Goal: Task Accomplishment & Management: Manage account settings

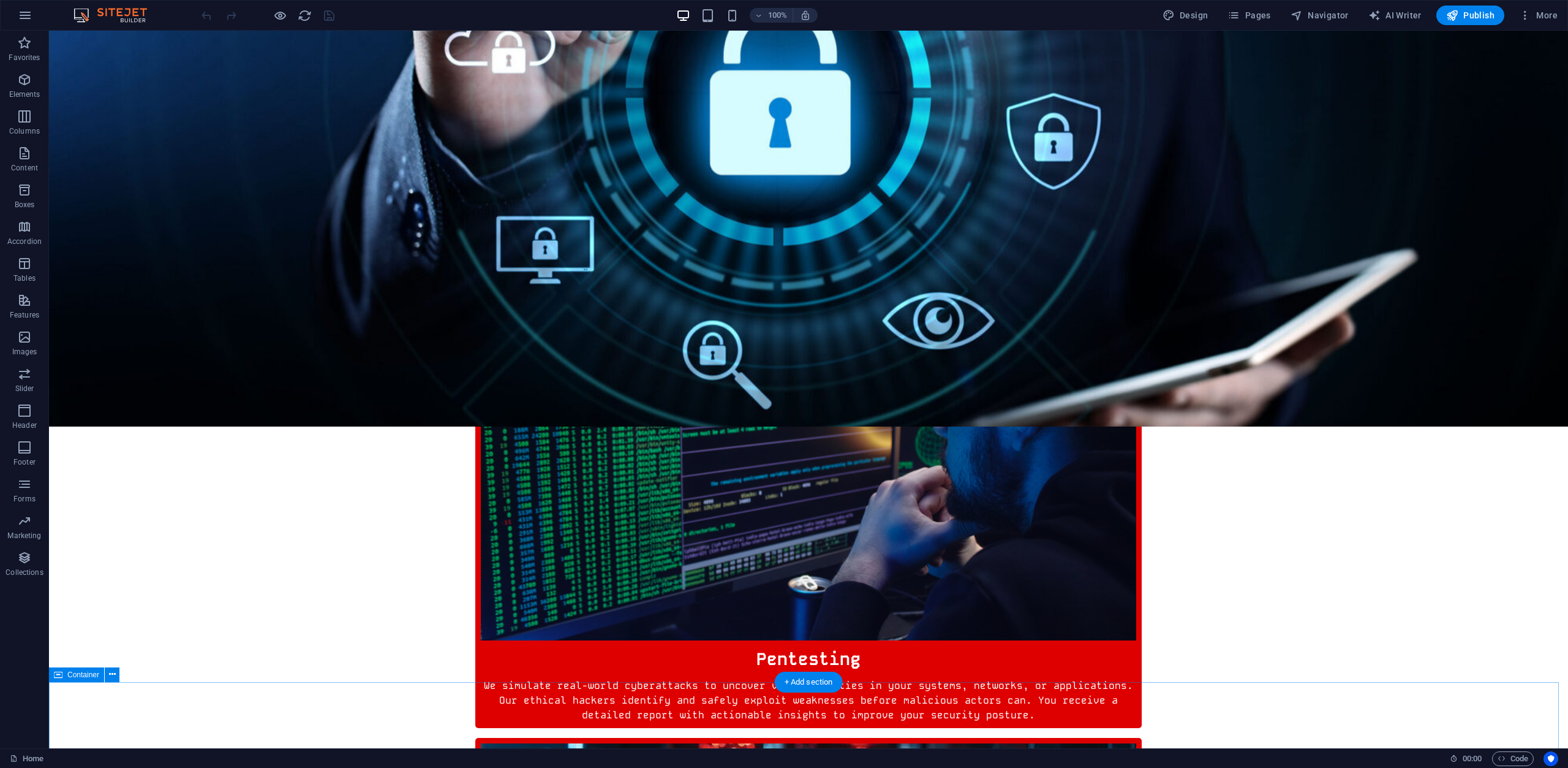
scroll to position [542, 0]
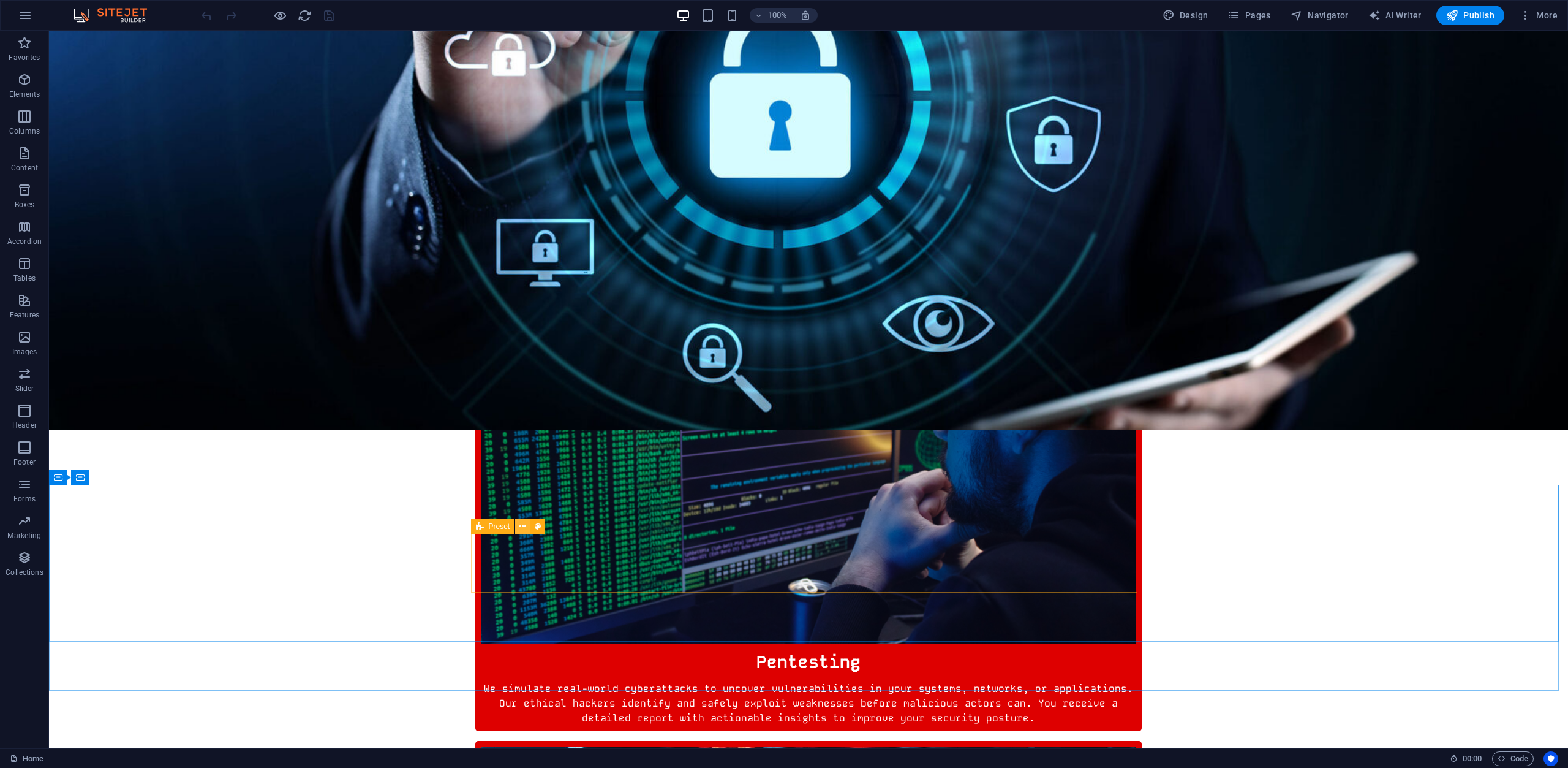
click at [521, 529] on icon at bounding box center [523, 527] width 7 height 13
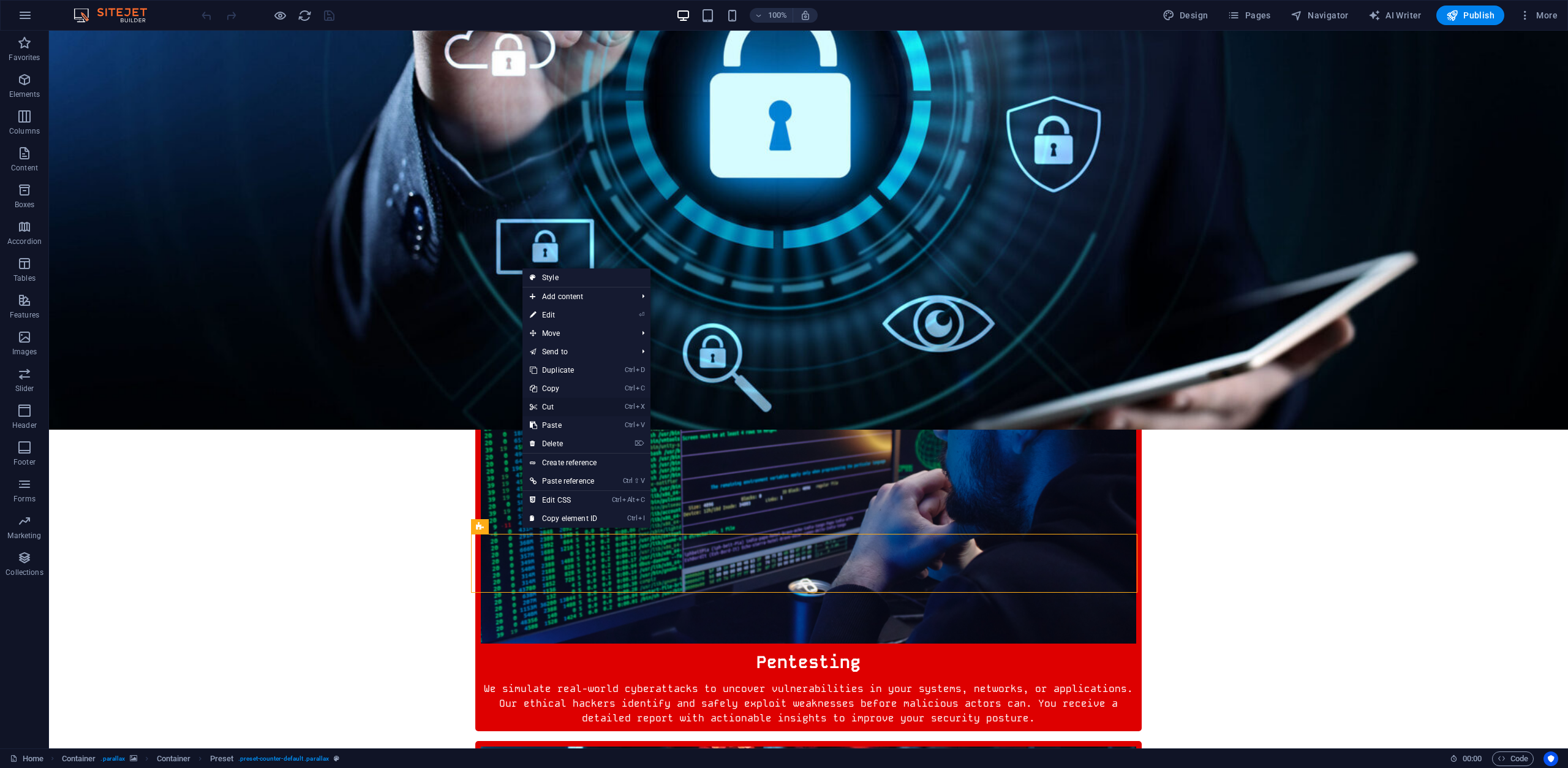
click at [556, 406] on link "Ctrl X Cut" at bounding box center [563, 407] width 82 height 18
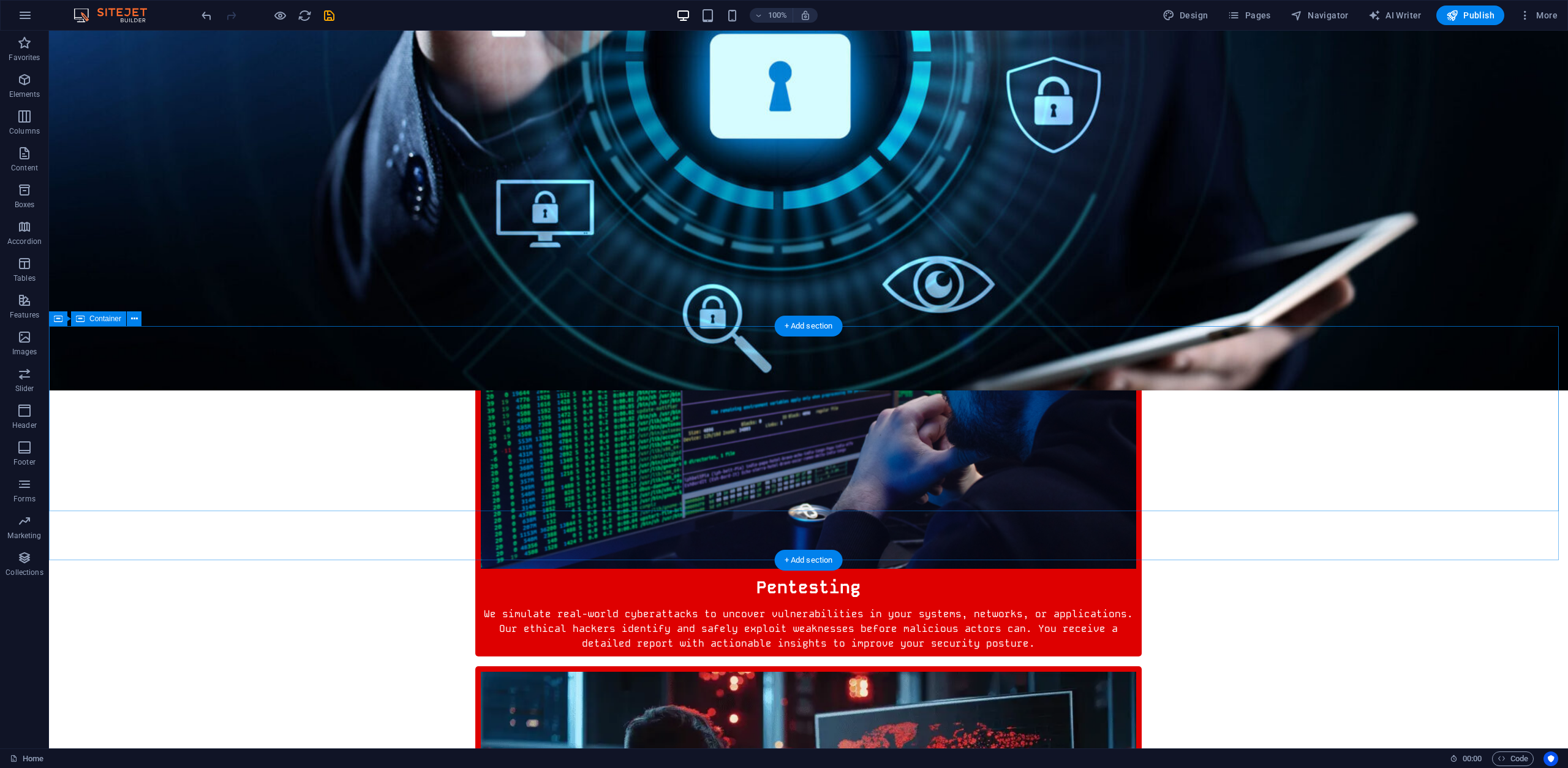
scroll to position [603, 0]
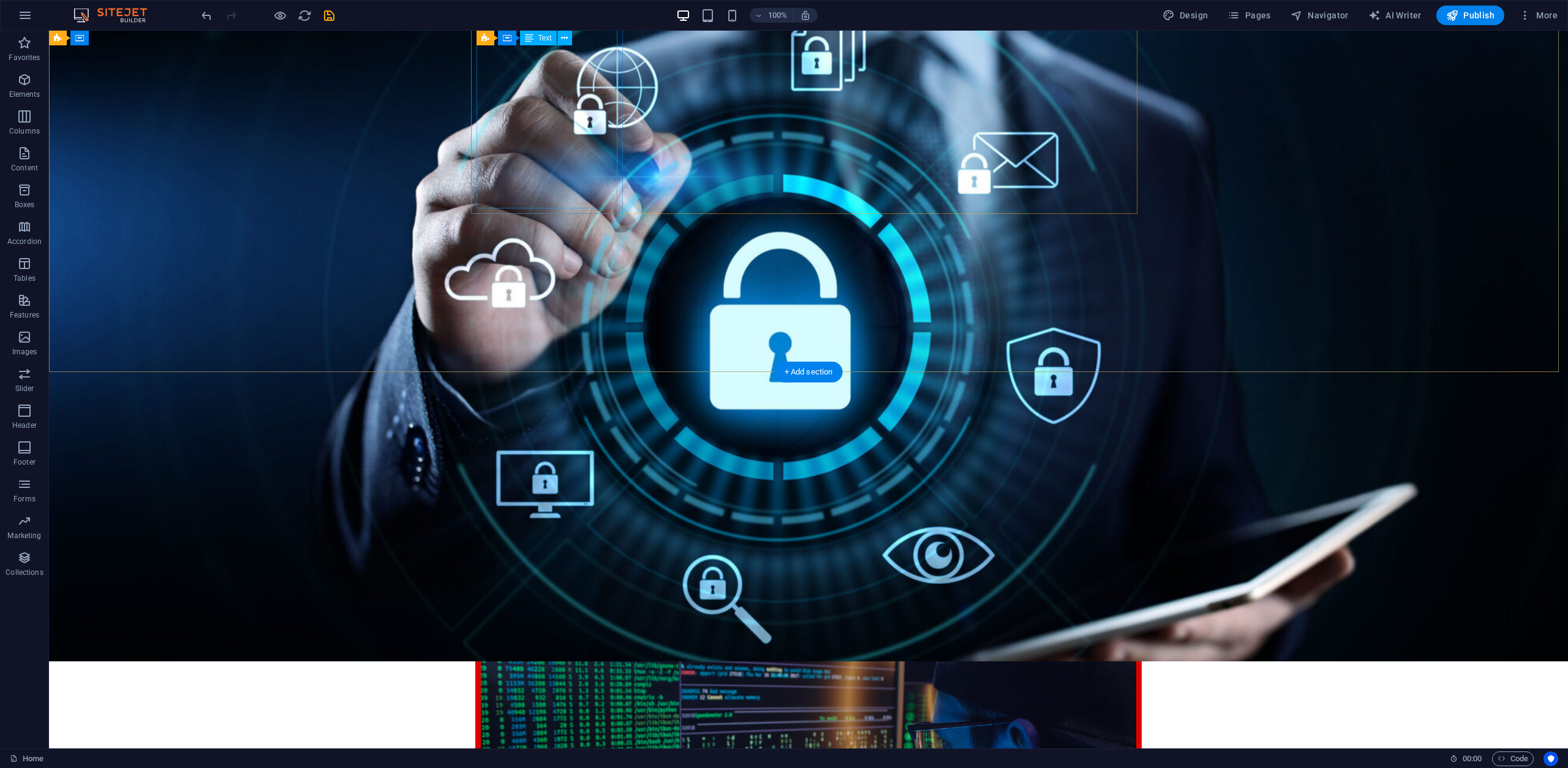
scroll to position [184, 0]
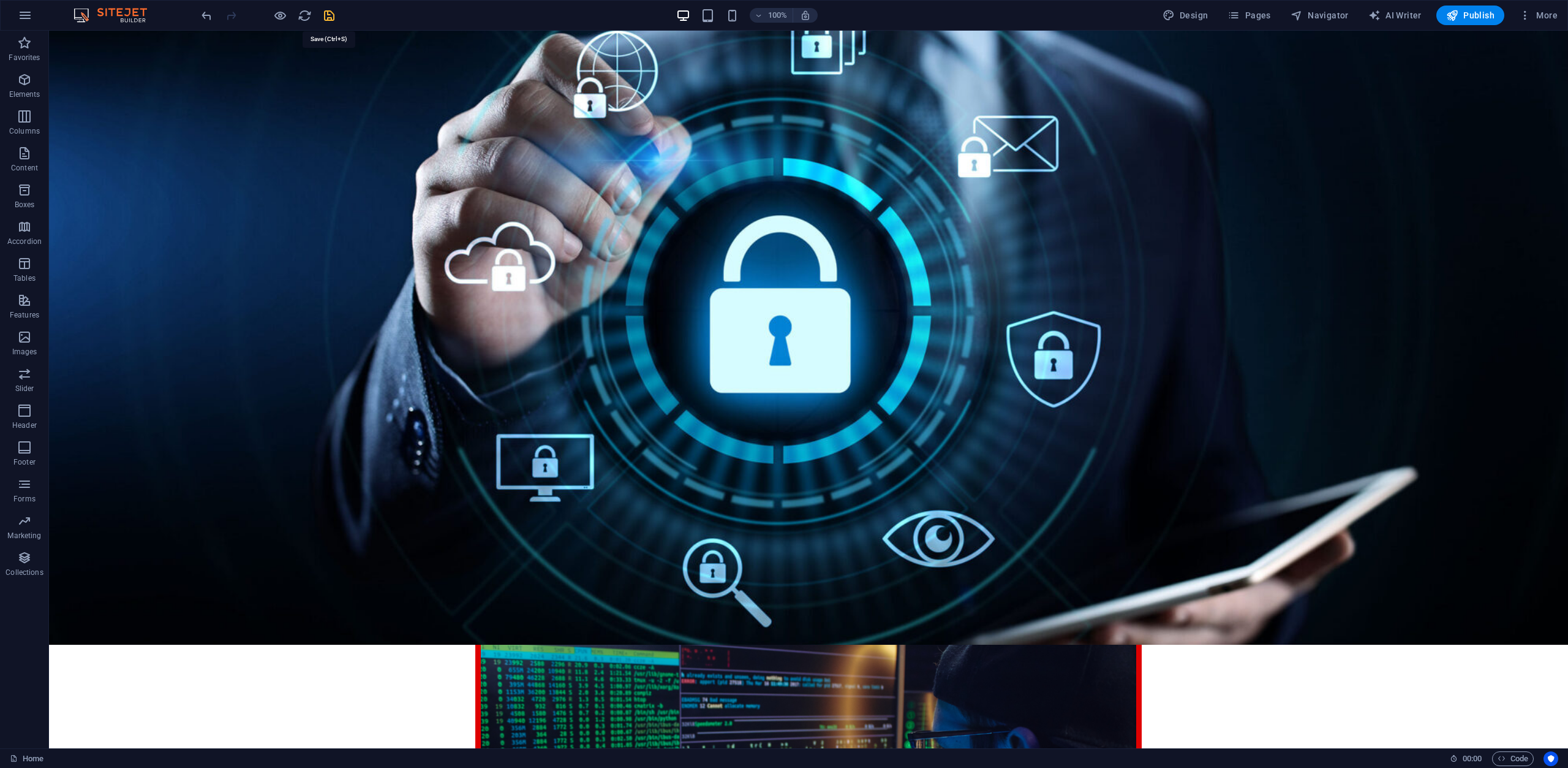
click at [334, 17] on icon "save" at bounding box center [329, 15] width 14 height 14
click at [280, 17] on icon "button" at bounding box center [280, 15] width 14 height 14
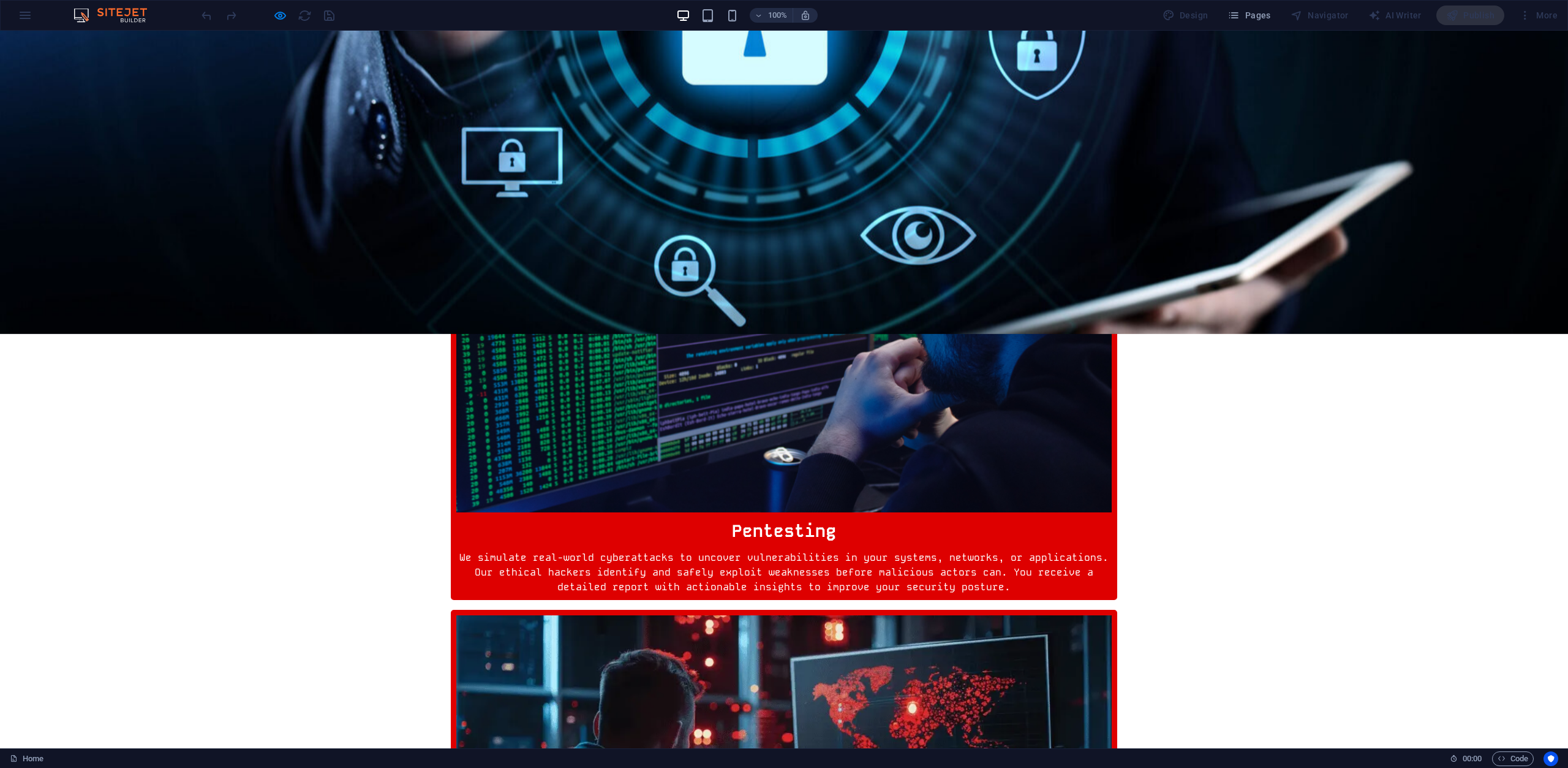
scroll to position [674, 0]
click at [276, 15] on icon "button" at bounding box center [280, 15] width 14 height 14
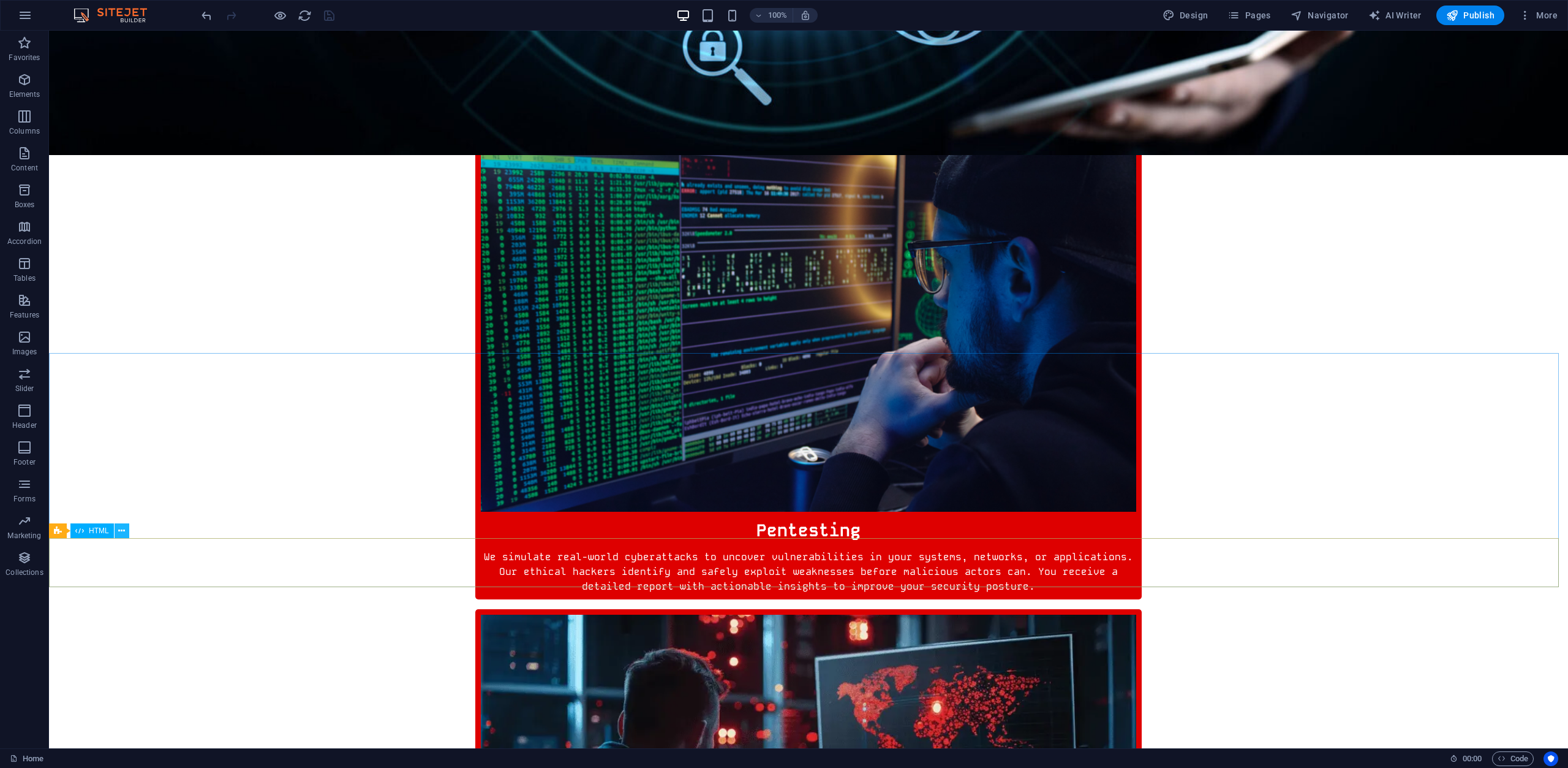
click at [121, 530] on icon at bounding box center [122, 531] width 7 height 13
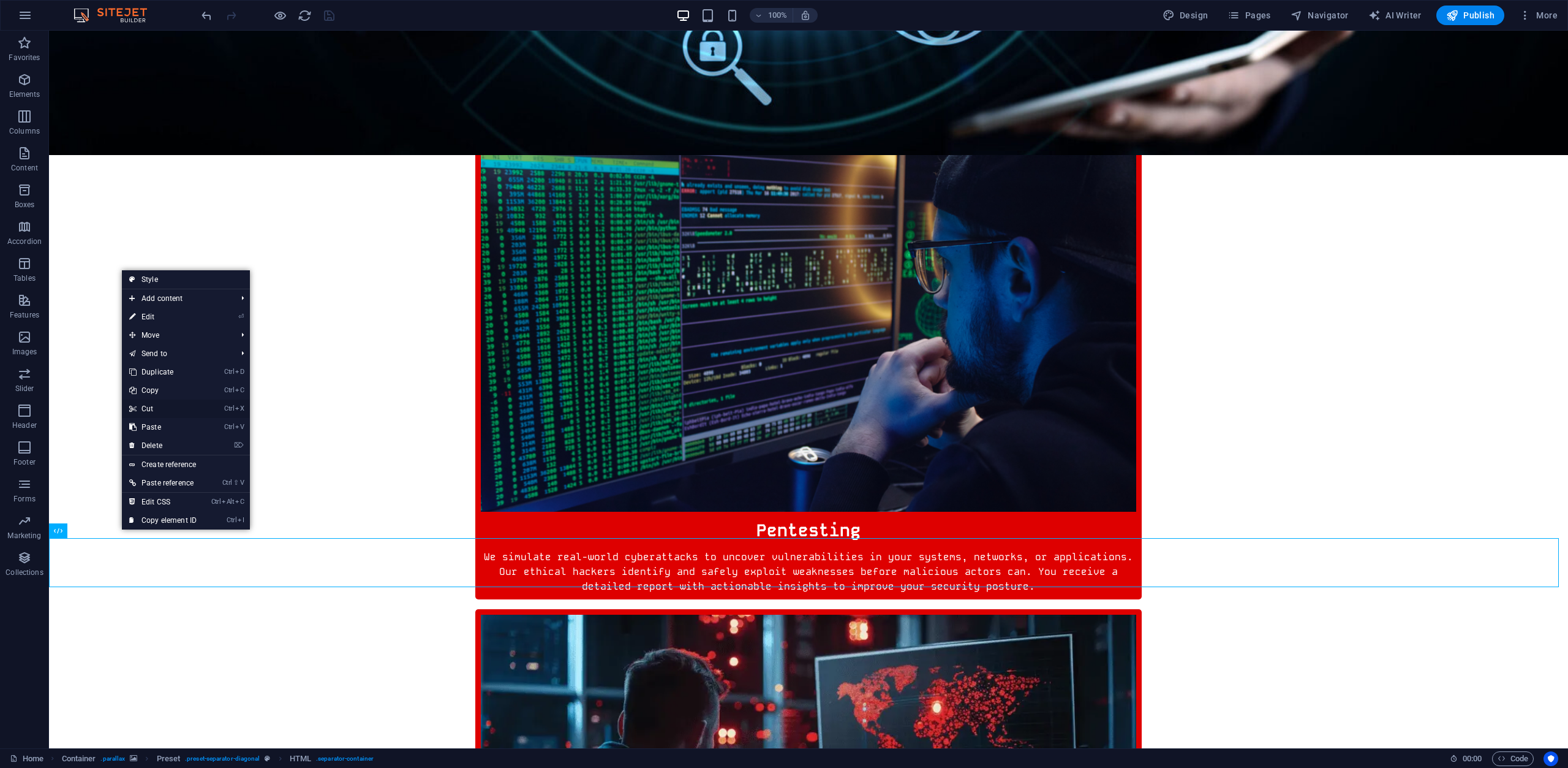
click at [163, 413] on link "Ctrl X Cut" at bounding box center [162, 408] width 82 height 18
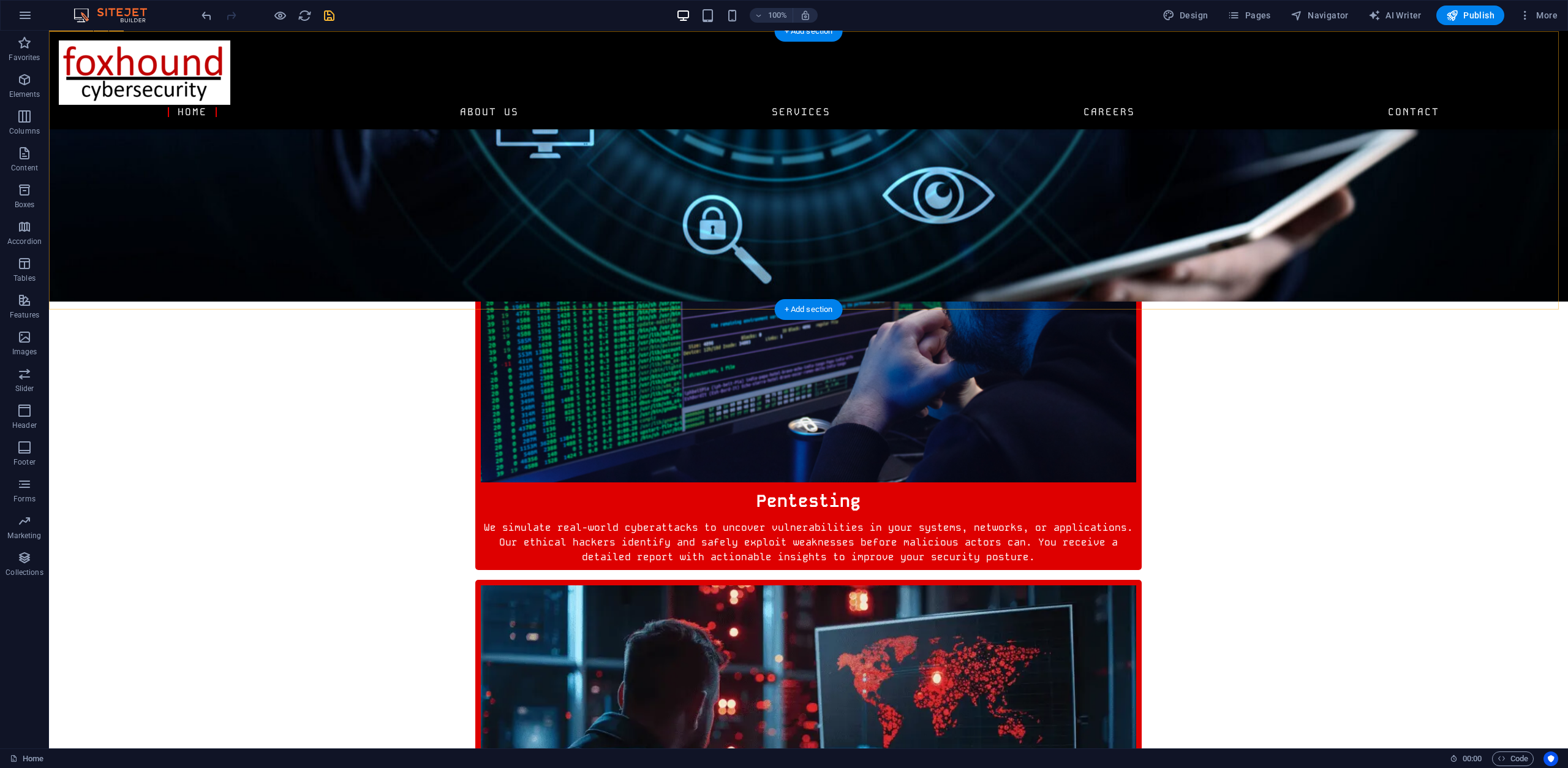
scroll to position [735, 0]
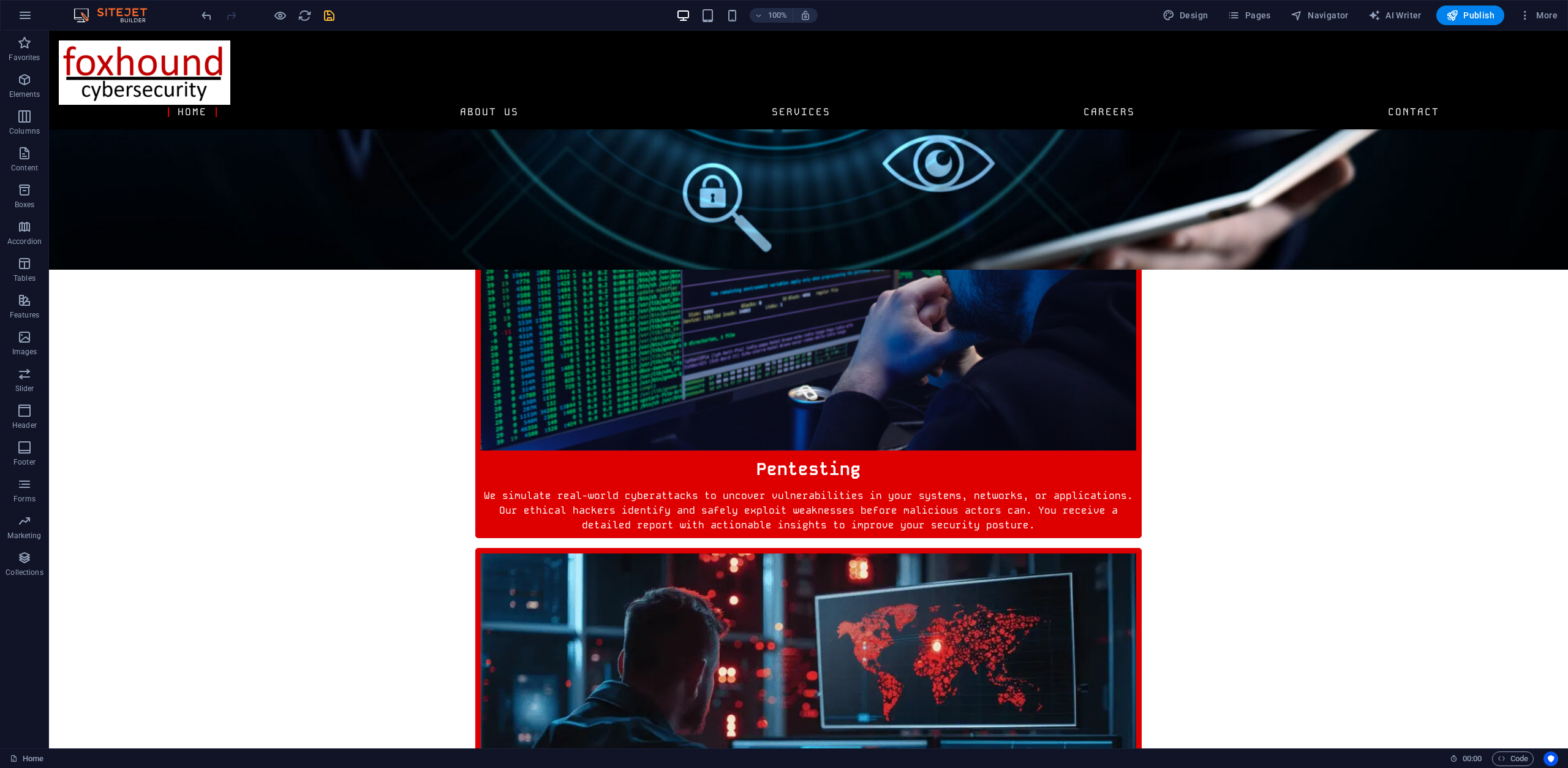
click at [328, 17] on icon "save" at bounding box center [329, 15] width 14 height 14
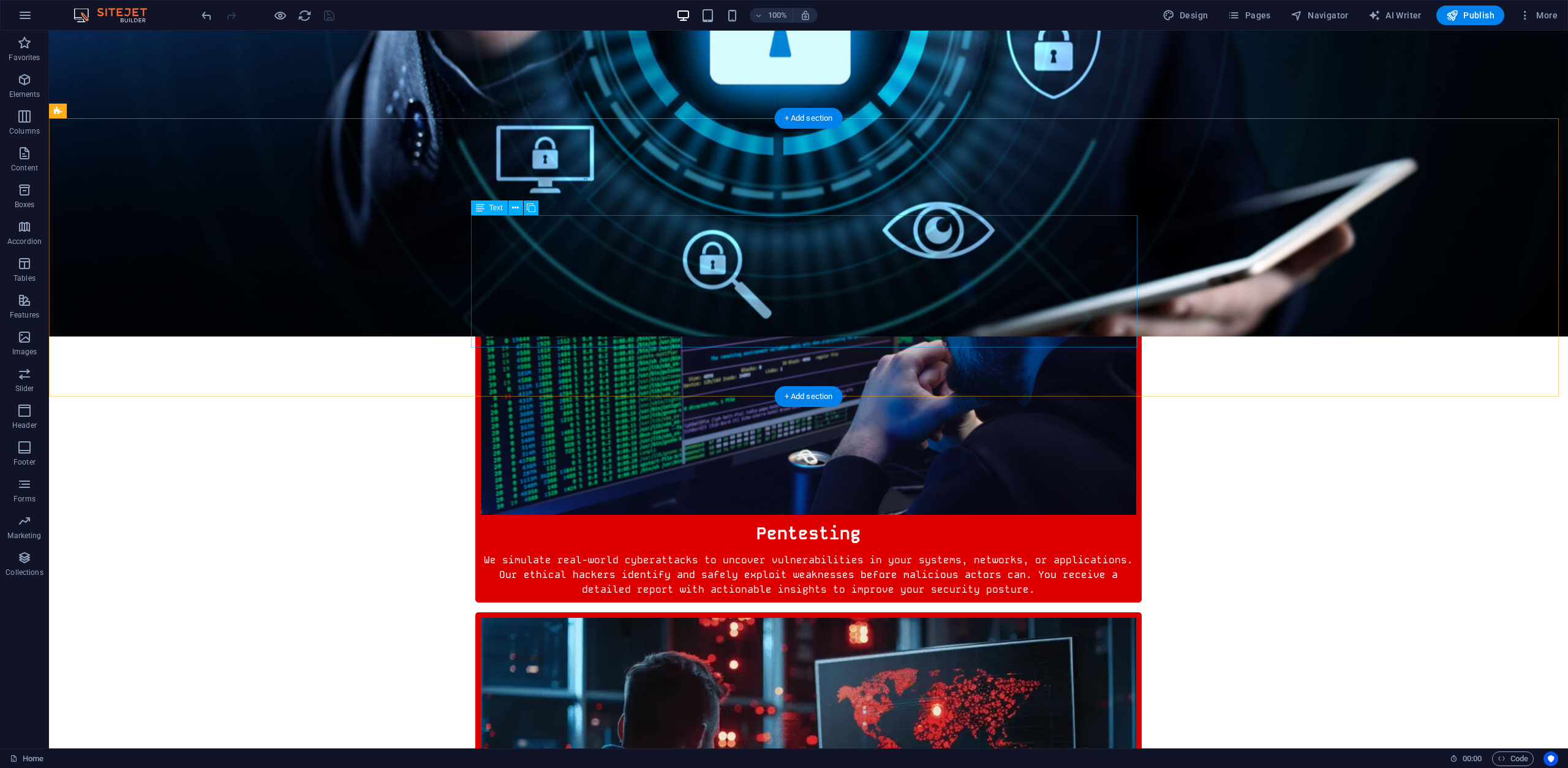
scroll to position [674, 0]
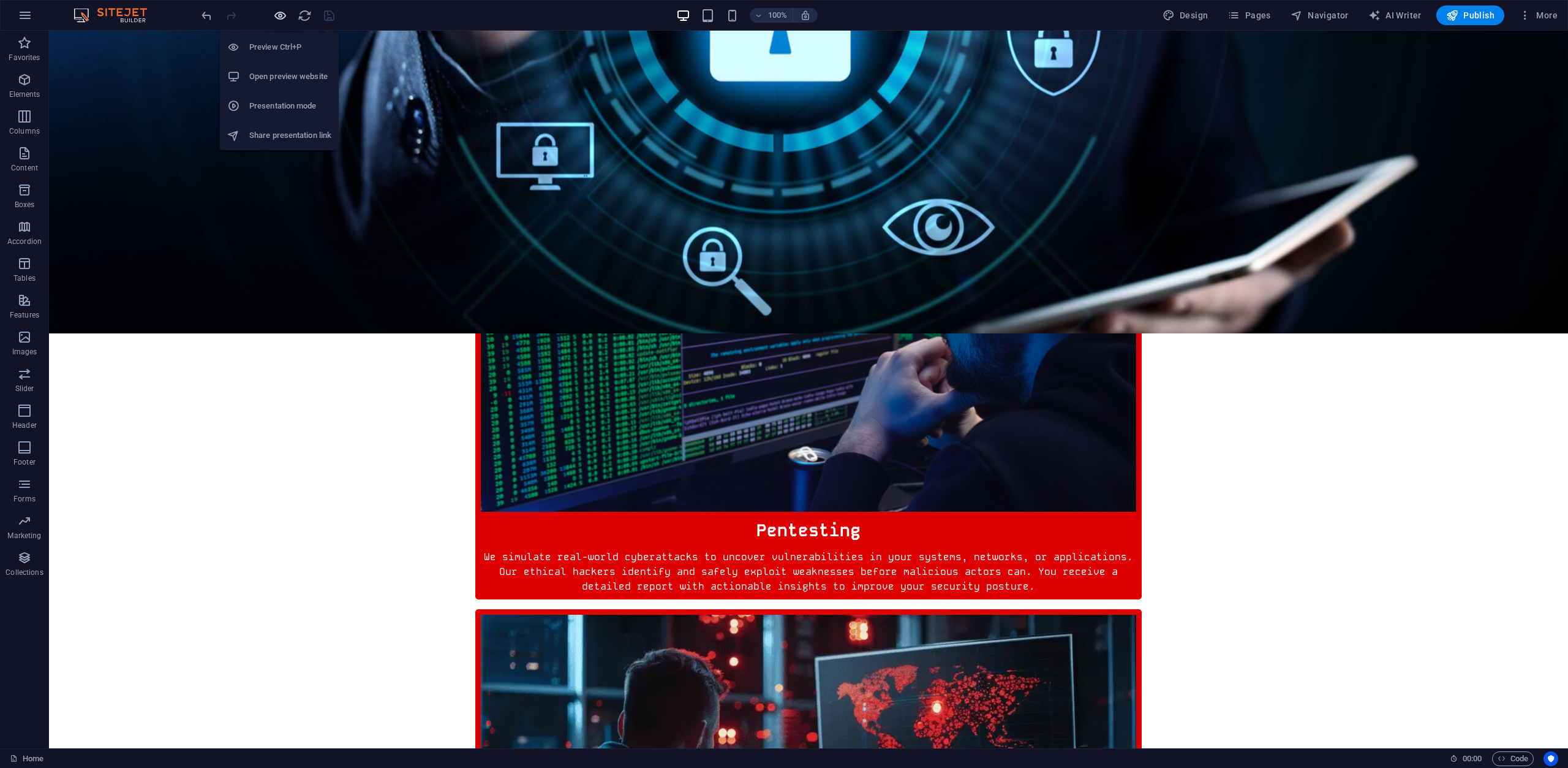
click at [275, 15] on icon "button" at bounding box center [280, 15] width 14 height 14
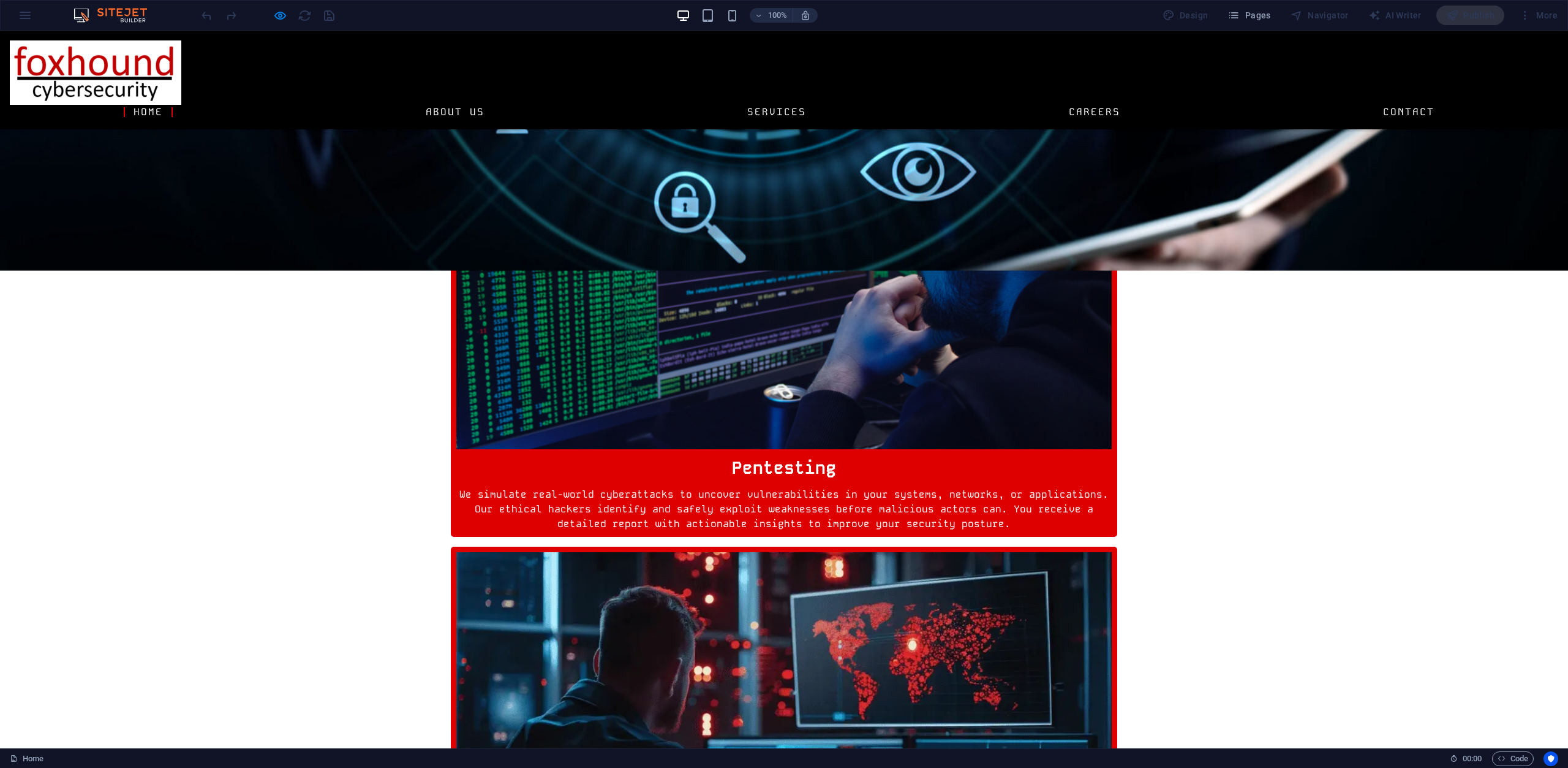
scroll to position [735, 0]
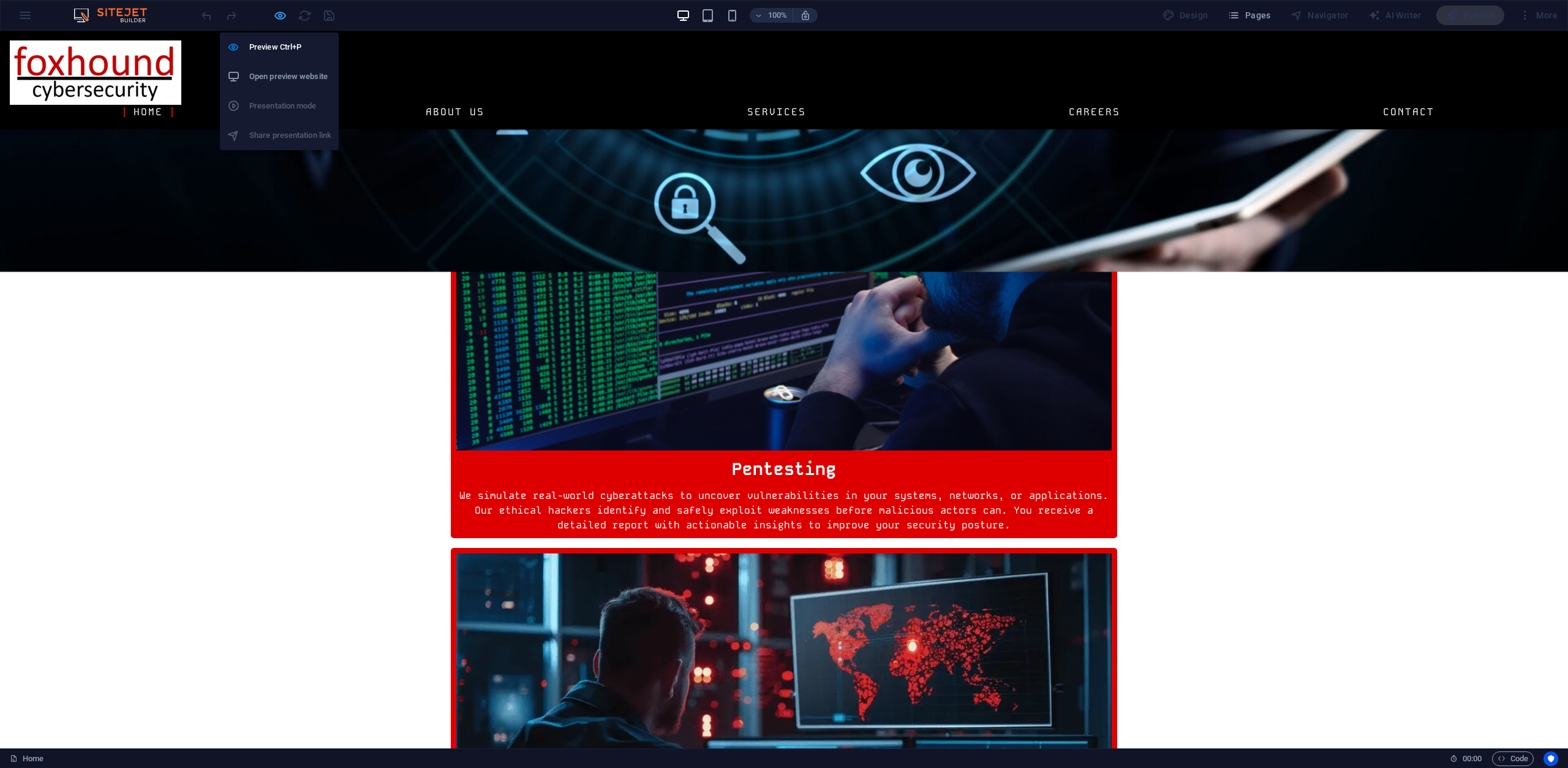
click at [281, 17] on icon "button" at bounding box center [280, 15] width 14 height 14
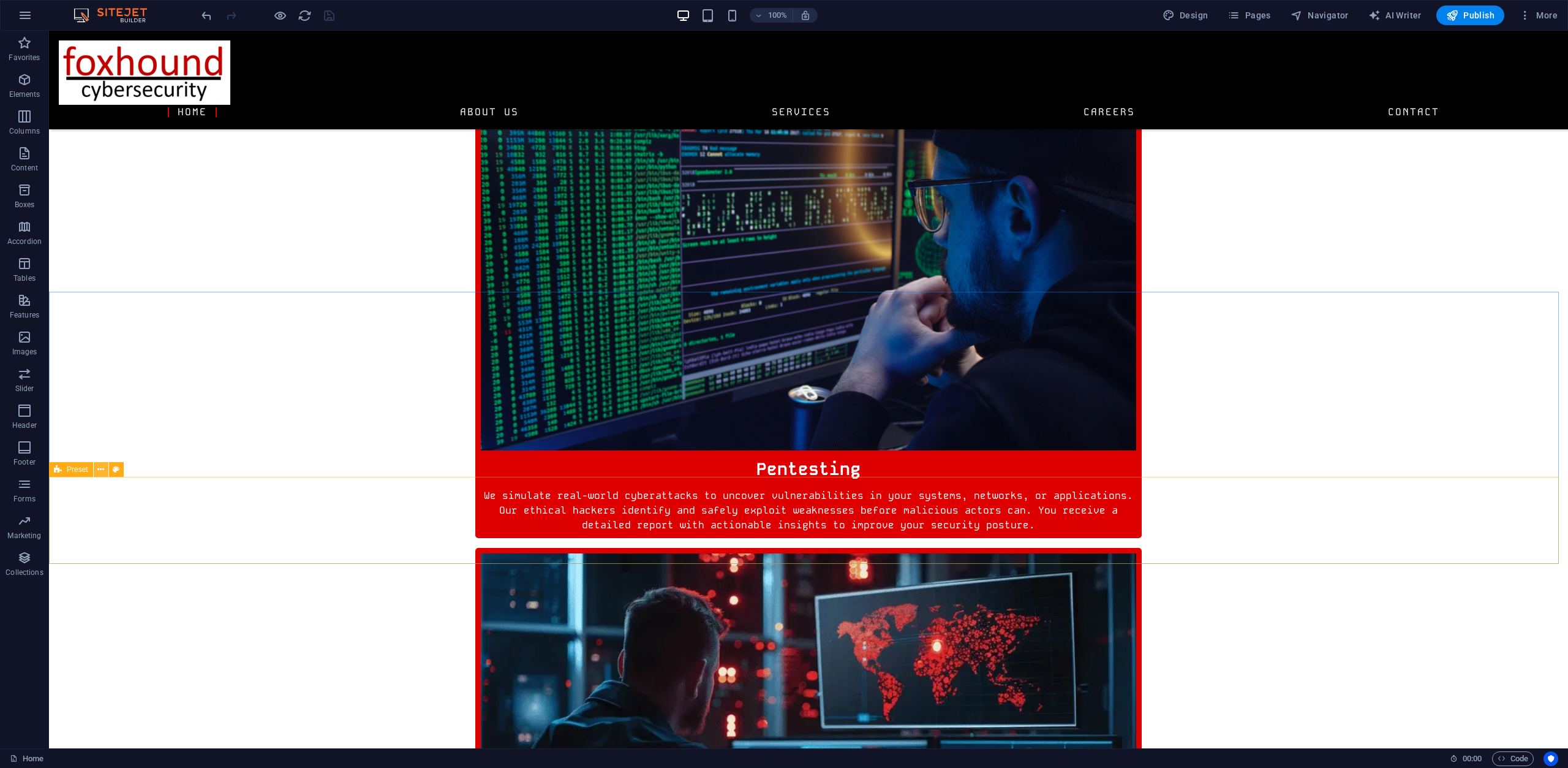
click at [103, 468] on icon at bounding box center [101, 470] width 7 height 13
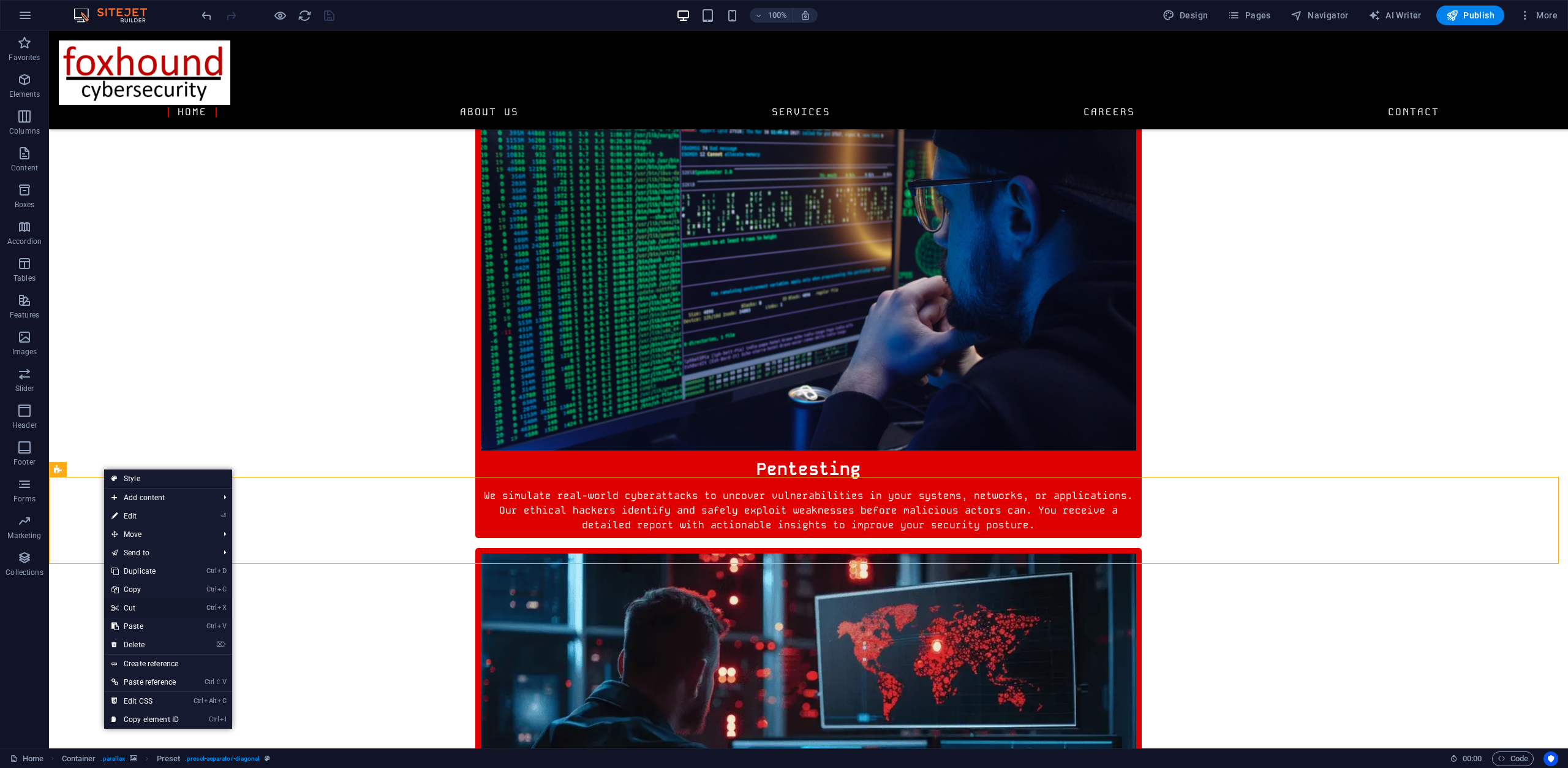
click at [149, 605] on link "Ctrl X Cut" at bounding box center [145, 608] width 82 height 18
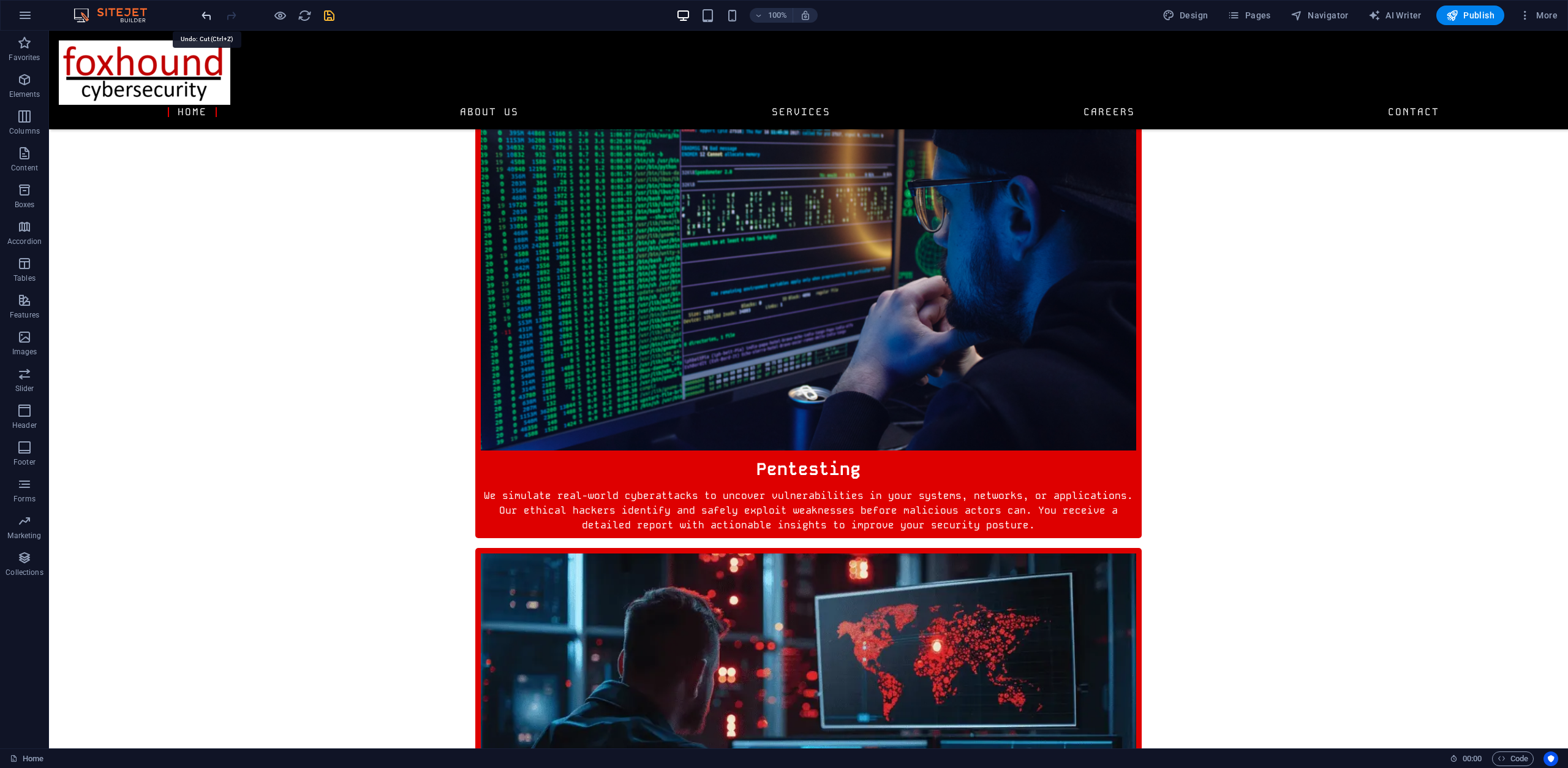
click at [205, 17] on icon "undo" at bounding box center [206, 15] width 14 height 14
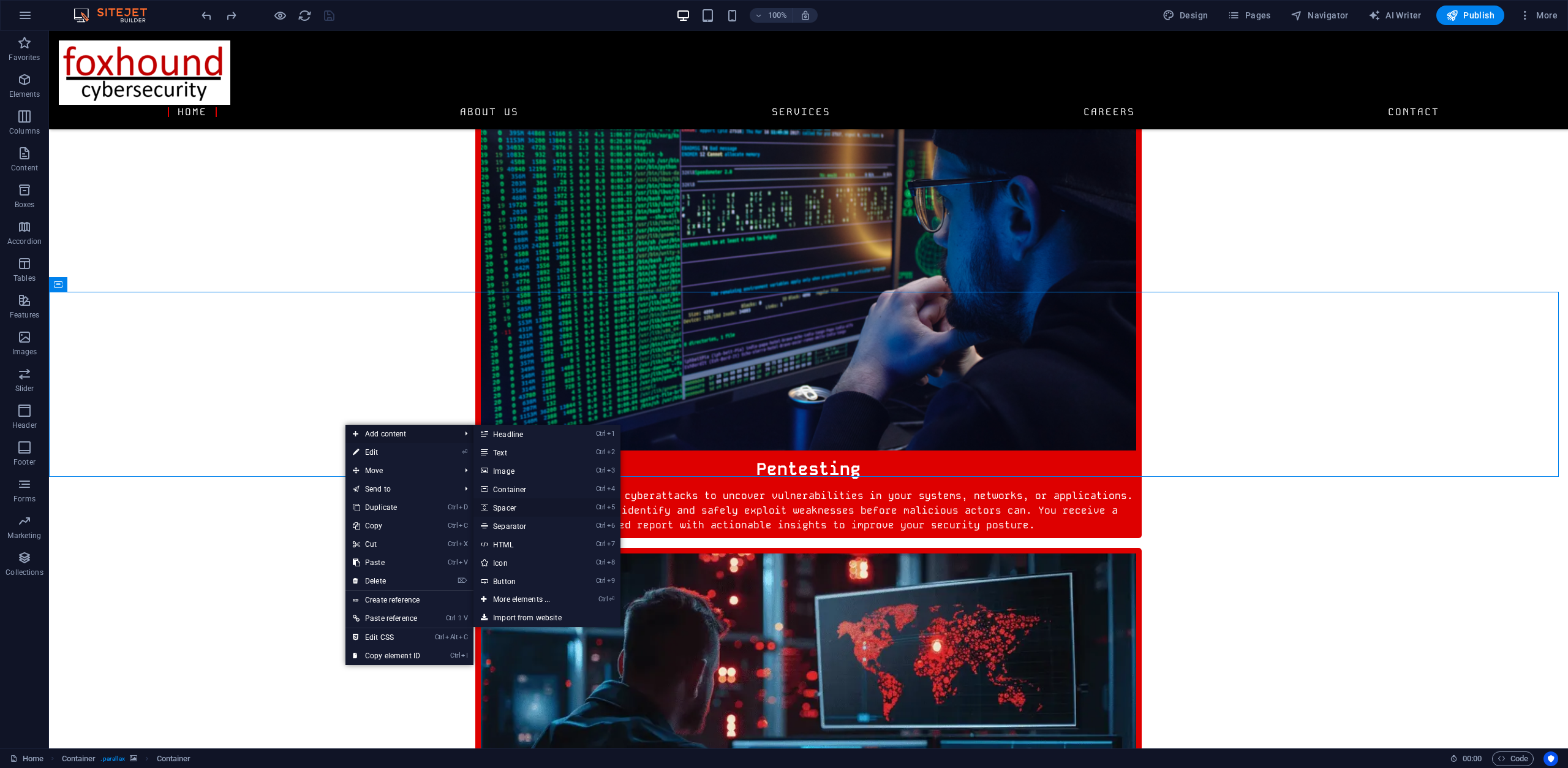
click at [528, 505] on link "Ctrl 5 Spacer" at bounding box center [524, 507] width 101 height 18
select select "px"
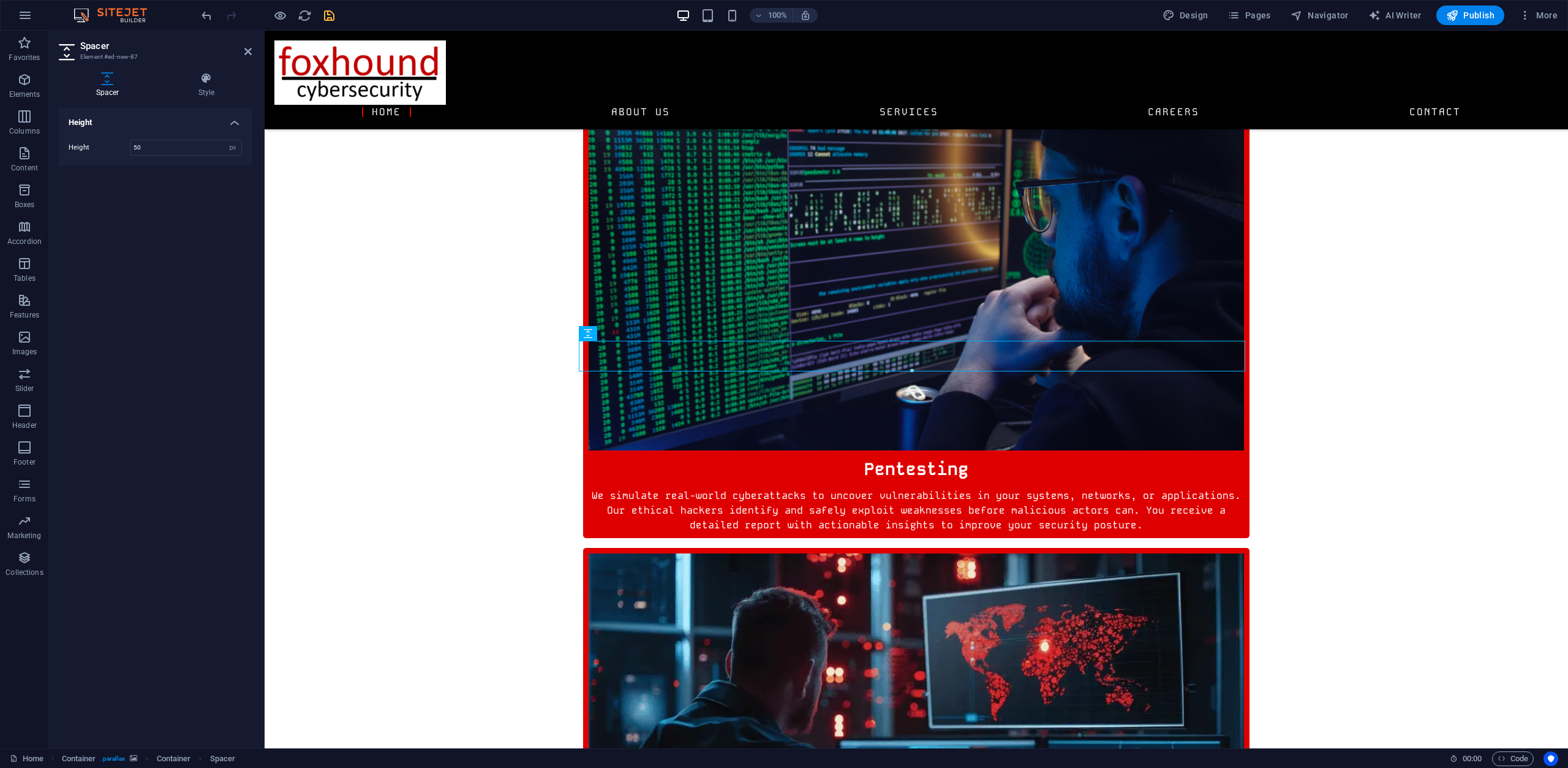
drag, startPoint x: 867, startPoint y: 364, endPoint x: 607, endPoint y: 495, distance: 291.1
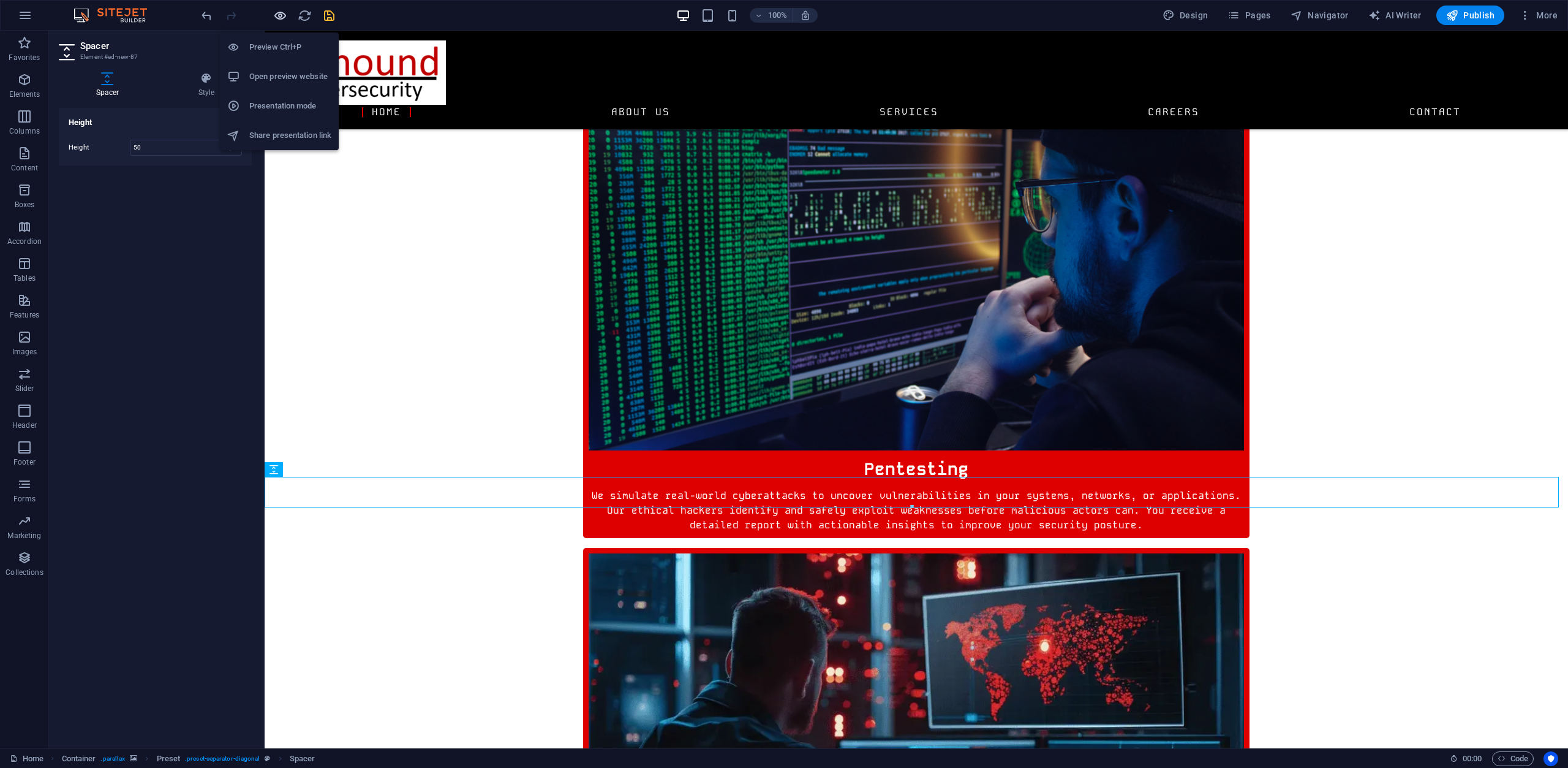
click at [281, 16] on icon "button" at bounding box center [280, 15] width 14 height 14
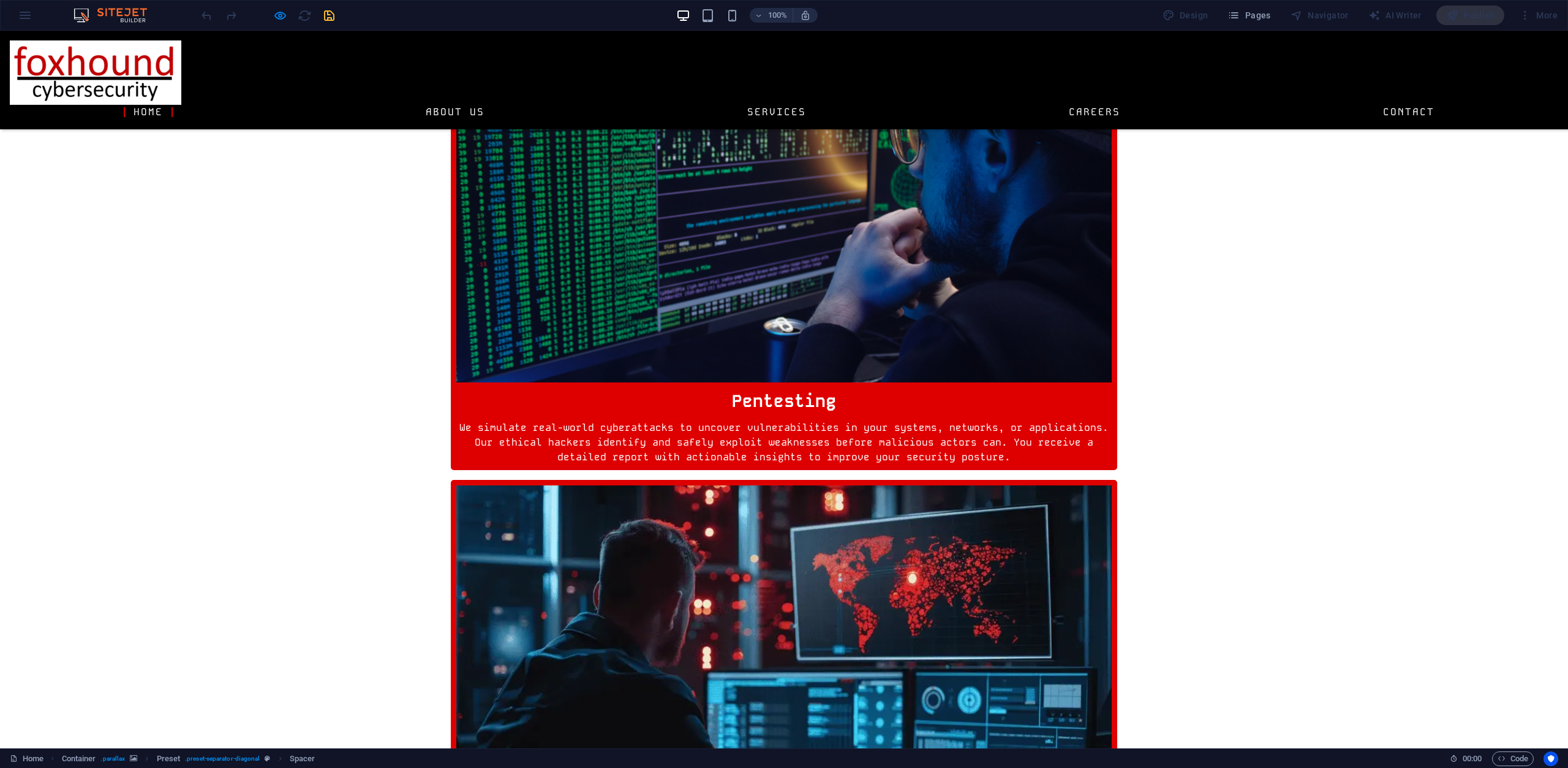
scroll to position [796, 0]
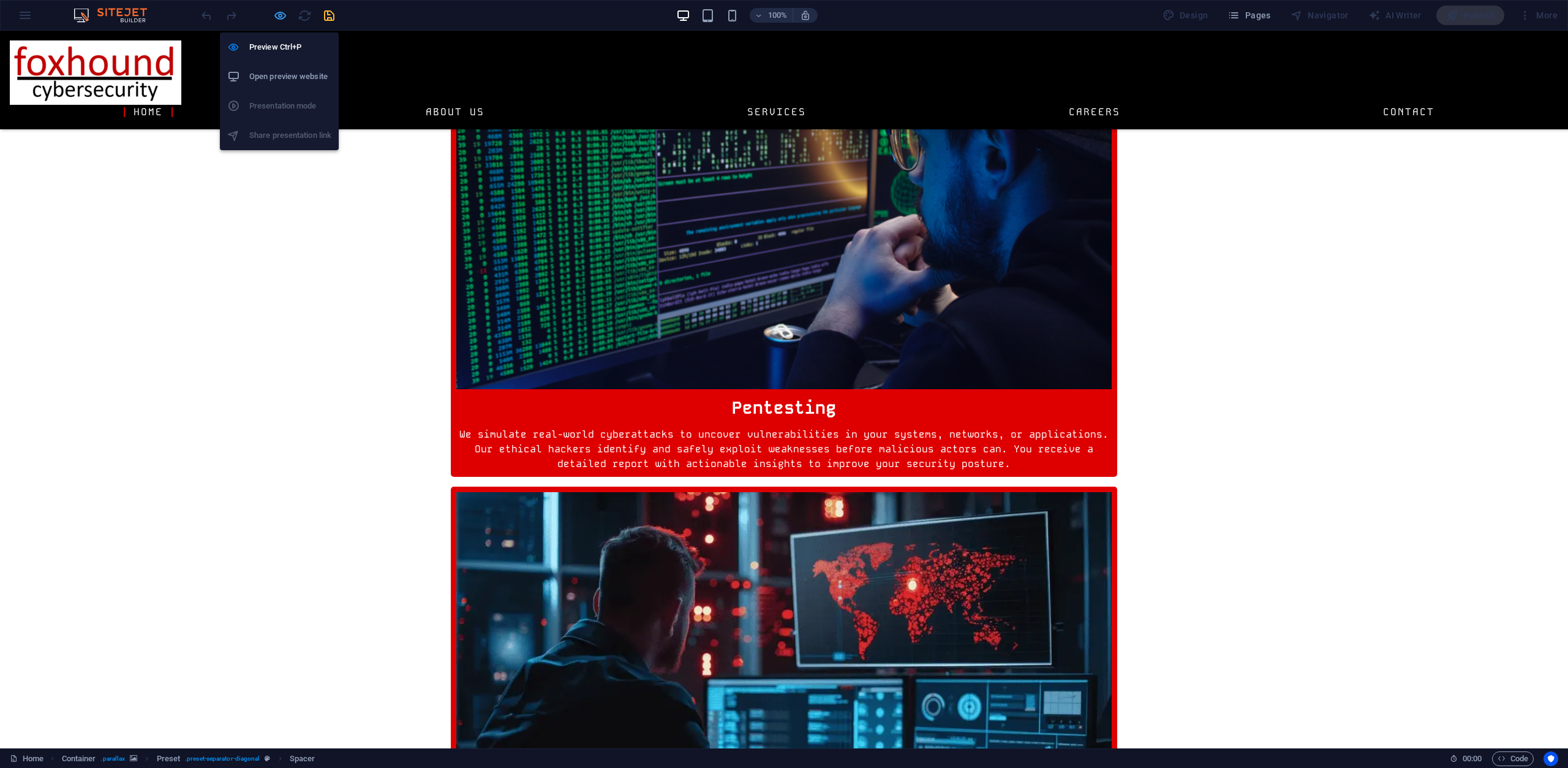
click at [280, 17] on icon "button" at bounding box center [280, 15] width 14 height 14
select select "px"
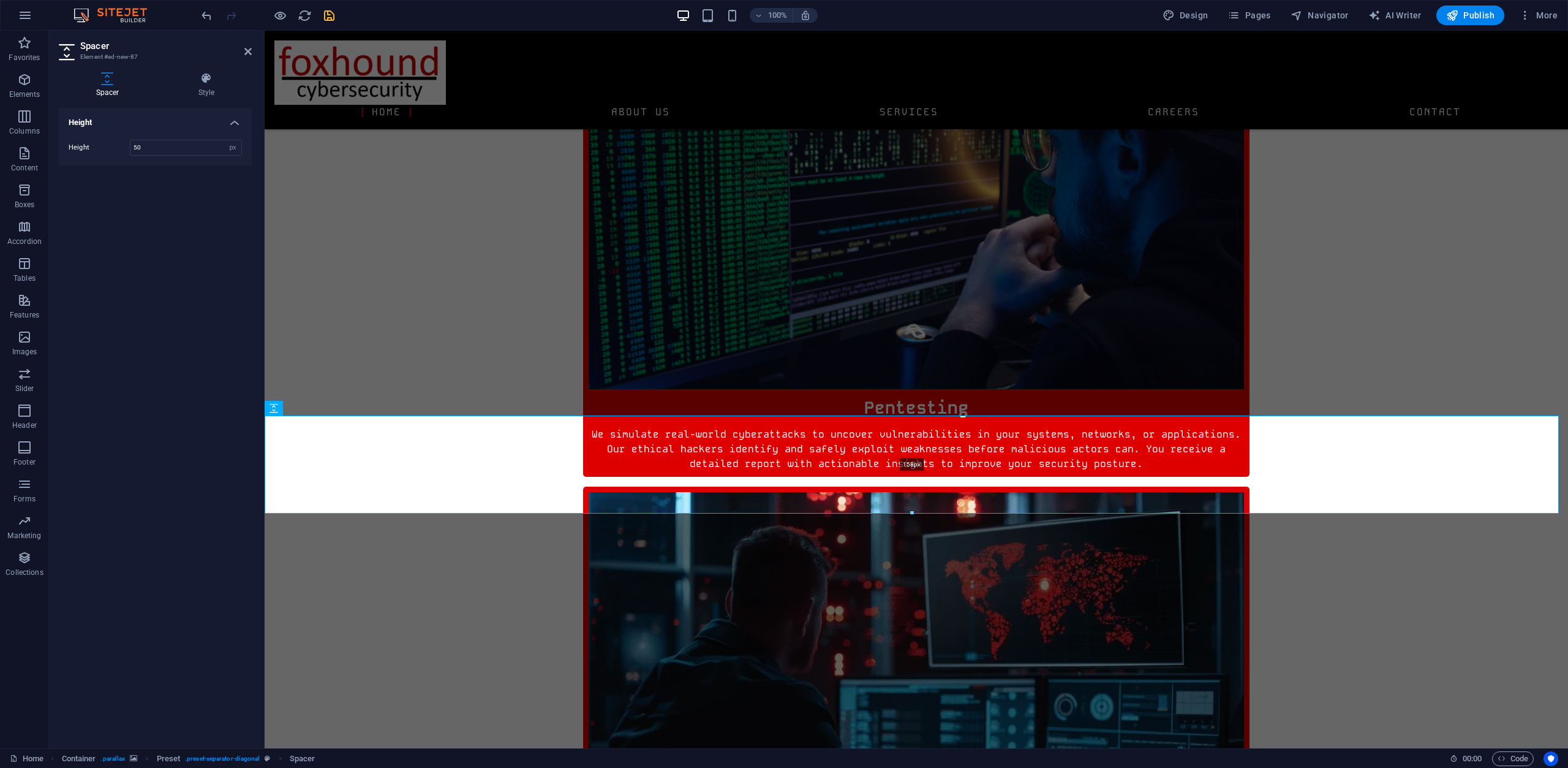
drag, startPoint x: 911, startPoint y: 446, endPoint x: 905, endPoint y: 510, distance: 64.3
click at [905, 510] on div "158px" at bounding box center [911, 464] width 1295 height 98
type input "158"
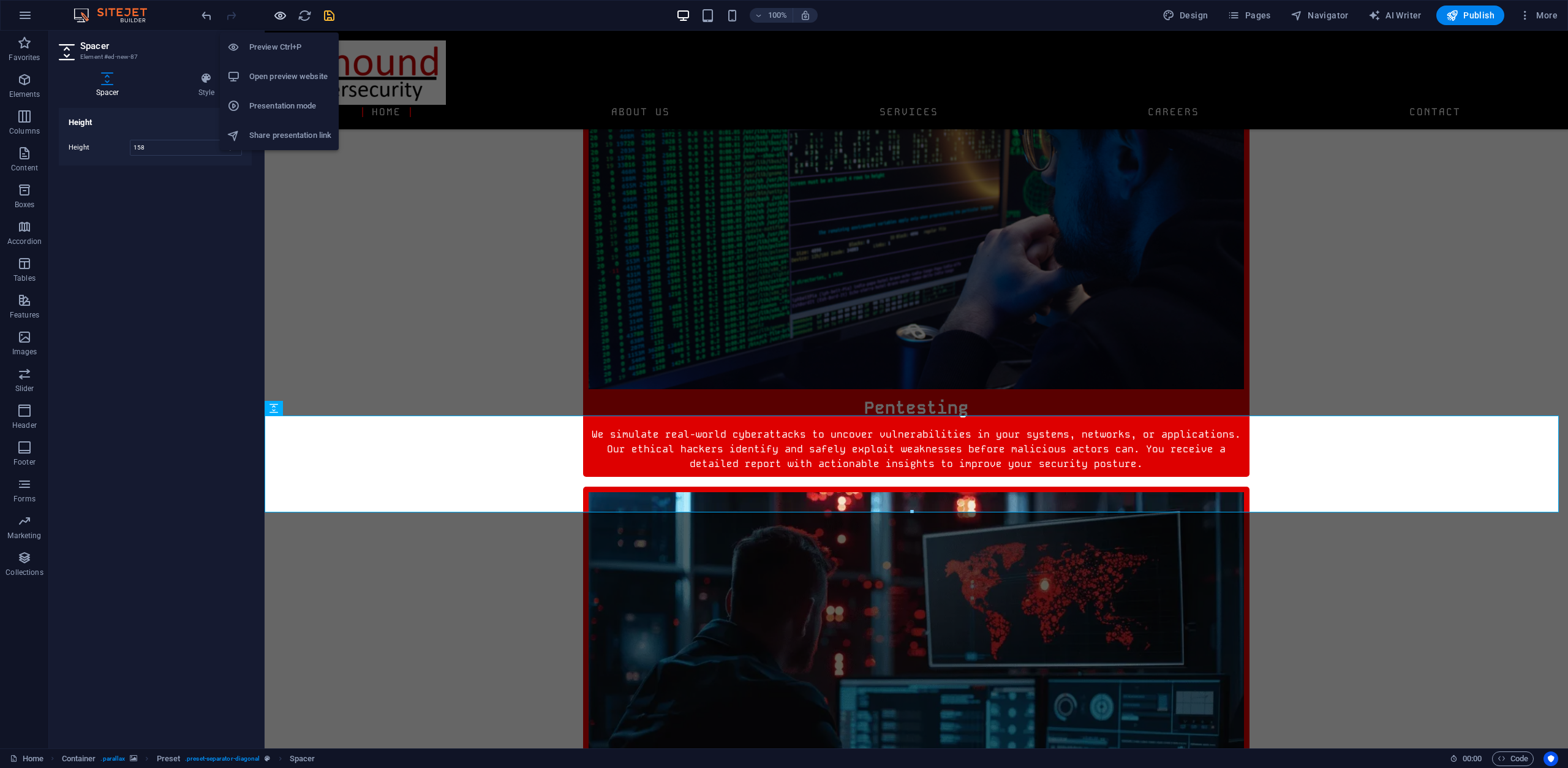
click at [284, 17] on icon "button" at bounding box center [280, 15] width 14 height 14
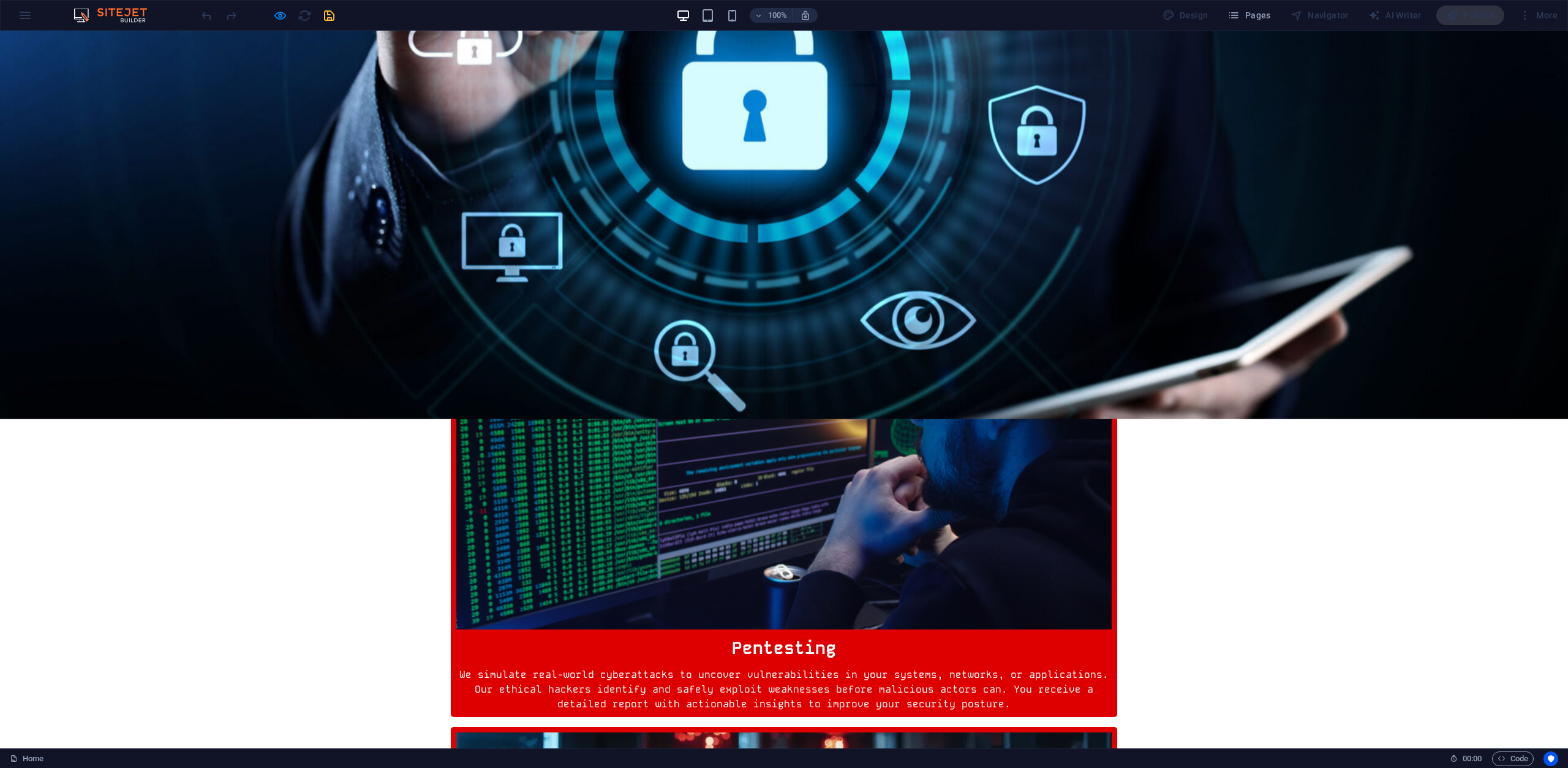
scroll to position [552, 0]
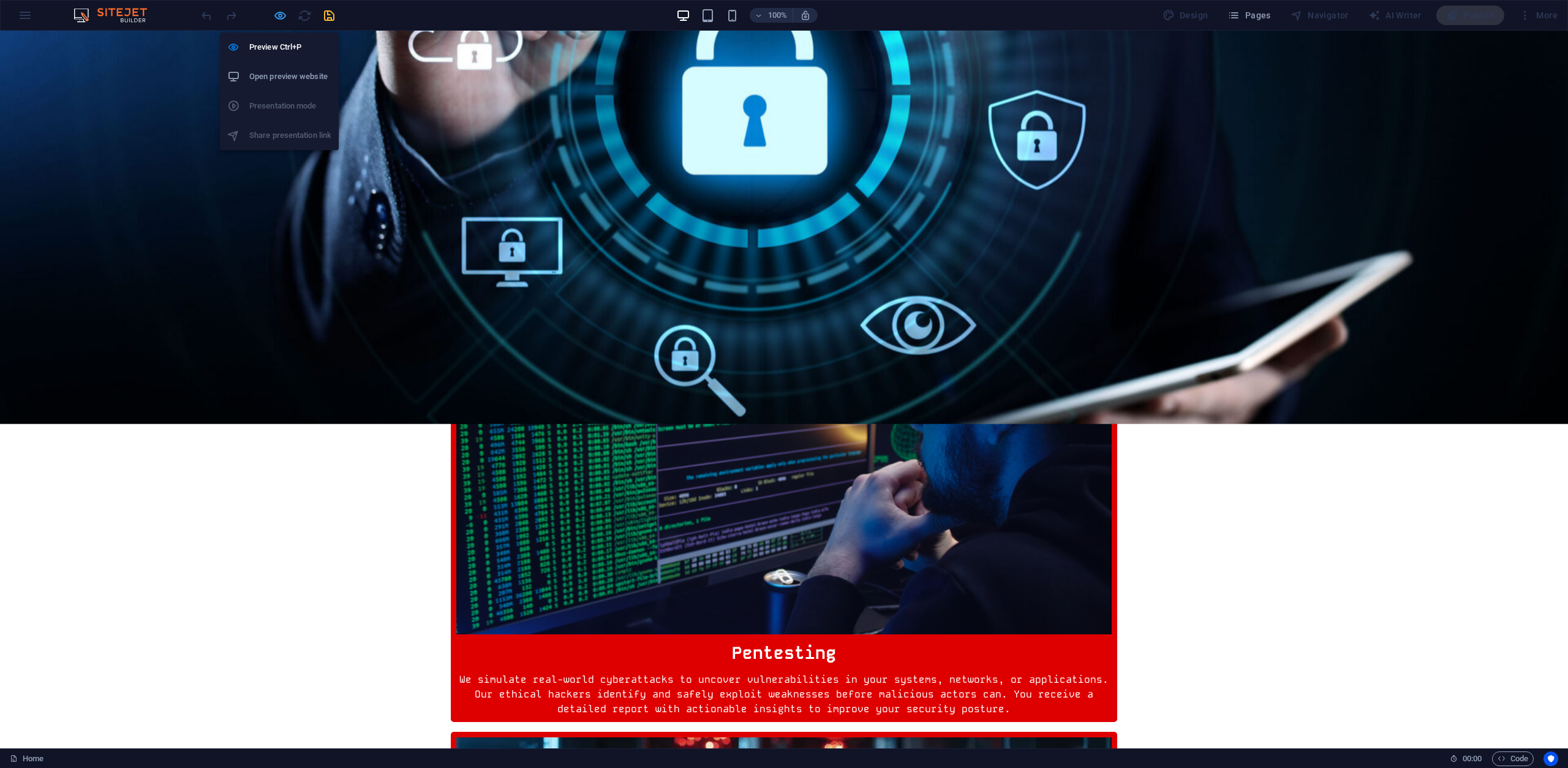
click at [278, 21] on icon "button" at bounding box center [280, 15] width 14 height 14
select select "px"
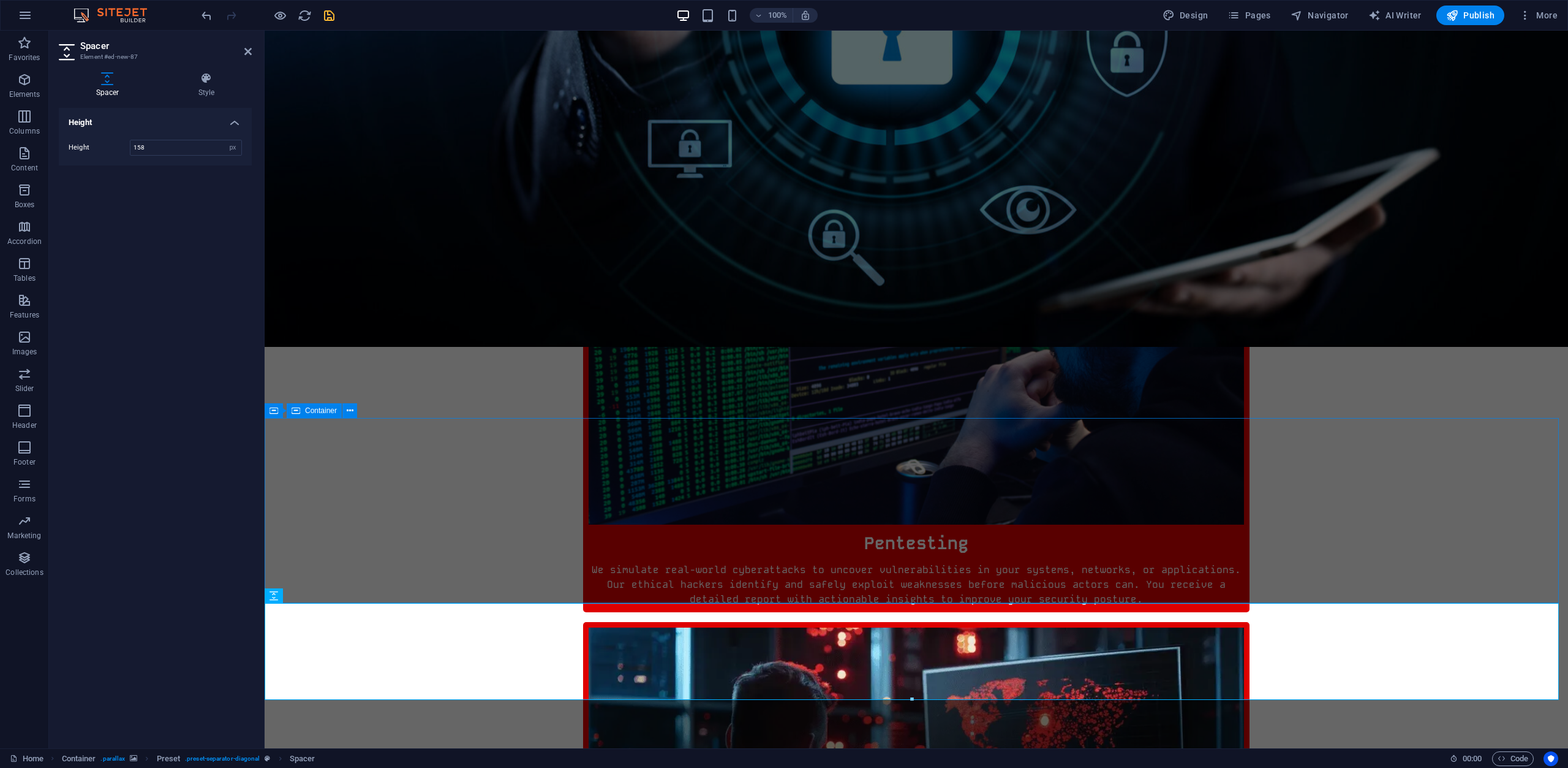
scroll to position [674, 0]
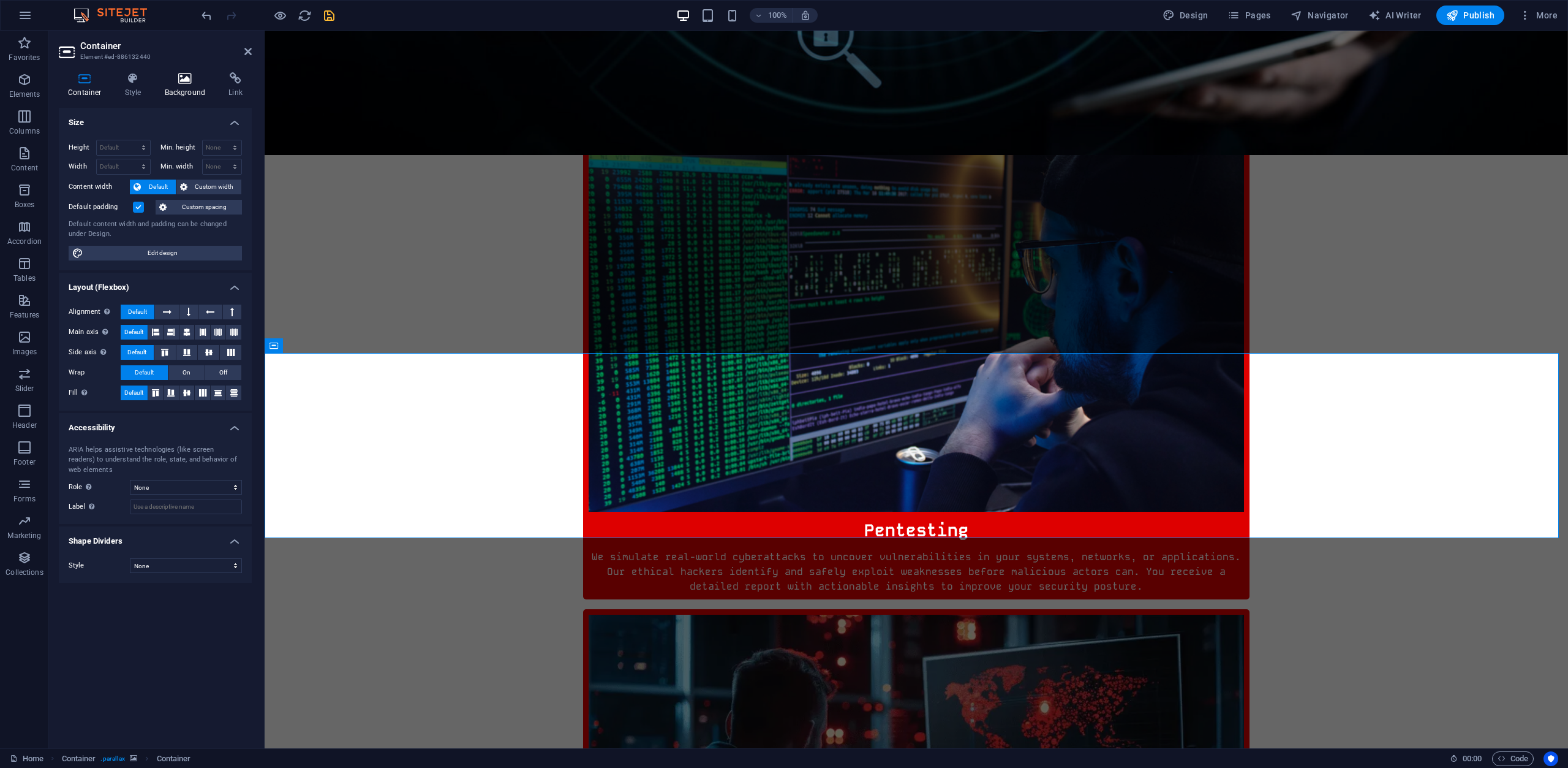
click at [182, 84] on icon at bounding box center [186, 78] width 60 height 12
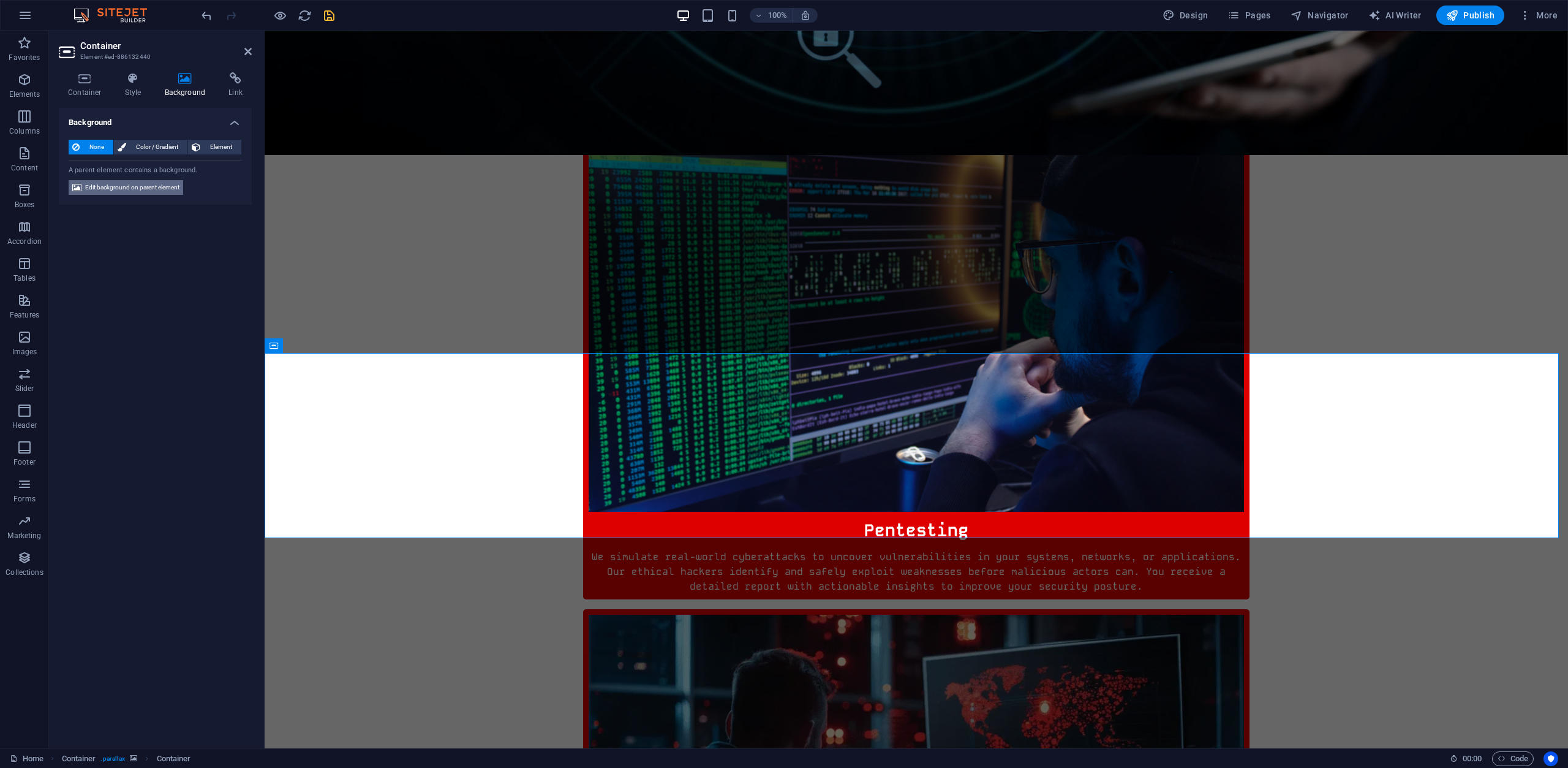
click at [149, 185] on span "Edit background on parent element" at bounding box center [133, 187] width 94 height 15
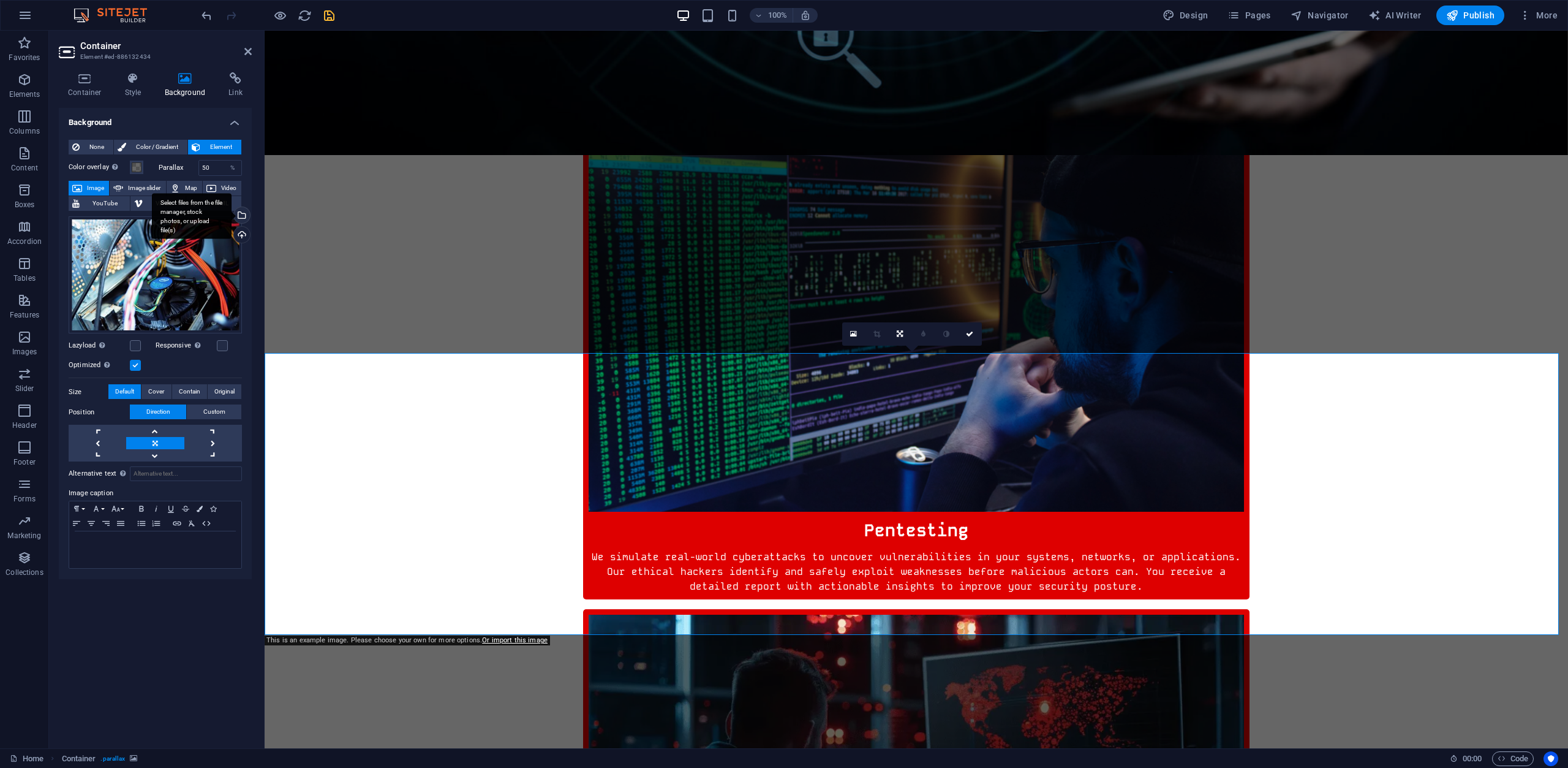
click at [244, 213] on div "Select files from the file manager, stock photos, or upload file(s)" at bounding box center [241, 216] width 18 height 18
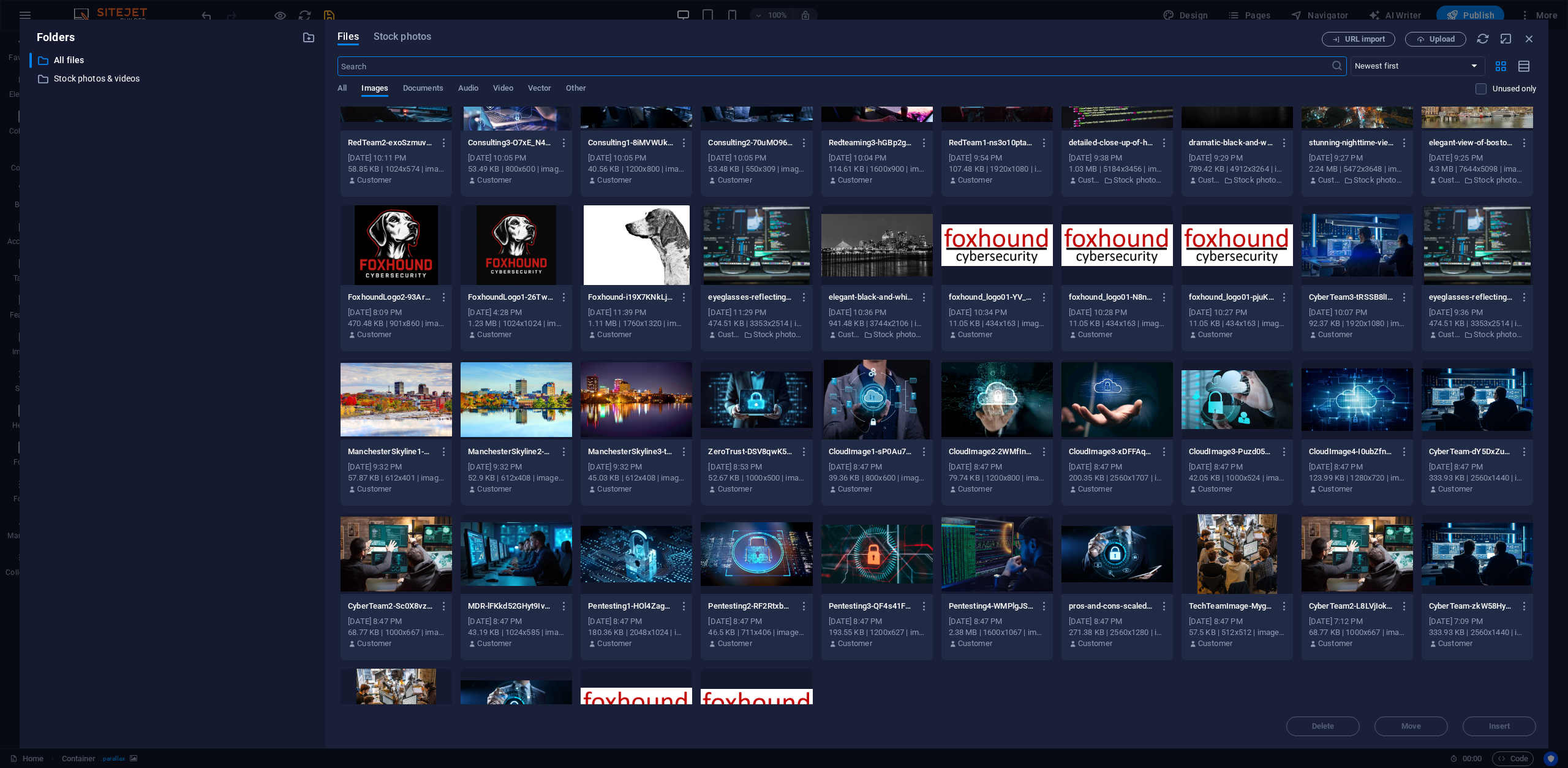
scroll to position [61, 0]
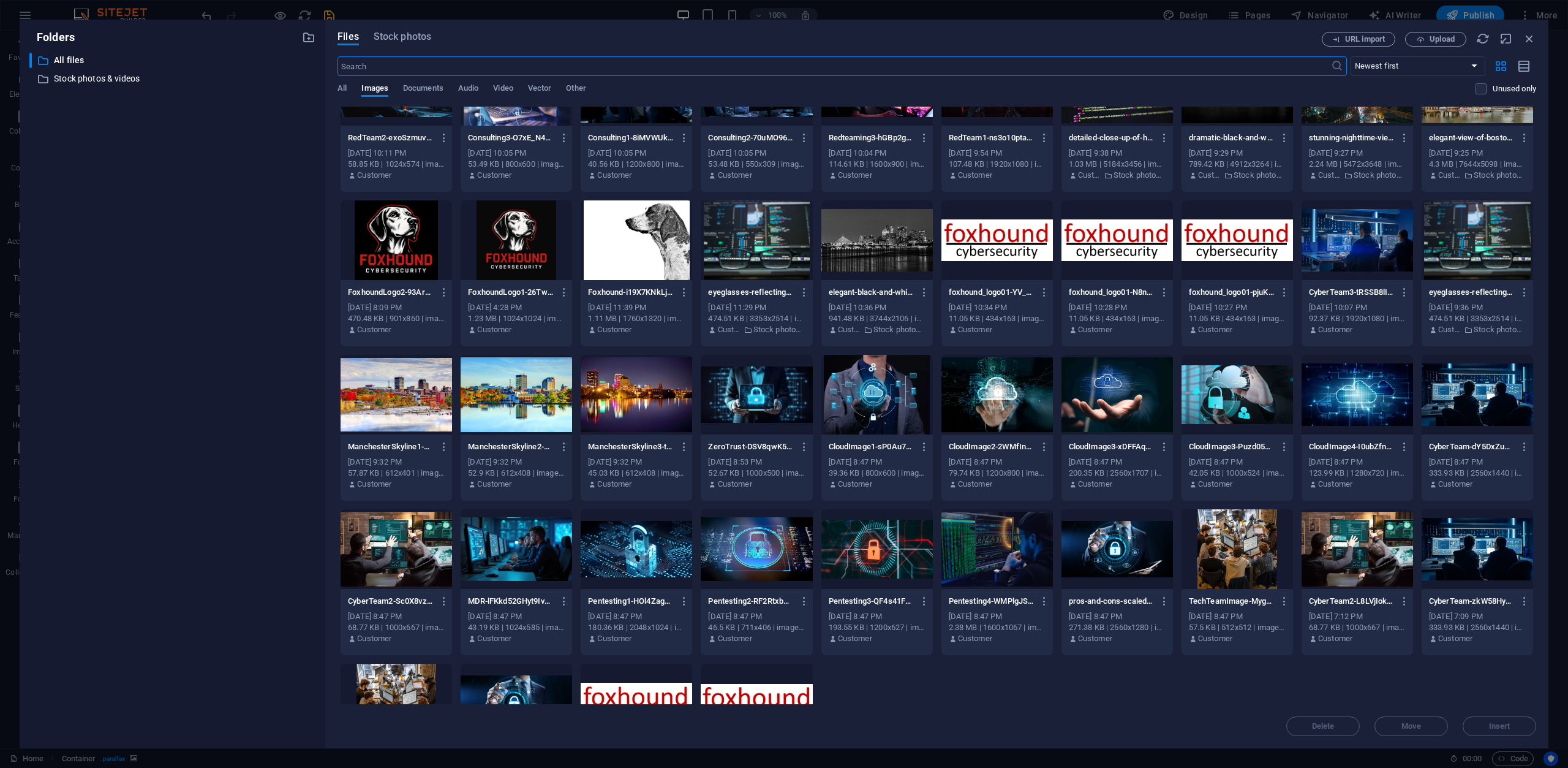
click at [638, 222] on div at bounding box center [636, 240] width 112 height 80
click at [1511, 728] on span "Insert" at bounding box center [1499, 726] width 64 height 7
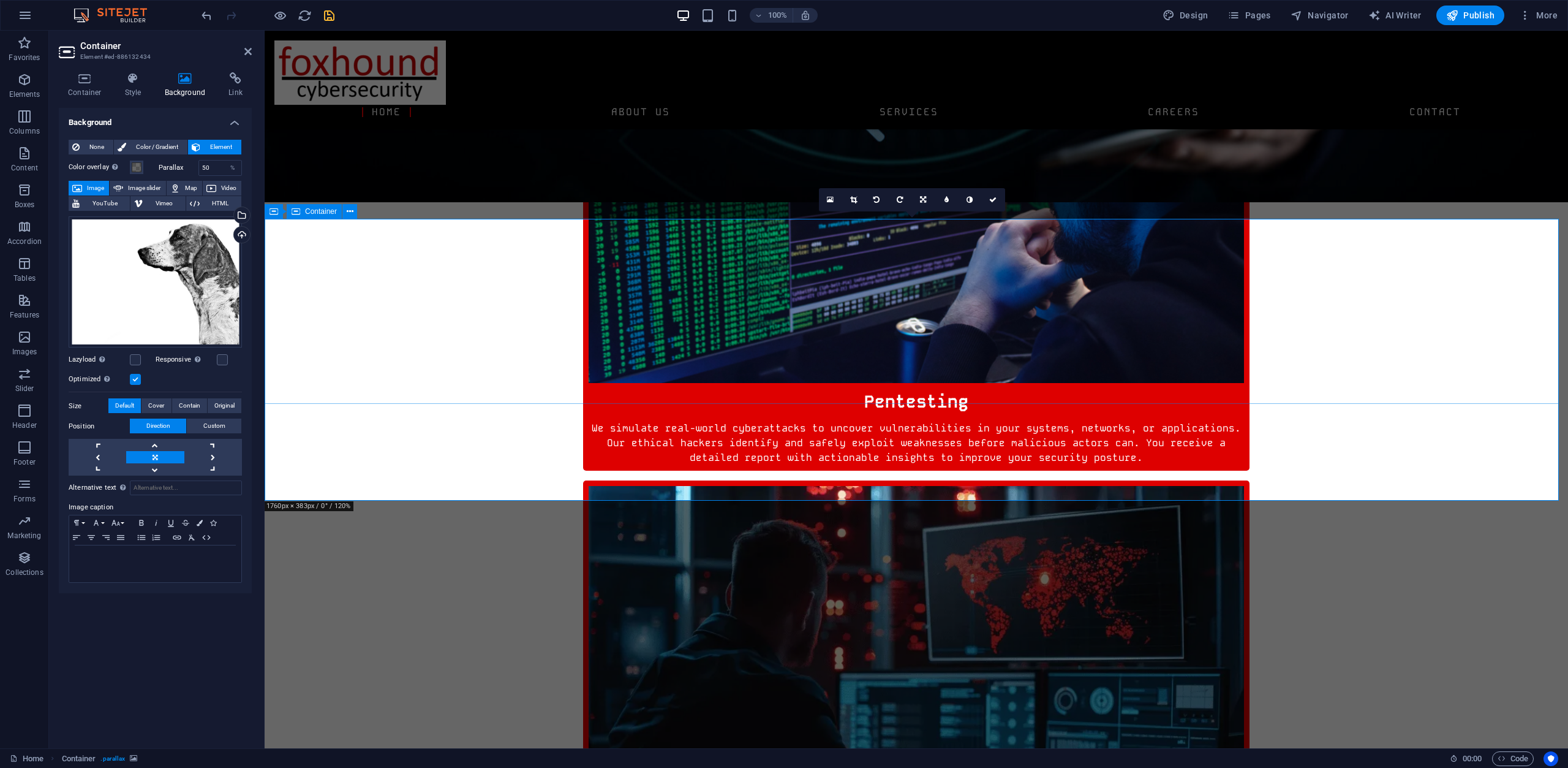
scroll to position [796, 0]
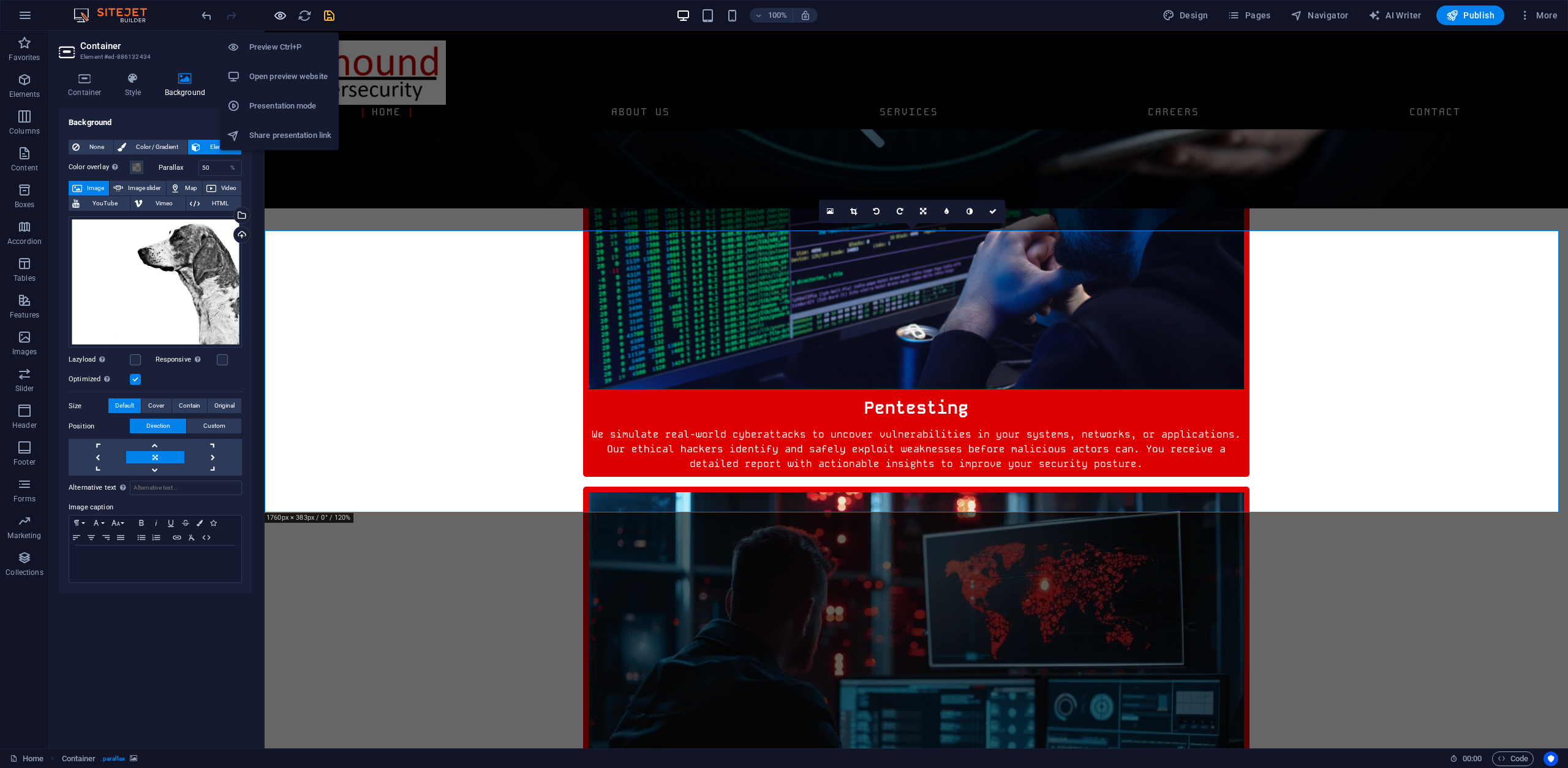
click at [278, 21] on icon "button" at bounding box center [280, 15] width 14 height 14
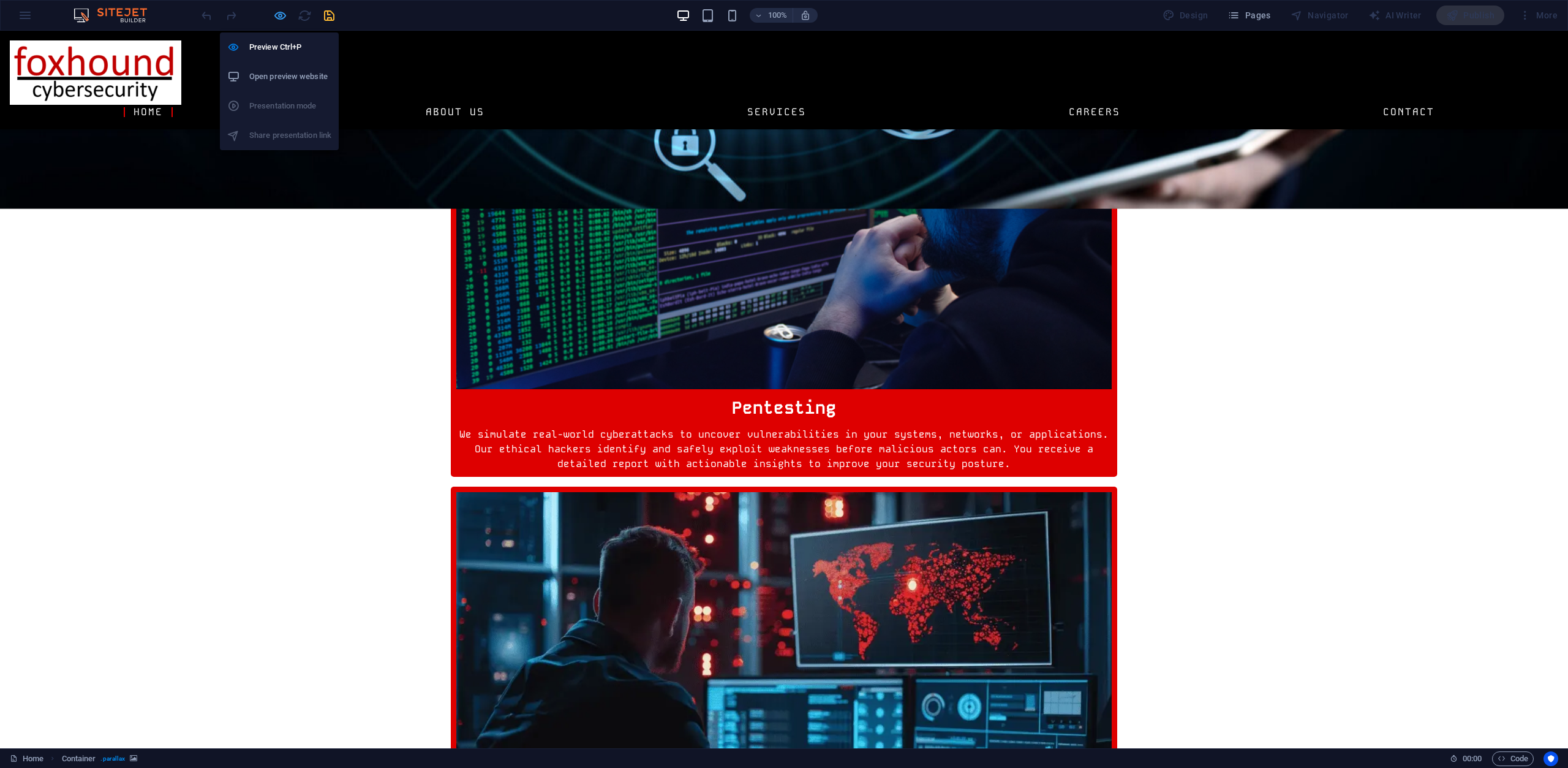
click at [277, 16] on icon "button" at bounding box center [280, 15] width 14 height 14
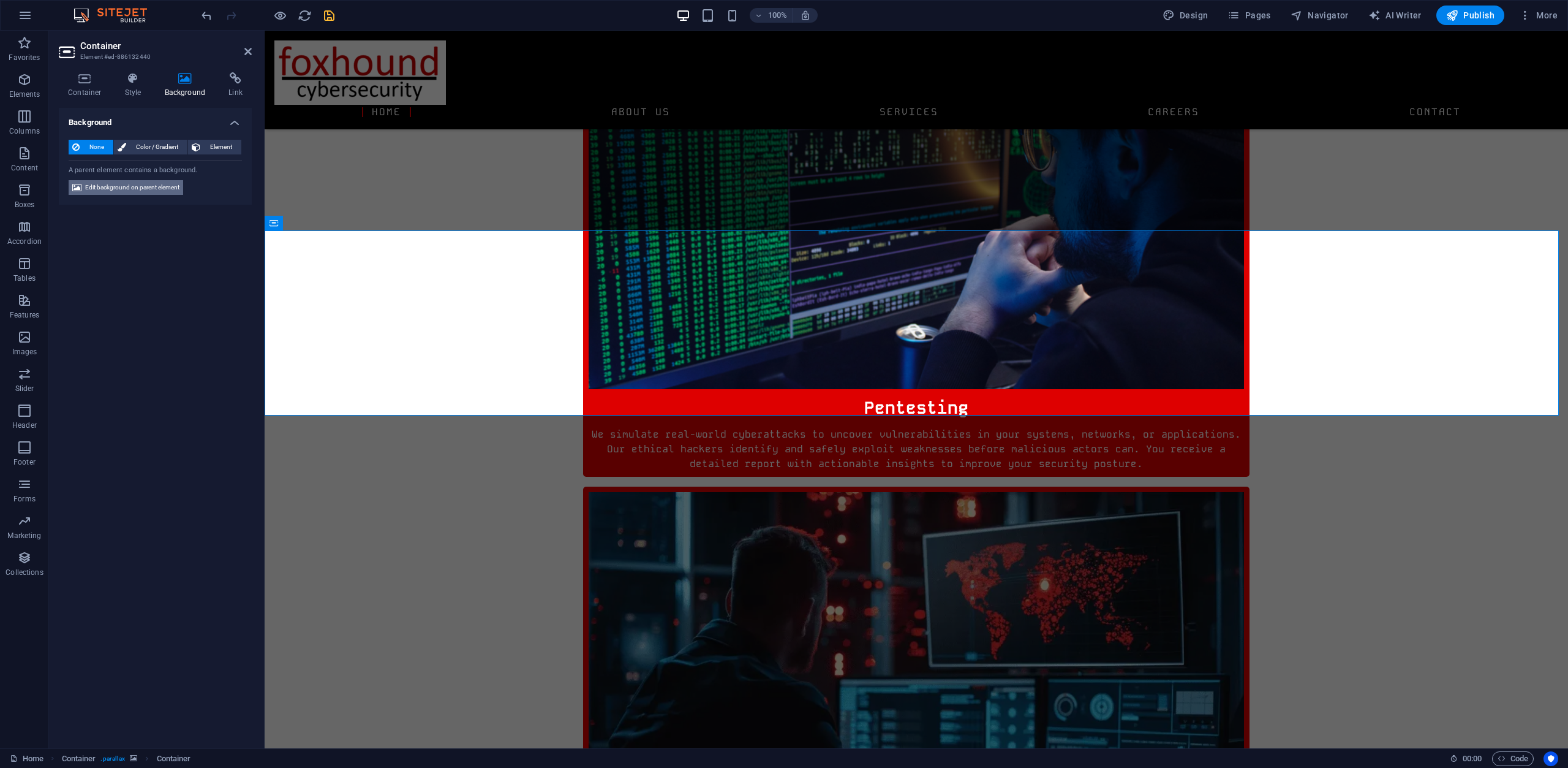
click at [147, 191] on span "Edit background on parent element" at bounding box center [133, 187] width 94 height 15
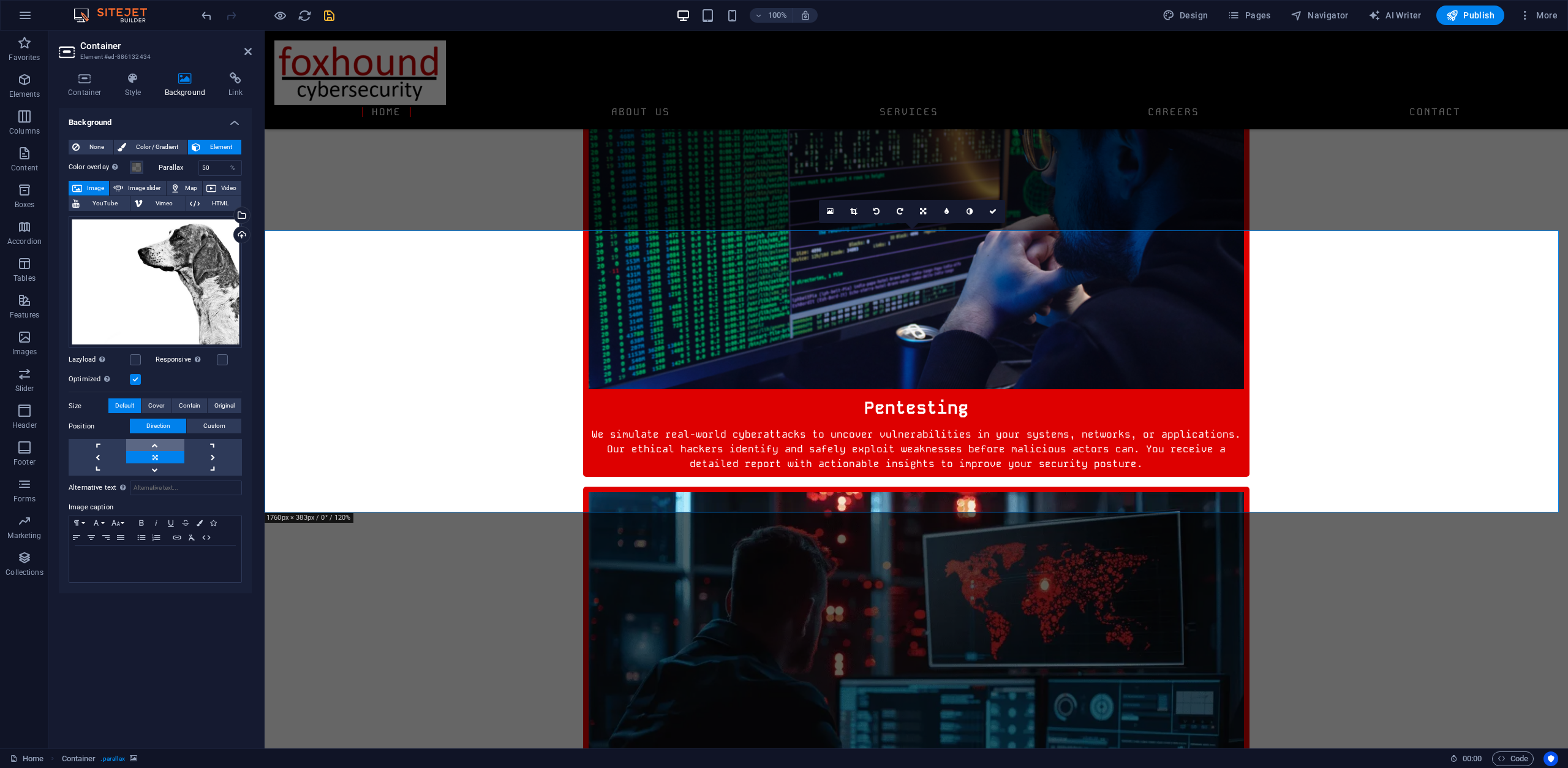
click at [165, 442] on link at bounding box center [155, 445] width 58 height 12
click at [277, 17] on icon "button" at bounding box center [280, 15] width 14 height 14
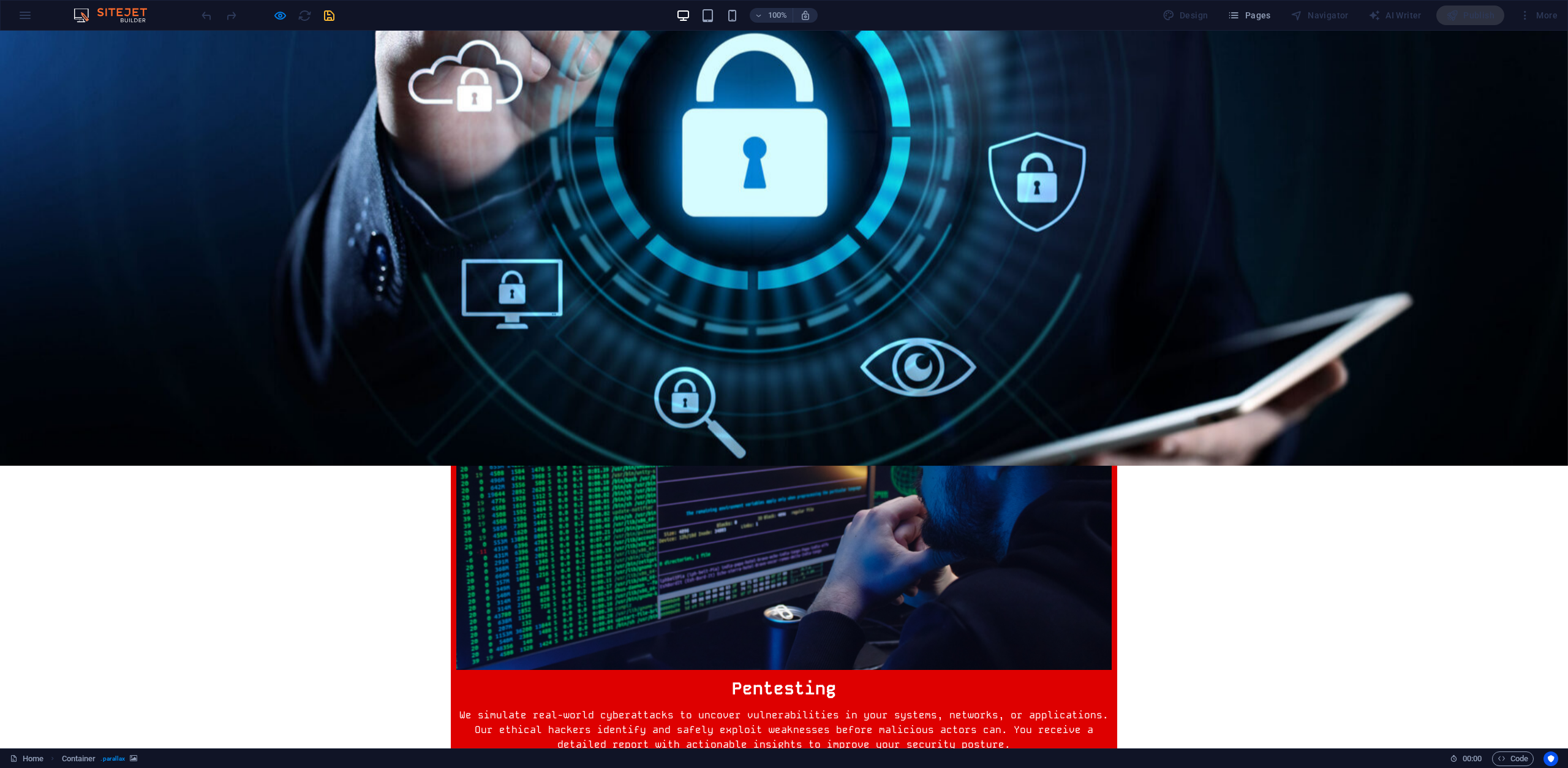
scroll to position [613, 0]
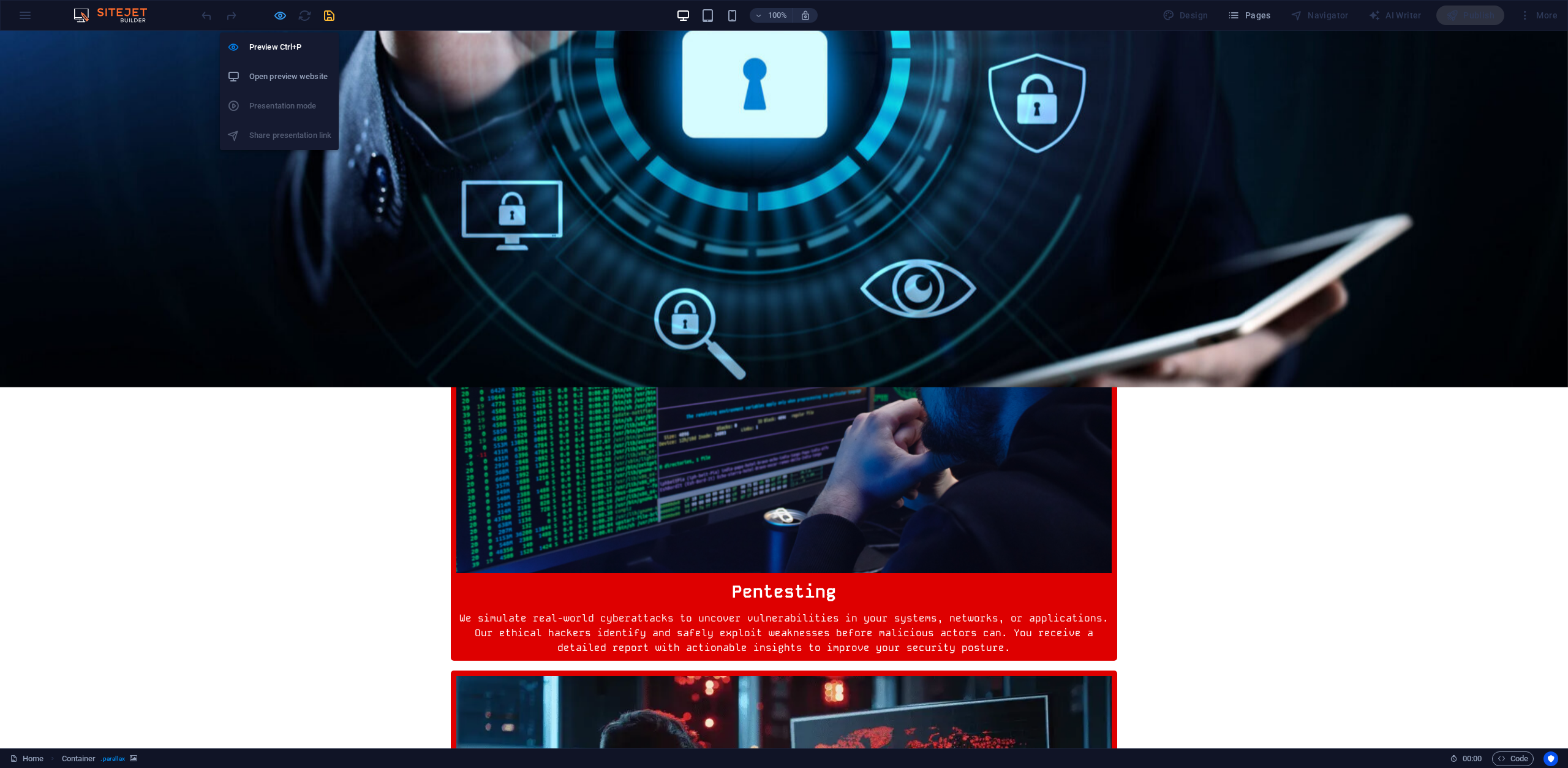
click at [282, 16] on icon "button" at bounding box center [280, 15] width 14 height 14
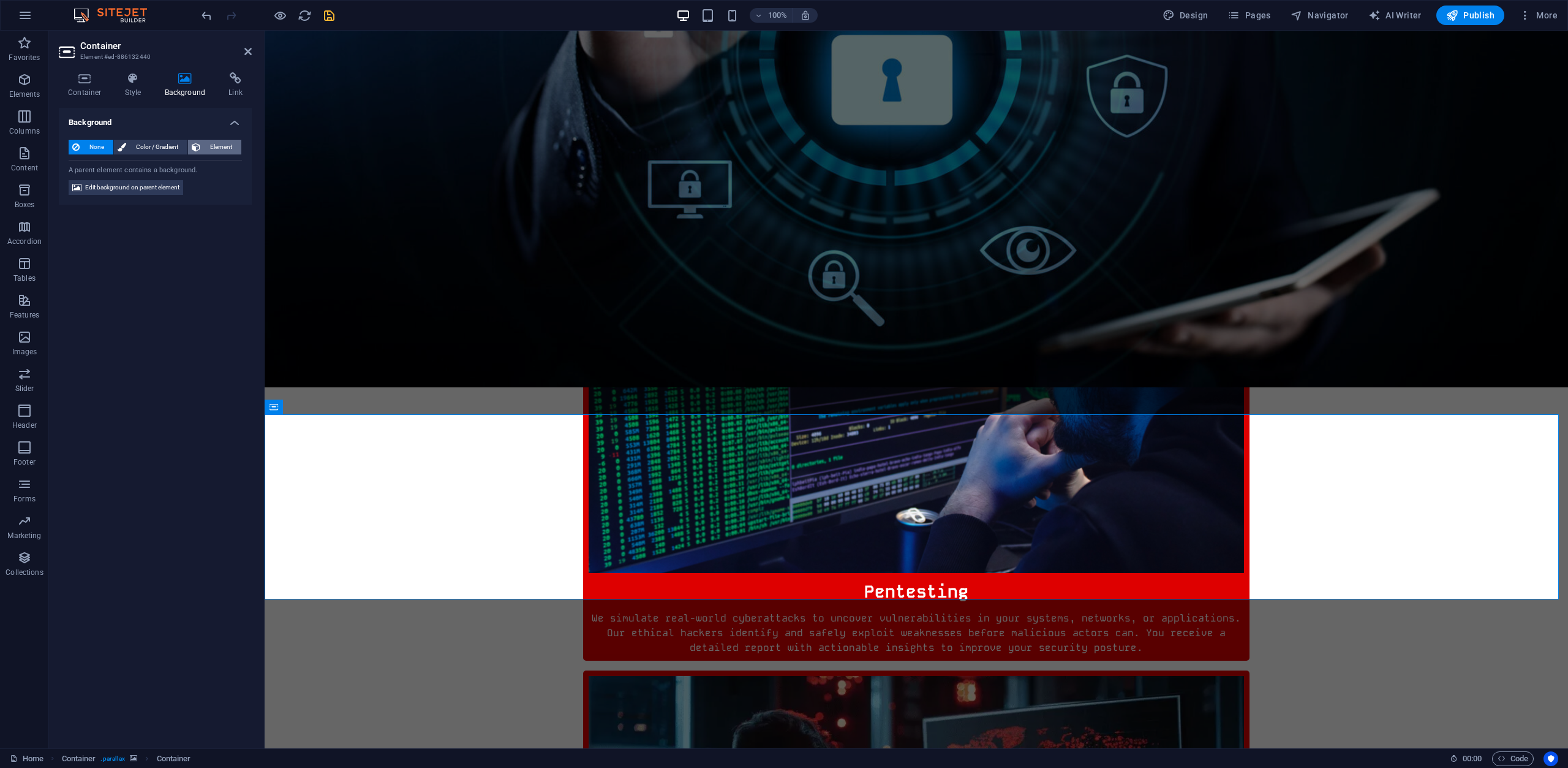
click at [215, 149] on span "Element" at bounding box center [220, 147] width 34 height 15
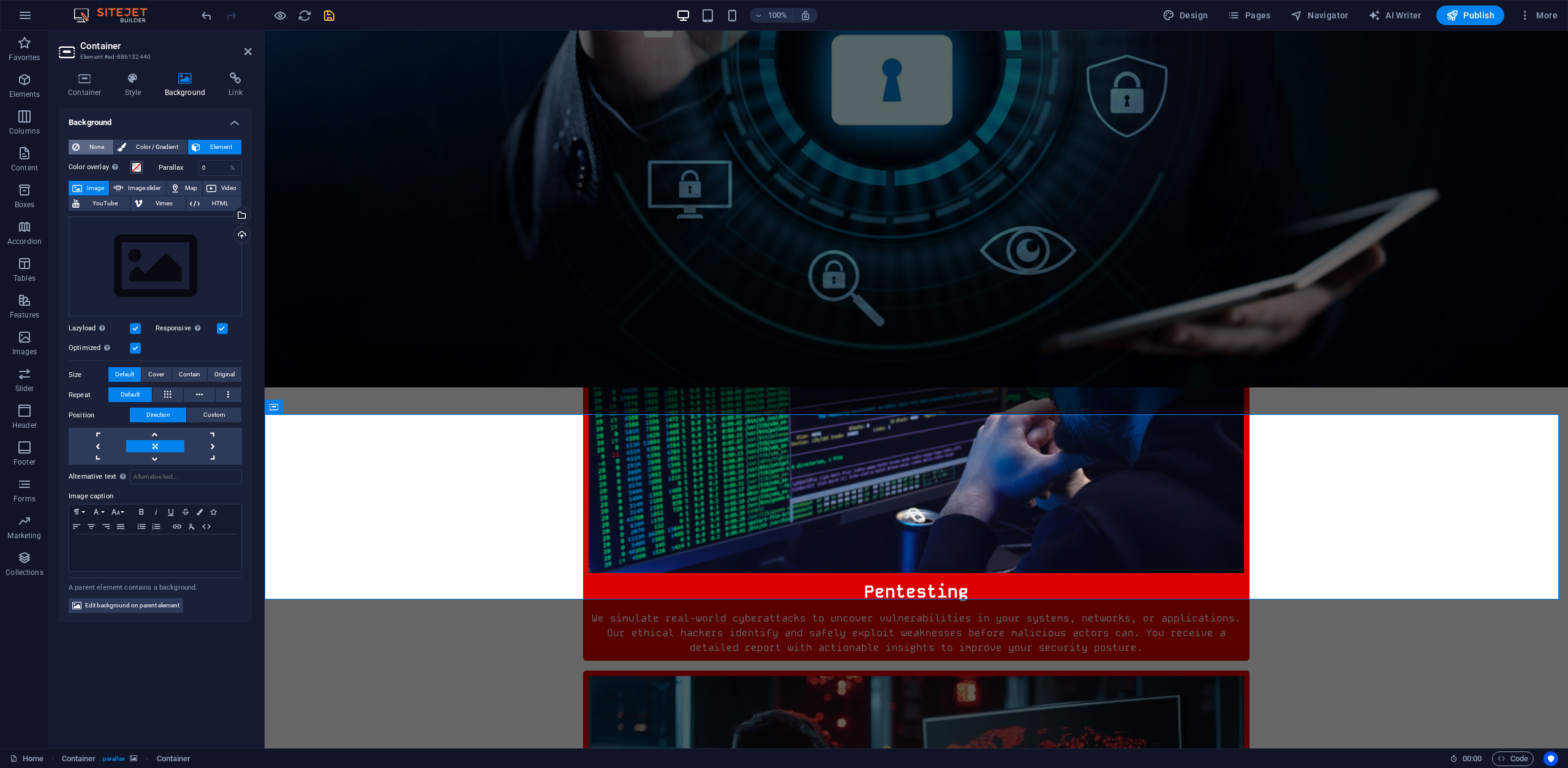
click at [100, 145] on span "None" at bounding box center [97, 147] width 27 height 15
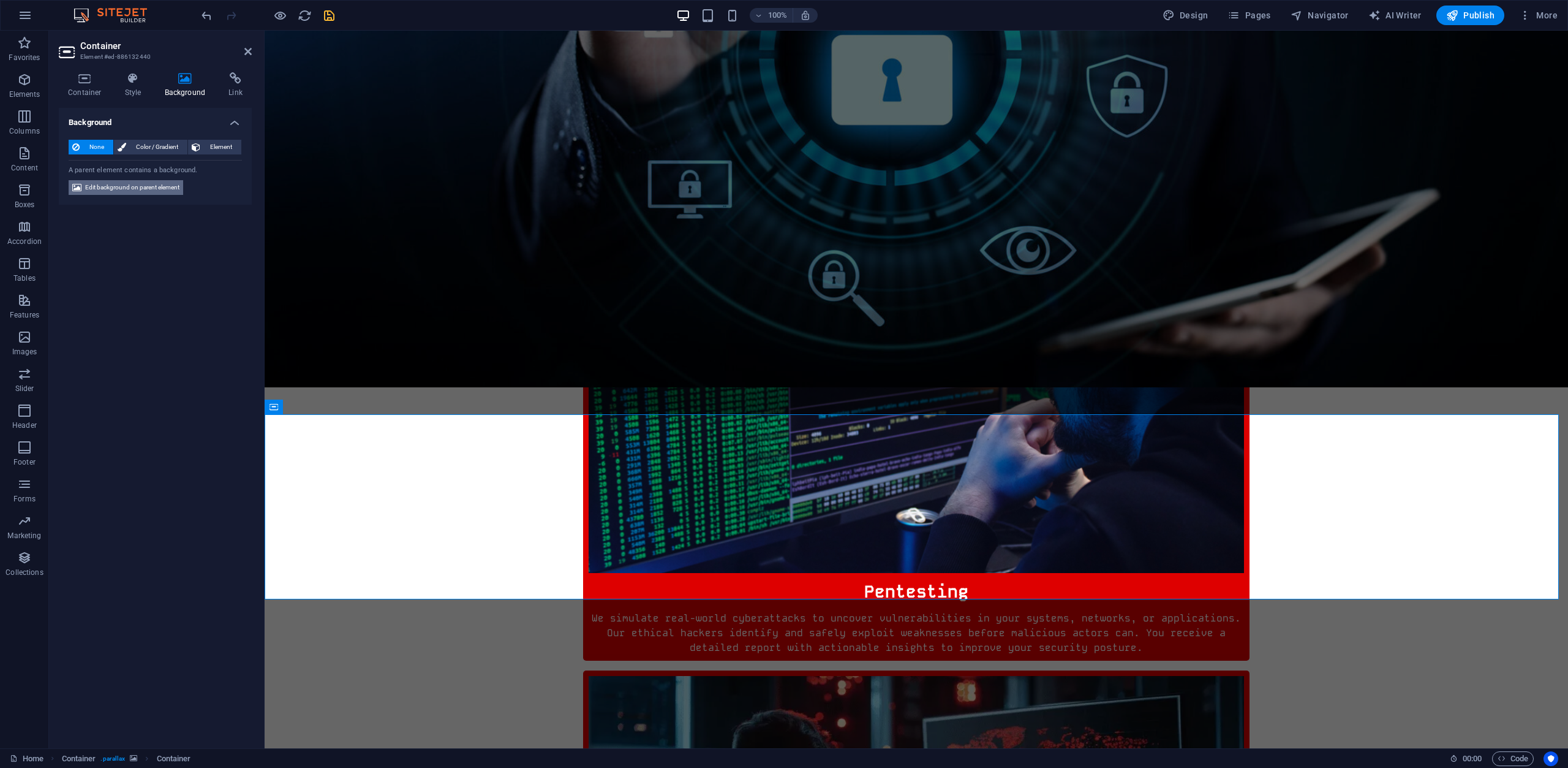
click at [118, 191] on span "Edit background on parent element" at bounding box center [133, 187] width 94 height 15
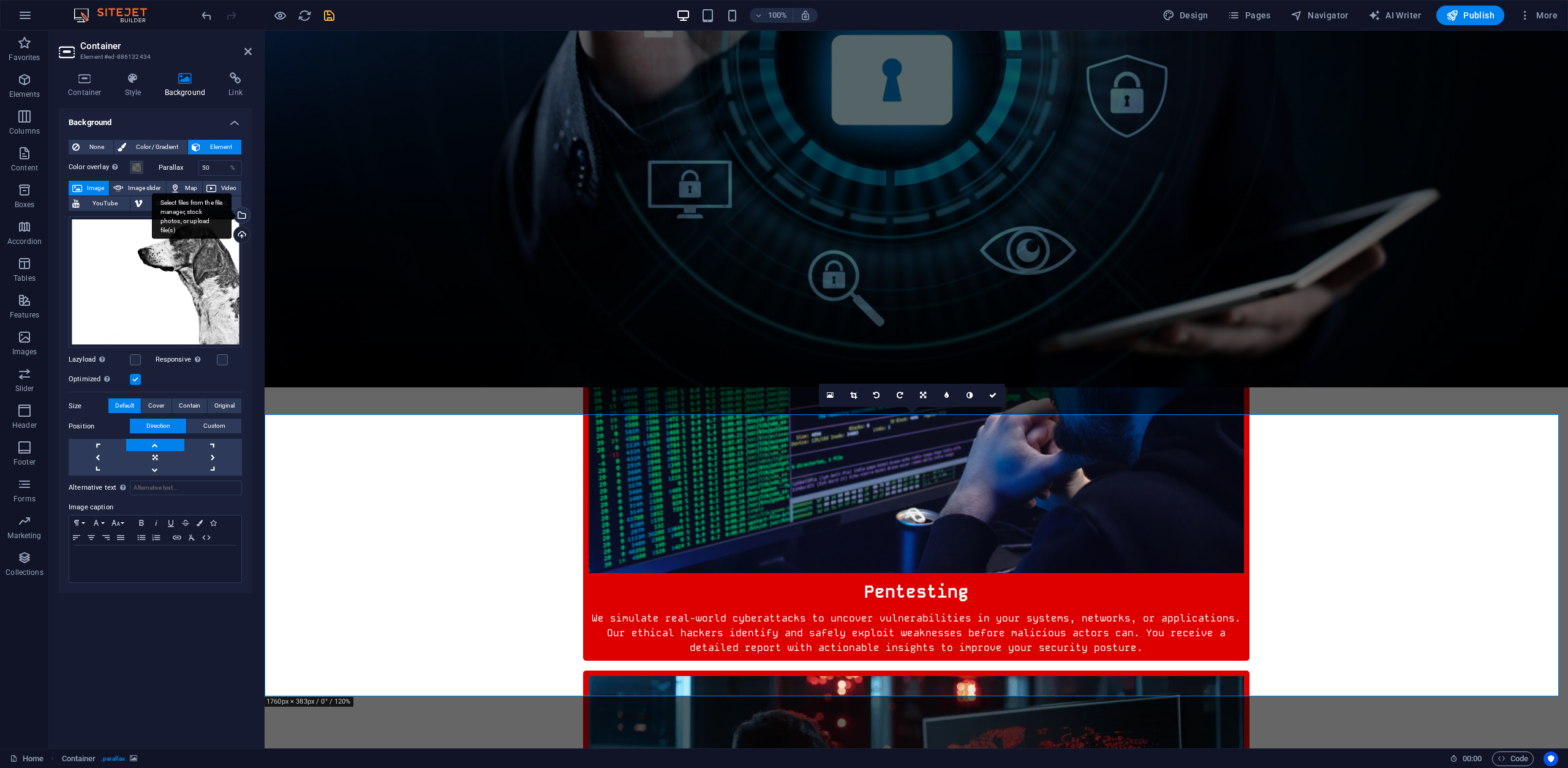
click at [232, 216] on div "Select files from the file manager, stock photos, or upload file(s)" at bounding box center [191, 215] width 80 height 46
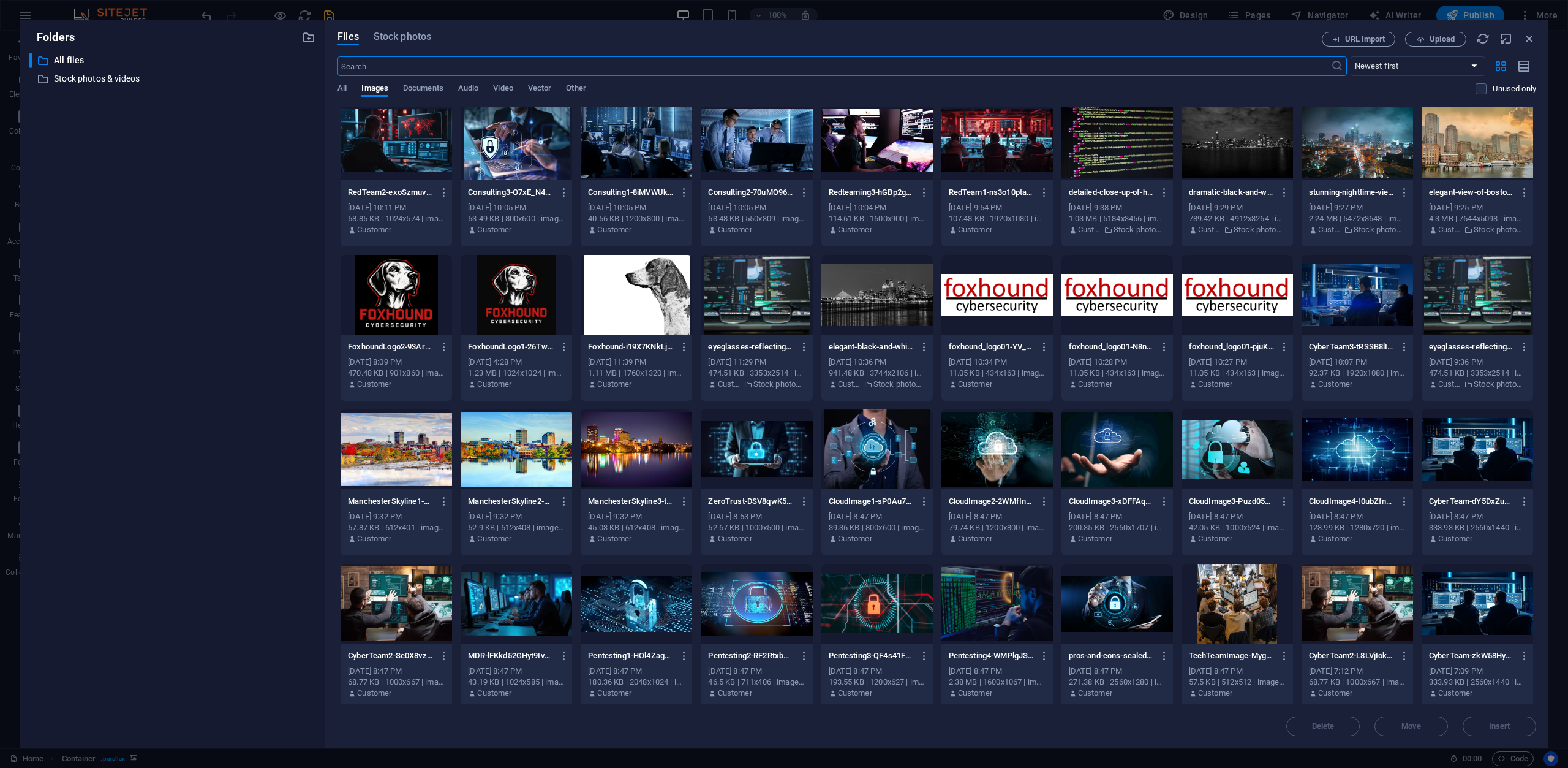
scroll to position [0, 0]
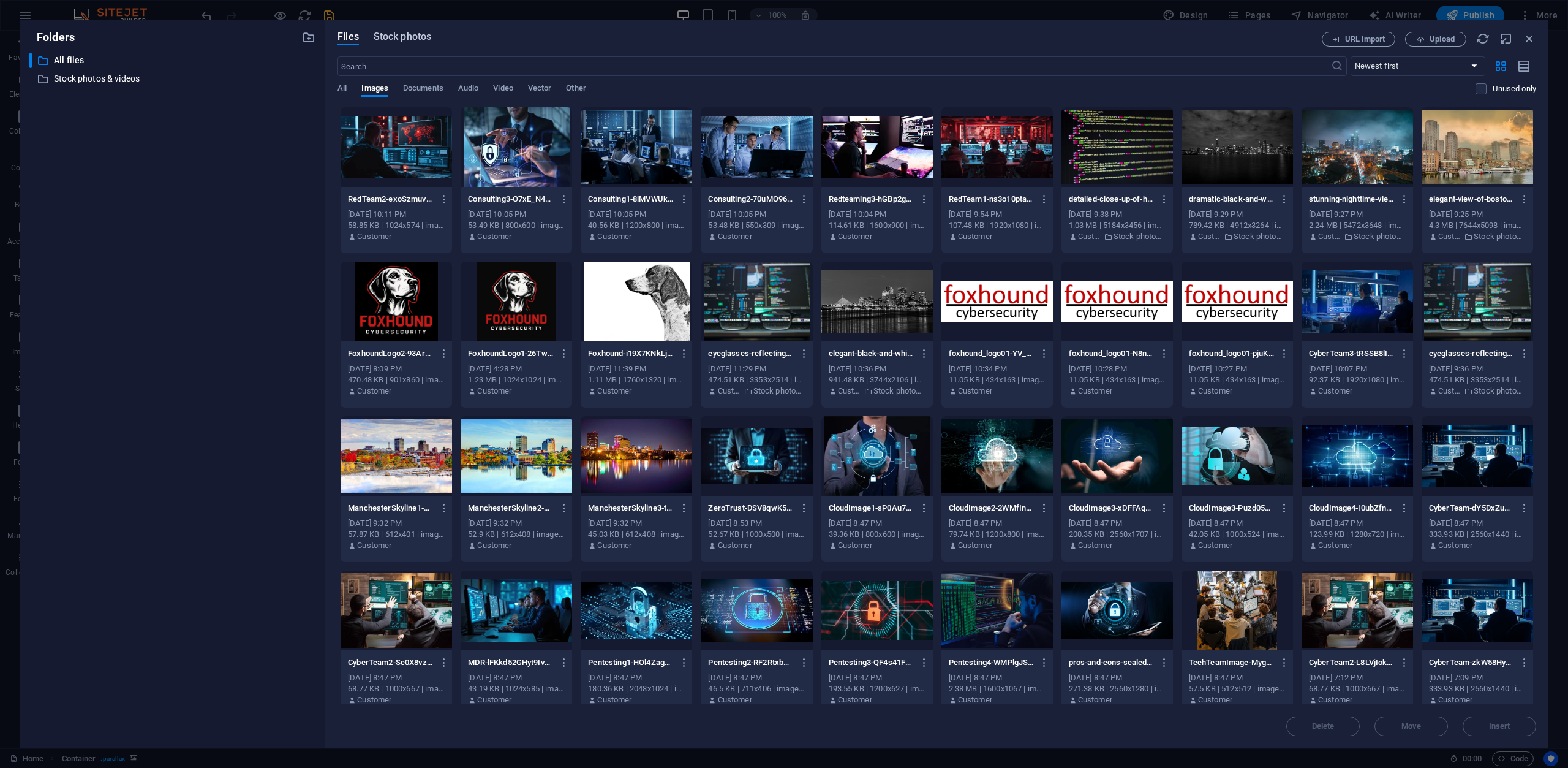
click at [401, 36] on span "Stock photos" at bounding box center [403, 36] width 58 height 15
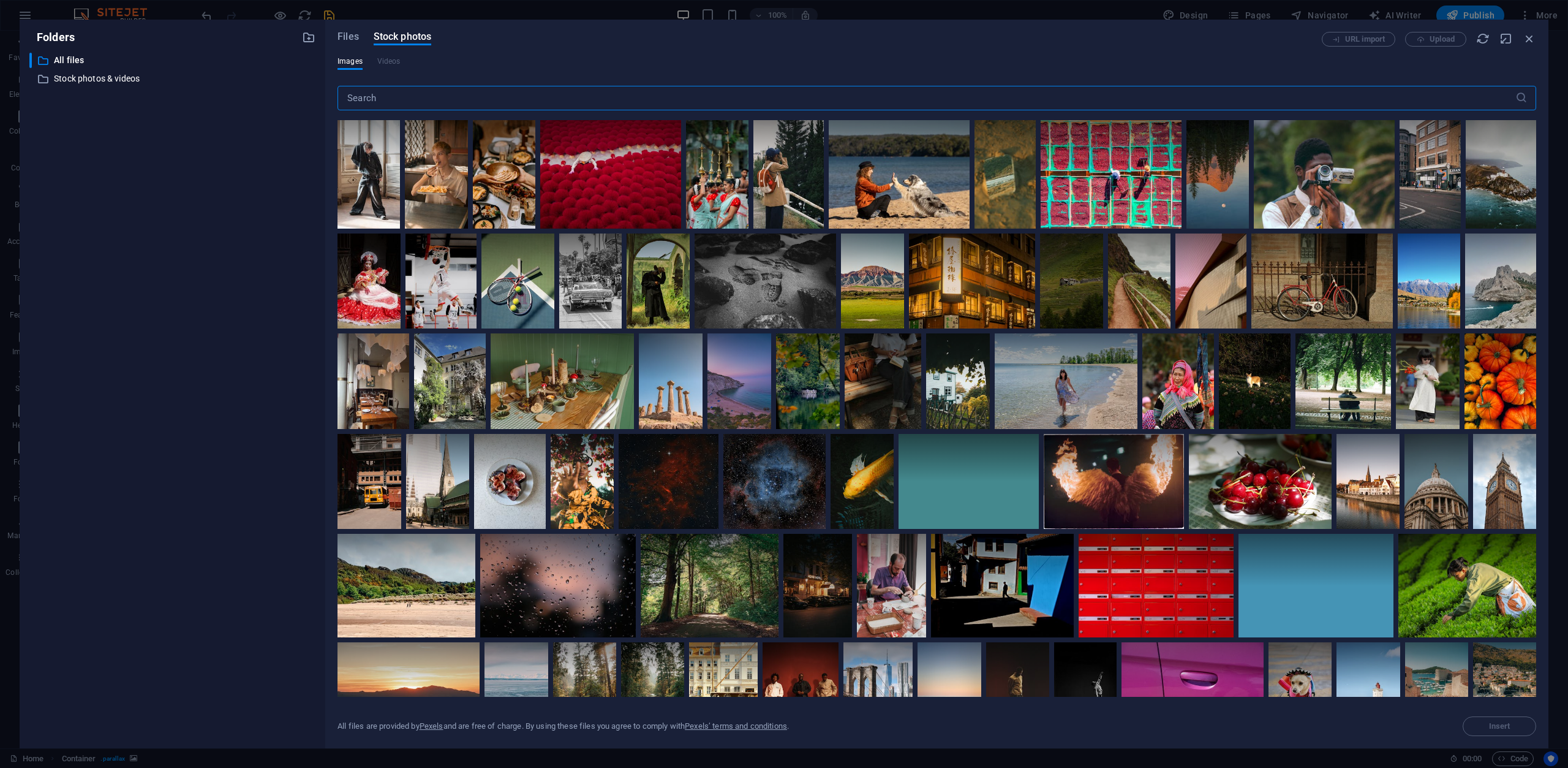
click at [563, 95] on input "text" at bounding box center [926, 99] width 1178 height 25
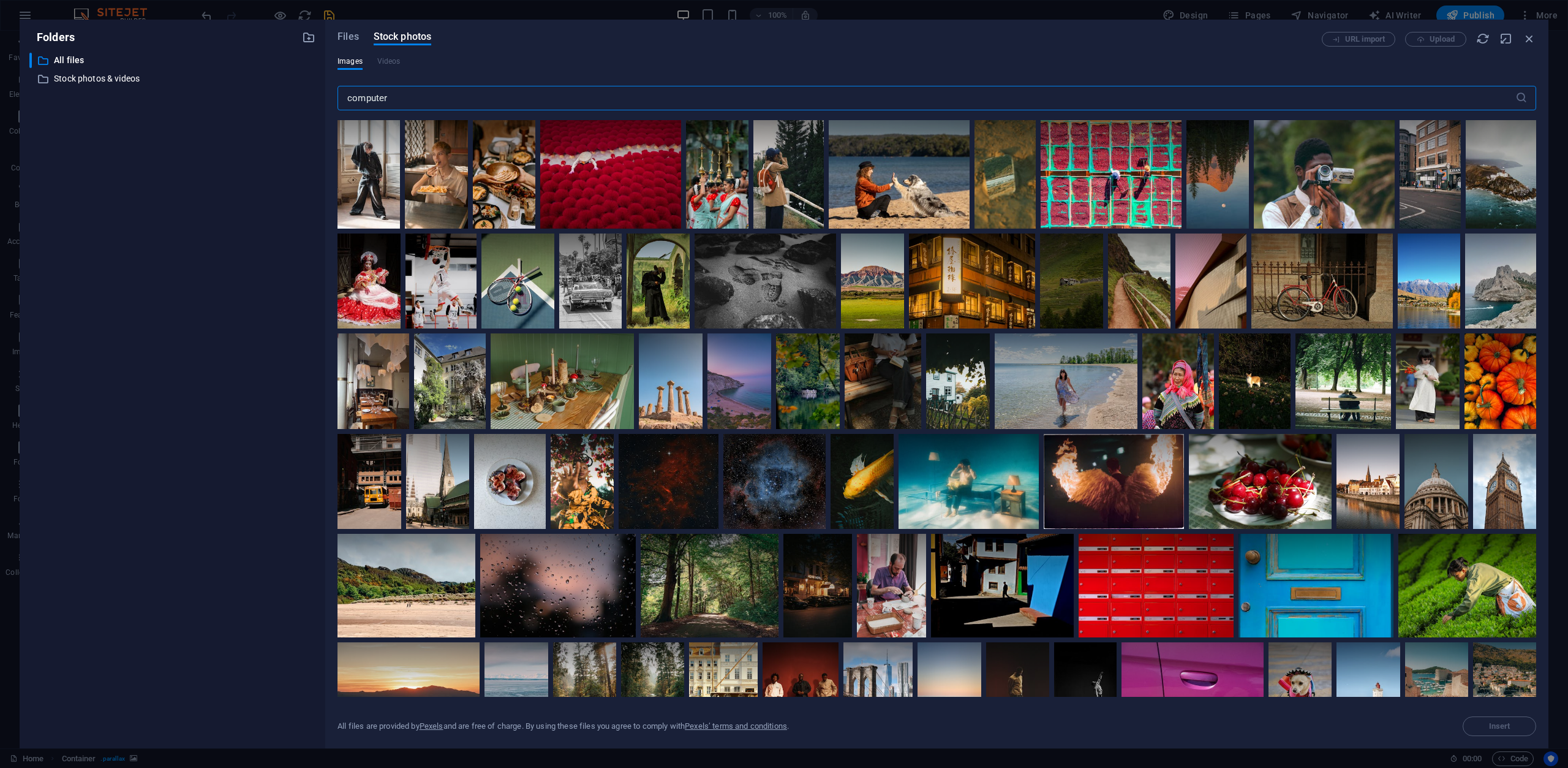
type input "computer"
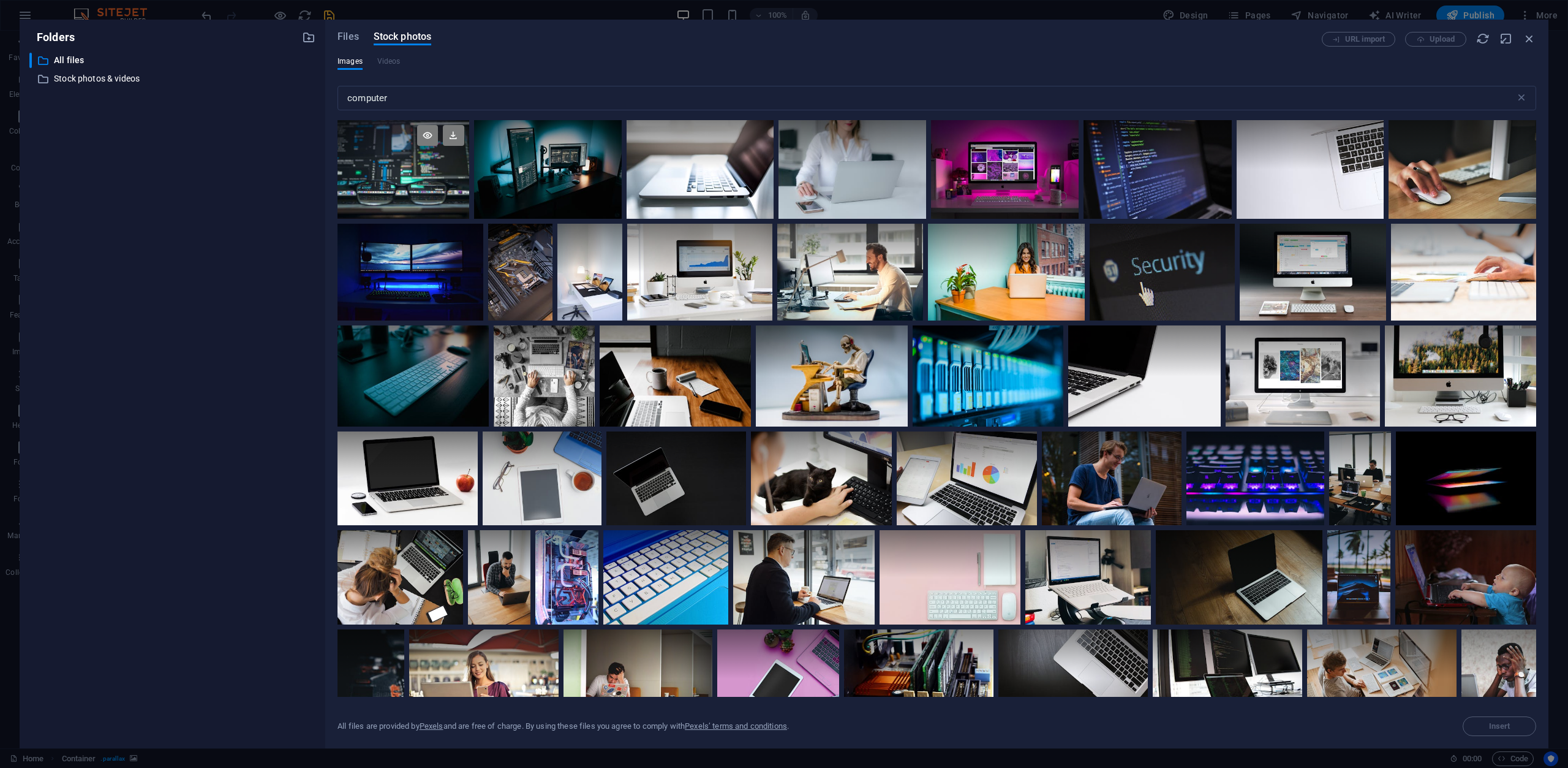
click at [423, 173] on div at bounding box center [403, 169] width 131 height 99
click at [1494, 722] on span "Insert" at bounding box center [1500, 726] width 22 height 7
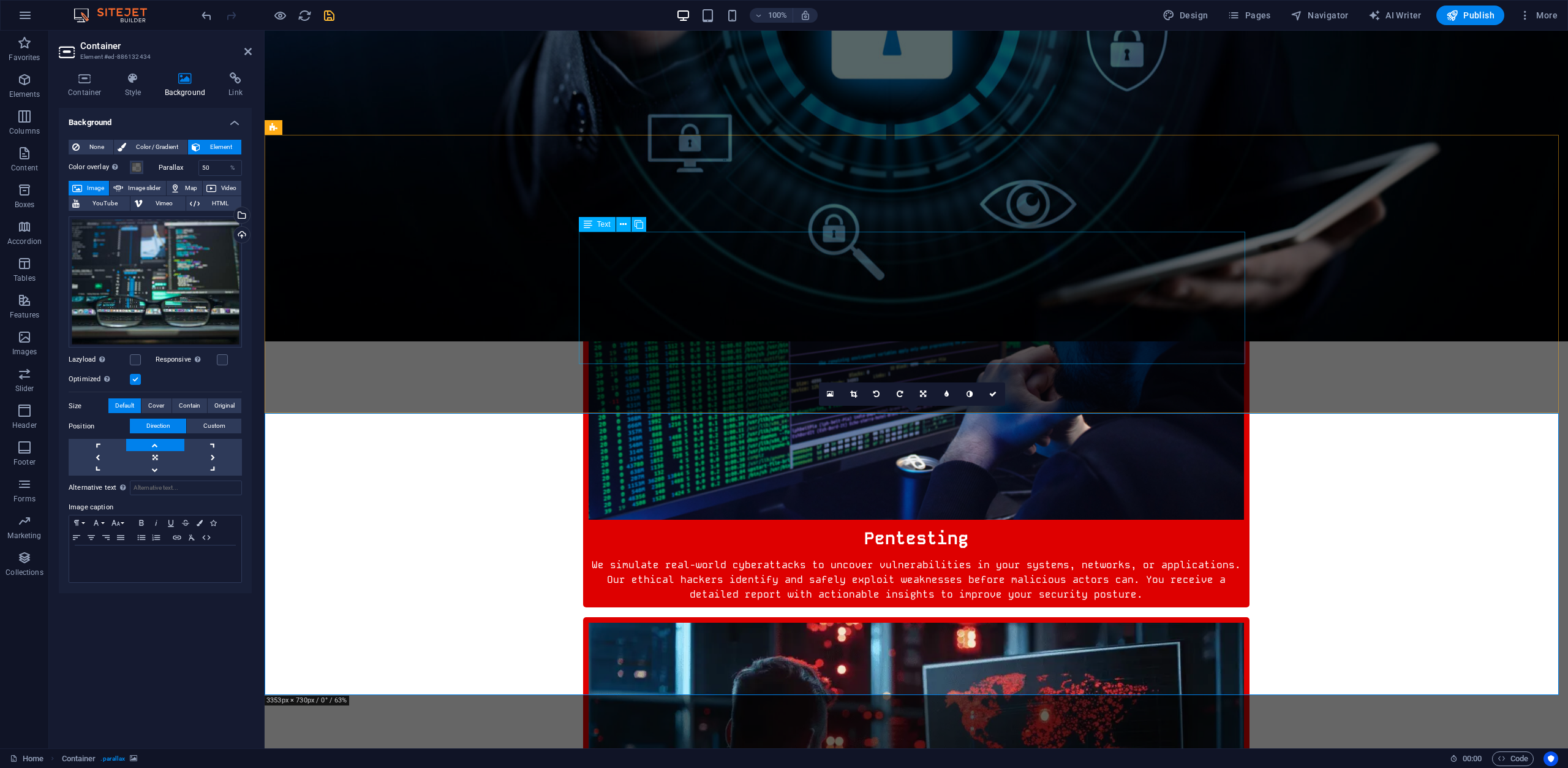
scroll to position [735, 0]
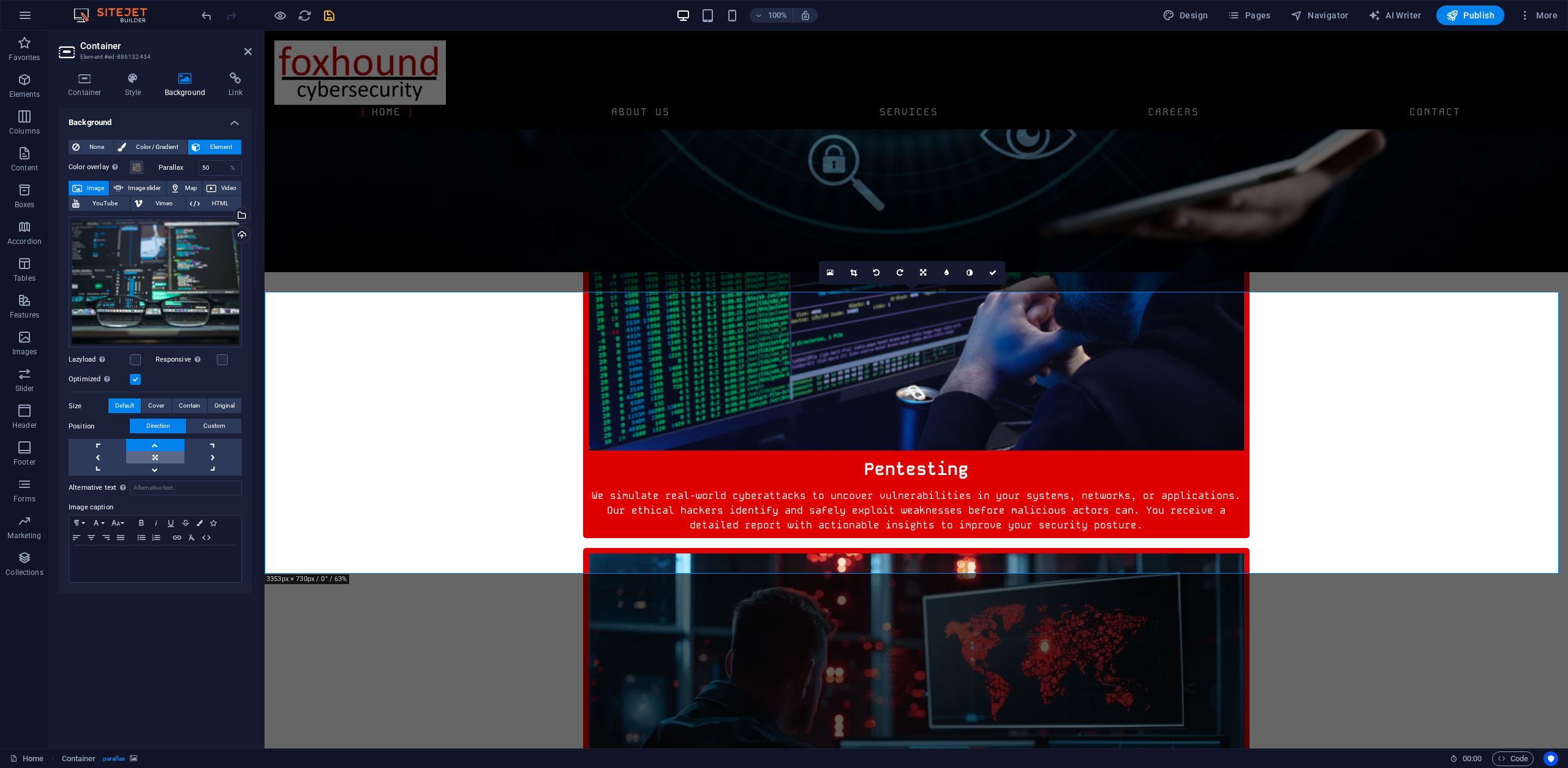
click at [157, 459] on link at bounding box center [155, 456] width 58 height 12
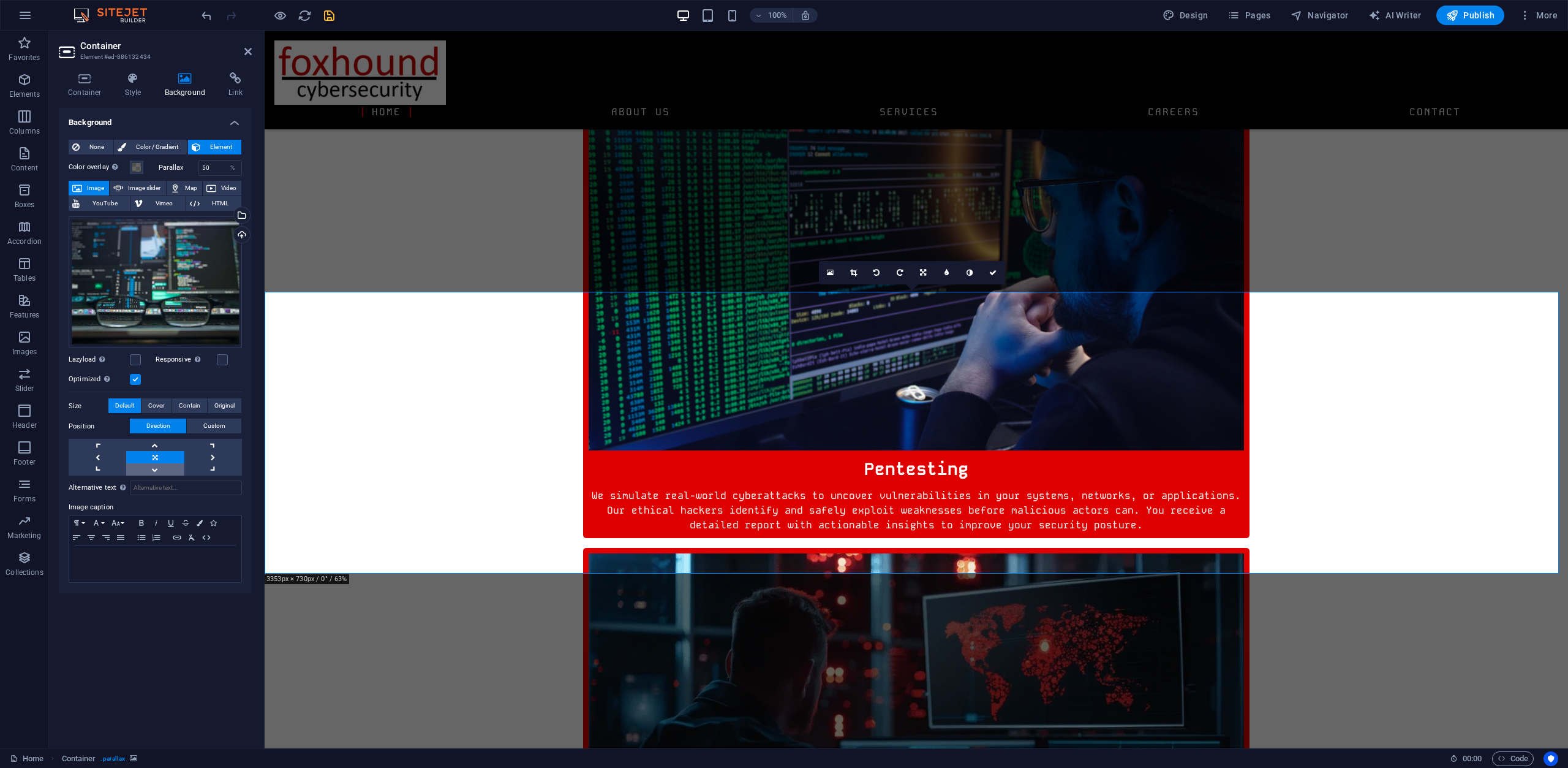
click at [154, 473] on link at bounding box center [155, 469] width 58 height 12
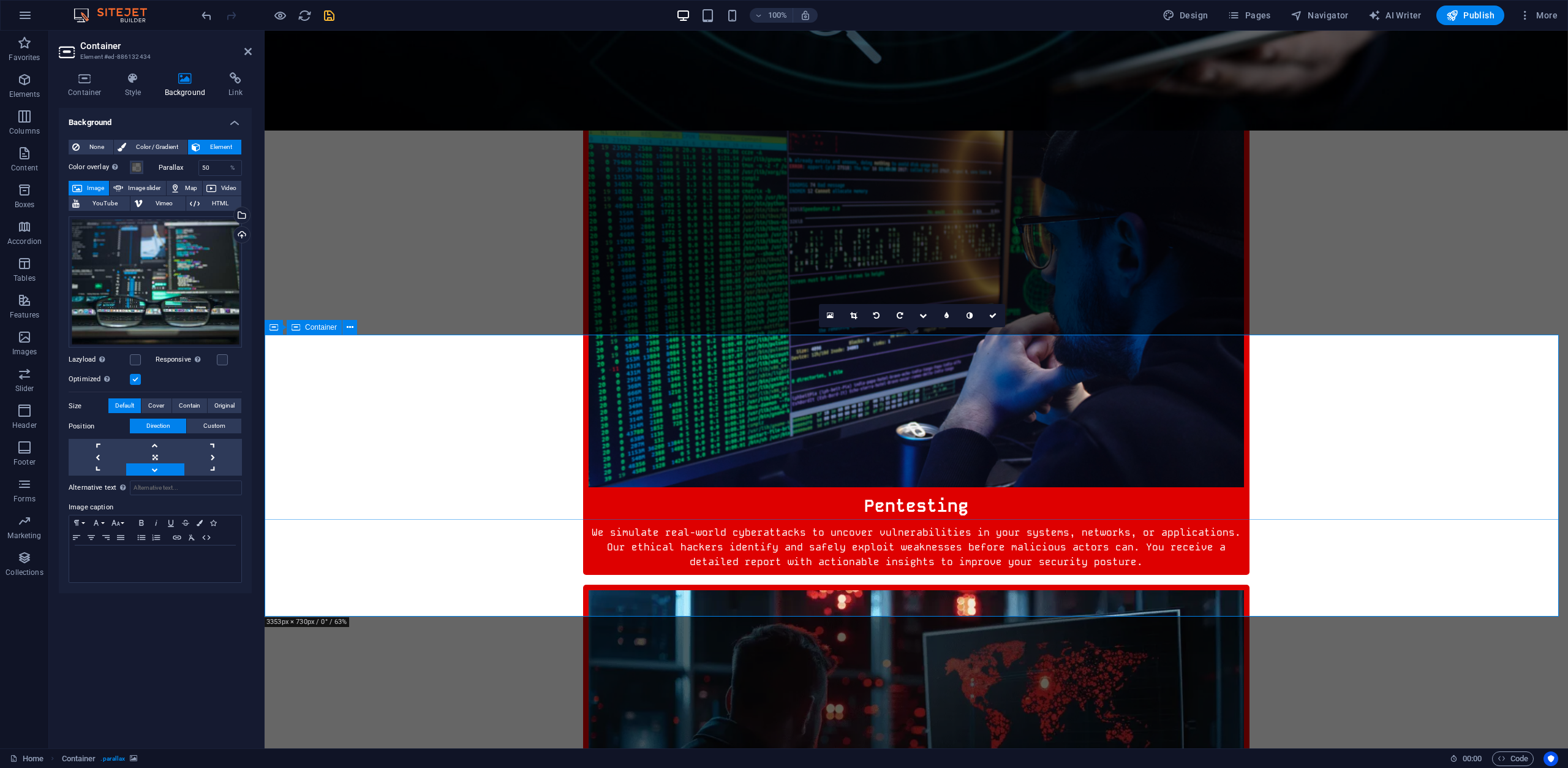
scroll to position [613, 0]
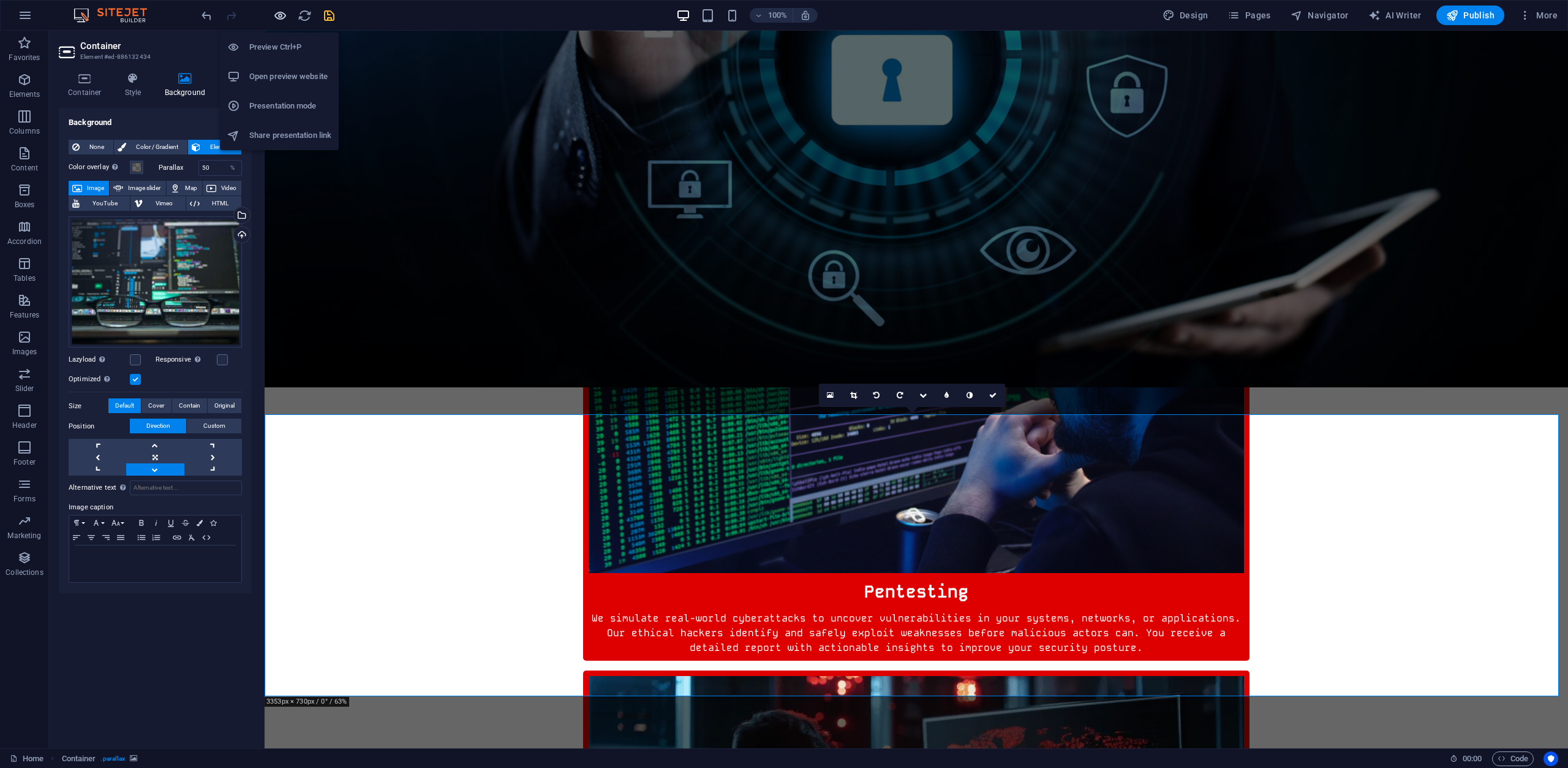
click at [275, 17] on icon "button" at bounding box center [280, 15] width 14 height 14
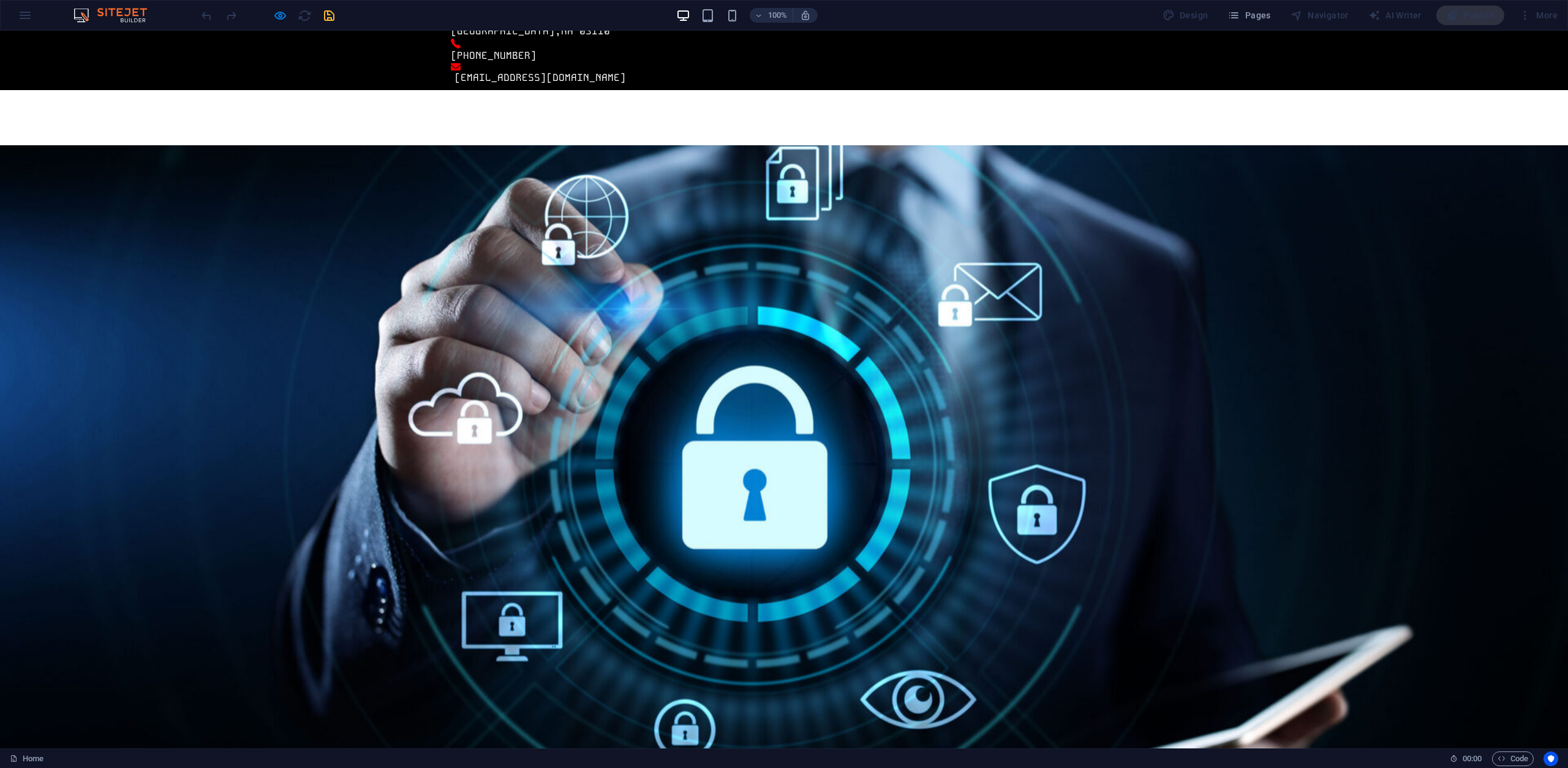
scroll to position [0, 0]
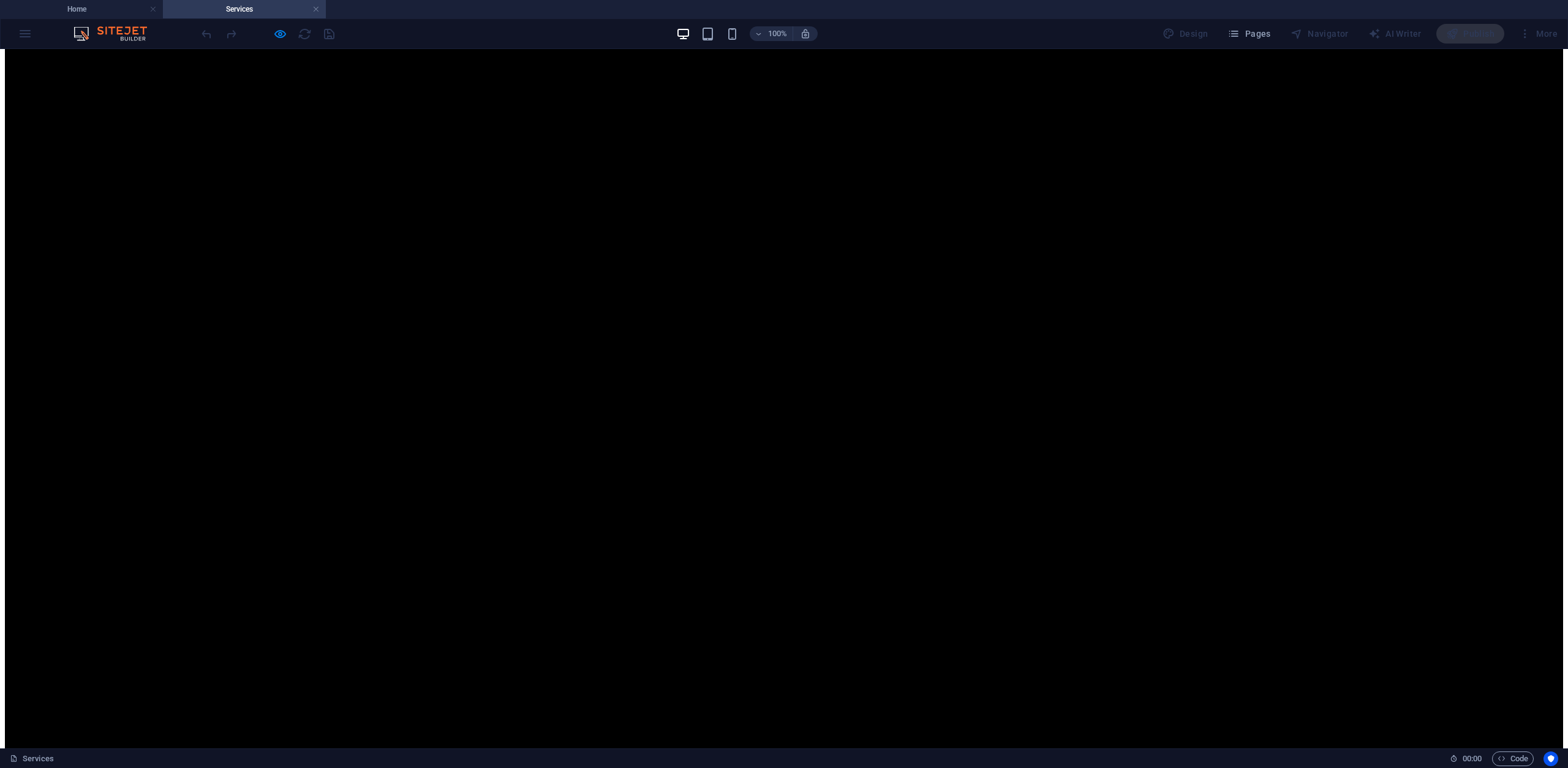
scroll to position [980, 0]
click at [279, 36] on icon "button" at bounding box center [280, 34] width 14 height 14
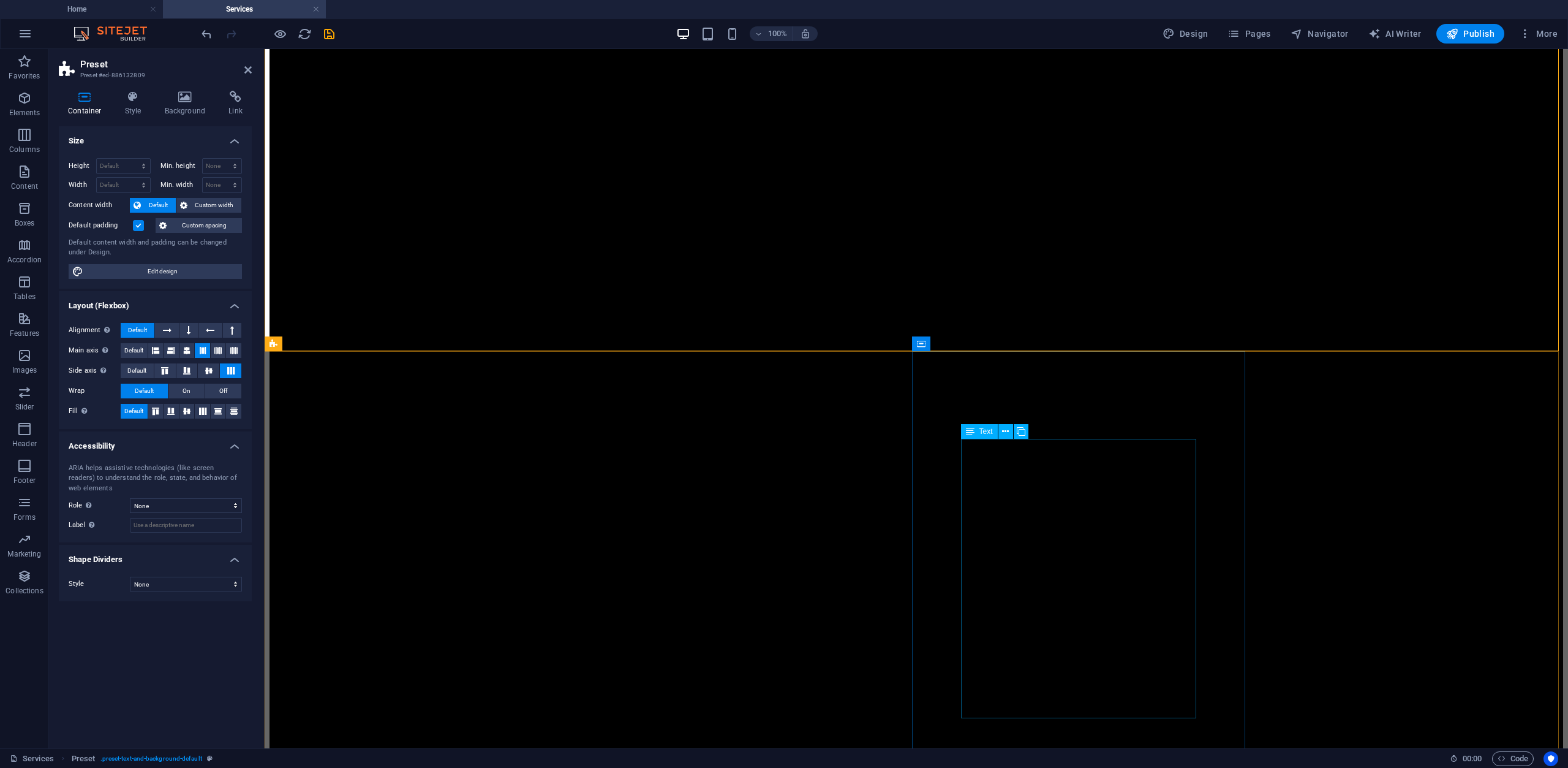
scroll to position [1593, 0]
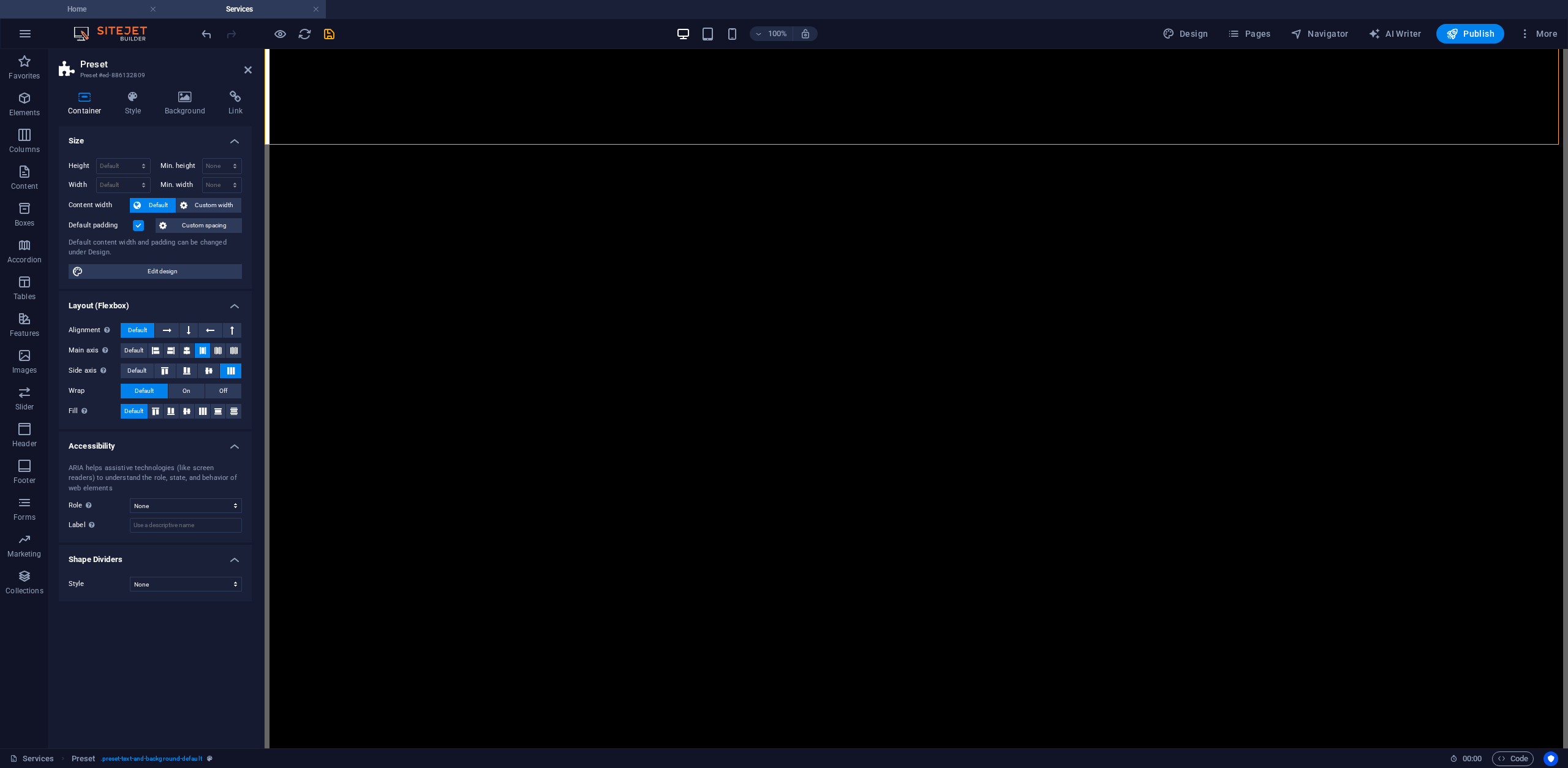
click at [108, 9] on h4 "Home" at bounding box center [81, 9] width 163 height 13
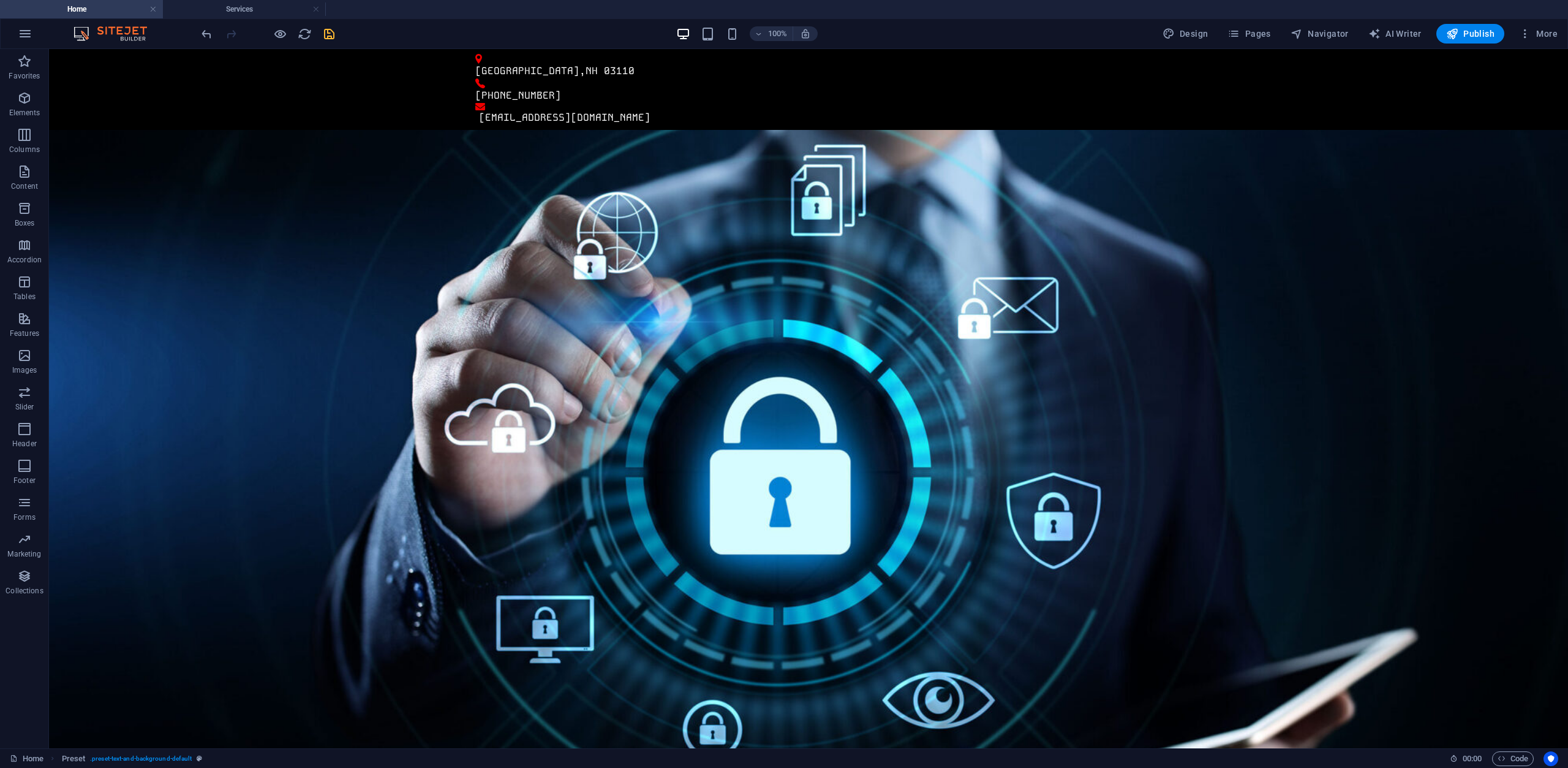
scroll to position [0, 0]
drag, startPoint x: 245, startPoint y: 8, endPoint x: 104, endPoint y: 22, distance: 141.7
click at [245, 8] on h4 "Services" at bounding box center [244, 9] width 163 height 13
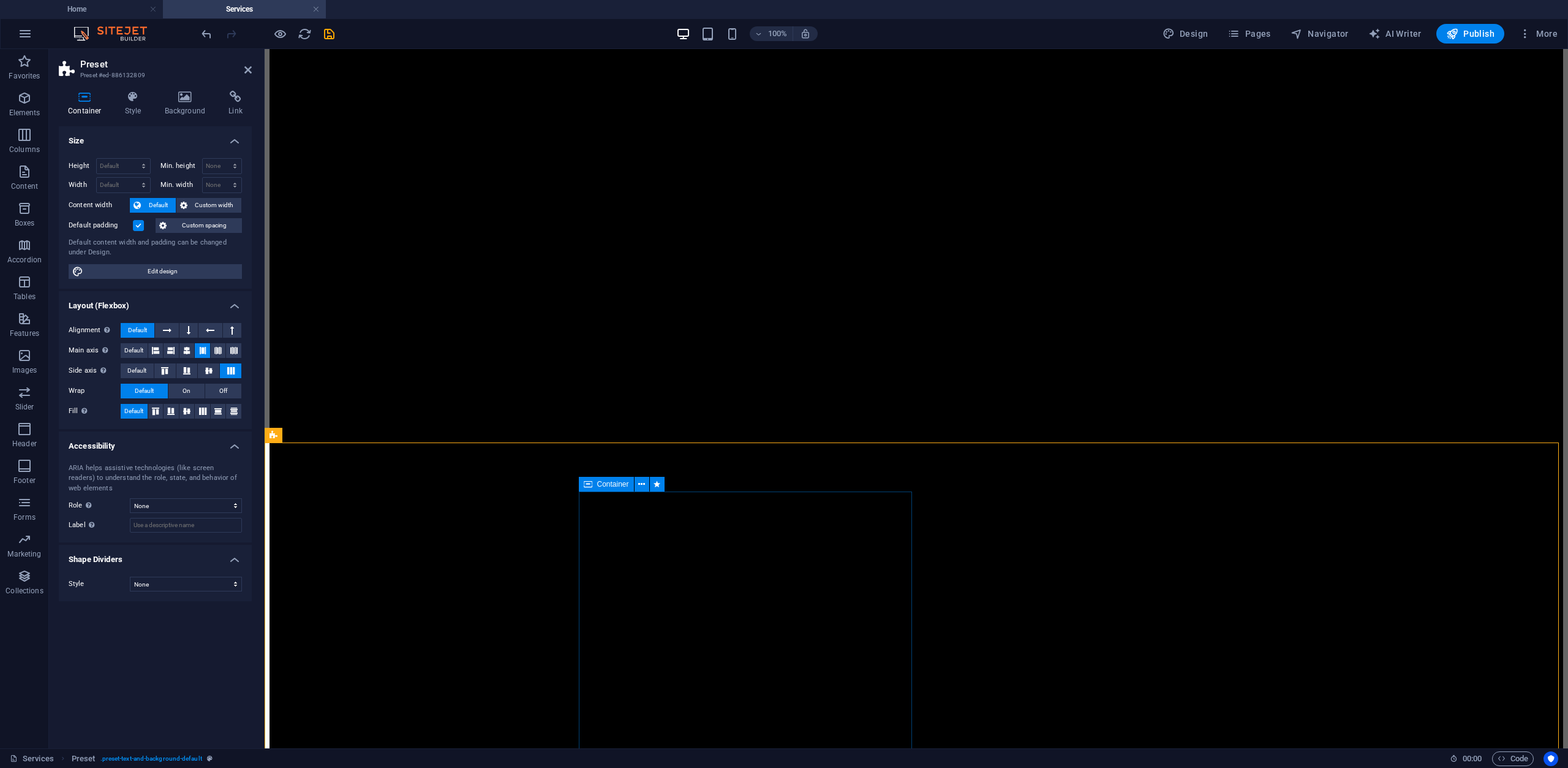
scroll to position [674, 0]
click at [107, 11] on h4 "Home" at bounding box center [81, 9] width 163 height 13
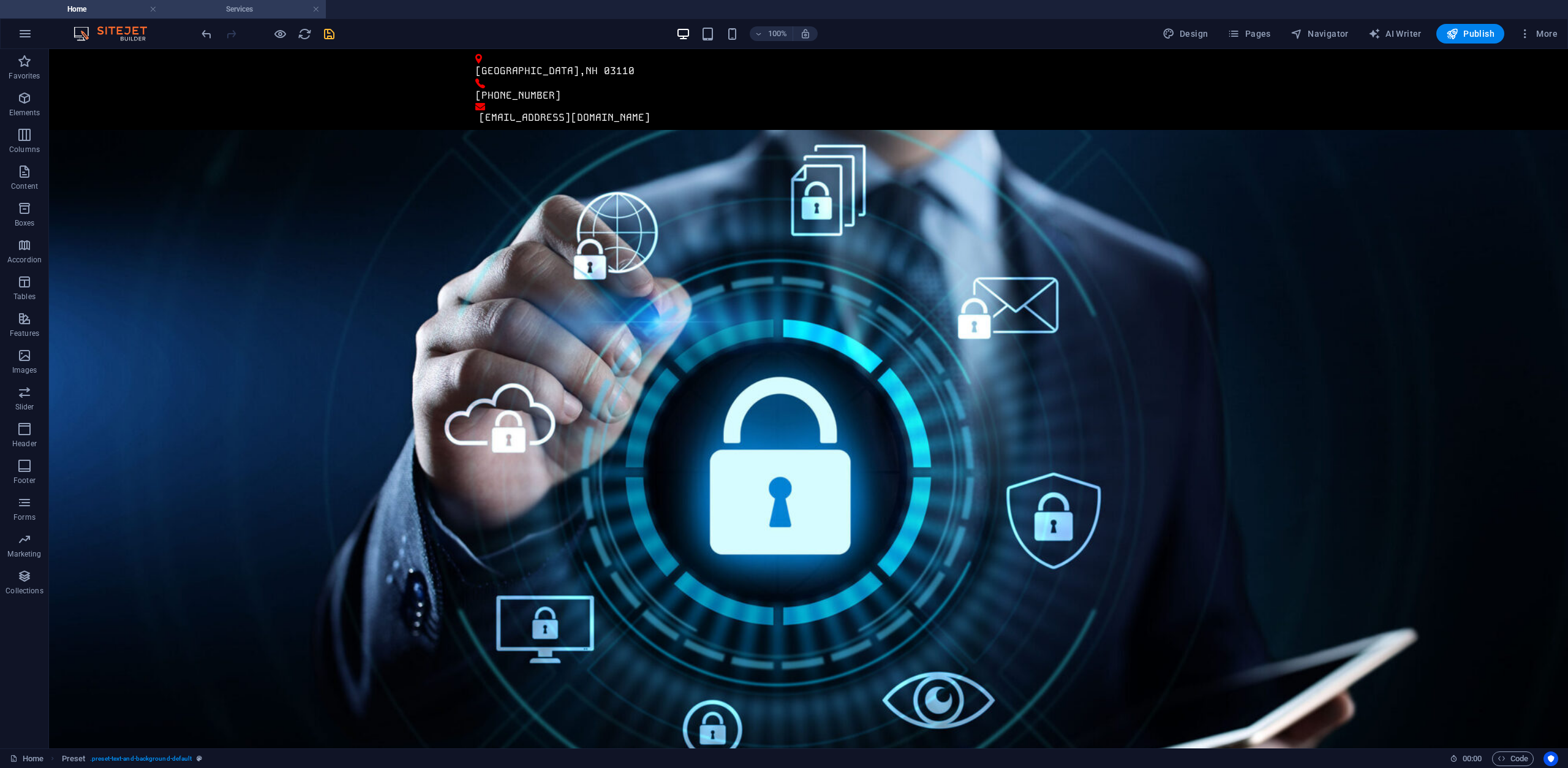
scroll to position [0, 0]
click at [232, 15] on h4 "Services" at bounding box center [244, 9] width 163 height 13
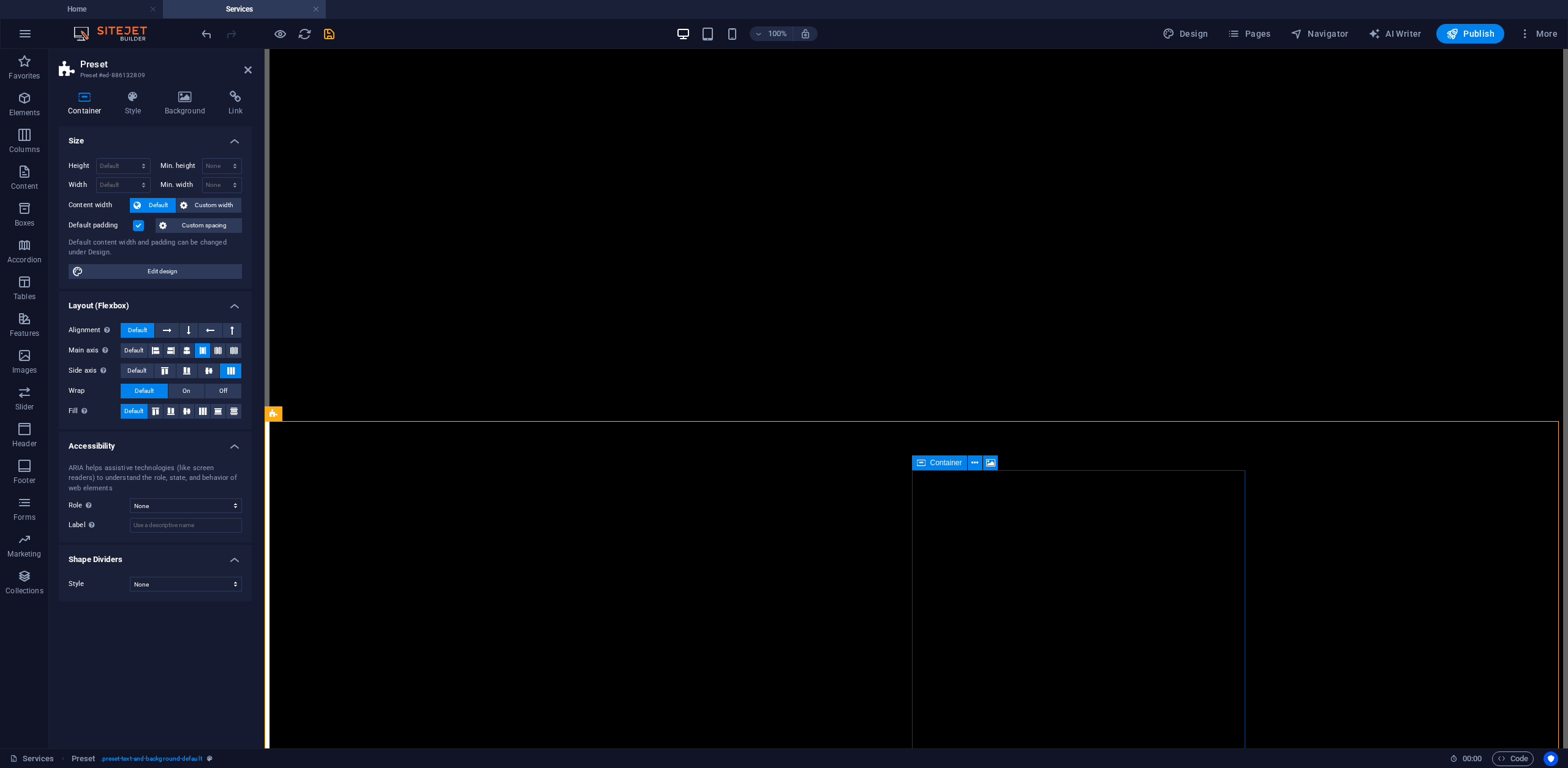
scroll to position [919, 0]
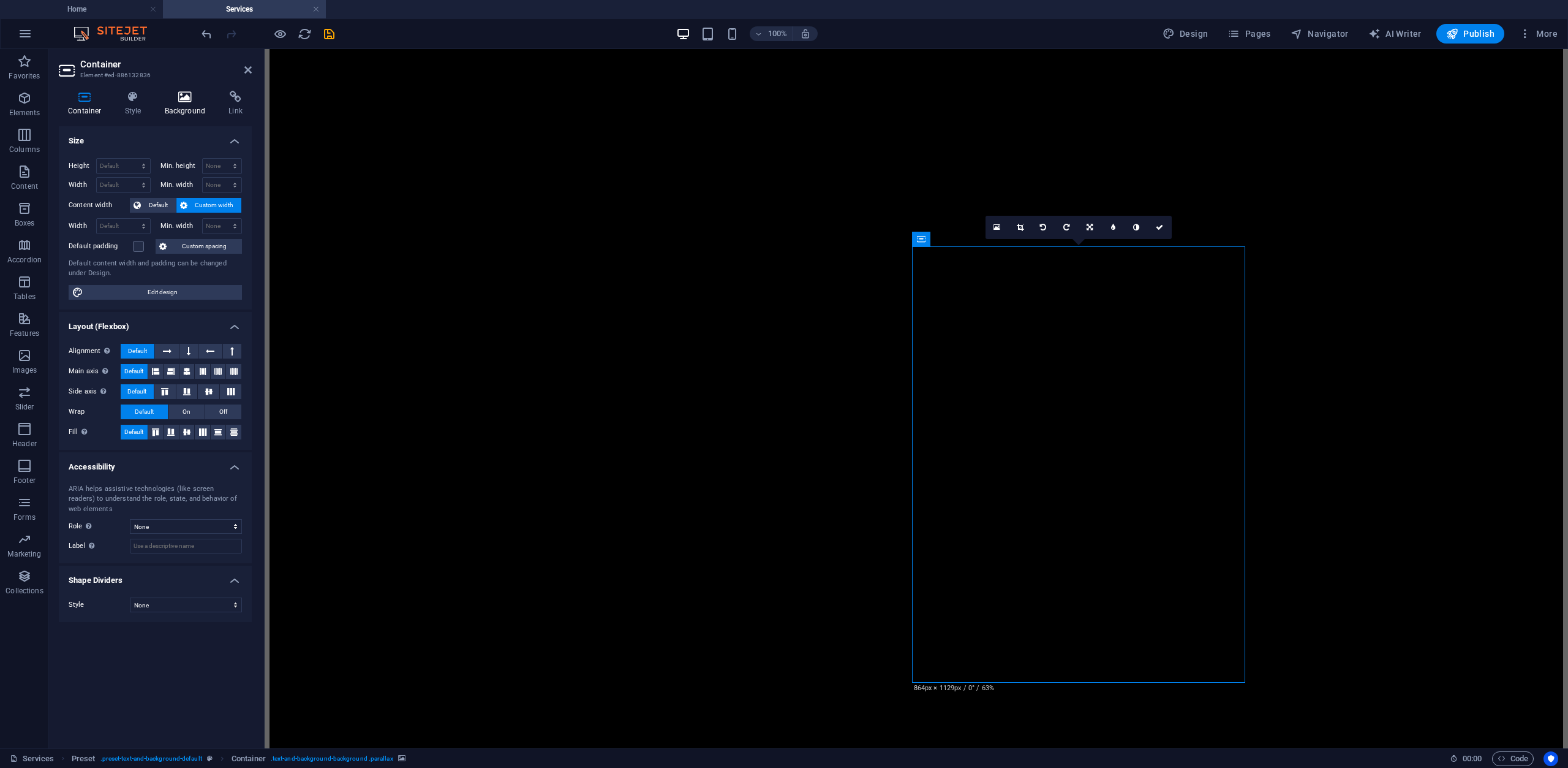
click at [185, 109] on h4 "Background" at bounding box center [188, 103] width 65 height 26
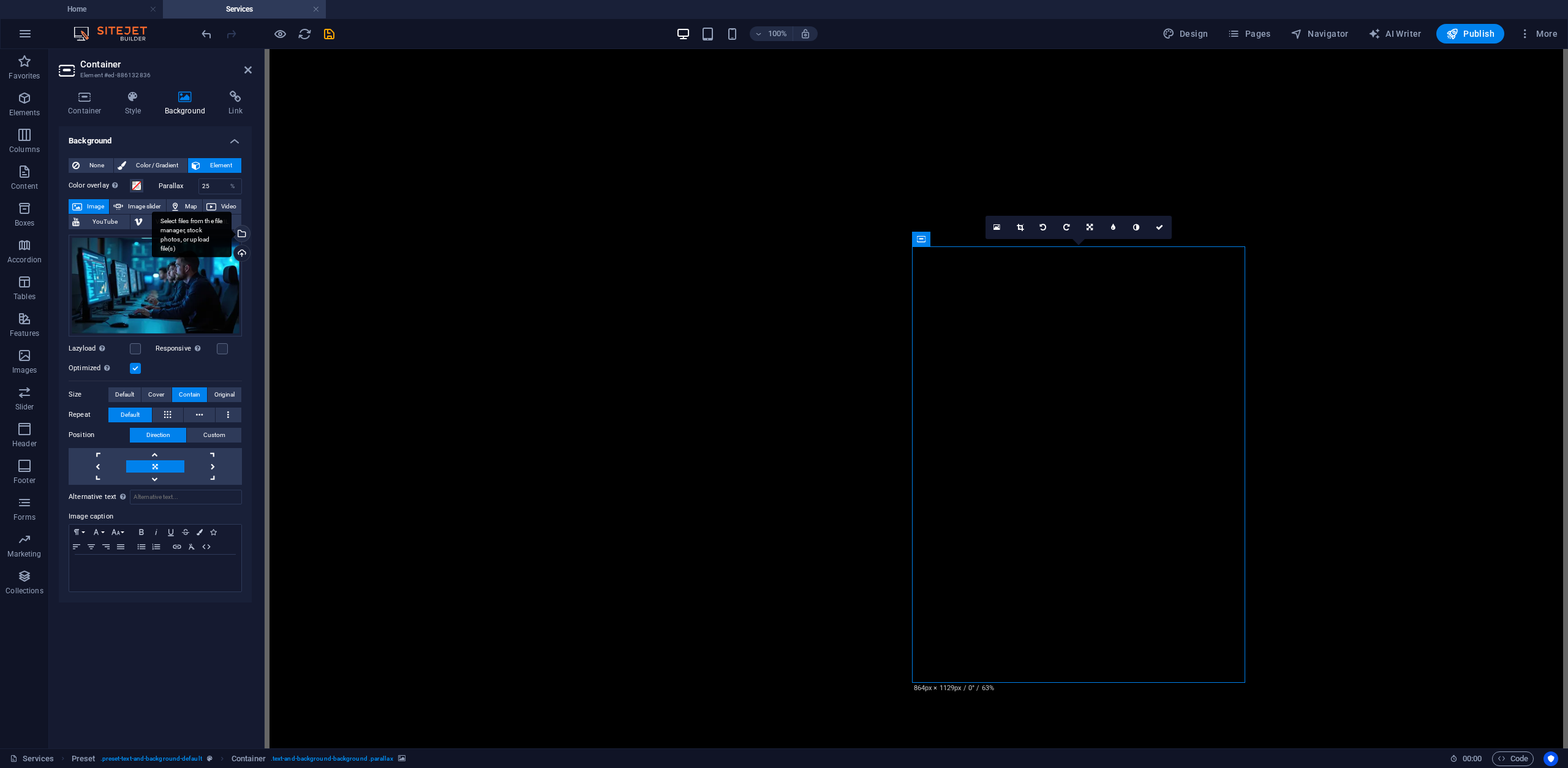
click at [241, 234] on div "Select files from the file manager, stock photos, or upload file(s)" at bounding box center [241, 234] width 18 height 18
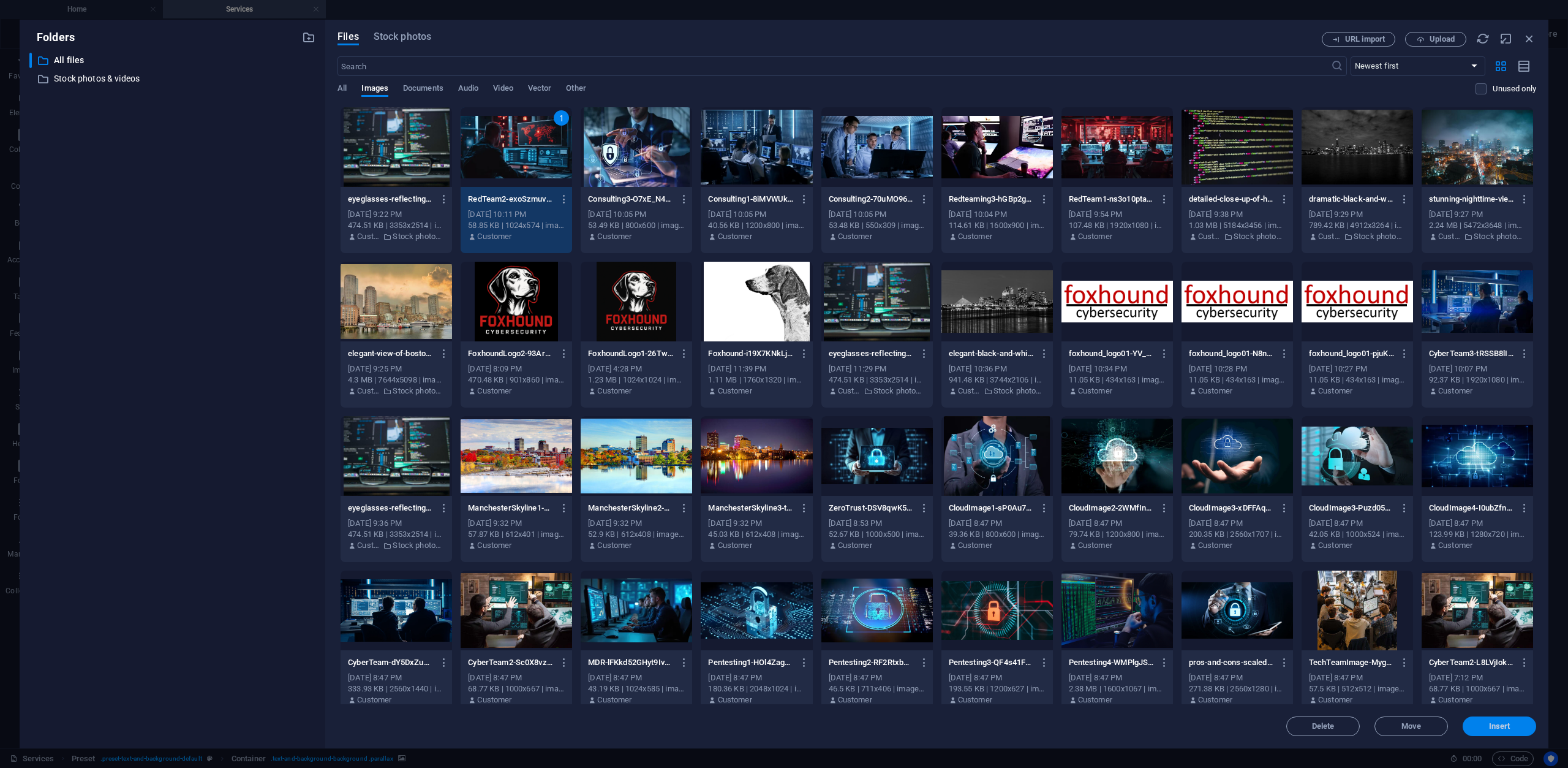
click at [1498, 731] on button "Insert" at bounding box center [1499, 727] width 74 height 20
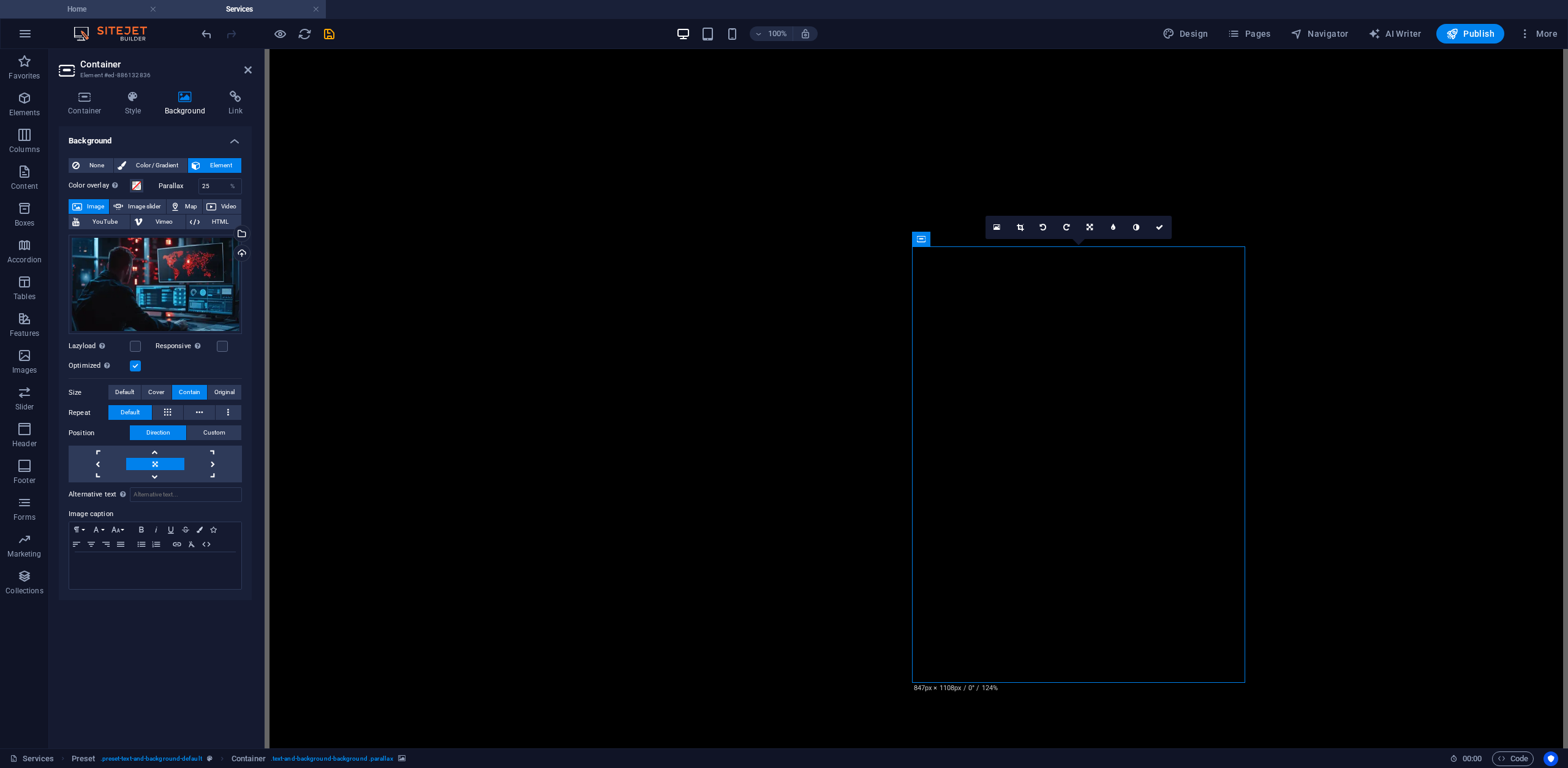
click at [109, 12] on h4 "Home" at bounding box center [81, 9] width 163 height 13
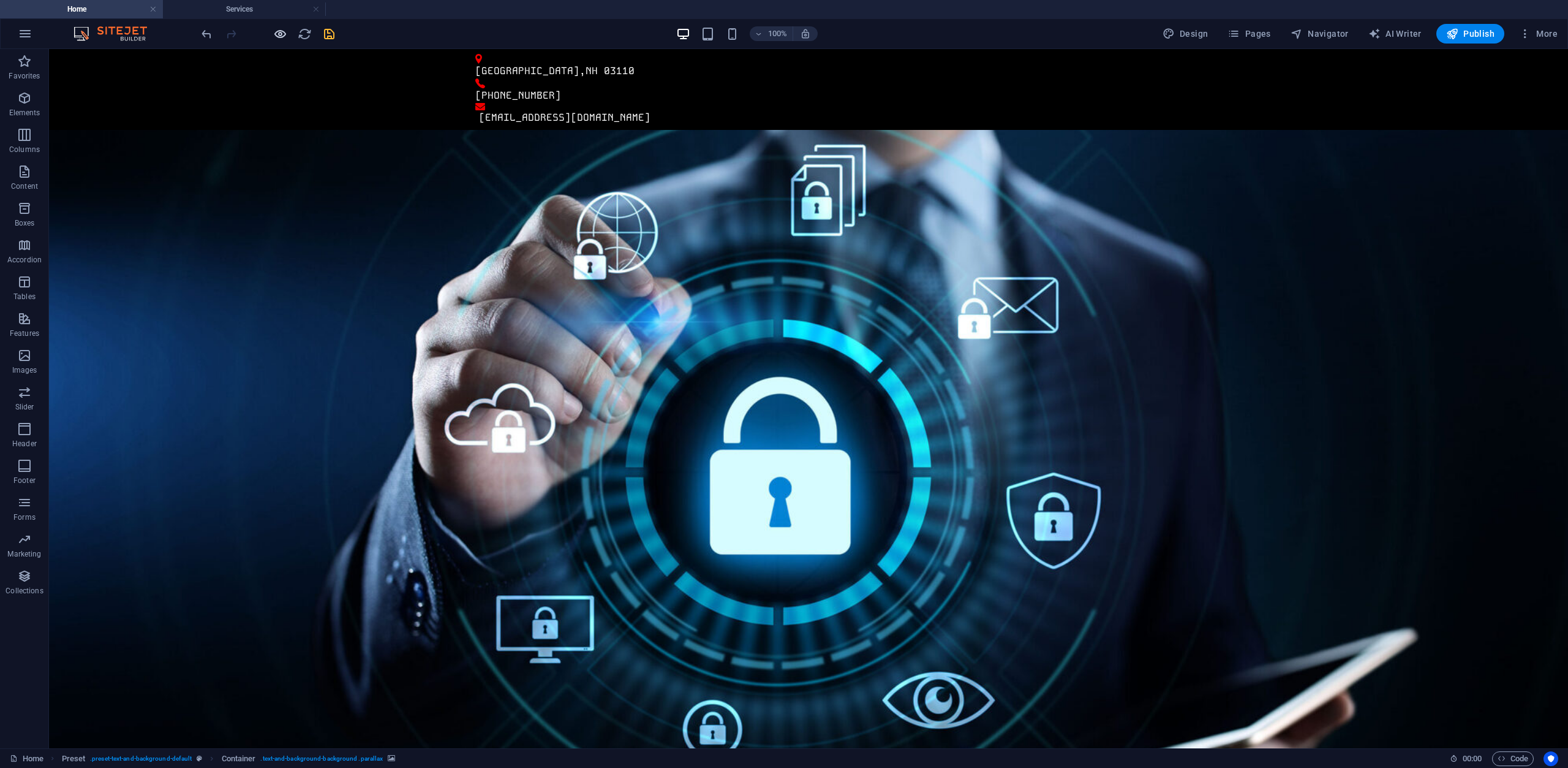
scroll to position [0, 0]
click at [248, 9] on h4 "Services" at bounding box center [244, 9] width 163 height 13
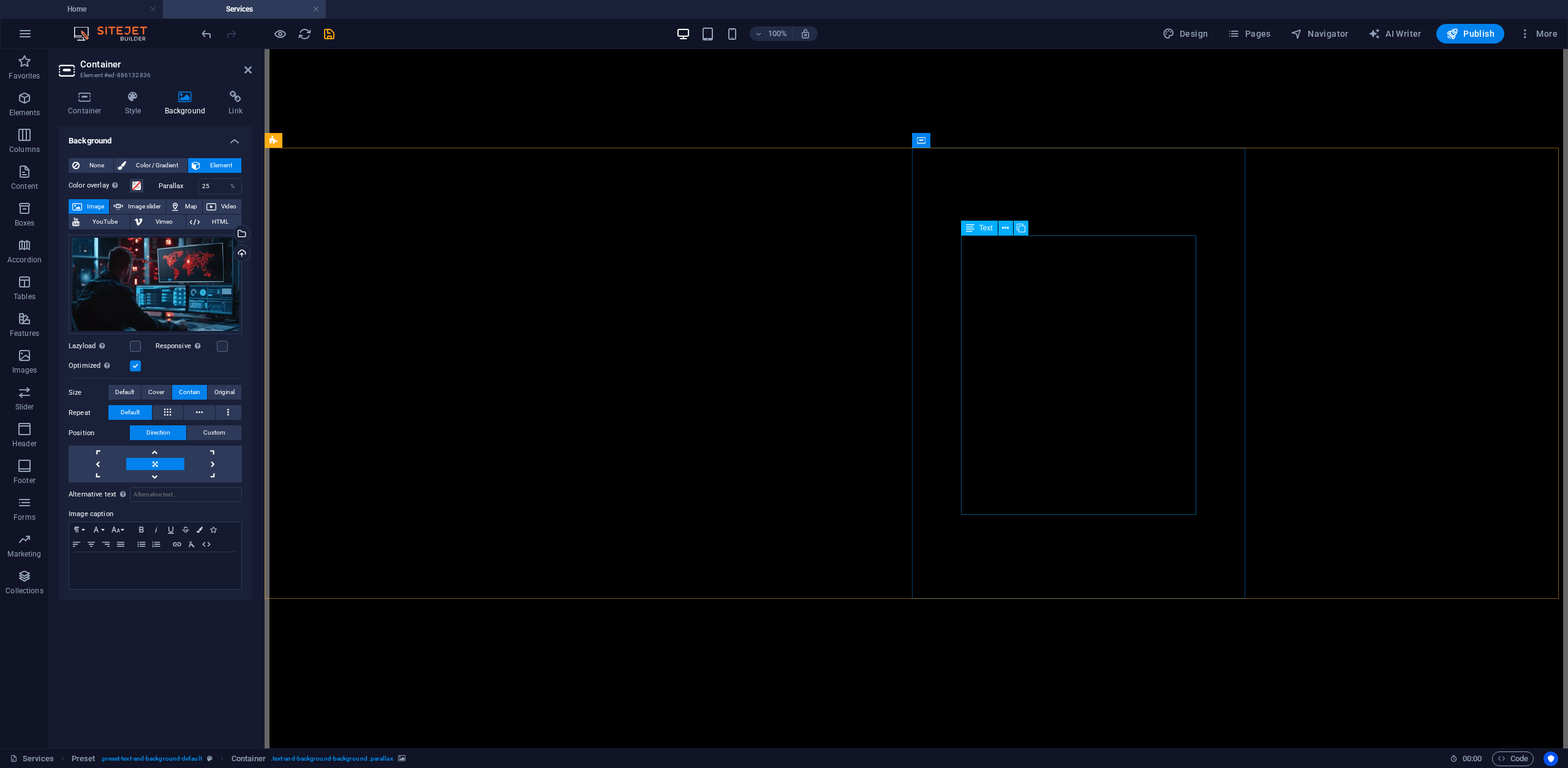
scroll to position [1532, 0]
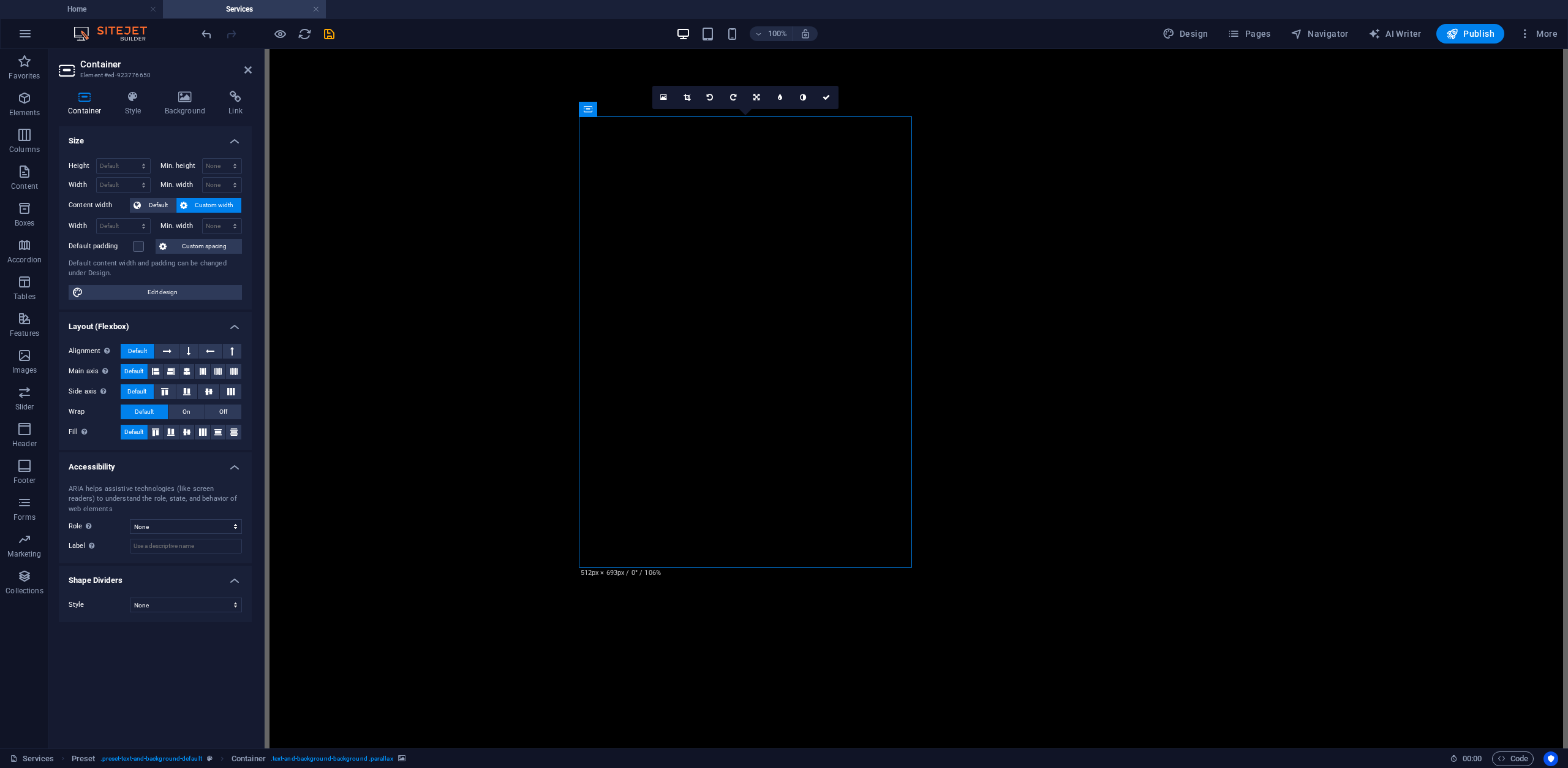
scroll to position [1593, 0]
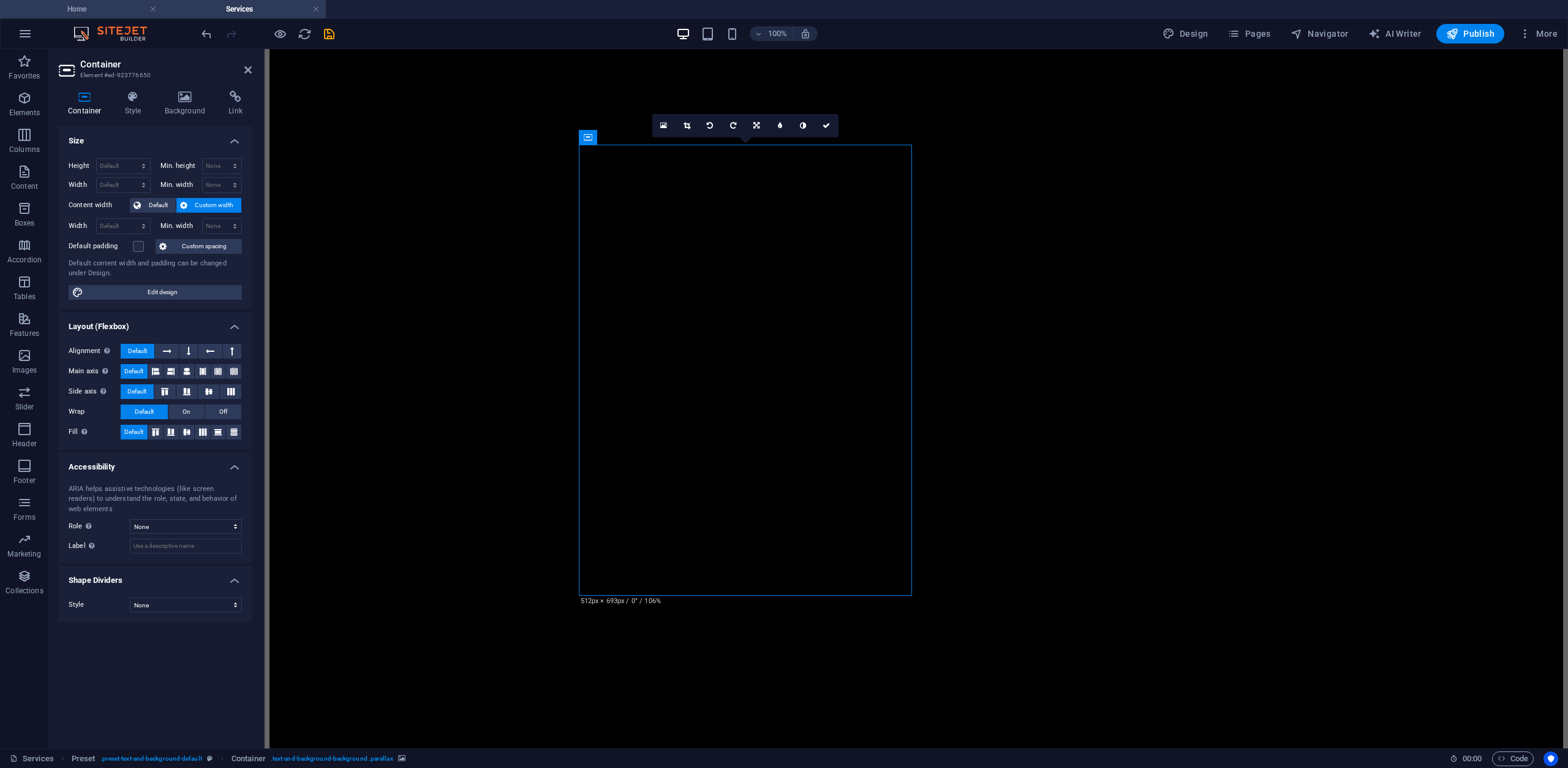
click at [109, 11] on h4 "Home" at bounding box center [81, 9] width 163 height 13
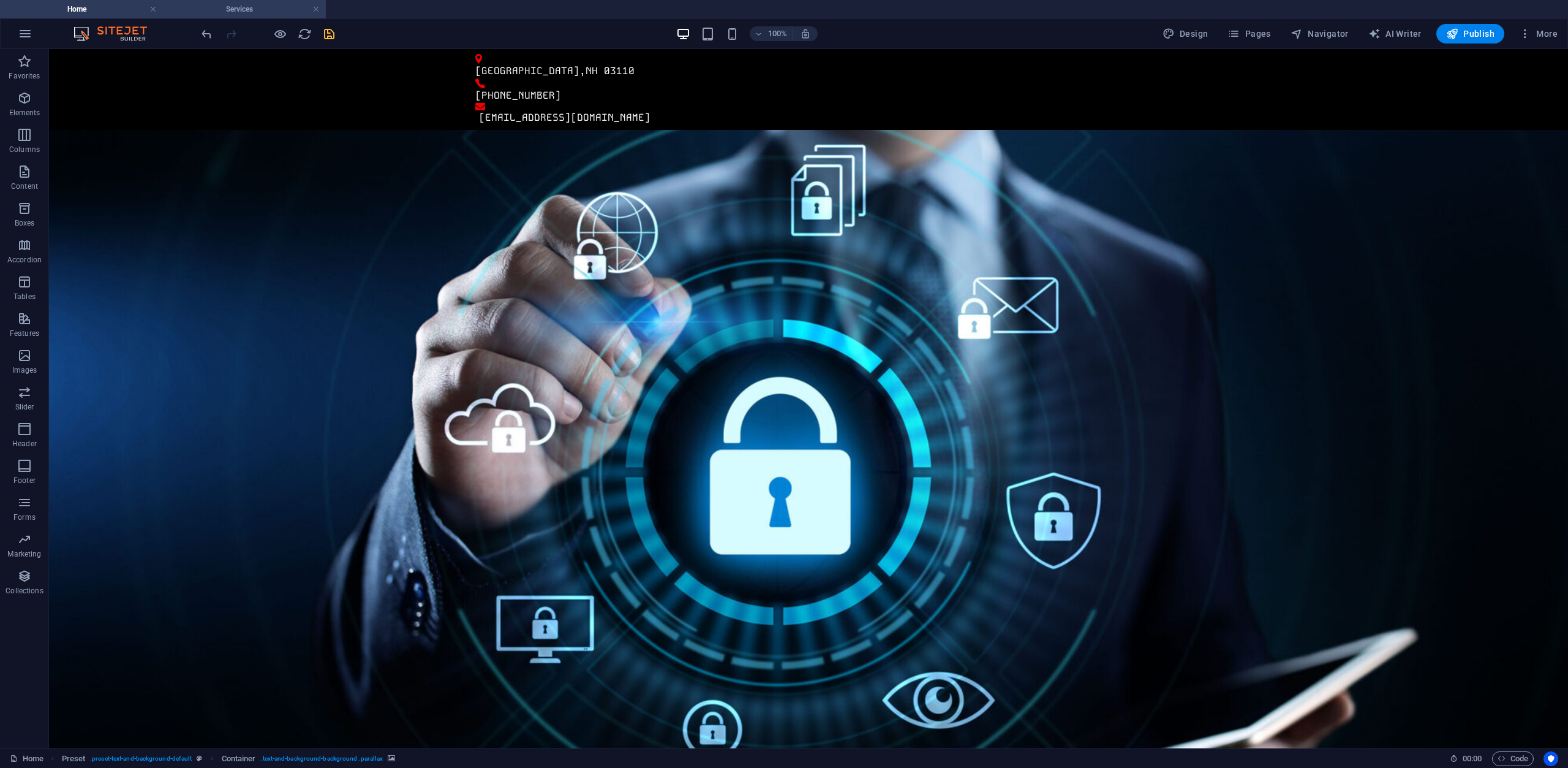
click at [251, 12] on h4 "Services" at bounding box center [244, 9] width 163 height 13
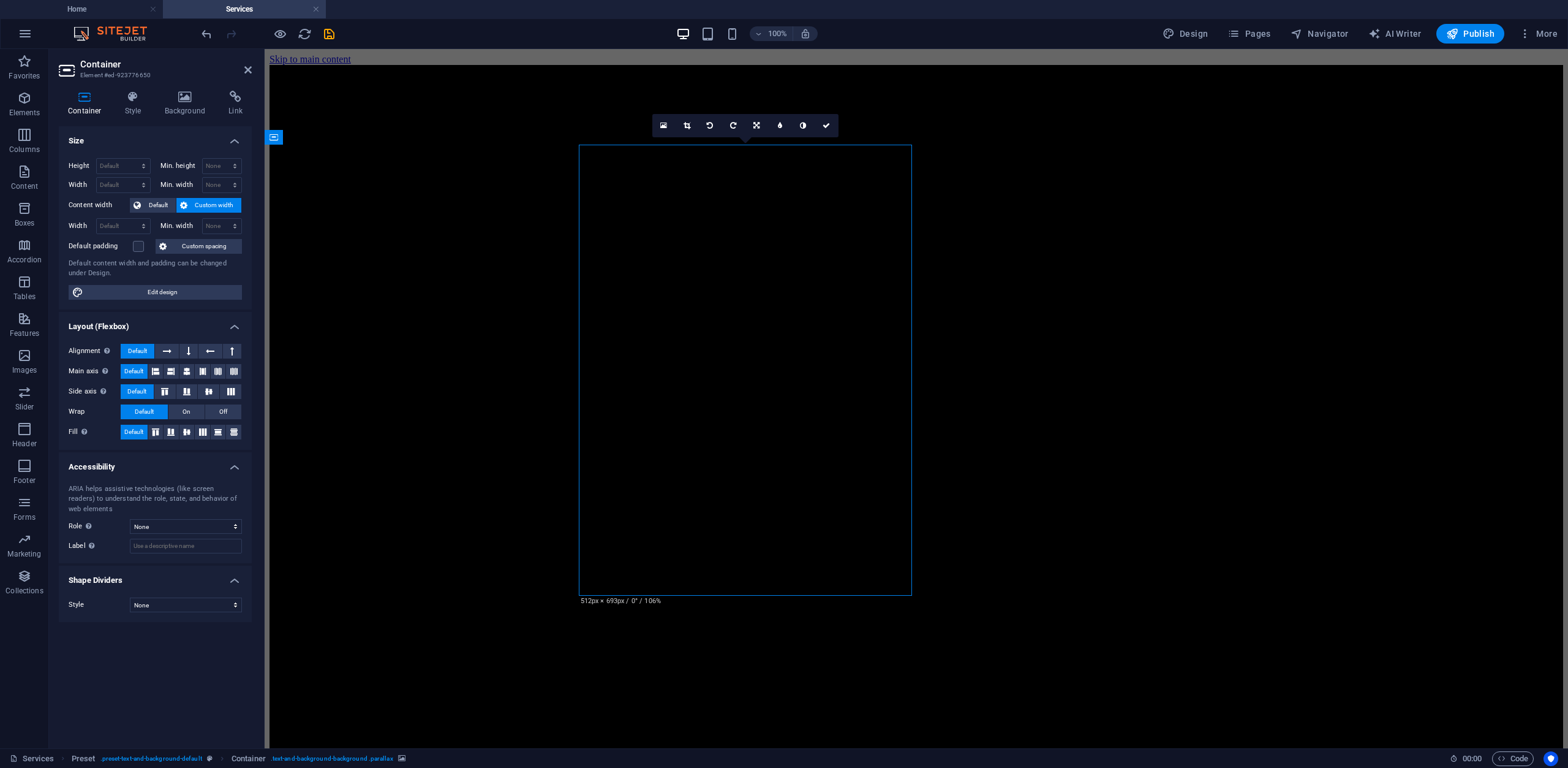
scroll to position [1593, 0]
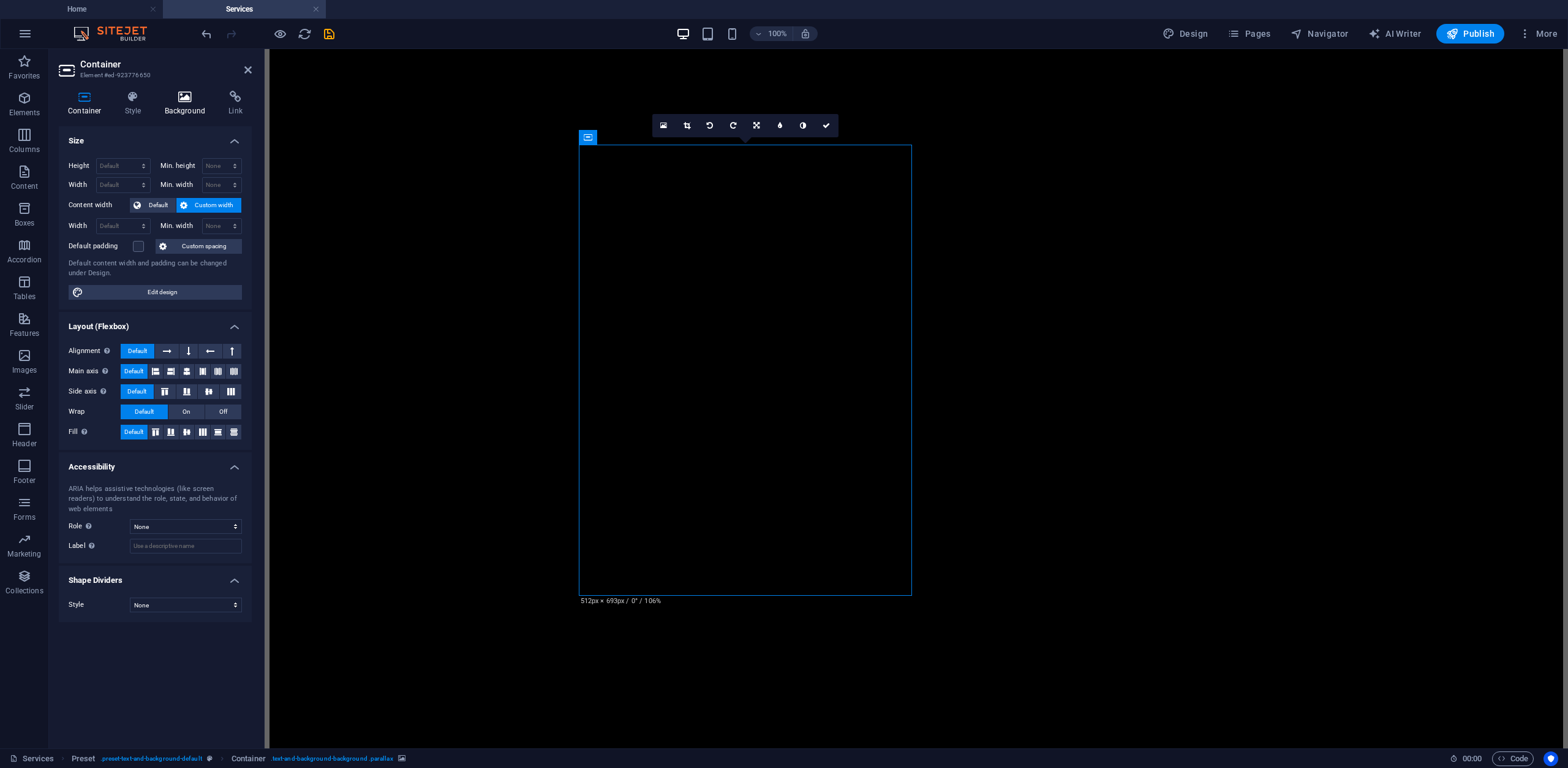
click at [187, 100] on icon at bounding box center [186, 96] width 60 height 12
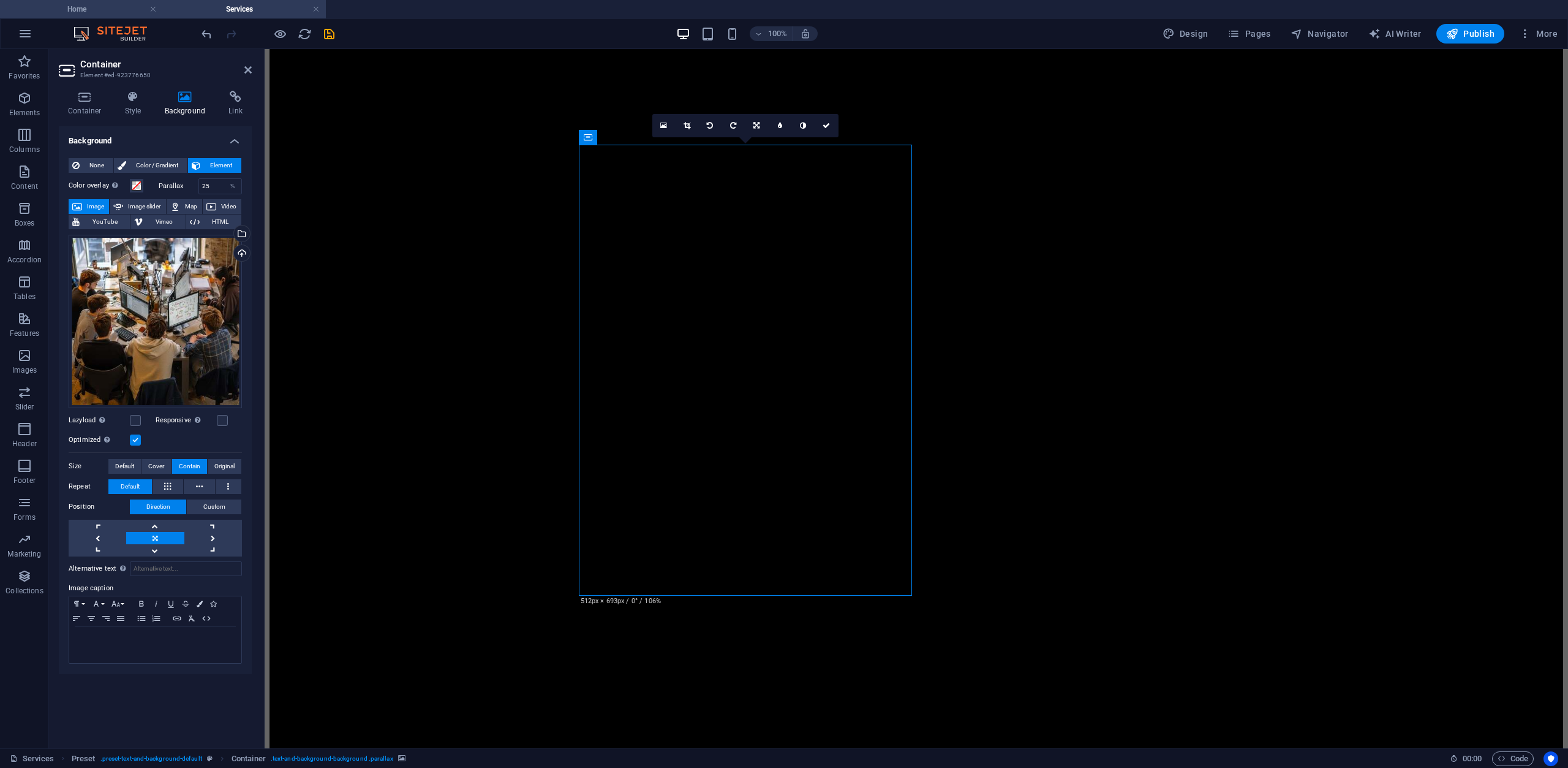
click at [75, 13] on h4 "Home" at bounding box center [81, 9] width 163 height 13
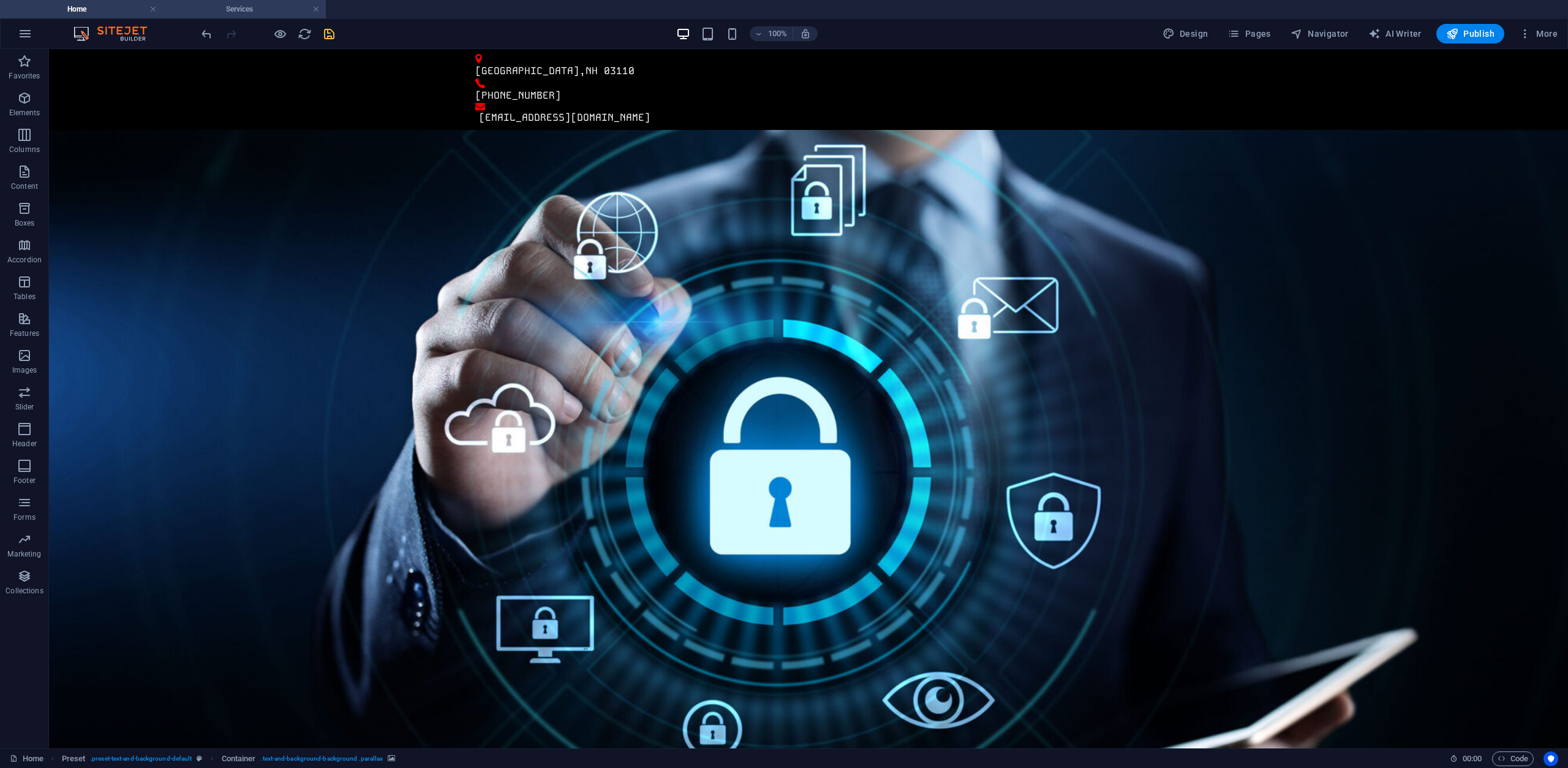
click at [236, 11] on h4 "Services" at bounding box center [244, 9] width 163 height 13
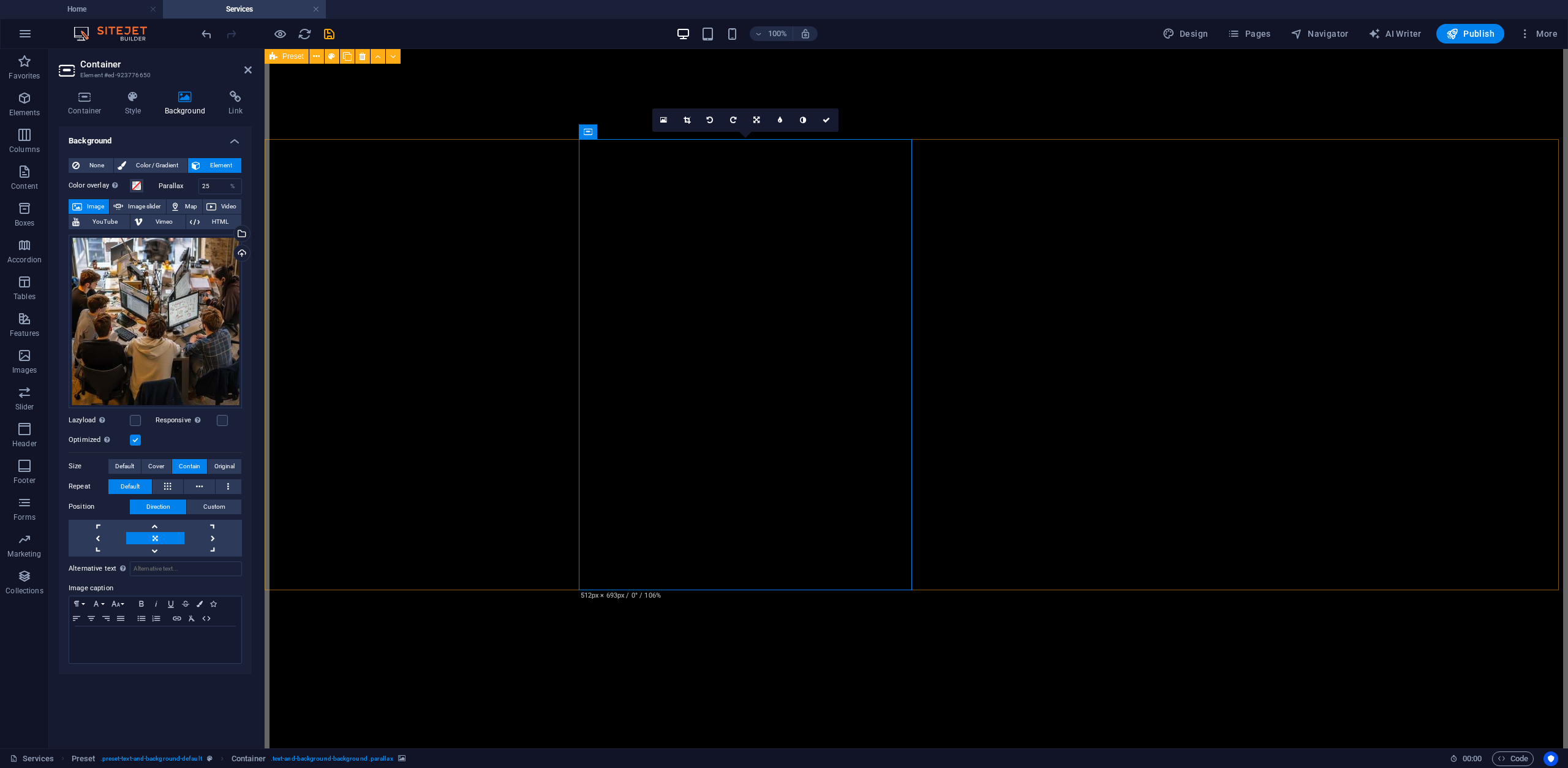
scroll to position [1532, 0]
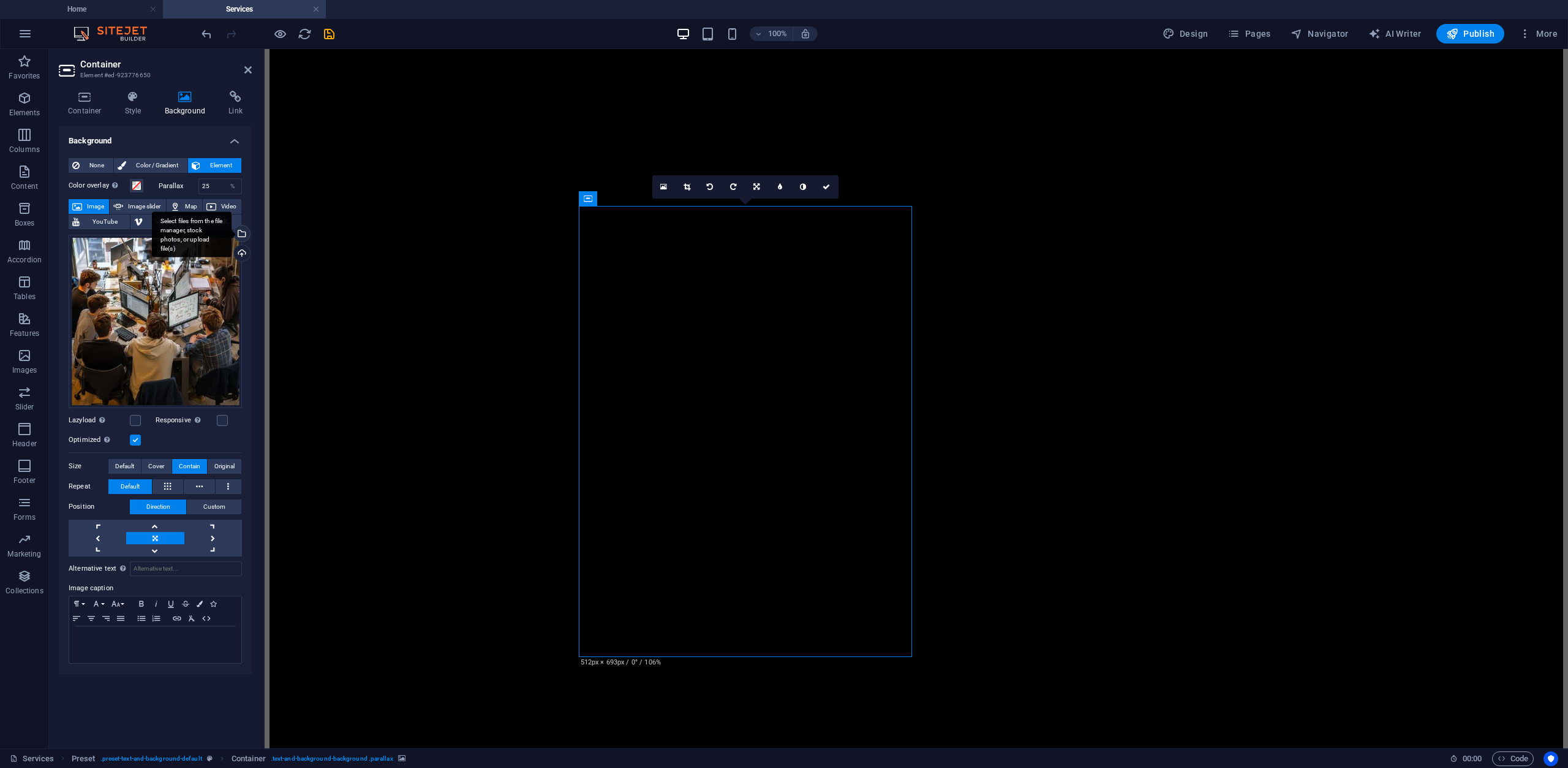
click at [232, 229] on div "Select files from the file manager, stock photos, or upload file(s)" at bounding box center [191, 234] width 80 height 46
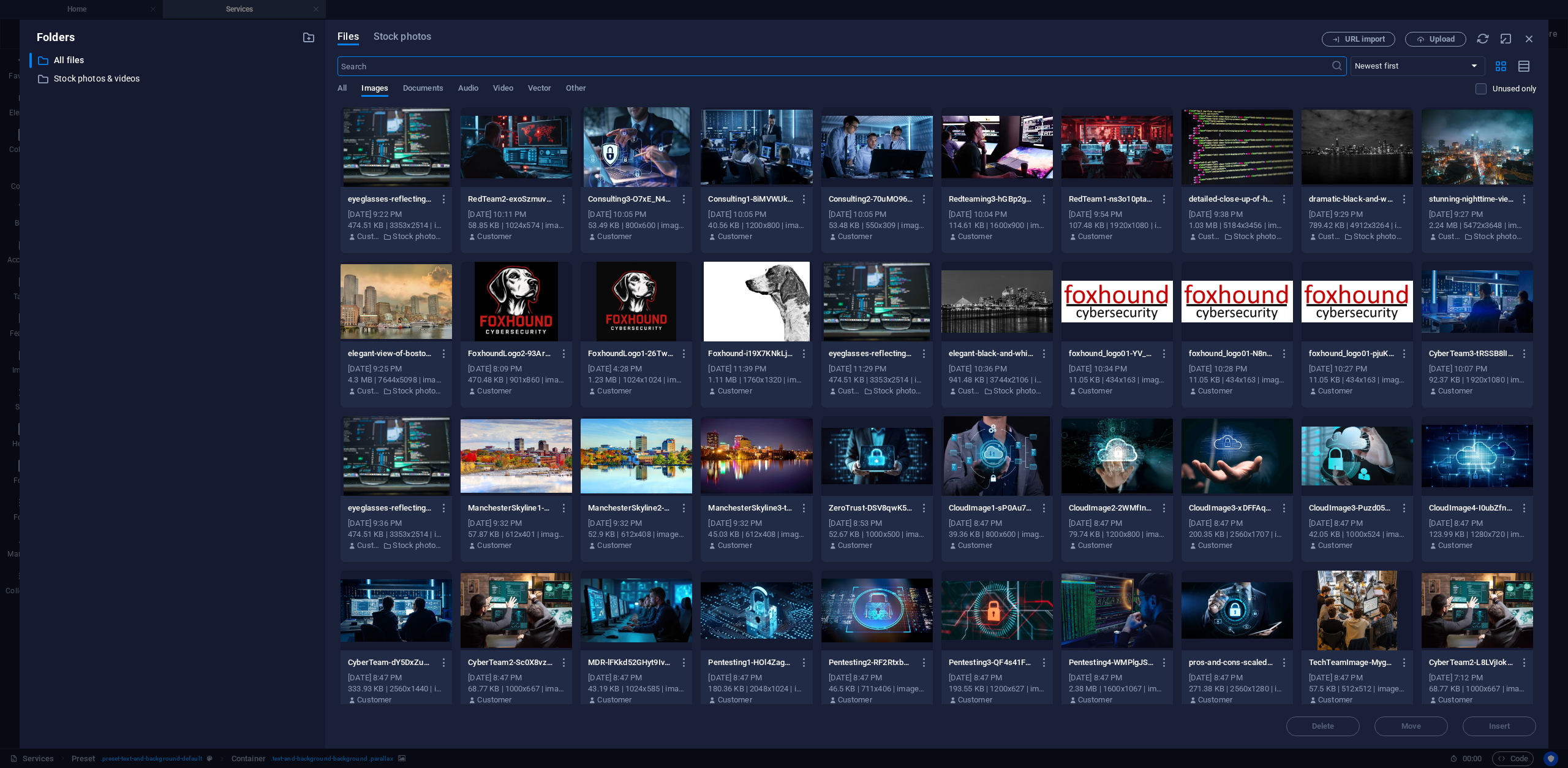
click at [871, 145] on div at bounding box center [877, 147] width 112 height 80
click at [1492, 723] on span "Insert" at bounding box center [1500, 726] width 22 height 7
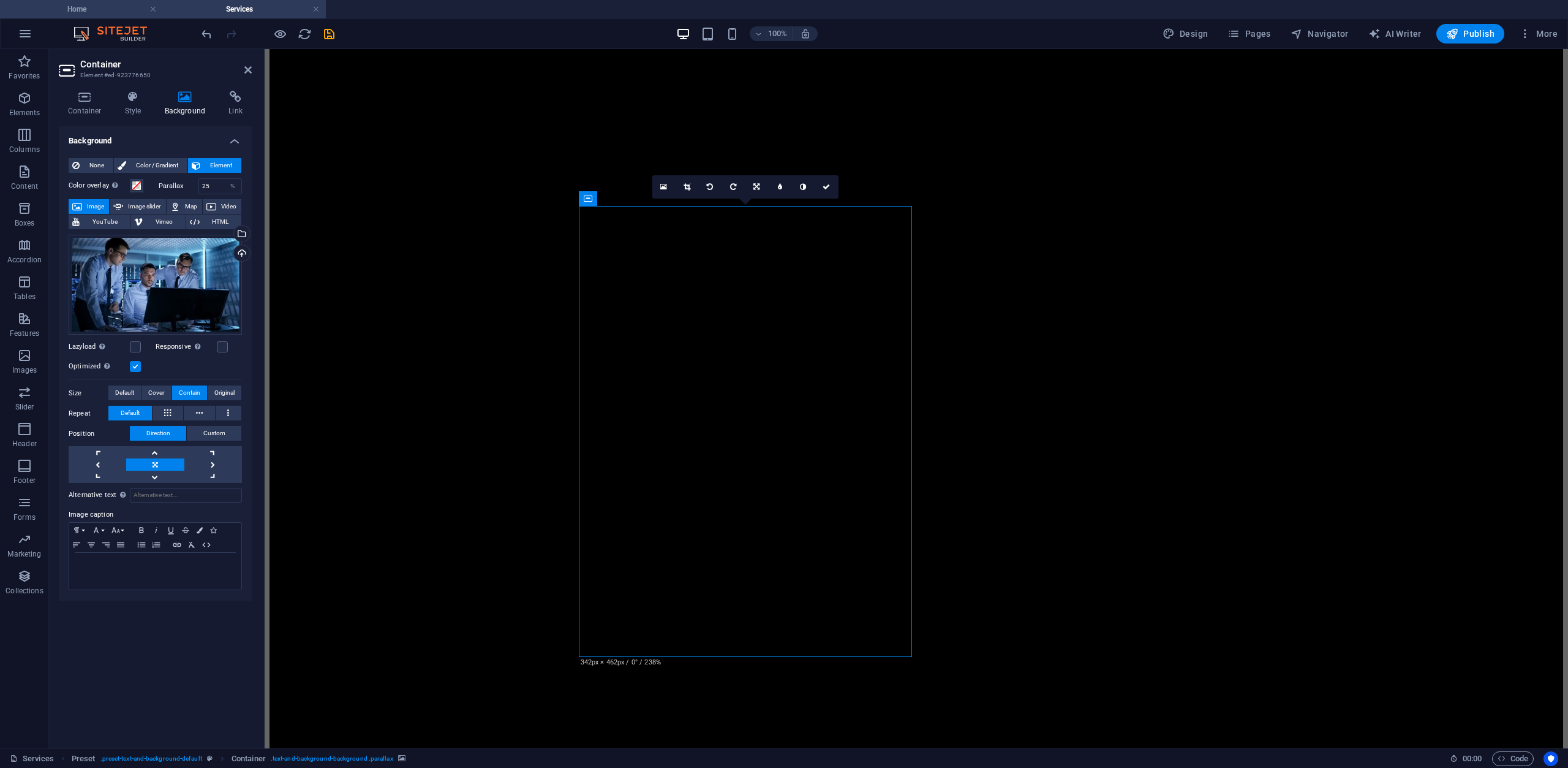
click at [107, 6] on h4 "Home" at bounding box center [81, 9] width 163 height 13
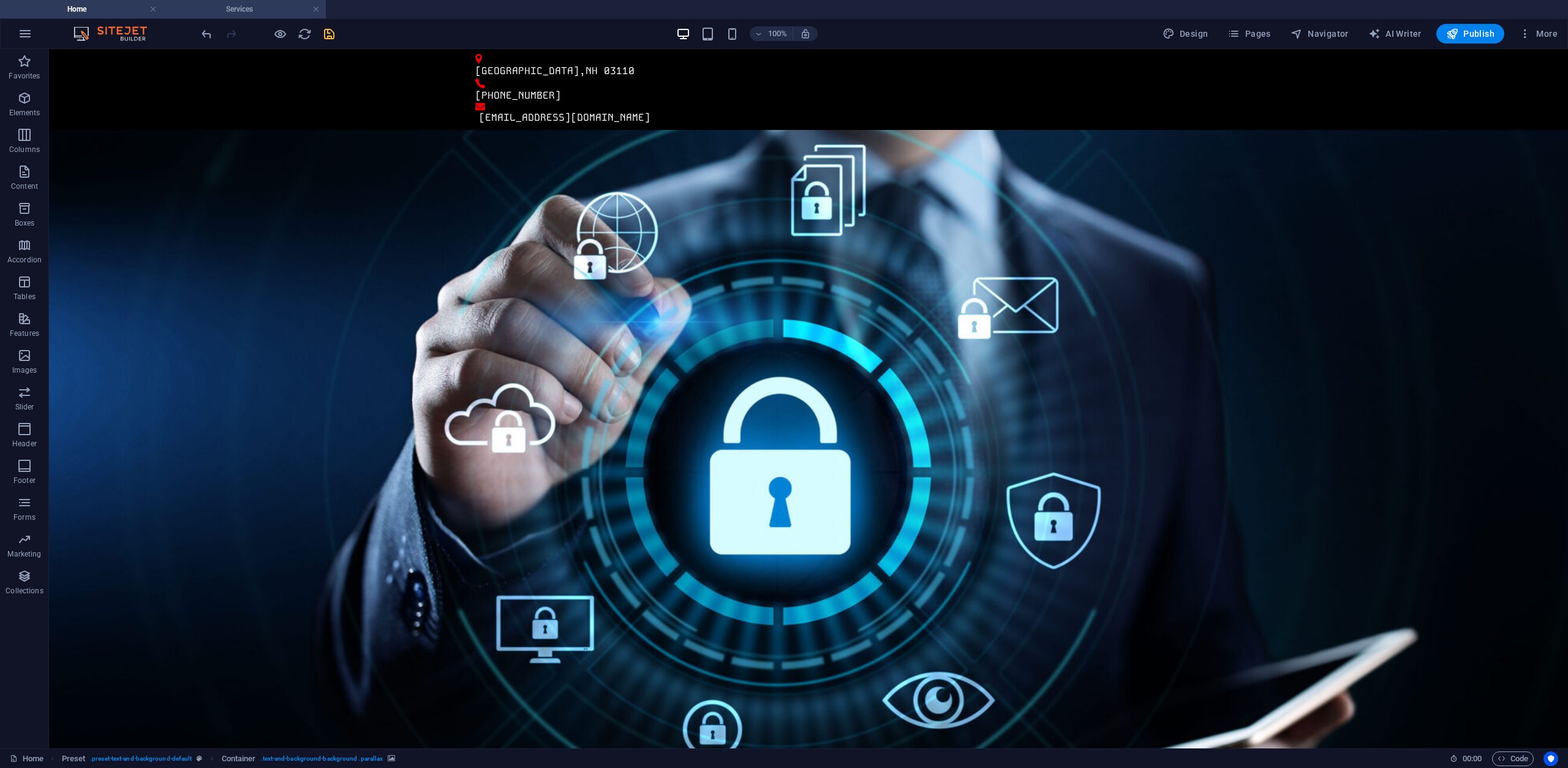
click at [234, 9] on h4 "Services" at bounding box center [244, 9] width 163 height 13
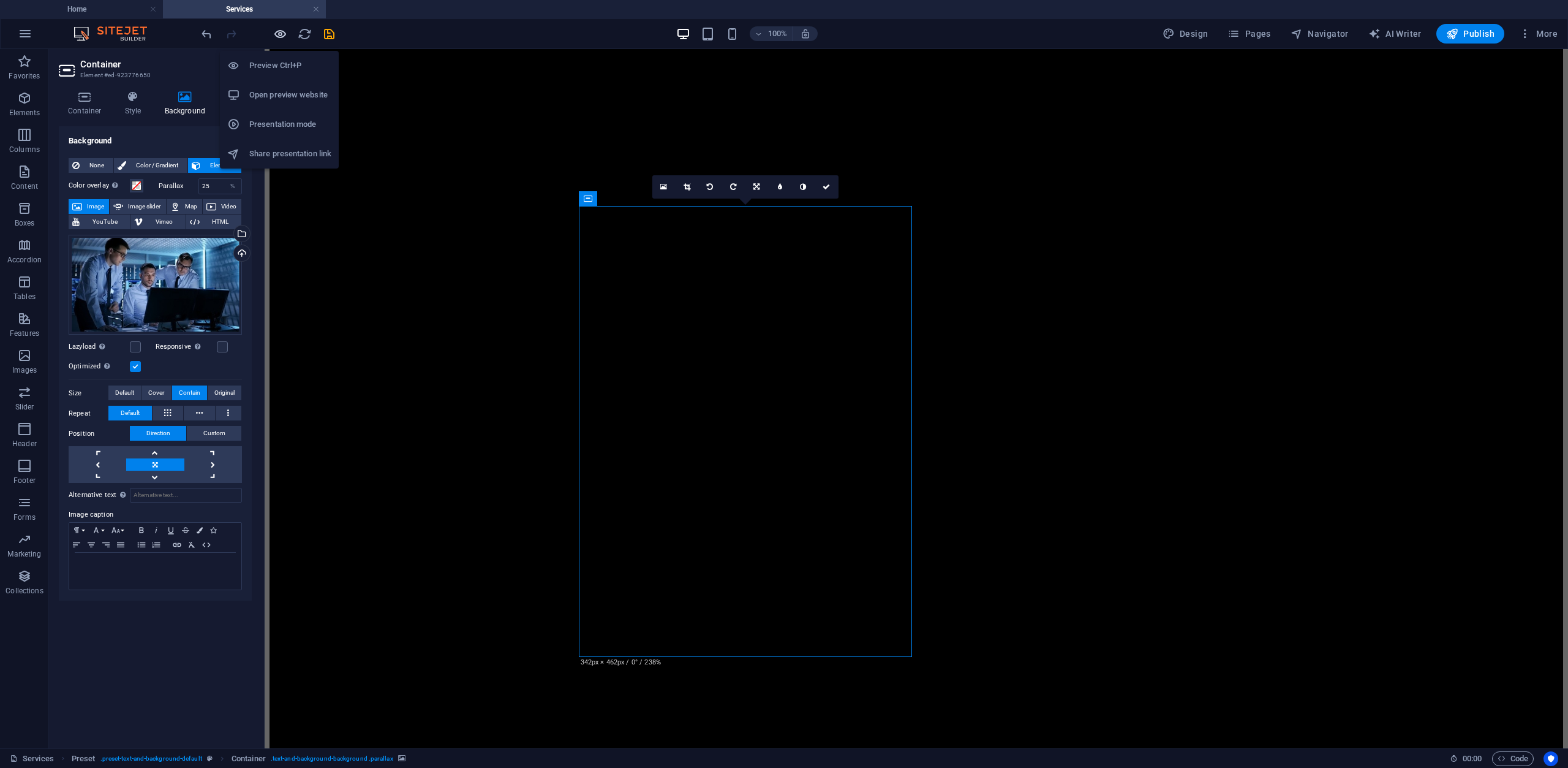
click at [282, 34] on icon "button" at bounding box center [280, 34] width 14 height 14
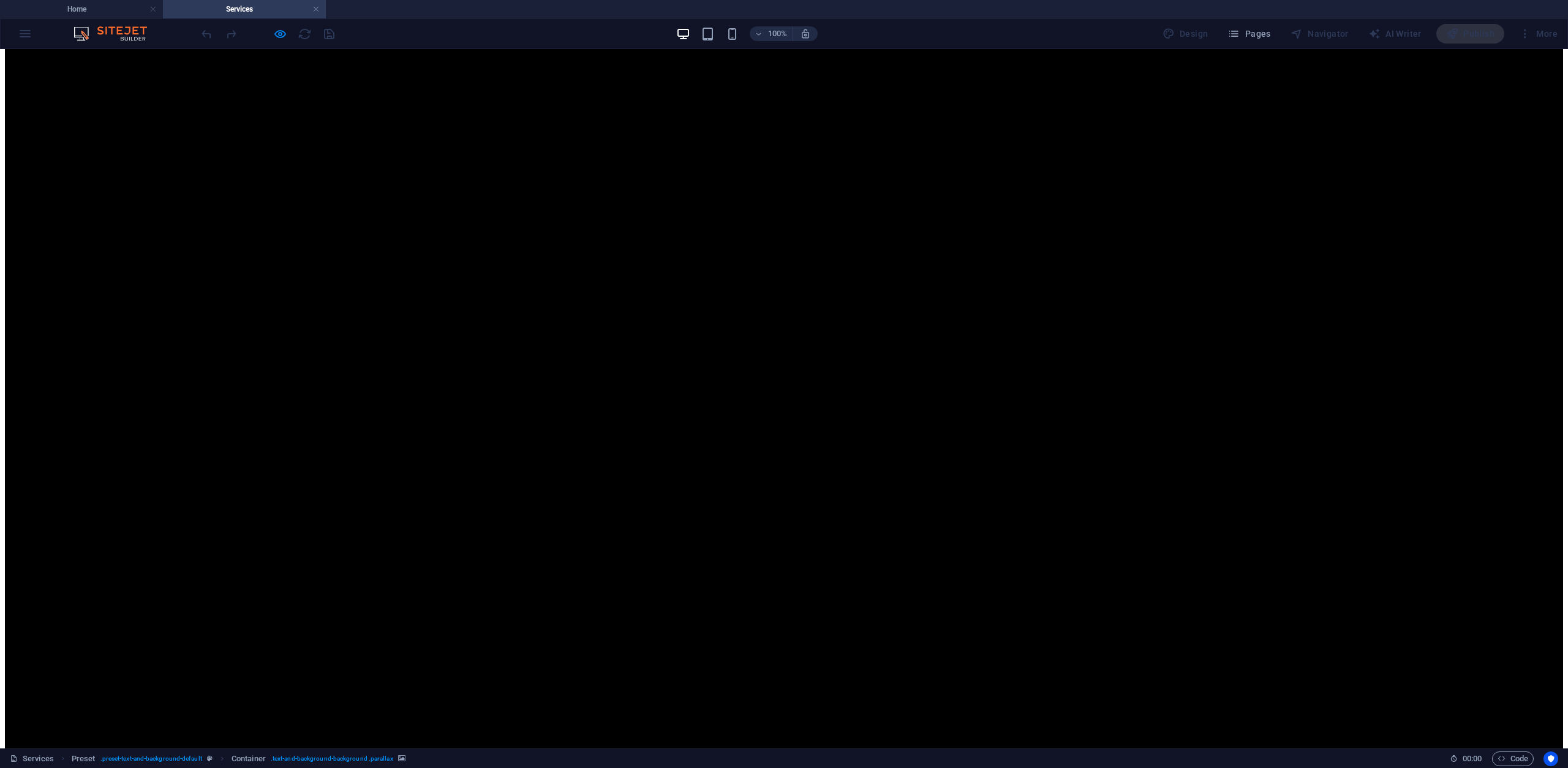
click at [287, 31] on icon "button" at bounding box center [280, 34] width 14 height 14
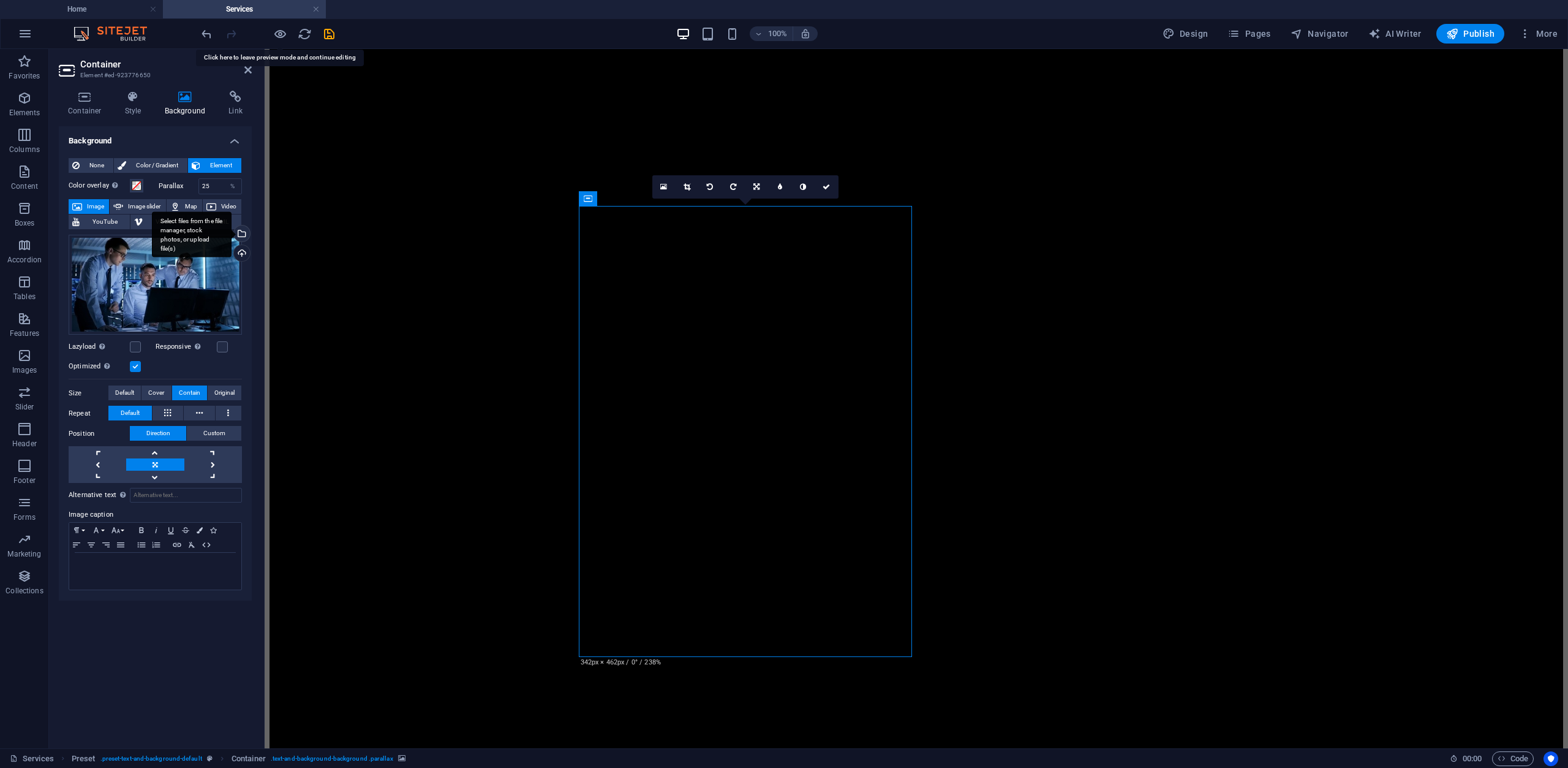
click at [232, 232] on div "Select files from the file manager, stock photos, or upload file(s)" at bounding box center [191, 234] width 80 height 46
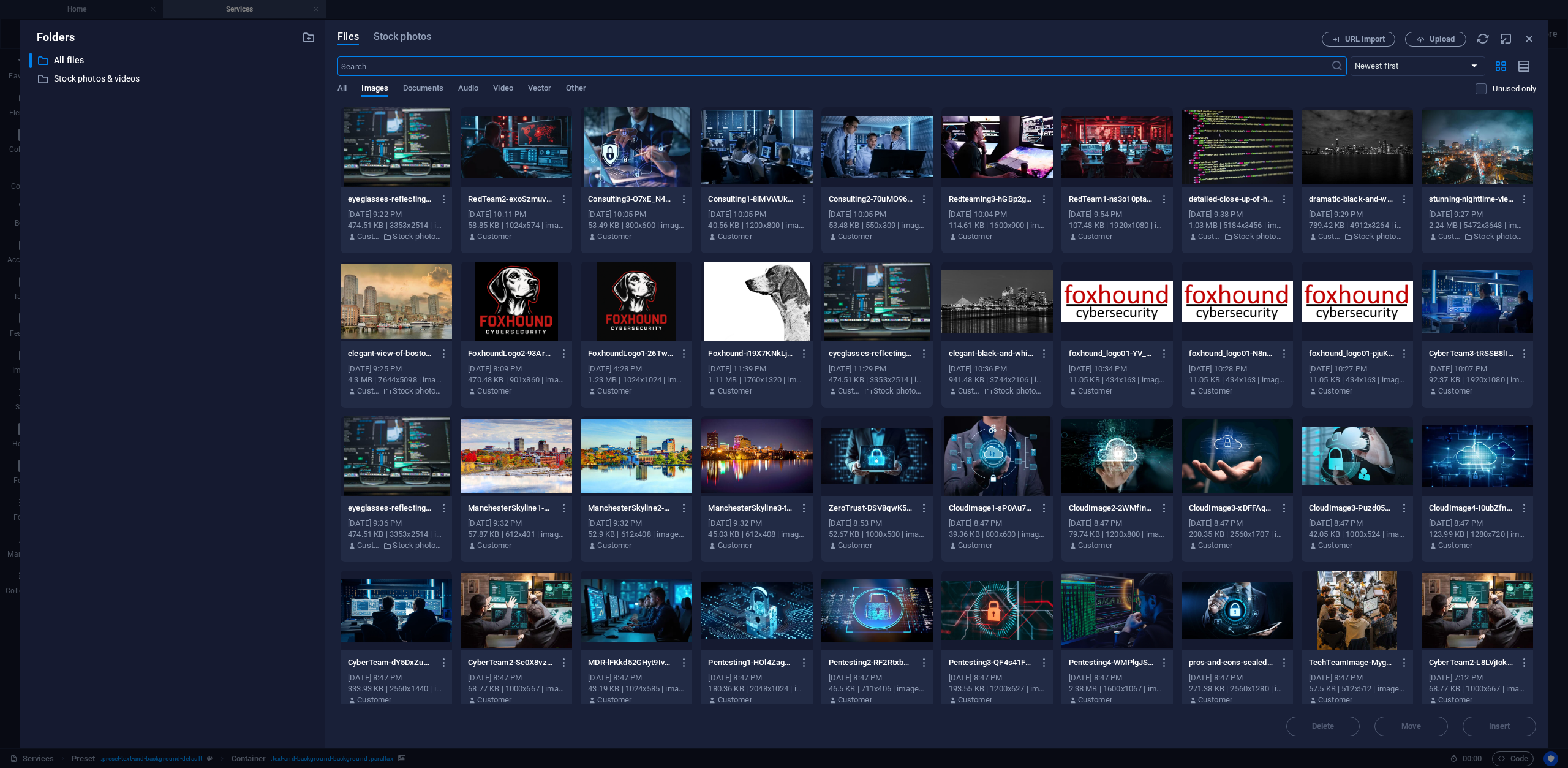
click at [760, 138] on div at bounding box center [756, 147] width 112 height 80
click at [1498, 727] on span "Insert" at bounding box center [1500, 726] width 22 height 7
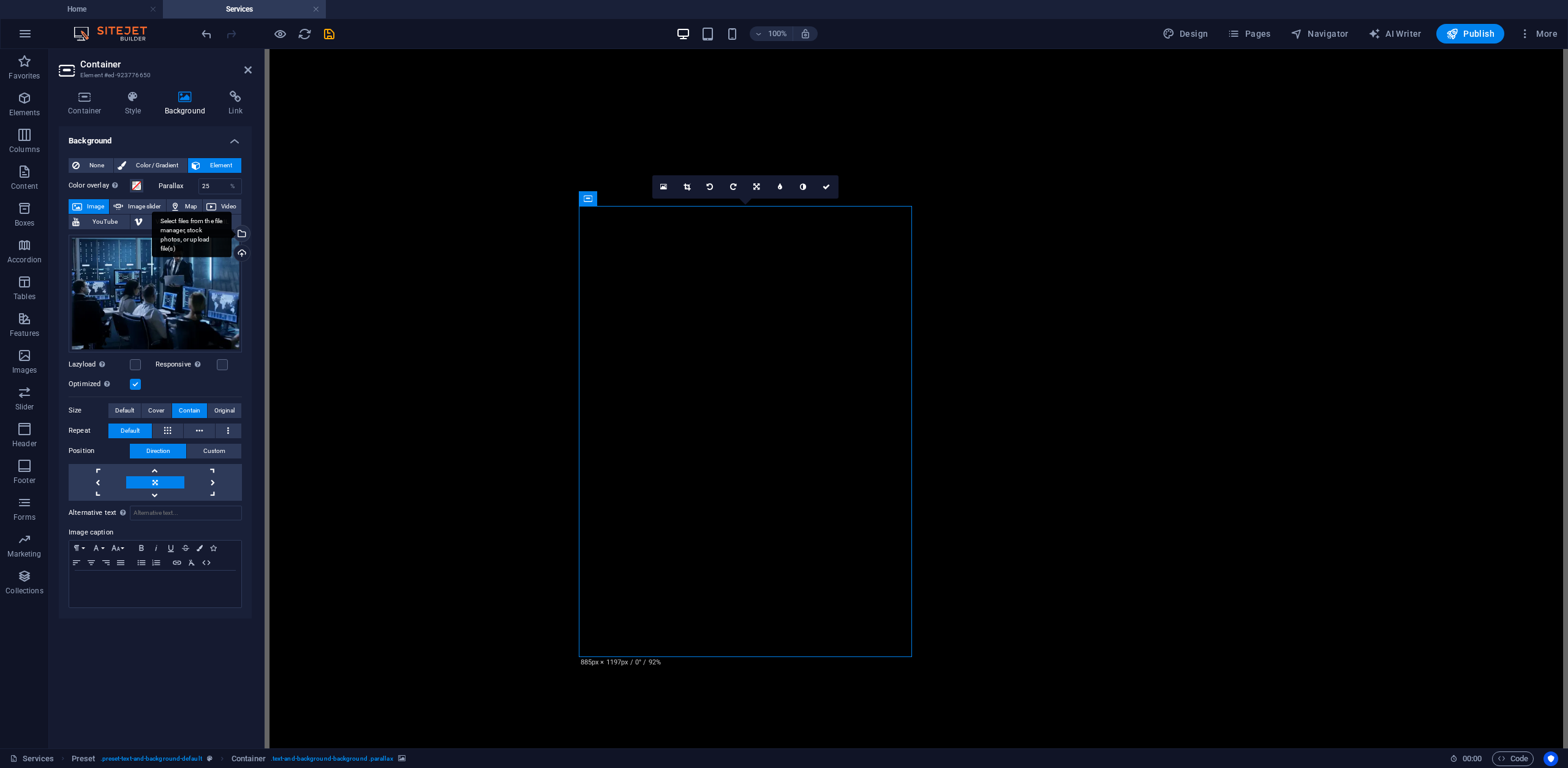
click at [241, 229] on div "Select files from the file manager, stock photos, or upload file(s)" at bounding box center [241, 234] width 18 height 18
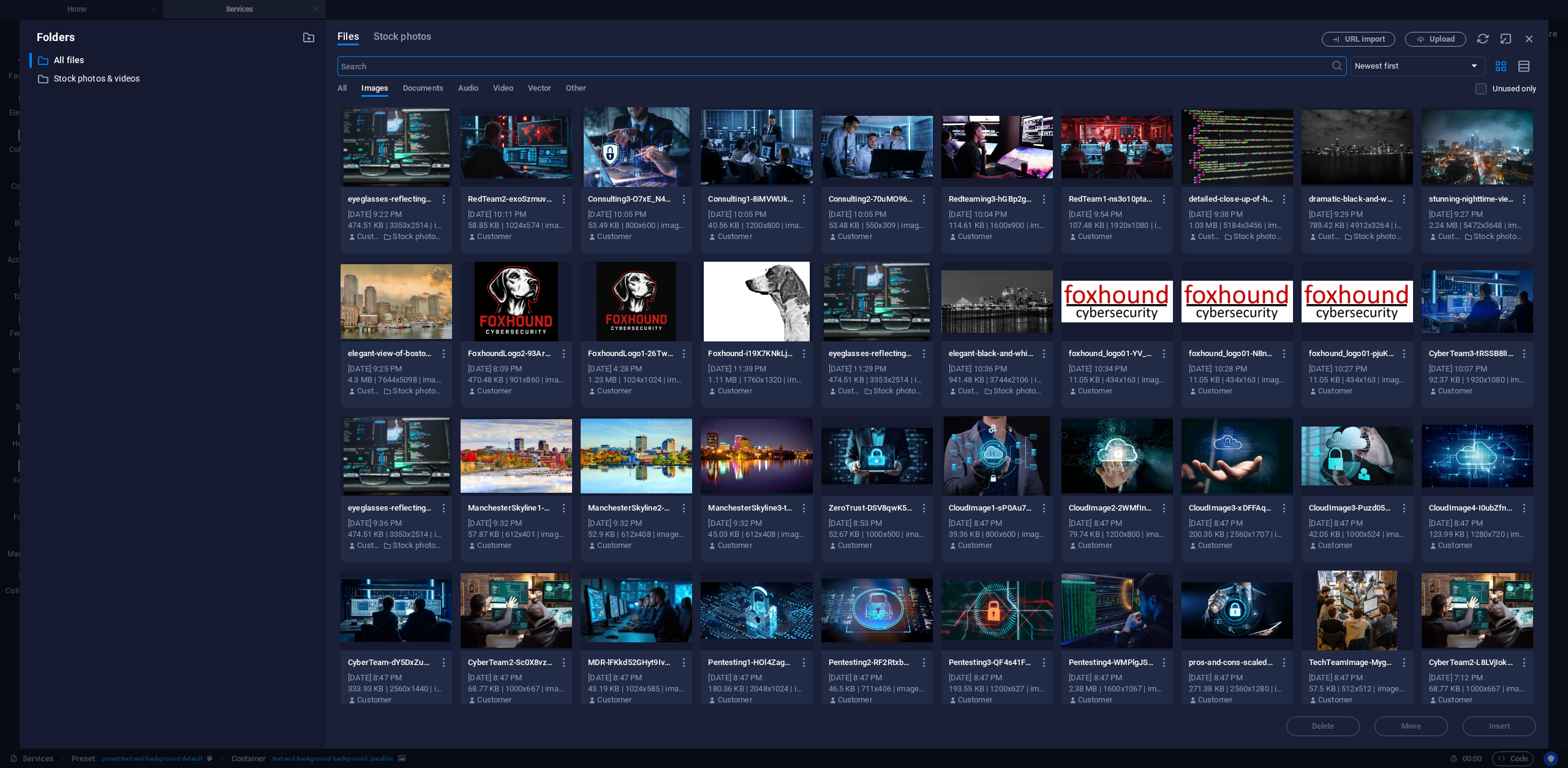
click at [857, 140] on div at bounding box center [877, 147] width 112 height 80
click at [1490, 717] on button "Insert" at bounding box center [1499, 727] width 74 height 20
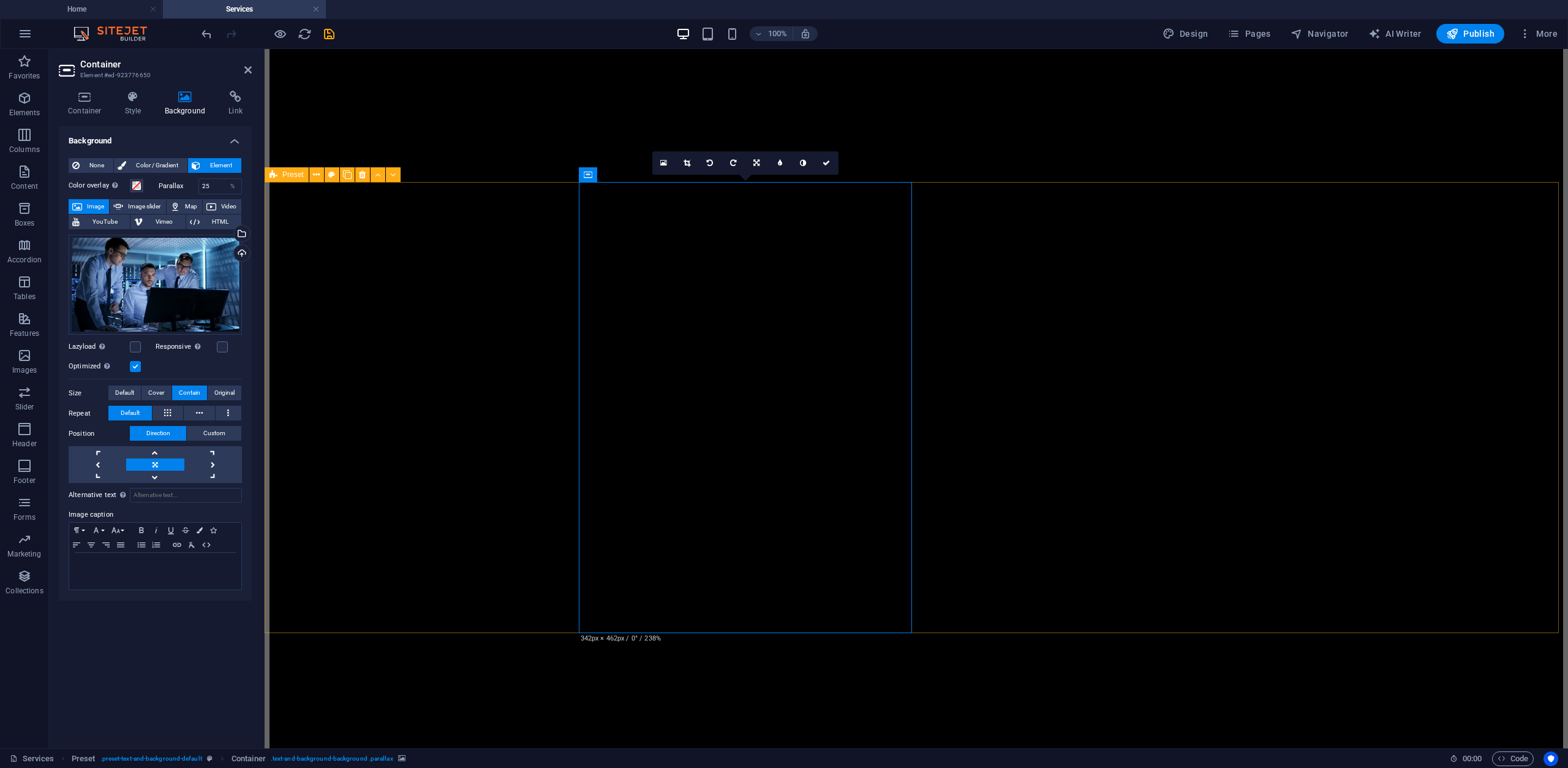
scroll to position [1471, 0]
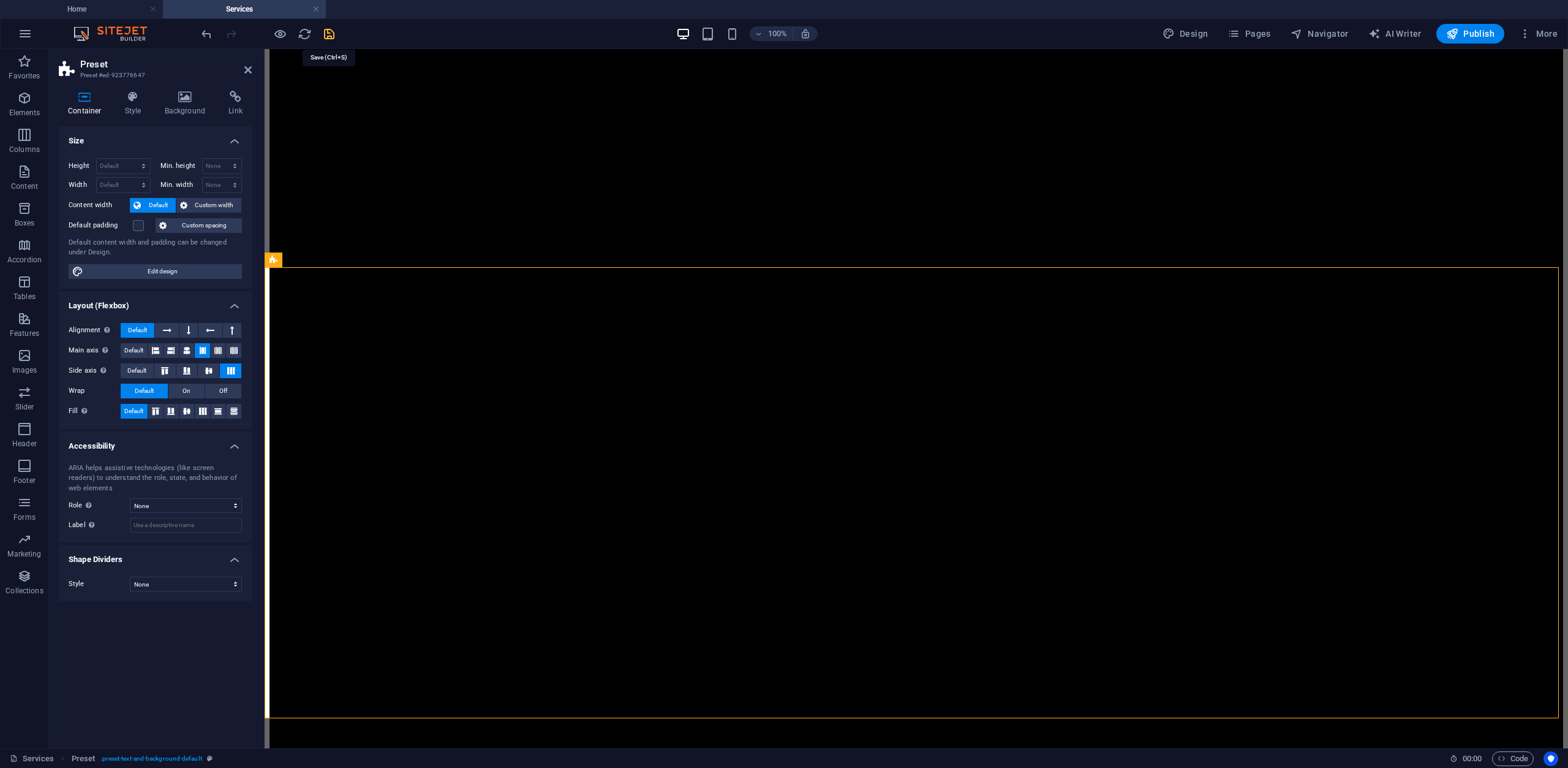
click at [323, 34] on icon "save" at bounding box center [329, 34] width 14 height 14
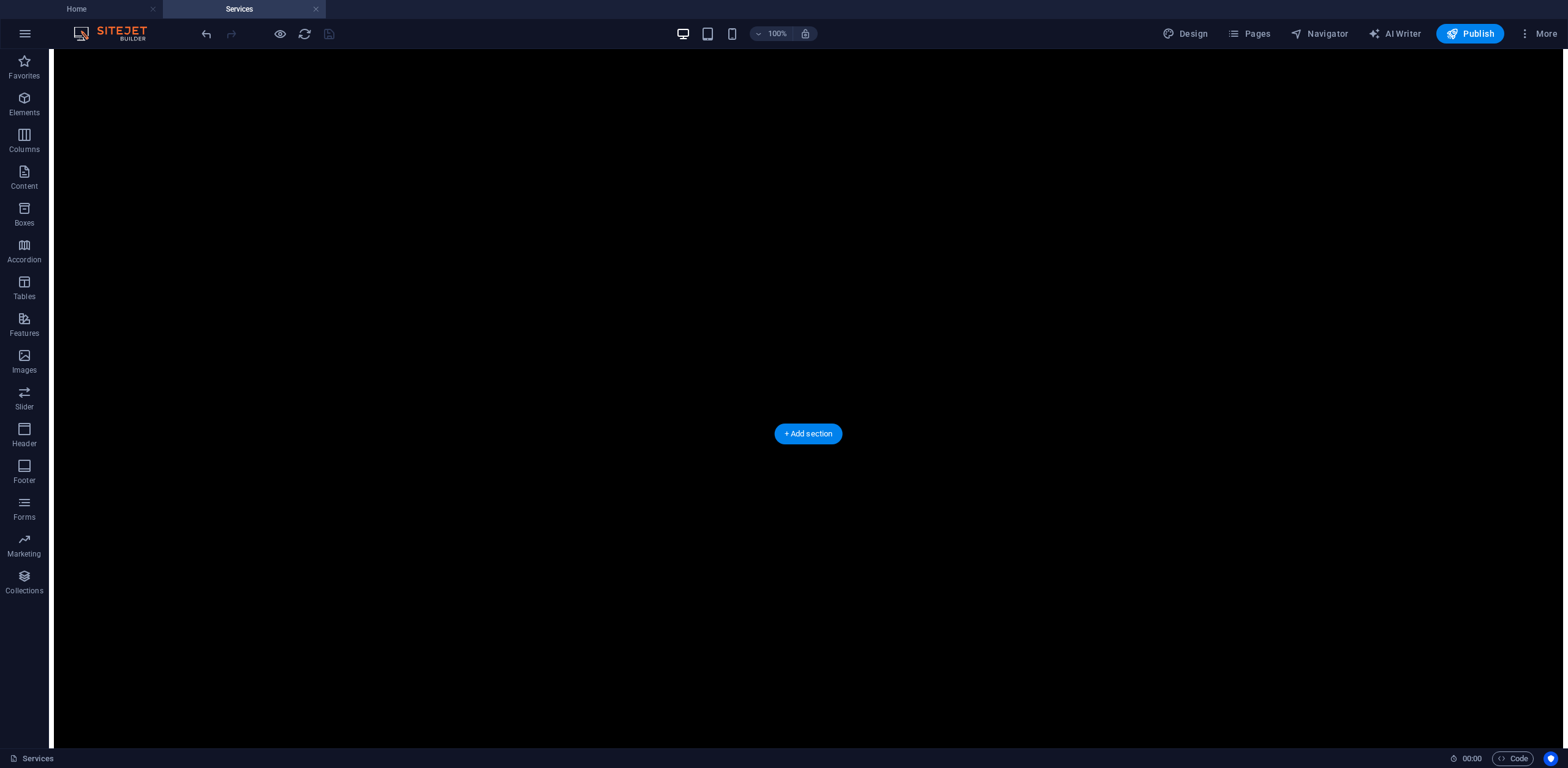
scroll to position [1789, 0]
click at [116, 11] on h4 "Home" at bounding box center [81, 9] width 163 height 13
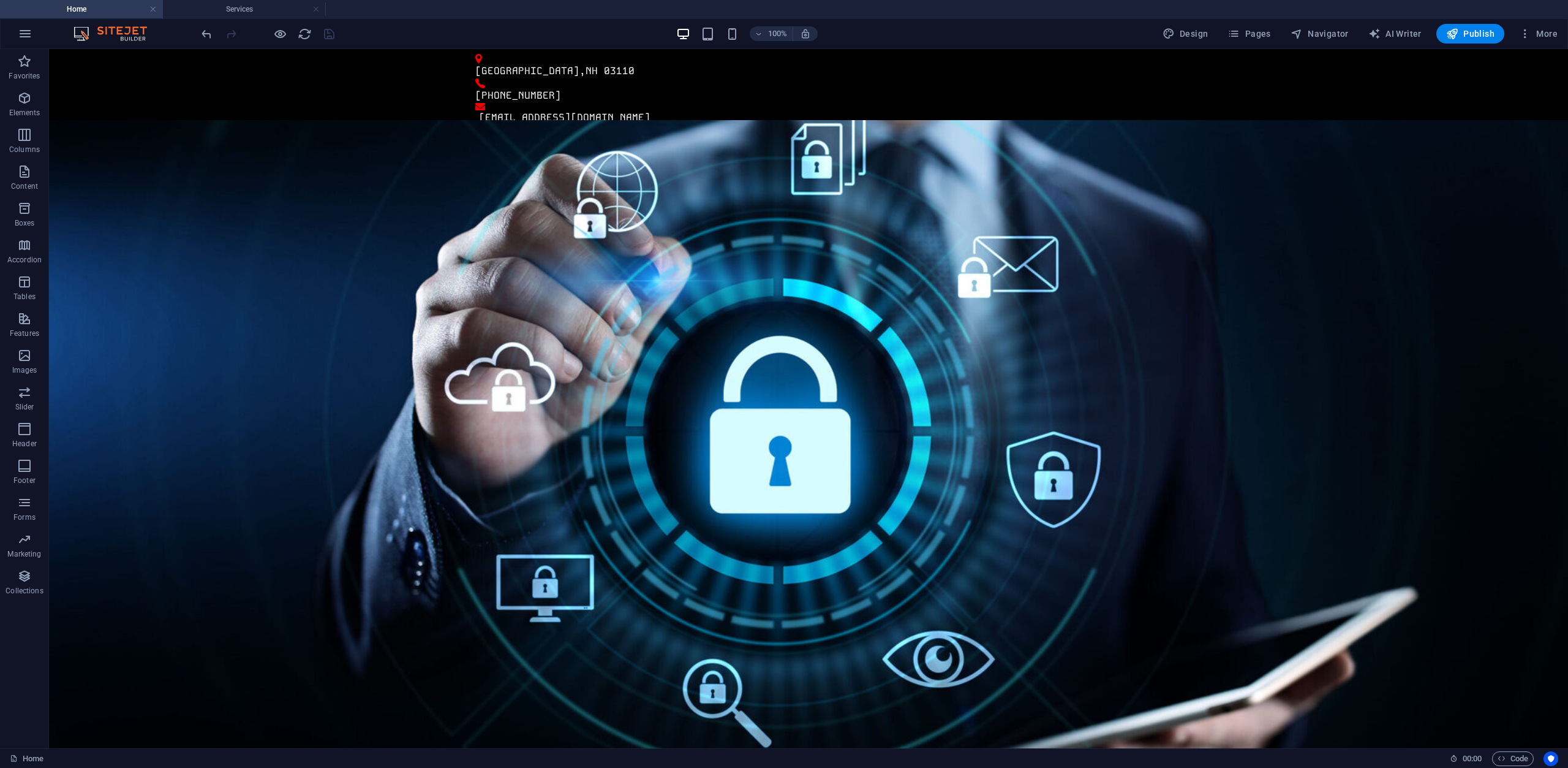
scroll to position [0, 0]
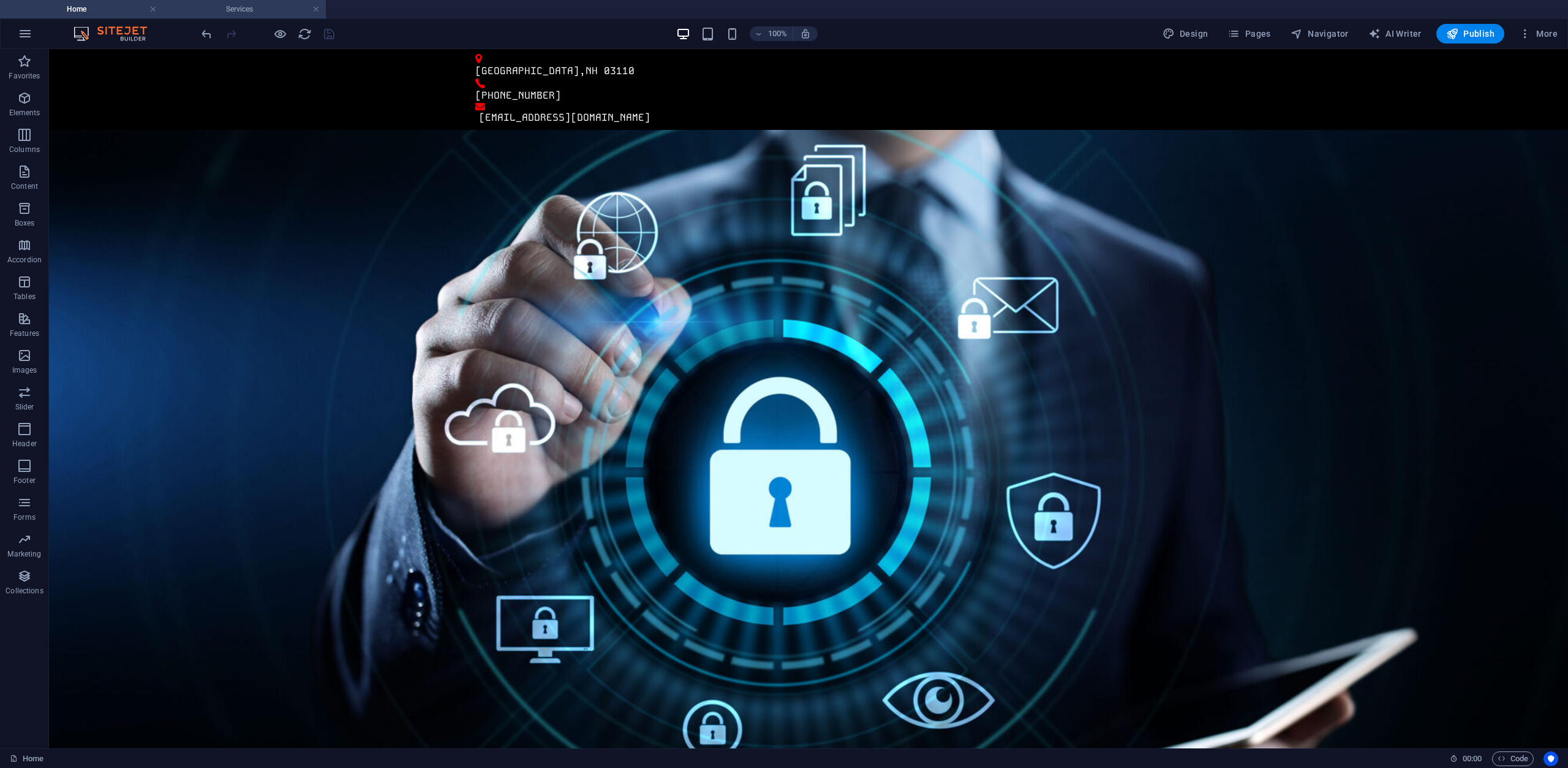
click at [216, 8] on h4 "Services" at bounding box center [244, 9] width 163 height 13
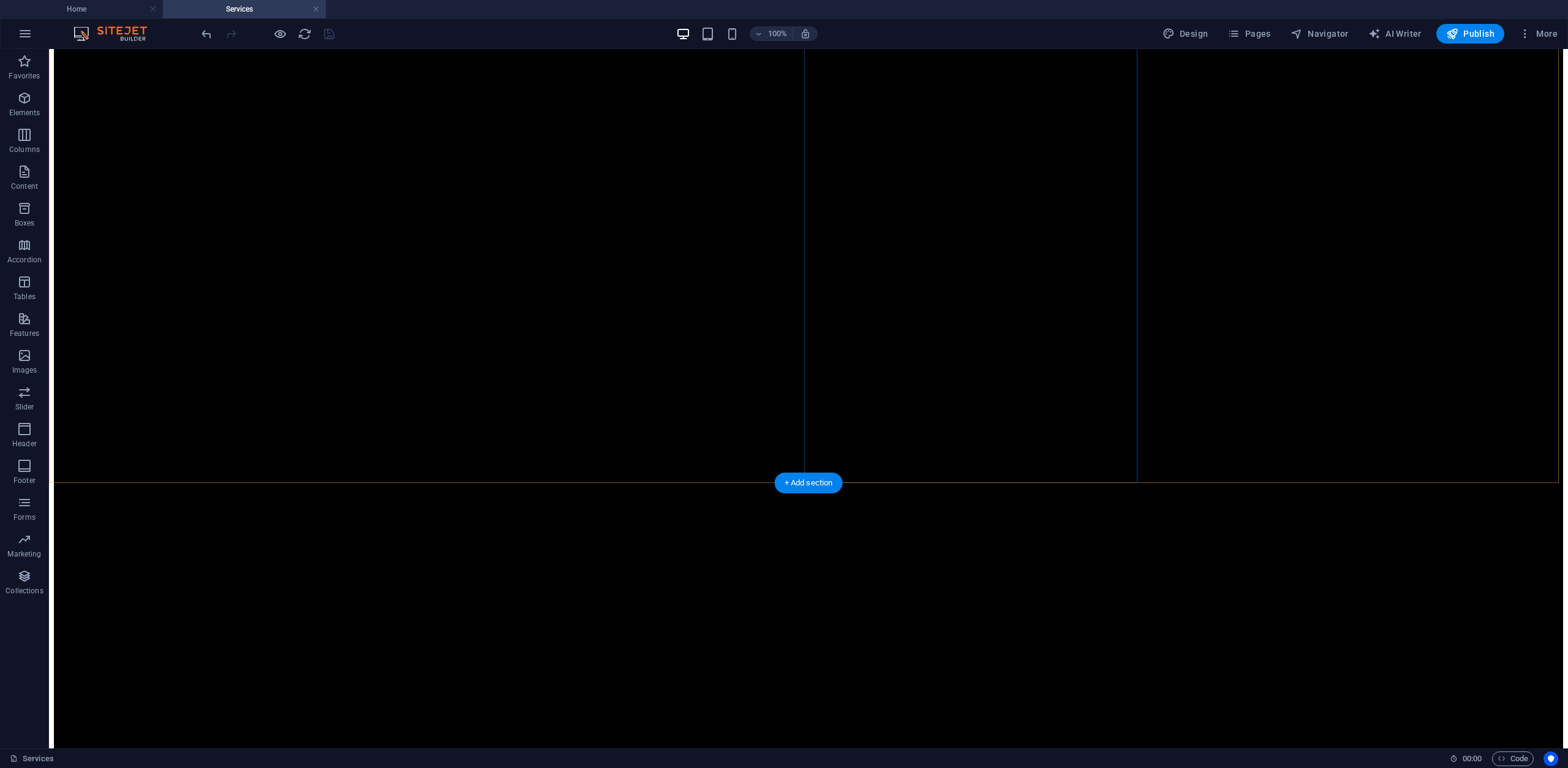
scroll to position [1789, 0]
click at [105, 6] on h4 "Home" at bounding box center [81, 9] width 163 height 13
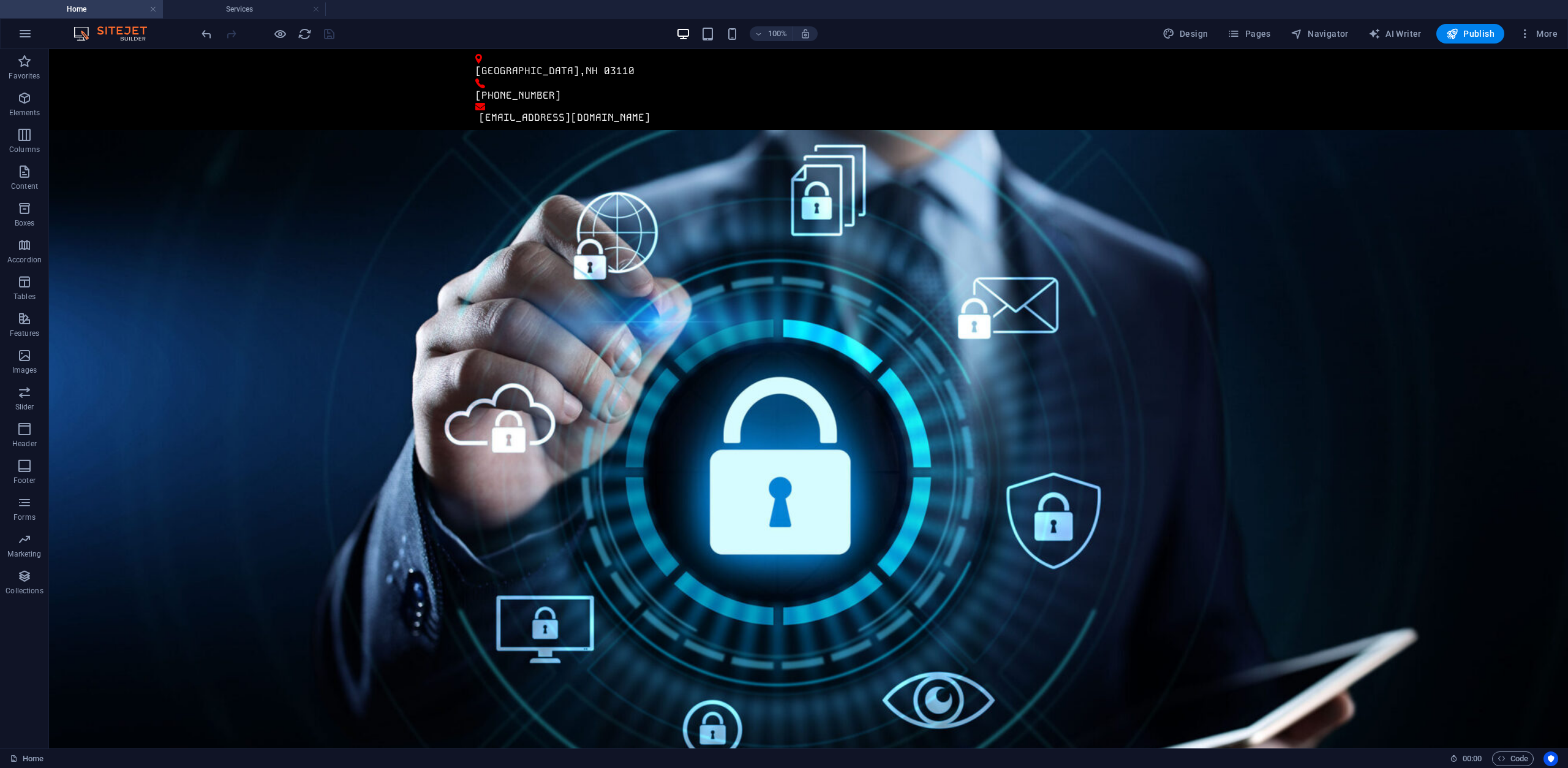
scroll to position [0, 0]
click at [215, 10] on h4 "Services" at bounding box center [244, 9] width 163 height 13
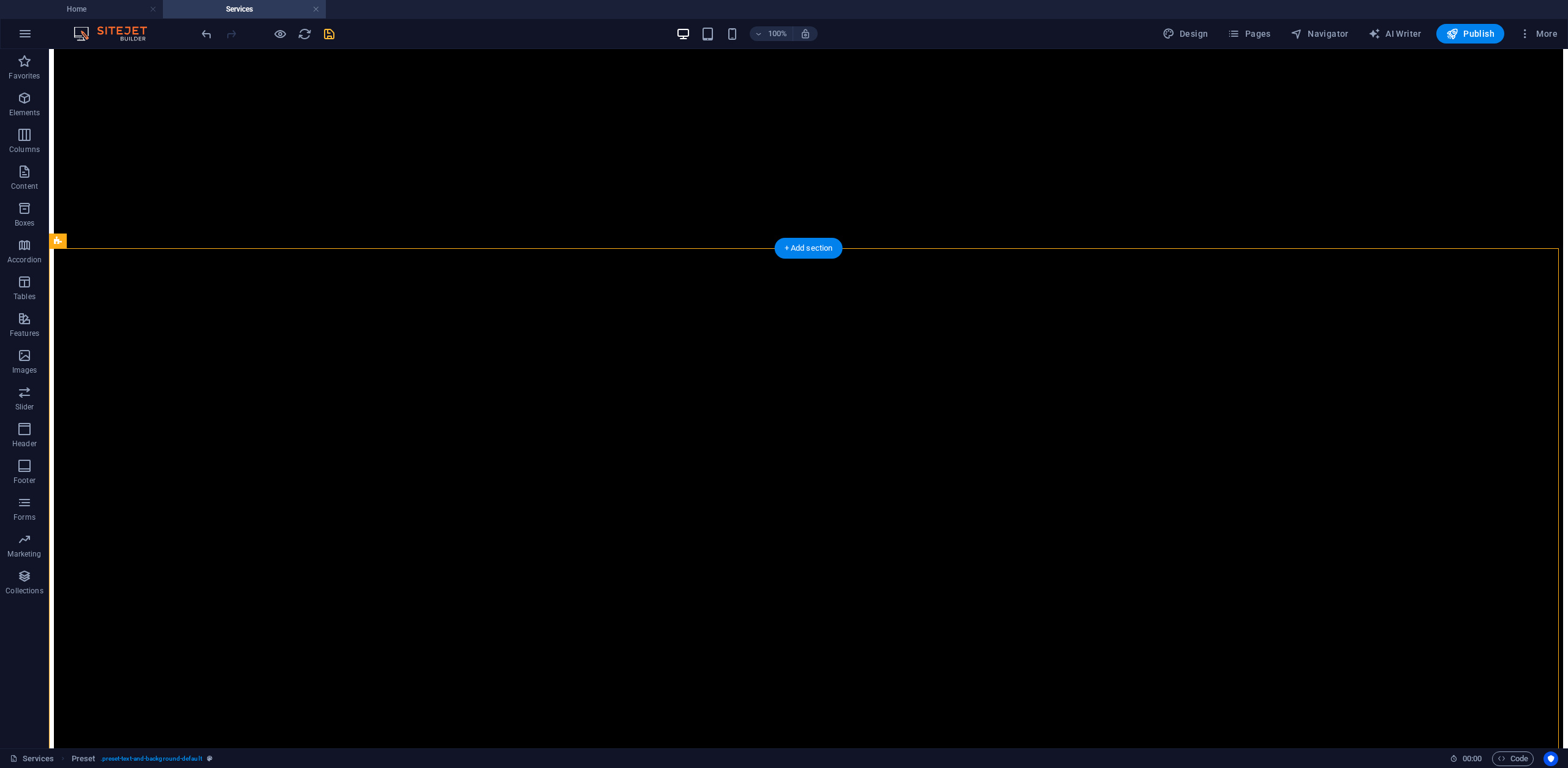
scroll to position [1666, 0]
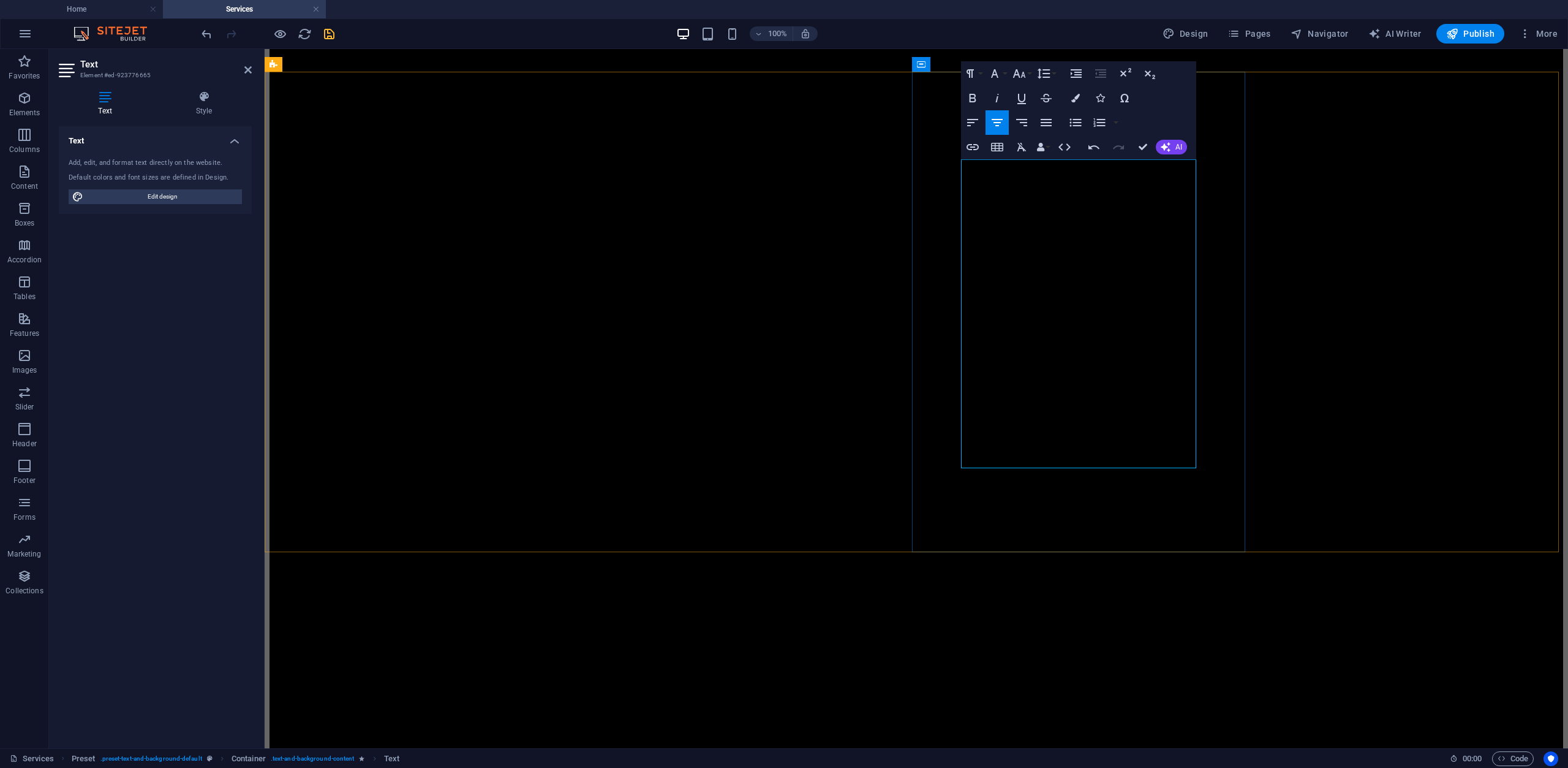
scroll to position [1421, 0]
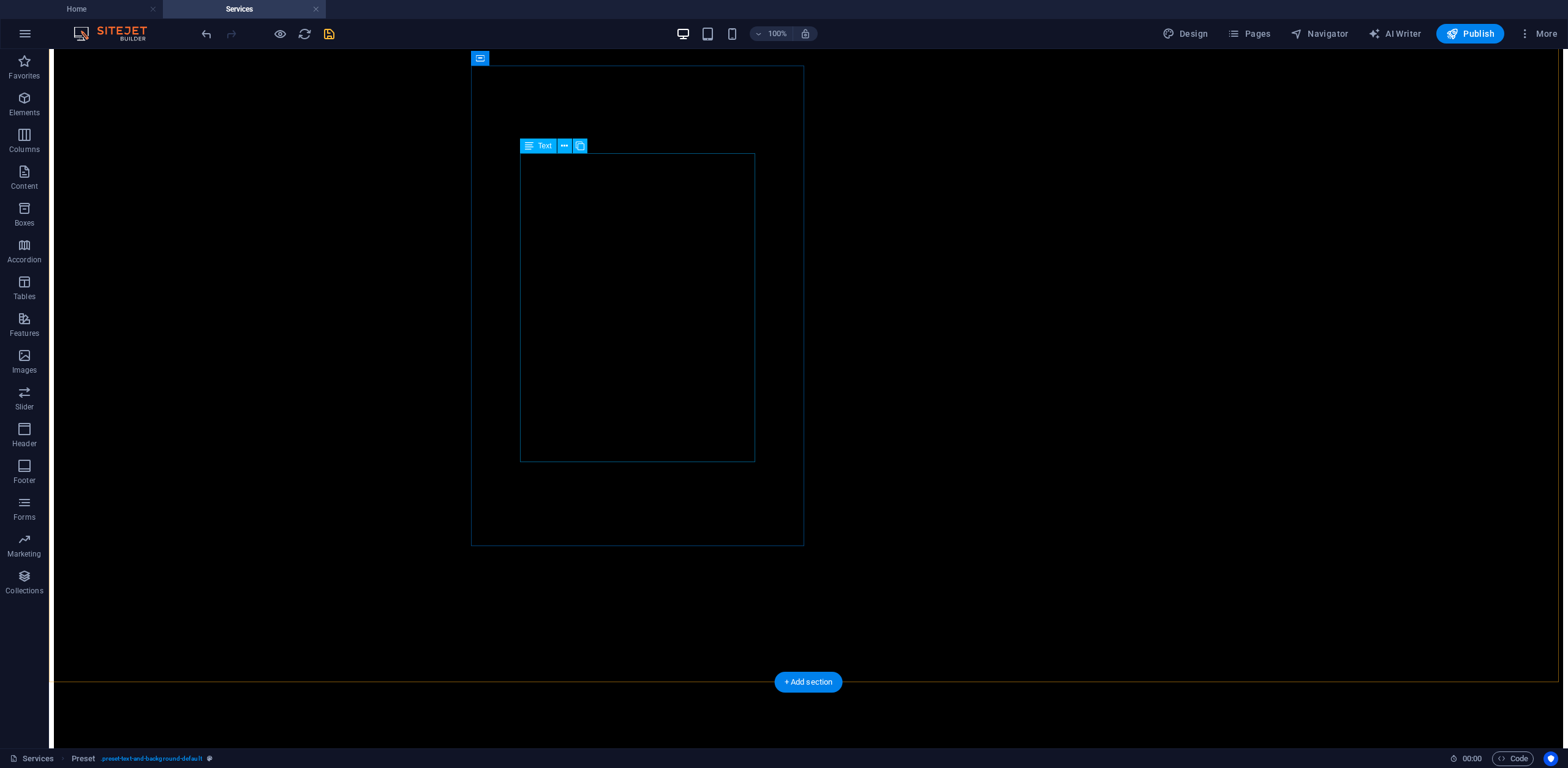
scroll to position [2217, 0]
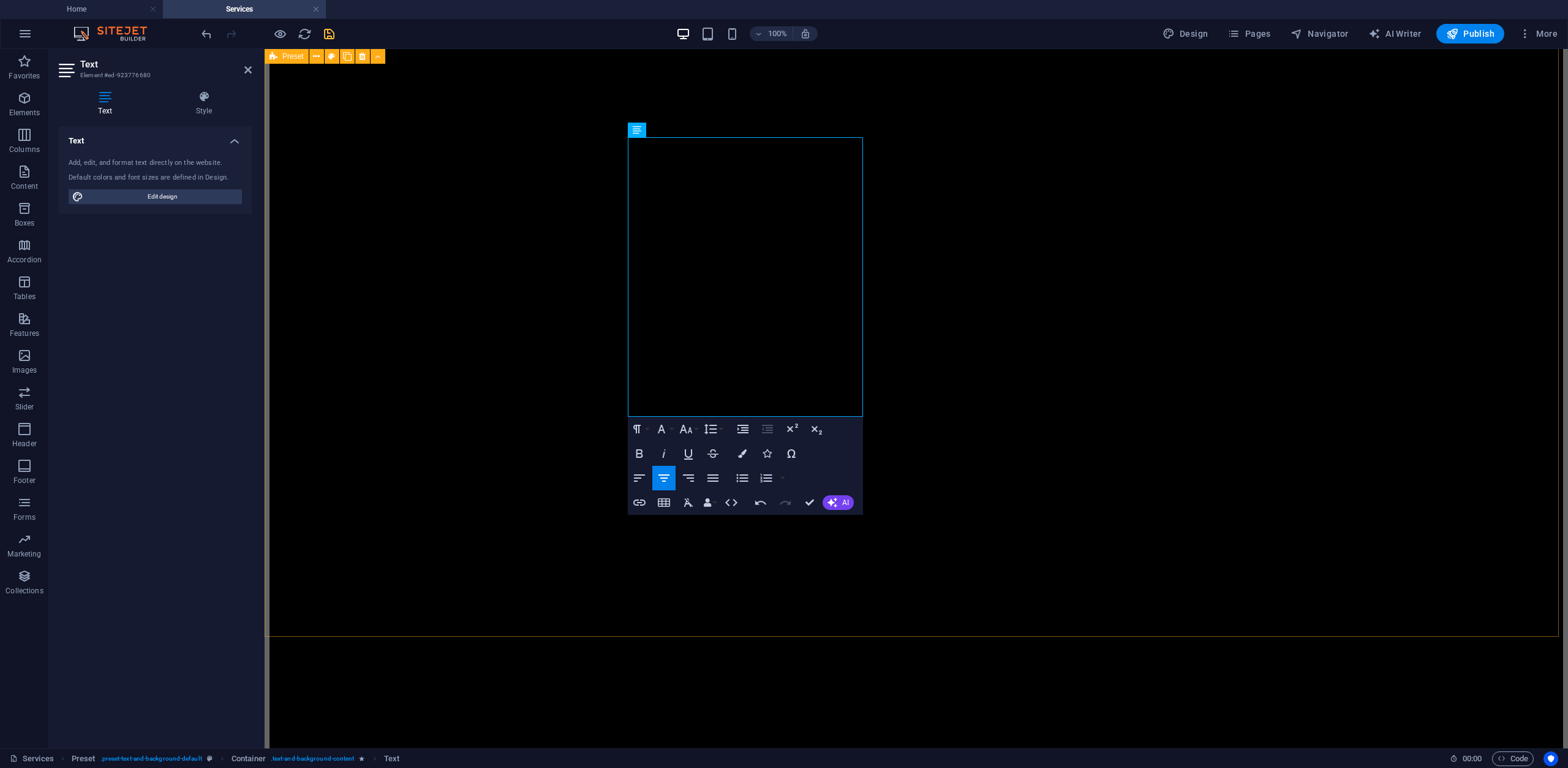
scroll to position [1973, 0]
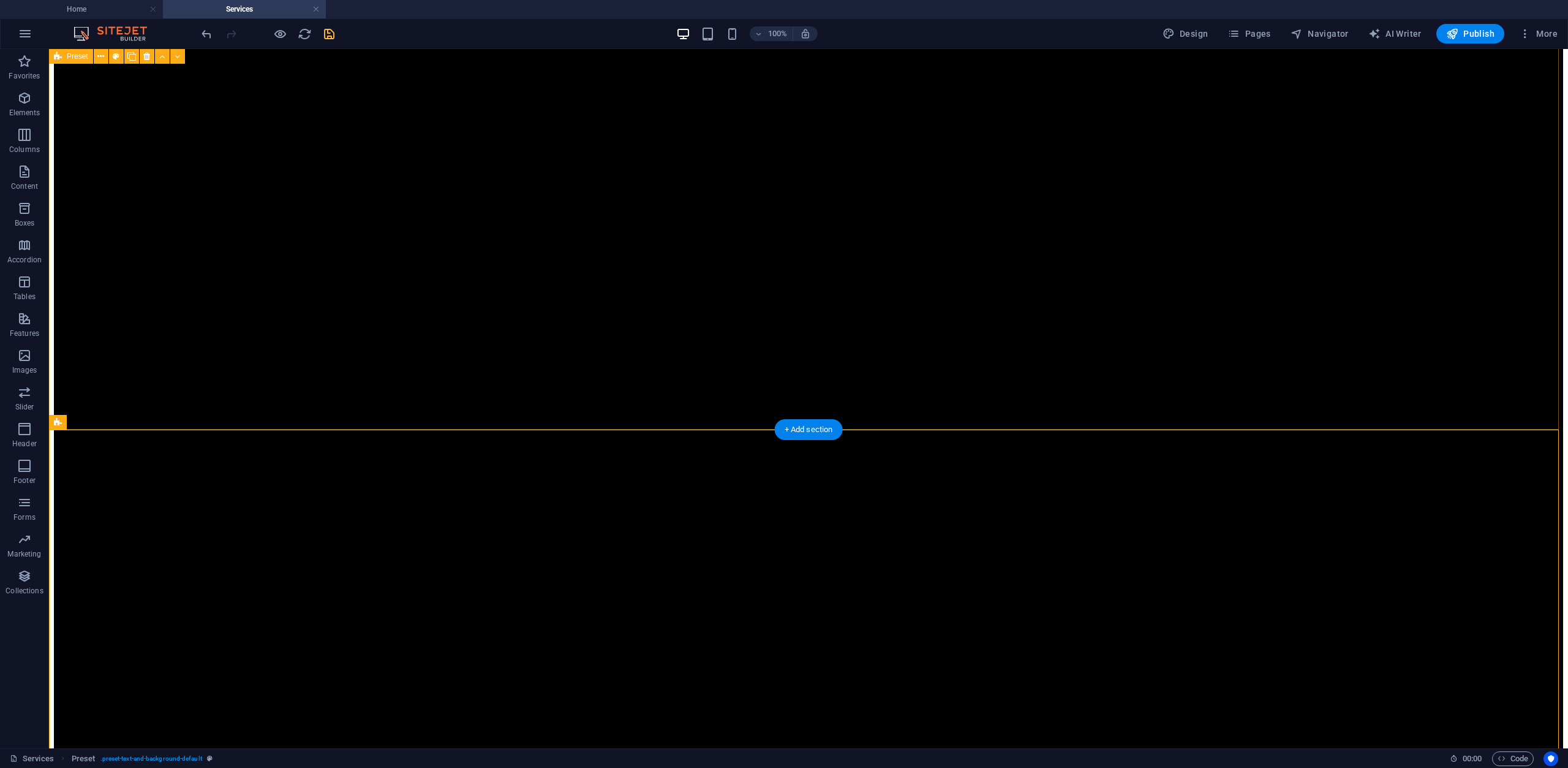
scroll to position [1789, 0]
click at [335, 31] on icon "save" at bounding box center [329, 34] width 14 height 14
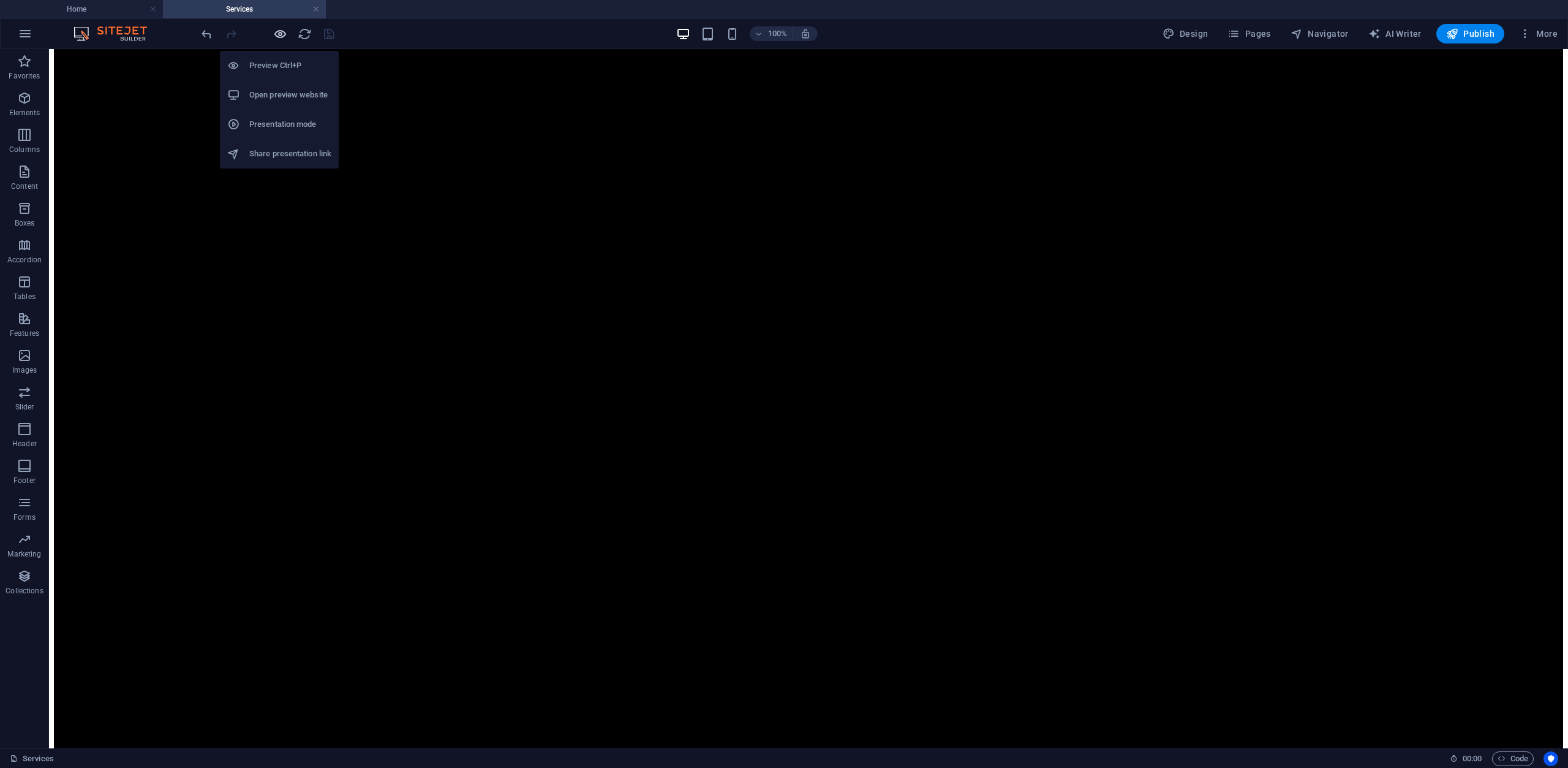
click at [284, 39] on icon "button" at bounding box center [280, 34] width 14 height 14
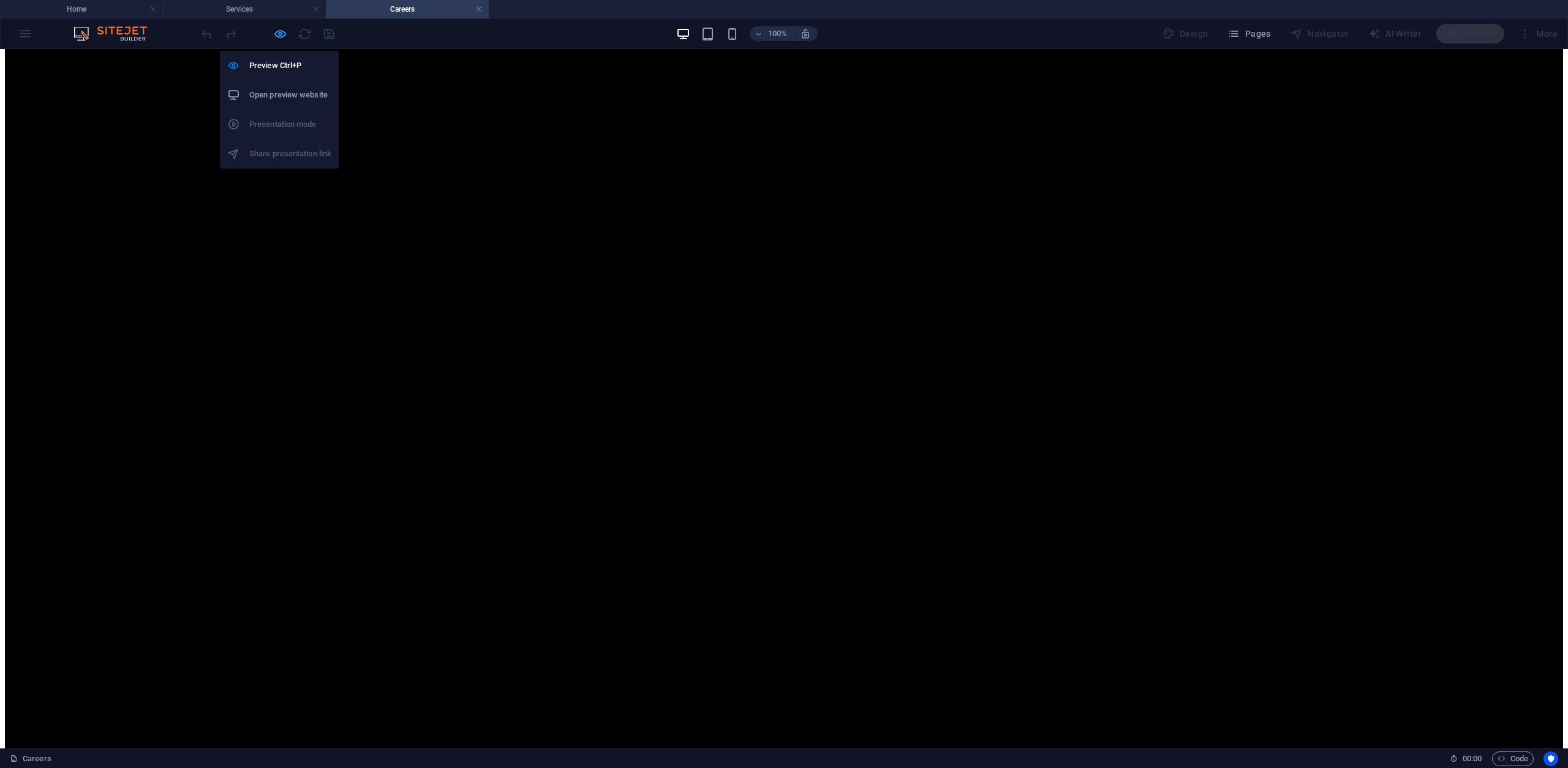
click at [285, 31] on icon "button" at bounding box center [280, 34] width 14 height 14
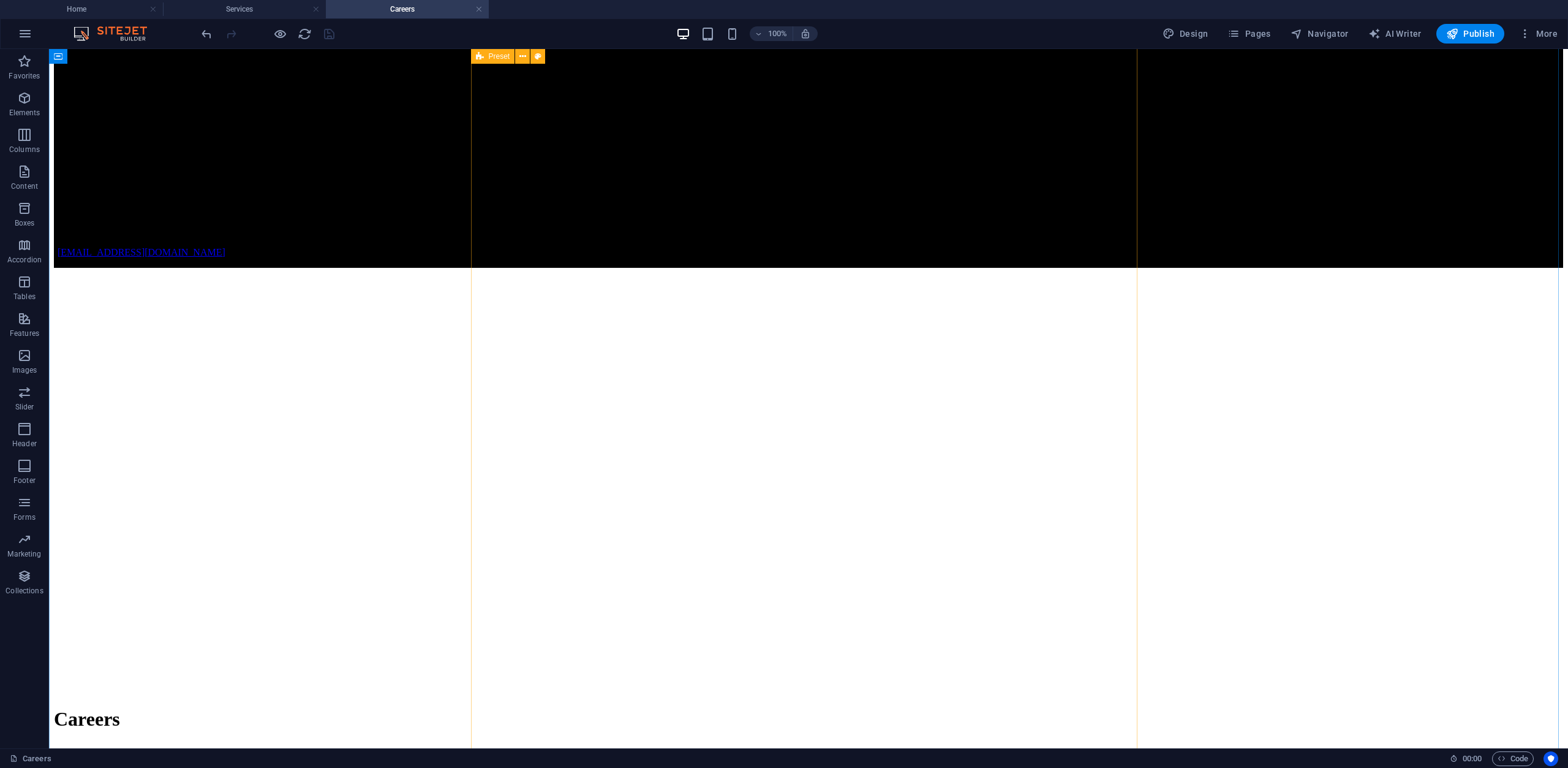
scroll to position [4963, 0]
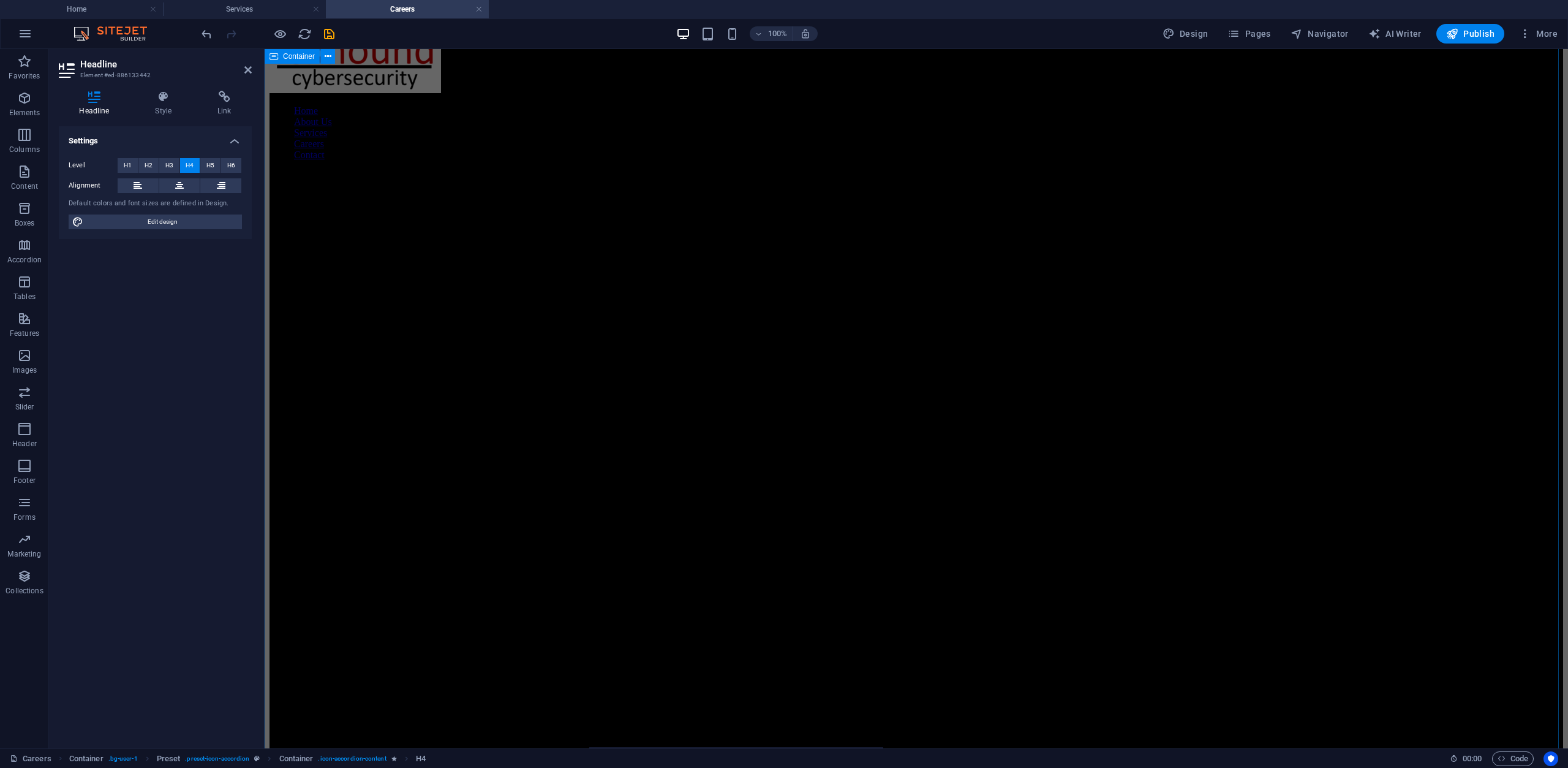
scroll to position [5147, 0]
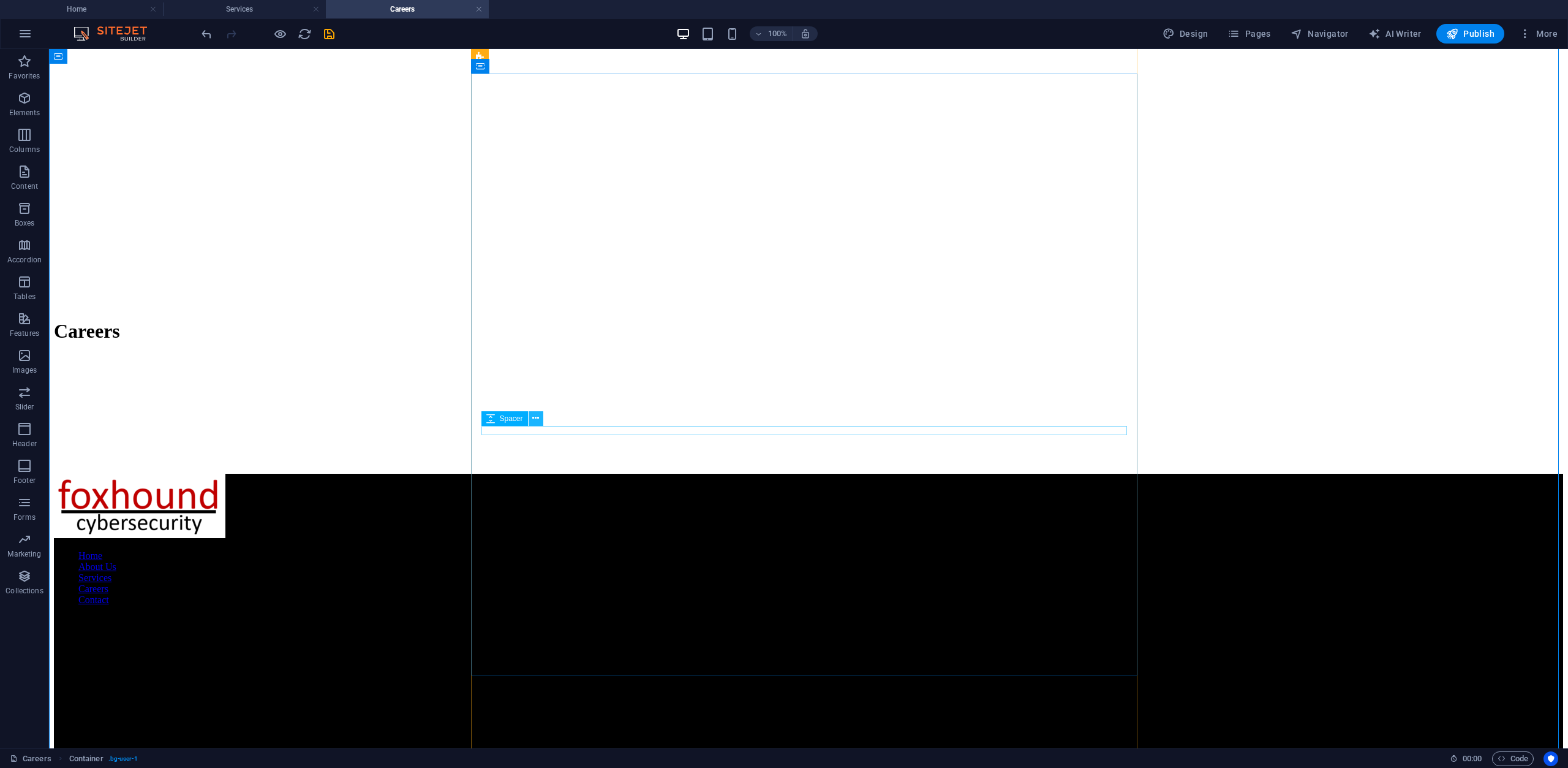
click at [540, 420] on button at bounding box center [536, 418] width 15 height 15
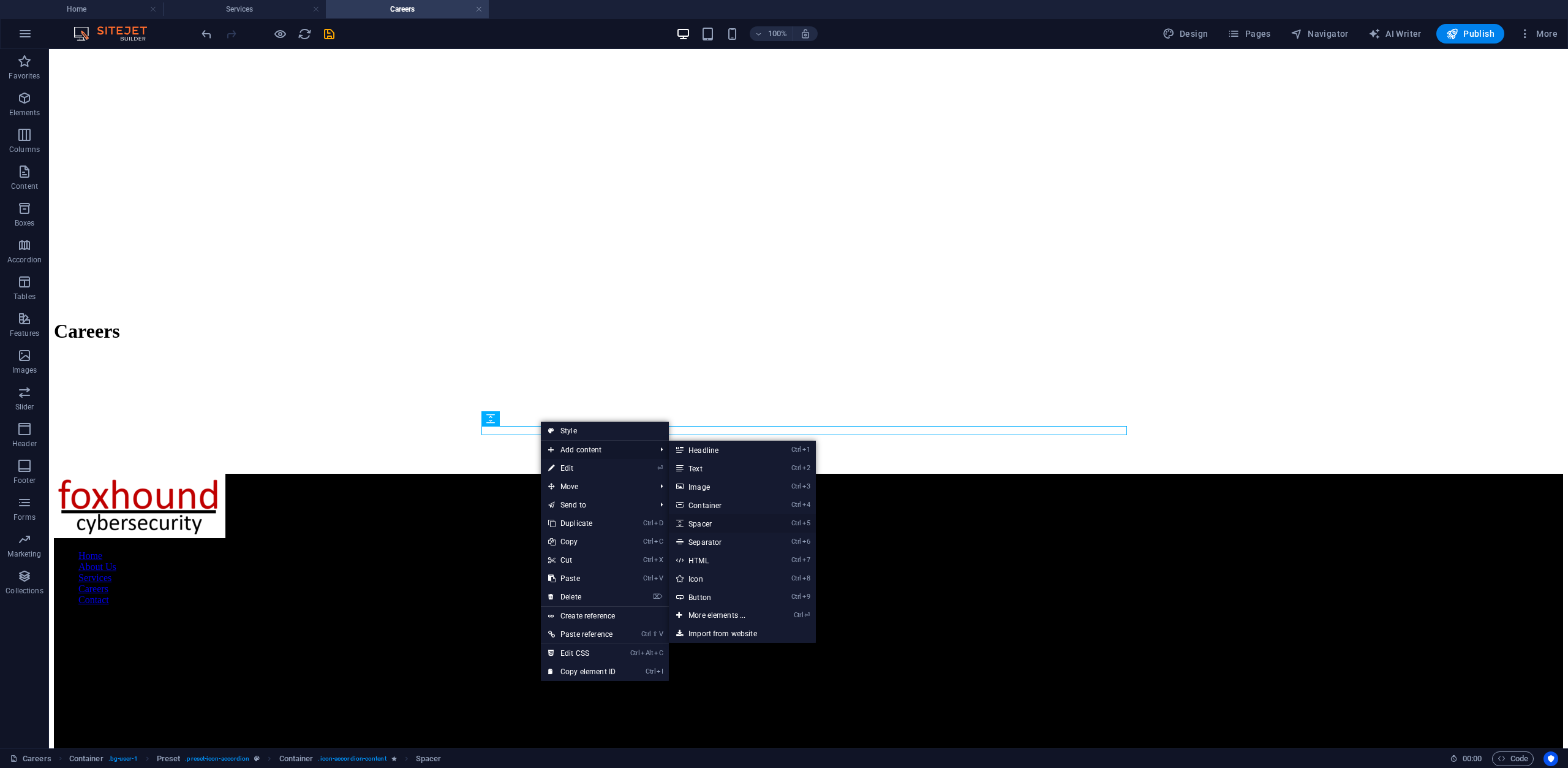
click at [716, 524] on link "Ctrl 5 Spacer" at bounding box center [720, 523] width 101 height 18
select select "px"
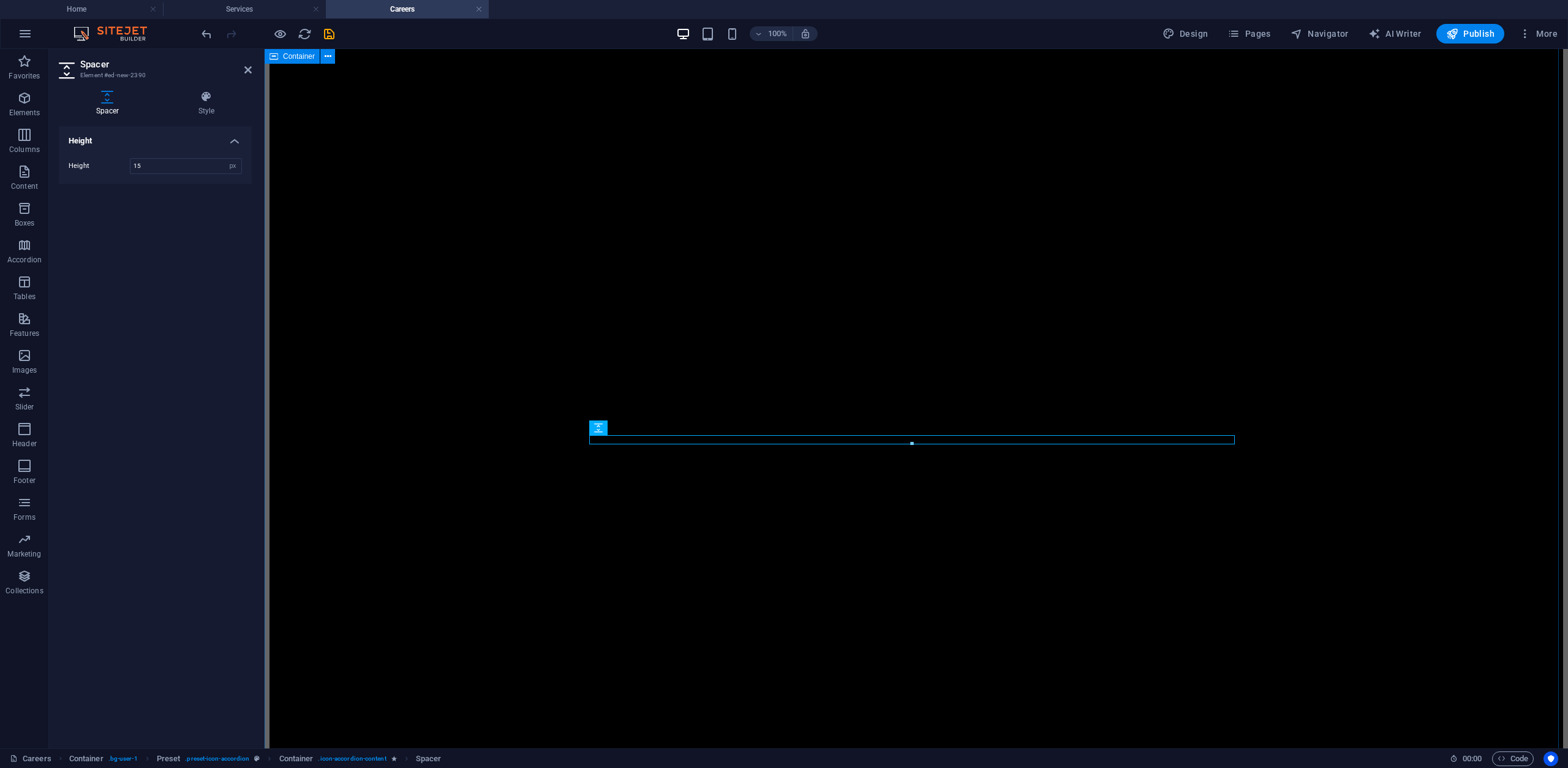
type input "15"
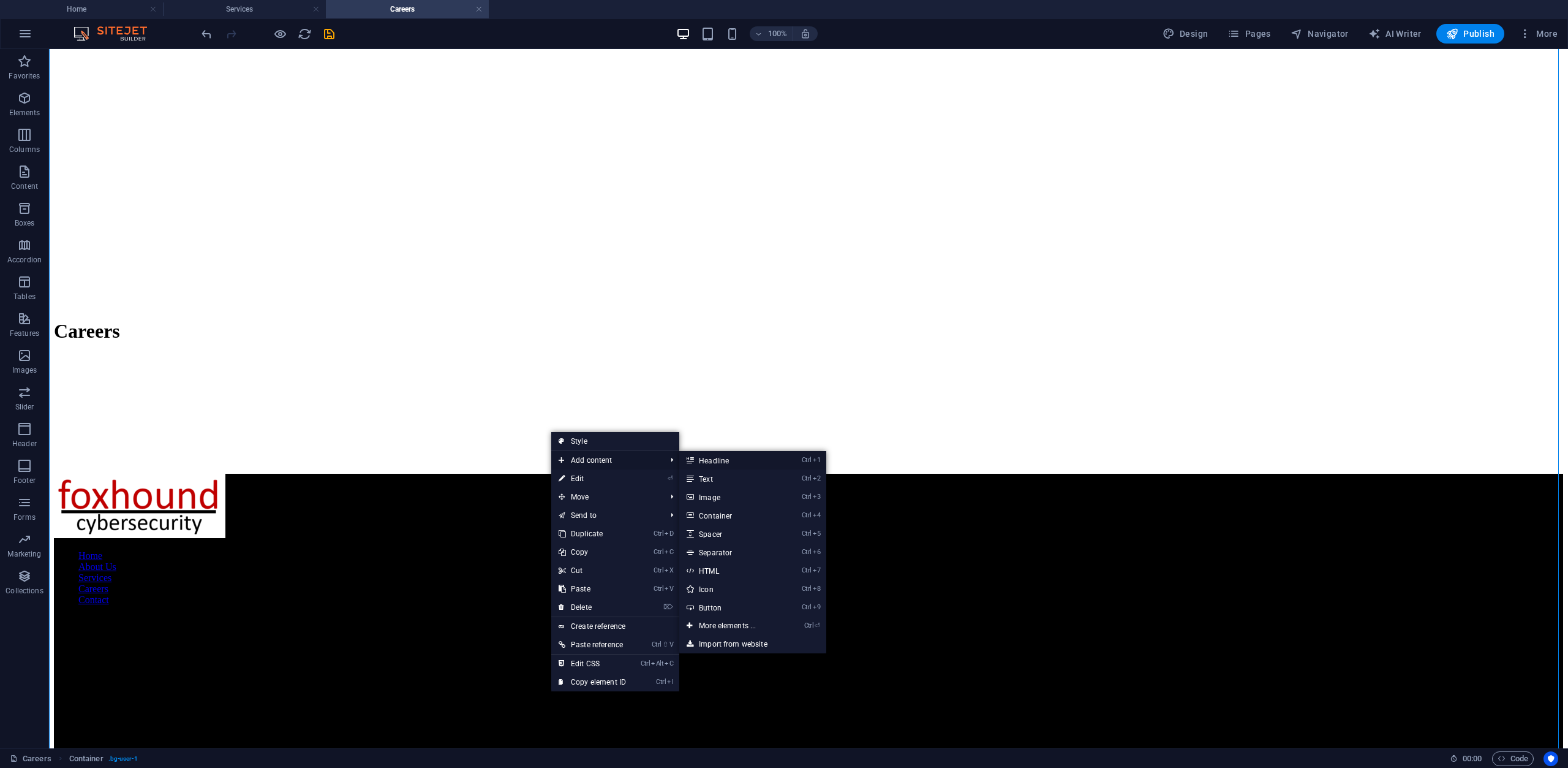
click at [733, 460] on link "Ctrl 1 Headline" at bounding box center [730, 460] width 101 height 18
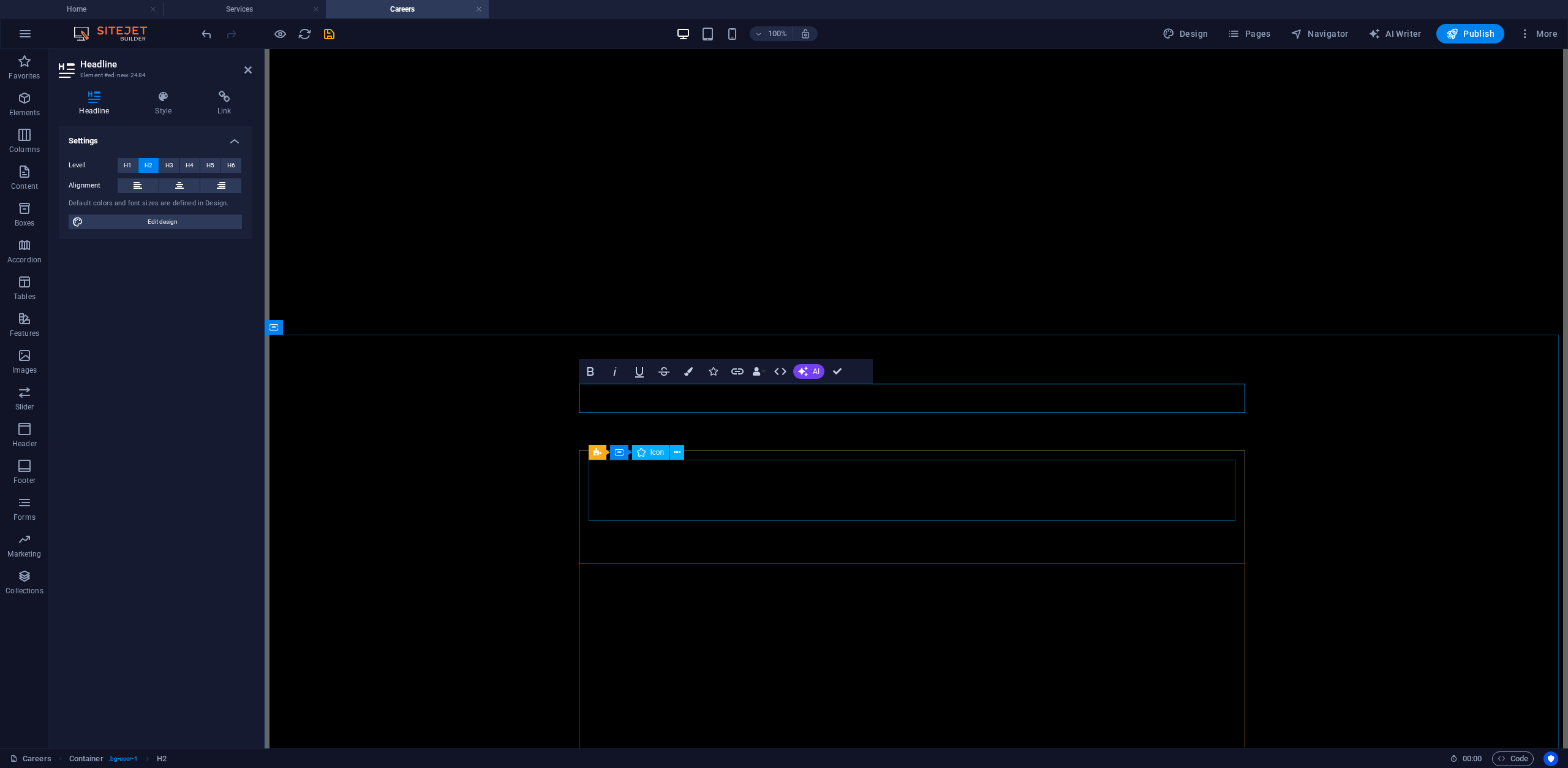
scroll to position [68, 0]
click at [193, 162] on span "H4" at bounding box center [190, 166] width 8 height 15
drag, startPoint x: 537, startPoint y: 385, endPoint x: 761, endPoint y: 384, distance: 224.0
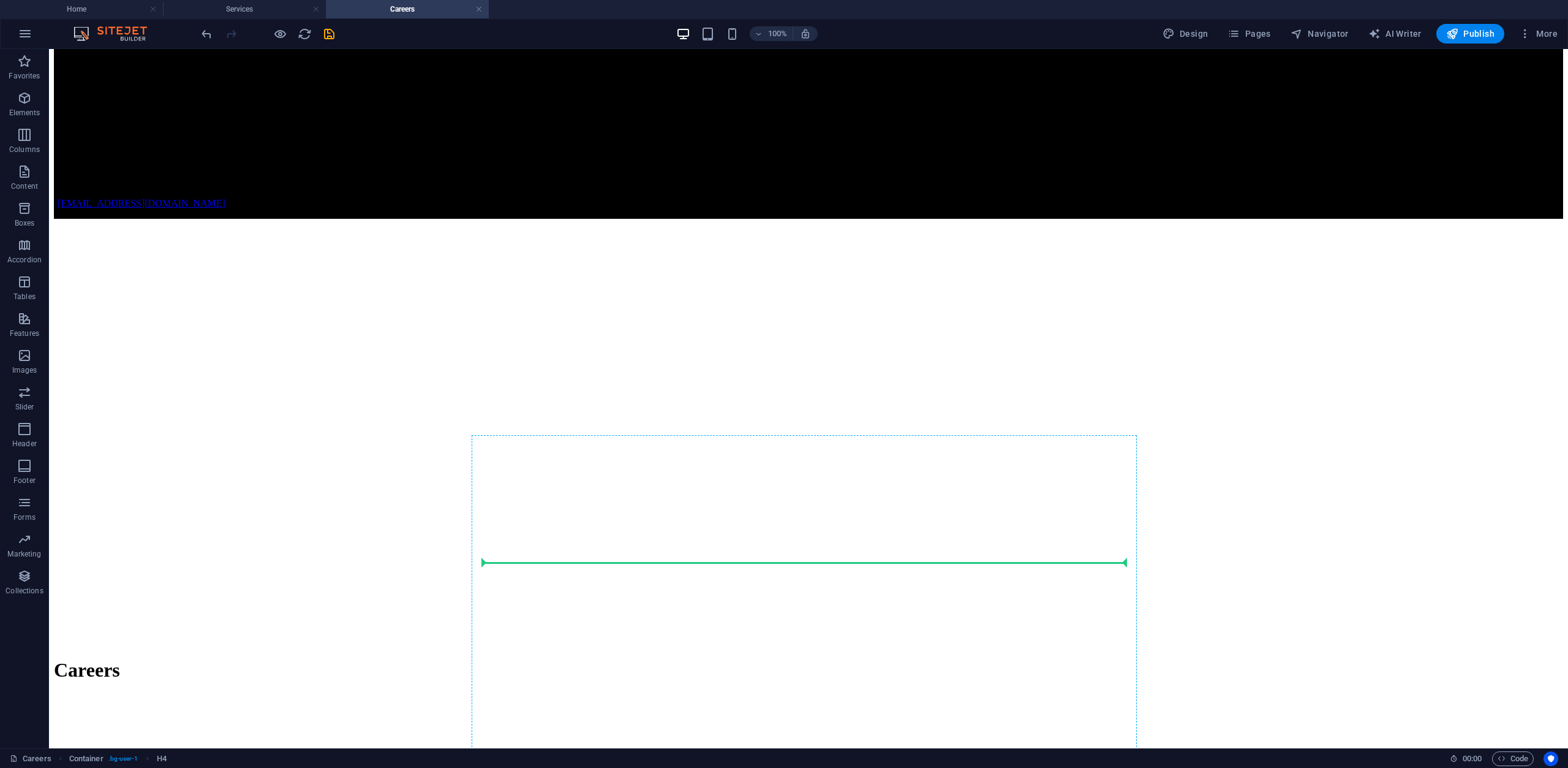
scroll to position [5237, 0]
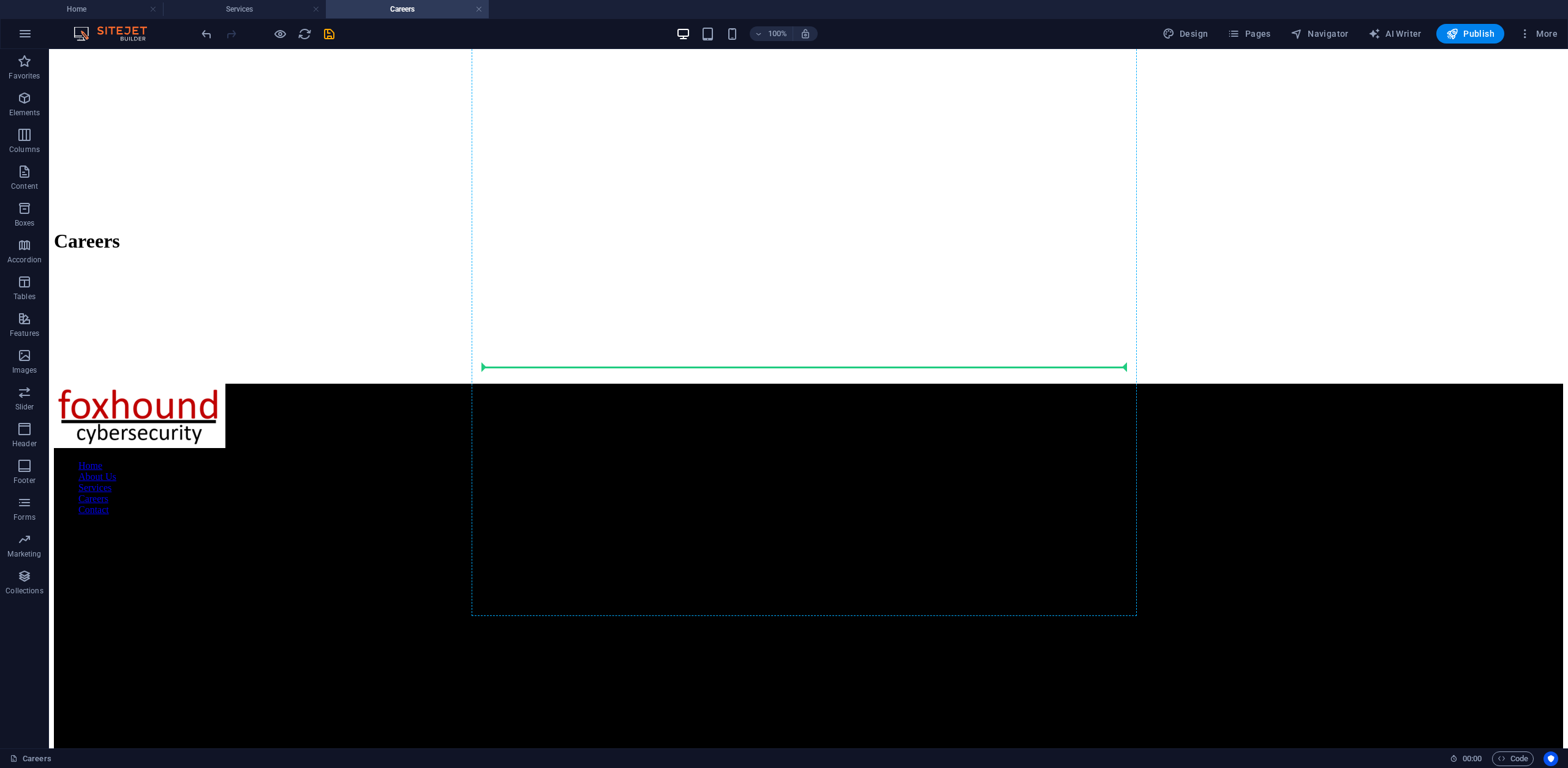
drag, startPoint x: 545, startPoint y: 427, endPoint x: 544, endPoint y: 364, distance: 63.0
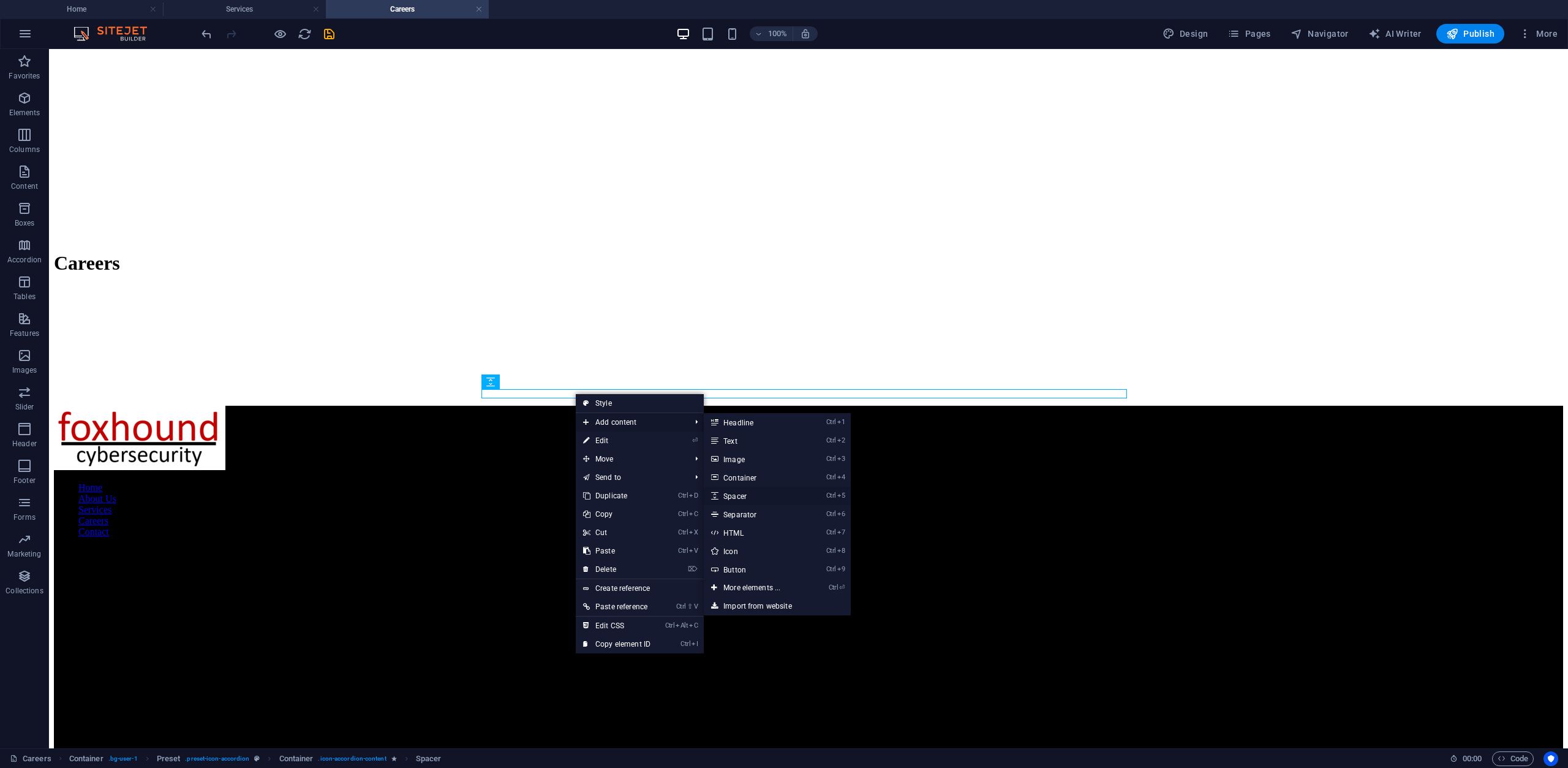
click at [759, 495] on link "Ctrl 5 Spacer" at bounding box center [755, 495] width 101 height 18
select select "px"
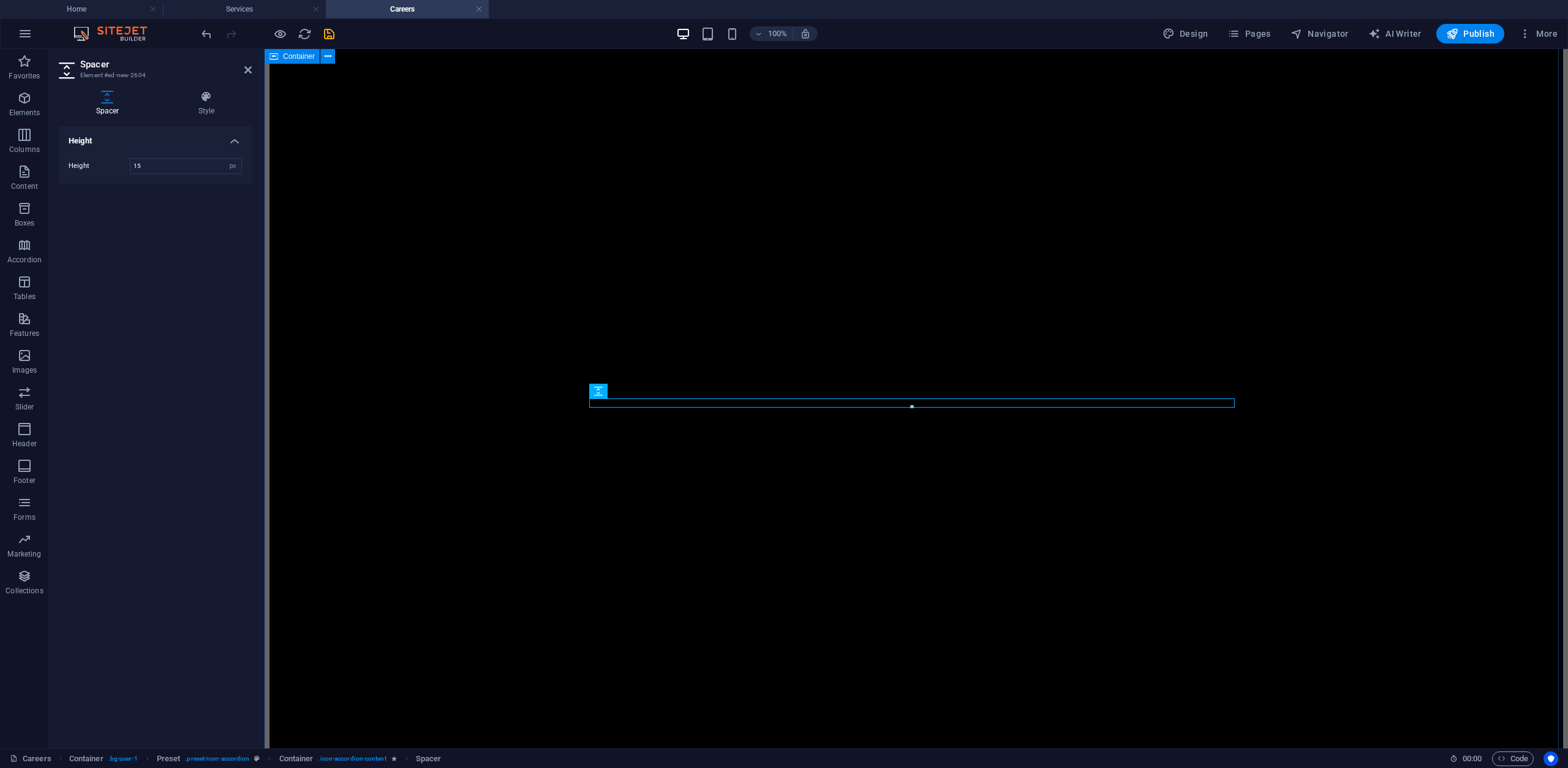
type input "15"
drag, startPoint x: 504, startPoint y: 396, endPoint x: 723, endPoint y: 396, distance: 219.0
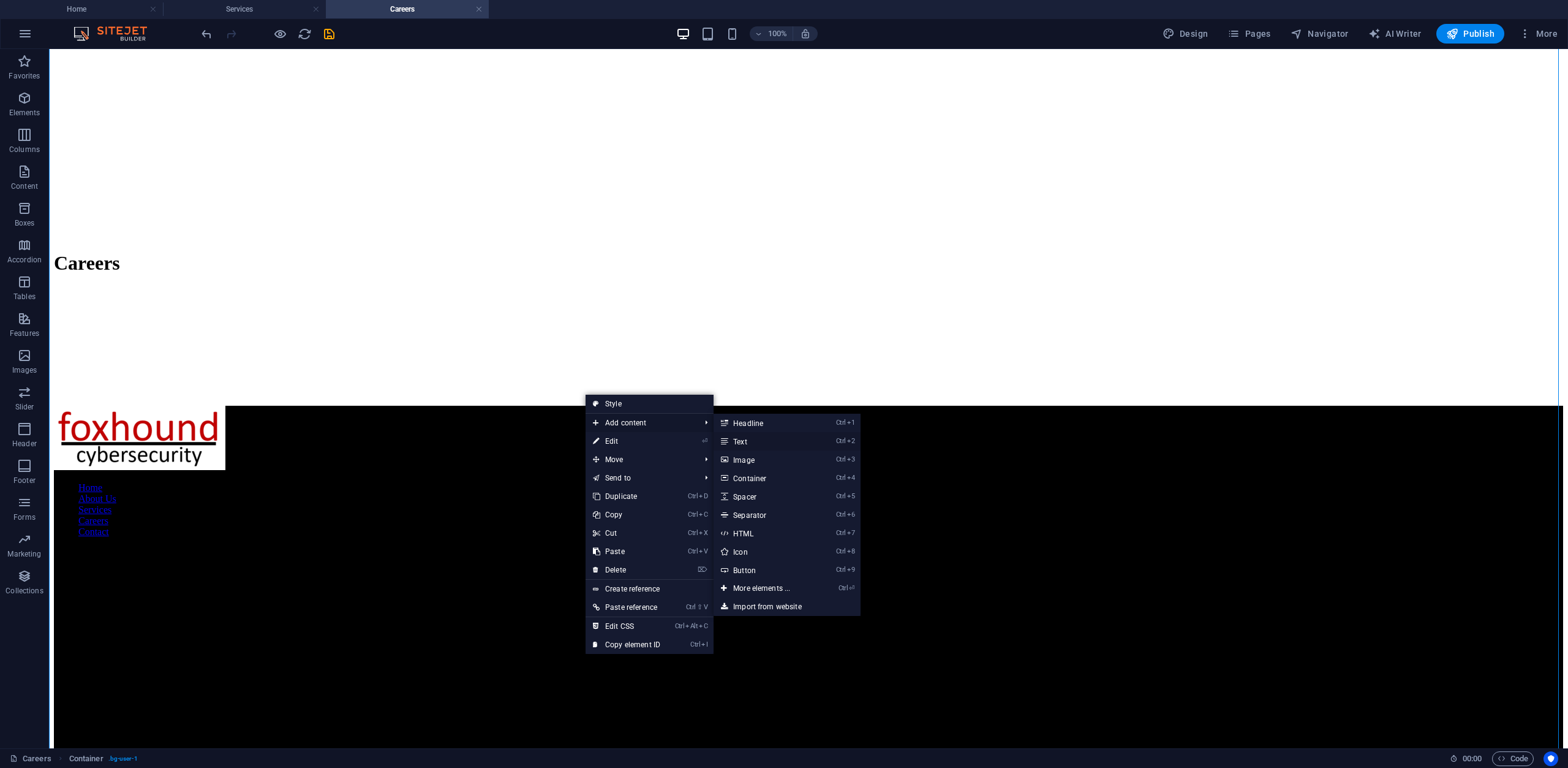
click at [749, 442] on link "Ctrl 2 Text" at bounding box center [765, 441] width 101 height 18
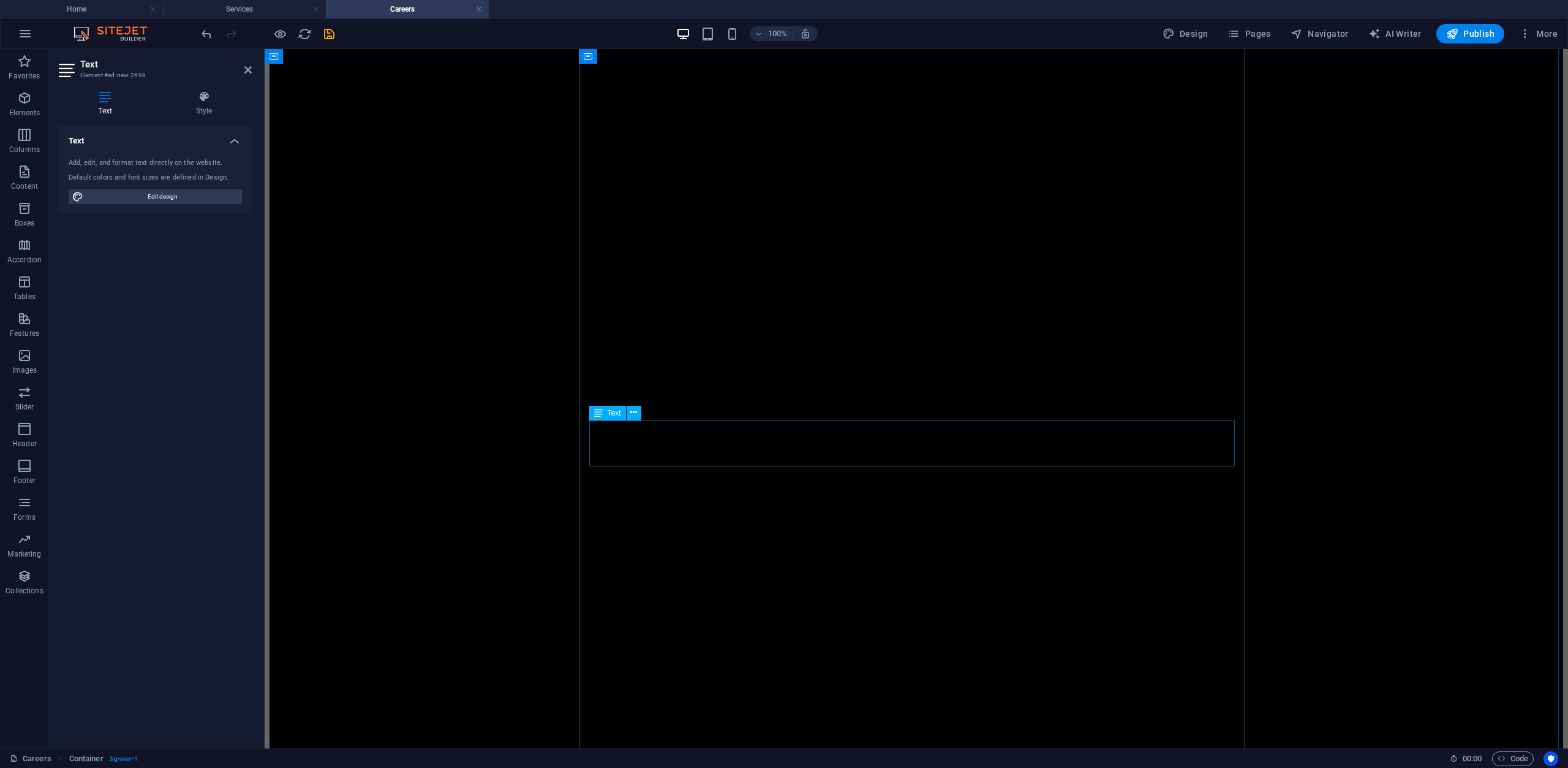
scroll to position [60, 0]
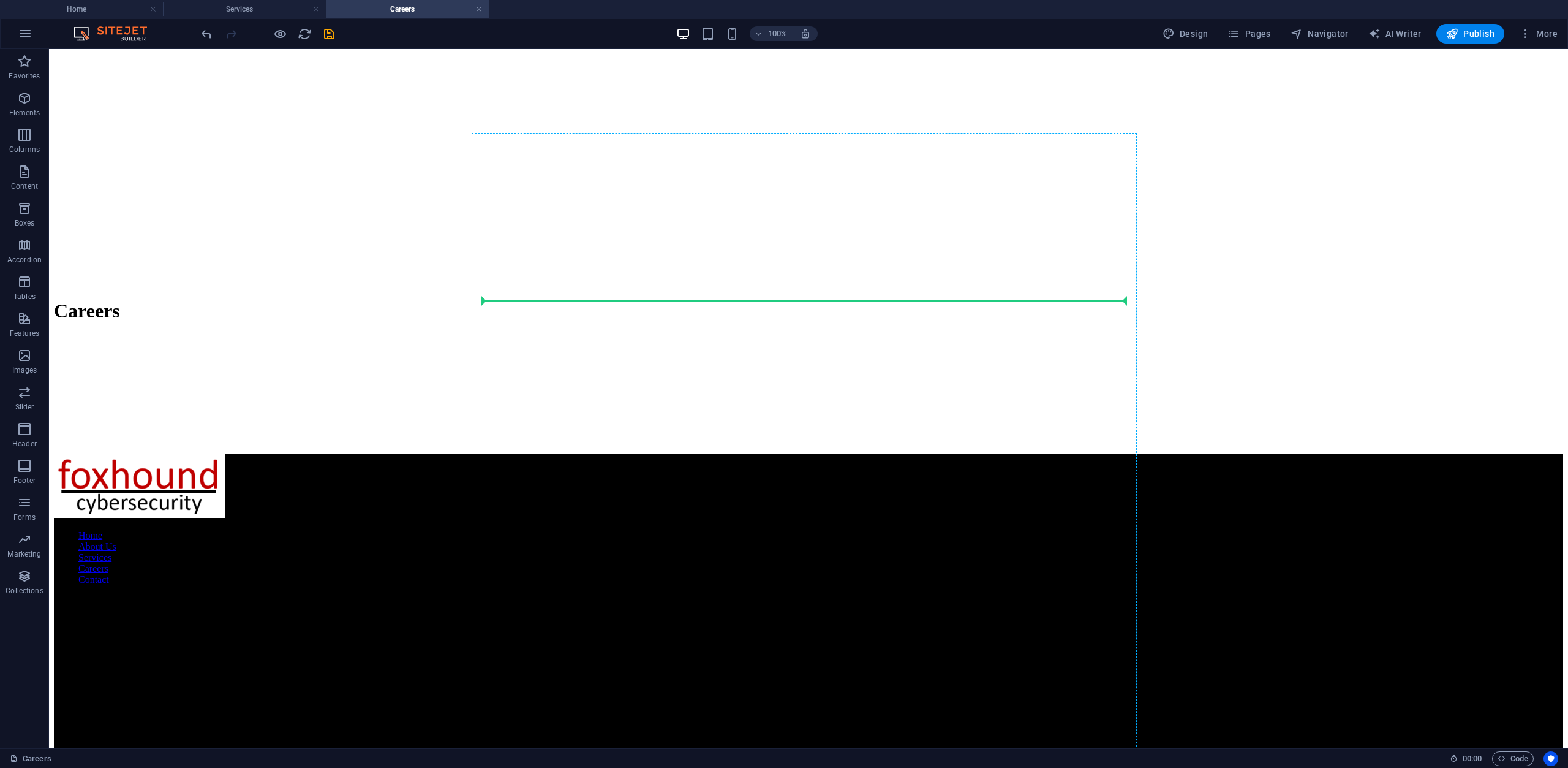
scroll to position [5207, 0]
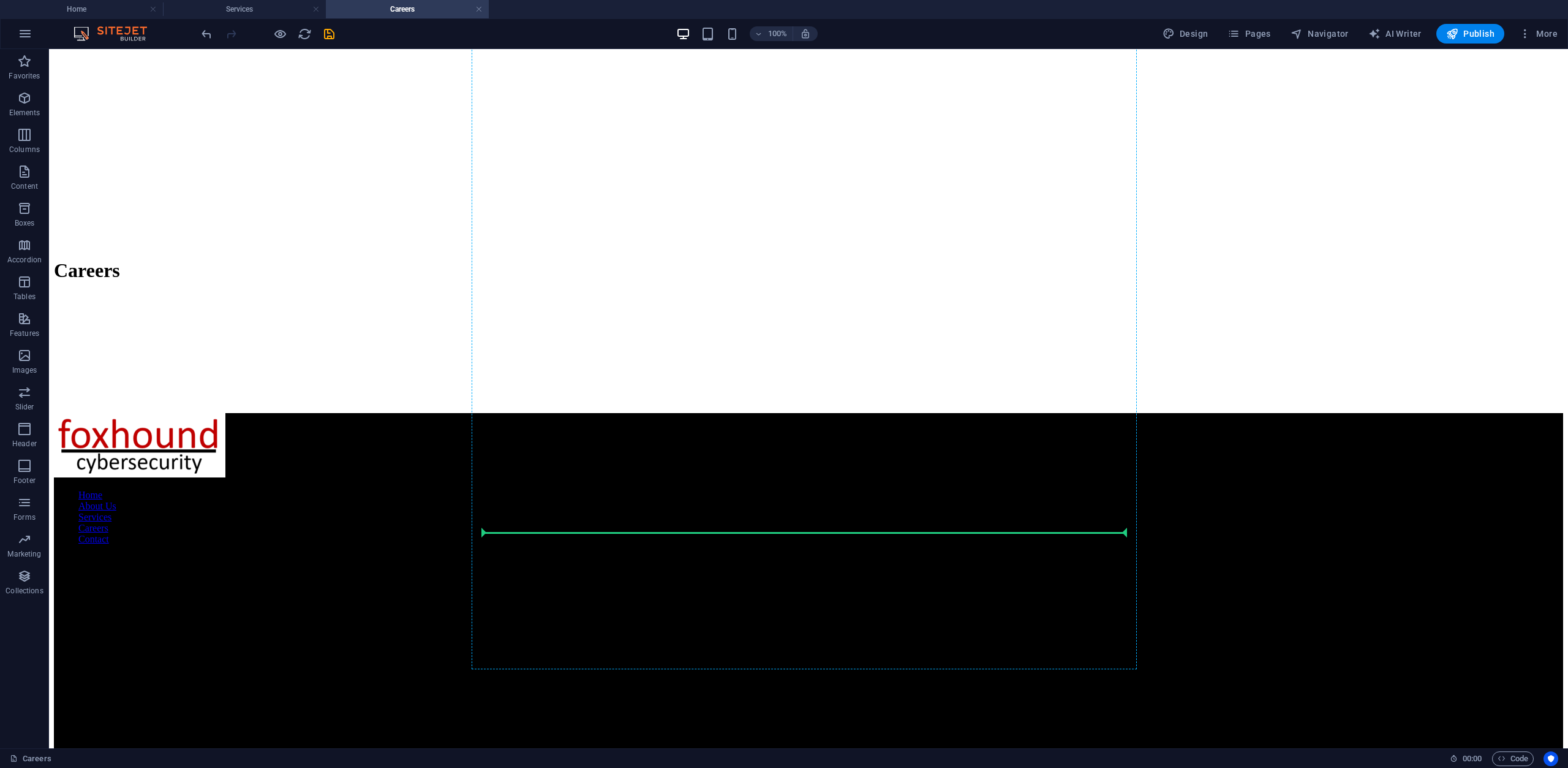
drag, startPoint x: 547, startPoint y: 432, endPoint x: 557, endPoint y: 537, distance: 105.5
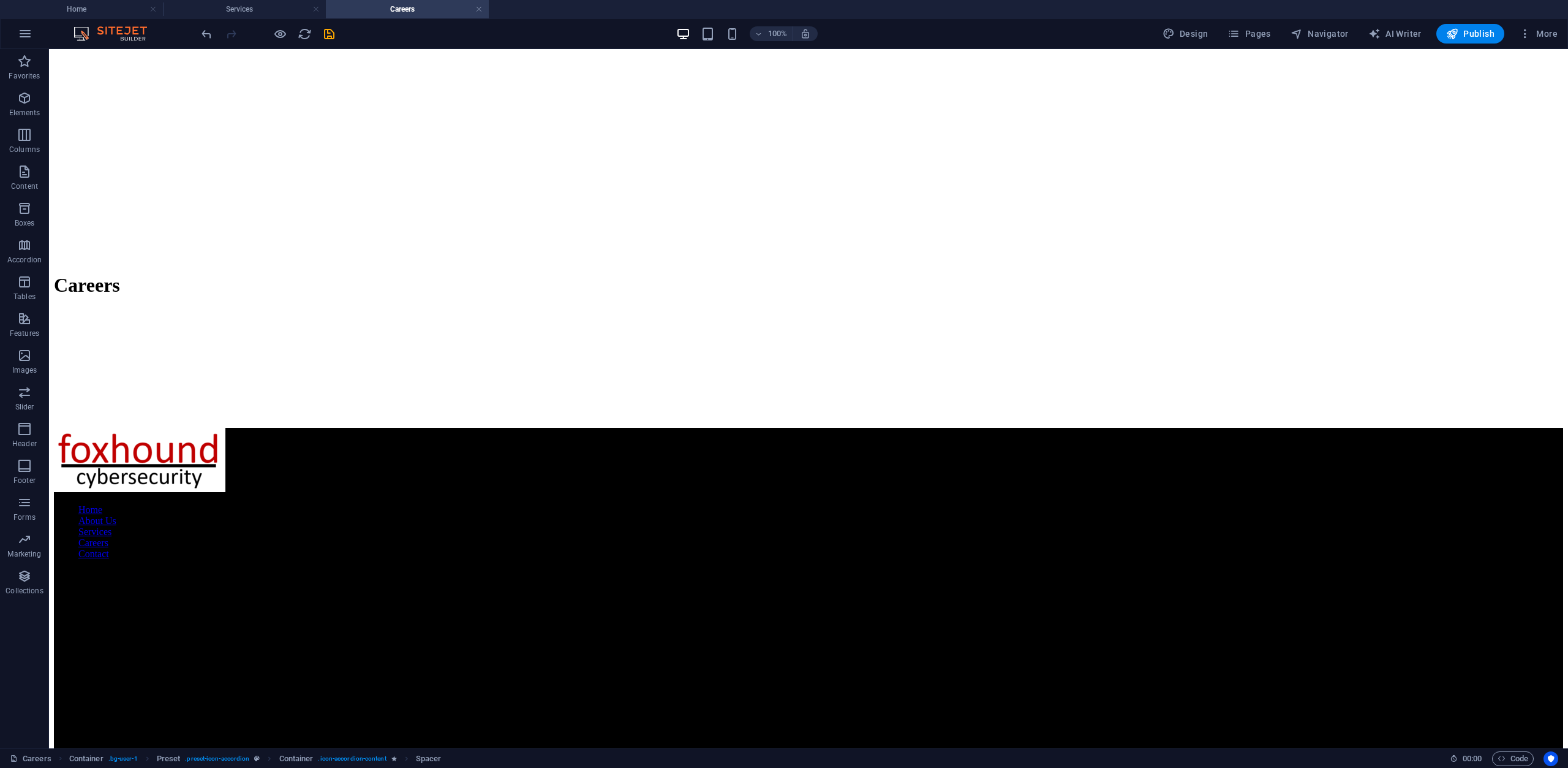
drag, startPoint x: 567, startPoint y: 453, endPoint x: 526, endPoint y: 528, distance: 85.5
drag, startPoint x: 550, startPoint y: 432, endPoint x: 532, endPoint y: 521, distance: 90.8
drag, startPoint x: 514, startPoint y: 398, endPoint x: 532, endPoint y: 524, distance: 127.3
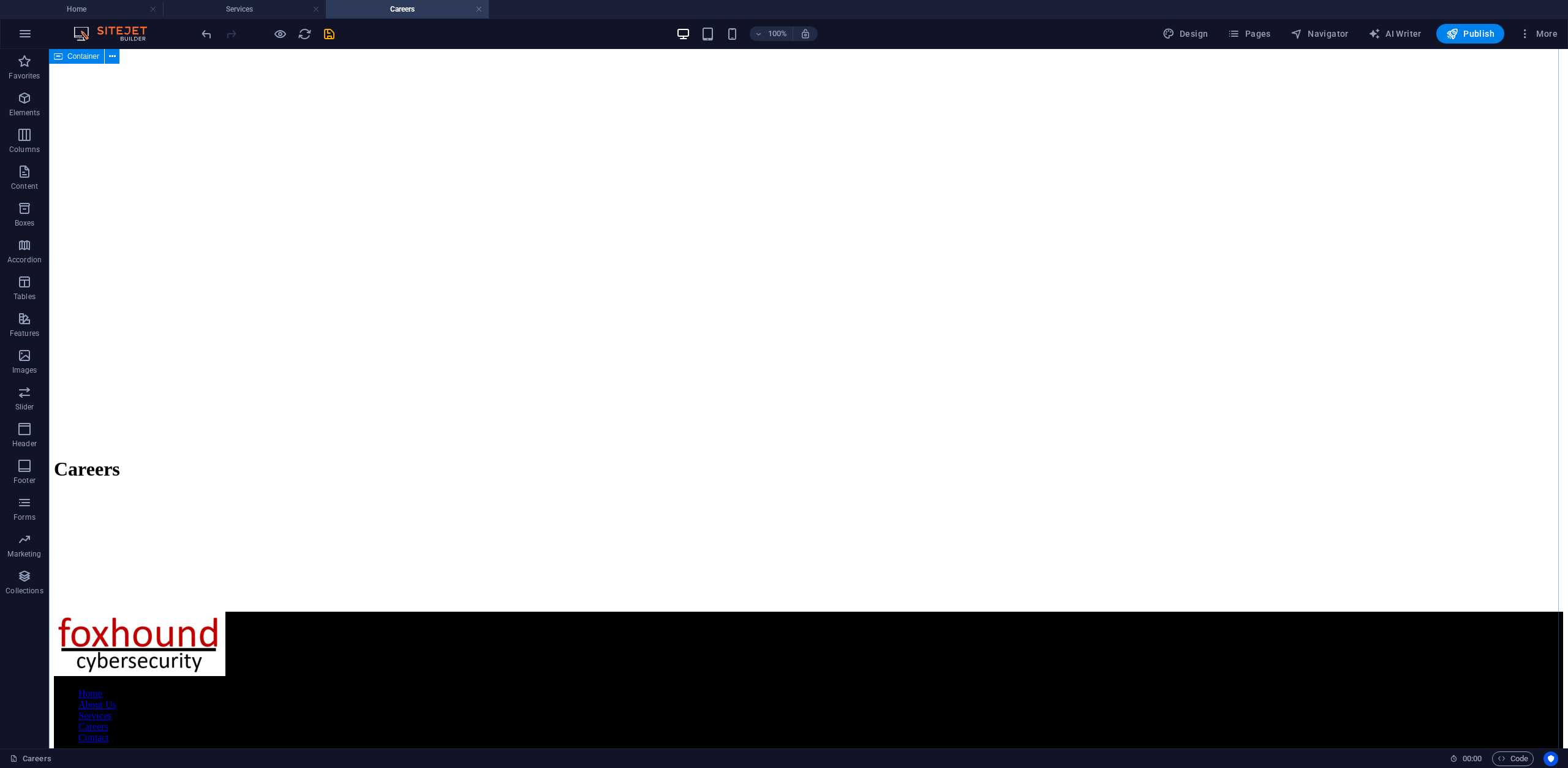
scroll to position [5132, 0]
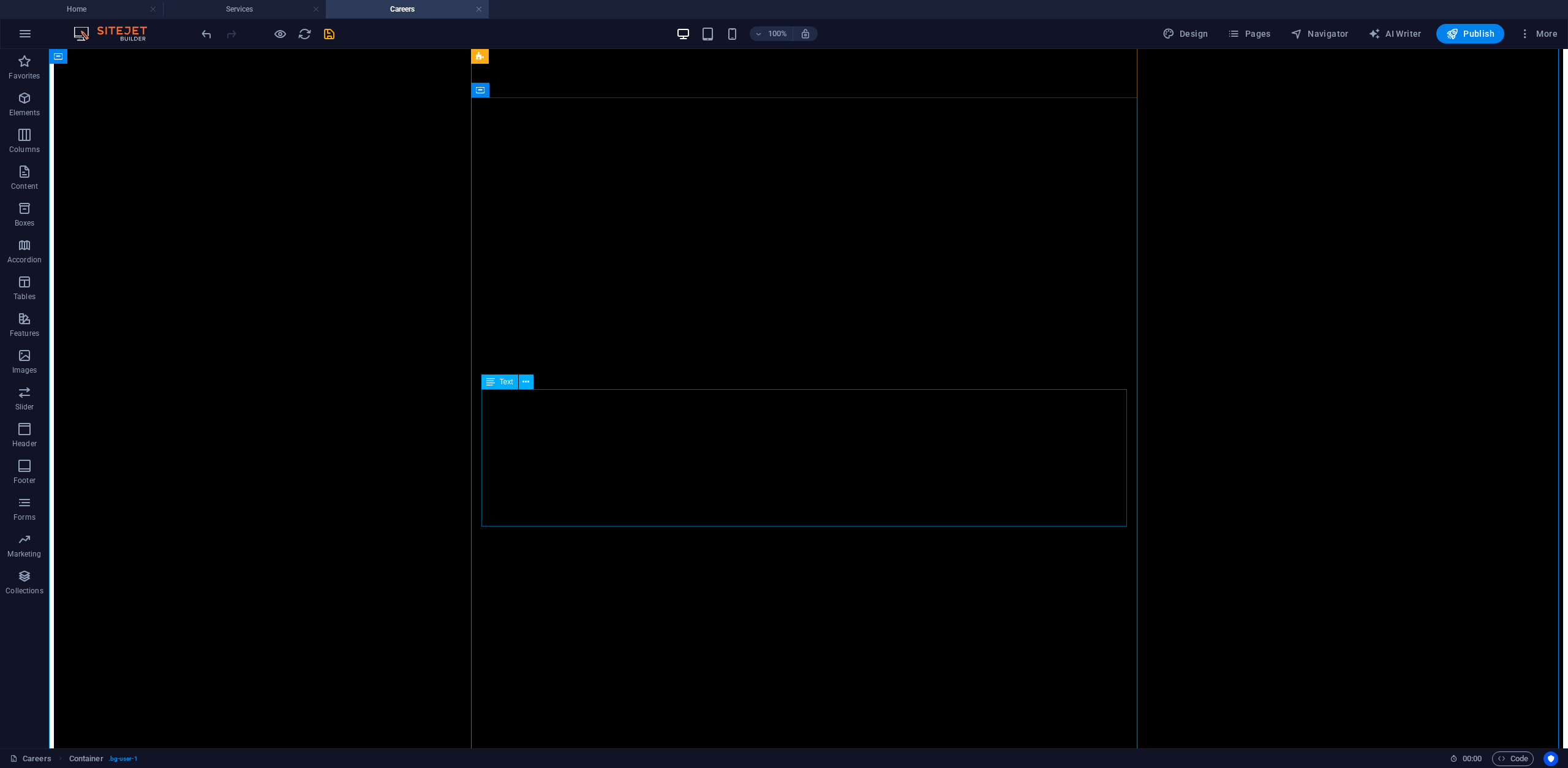
scroll to position [4212, 0]
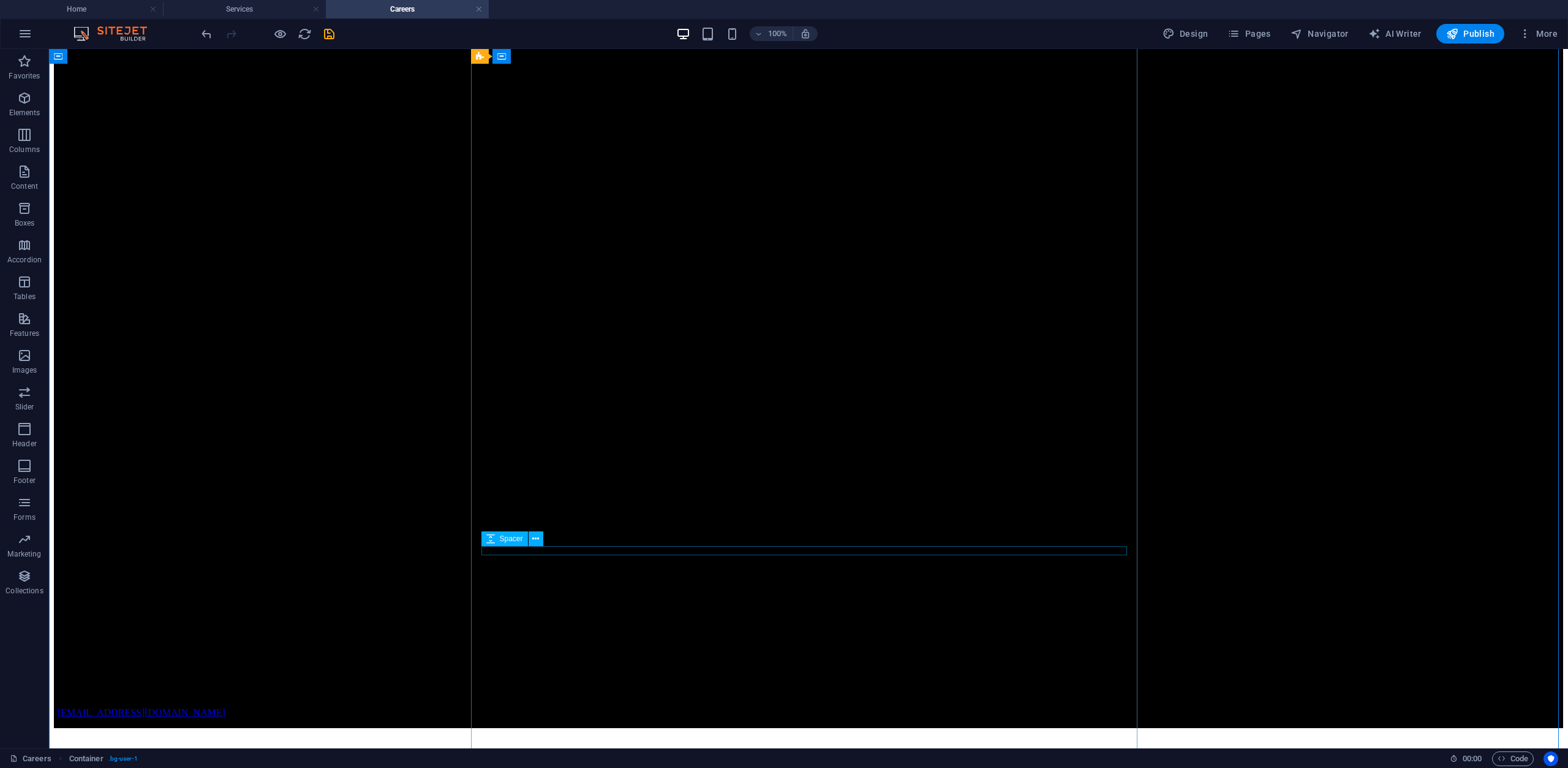
scroll to position [4396, 0]
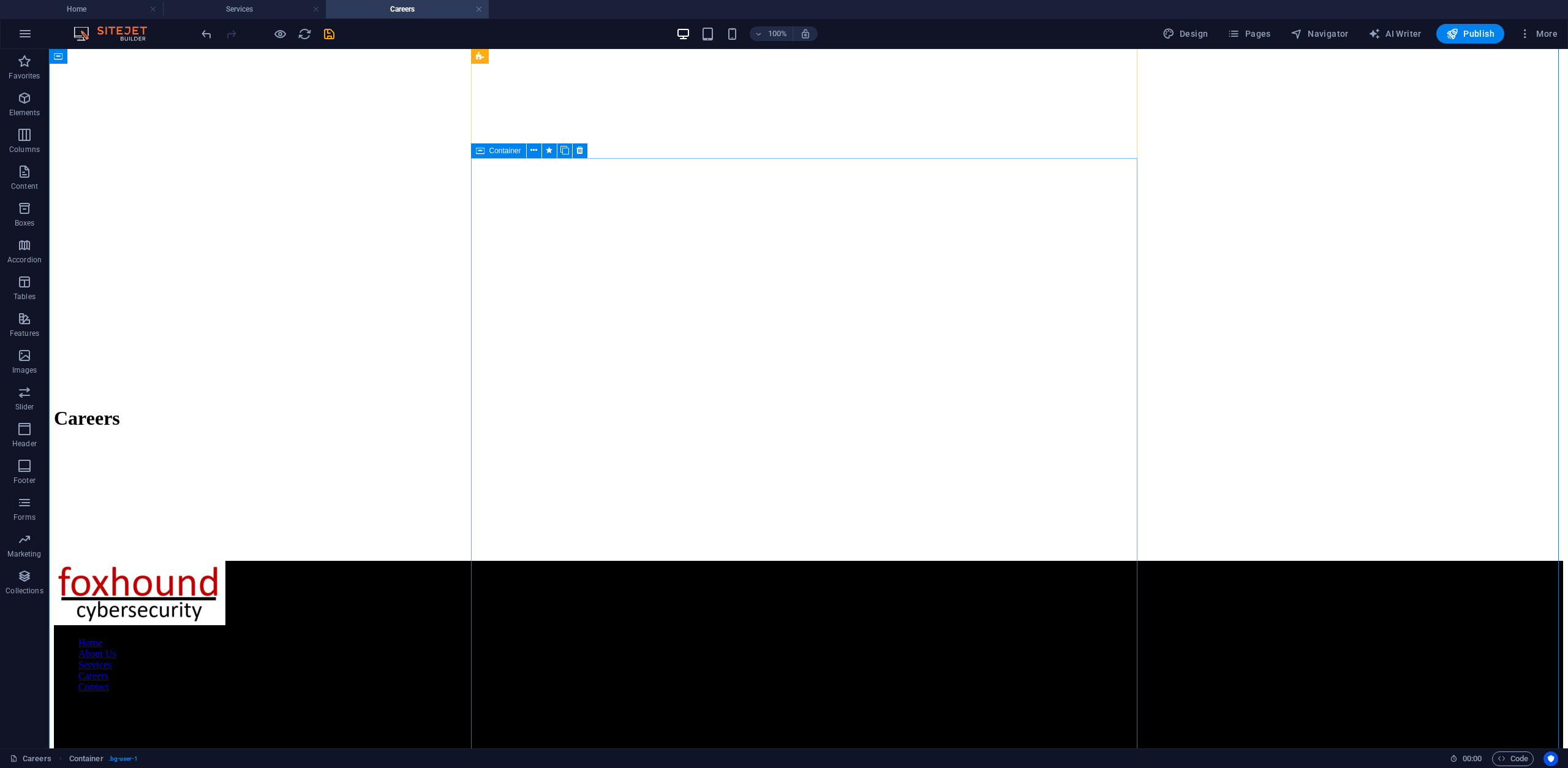
scroll to position [5070, 0]
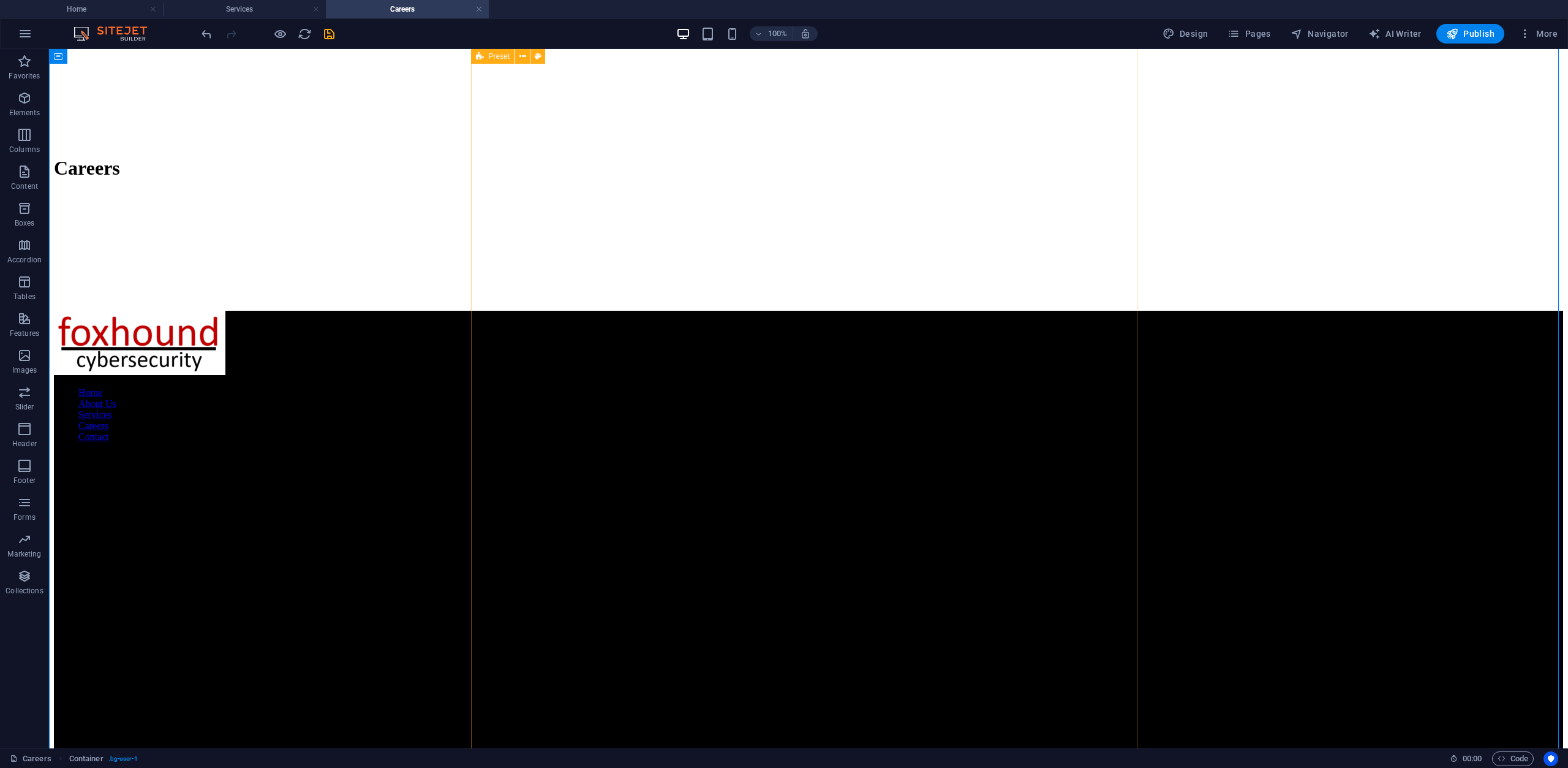
scroll to position [5315, 0]
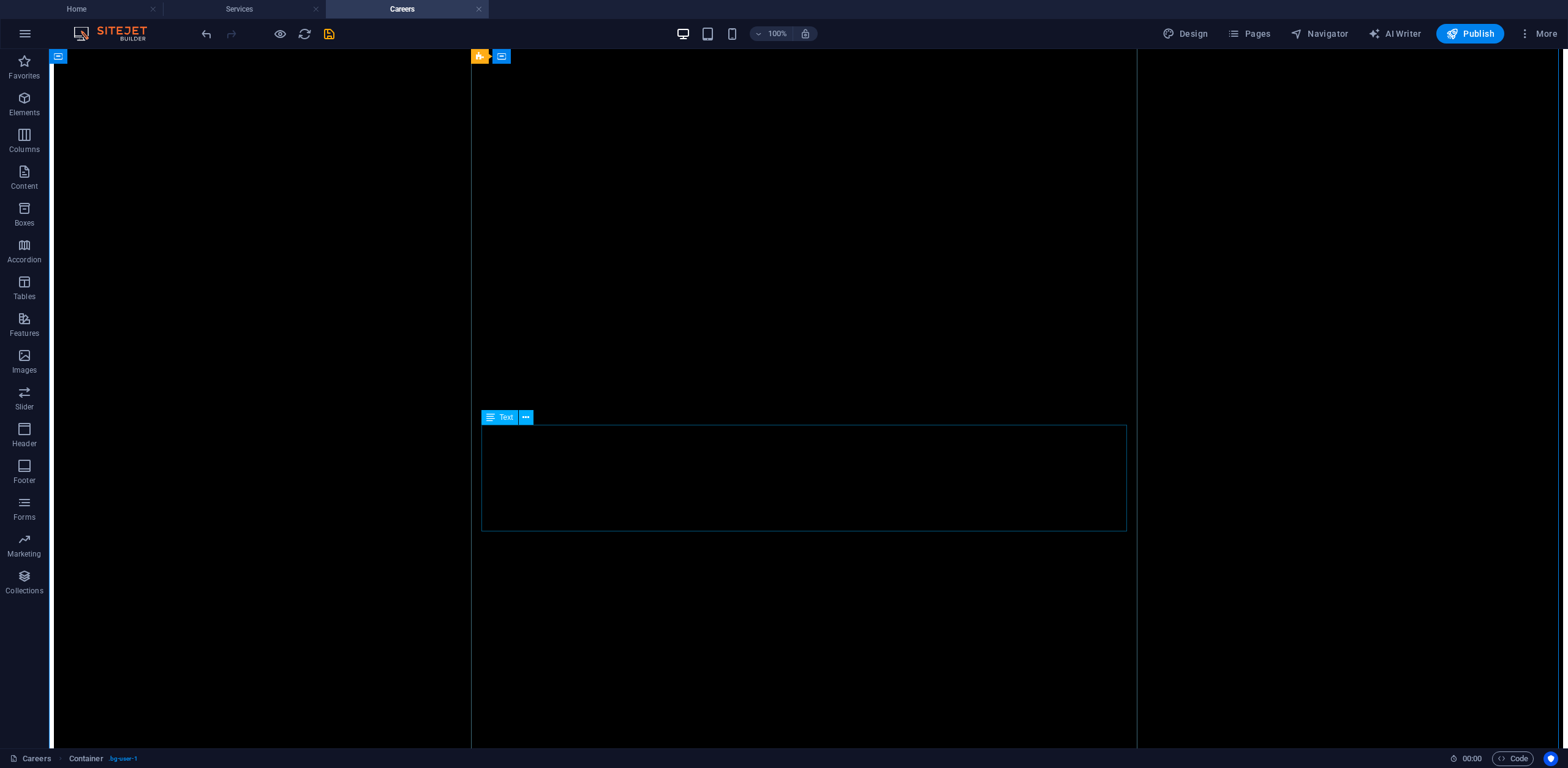
scroll to position [2803, 0]
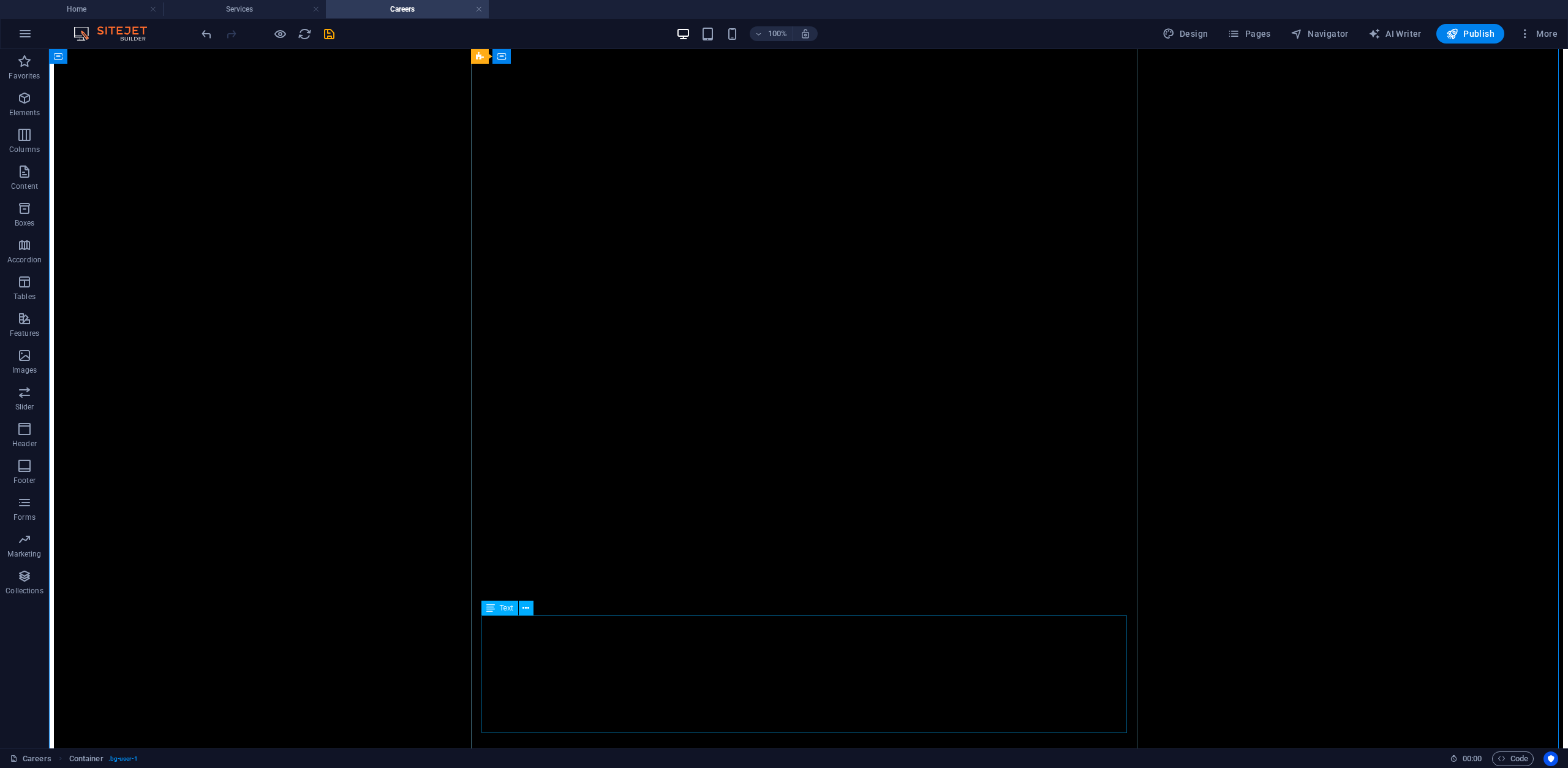
scroll to position [3232, 0]
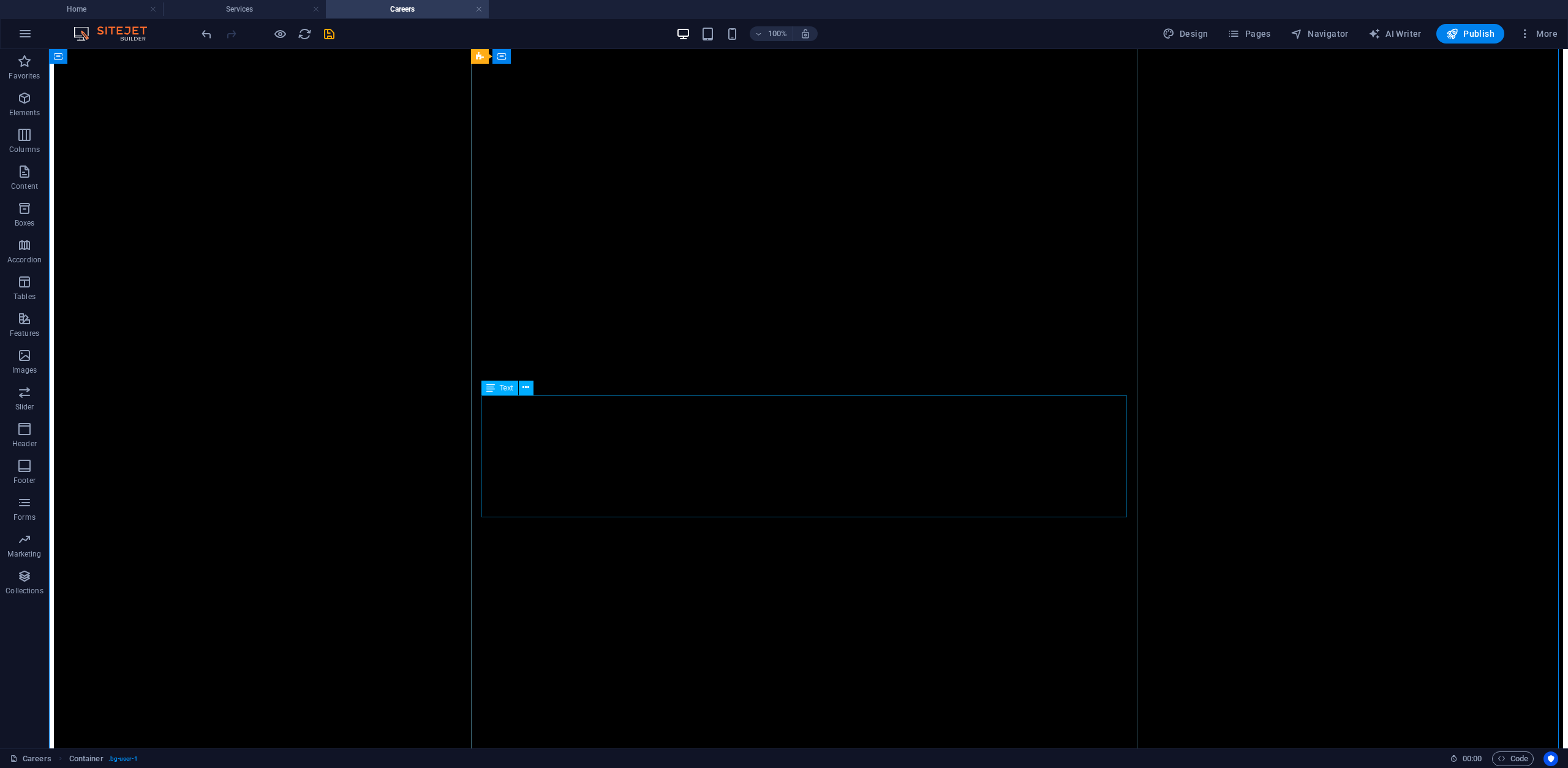
scroll to position [1761, 0]
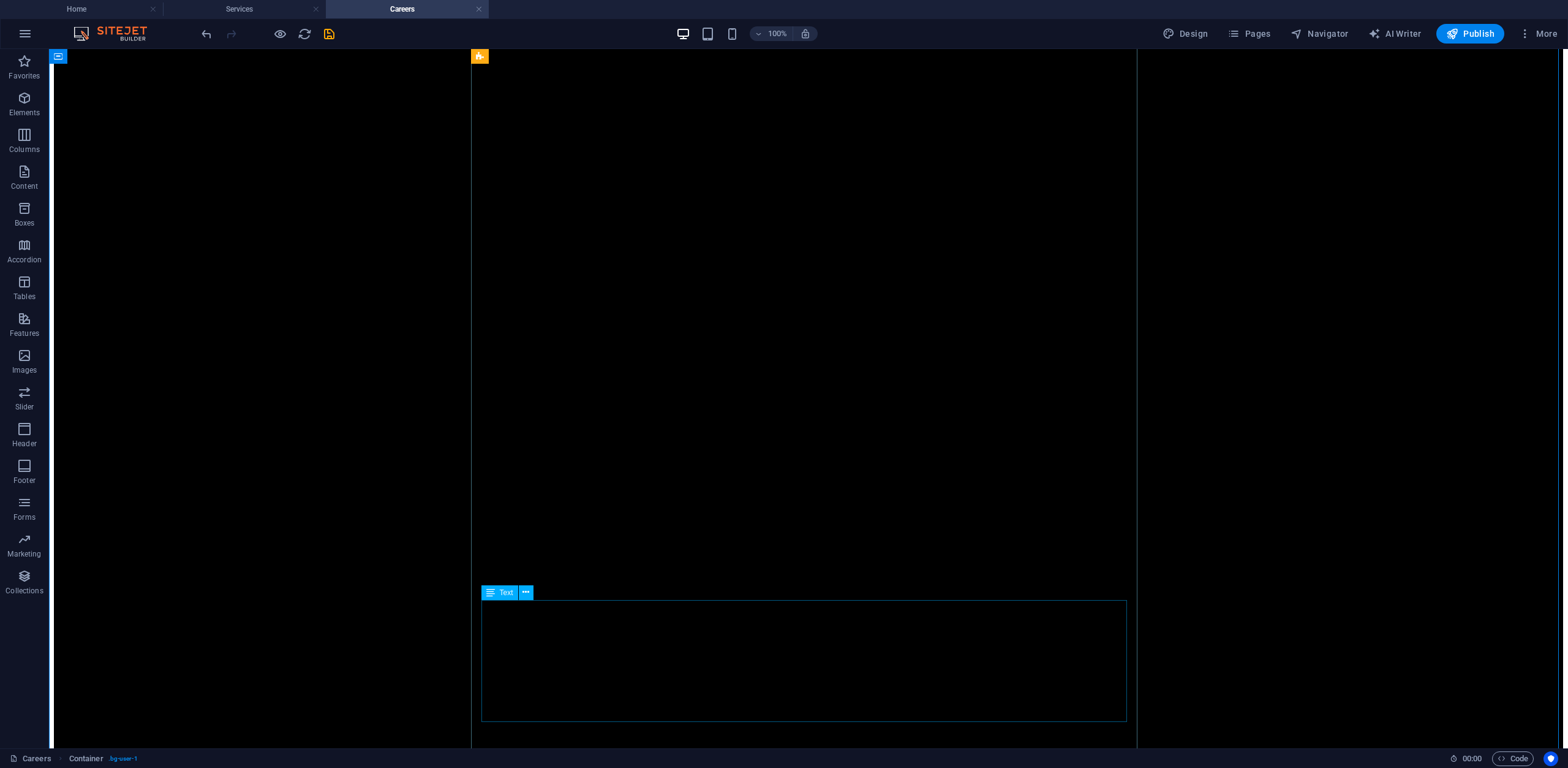
scroll to position [2068, 0]
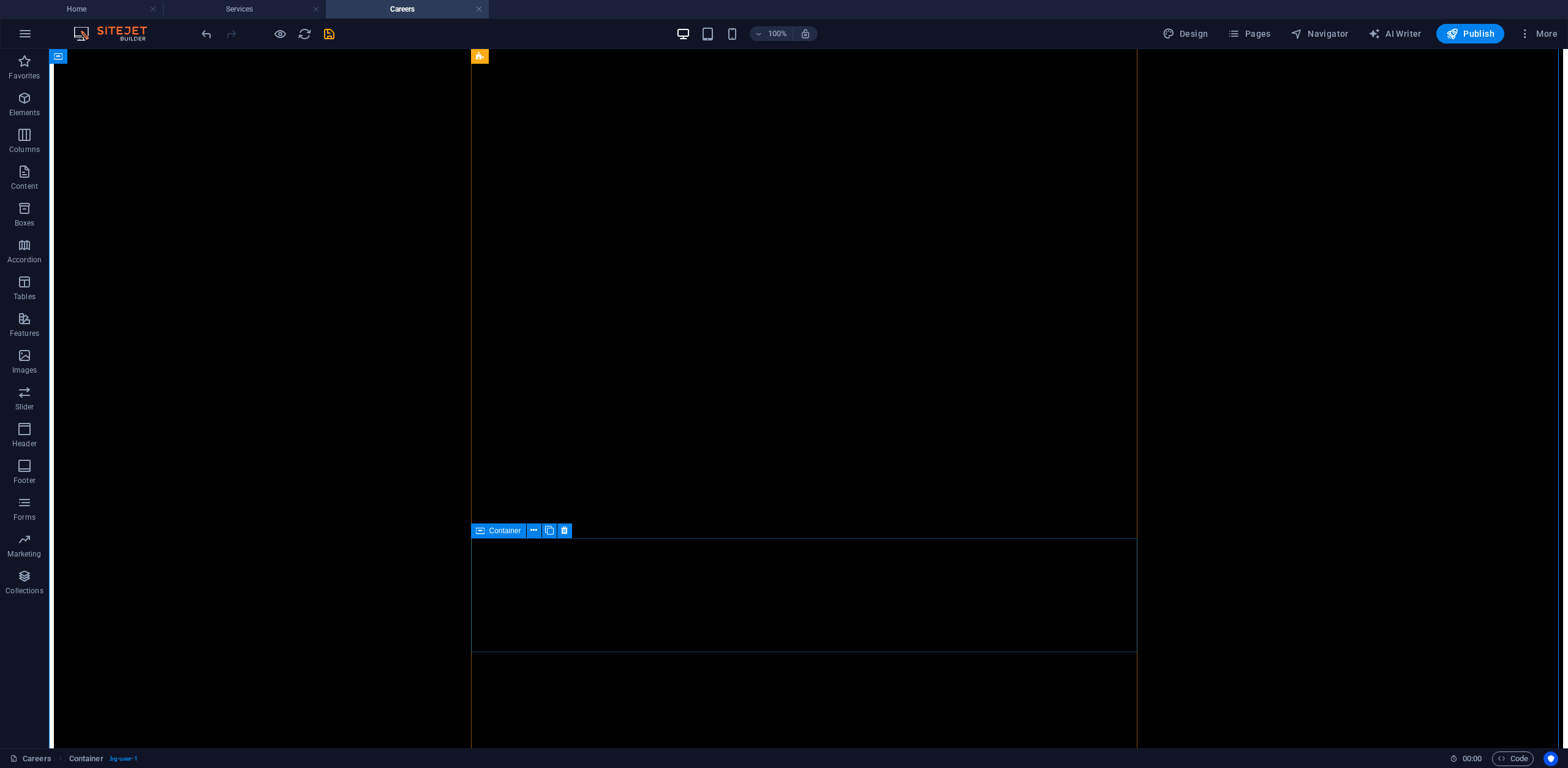
scroll to position [965, 0]
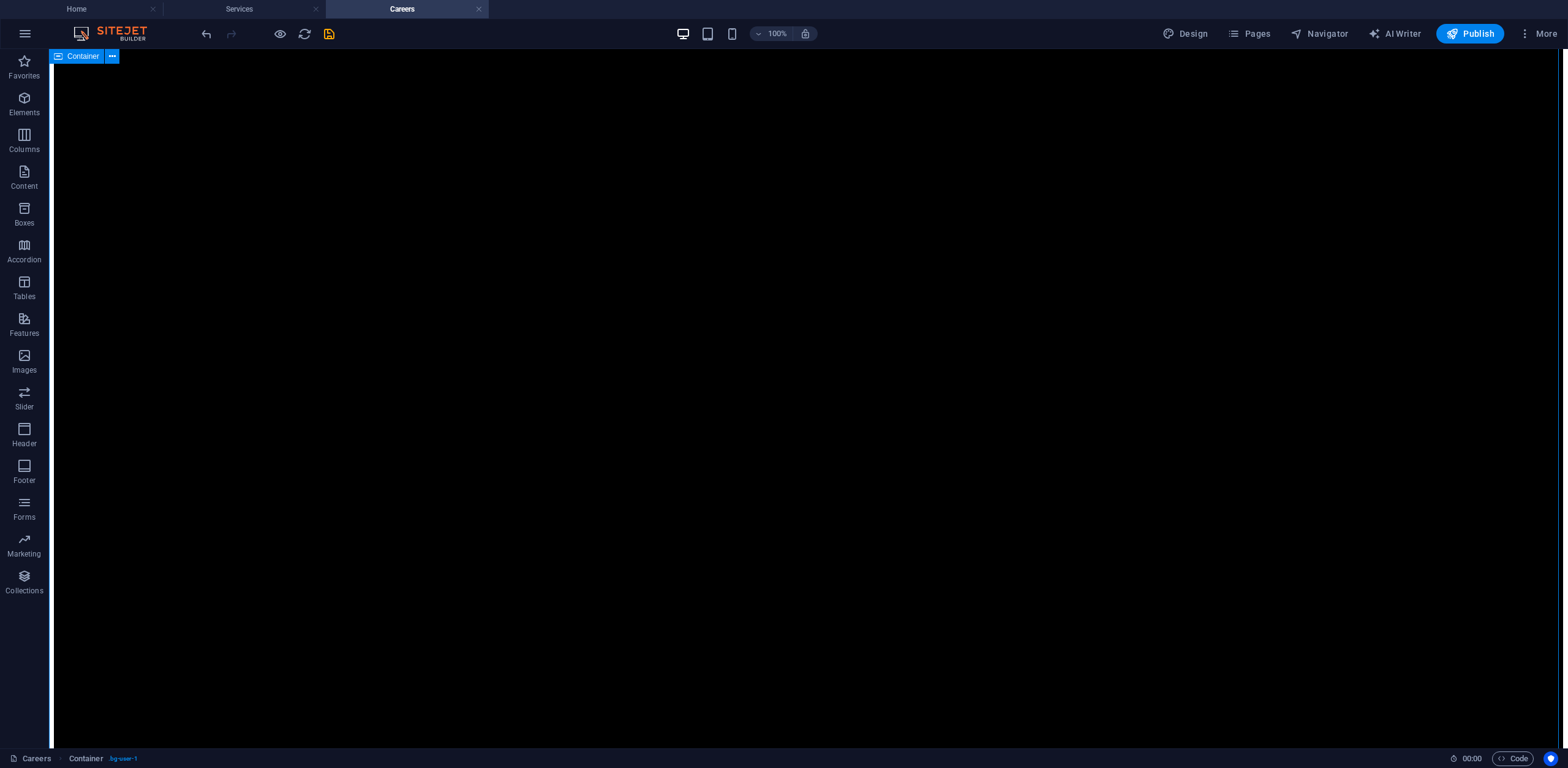
scroll to position [536, 0]
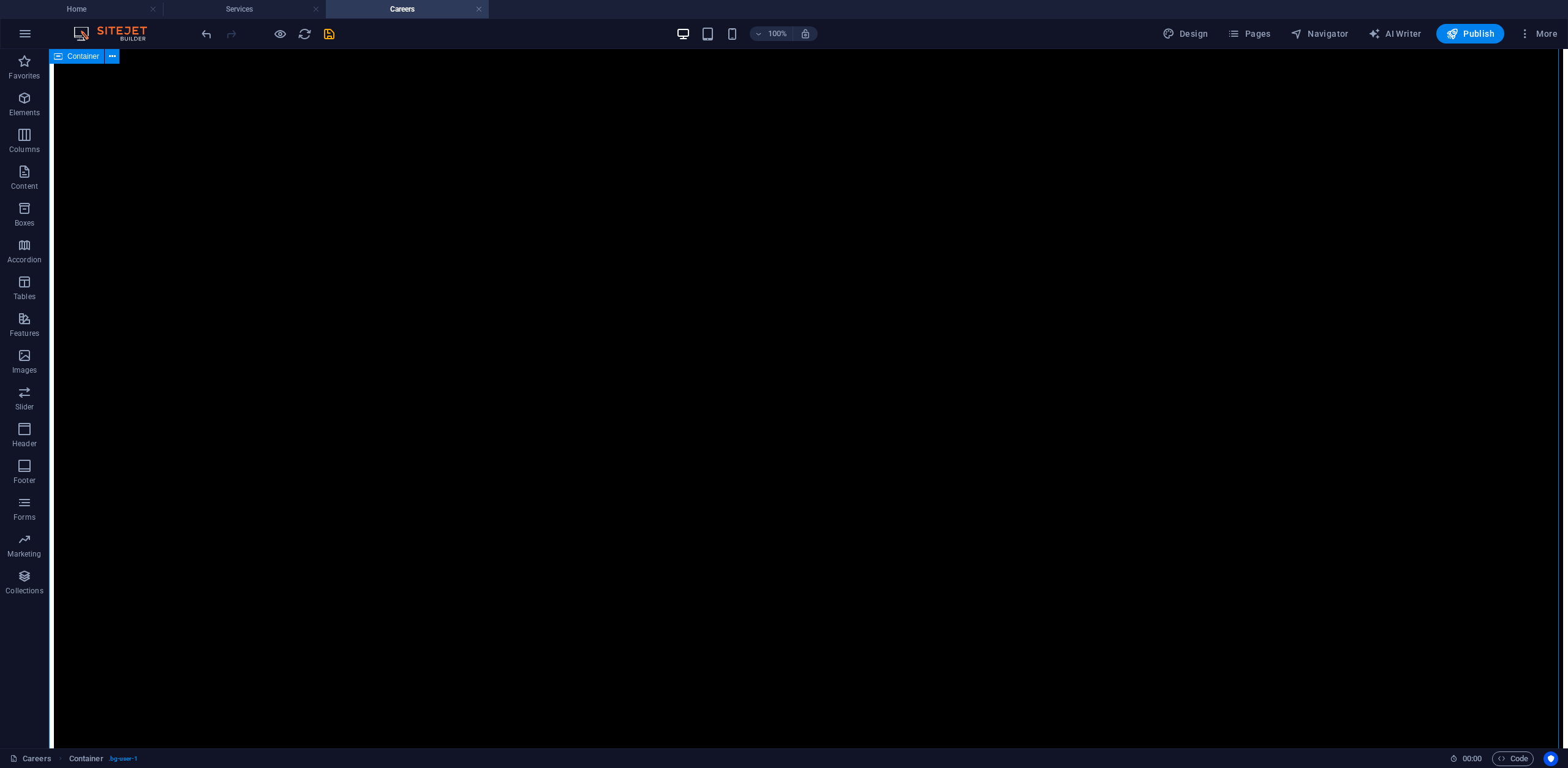
scroll to position [1272, 0]
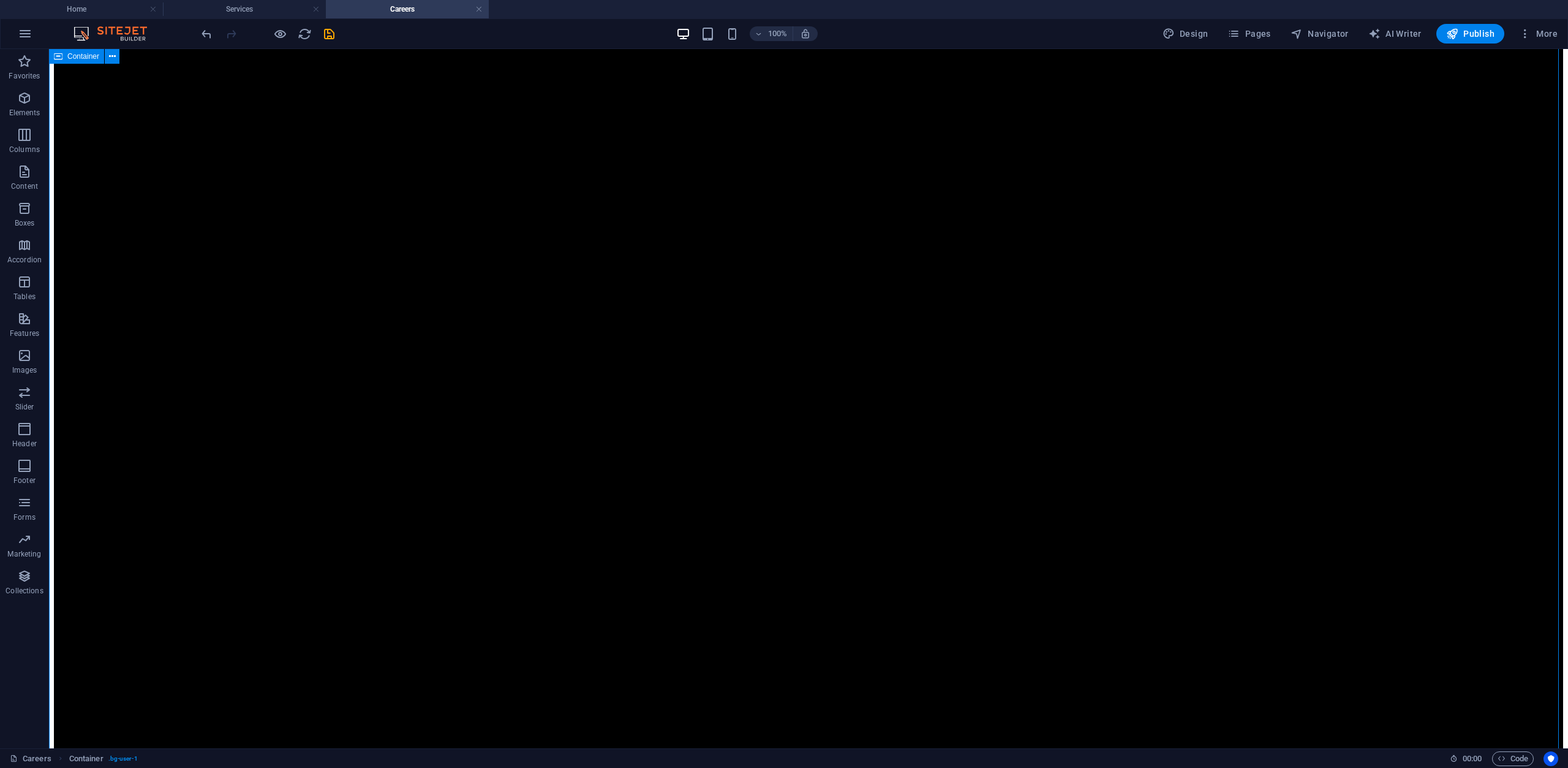
scroll to position [5866, 0]
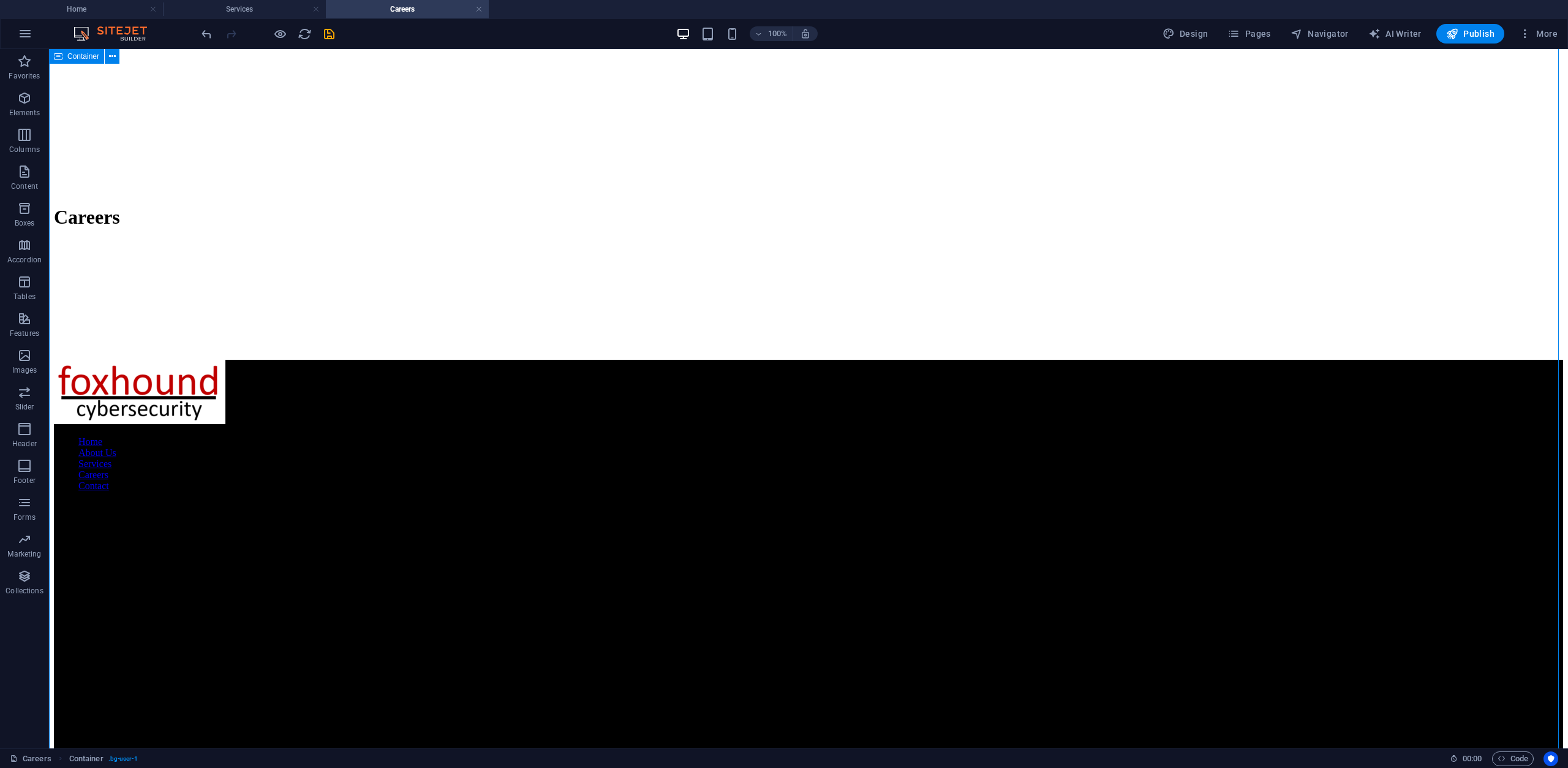
scroll to position [5253, 0]
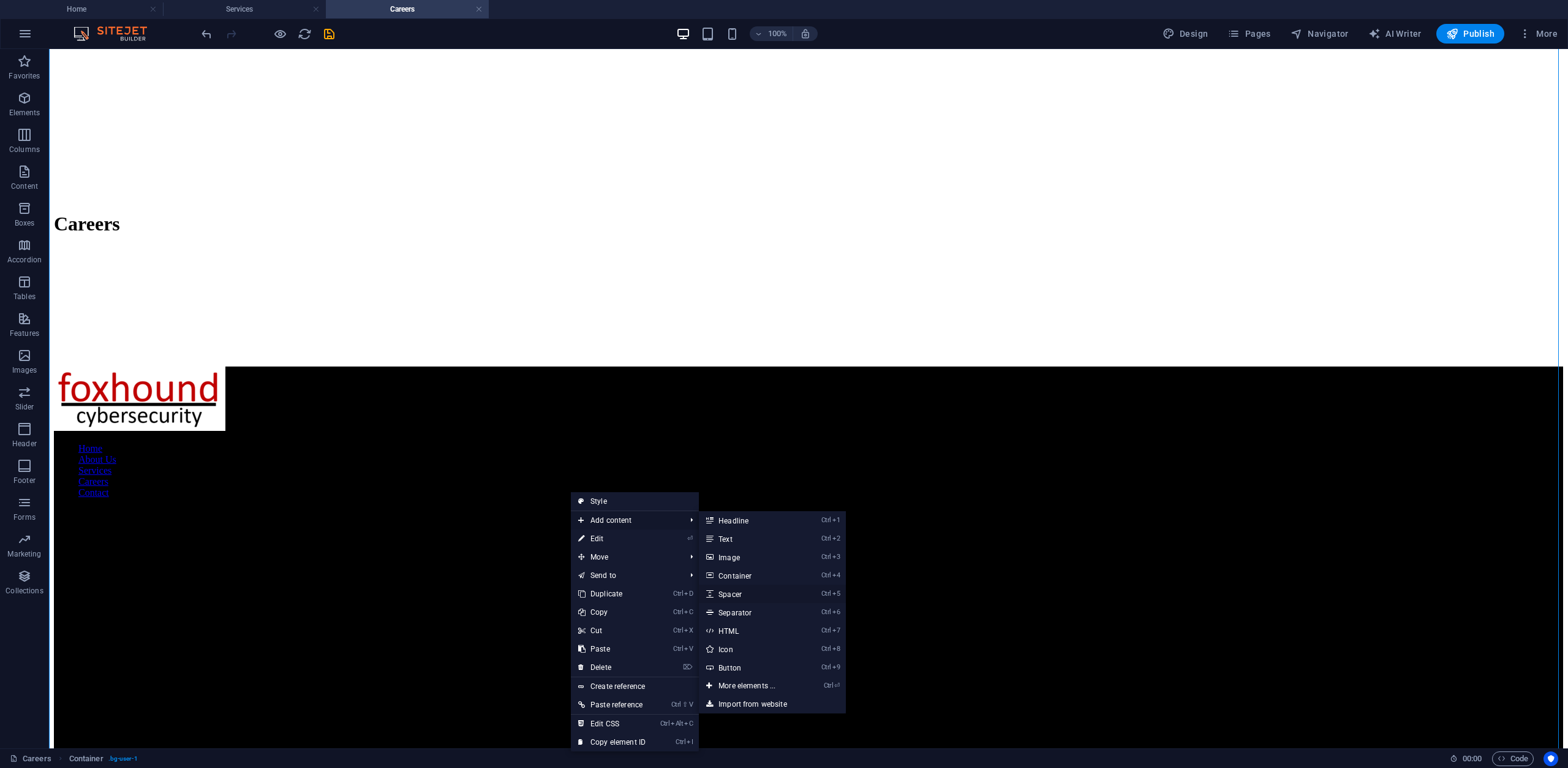
click at [745, 597] on link "Ctrl 5 Spacer" at bounding box center [750, 594] width 101 height 18
select select "px"
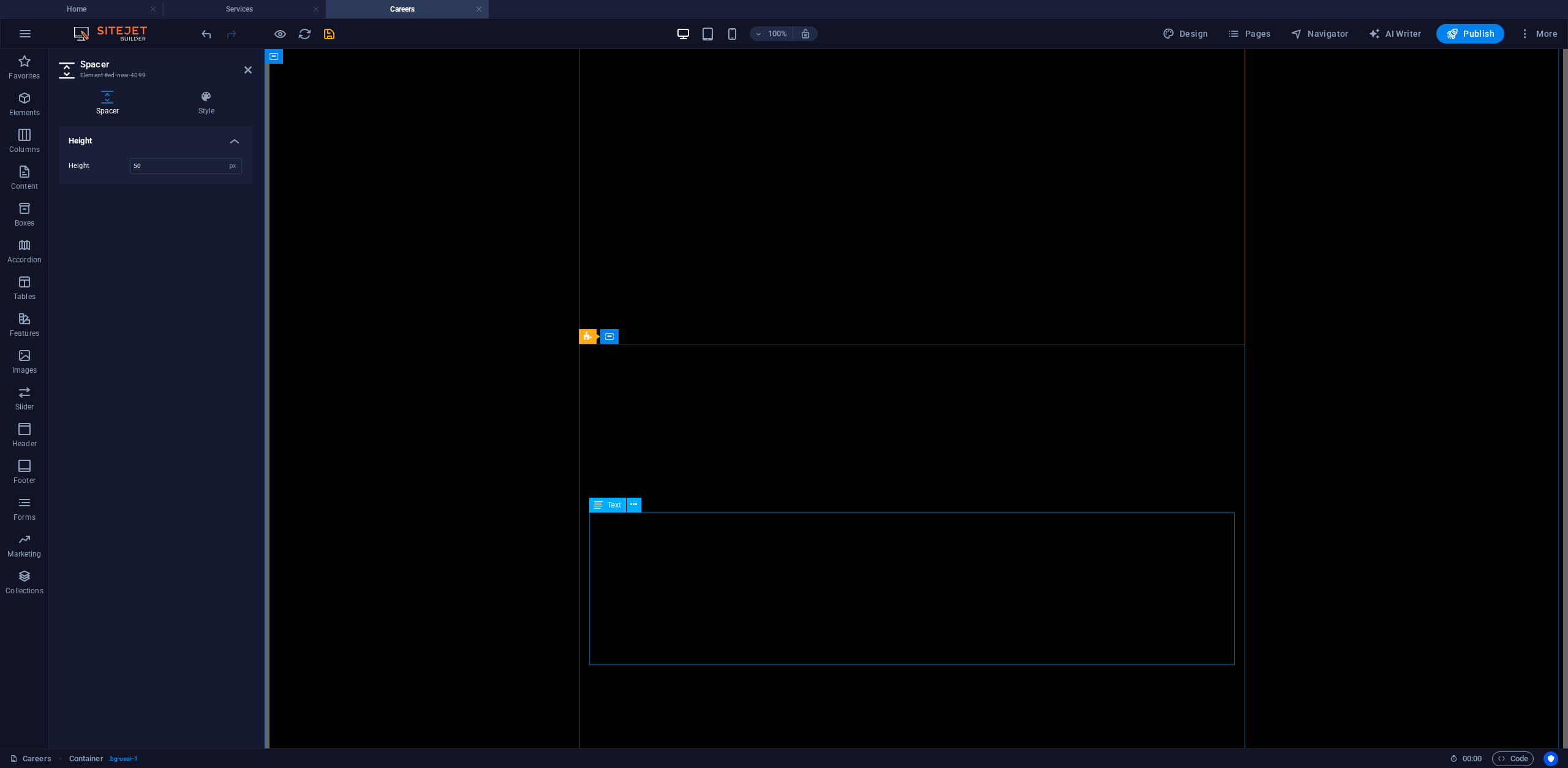
scroll to position [69, 0]
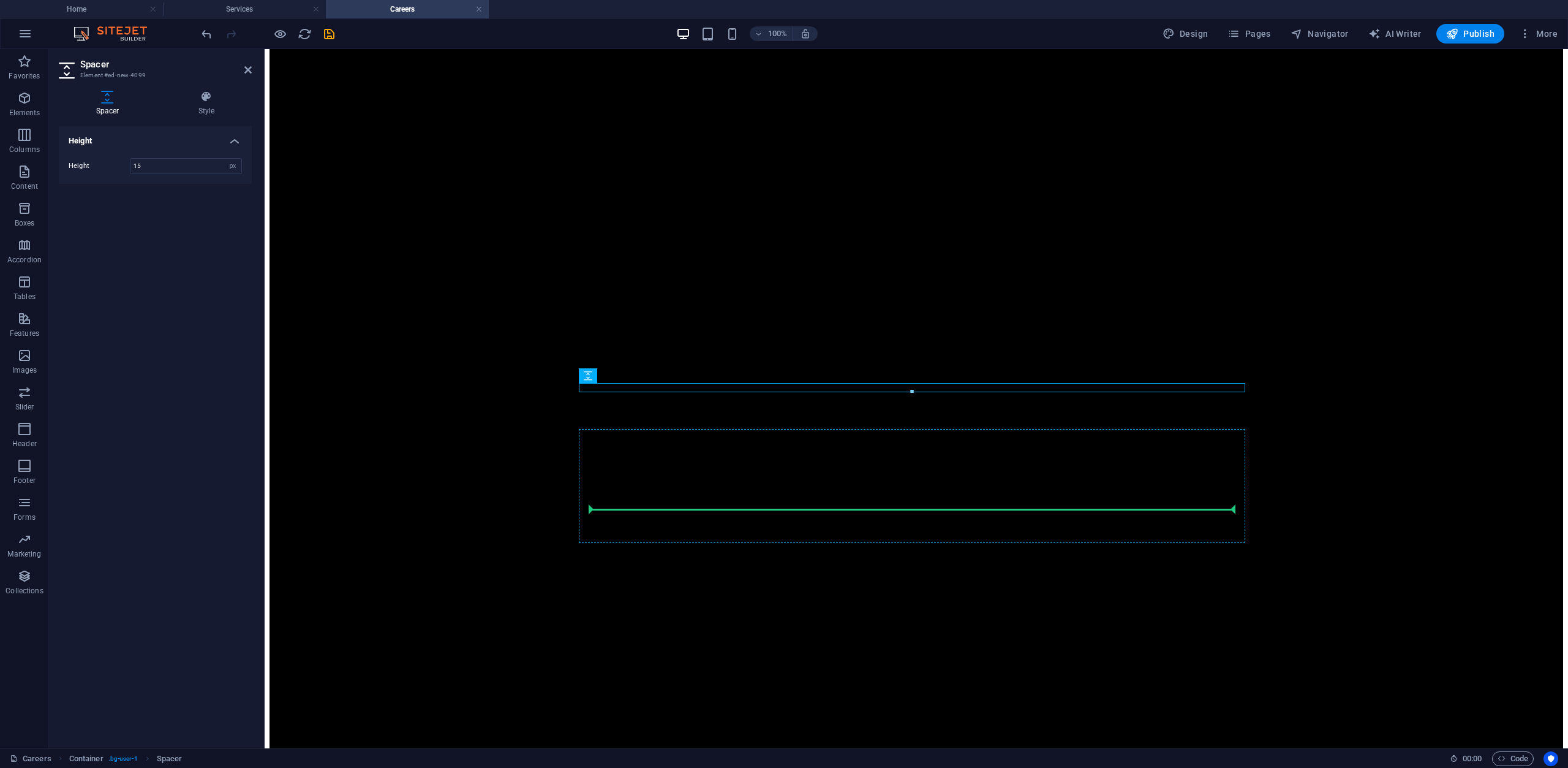
type input "15"
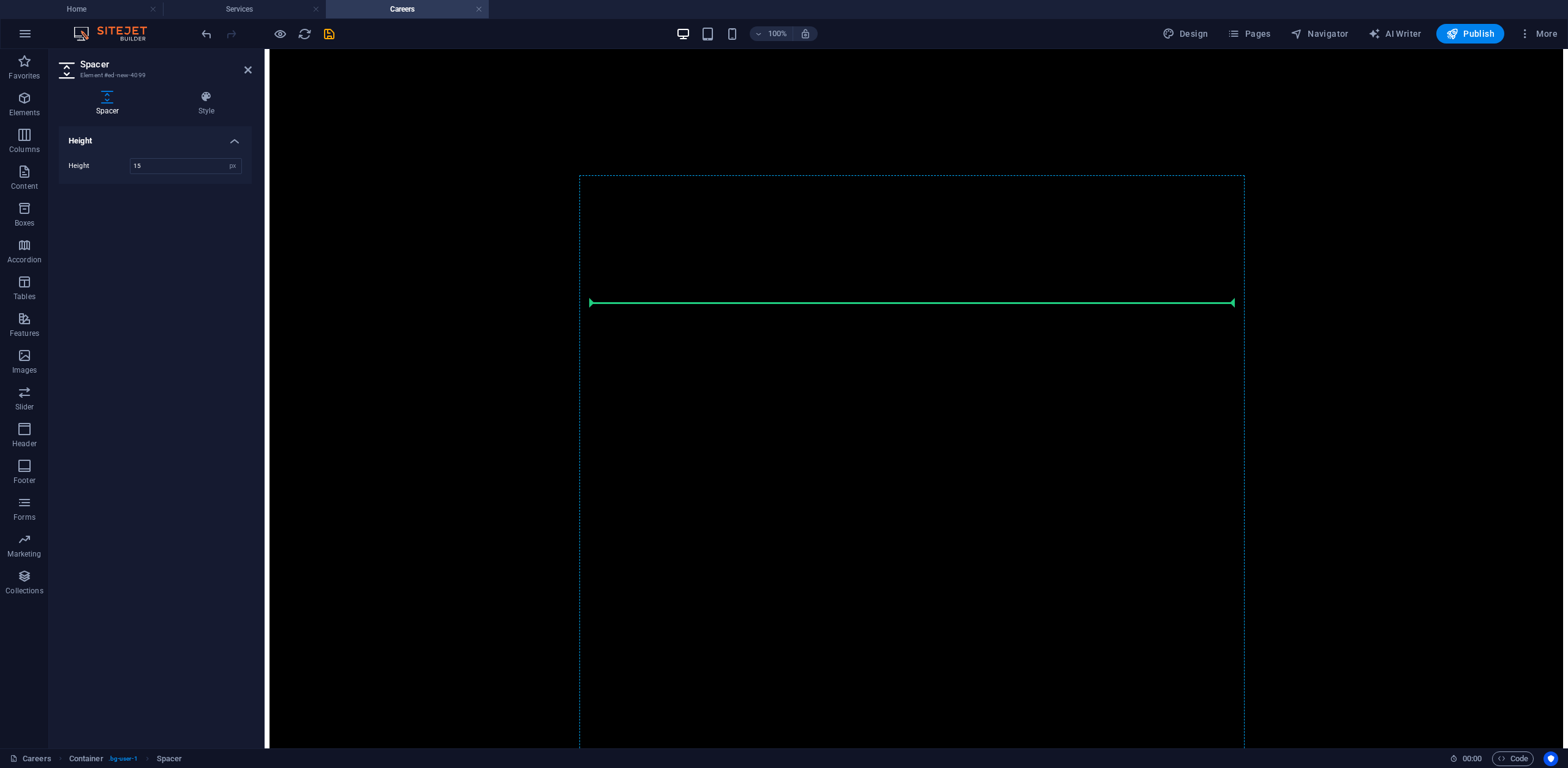
scroll to position [5277, 0]
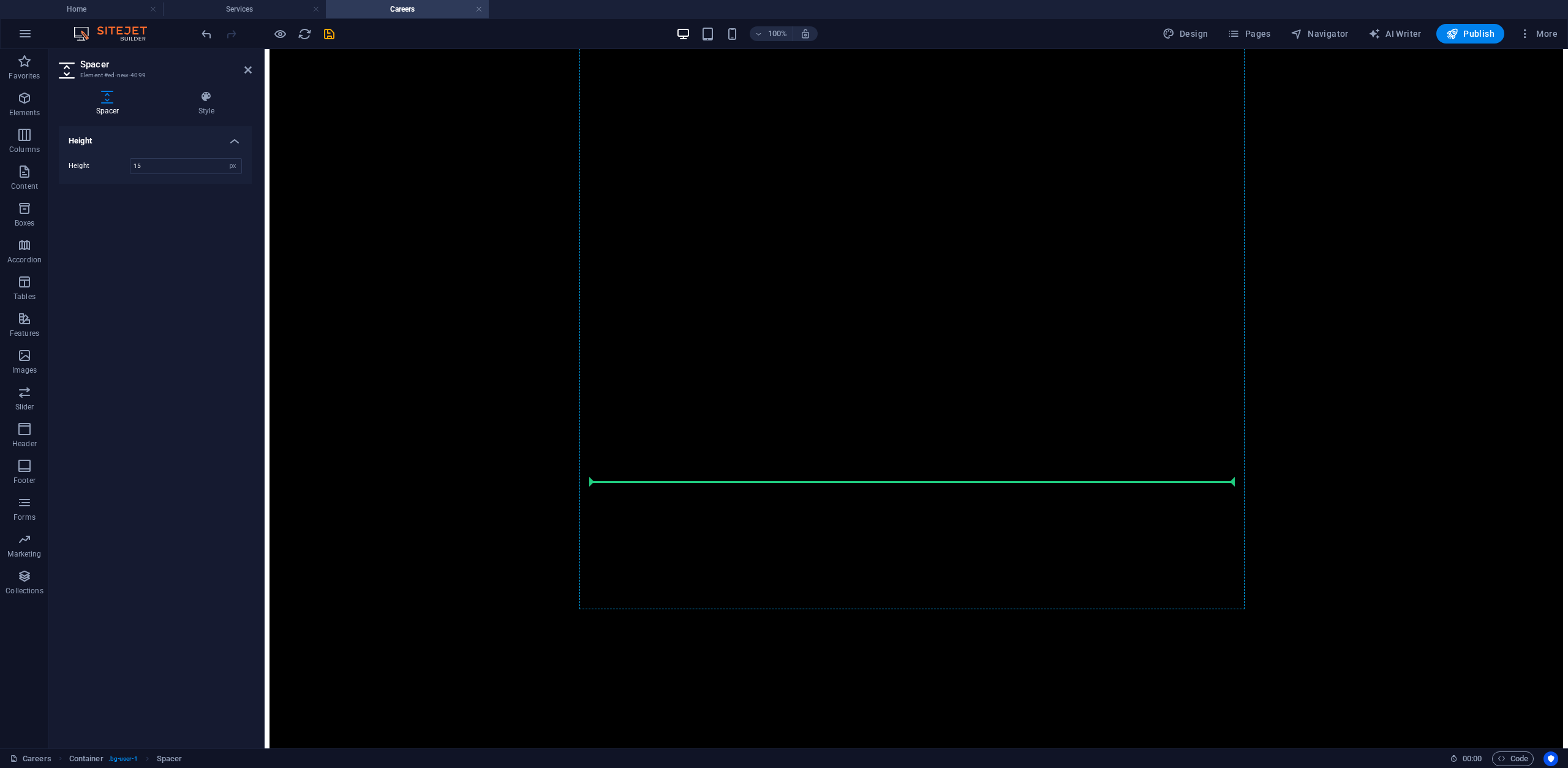
drag, startPoint x: 868, startPoint y: 425, endPoint x: 641, endPoint y: 490, distance: 236.1
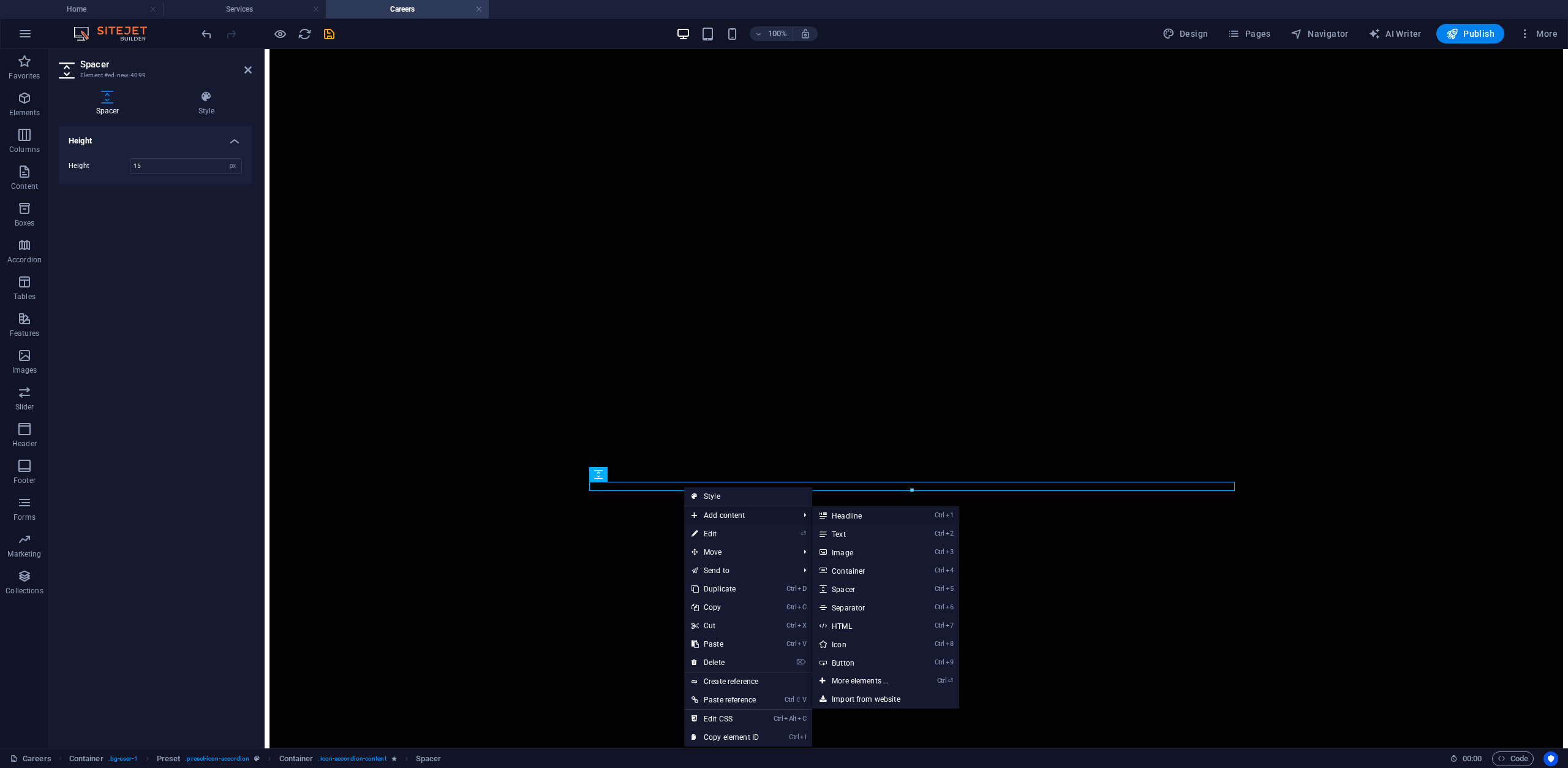
click at [854, 521] on link "Ctrl 1 Headline" at bounding box center [863, 515] width 101 height 18
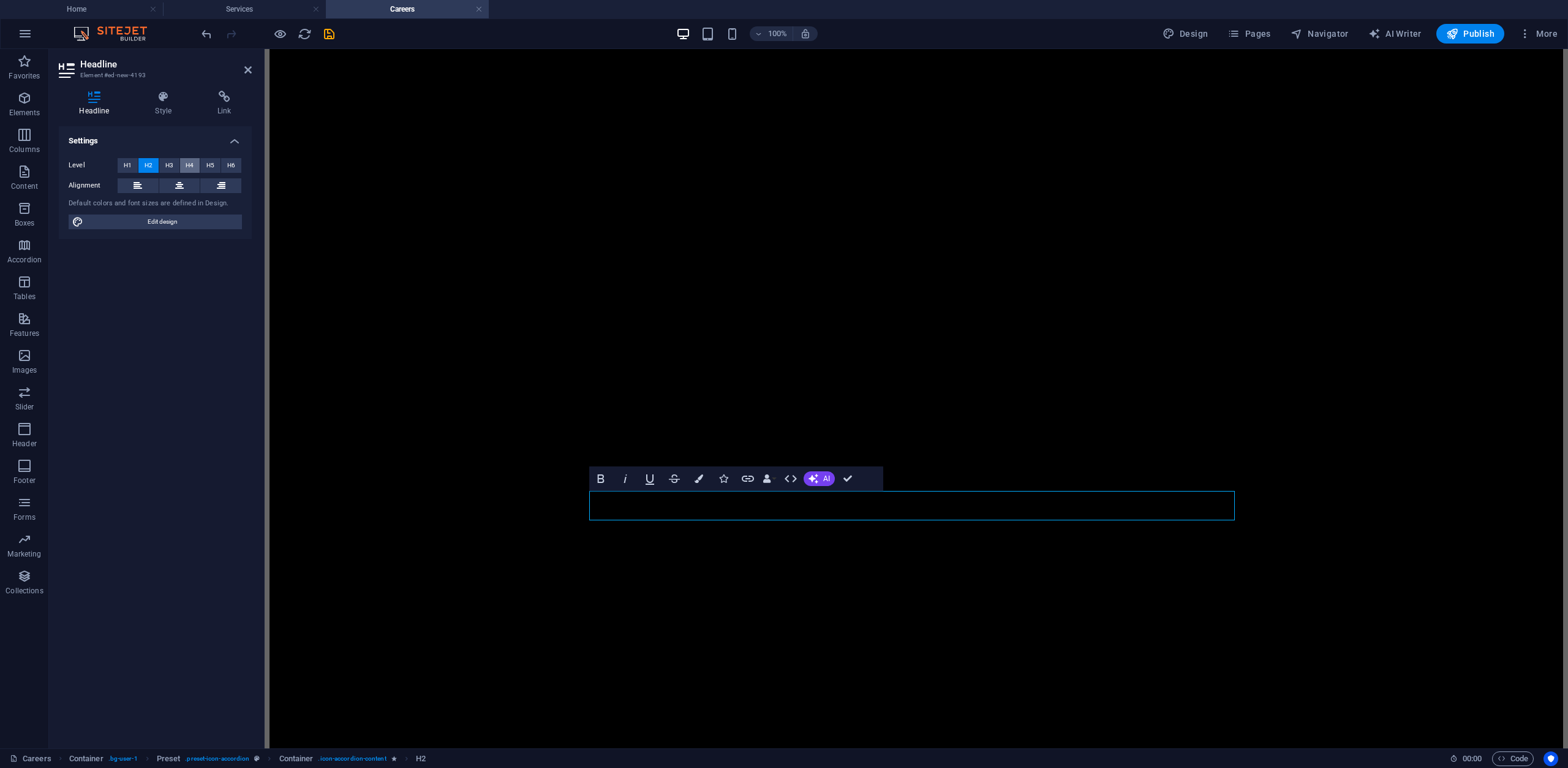
click at [194, 162] on span "H4" at bounding box center [190, 166] width 8 height 15
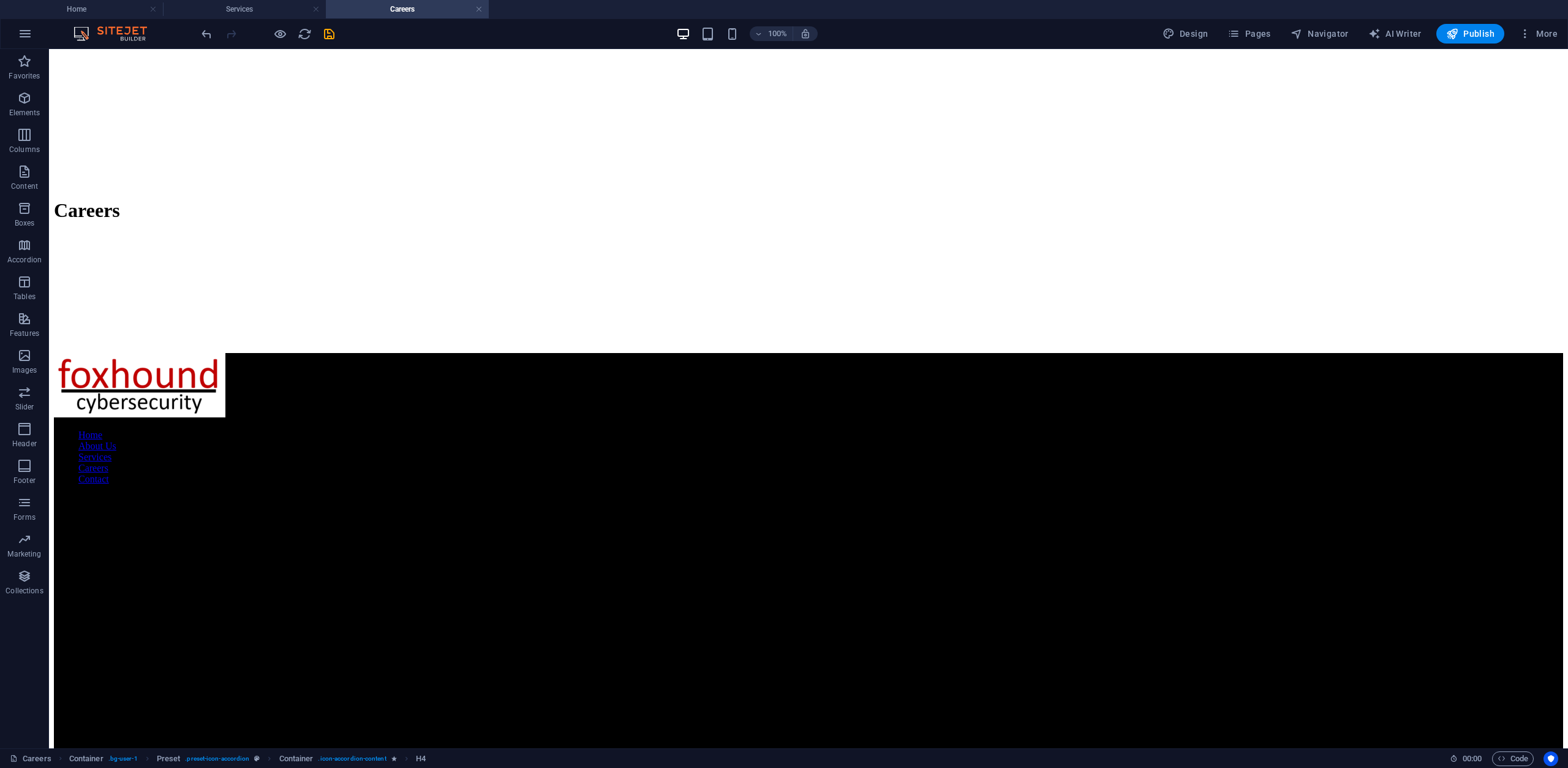
drag, startPoint x: 555, startPoint y: 530, endPoint x: 508, endPoint y: 485, distance: 65.1
drag, startPoint x: 564, startPoint y: 544, endPoint x: 517, endPoint y: 483, distance: 77.0
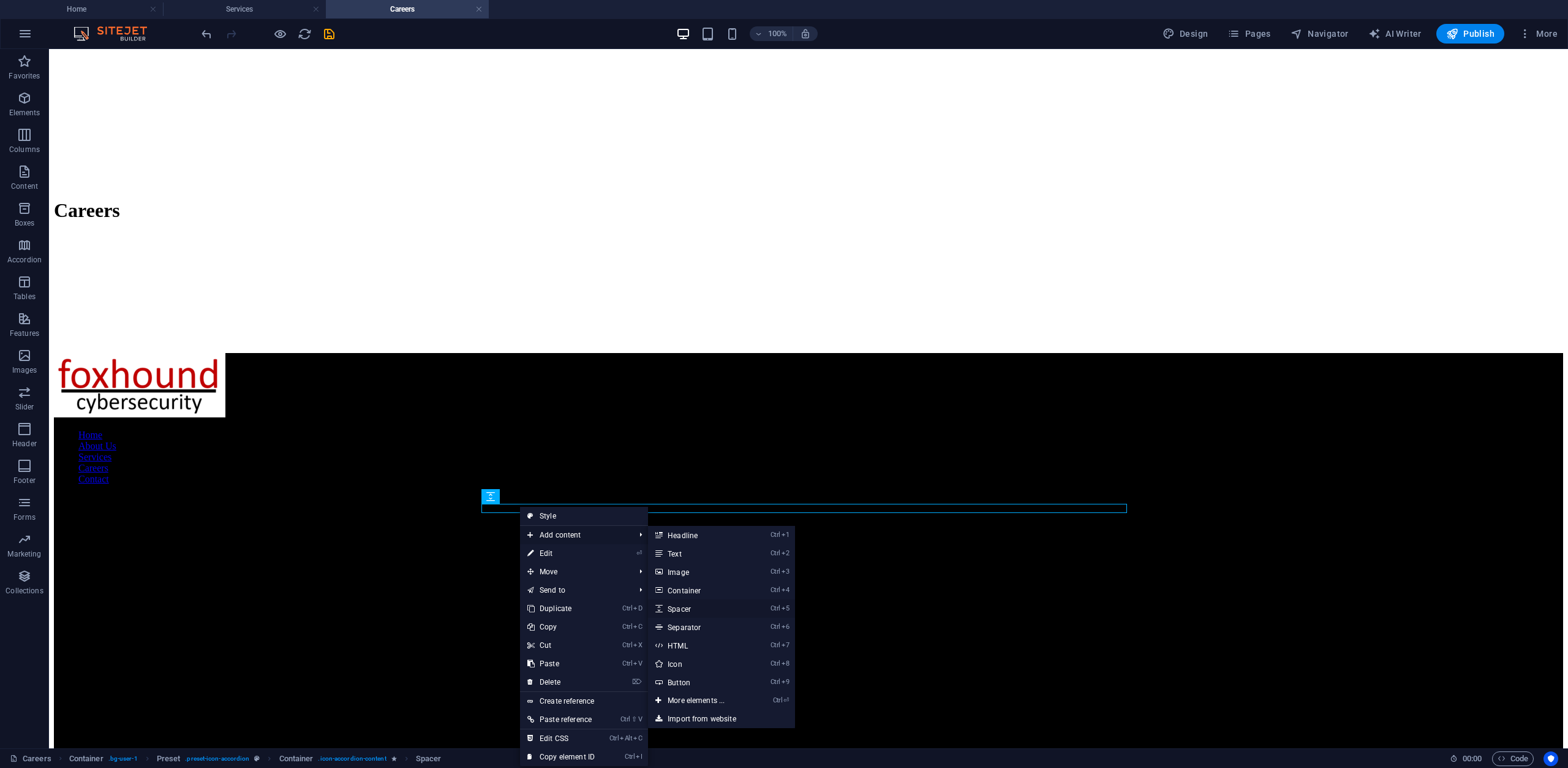
drag, startPoint x: 425, startPoint y: 558, endPoint x: 690, endPoint y: 606, distance: 269.3
click at [690, 606] on link "Ctrl 5 Spacer" at bounding box center [698, 608] width 101 height 18
select select "px"
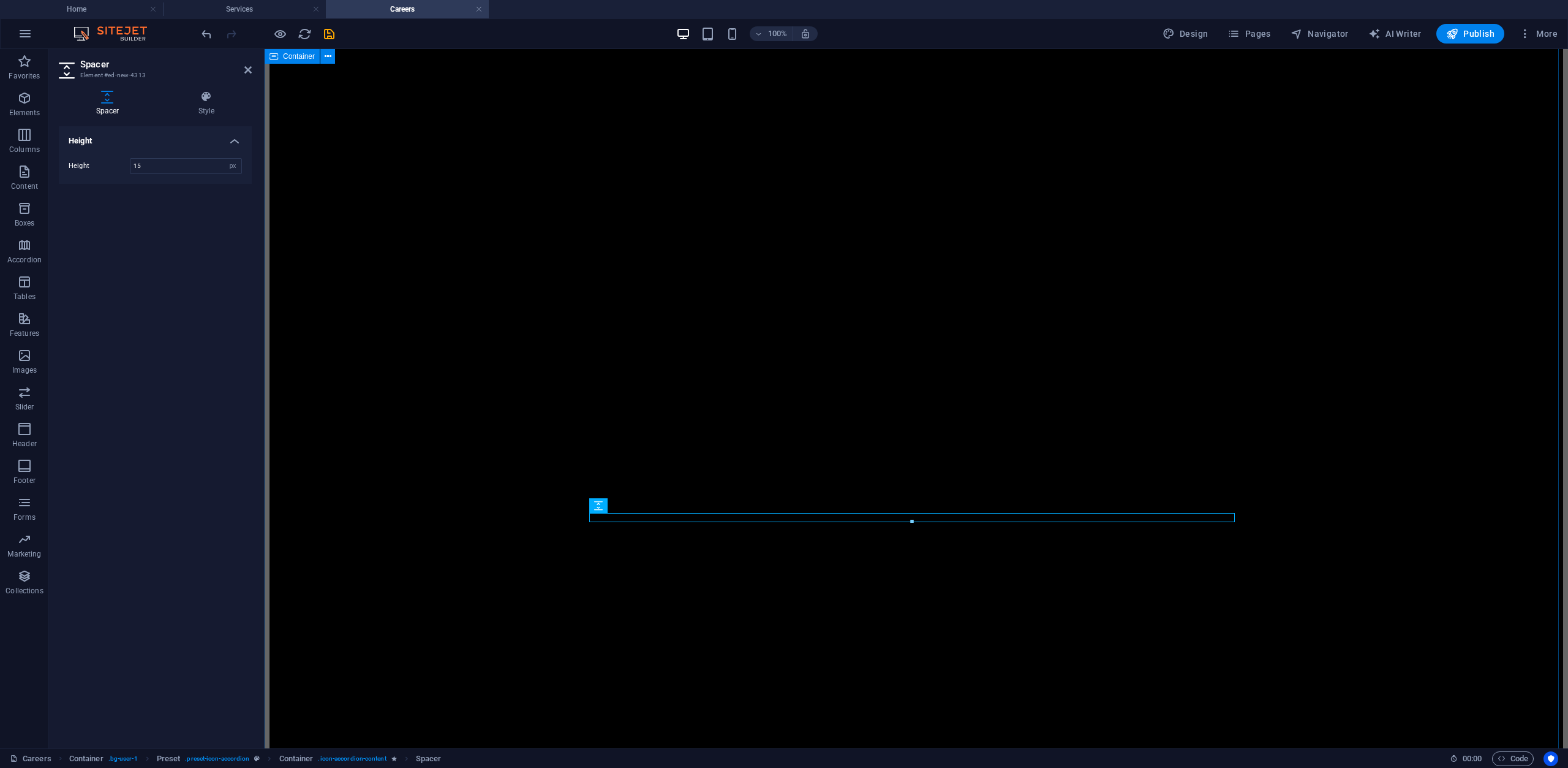
type input "15"
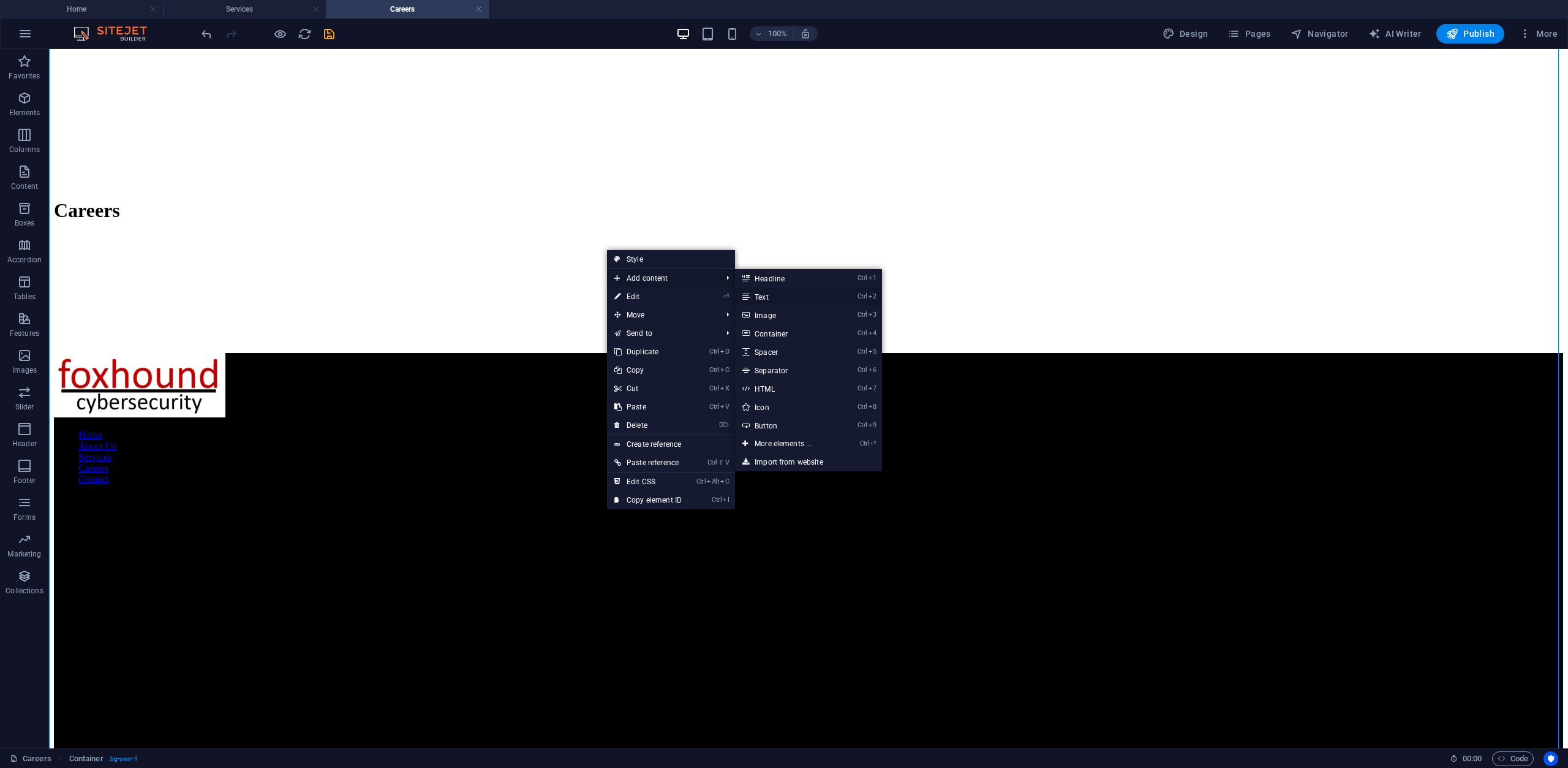
click at [771, 300] on link "Ctrl 2 Text" at bounding box center [785, 297] width 101 height 18
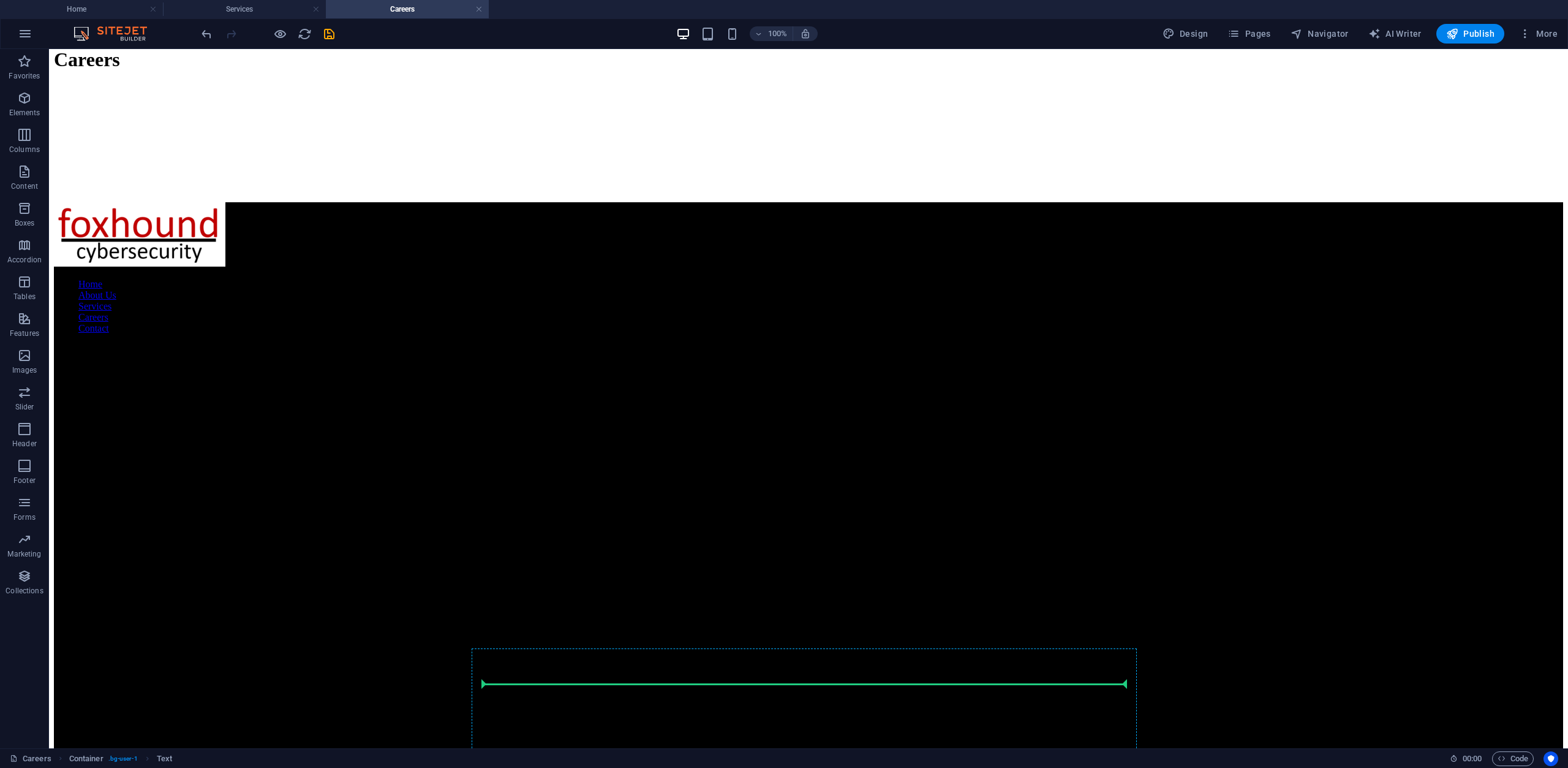
scroll to position [5425, 0]
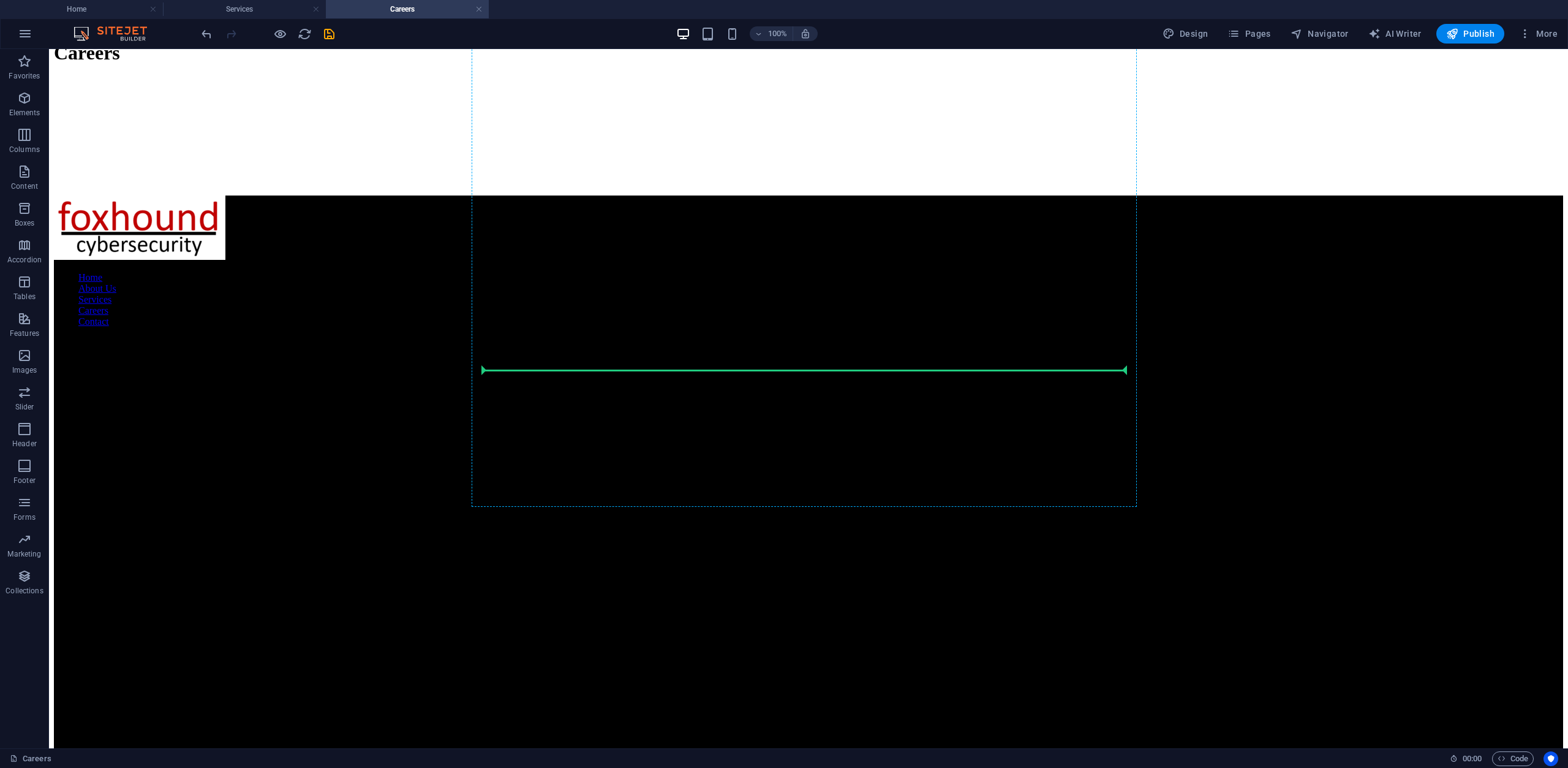
drag, startPoint x: 549, startPoint y: 434, endPoint x: 545, endPoint y: 373, distance: 61.1
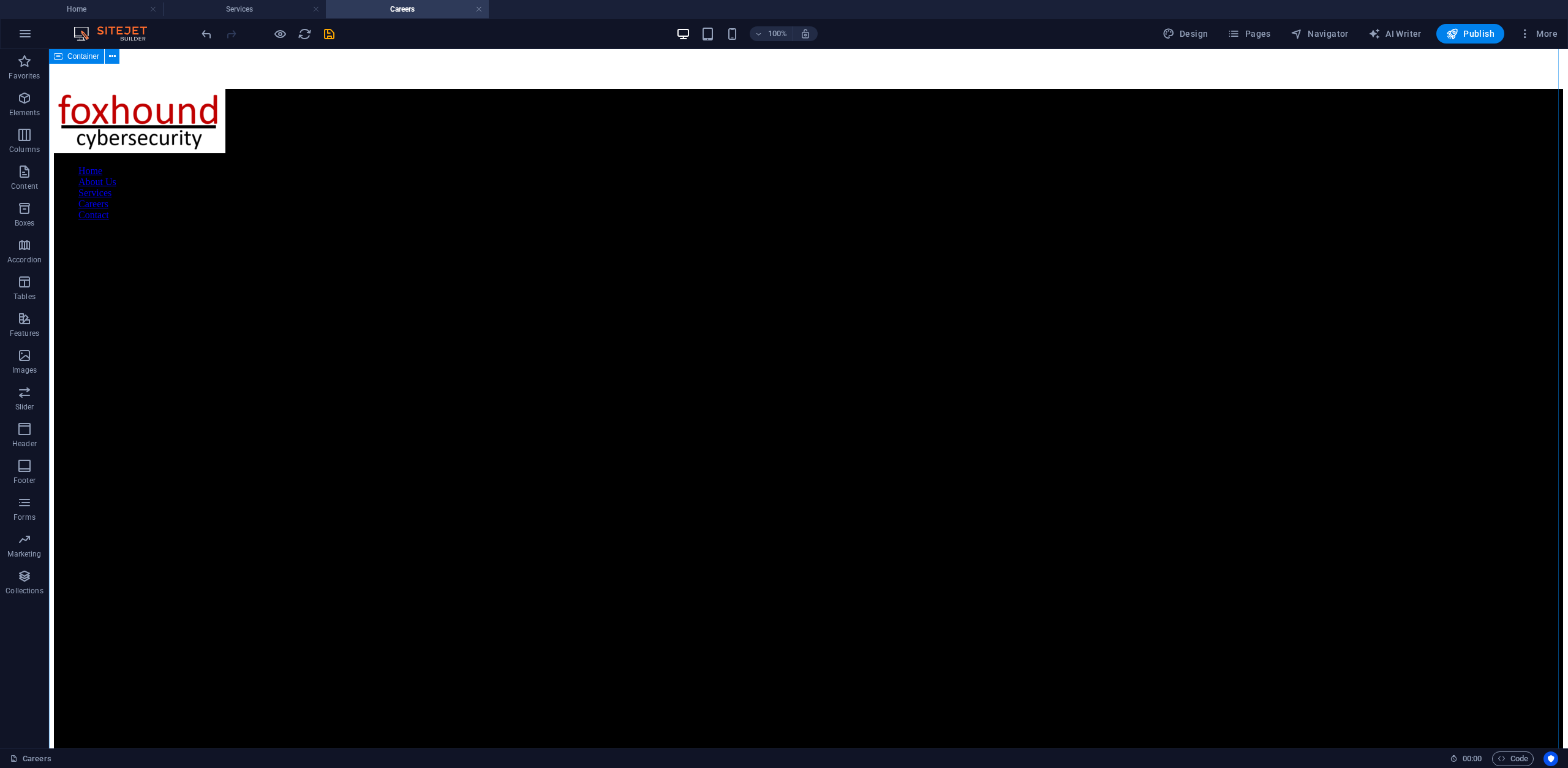
scroll to position [5533, 0]
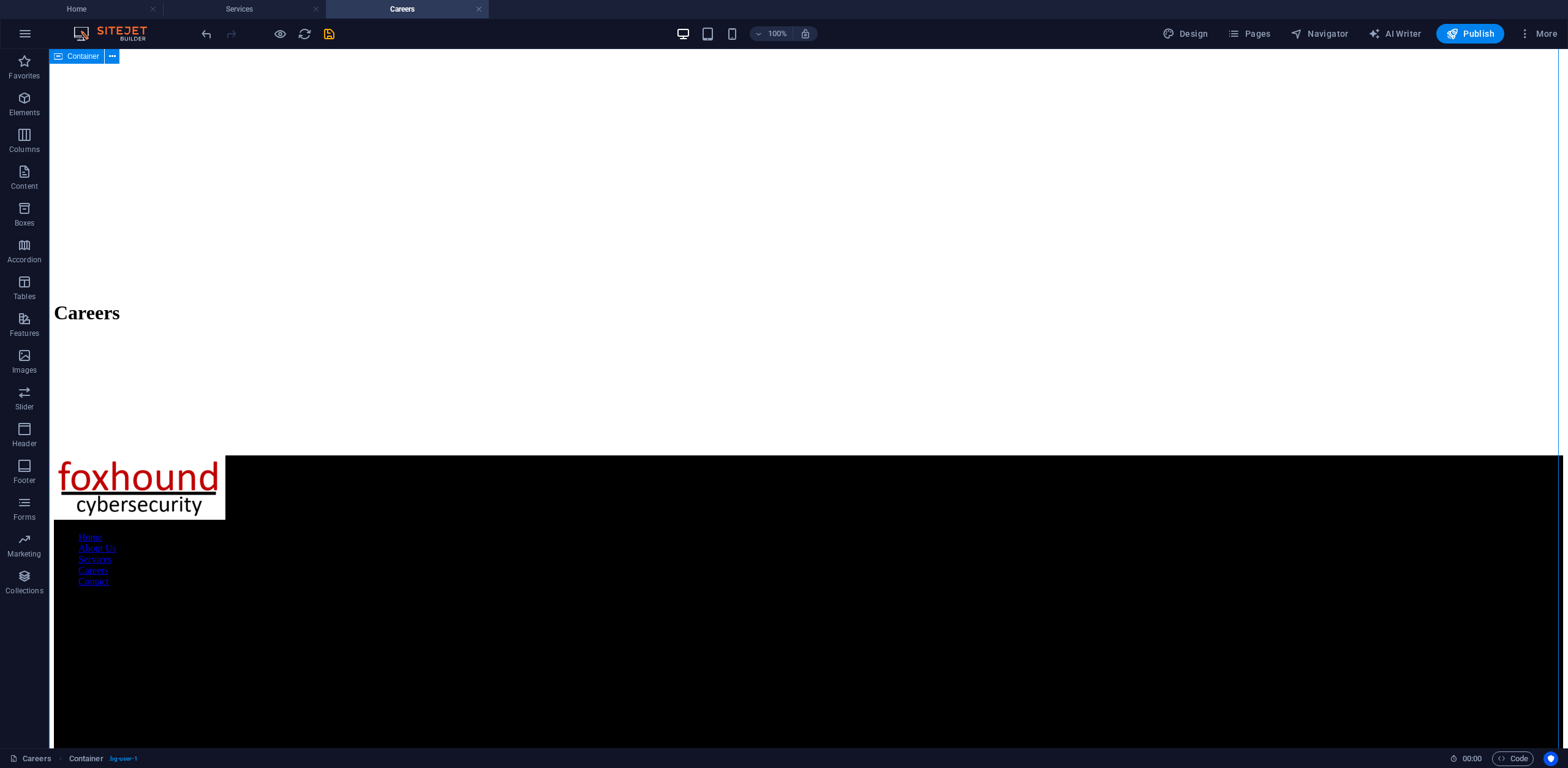
scroll to position [5471, 0]
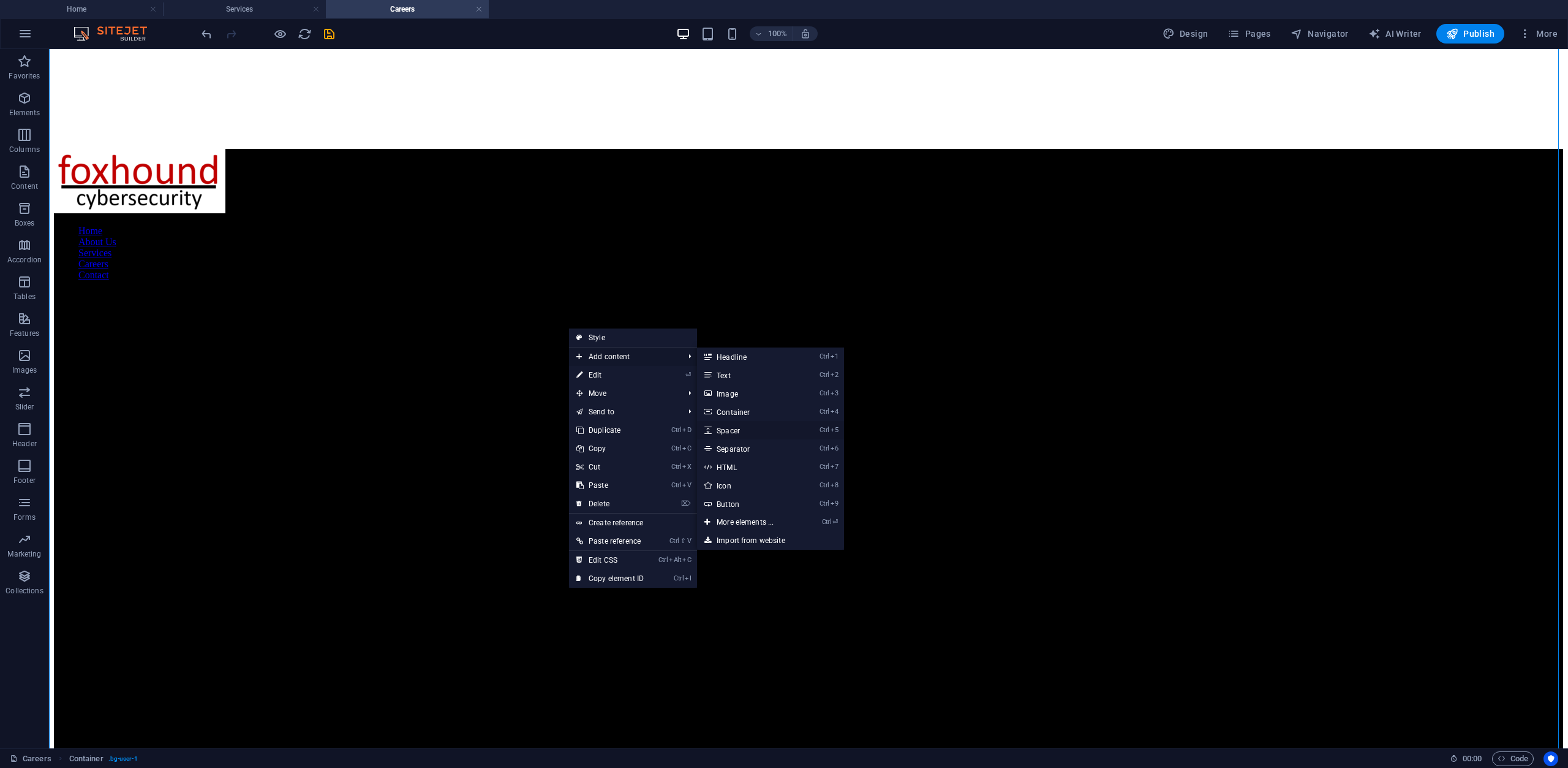
click at [741, 432] on link "Ctrl 5 Spacer" at bounding box center [748, 430] width 101 height 18
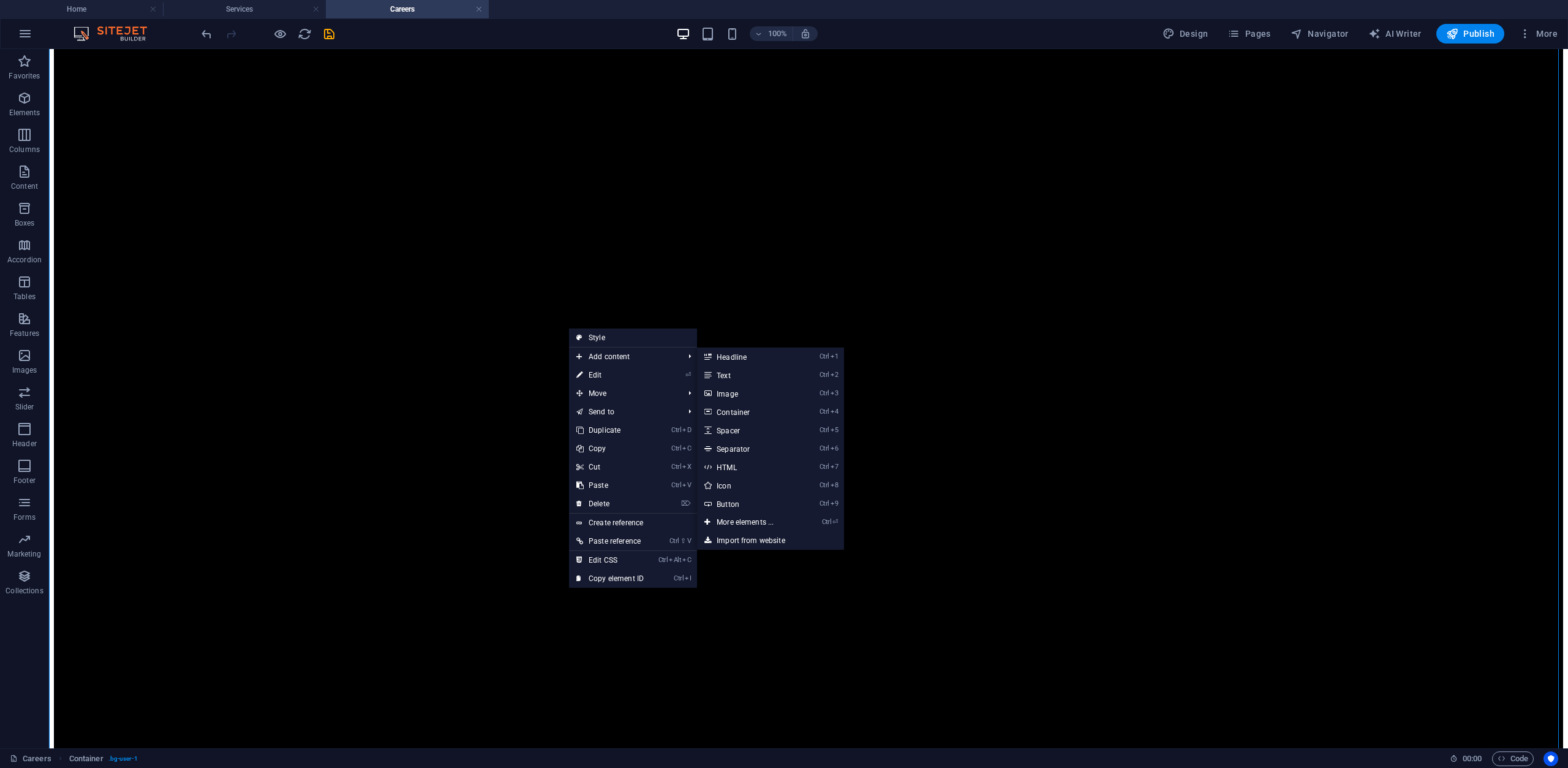
select select "px"
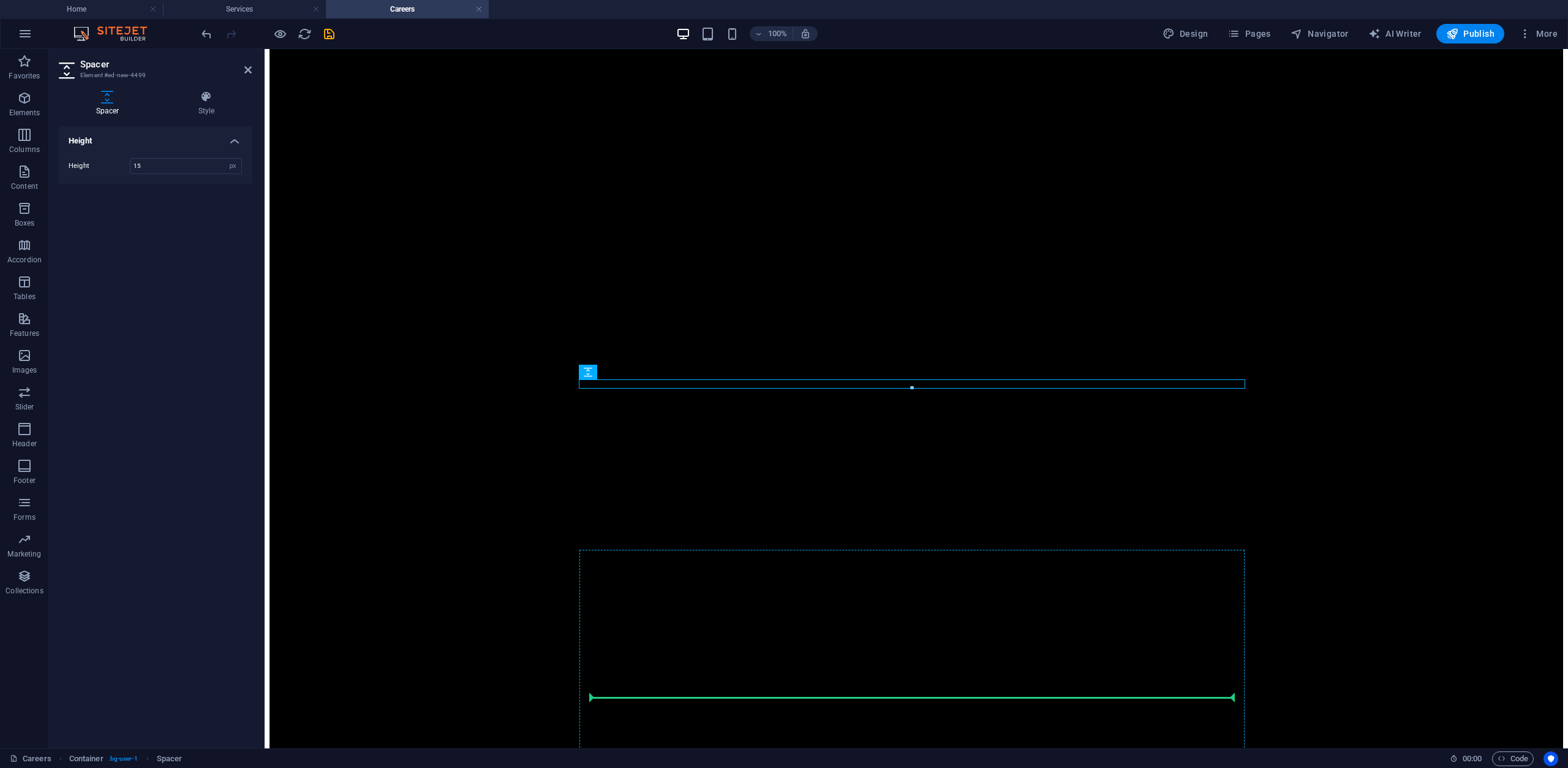
type input "15"
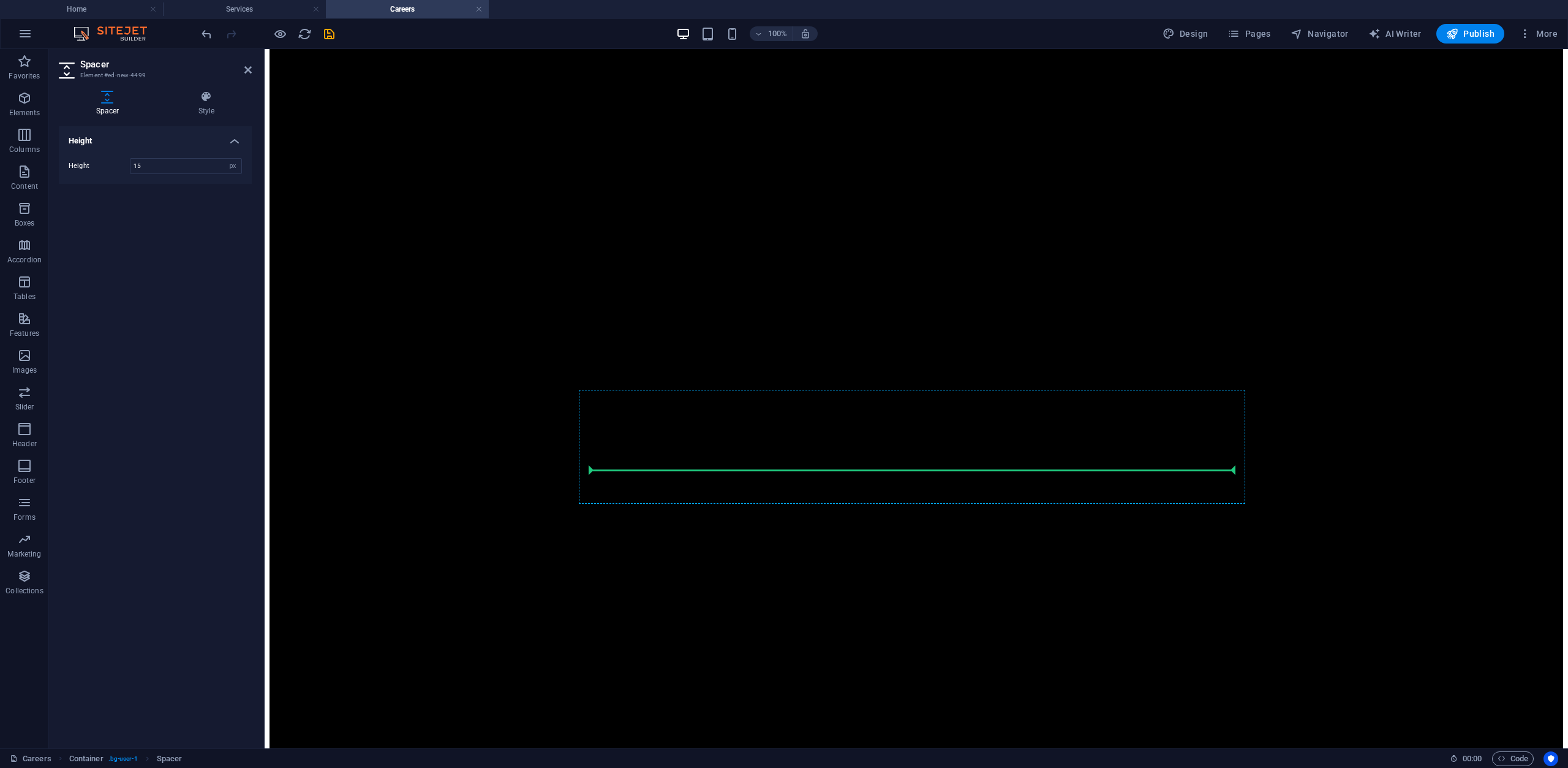
scroll to position [5445, 0]
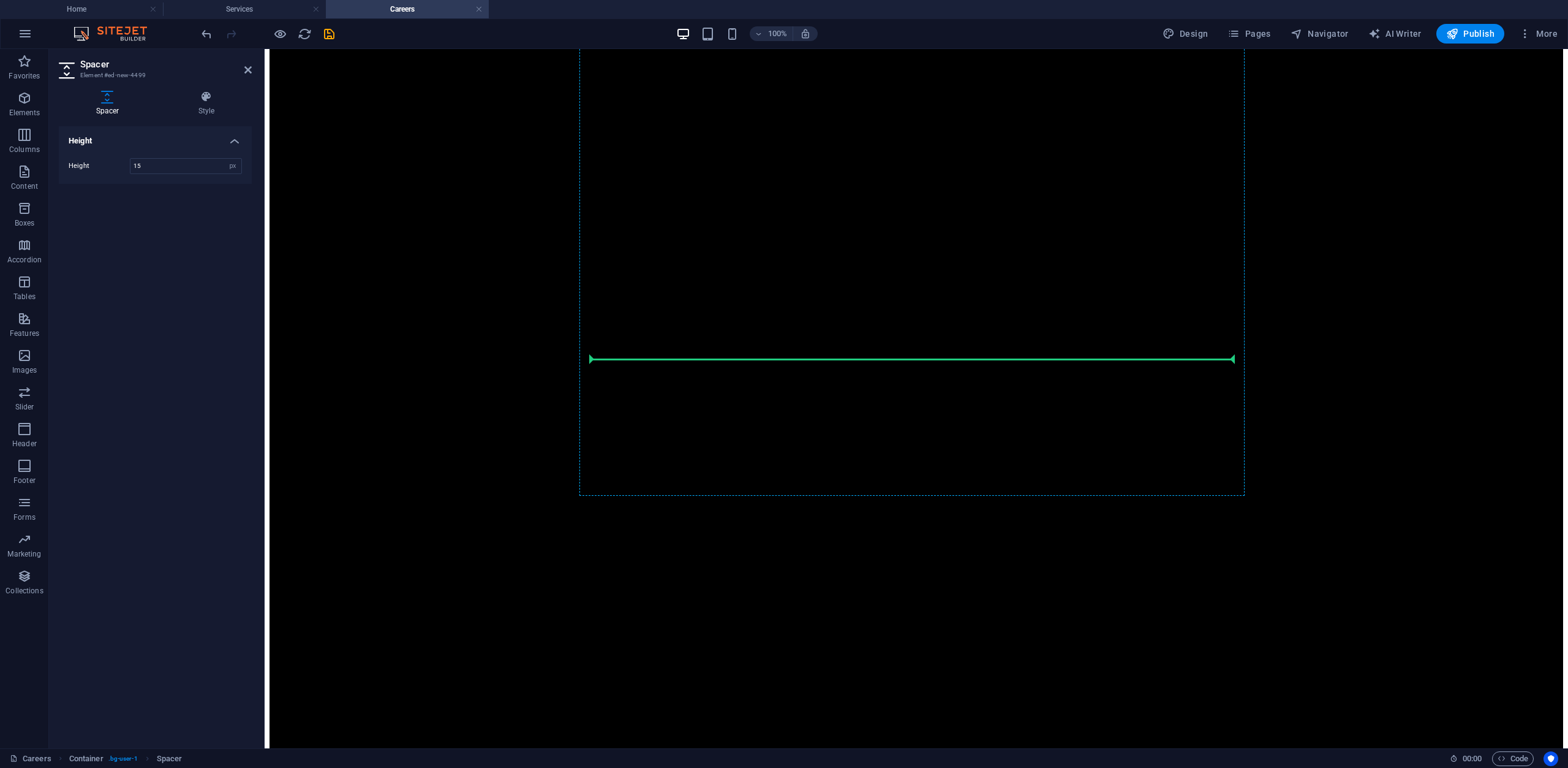
drag, startPoint x: 860, startPoint y: 424, endPoint x: 644, endPoint y: 359, distance: 225.6
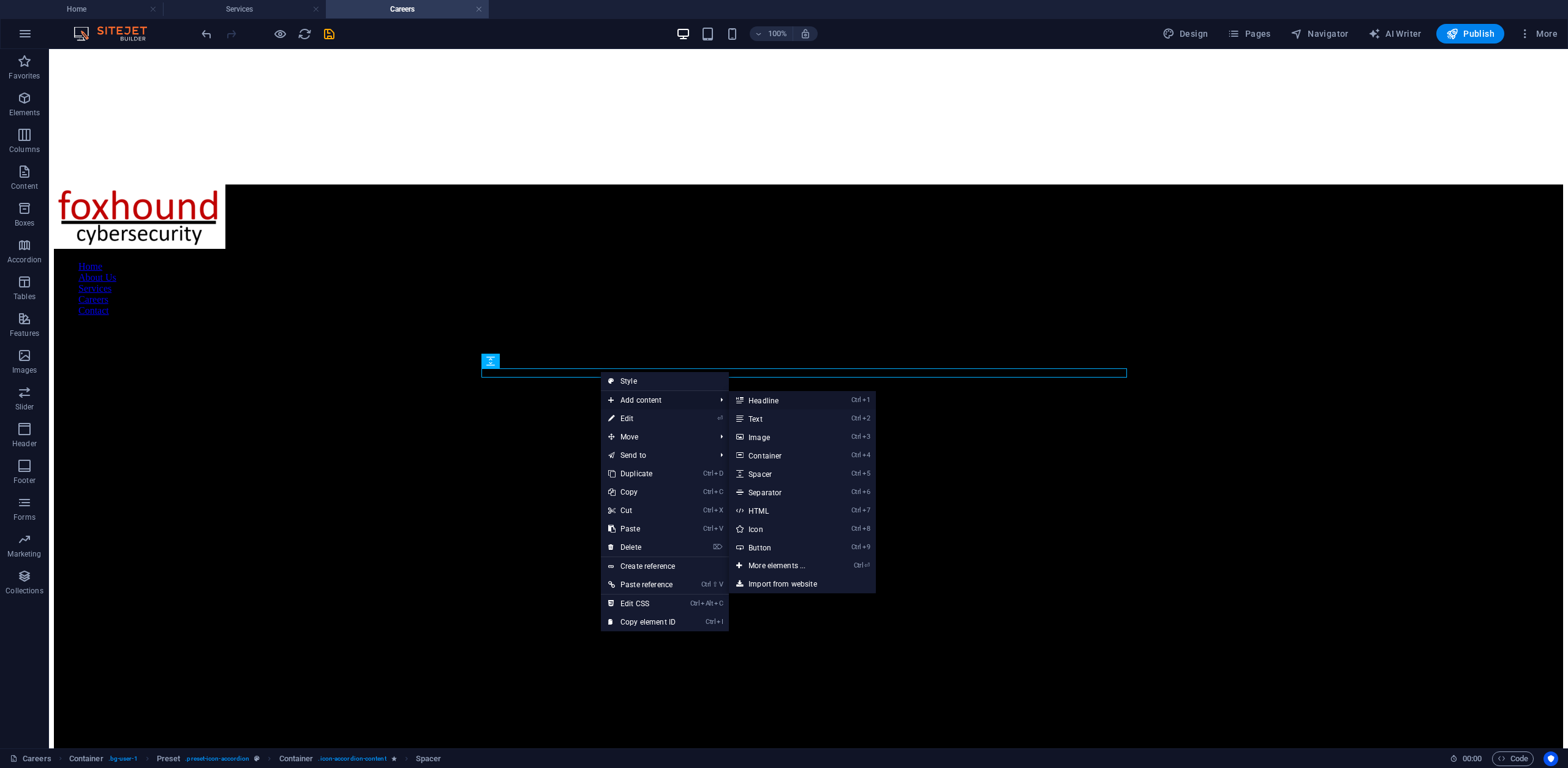
click at [754, 401] on link "Ctrl 1 Headline" at bounding box center [779, 400] width 101 height 18
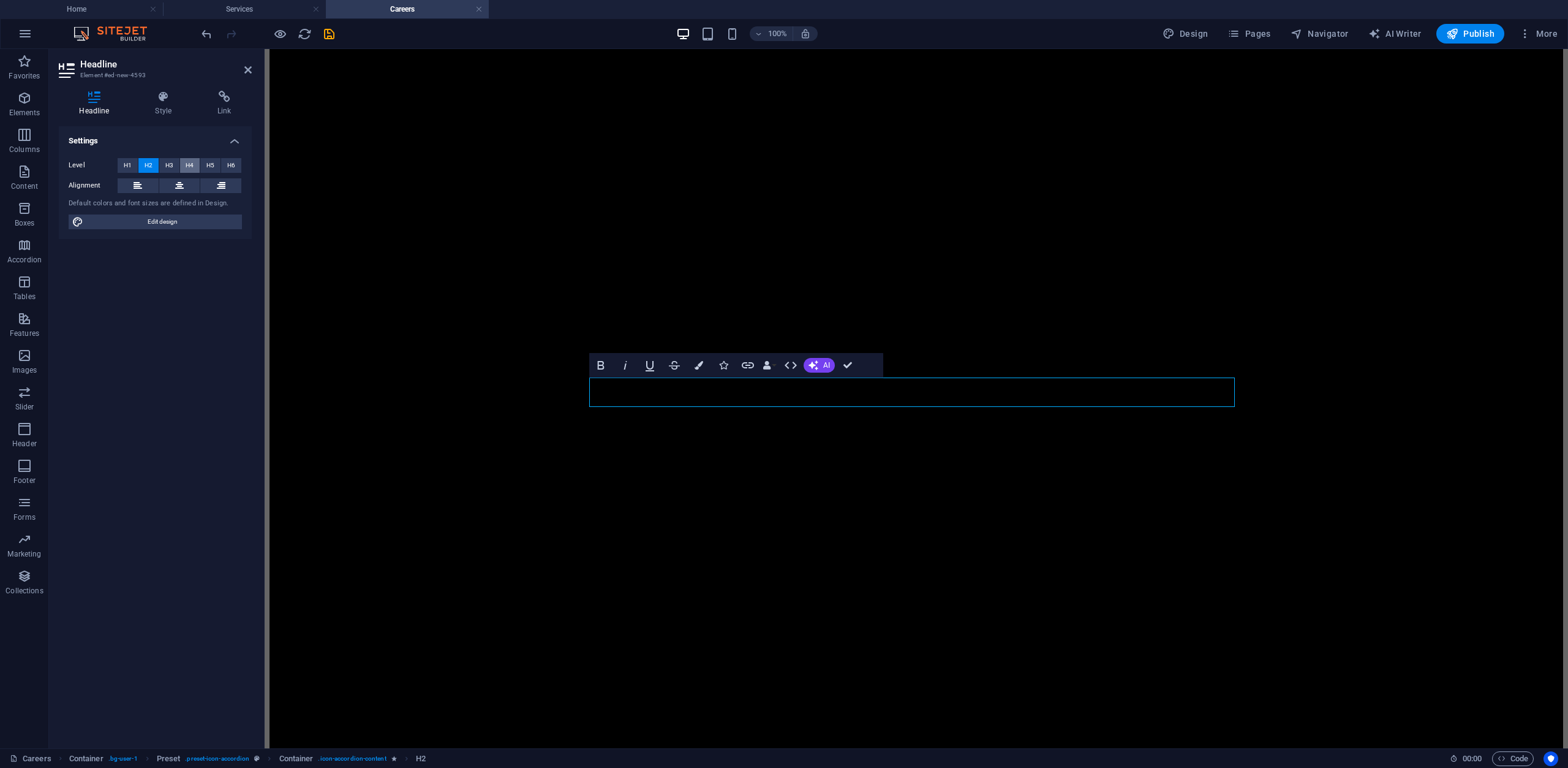
click at [192, 165] on span "H4" at bounding box center [190, 166] width 8 height 15
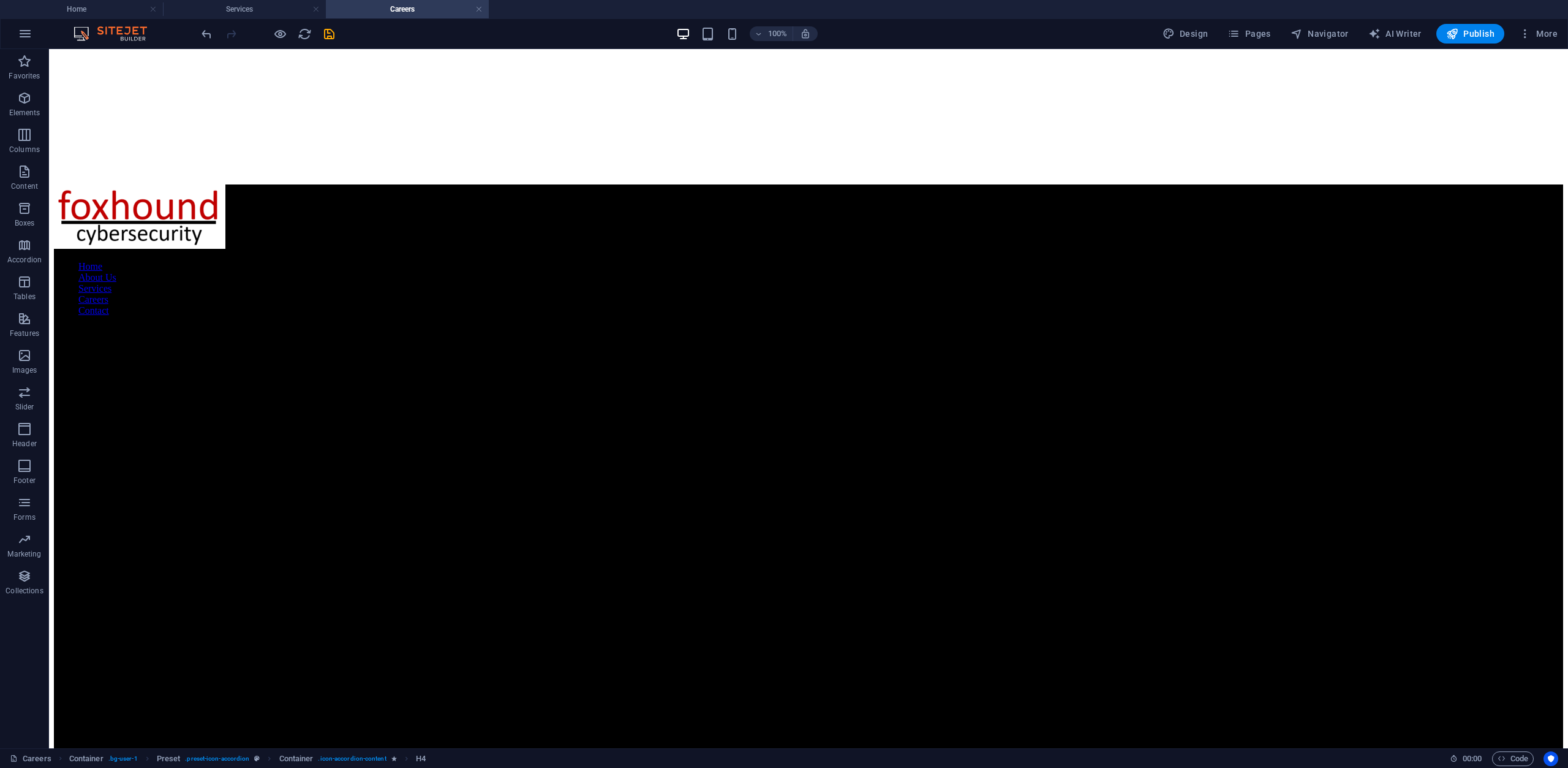
drag, startPoint x: 556, startPoint y: 415, endPoint x: 548, endPoint y: 370, distance: 45.7
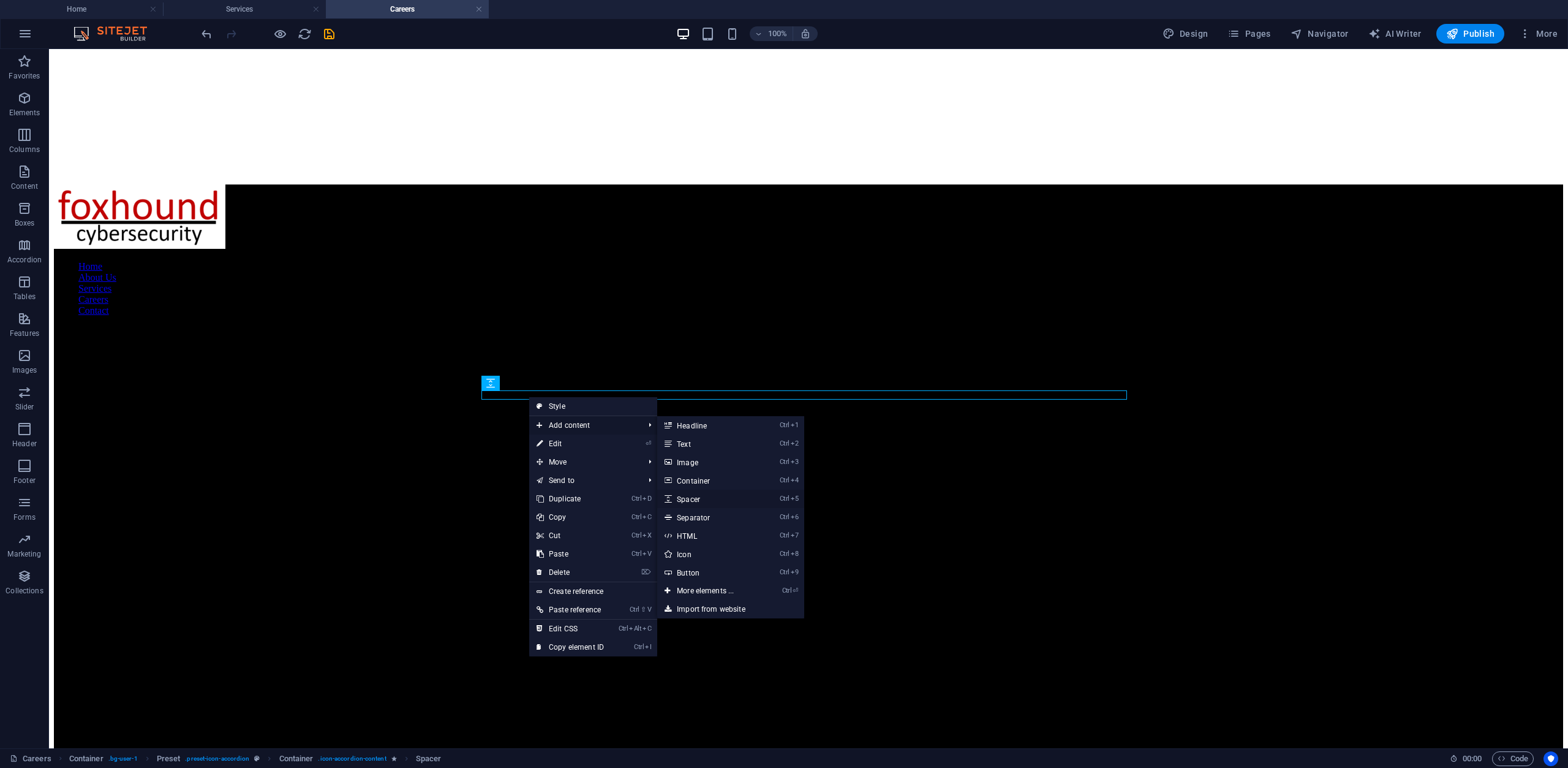
click at [704, 499] on link "Ctrl 5 Spacer" at bounding box center [708, 499] width 101 height 18
select select "px"
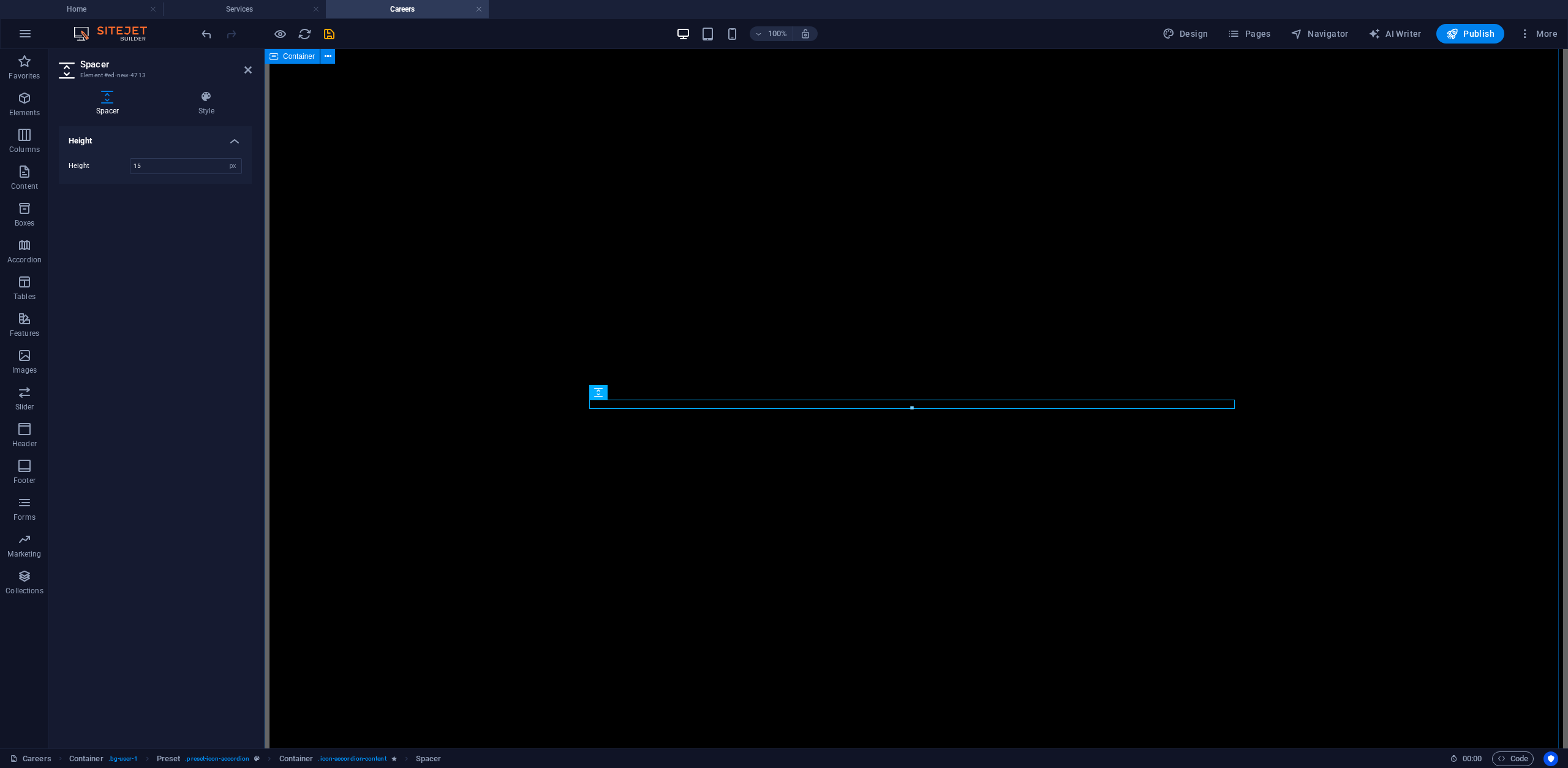
type input "15"
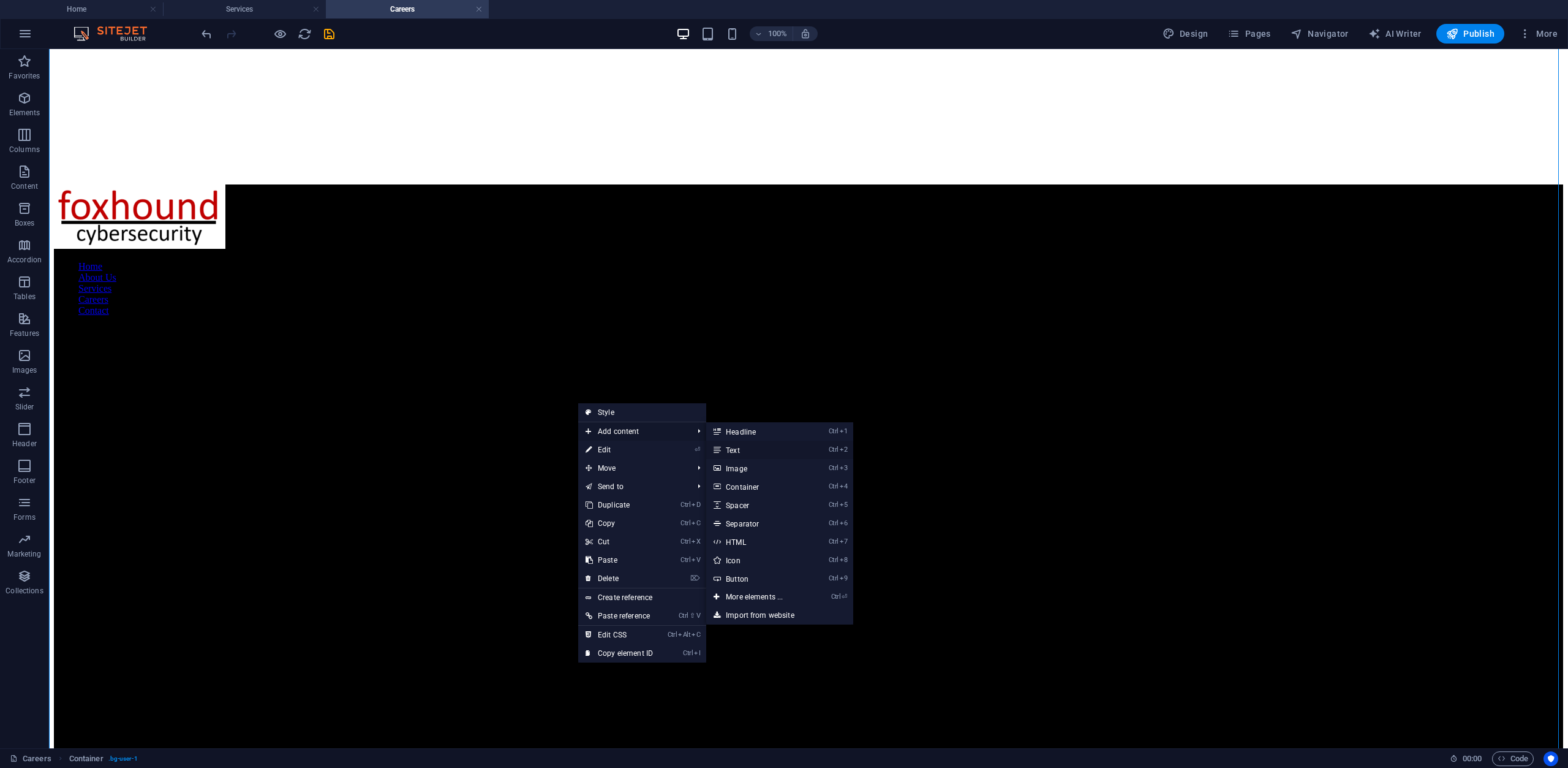
click at [760, 449] on link "Ctrl 2 Text" at bounding box center [757, 450] width 101 height 18
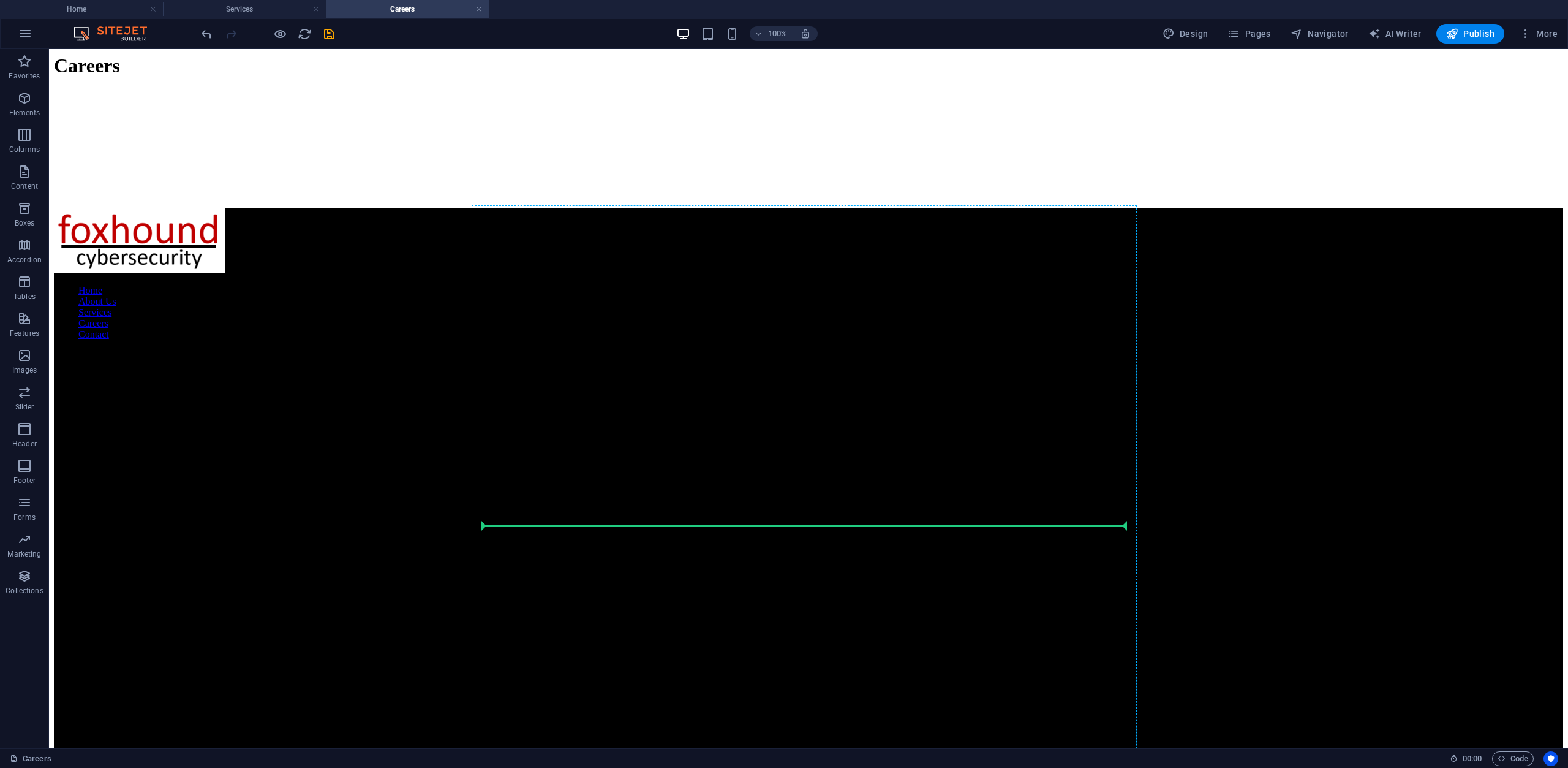
scroll to position [5452, 0]
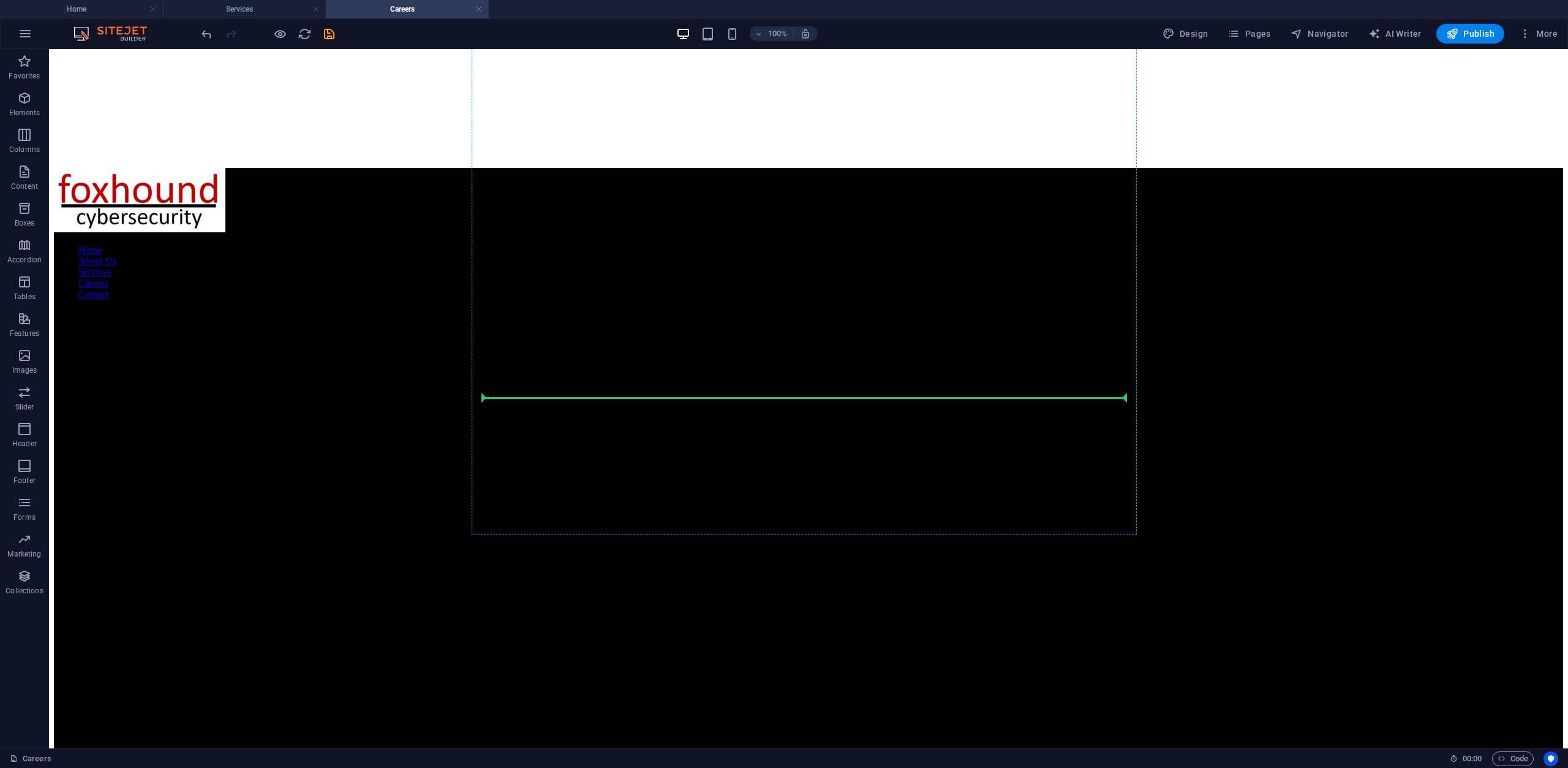
drag, startPoint x: 545, startPoint y: 430, endPoint x: 538, endPoint y: 397, distance: 33.7
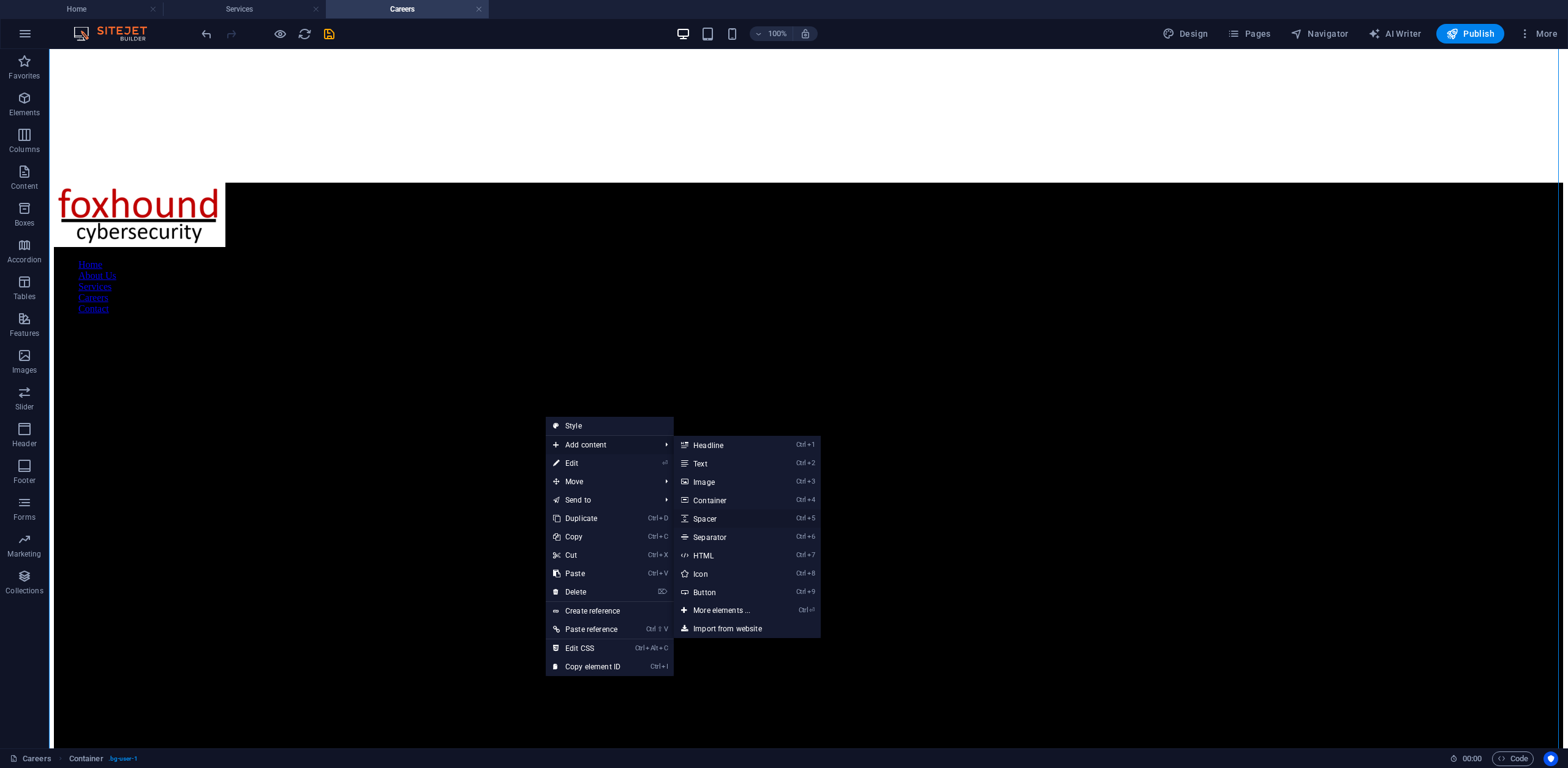
click at [754, 519] on link "Ctrl 5 Spacer" at bounding box center [724, 519] width 101 height 18
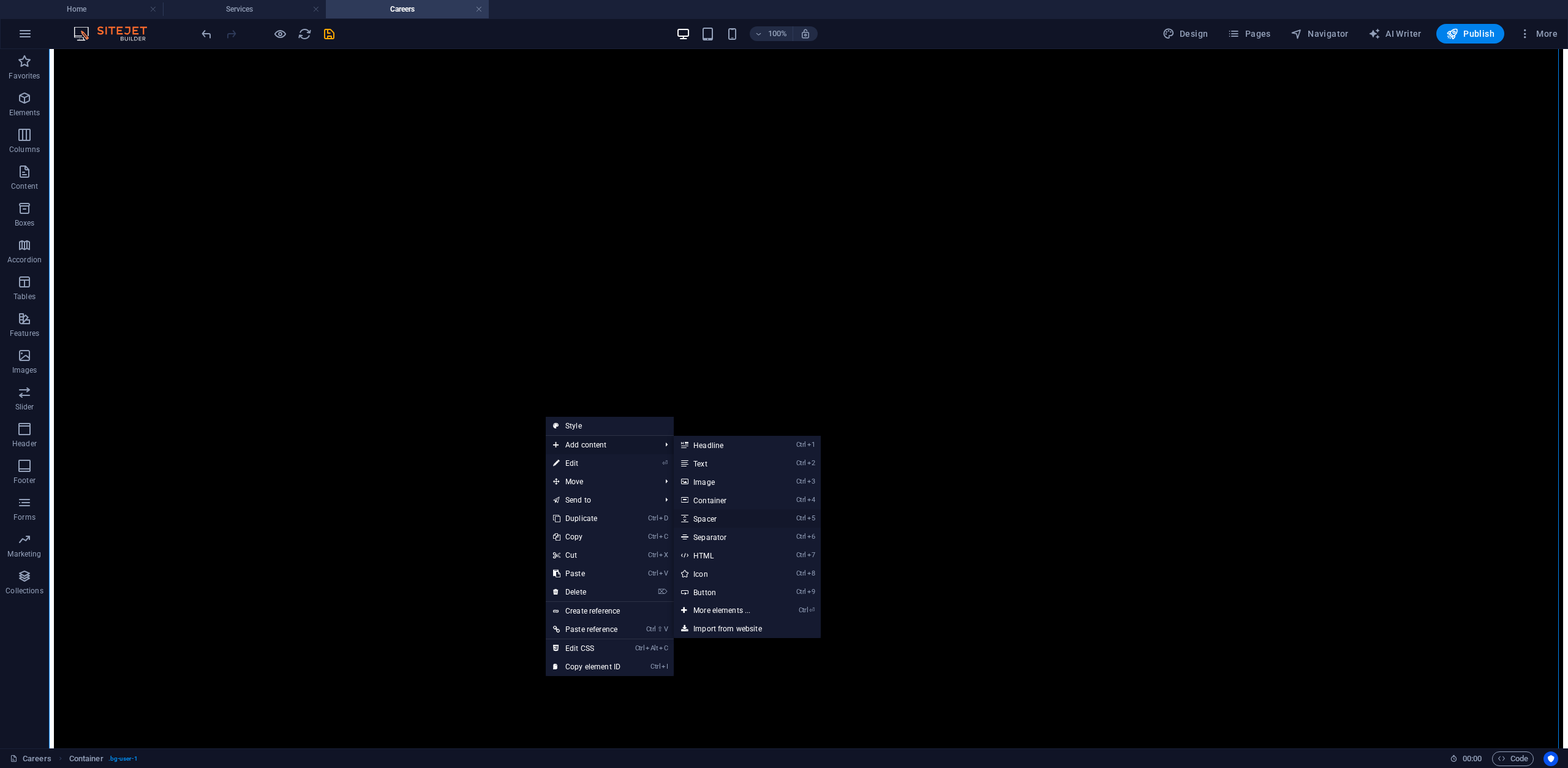
select select "px"
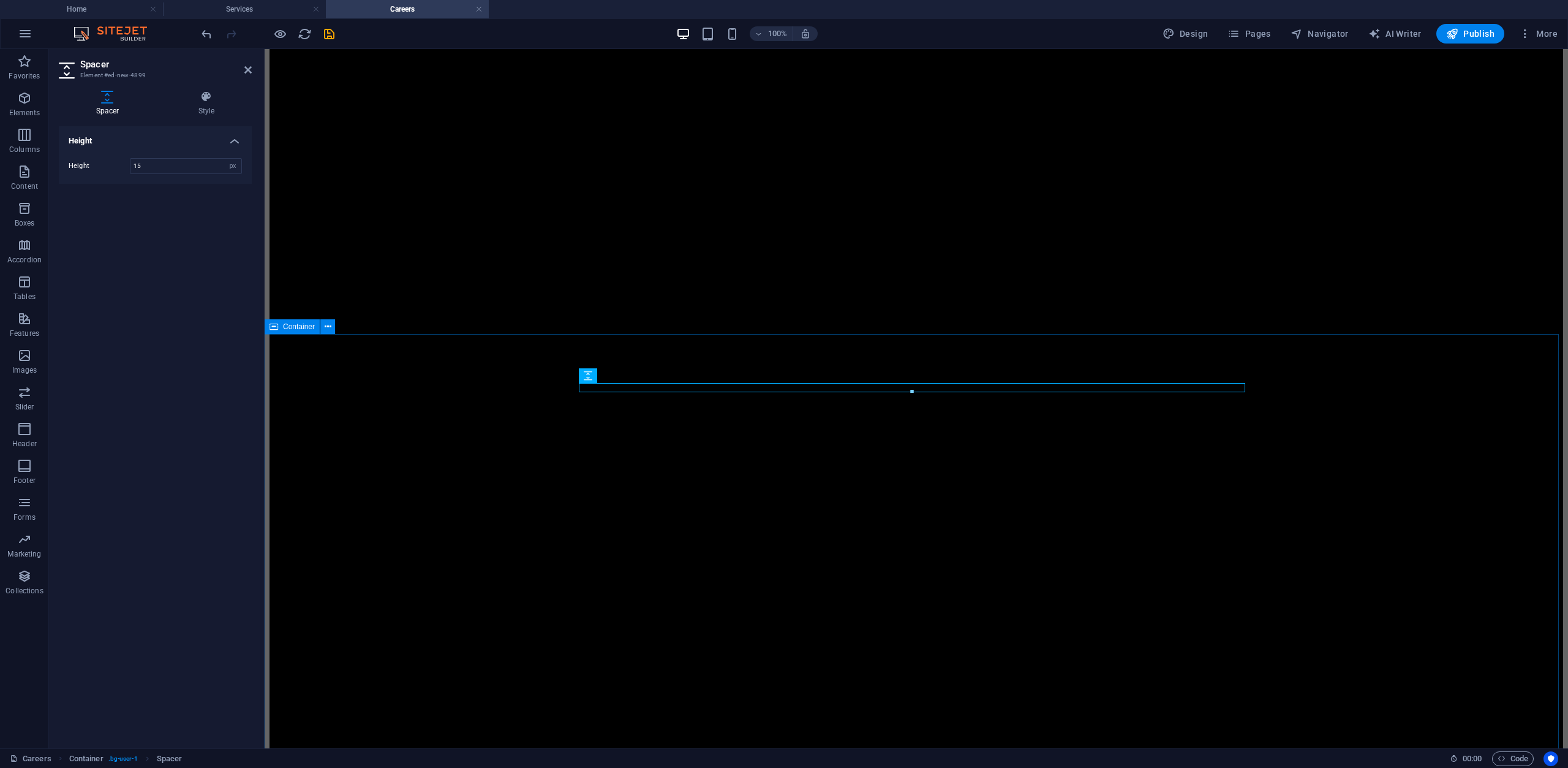
type input "15"
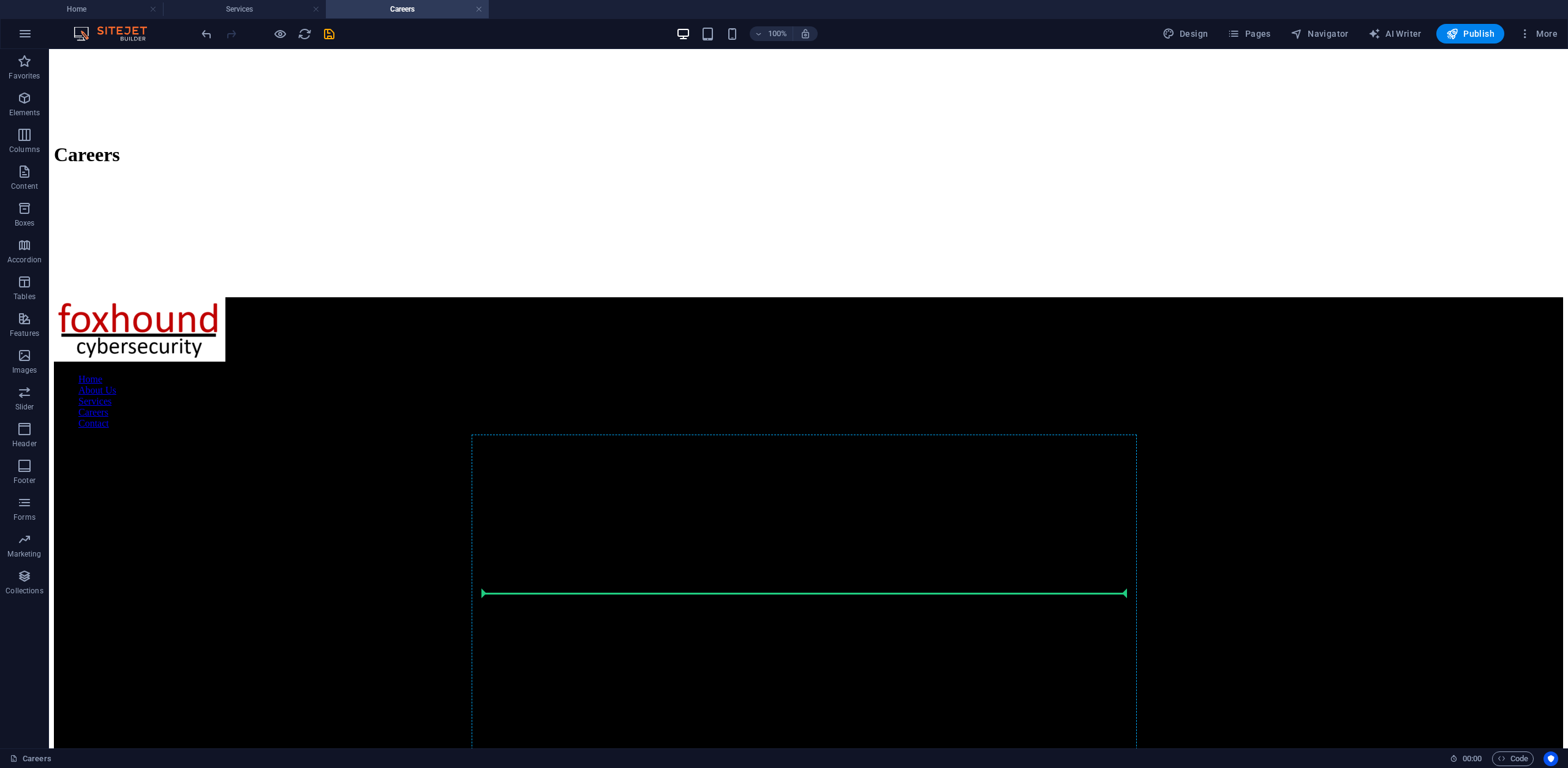
scroll to position [5338, 0]
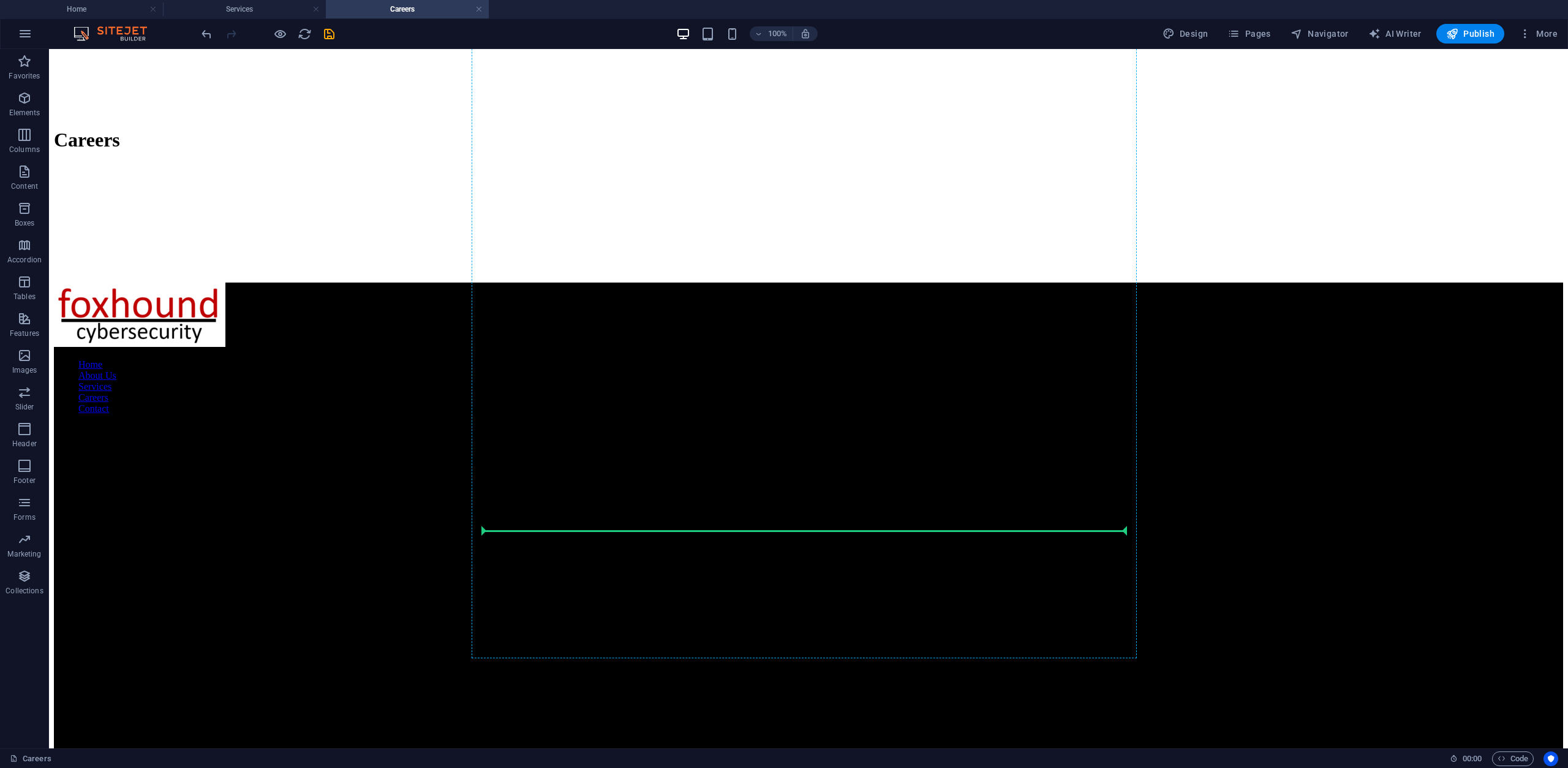
drag, startPoint x: 547, startPoint y: 424, endPoint x: 509, endPoint y: 530, distance: 112.6
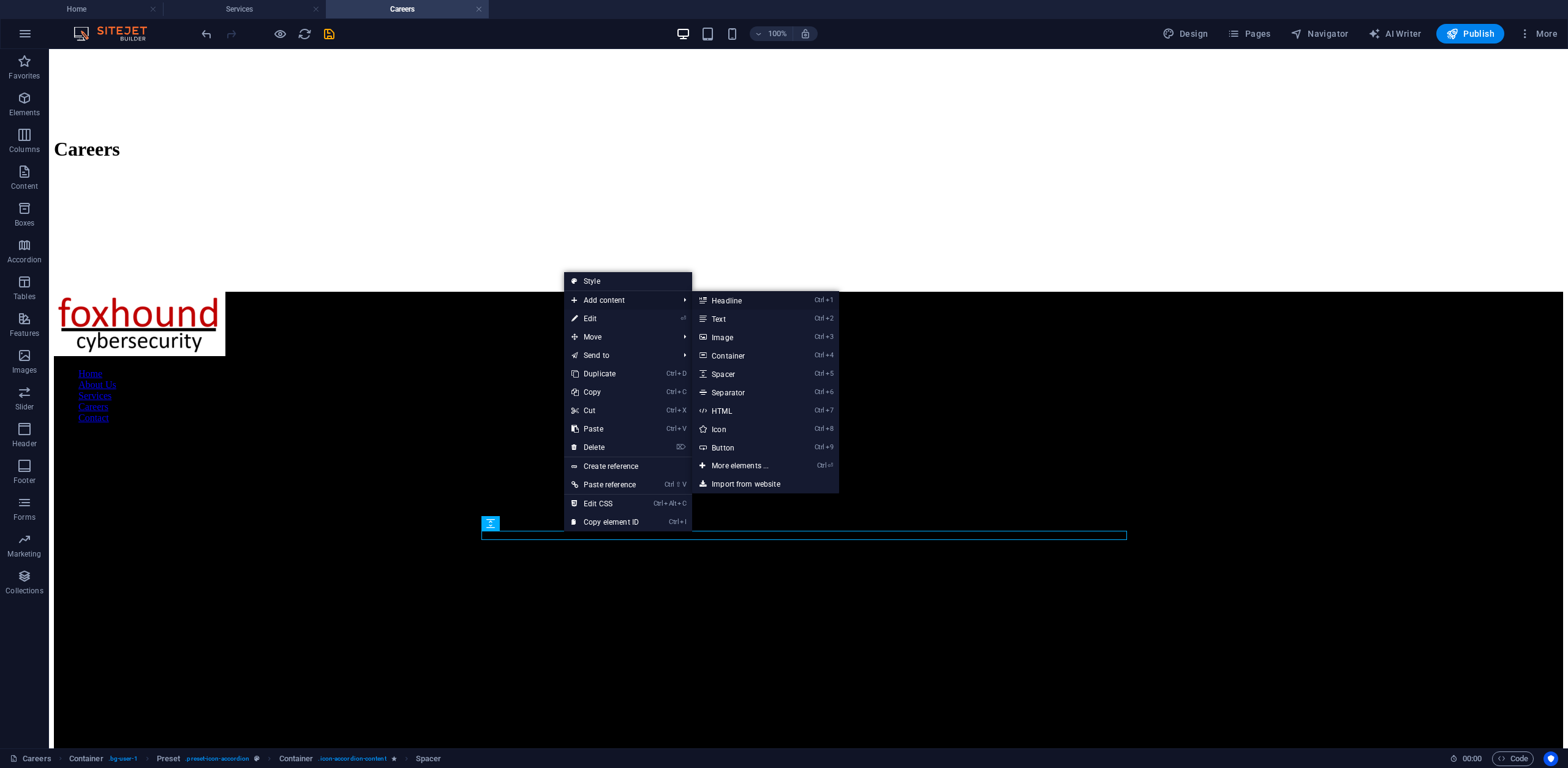
click at [746, 302] on link "Ctrl 1 Headline" at bounding box center [743, 300] width 101 height 18
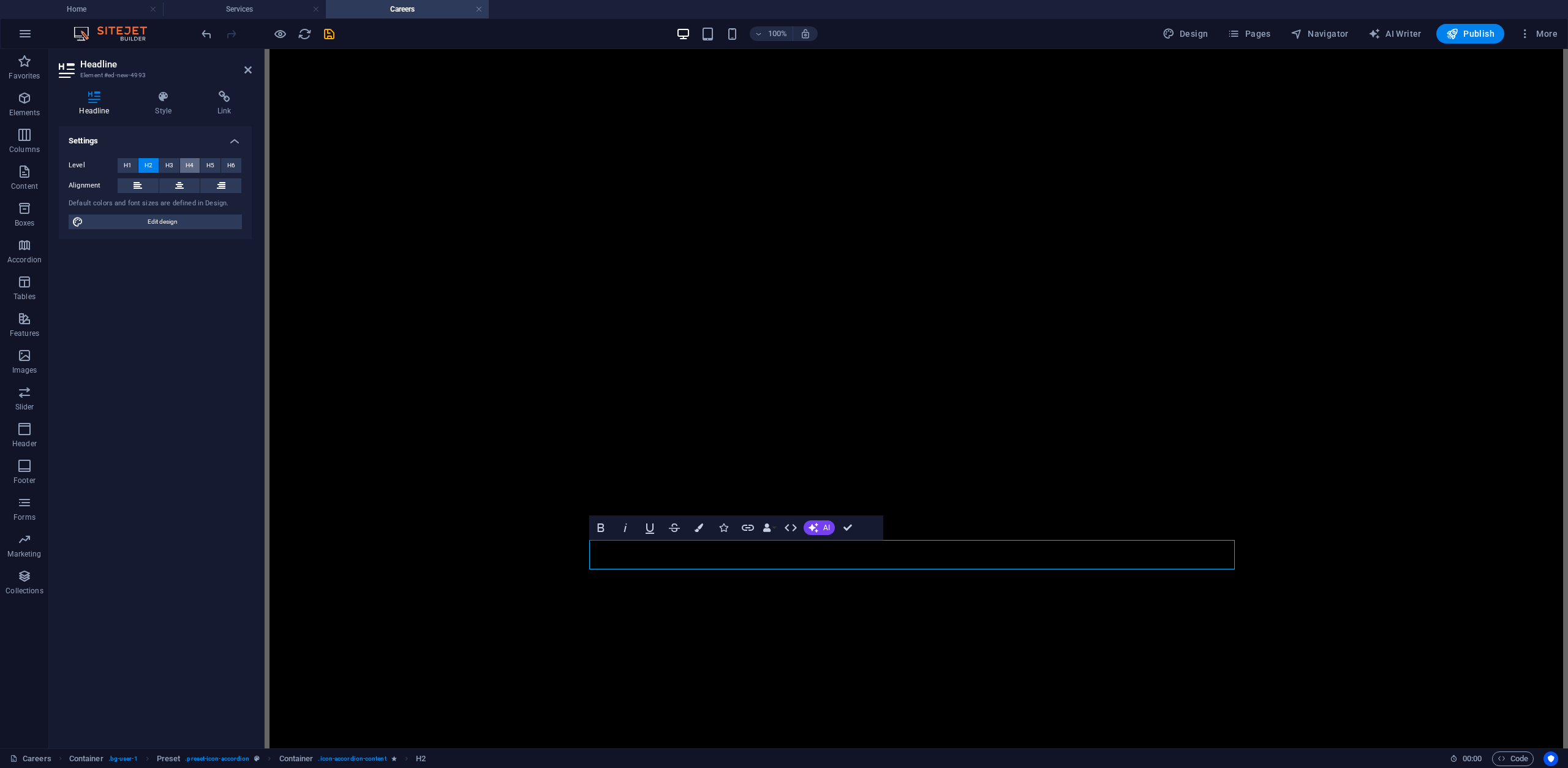
click at [189, 161] on span "H4" at bounding box center [190, 166] width 8 height 15
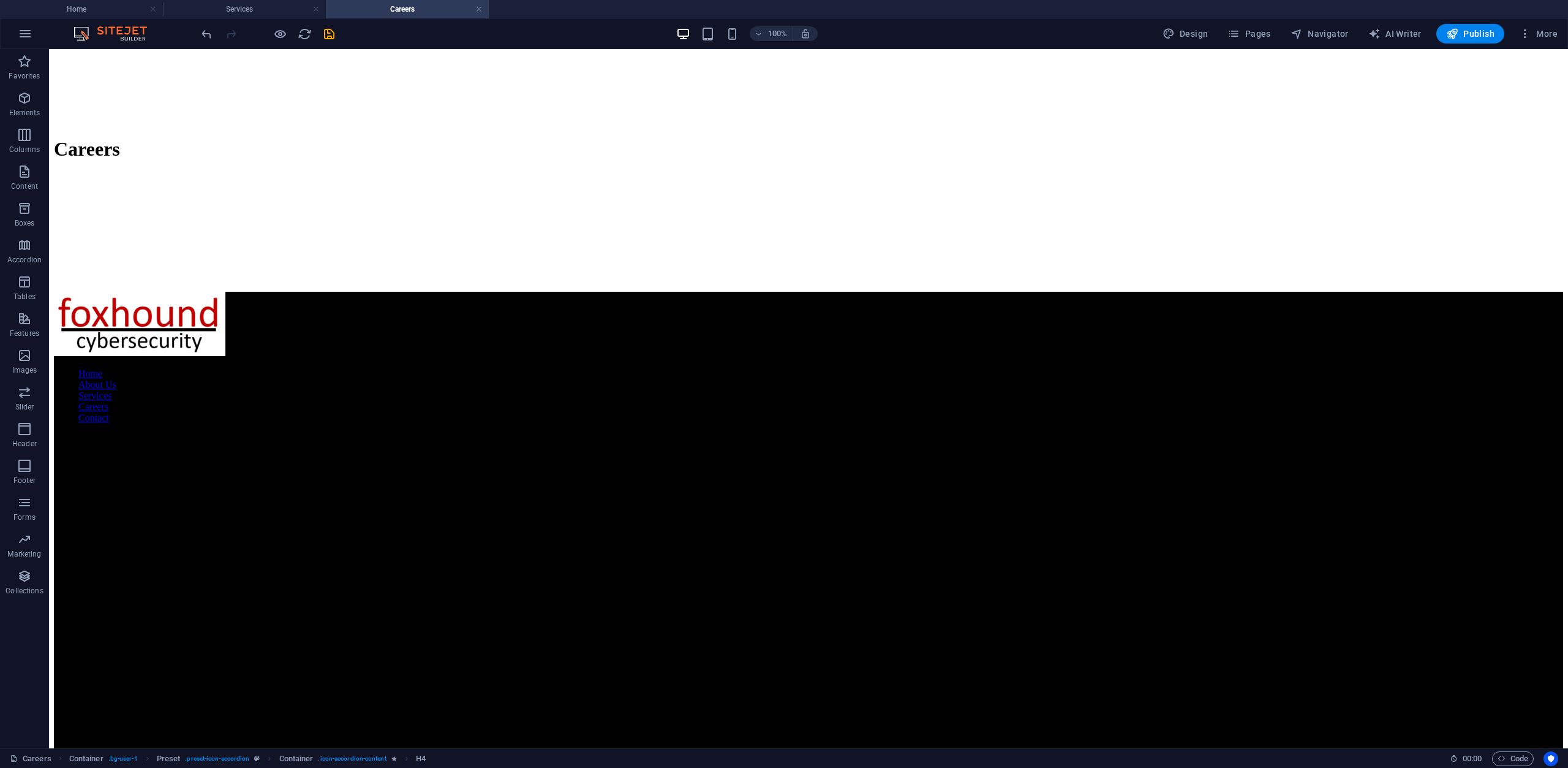
drag, startPoint x: 553, startPoint y: 582, endPoint x: 562, endPoint y: 535, distance: 47.9
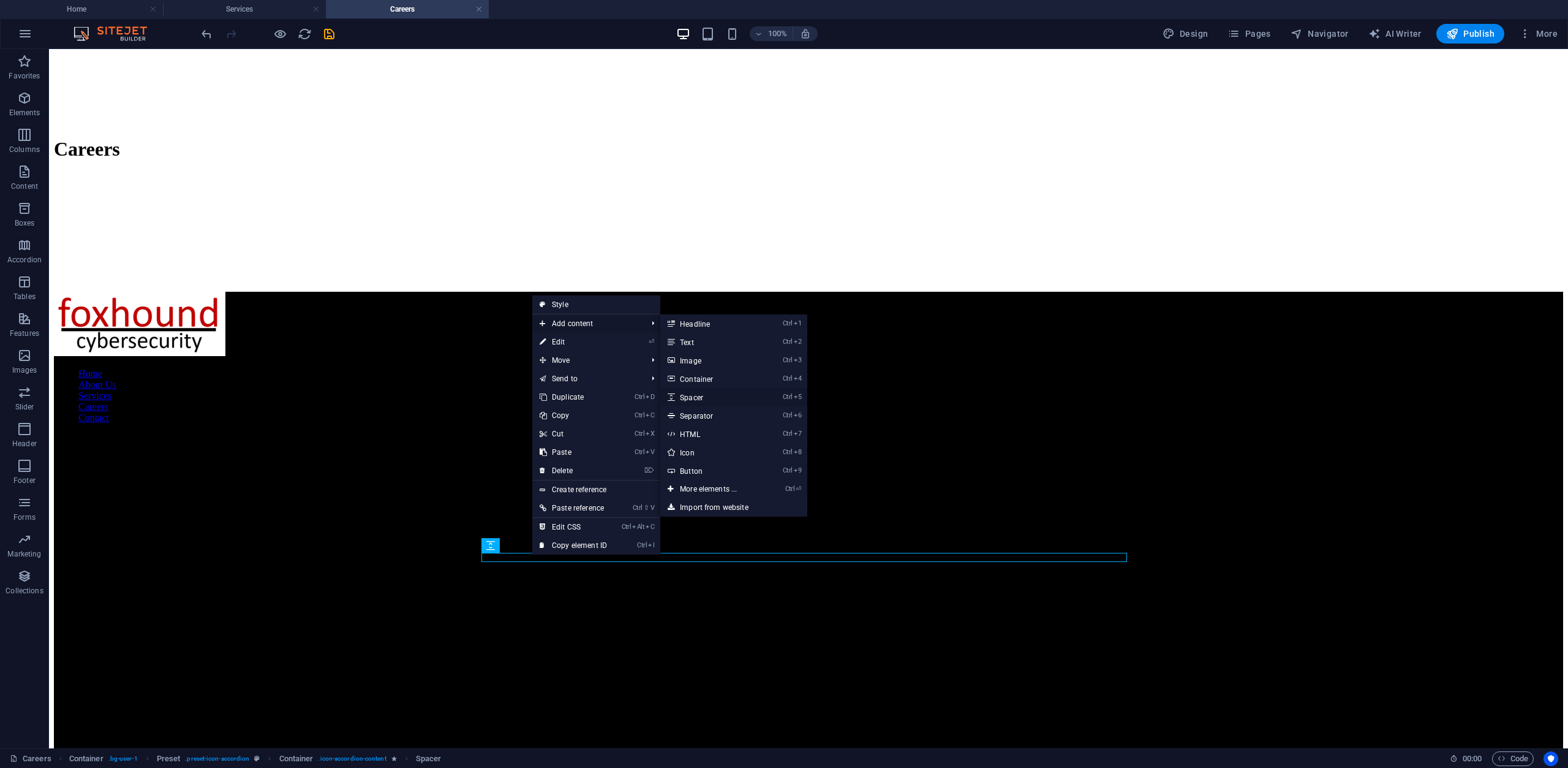
click at [707, 398] on link "Ctrl 5 Spacer" at bounding box center [711, 397] width 101 height 18
select select "px"
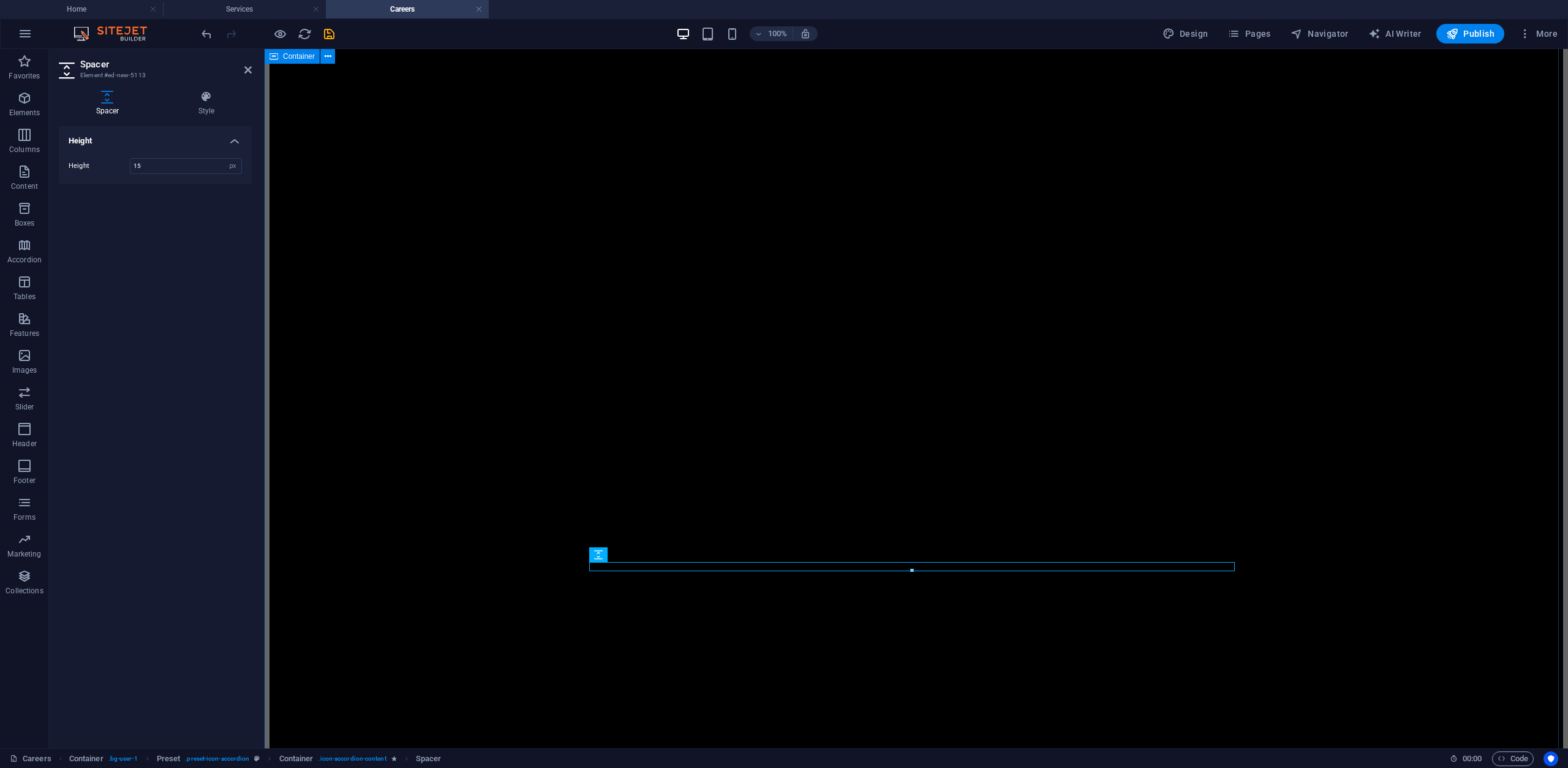
type input "15"
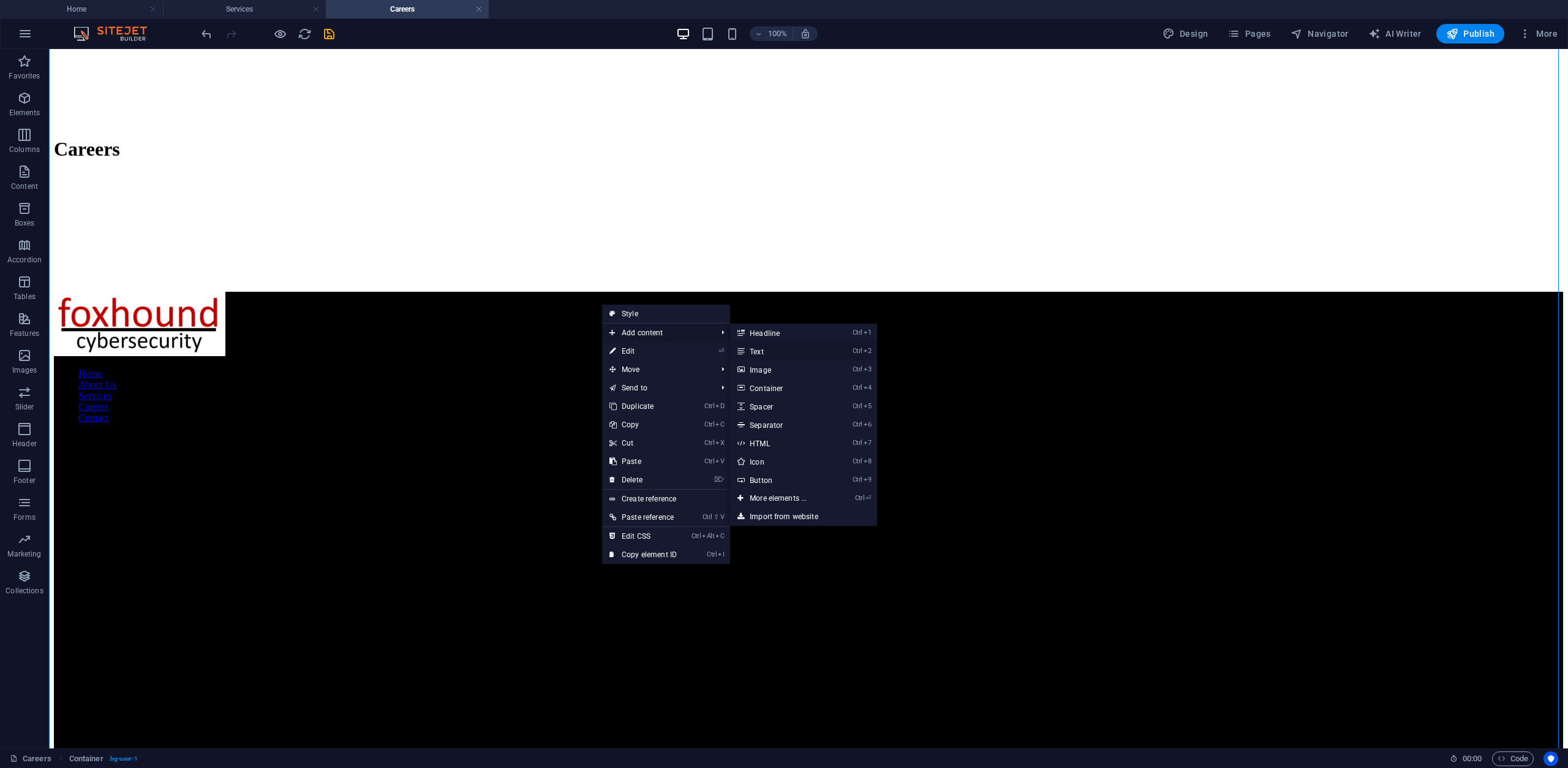
drag, startPoint x: 775, startPoint y: 351, endPoint x: 440, endPoint y: 370, distance: 335.5
click at [775, 351] on link "Ctrl 2 Text" at bounding box center [781, 351] width 101 height 18
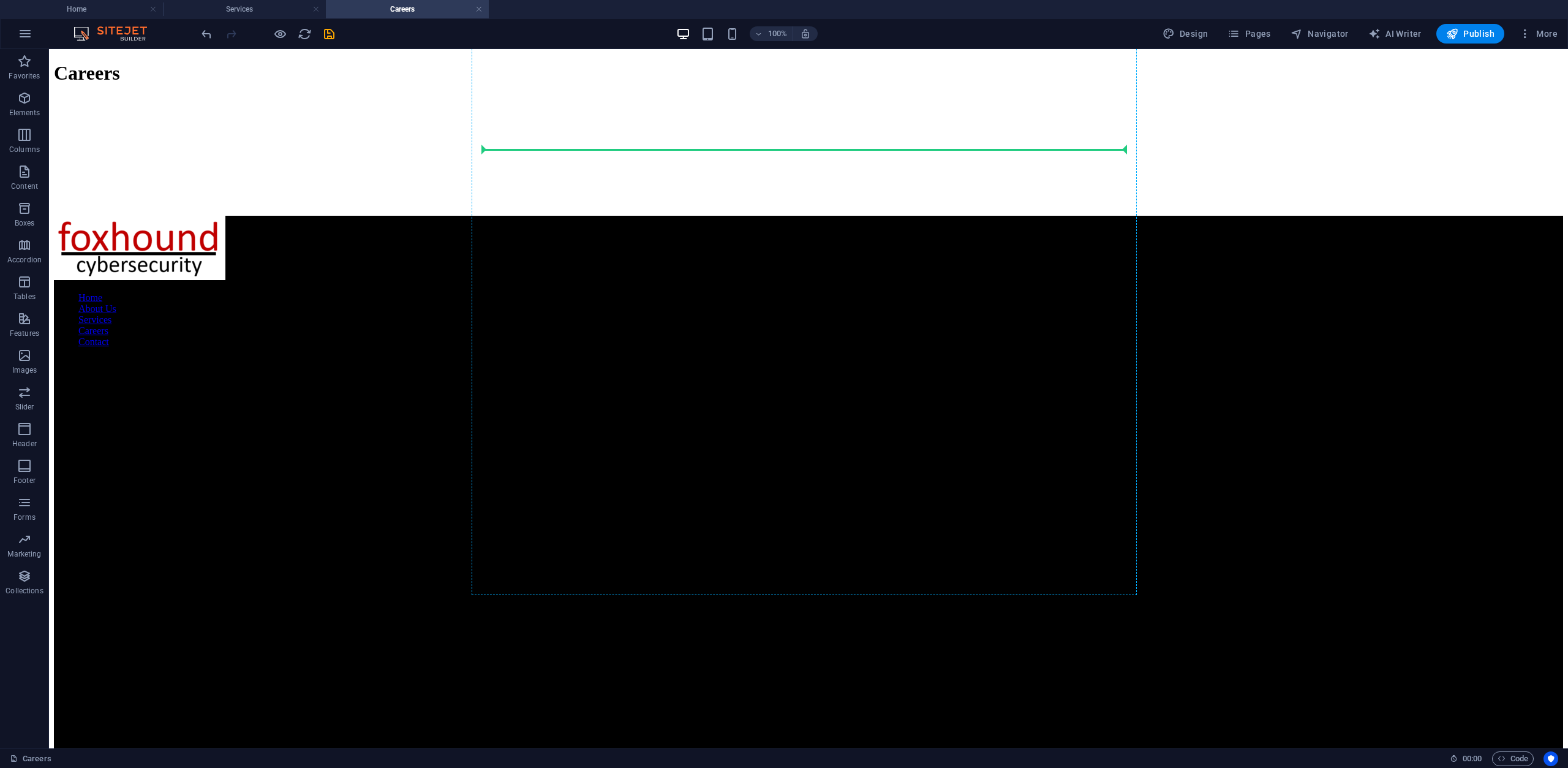
scroll to position [5452, 0]
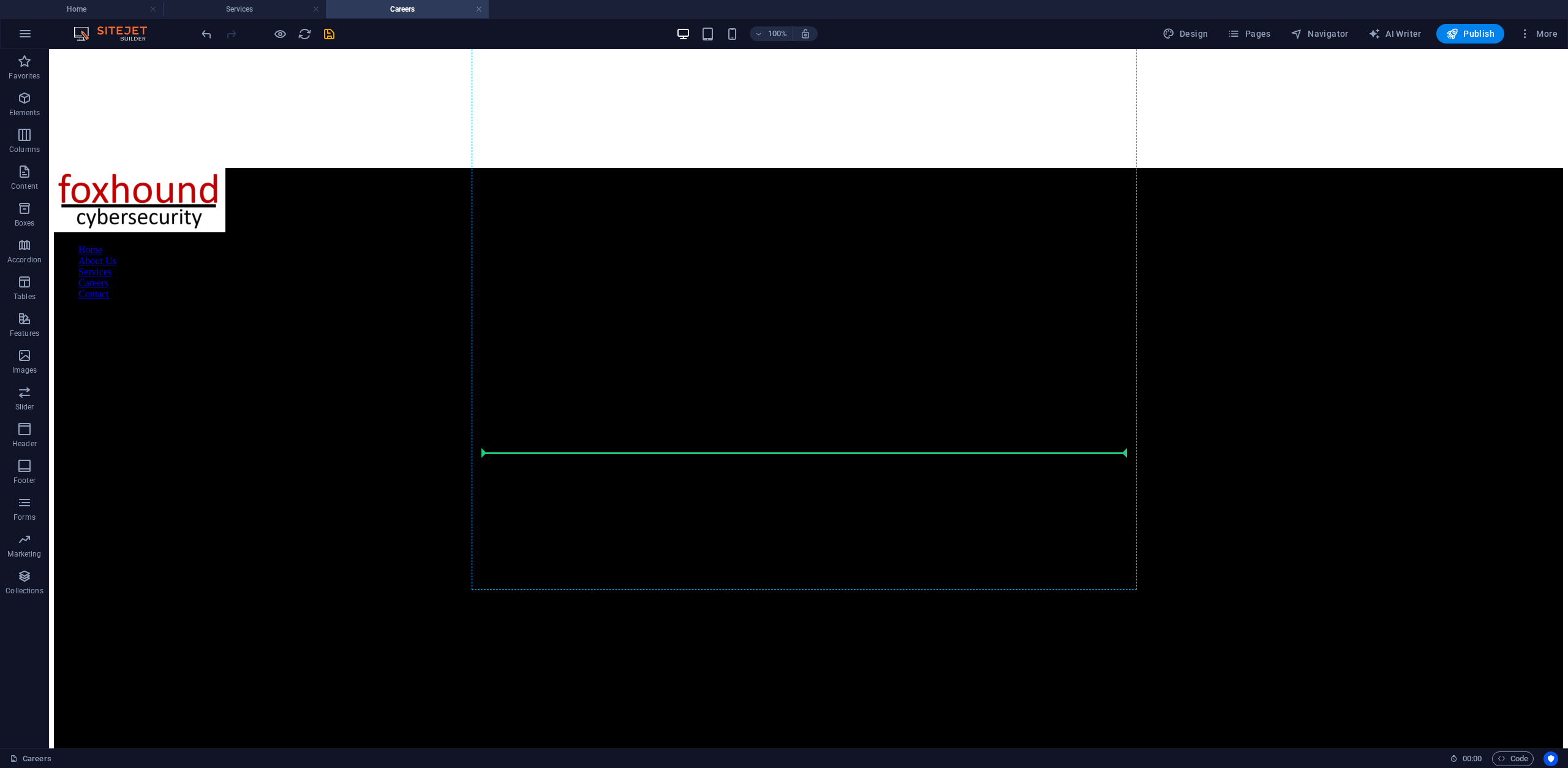
drag, startPoint x: 551, startPoint y: 434, endPoint x: 533, endPoint y: 453, distance: 26.2
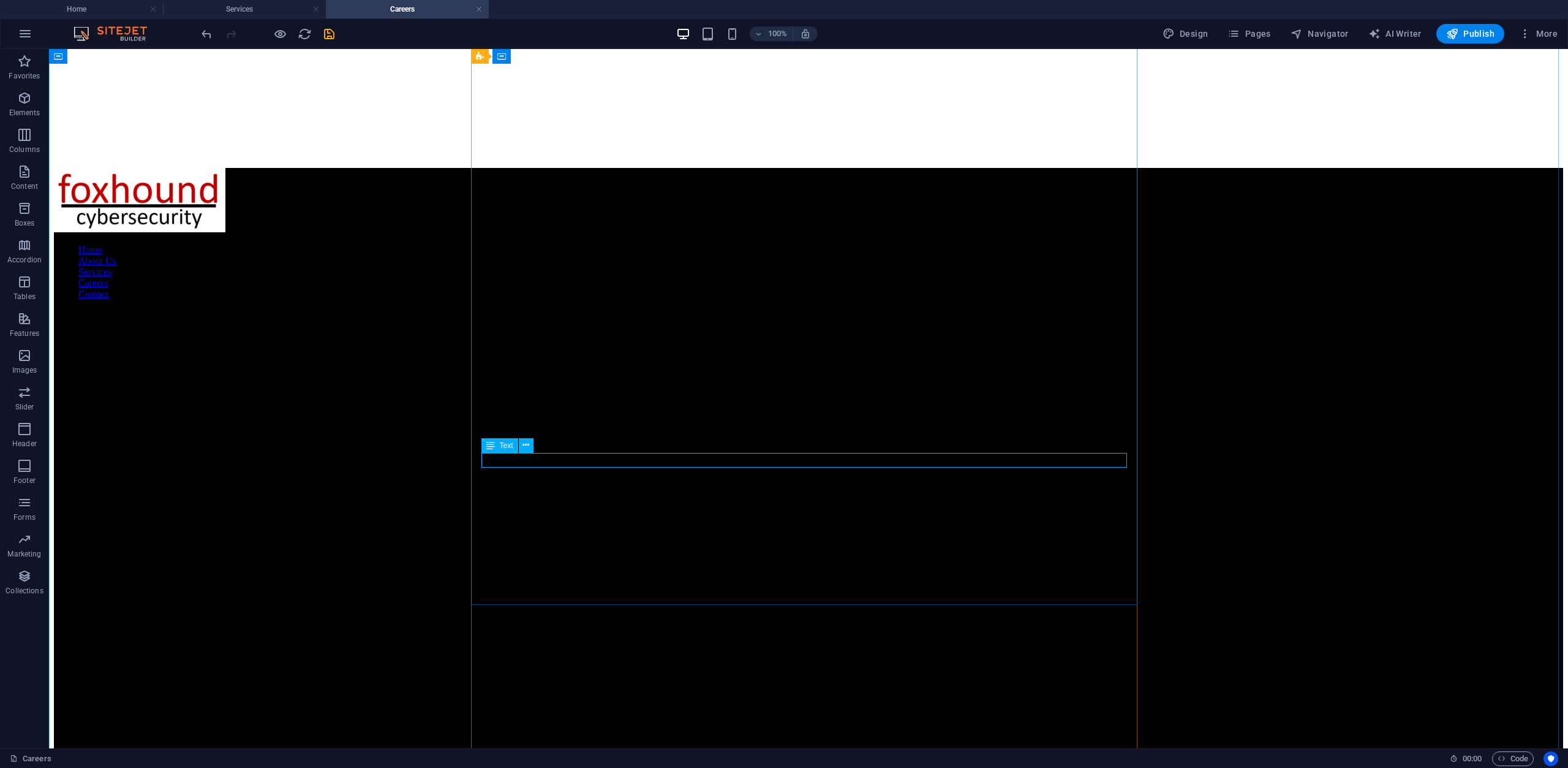
scroll to position [5437, 0]
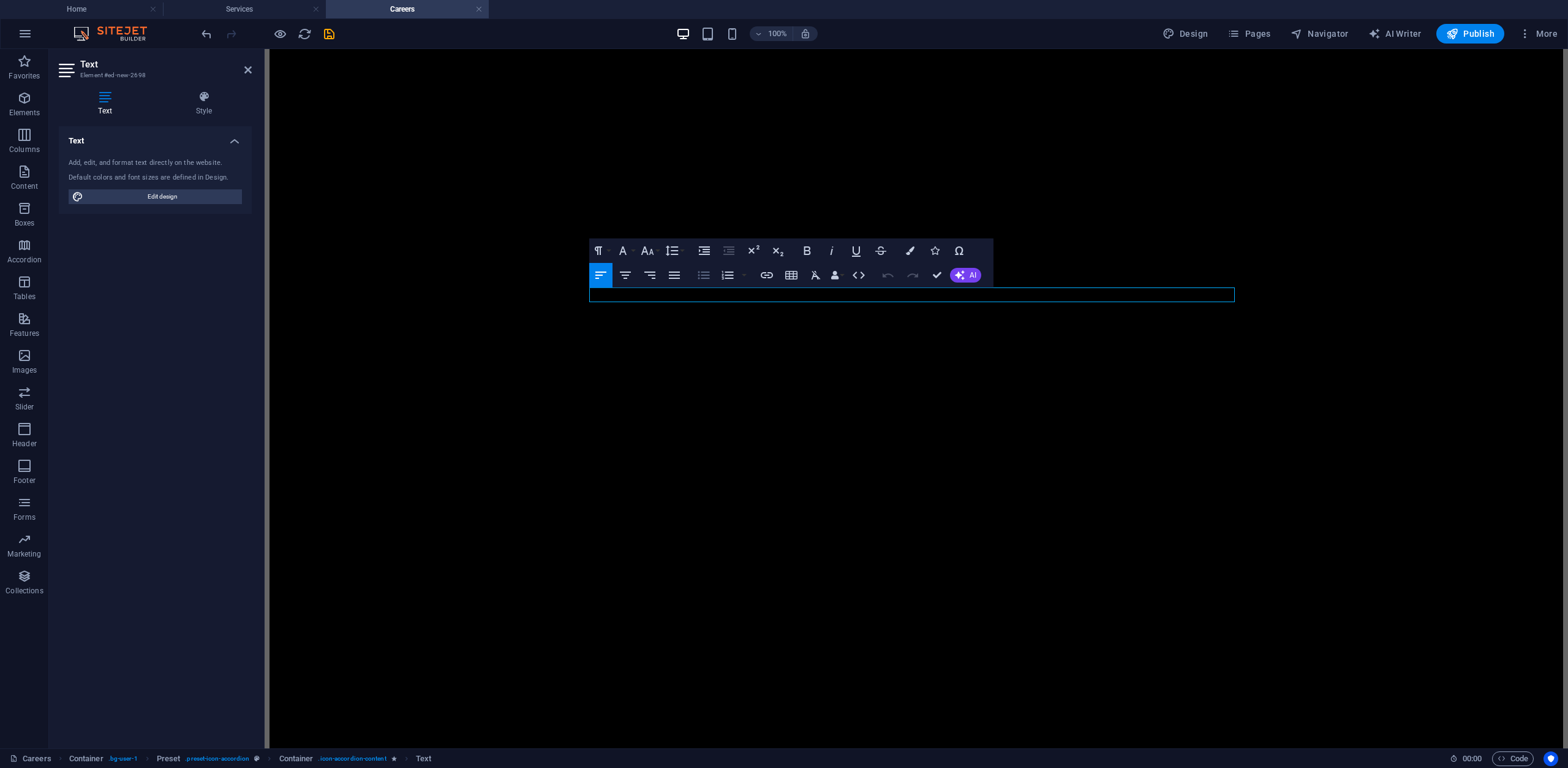
click at [704, 273] on icon "button" at bounding box center [704, 275] width 15 height 15
click at [707, 276] on icon "button" at bounding box center [704, 275] width 15 height 15
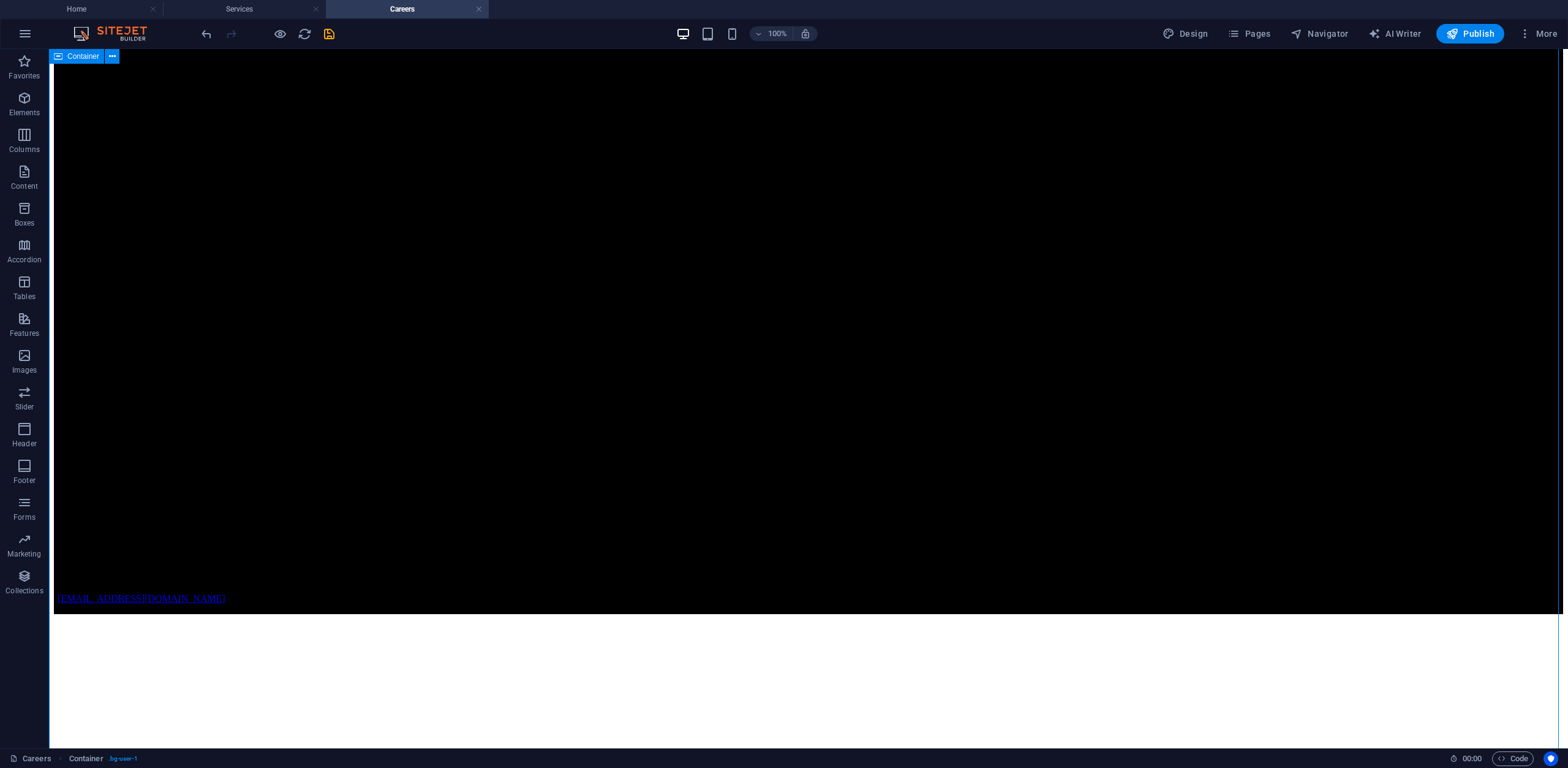
scroll to position [4457, 0]
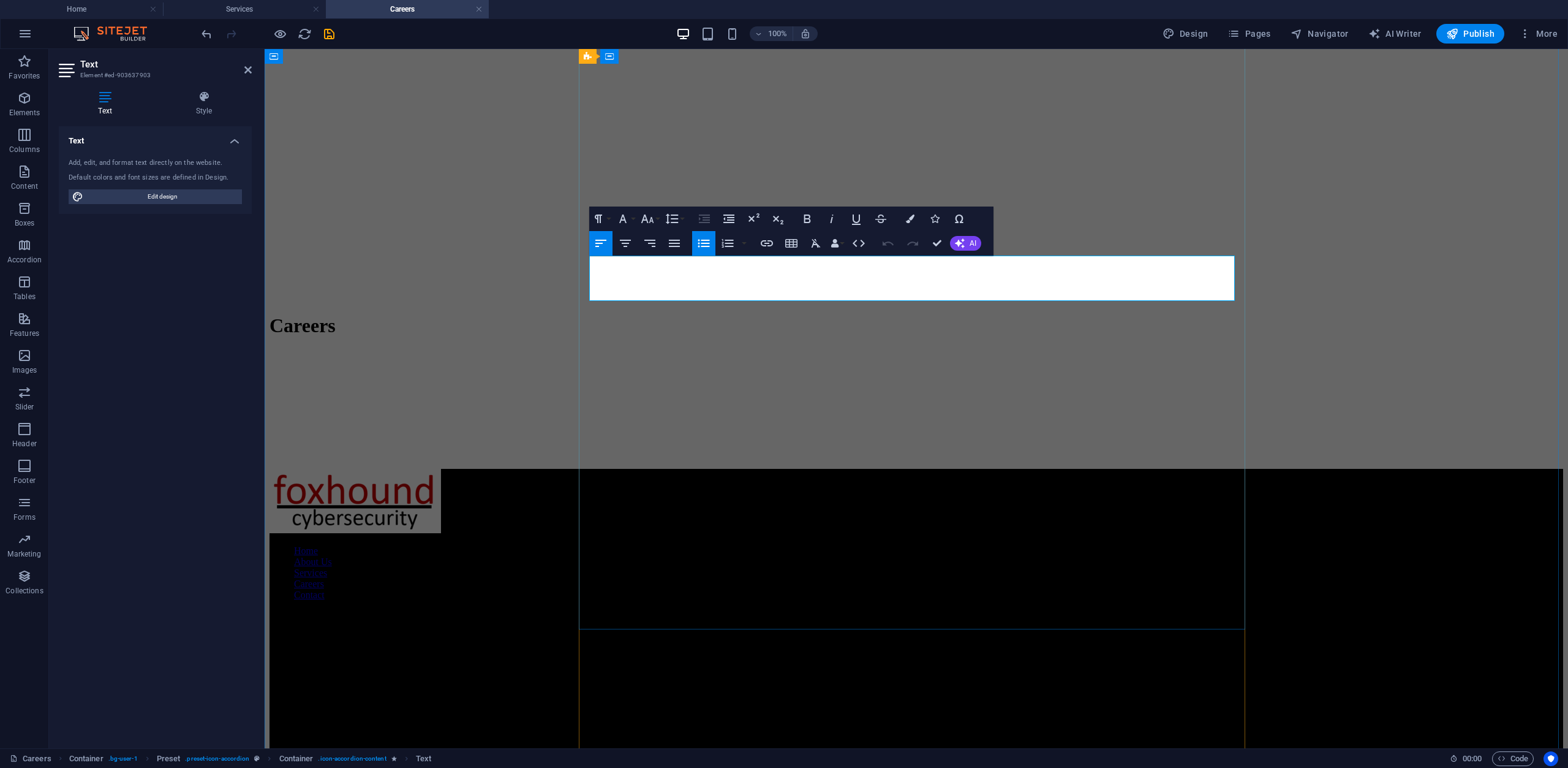
copy li "Foundational security certifications (e.g., CompTIA Security+, SSCP, GSEC)"
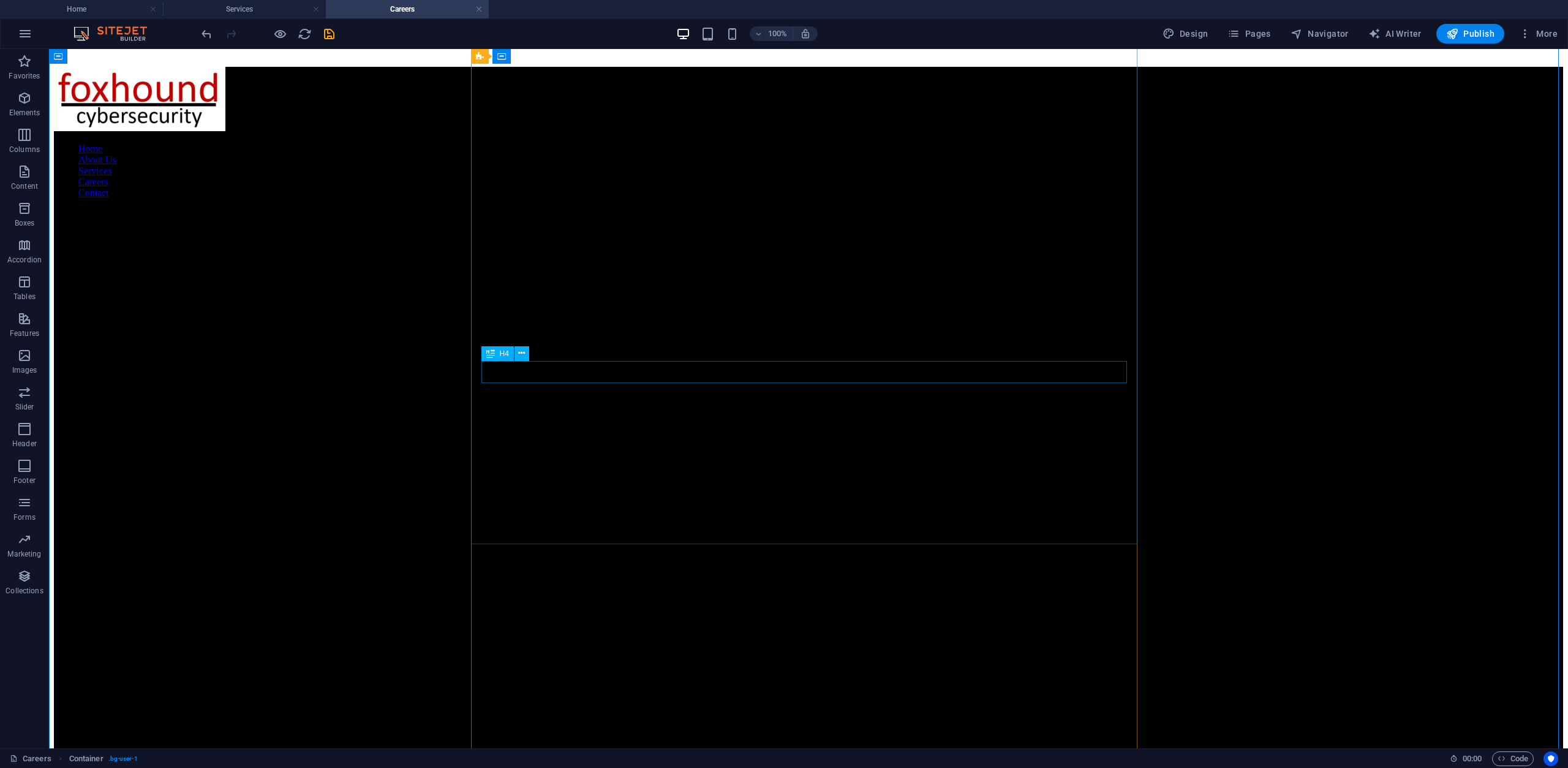
scroll to position [5560, 0]
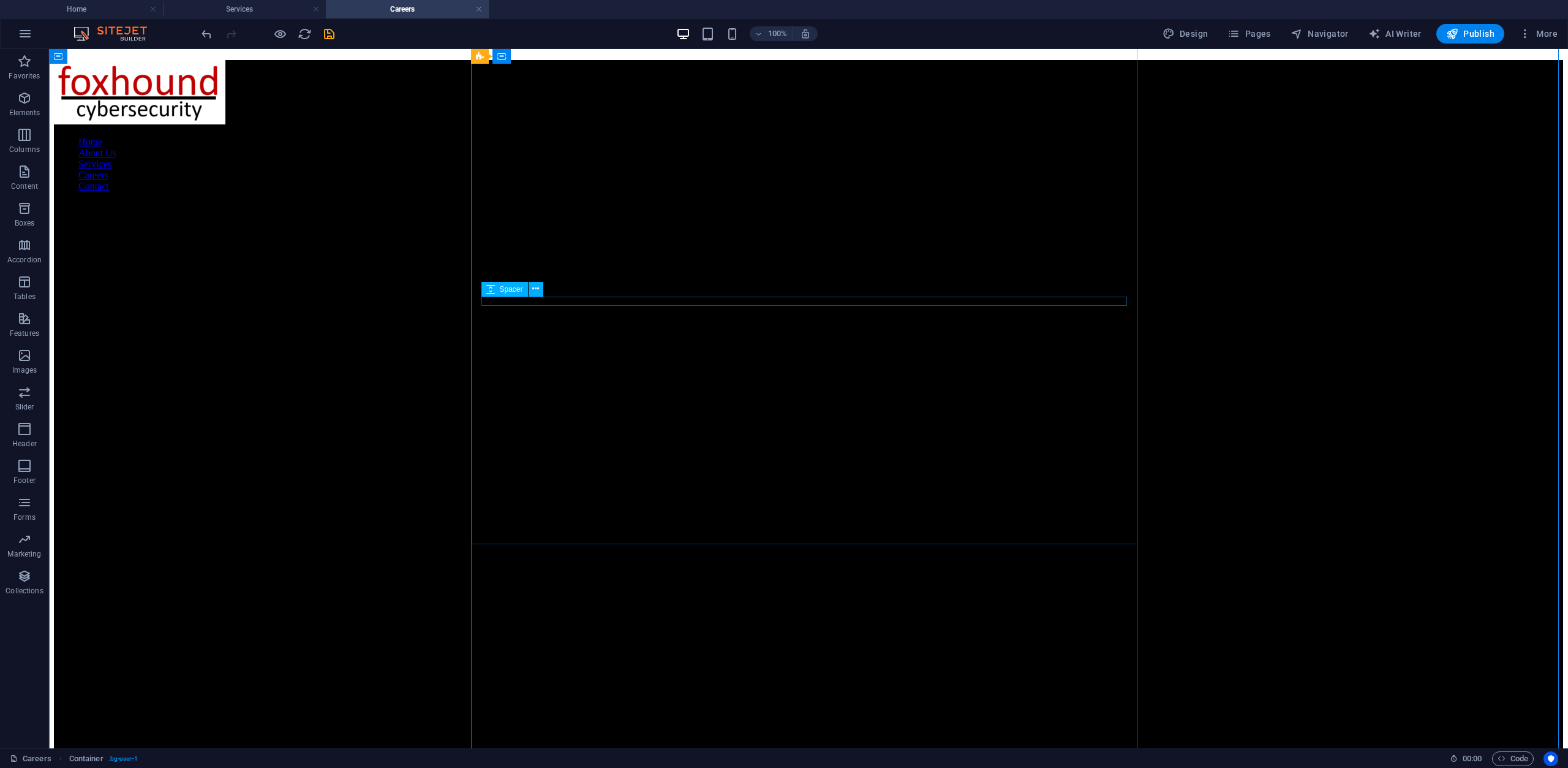
click at [544, 292] on div "Spacer" at bounding box center [516, 289] width 70 height 15
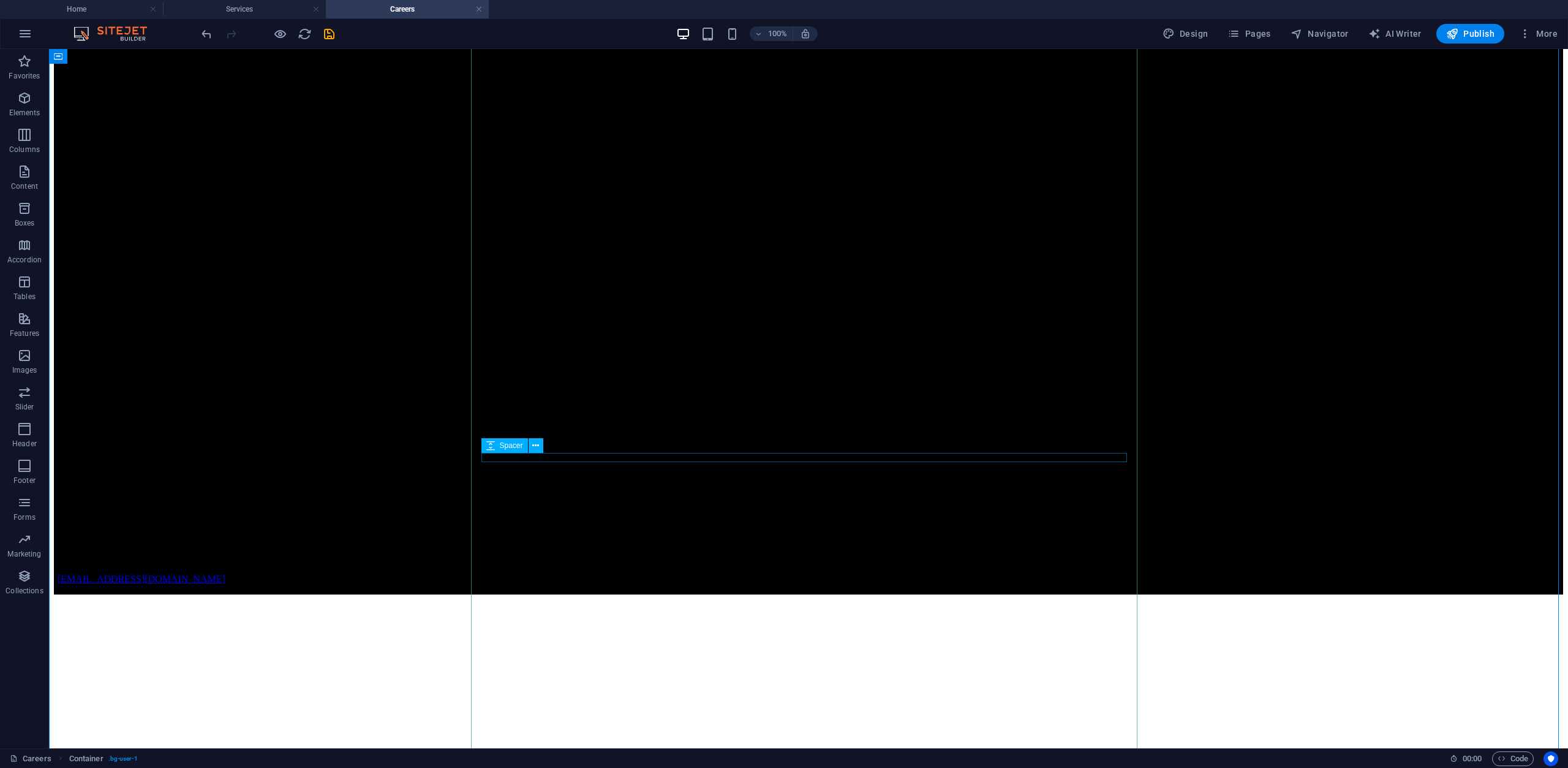
scroll to position [4457, 0]
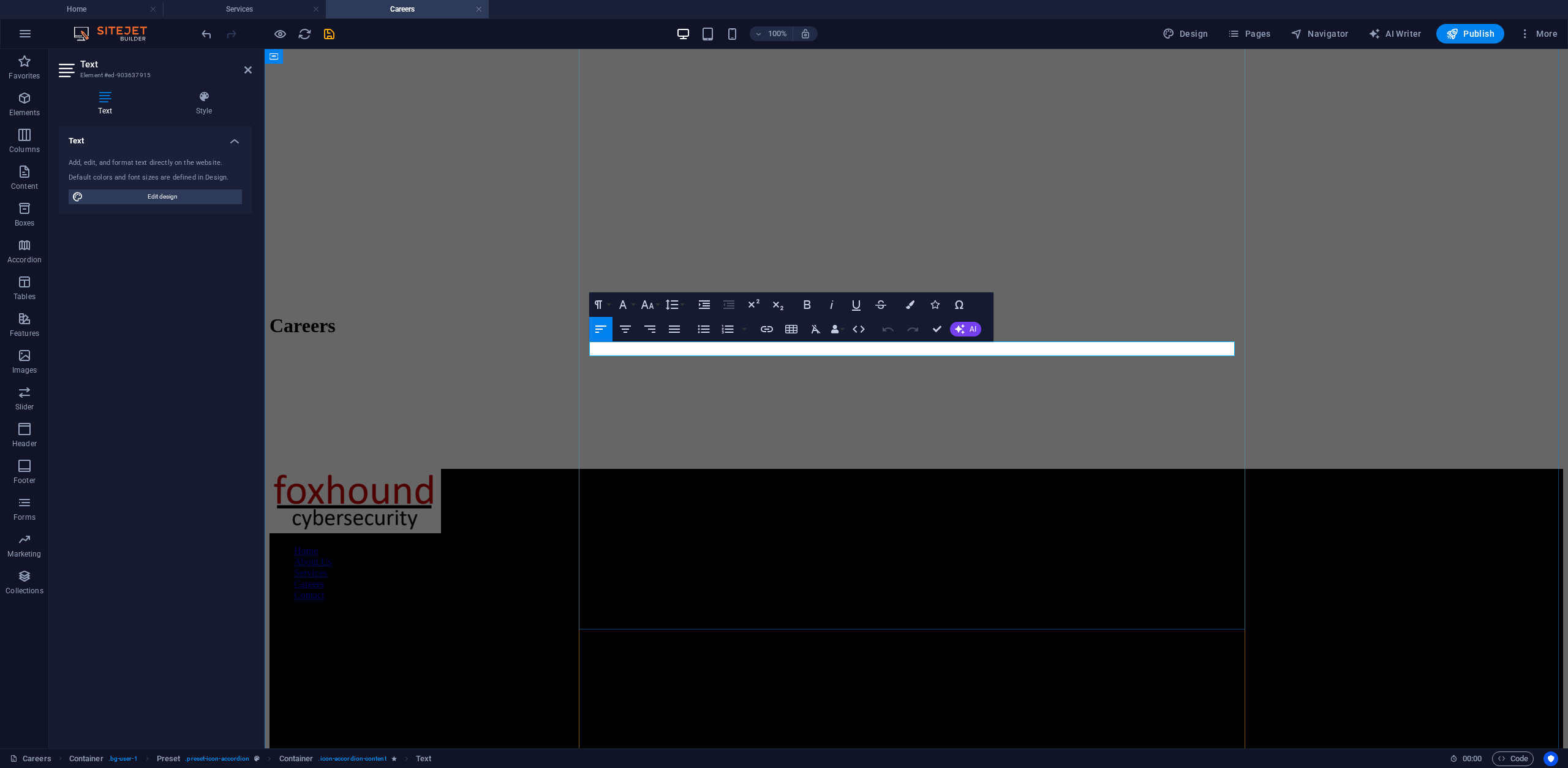
copy p "Candidates may be subject to a background check depending on client or project …"
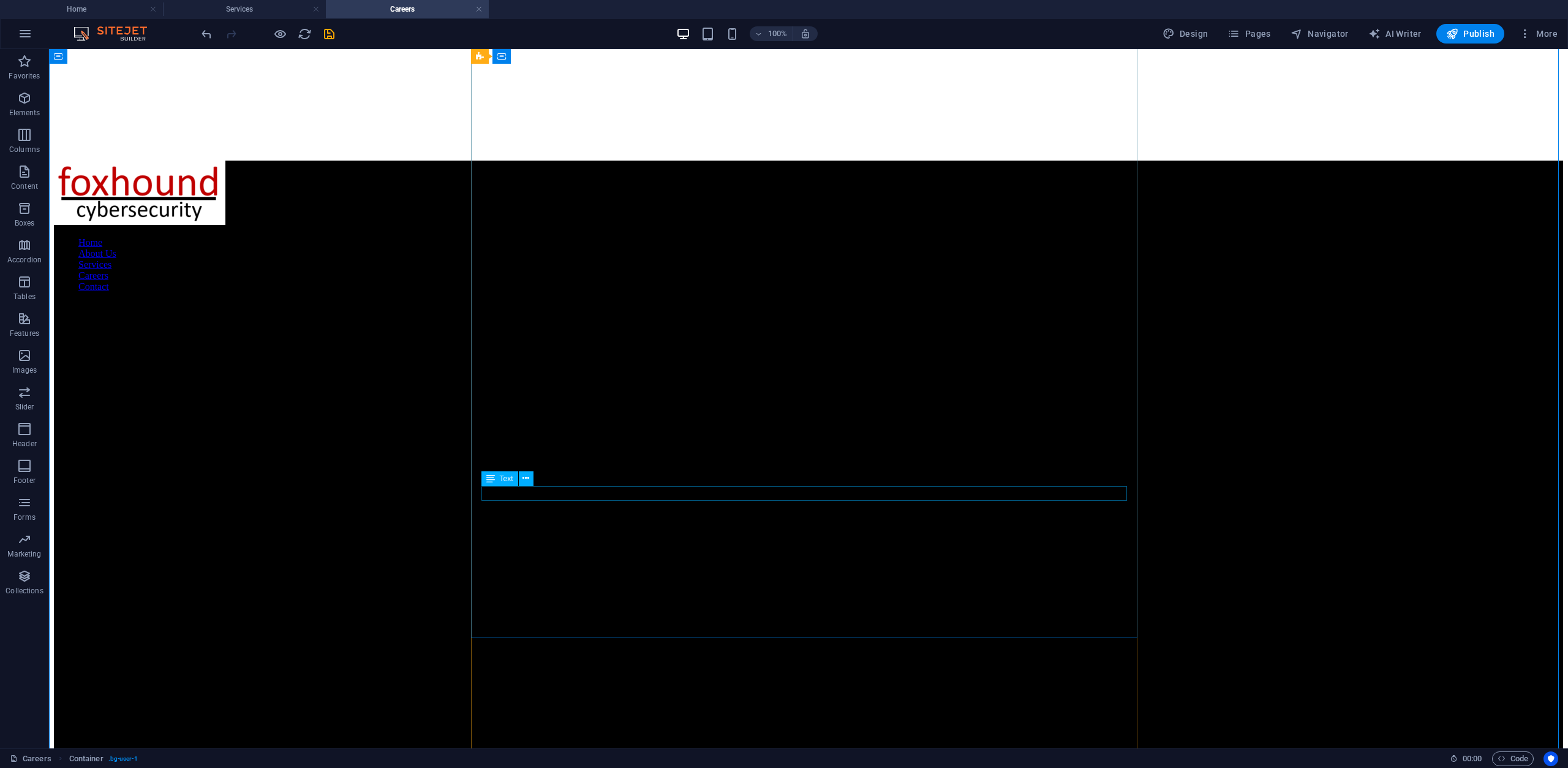
scroll to position [5560, 0]
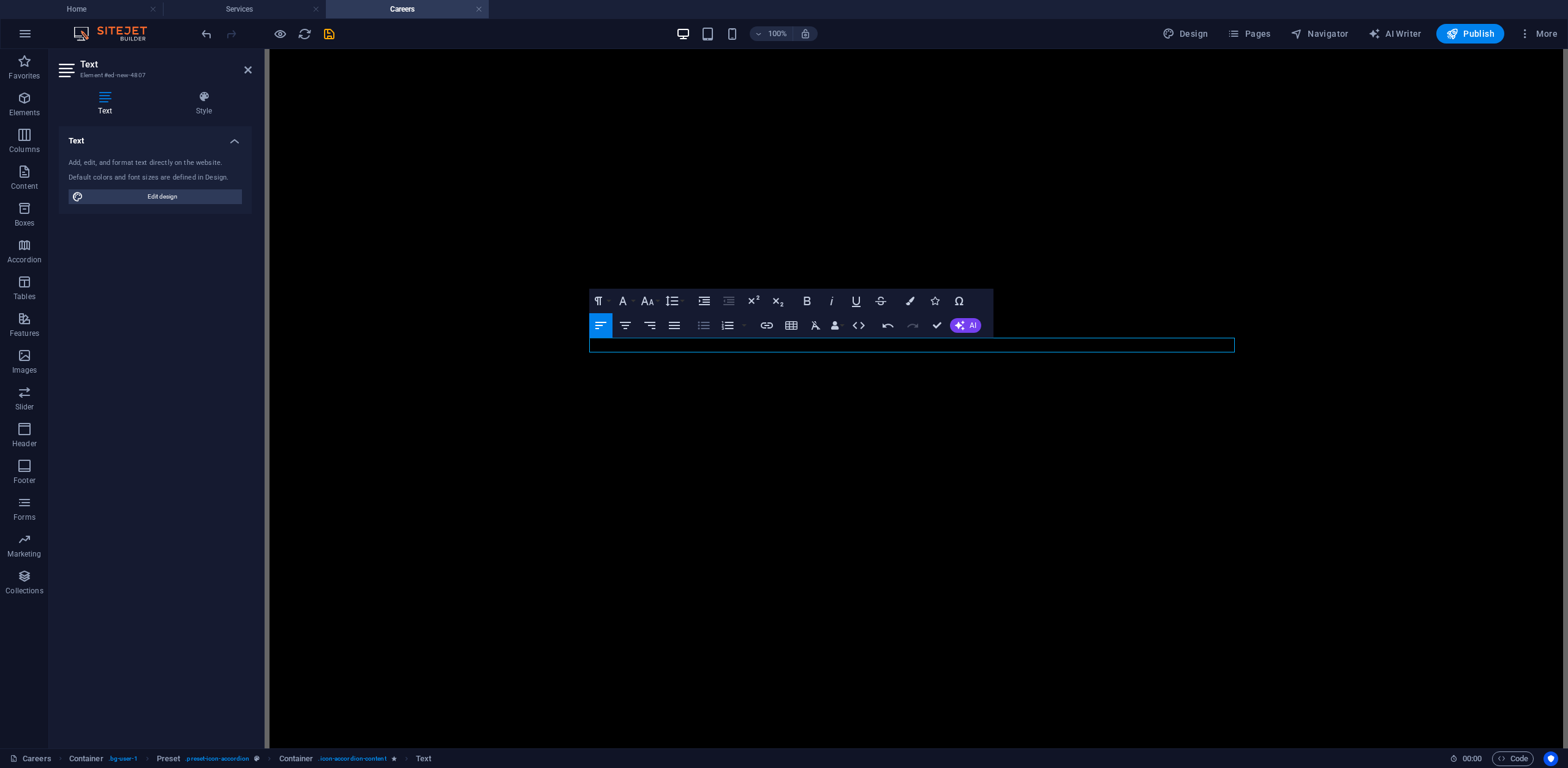
click at [704, 326] on icon "button" at bounding box center [704, 326] width 15 height 15
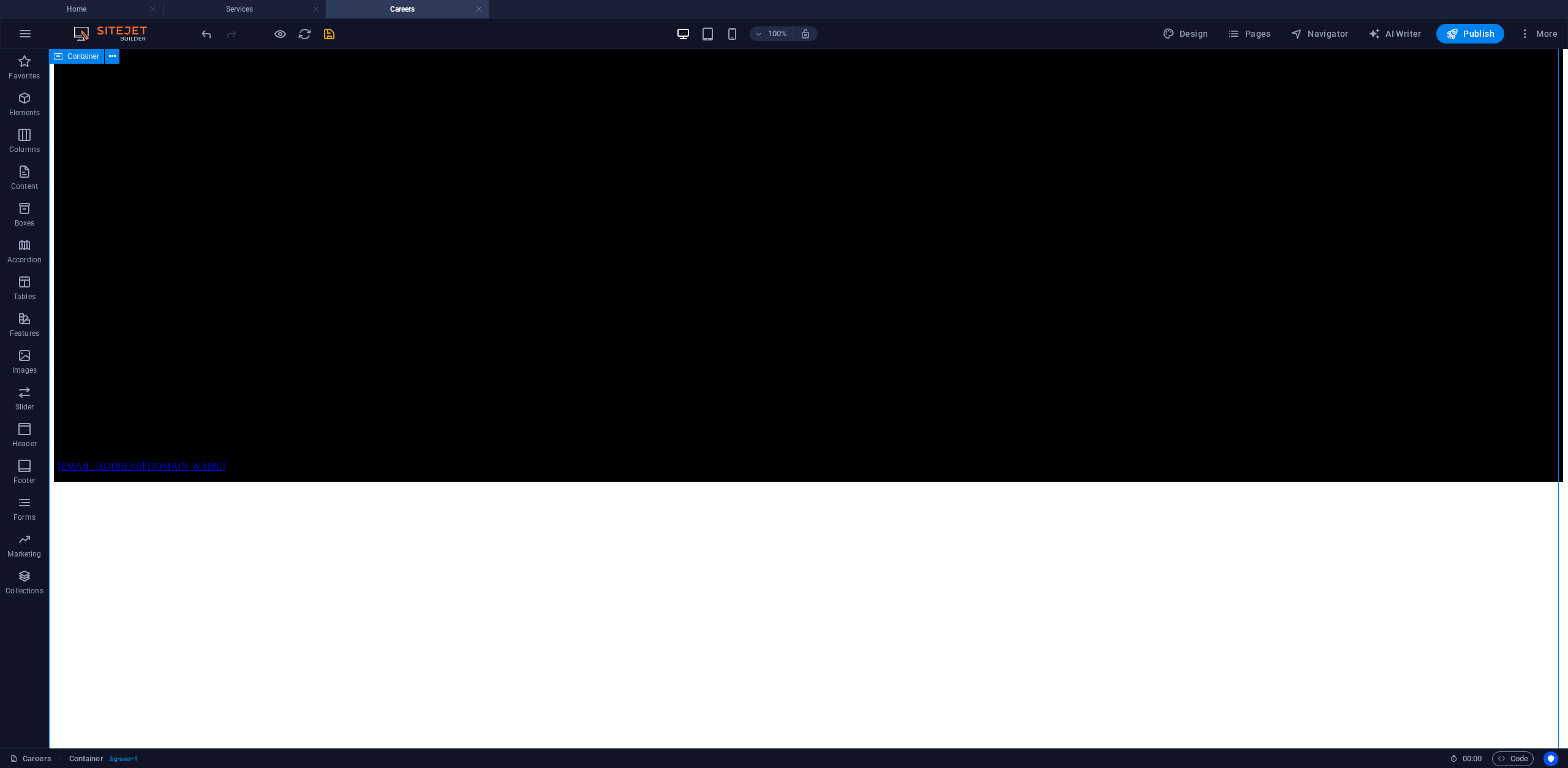
scroll to position [4519, 0]
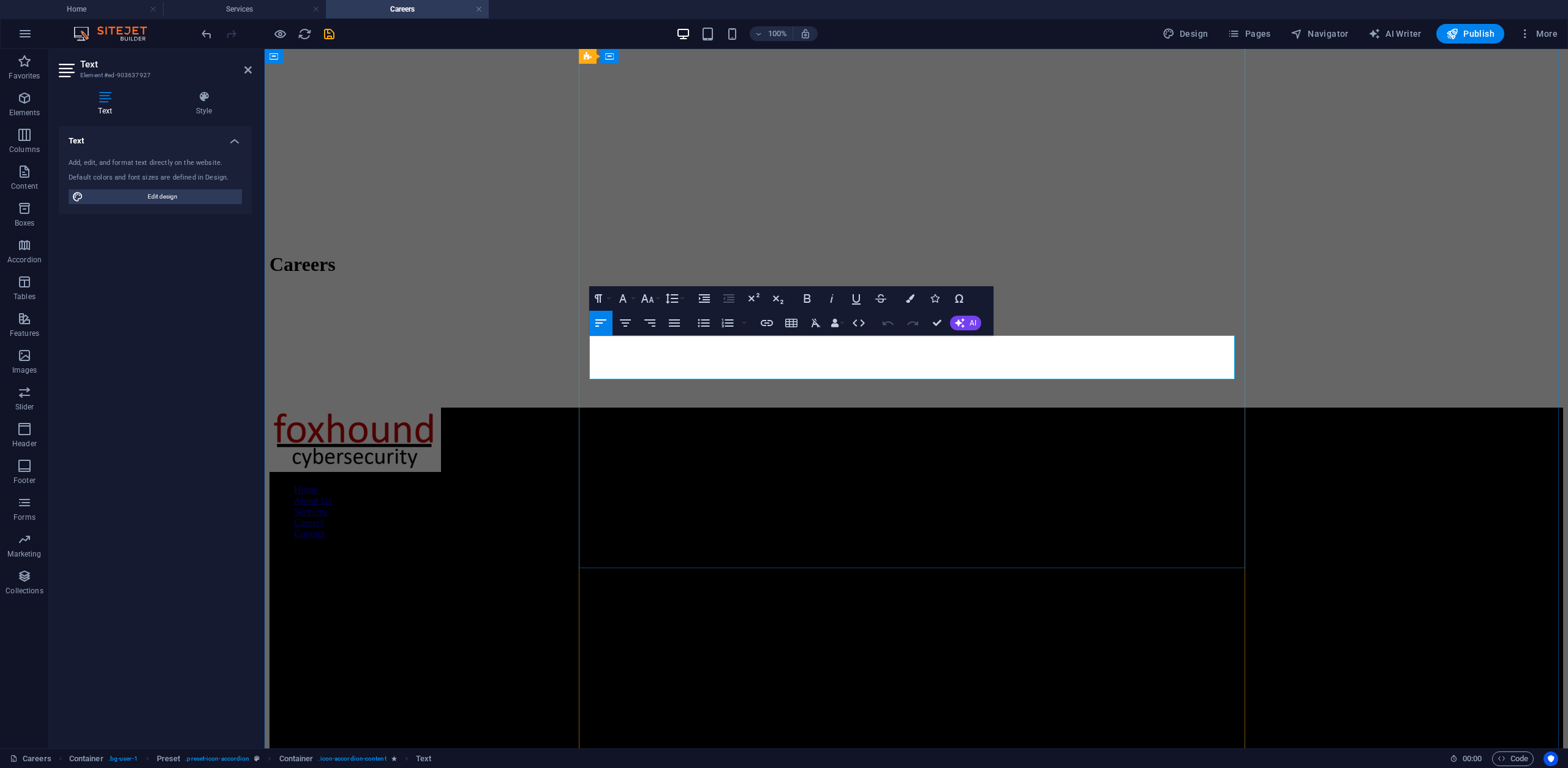
copy p "Foxhound Cybersecurity embraces flexibility and collaboration. This role may be…"
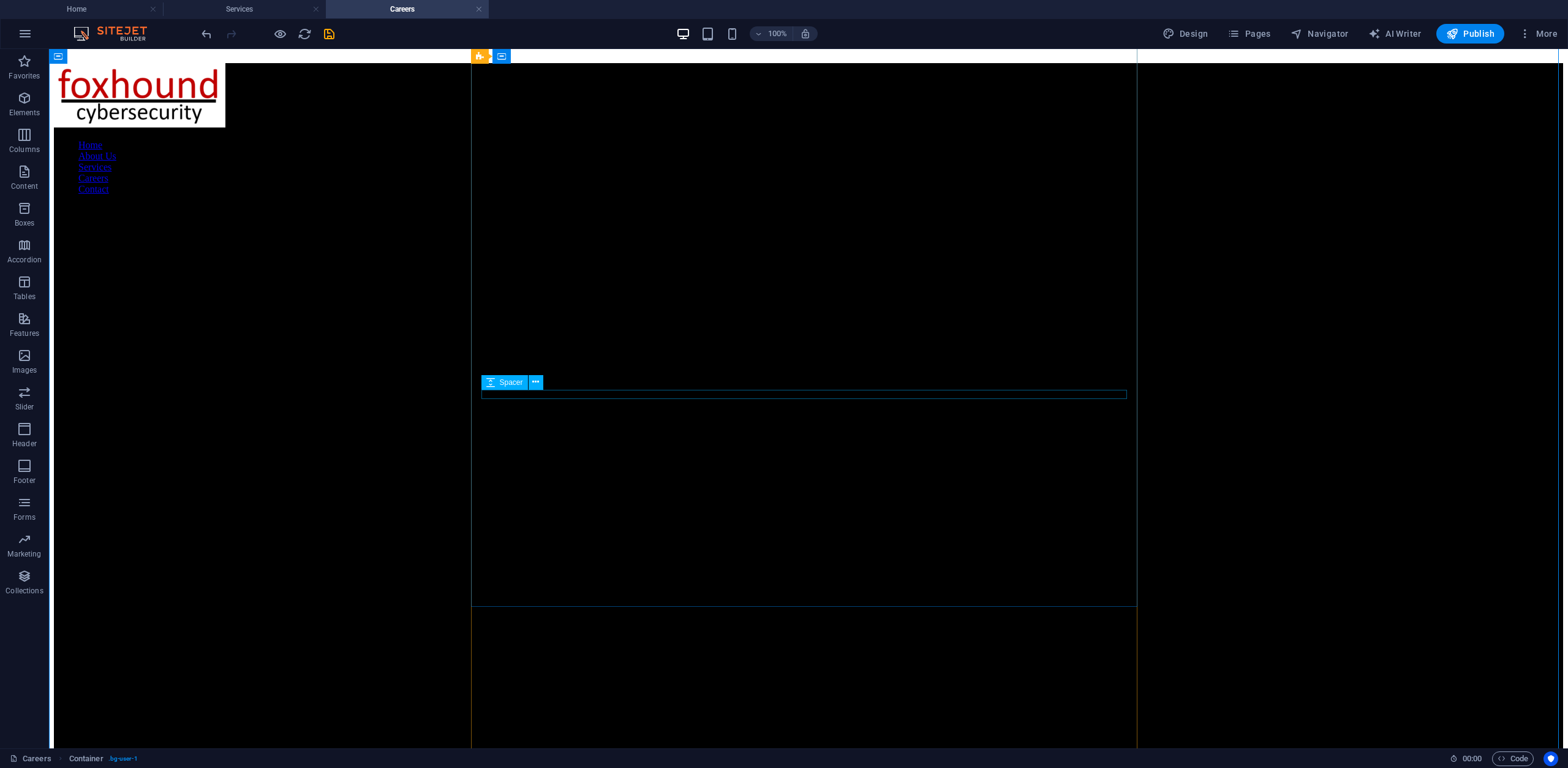
scroll to position [5499, 0]
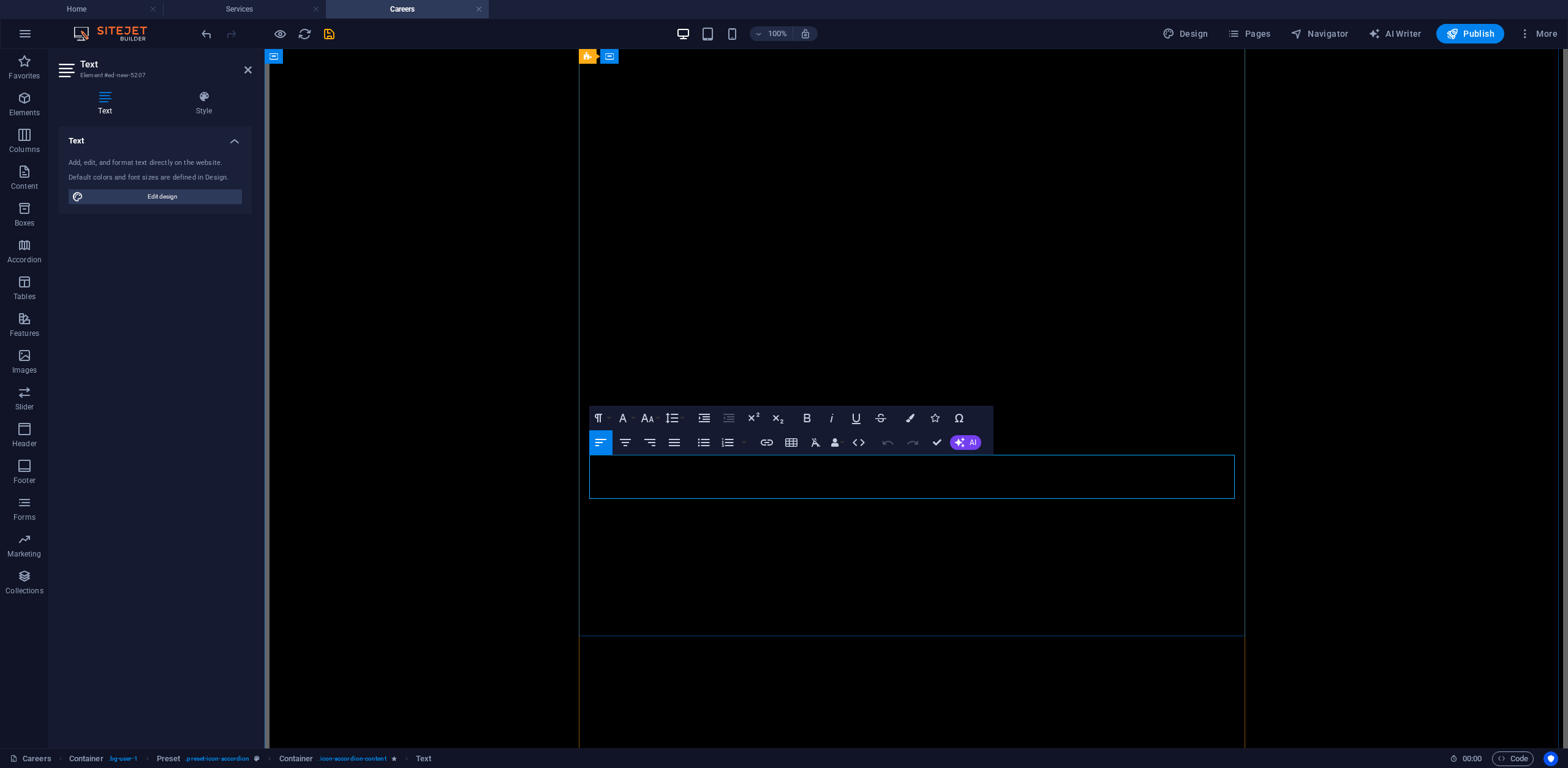
click at [707, 445] on icon "button" at bounding box center [703, 442] width 12 height 8
click at [654, 419] on icon "button" at bounding box center [648, 418] width 15 height 15
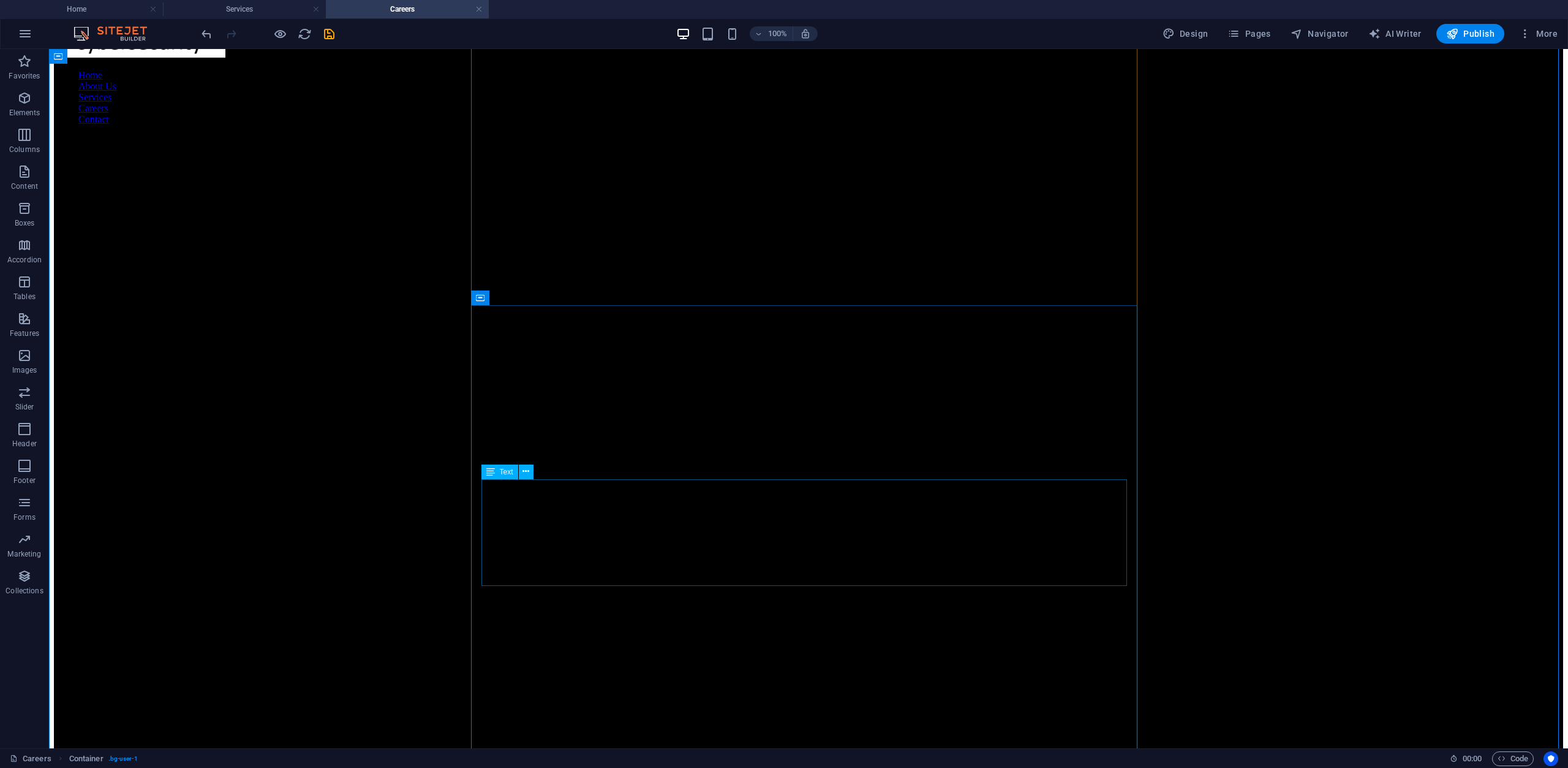
scroll to position [5621, 0]
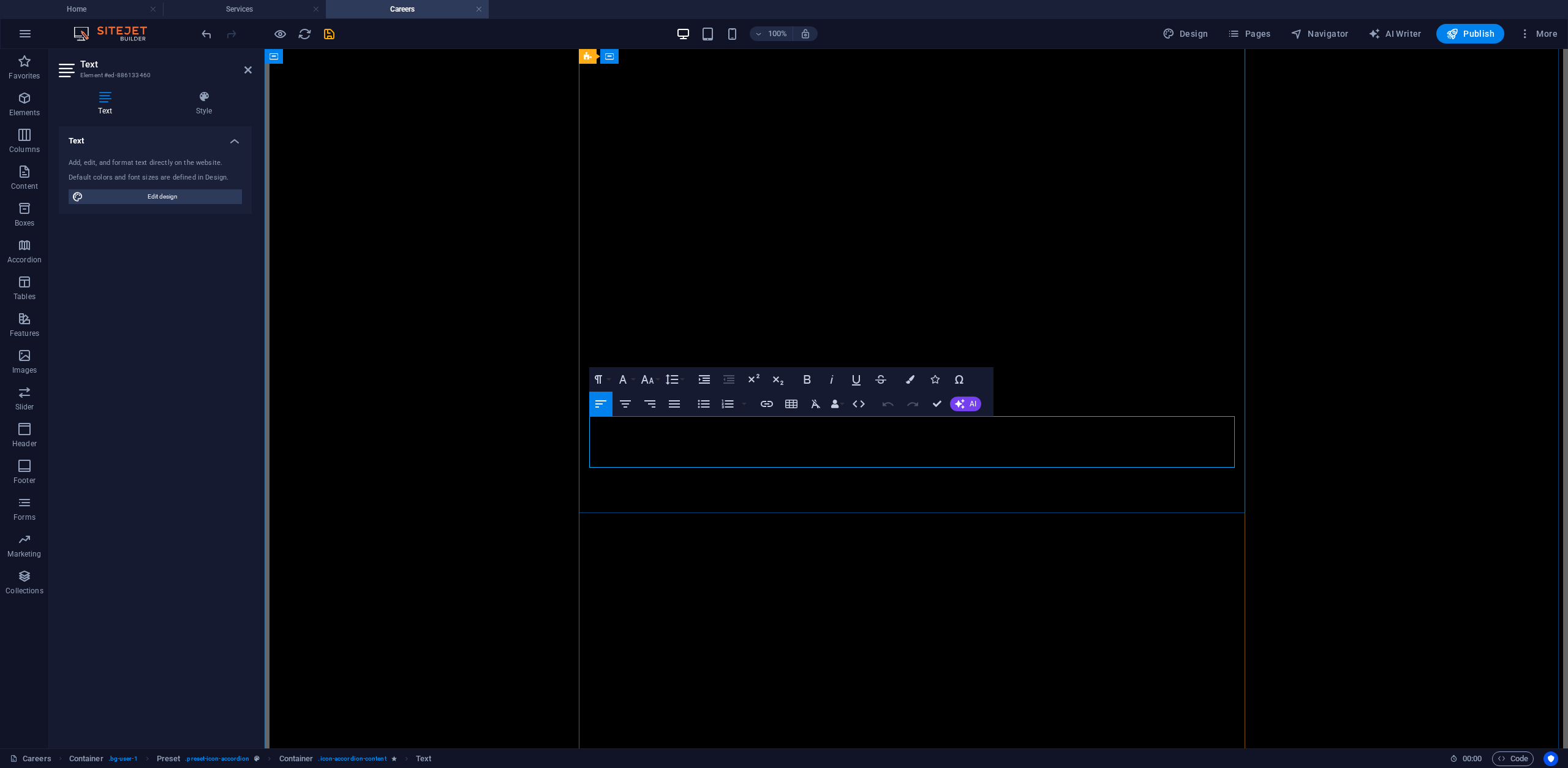
click at [674, 382] on icon "button" at bounding box center [672, 379] width 13 height 11
click at [649, 382] on icon "button" at bounding box center [648, 379] width 15 height 15
click at [627, 382] on icon "button" at bounding box center [623, 379] width 15 height 15
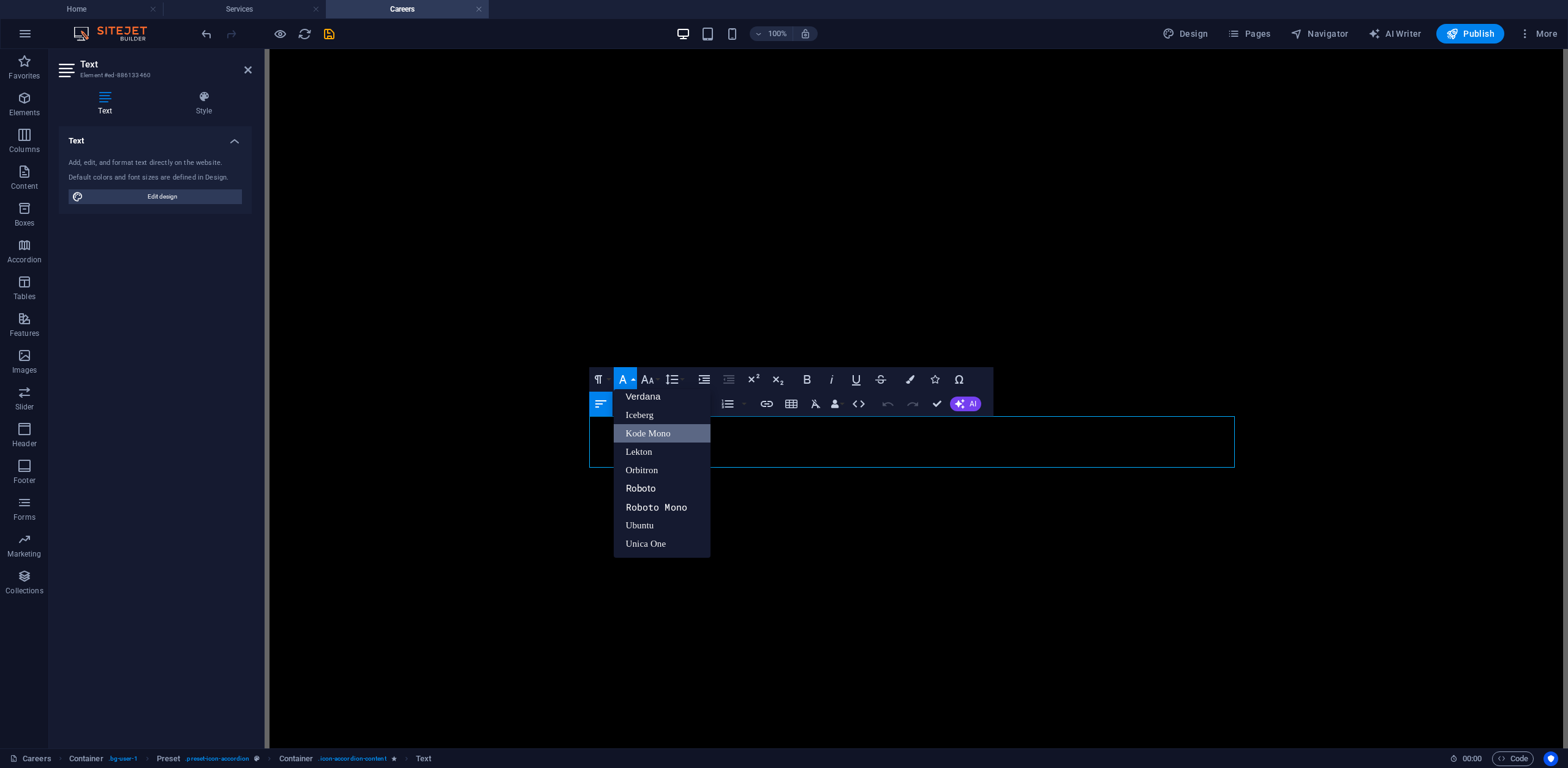
scroll to position [99, 0]
click at [641, 378] on icon "button" at bounding box center [648, 379] width 15 height 15
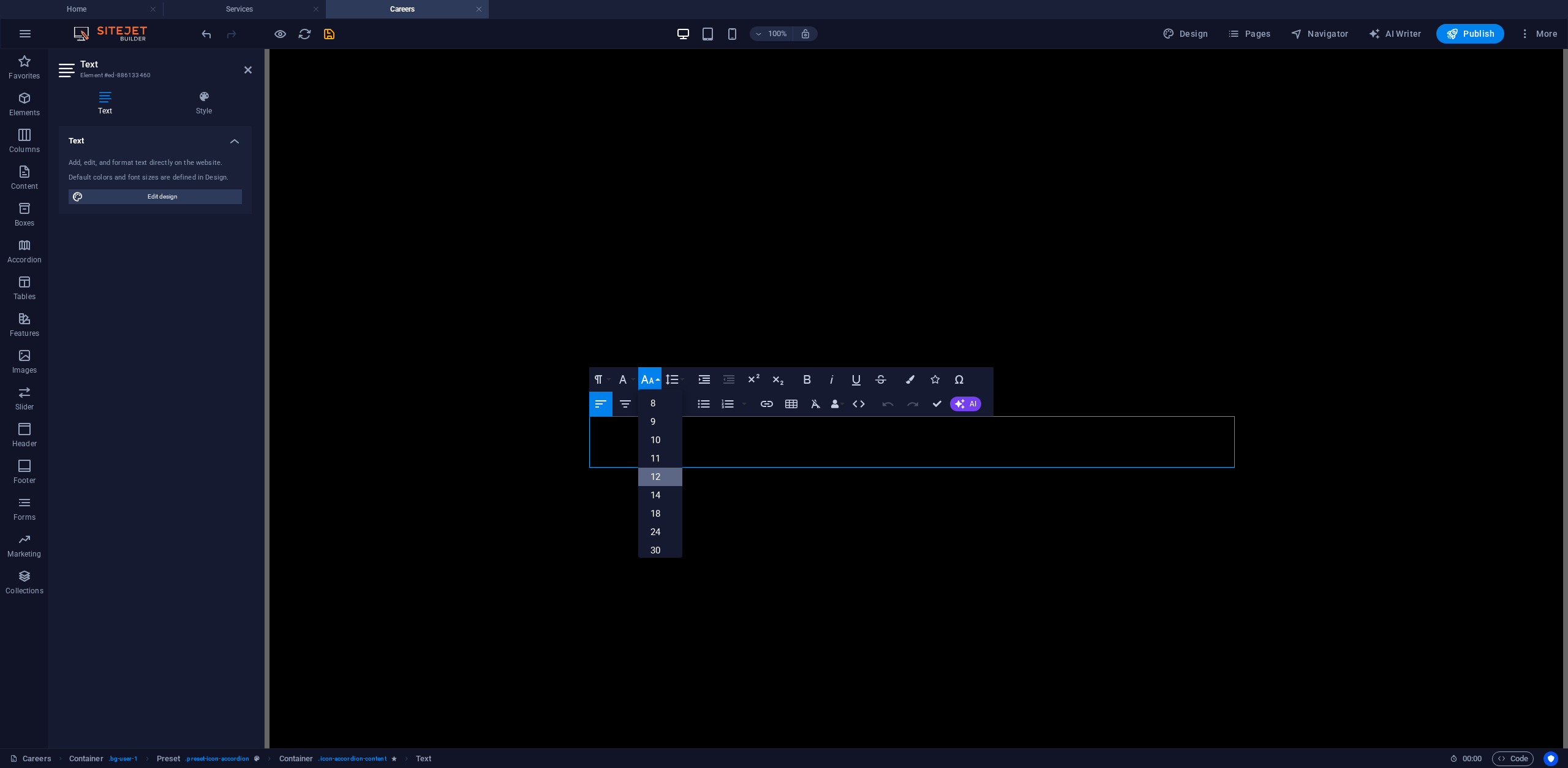
click at [663, 476] on link "12" at bounding box center [660, 476] width 44 height 18
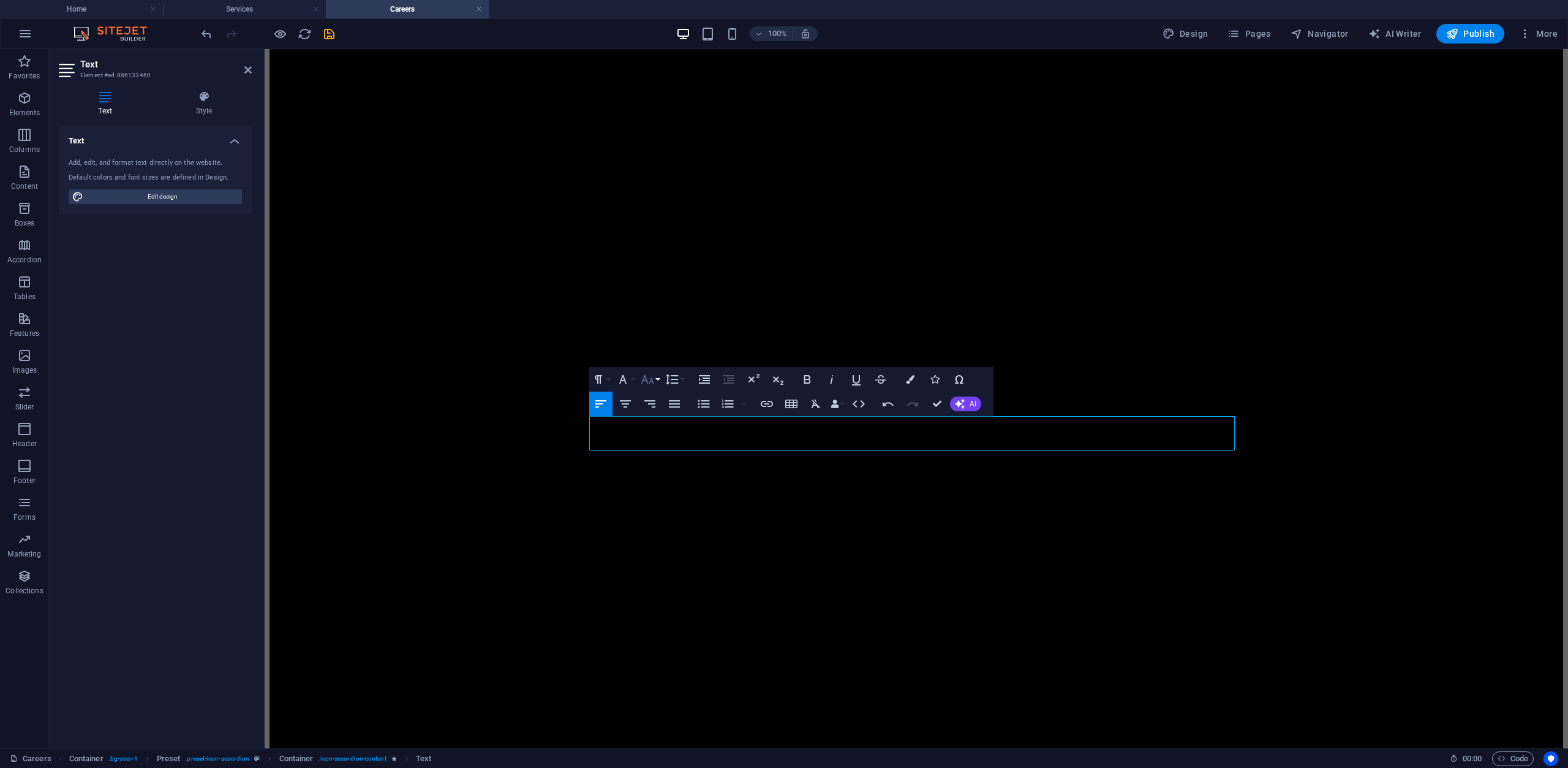
click at [653, 382] on icon "button" at bounding box center [648, 379] width 13 height 8
click at [663, 412] on link "14" at bounding box center [660, 408] width 44 height 18
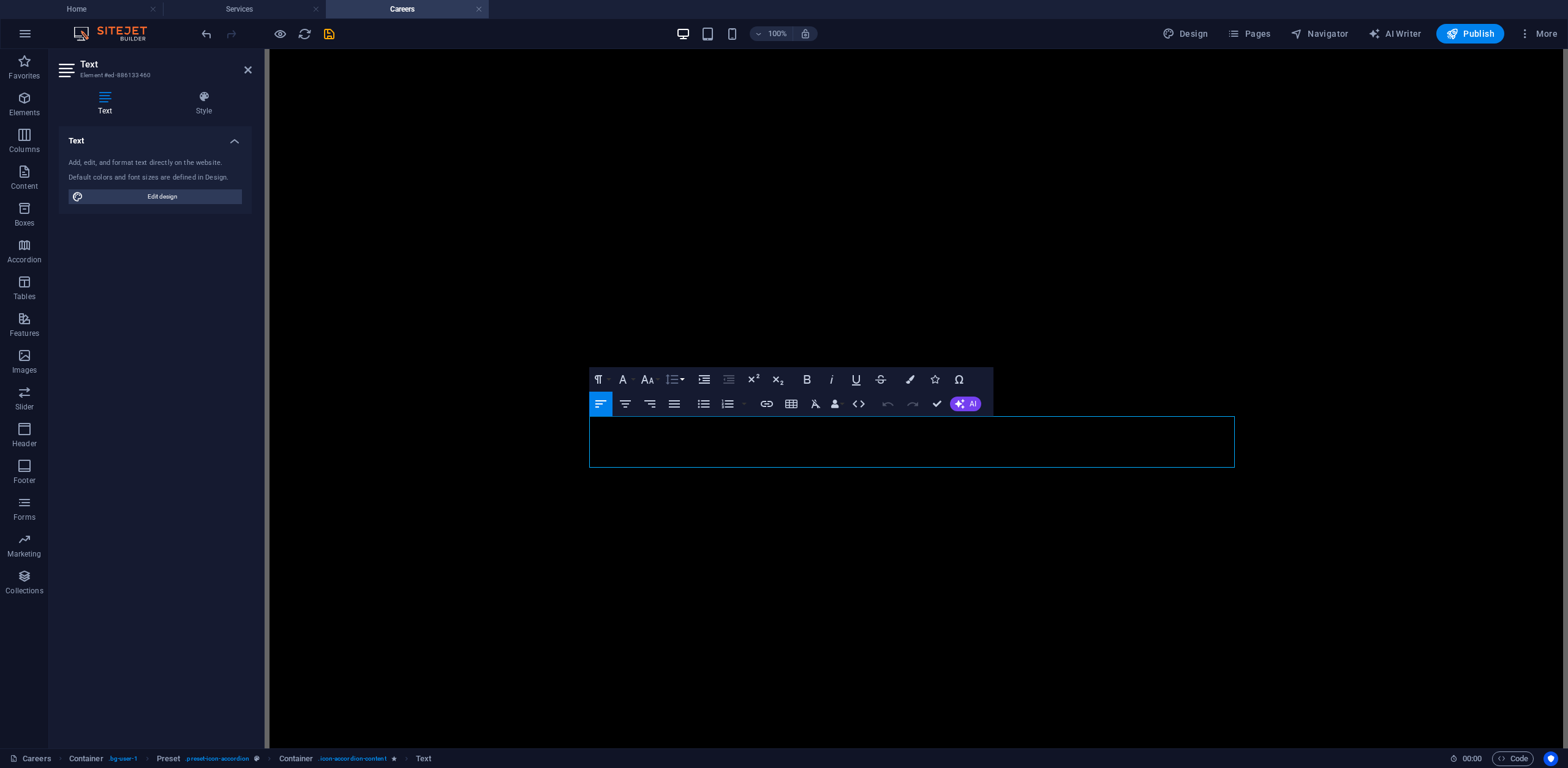
click at [676, 384] on icon "button" at bounding box center [672, 379] width 15 height 15
click at [647, 379] on icon "button" at bounding box center [648, 379] width 15 height 15
click at [662, 409] on link "18" at bounding box center [660, 415] width 44 height 18
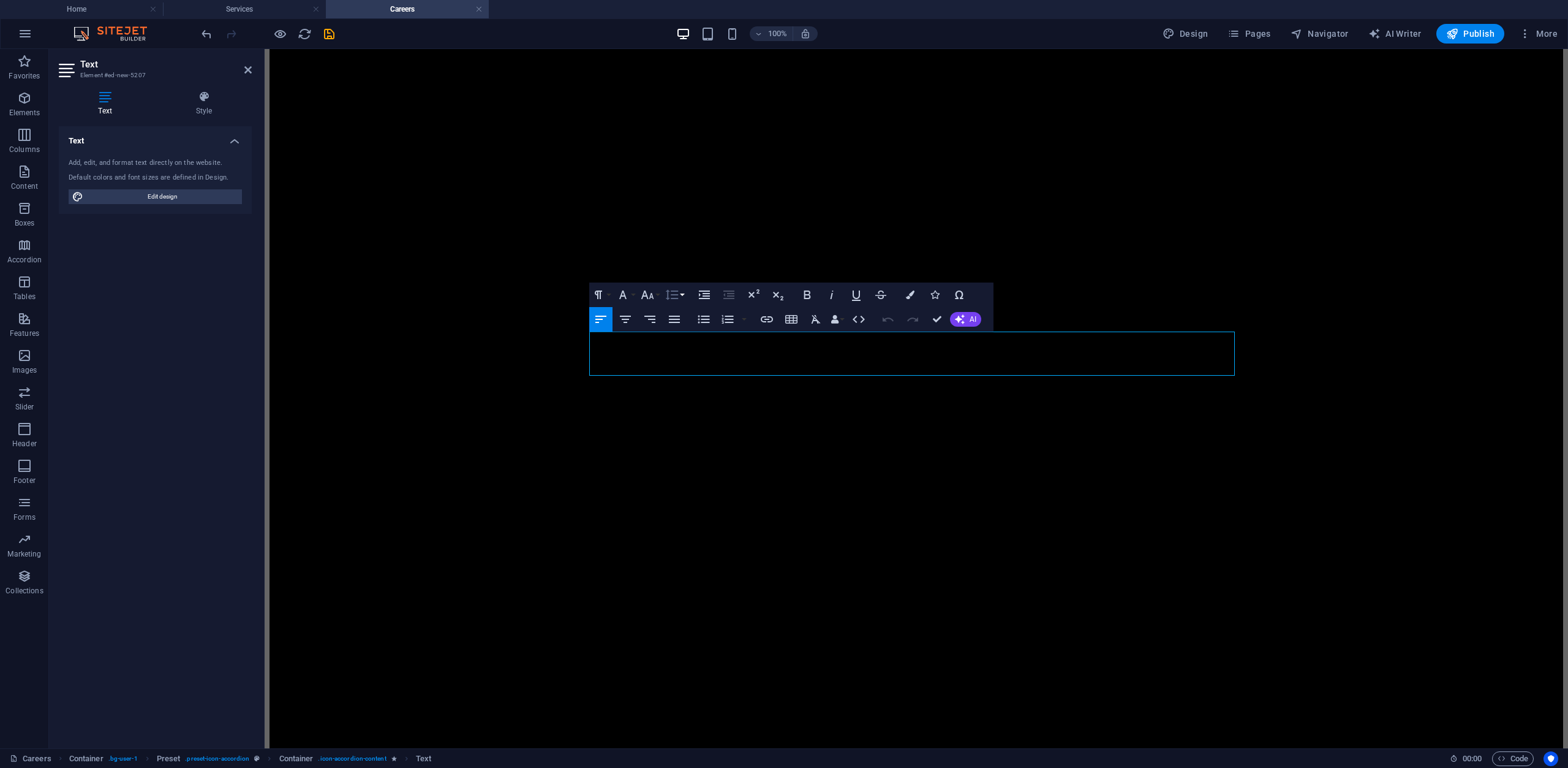
click at [669, 294] on icon "button" at bounding box center [672, 295] width 15 height 15
click at [648, 297] on icon "button" at bounding box center [648, 295] width 13 height 8
click at [662, 420] on link "18" at bounding box center [660, 429] width 44 height 18
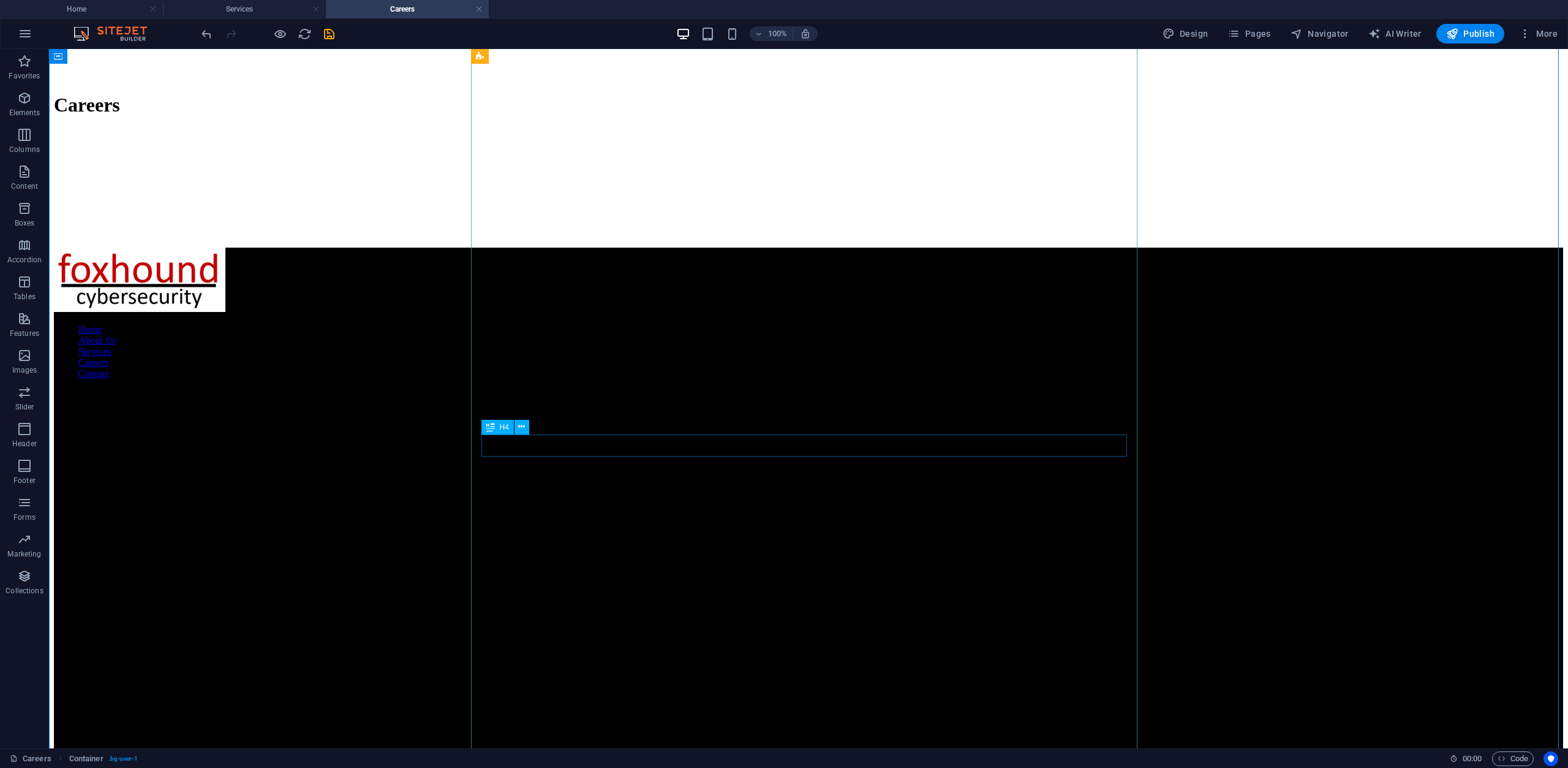
scroll to position [5376, 0]
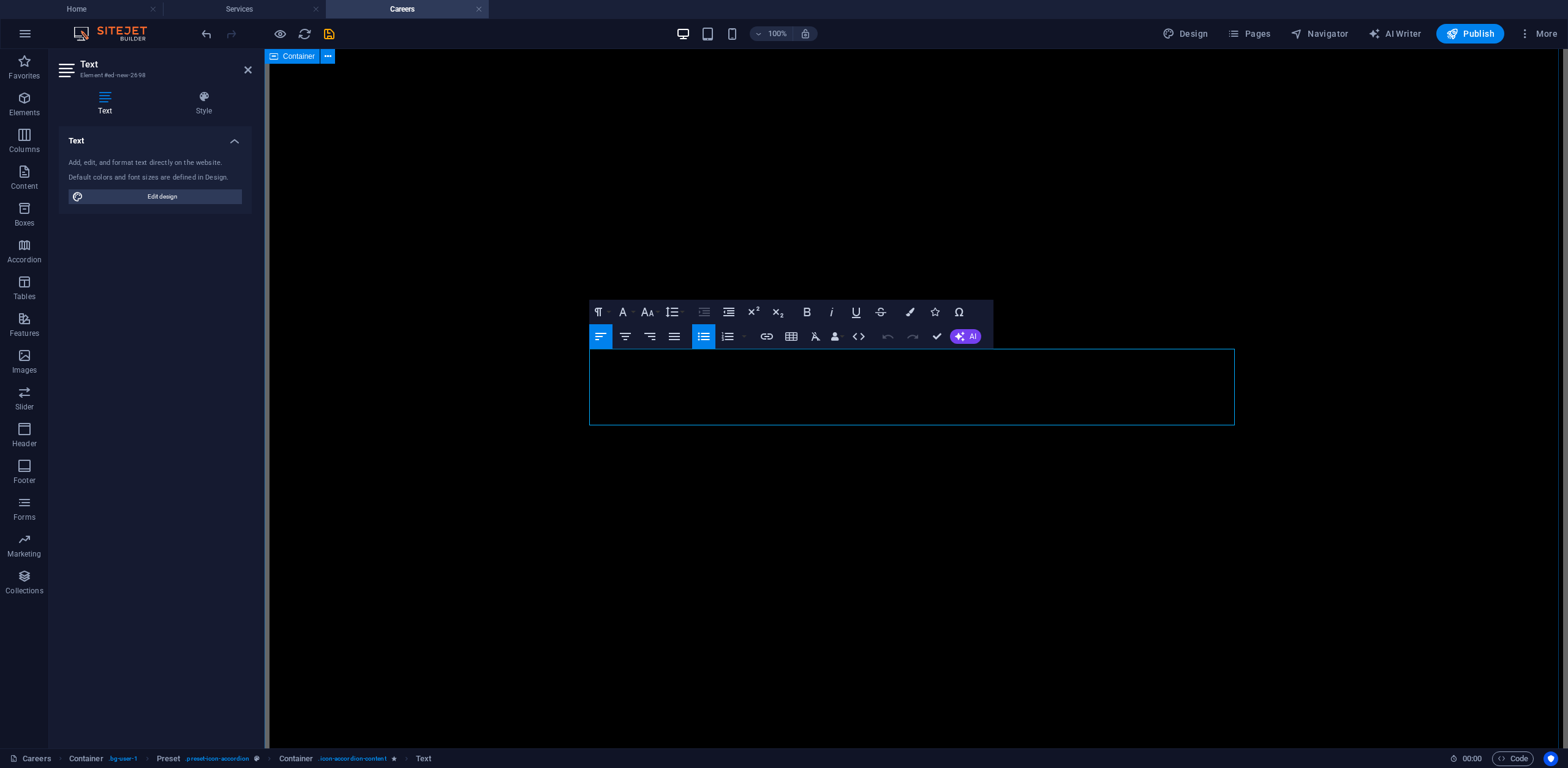
drag, startPoint x: 977, startPoint y: 417, endPoint x: 573, endPoint y: 361, distance: 407.9
click at [655, 314] on button "Font Size" at bounding box center [650, 312] width 23 height 25
drag, startPoint x: 658, startPoint y: 444, endPoint x: 391, endPoint y: 394, distance: 271.6
click at [658, 444] on link "18" at bounding box center [660, 446] width 44 height 18
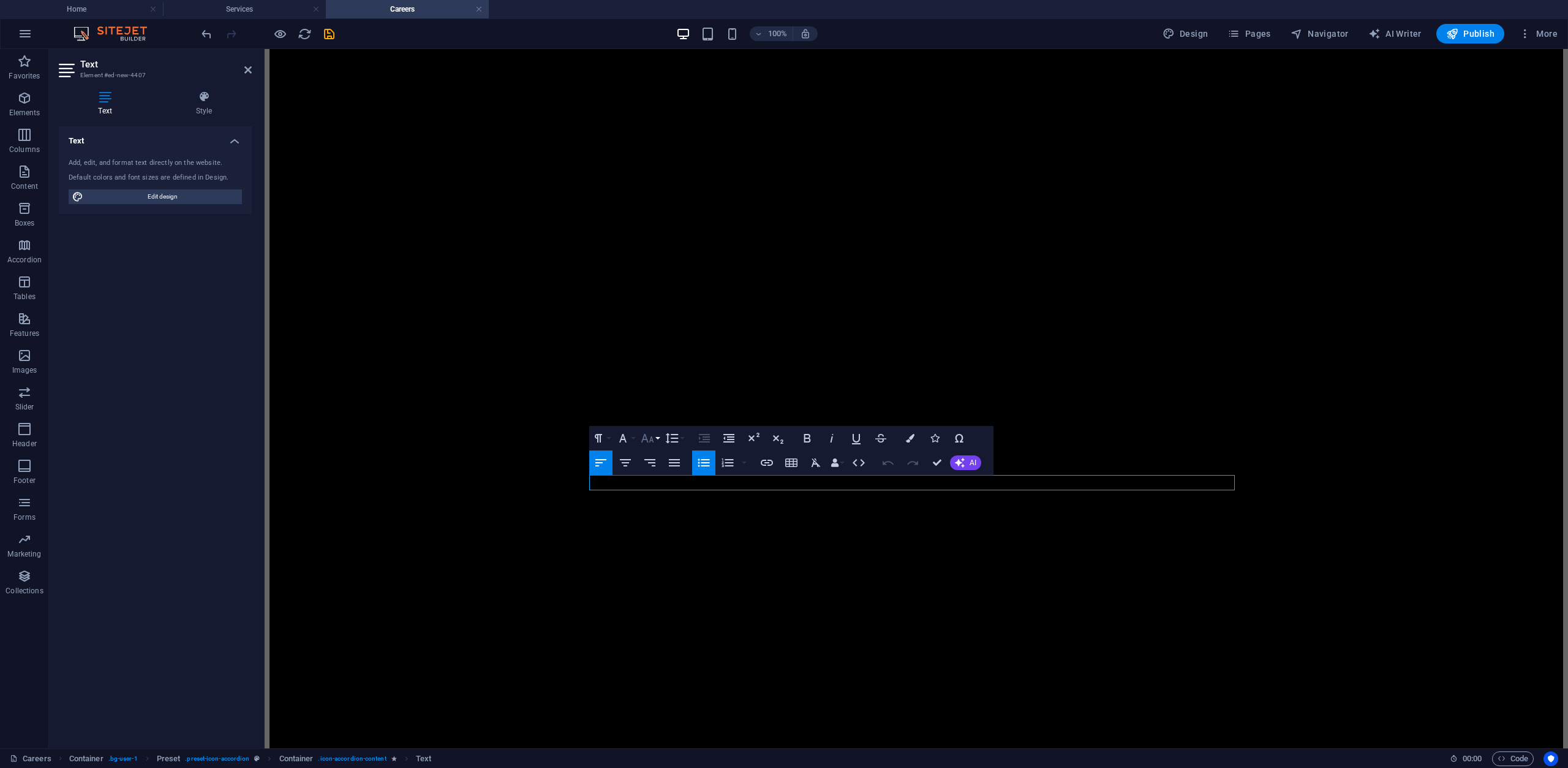
click at [650, 439] on icon "button" at bounding box center [648, 438] width 13 height 8
click at [659, 573] on link "18" at bounding box center [660, 572] width 44 height 18
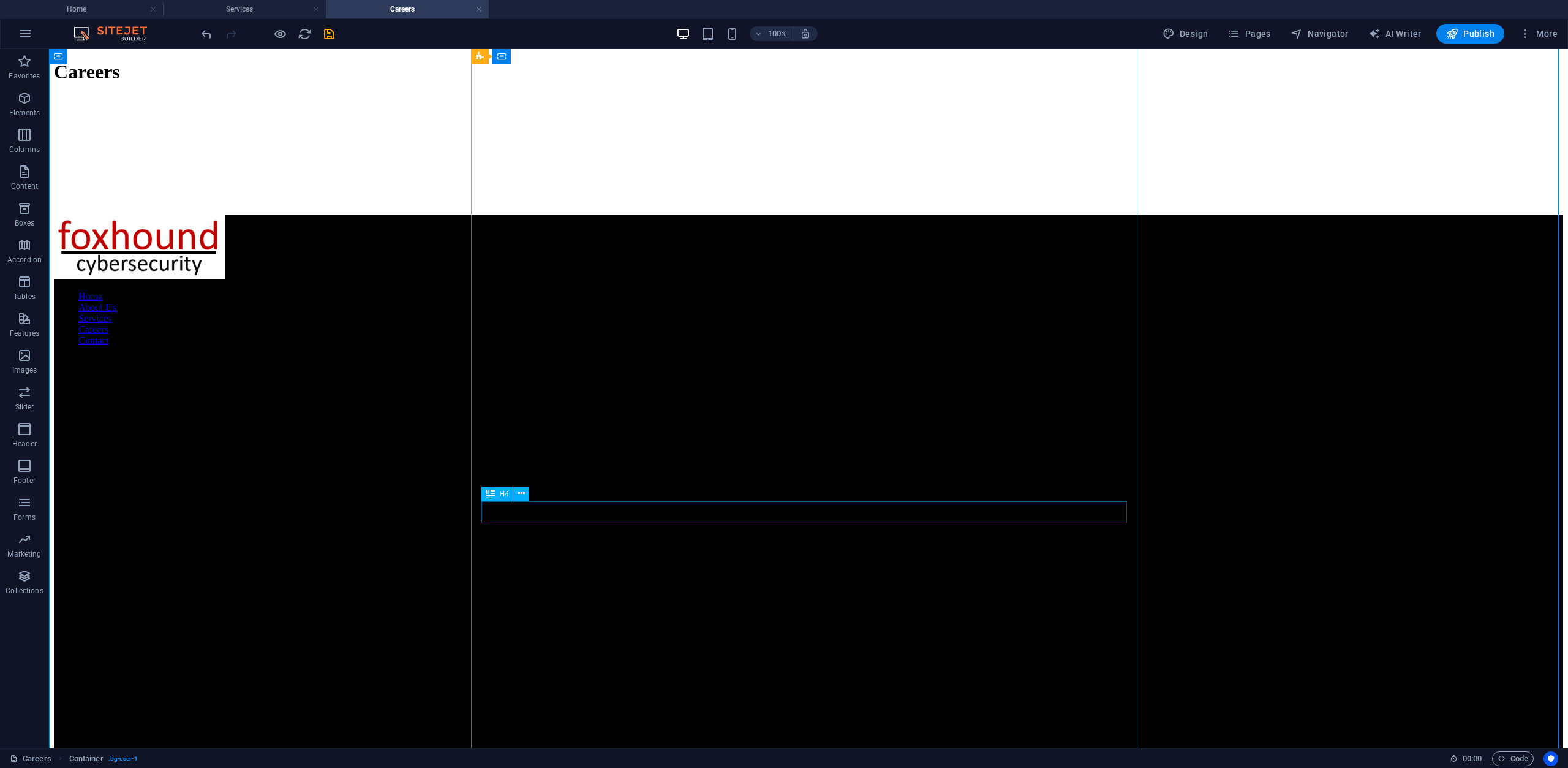
scroll to position [5560, 0]
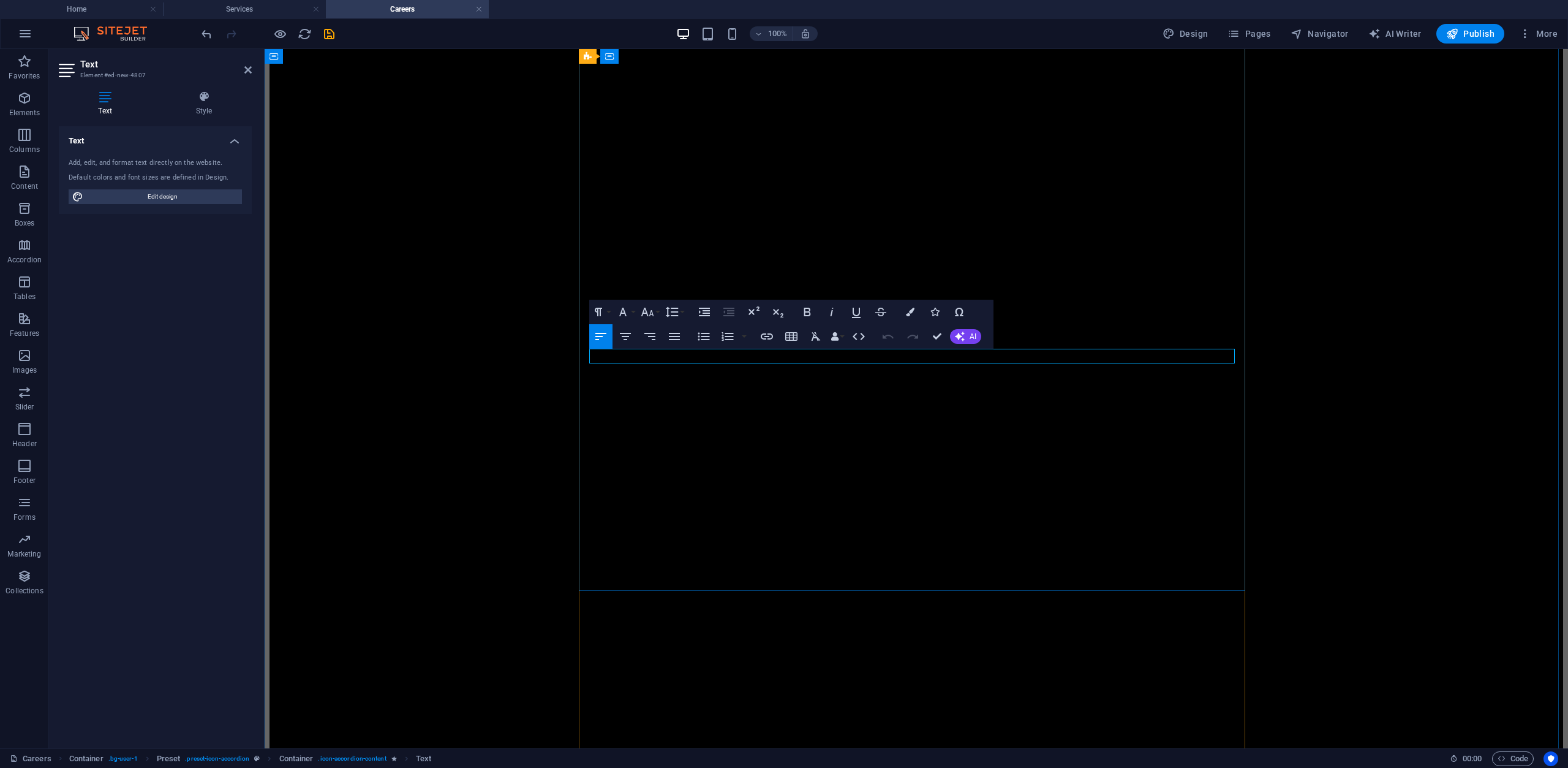
click at [652, 317] on icon "button" at bounding box center [648, 312] width 15 height 15
click at [662, 438] on link "18" at bounding box center [660, 446] width 44 height 18
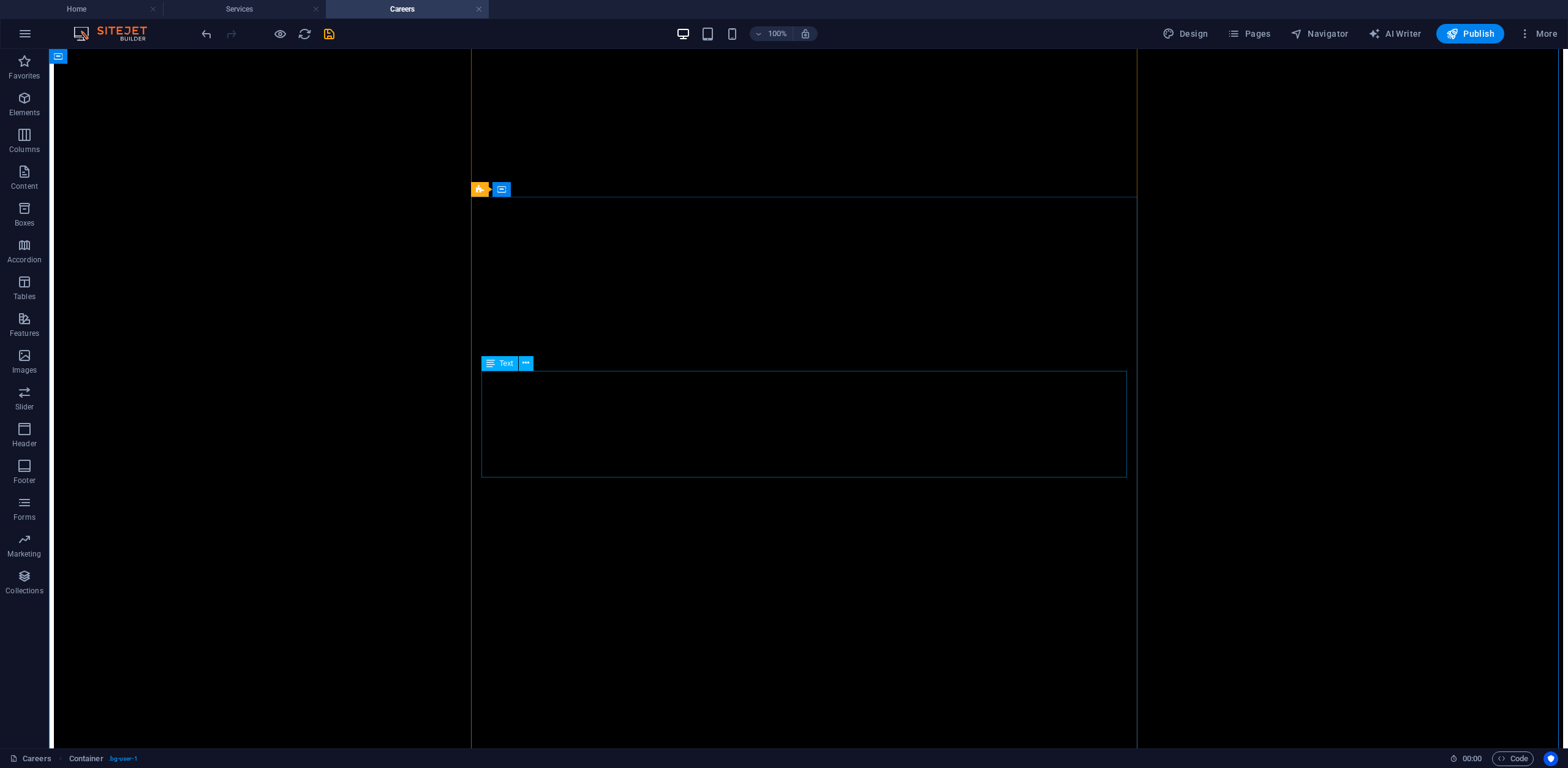
scroll to position [5989, 0]
click at [330, 34] on icon "save" at bounding box center [329, 34] width 14 height 14
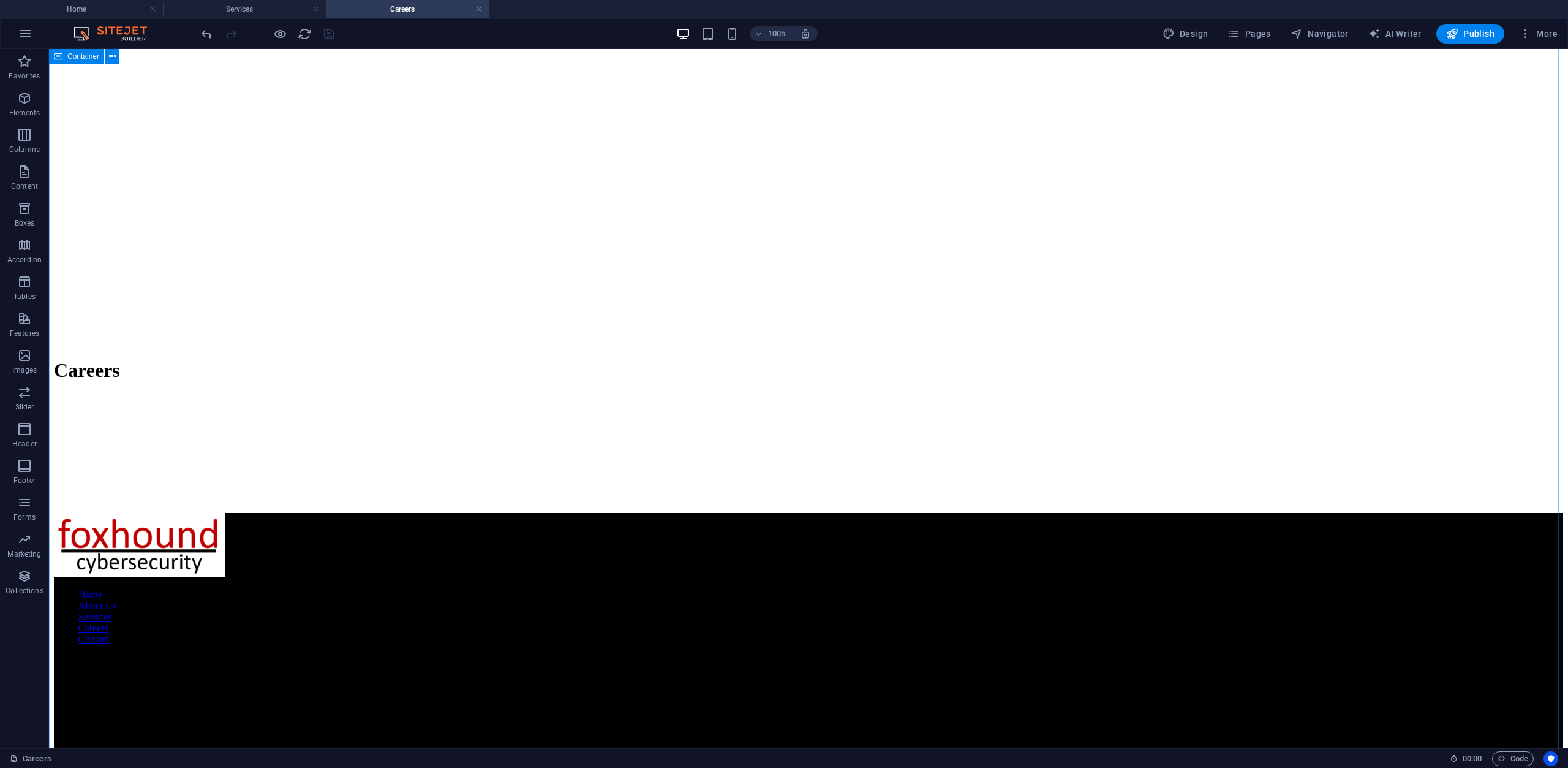
scroll to position [5070, 0]
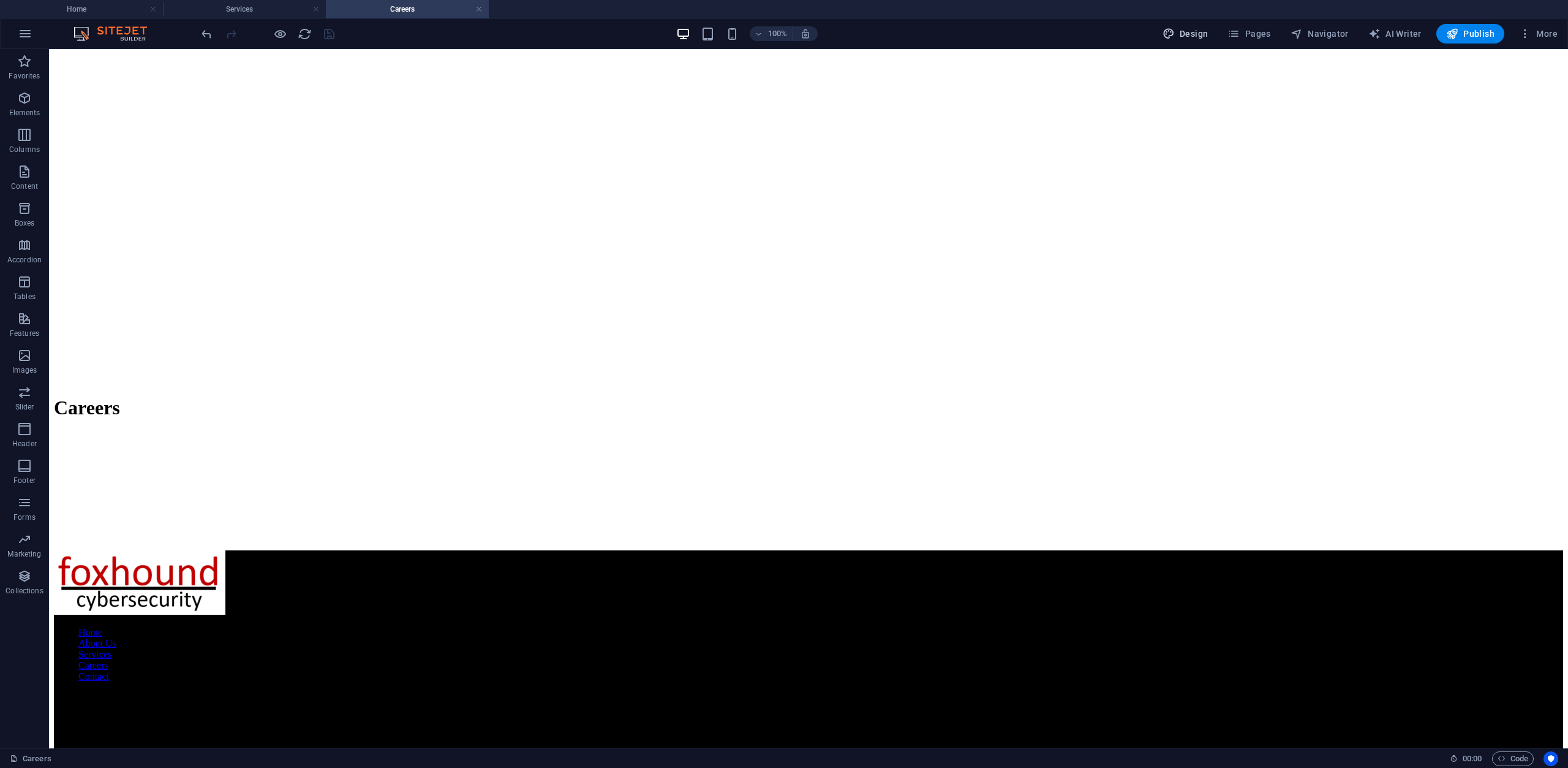
click at [1198, 27] on span "Design" at bounding box center [1185, 33] width 46 height 12
select select "px"
select select "300"
select select "px"
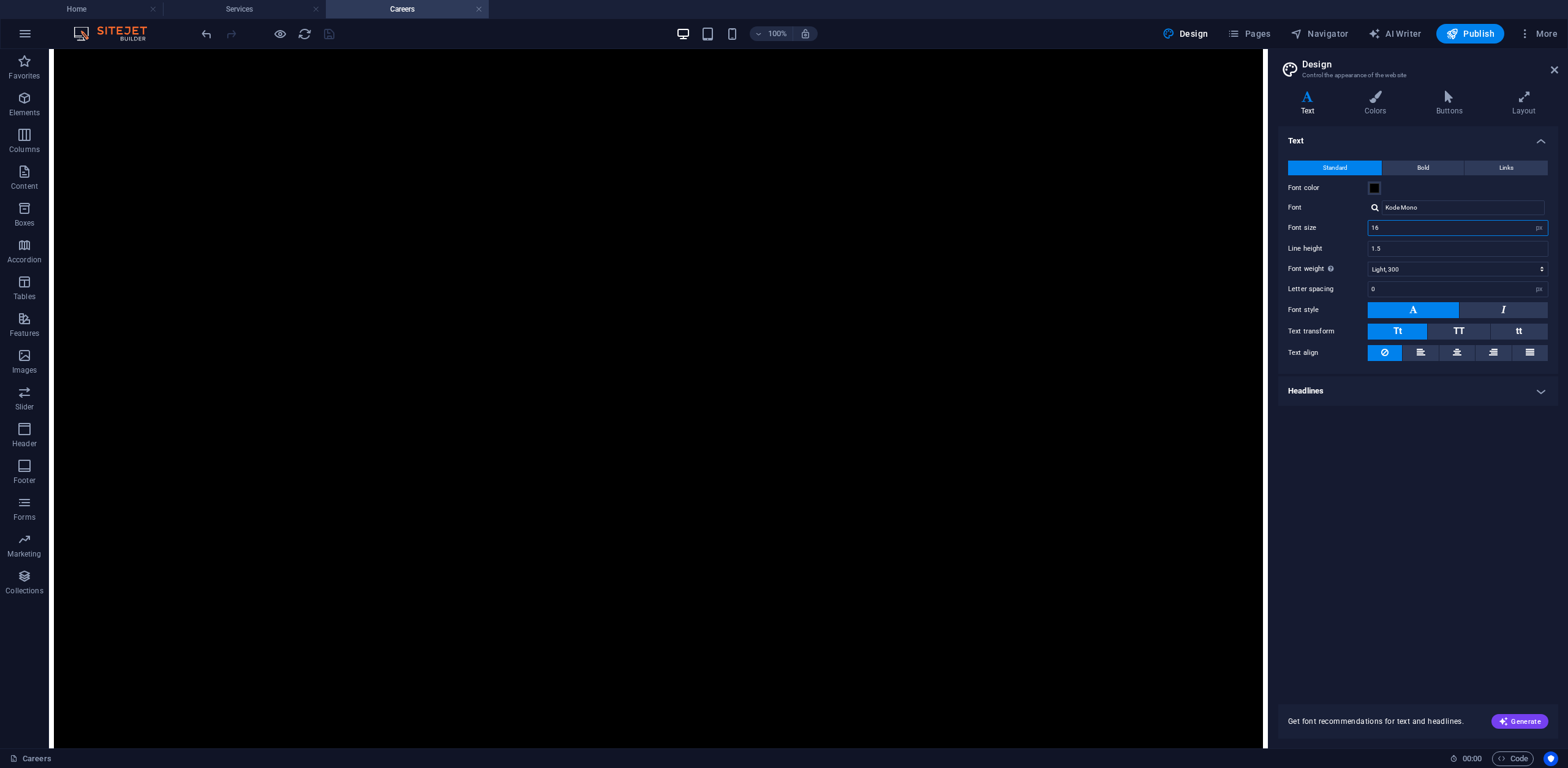
click at [1415, 230] on input "16" at bounding box center [1458, 228] width 180 height 15
type input "1"
type input "16"
click at [1435, 391] on h4 "Headlines" at bounding box center [1418, 390] width 280 height 29
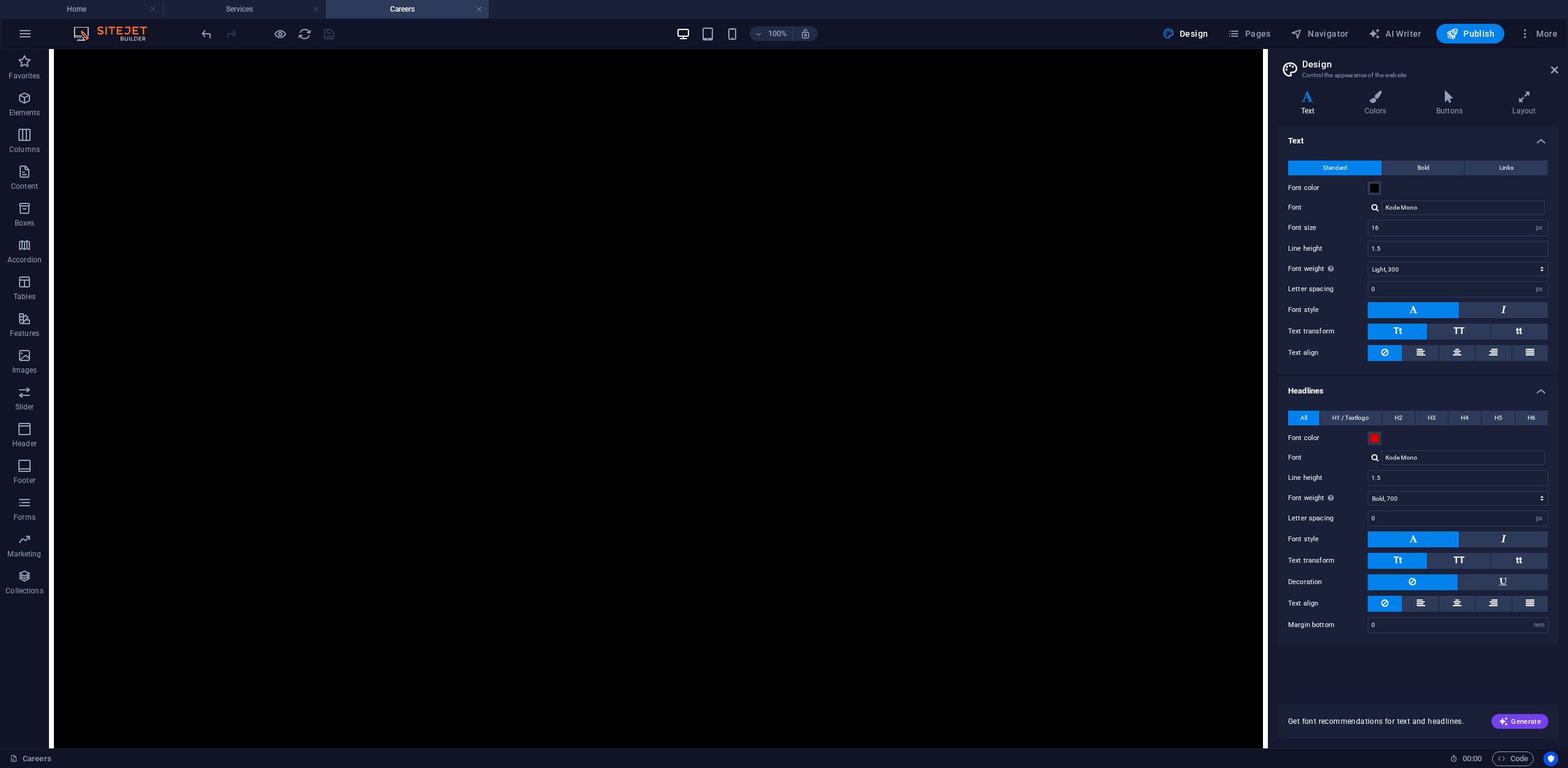
click at [1435, 387] on h4 "Headlines" at bounding box center [1418, 387] width 280 height 22
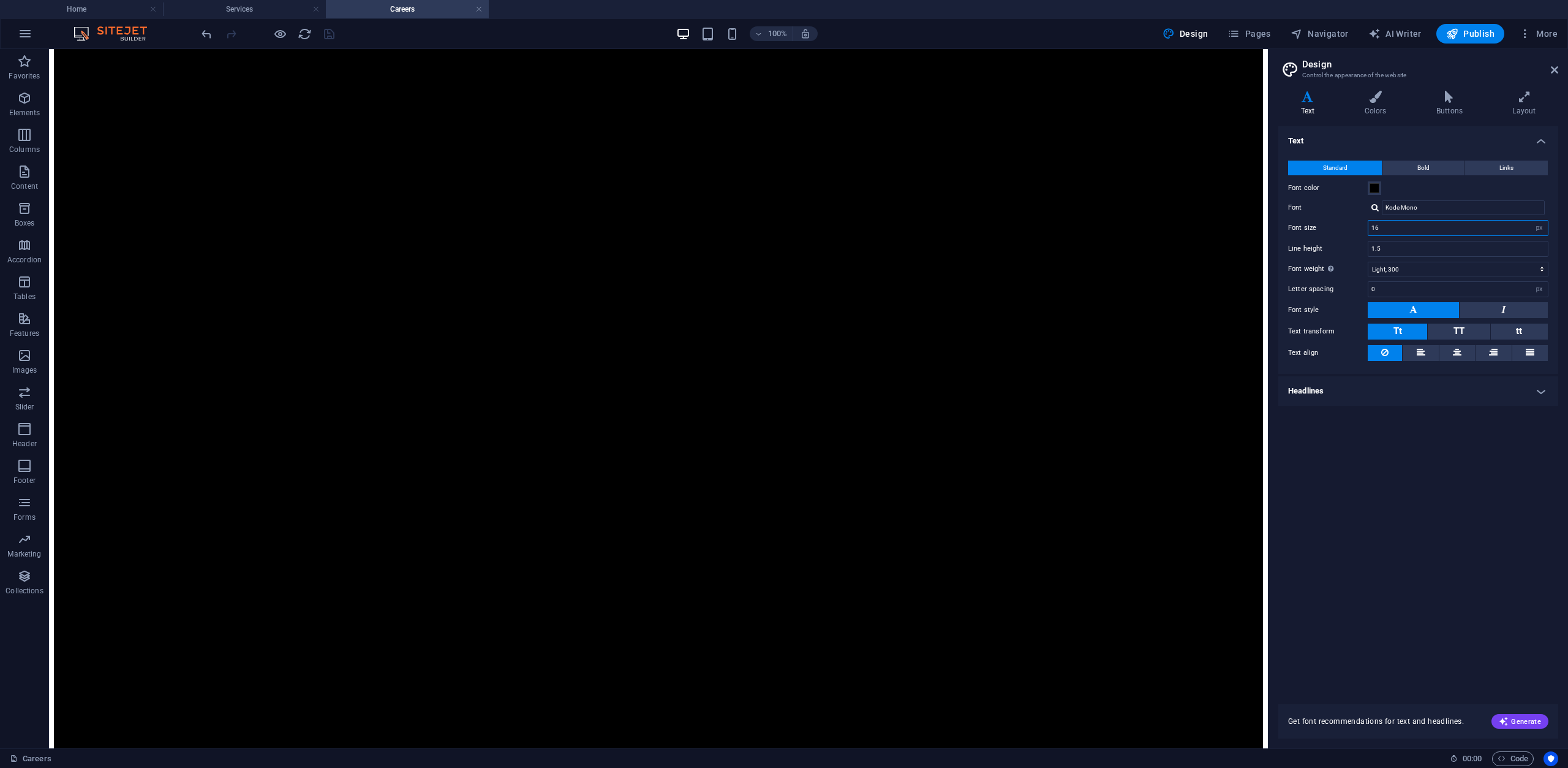
click at [1511, 229] on input "16" at bounding box center [1458, 228] width 180 height 15
click at [1430, 210] on input "Kode Mono" at bounding box center [1463, 208] width 163 height 15
click at [1373, 207] on div at bounding box center [1375, 208] width 7 height 8
click at [1424, 283] on div "Roboto" at bounding box center [1465, 285] width 162 height 13
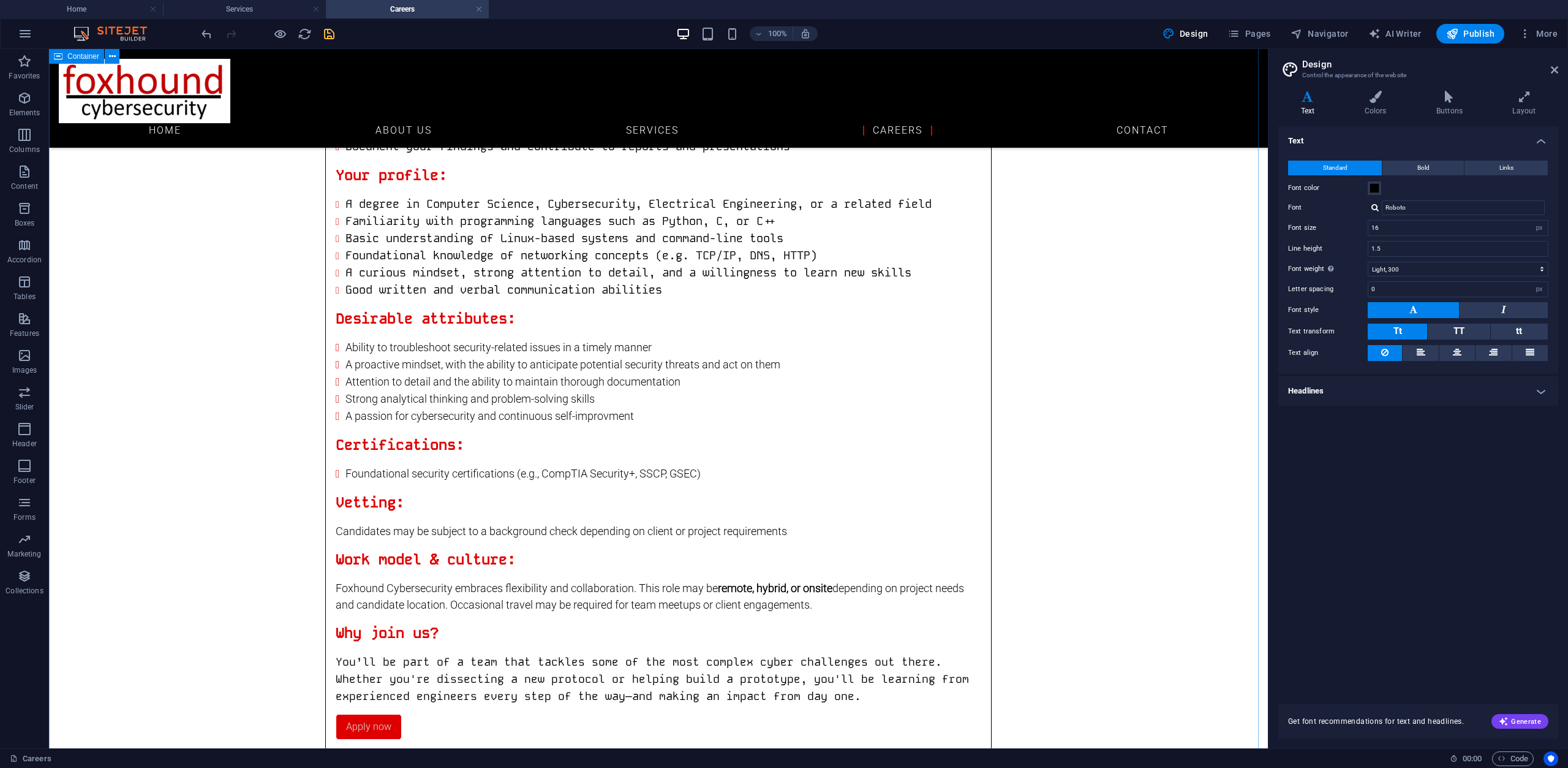
scroll to position [5330, 0]
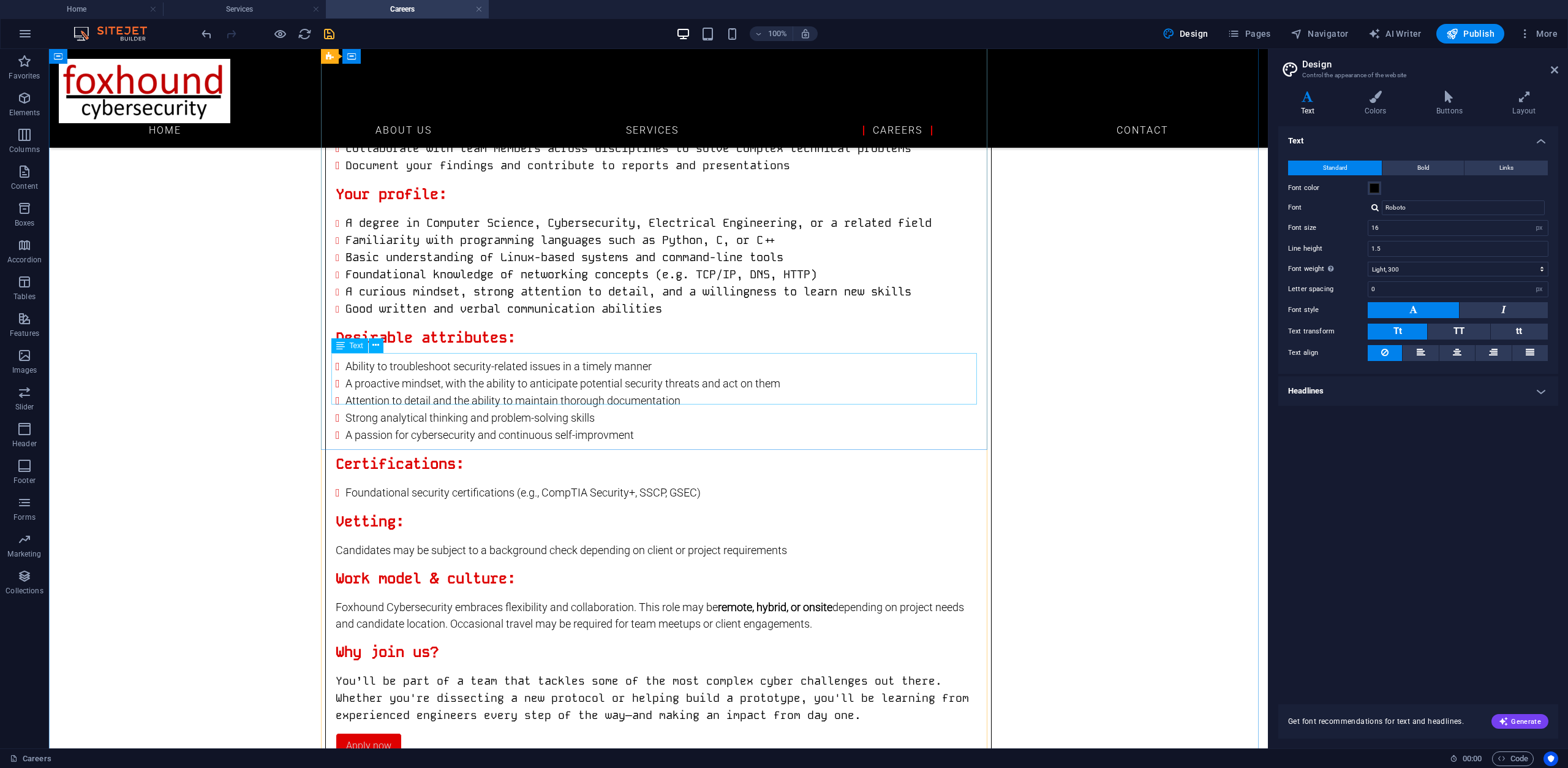
click at [356, 345] on span "Text" at bounding box center [356, 345] width 13 height 7
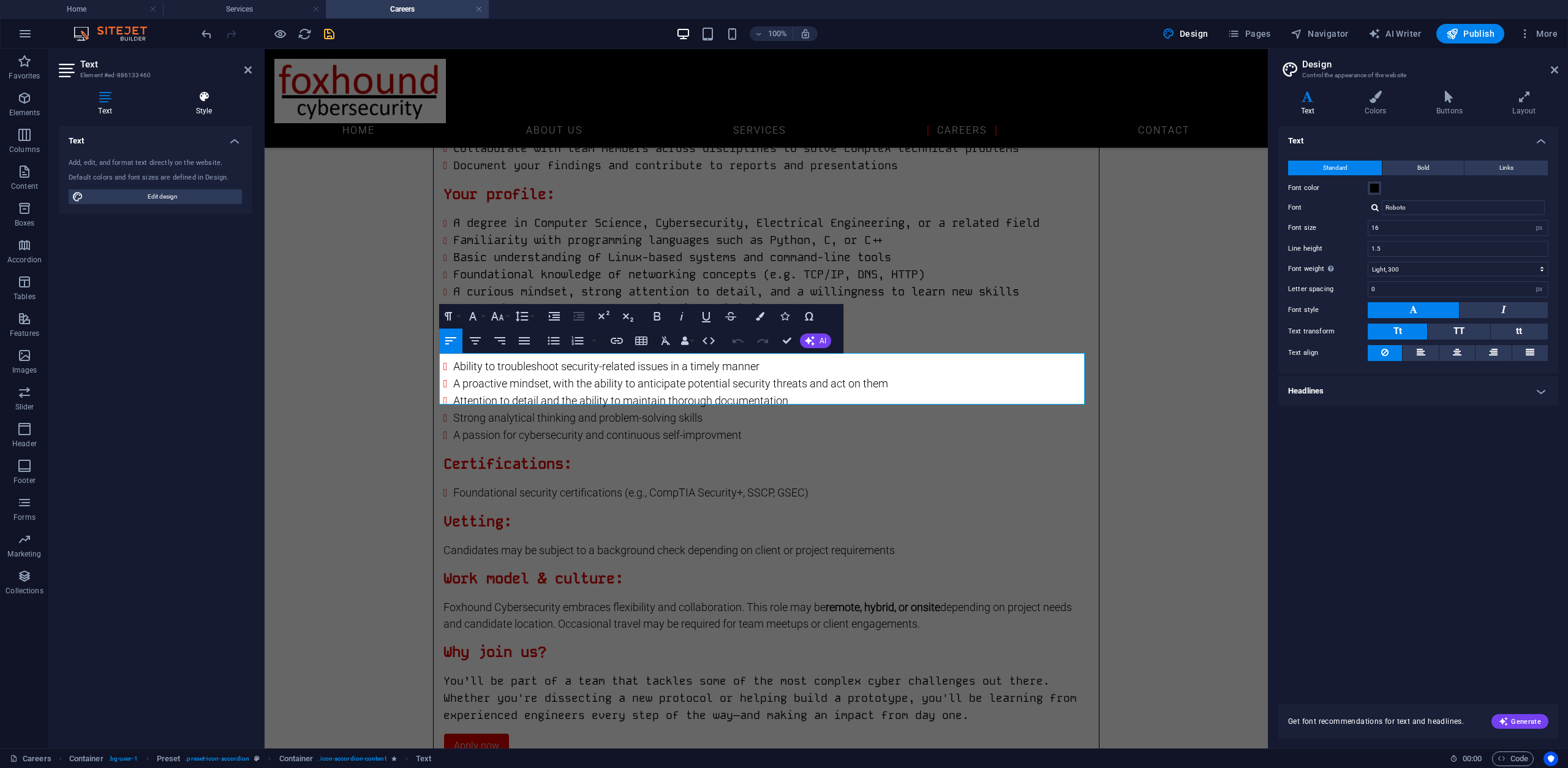
click at [217, 102] on icon at bounding box center [204, 96] width 95 height 12
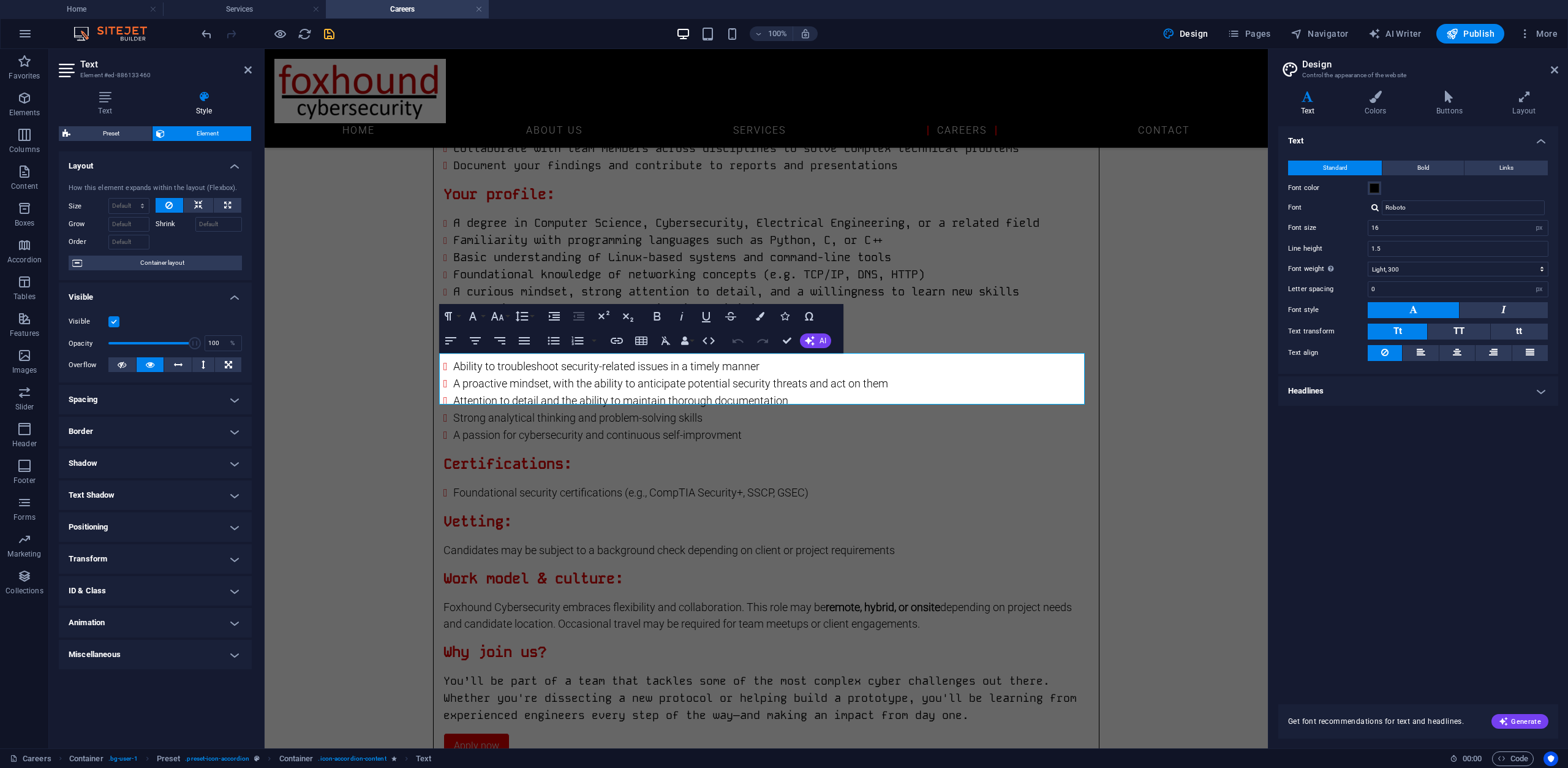
click at [188, 594] on h4 "ID & Class" at bounding box center [155, 590] width 193 height 29
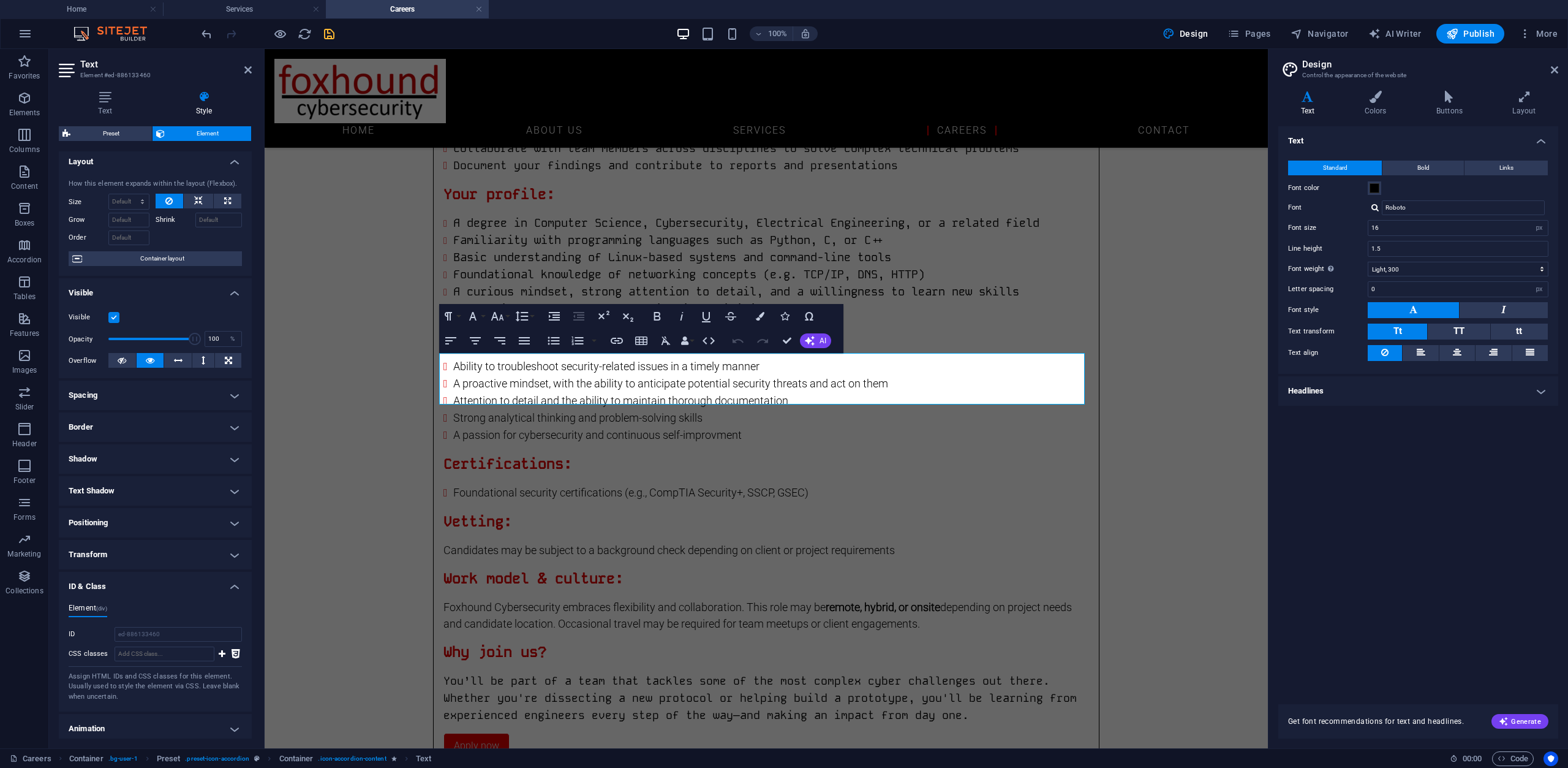
scroll to position [0, 0]
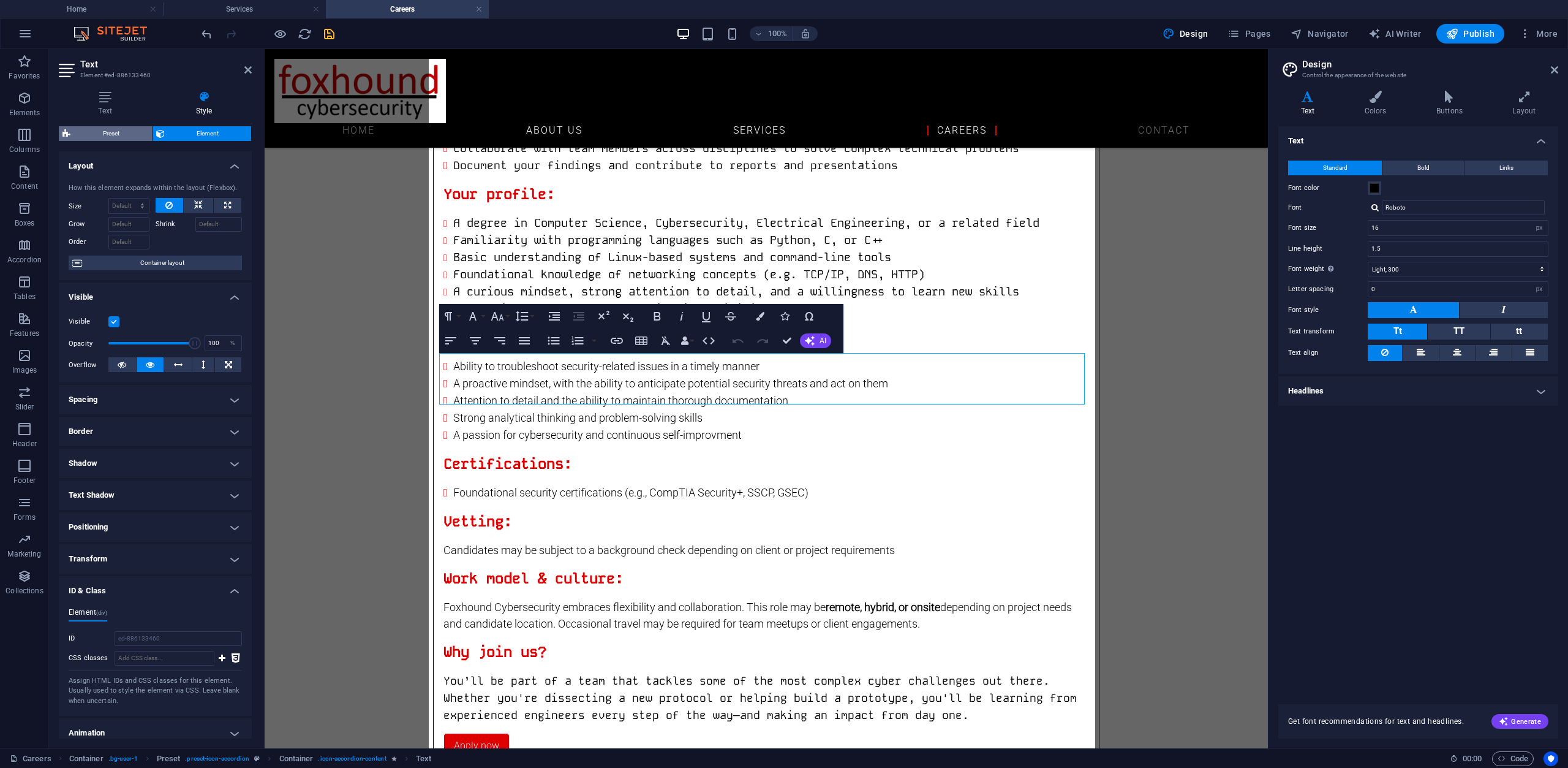
click at [107, 128] on span "Preset" at bounding box center [110, 133] width 74 height 15
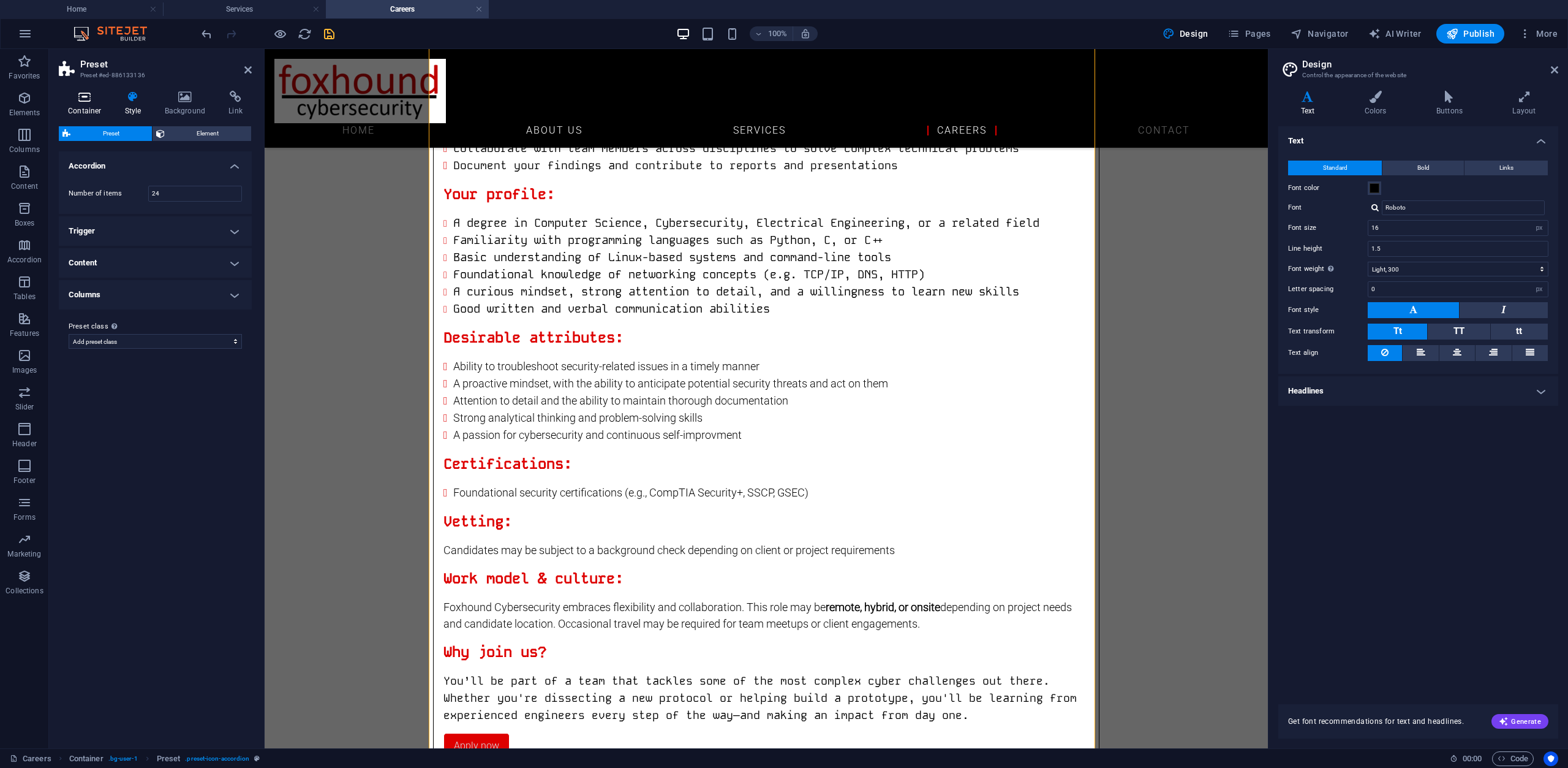
click at [95, 109] on h4 "Container" at bounding box center [87, 103] width 57 height 26
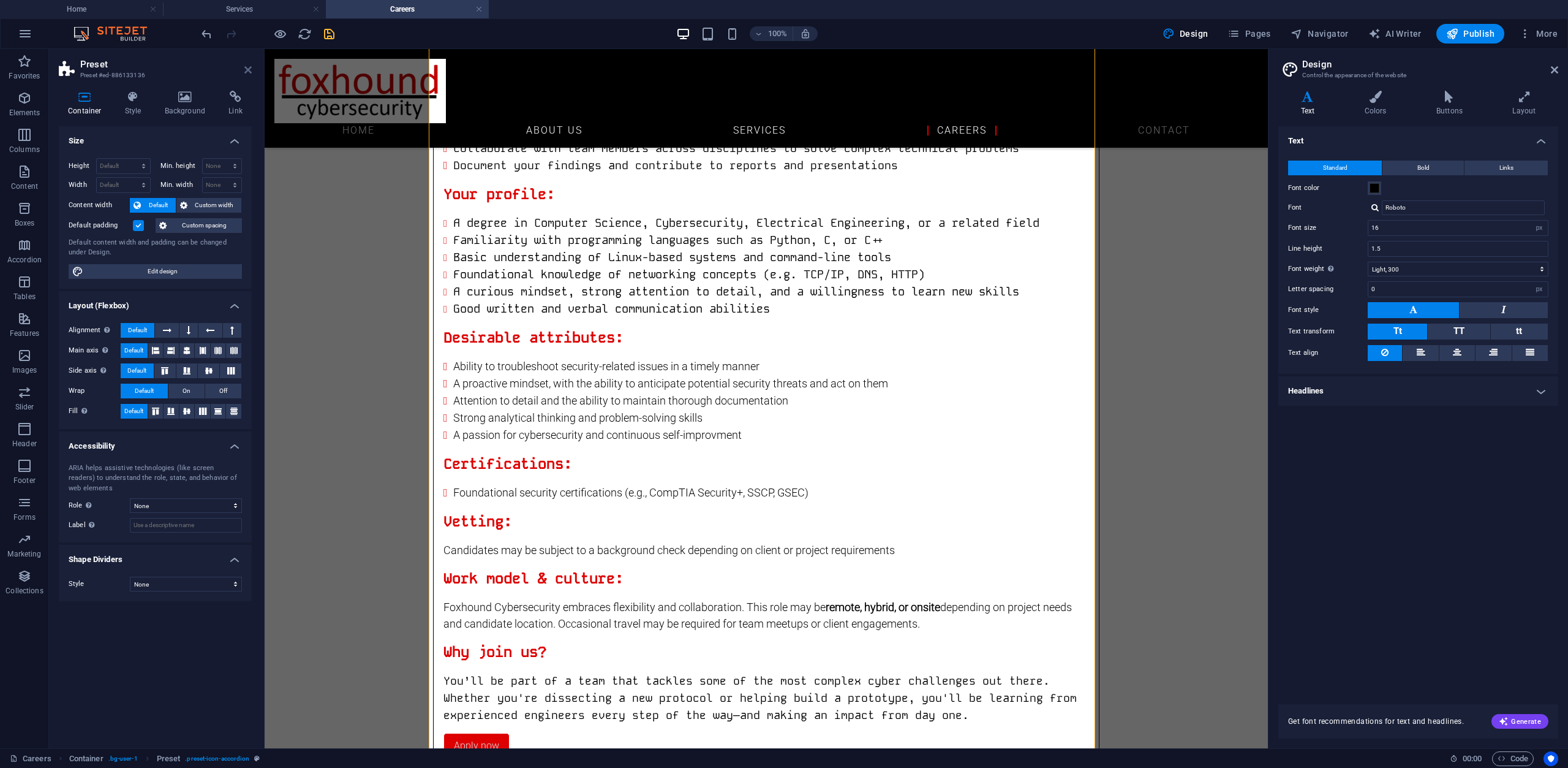
click at [250, 65] on icon at bounding box center [248, 70] width 7 height 10
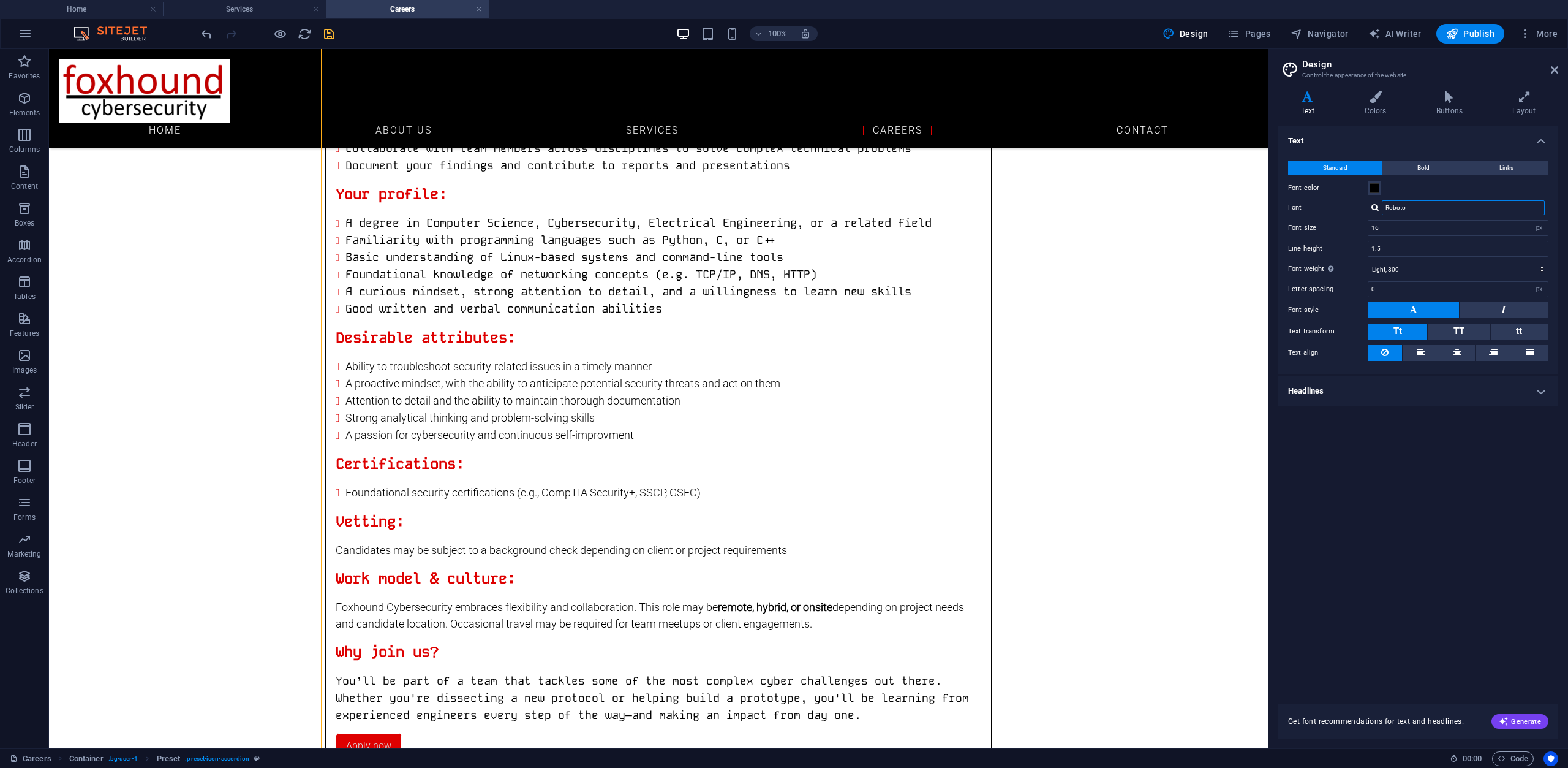
click at [1421, 208] on input "Roboto" at bounding box center [1463, 208] width 163 height 15
click at [1379, 207] on div at bounding box center [1375, 208] width 7 height 8
click at [1420, 244] on div "Kode Mono" at bounding box center [1465, 239] width 162 height 13
type input "Kode Mono"
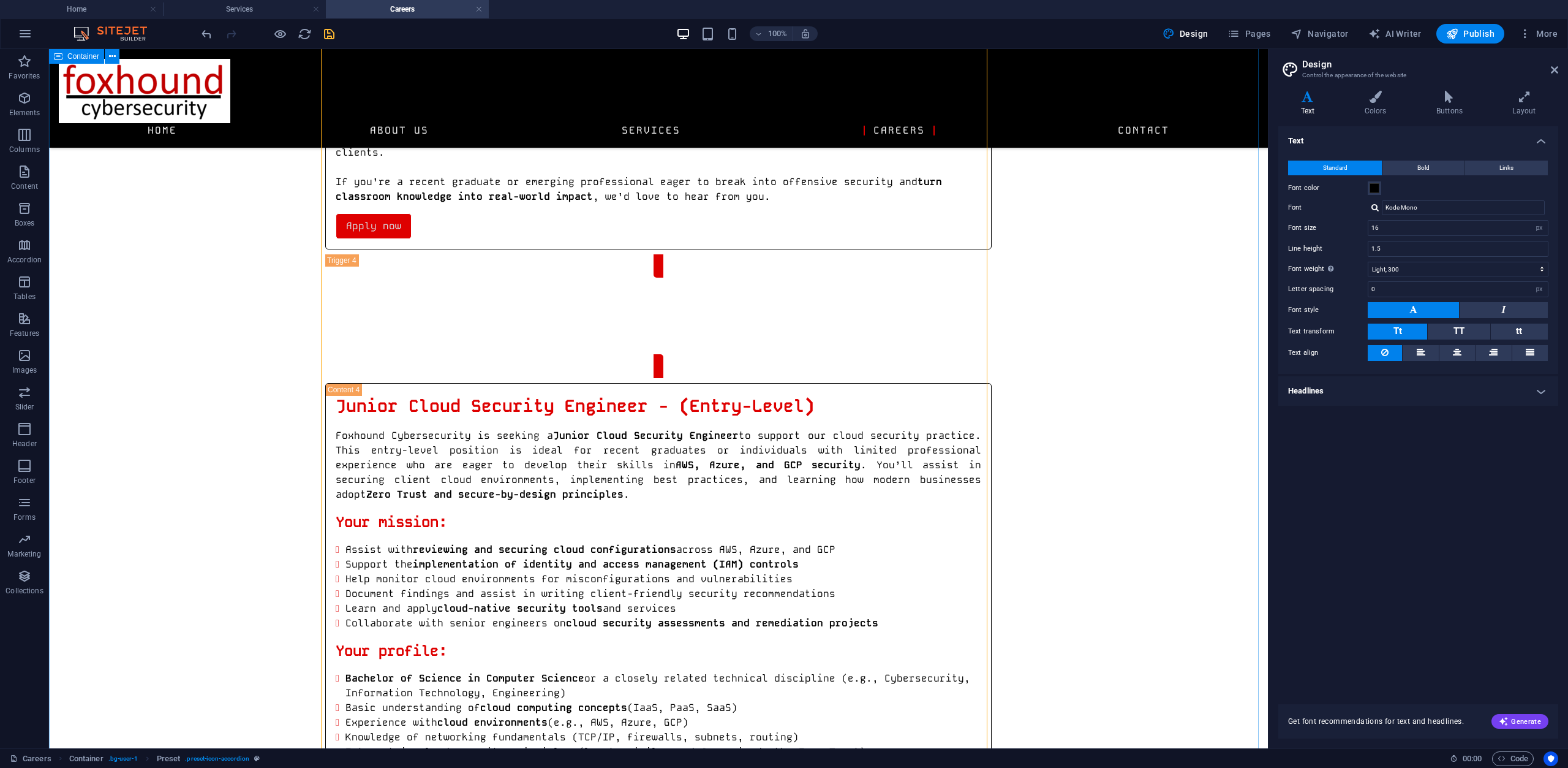
scroll to position [4152, 0]
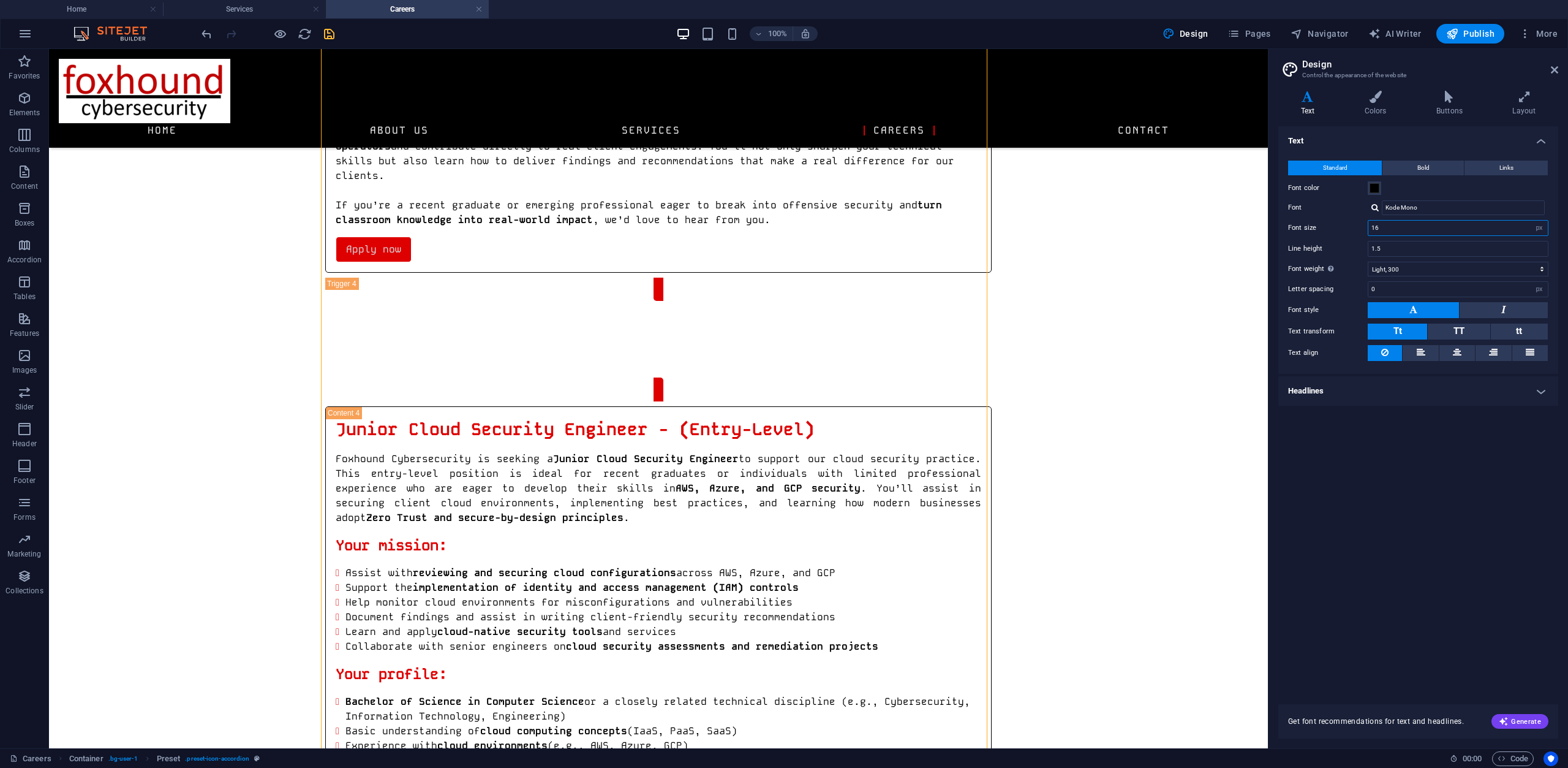
click at [1406, 233] on input "16" at bounding box center [1458, 228] width 180 height 15
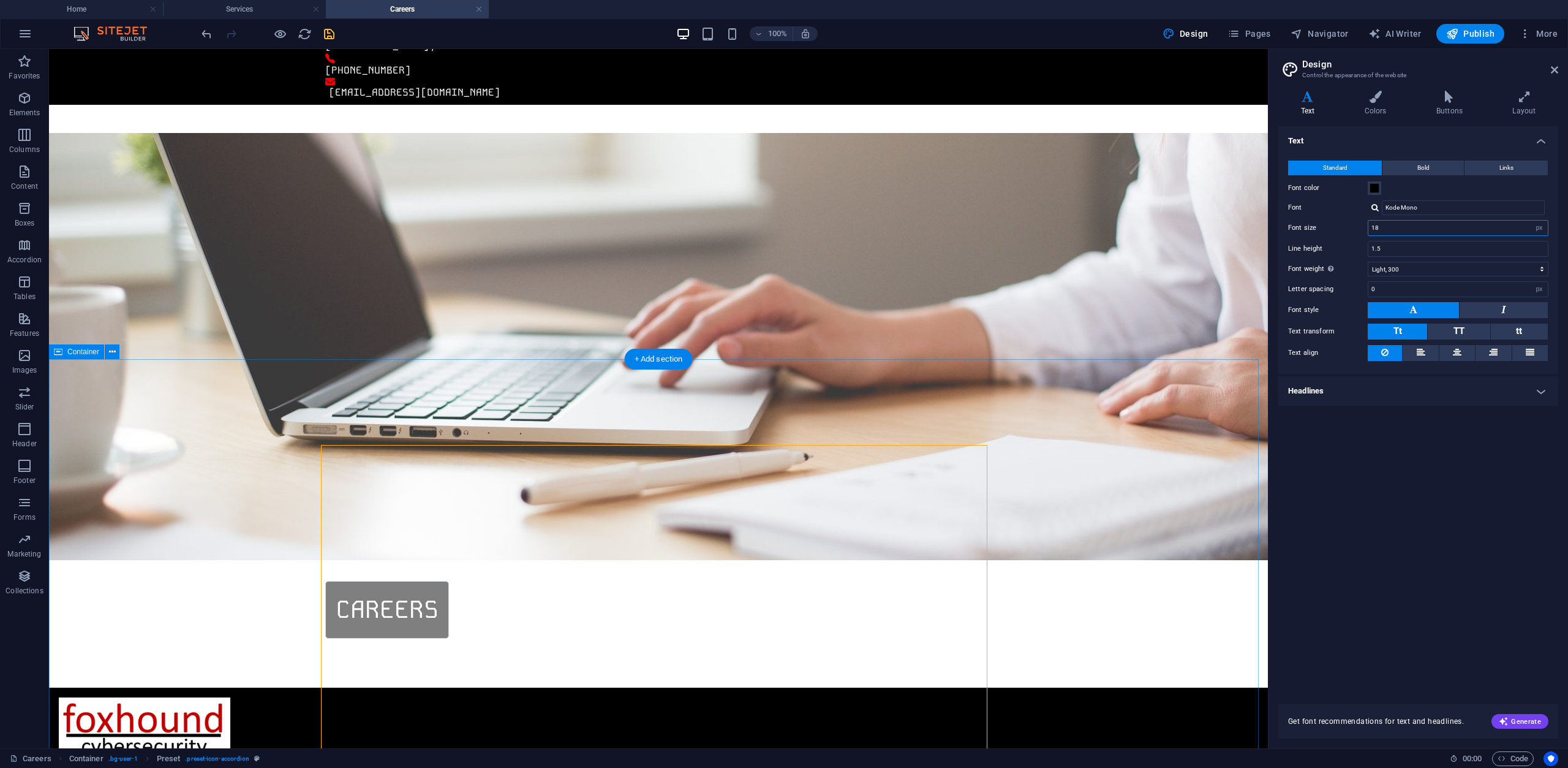
scroll to position [0, 0]
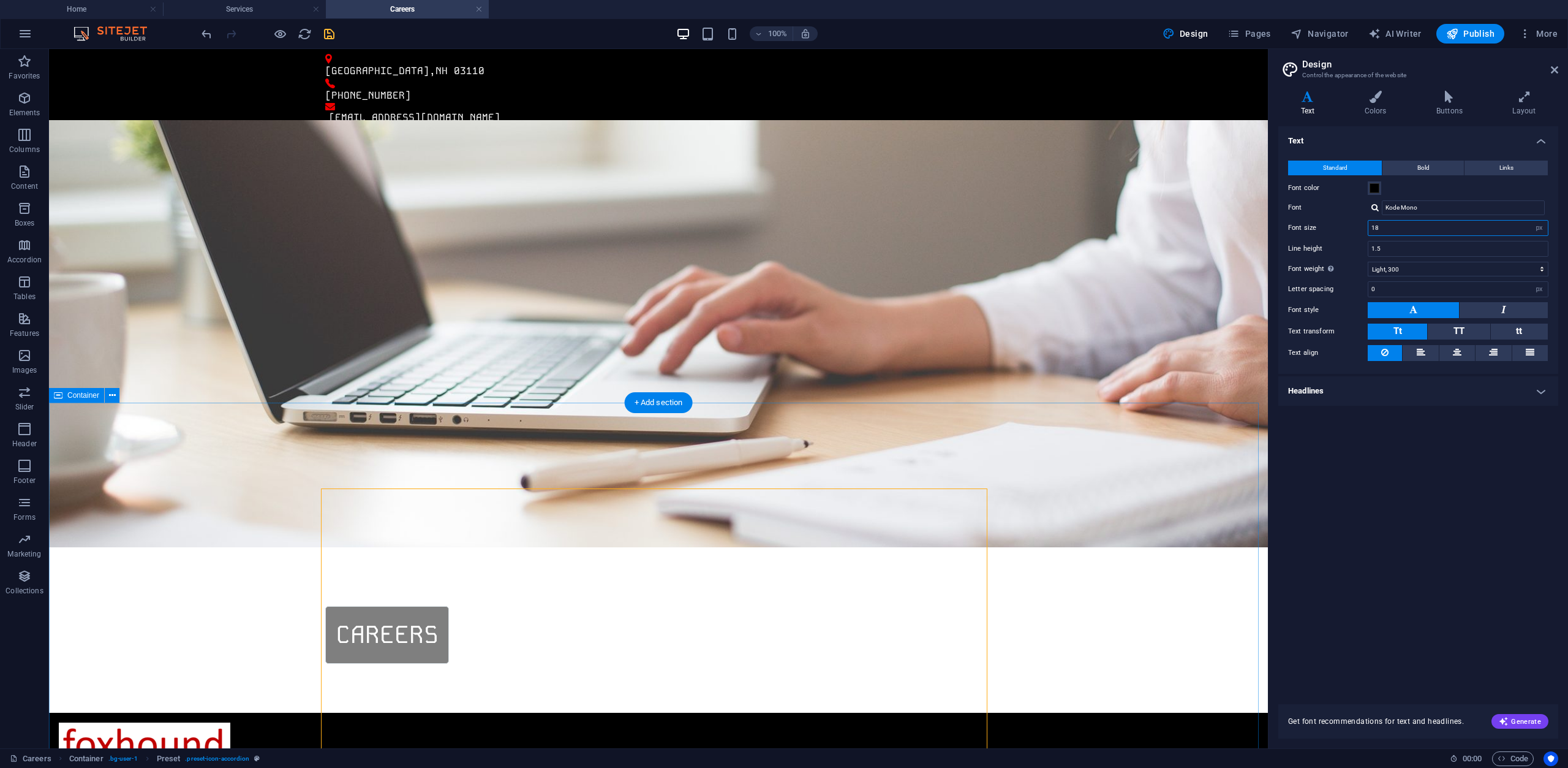
type input "18"
click at [1551, 67] on icon at bounding box center [1554, 70] width 7 height 10
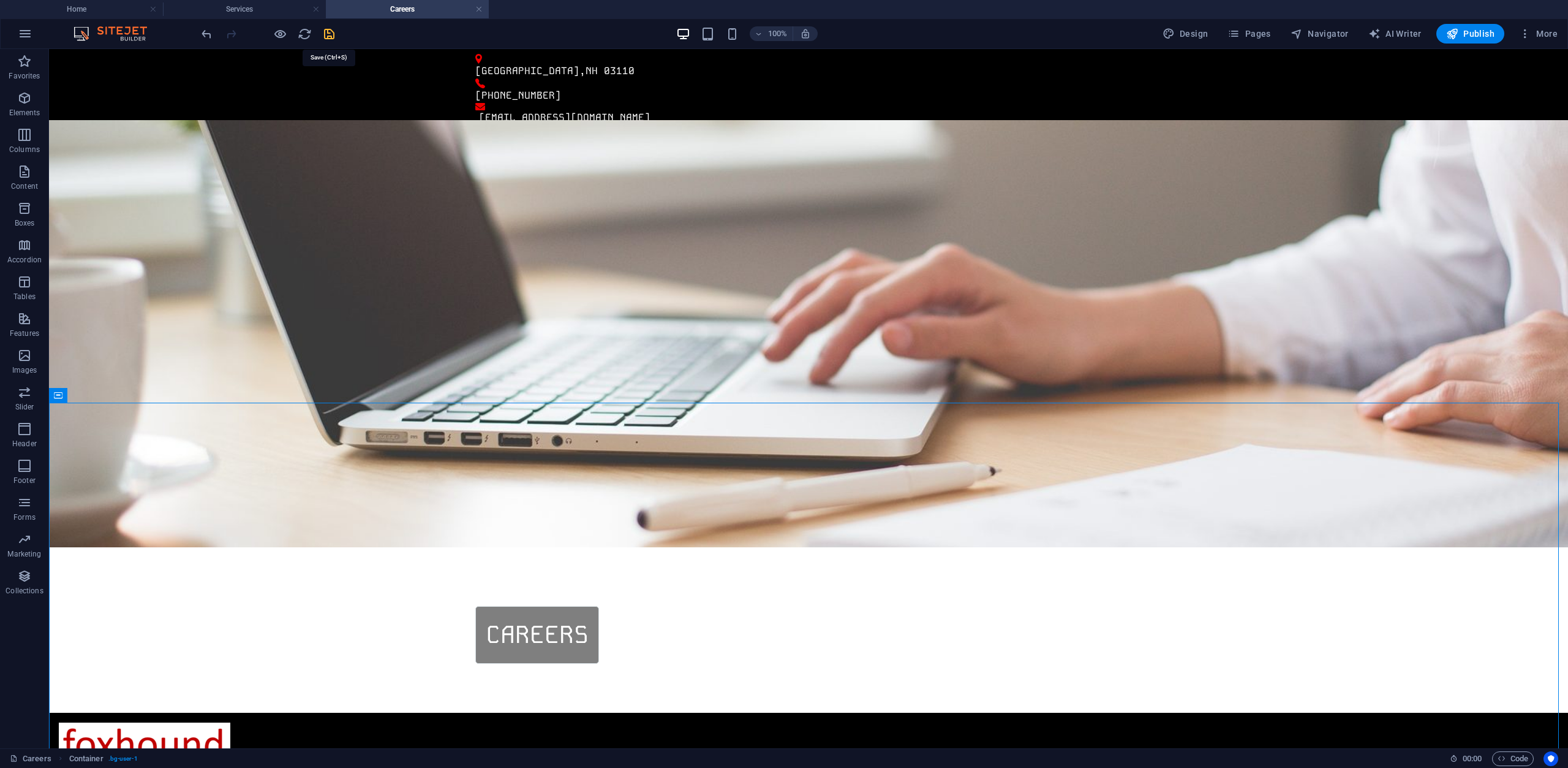
click at [335, 33] on icon "save" at bounding box center [329, 34] width 14 height 14
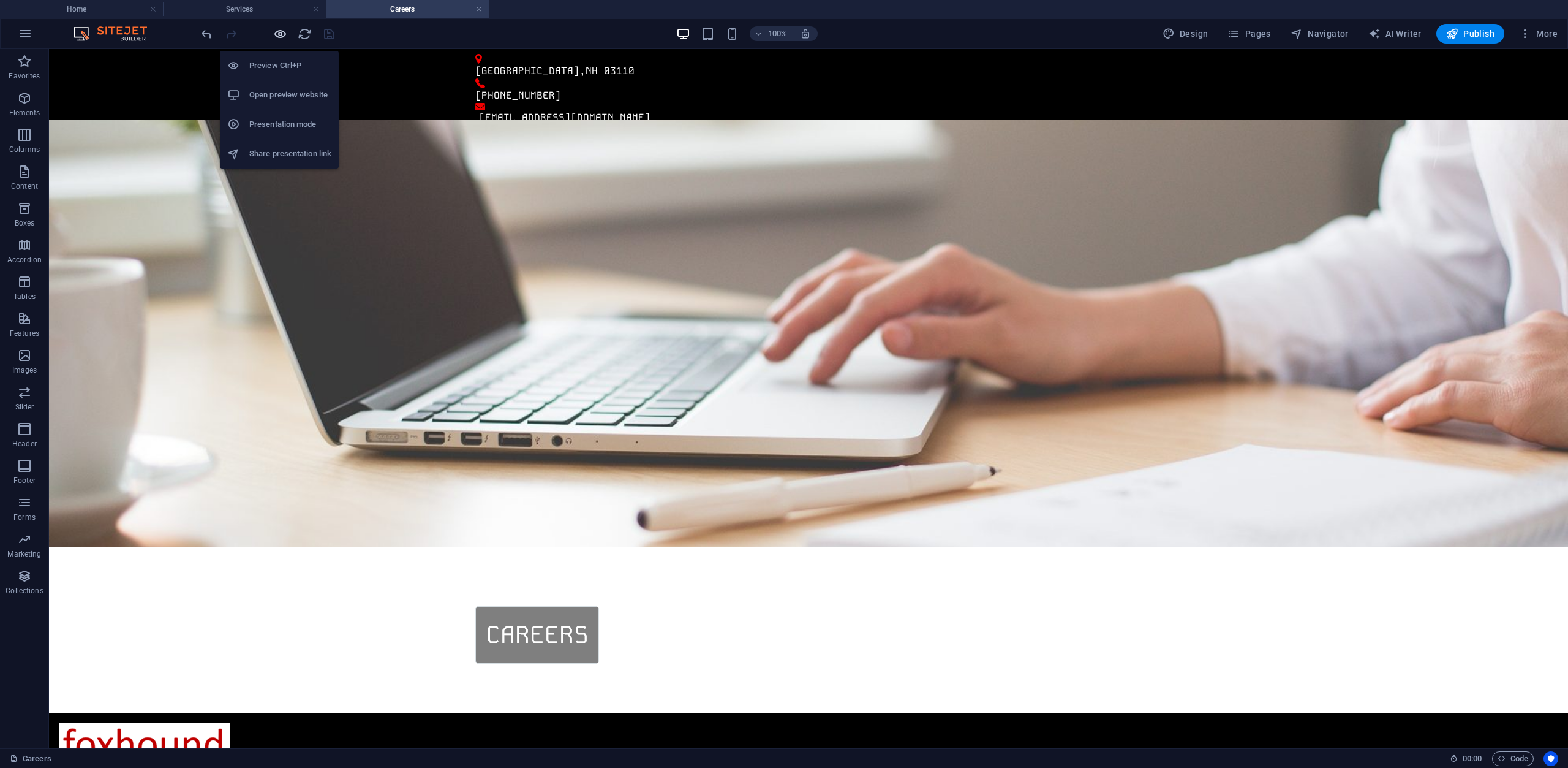
click at [278, 34] on icon "button" at bounding box center [280, 34] width 14 height 14
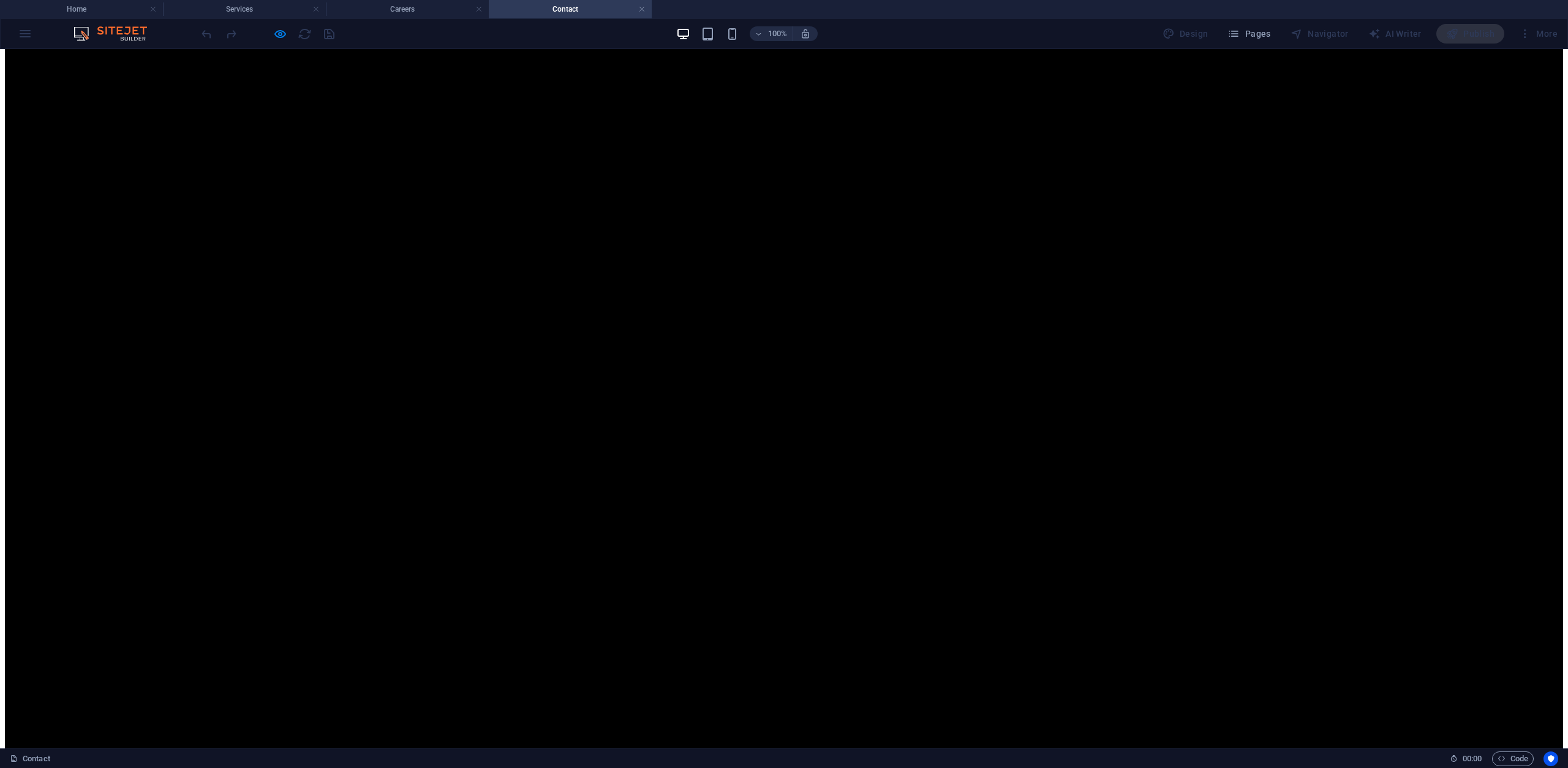
scroll to position [848, 0]
click at [274, 31] on icon "button" at bounding box center [280, 34] width 14 height 14
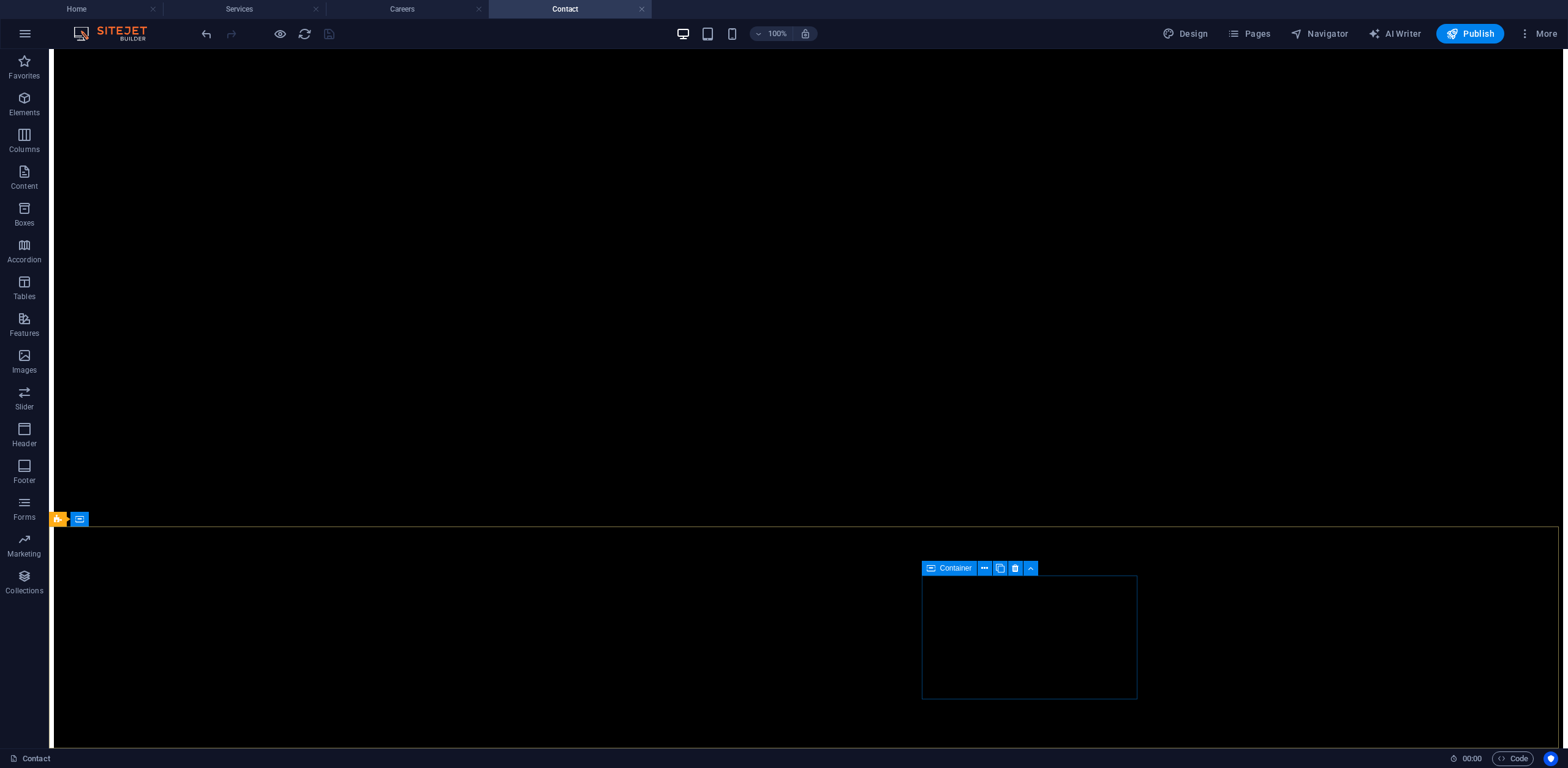
click at [946, 567] on span "Container" at bounding box center [956, 568] width 31 height 7
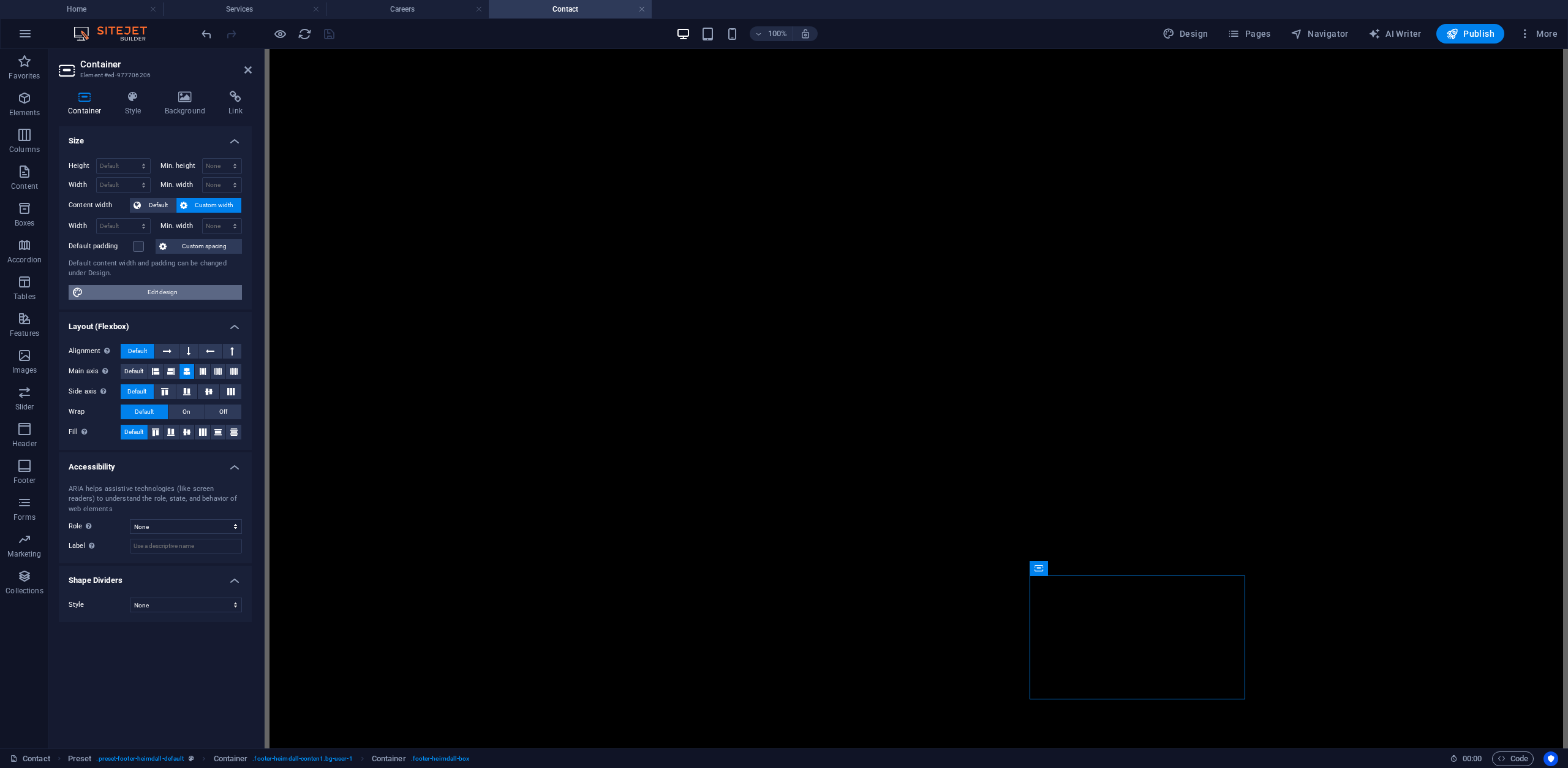
click at [165, 293] on span "Edit design" at bounding box center [162, 292] width 152 height 15
select select "rem"
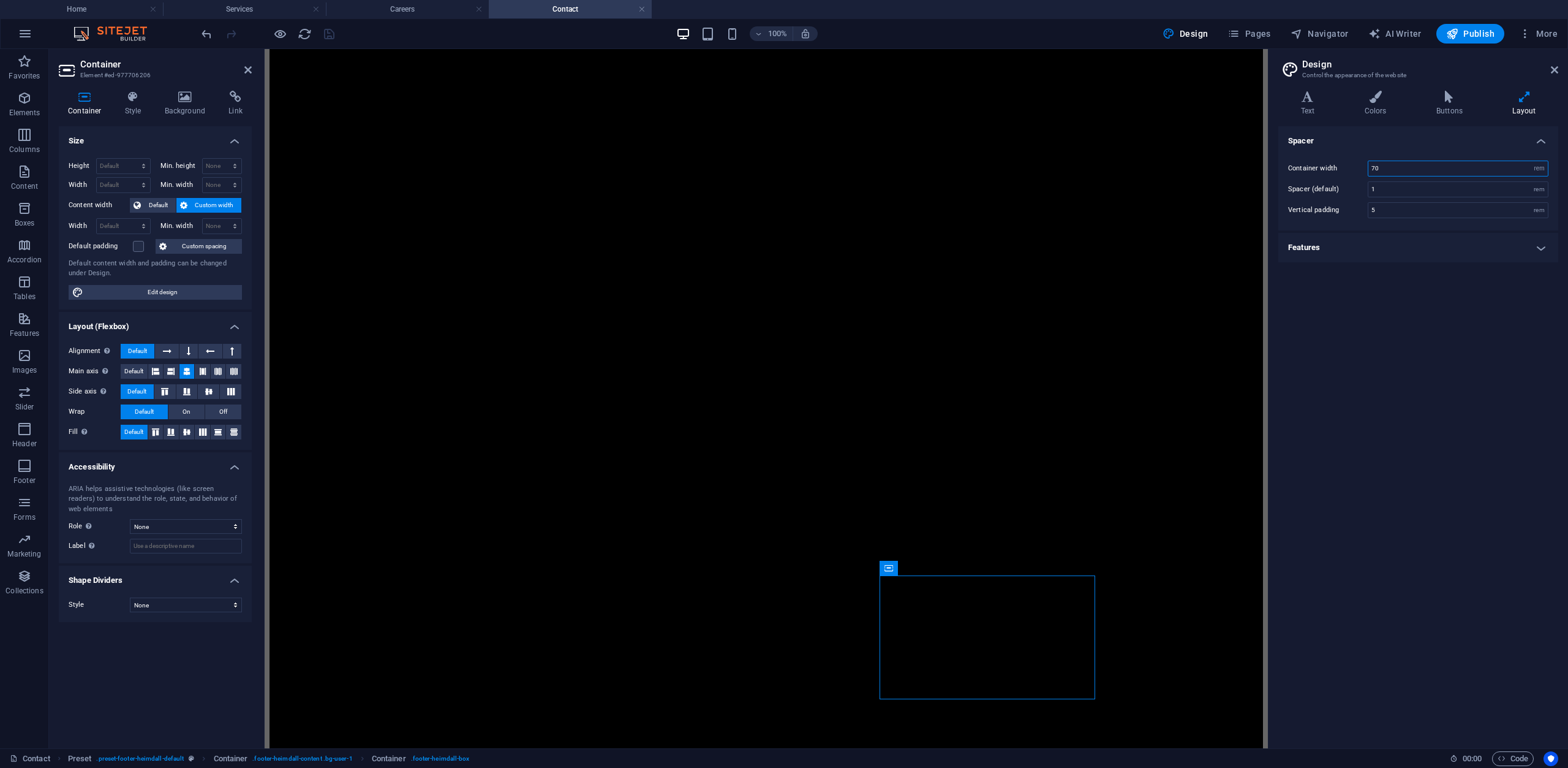
click at [1385, 168] on input "70" at bounding box center [1458, 168] width 180 height 15
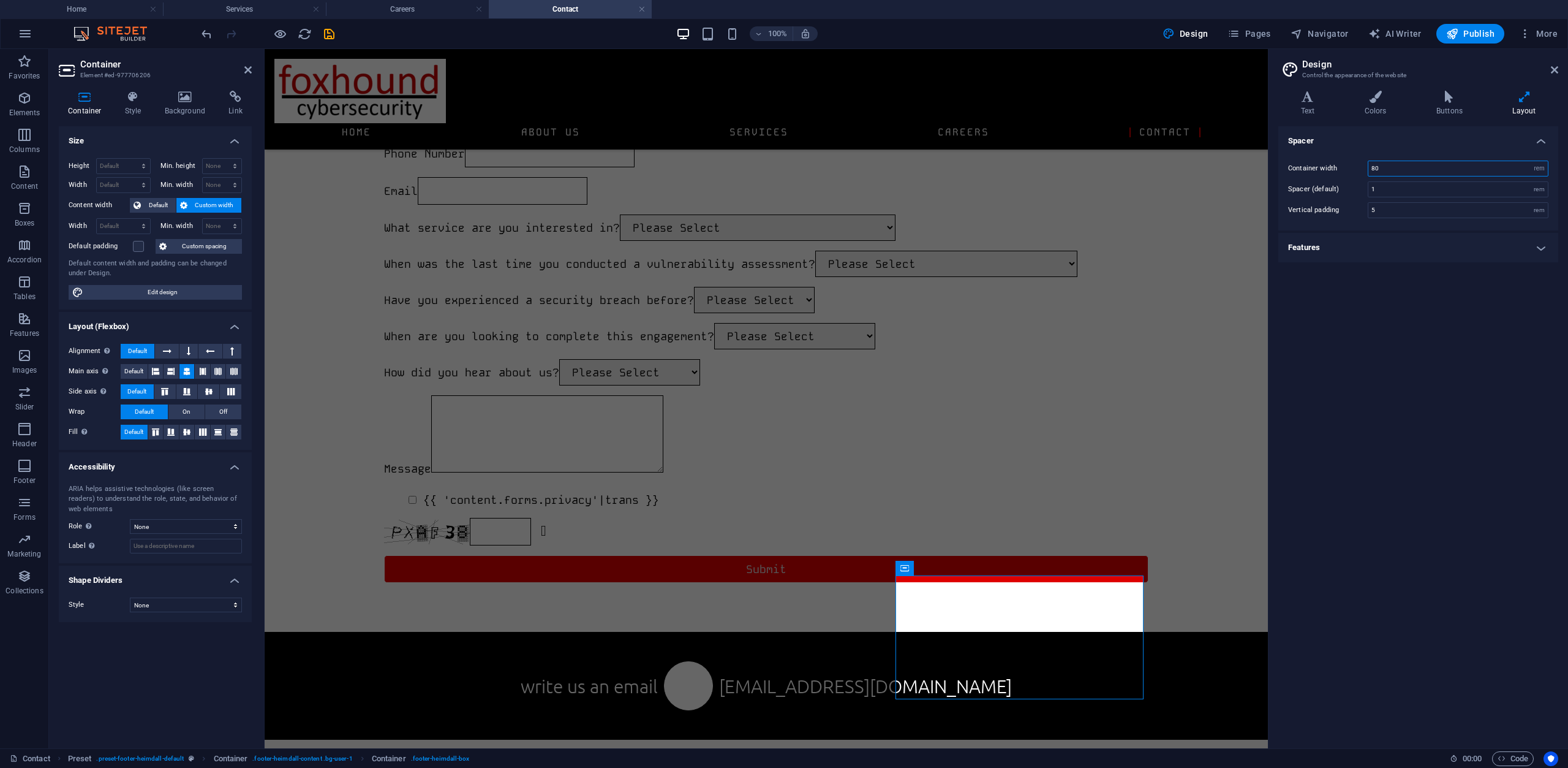
type input "80"
click at [1428, 251] on h4 "Features" at bounding box center [1418, 247] width 280 height 29
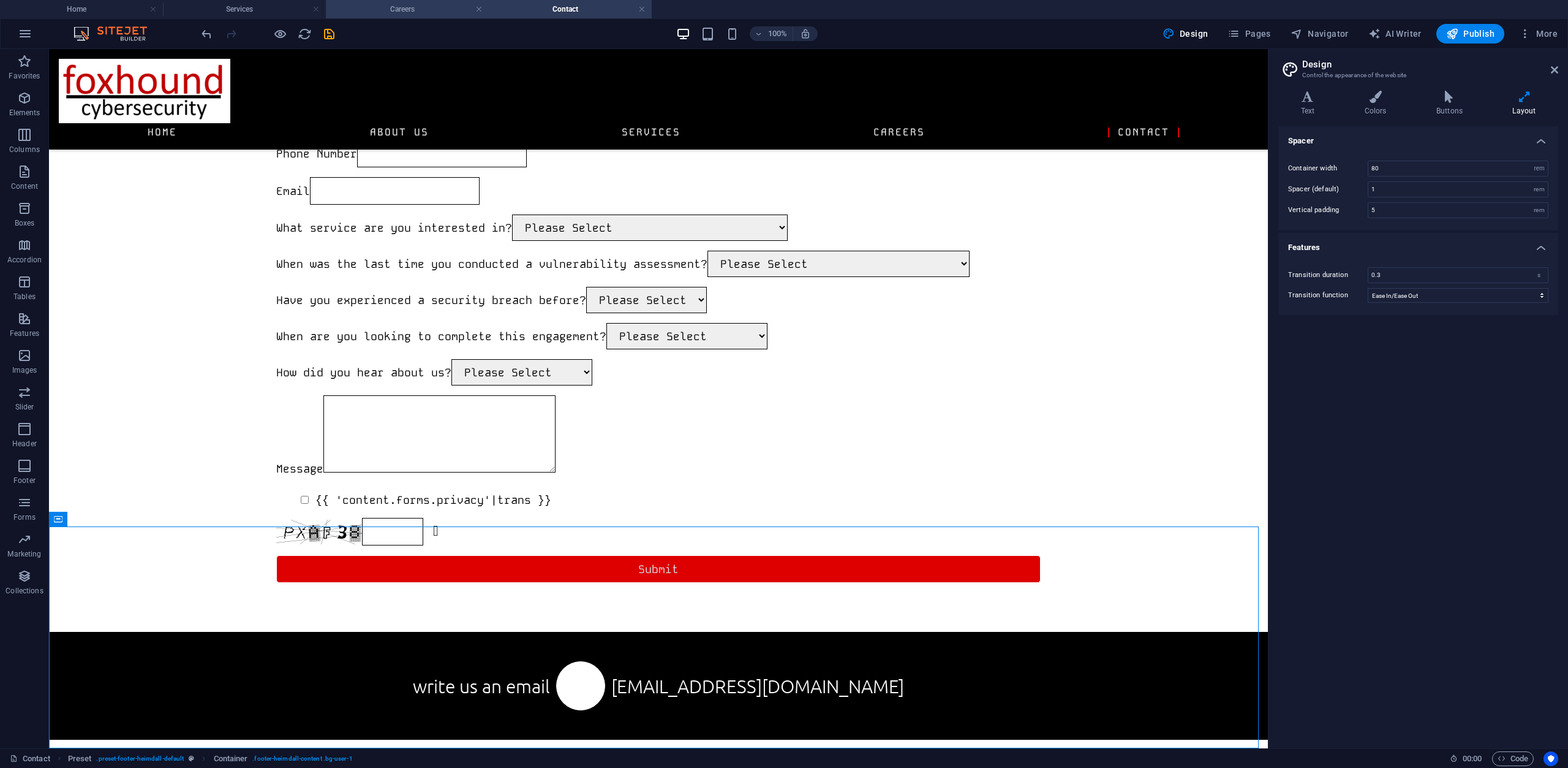
click at [416, 12] on h4 "Careers" at bounding box center [407, 9] width 163 height 13
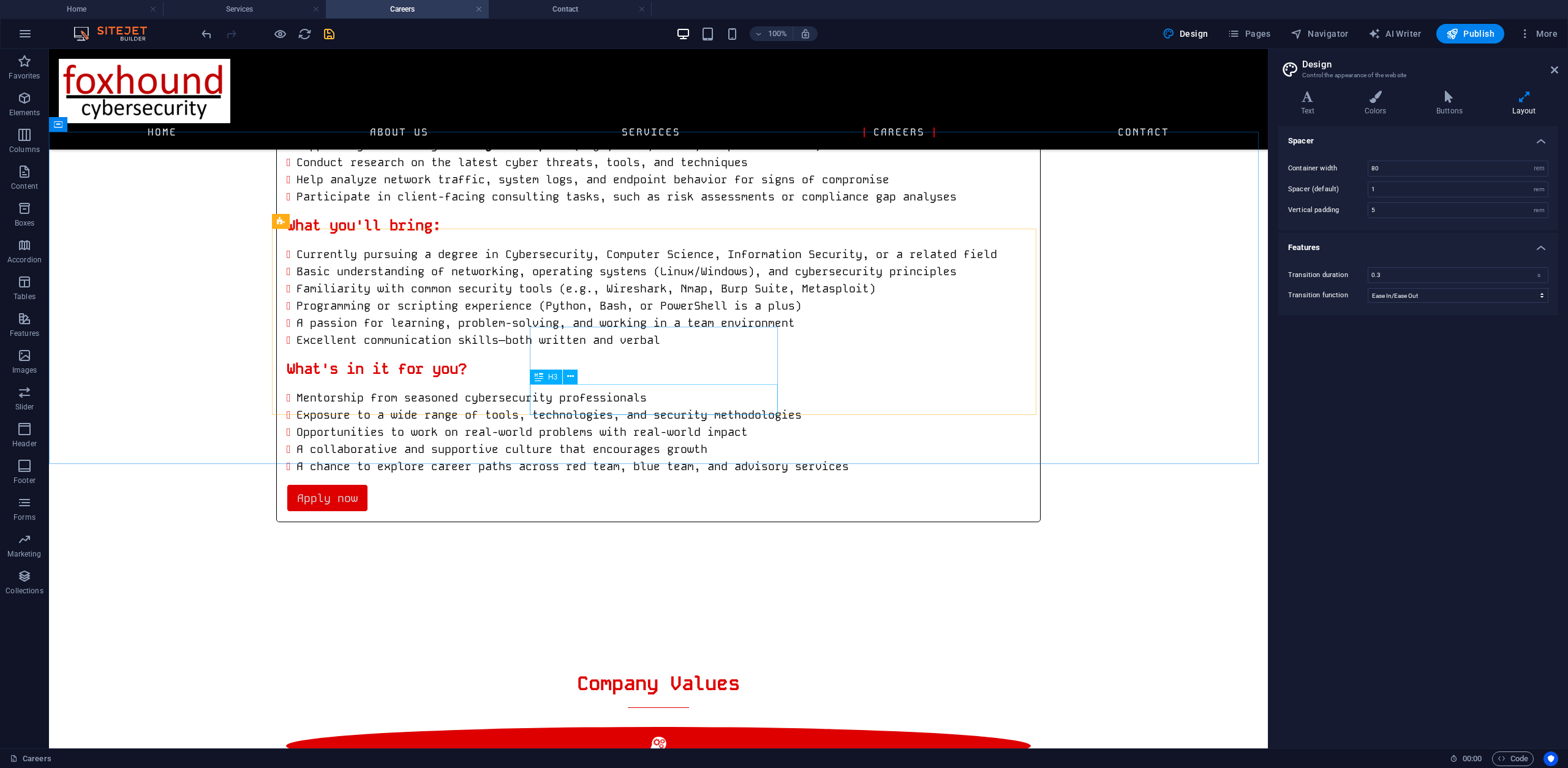
scroll to position [7140, 0]
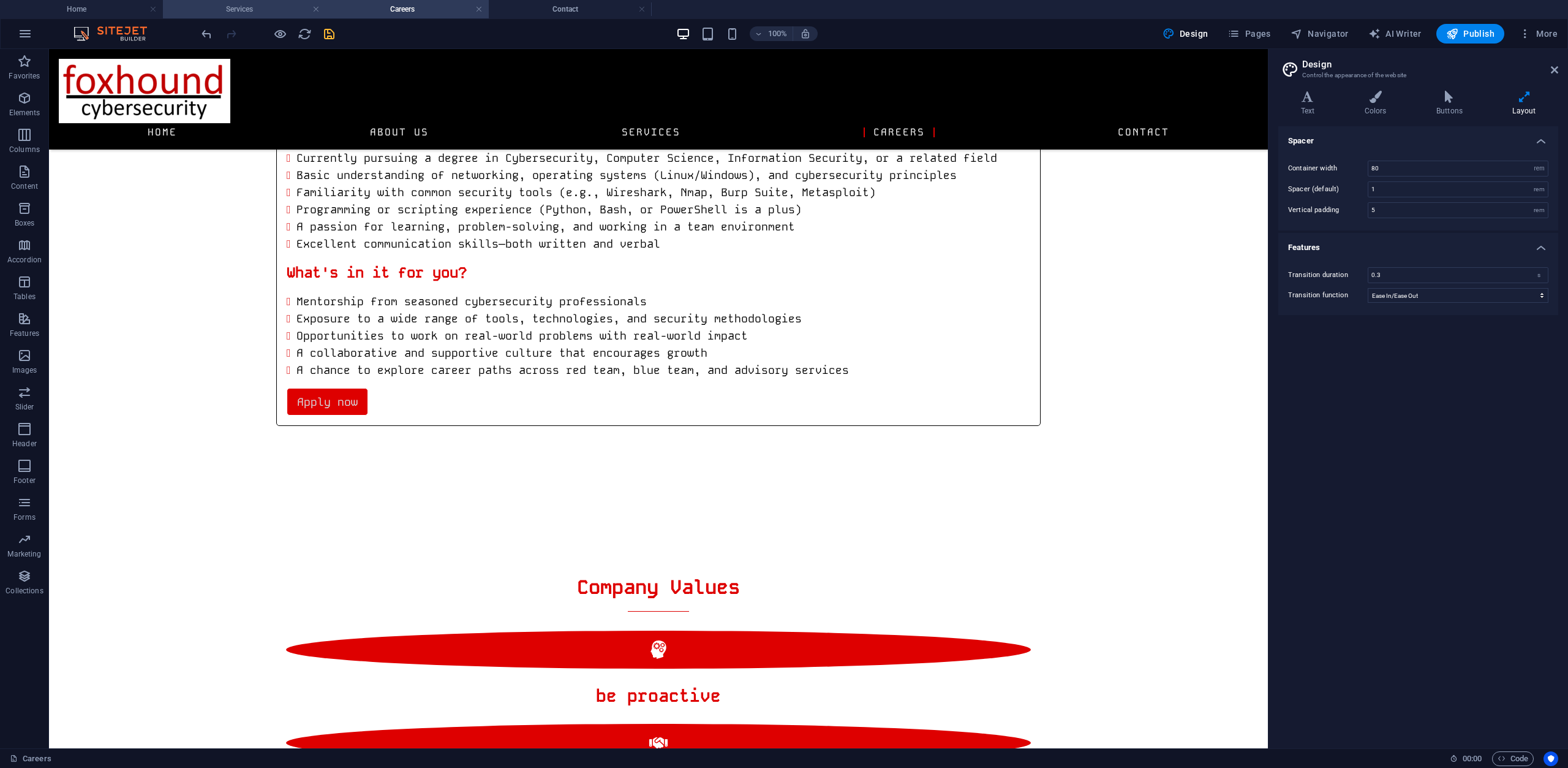
click at [263, 9] on h4 "Services" at bounding box center [244, 9] width 163 height 13
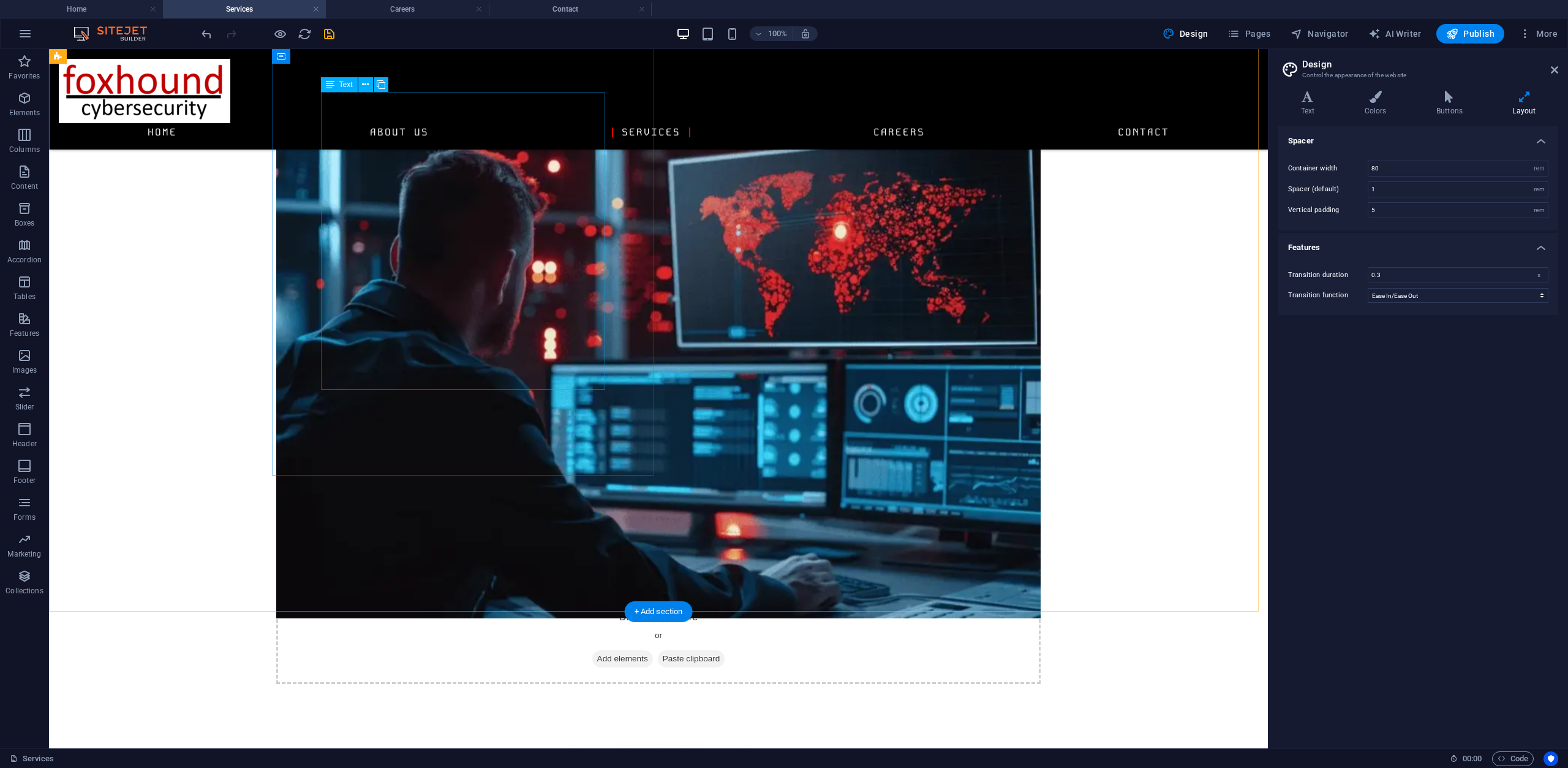
scroll to position [2596, 0]
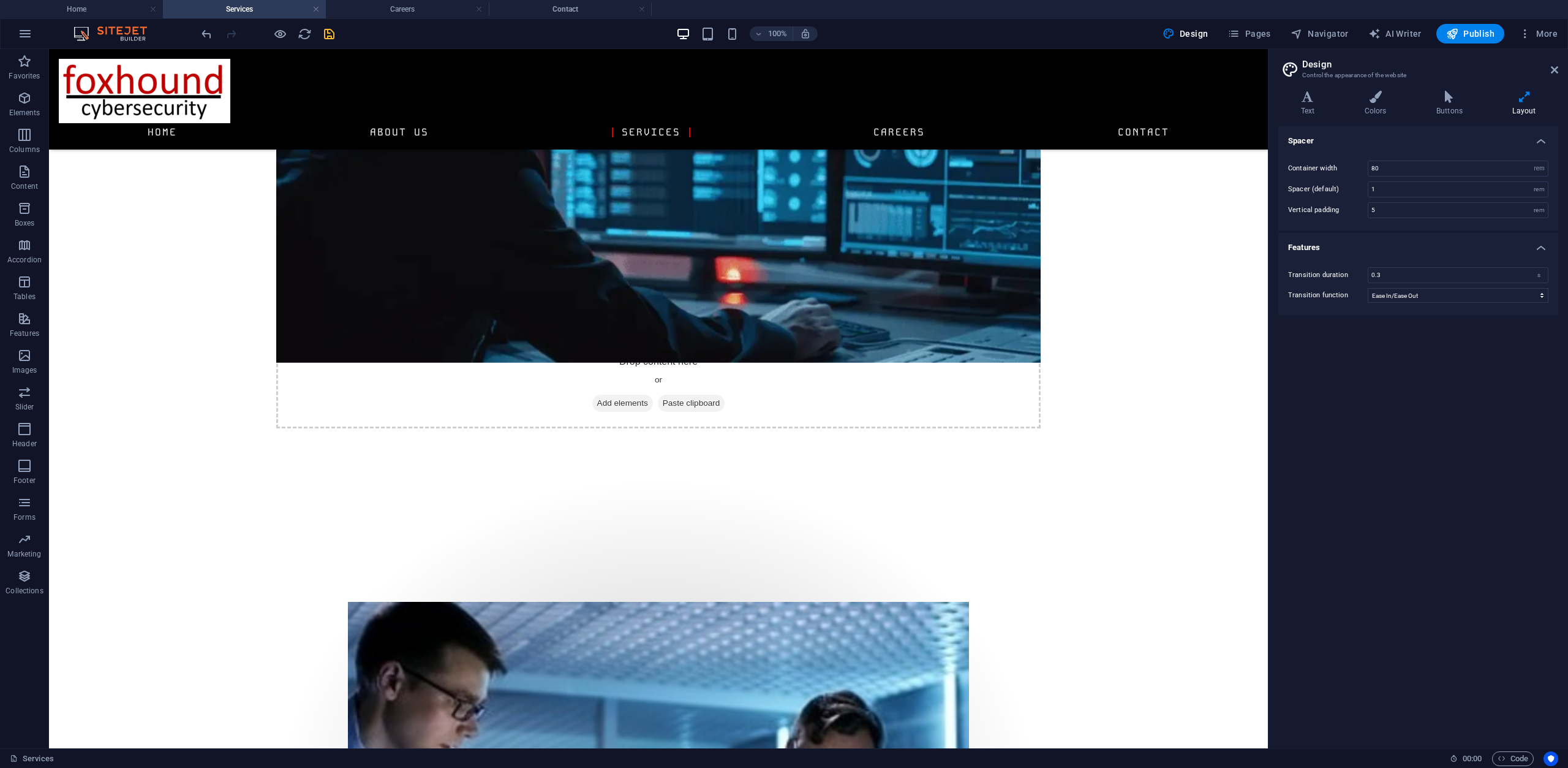
click at [330, 27] on icon "save" at bounding box center [329, 34] width 14 height 14
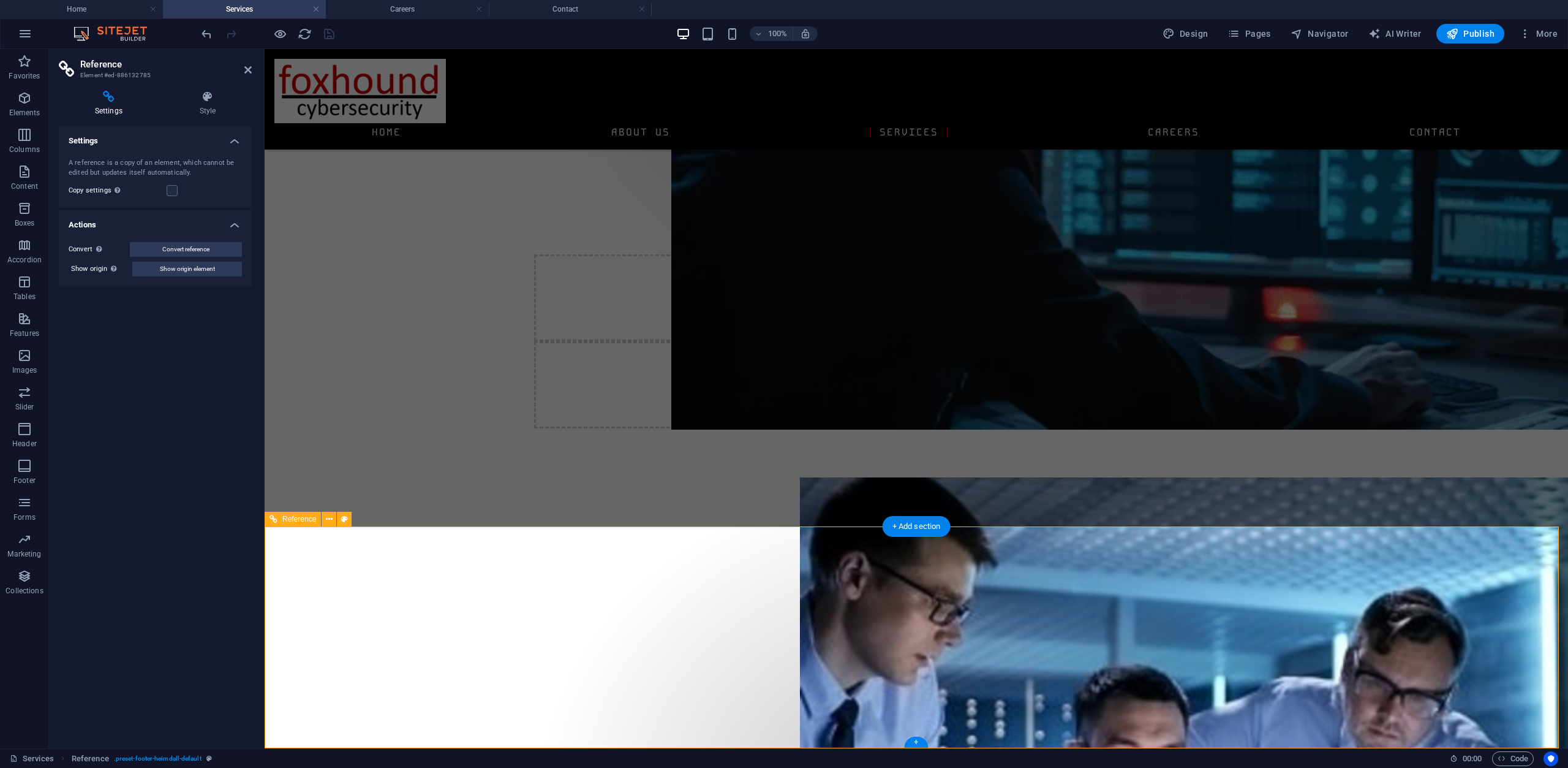
click at [326, 519] on icon at bounding box center [329, 519] width 7 height 13
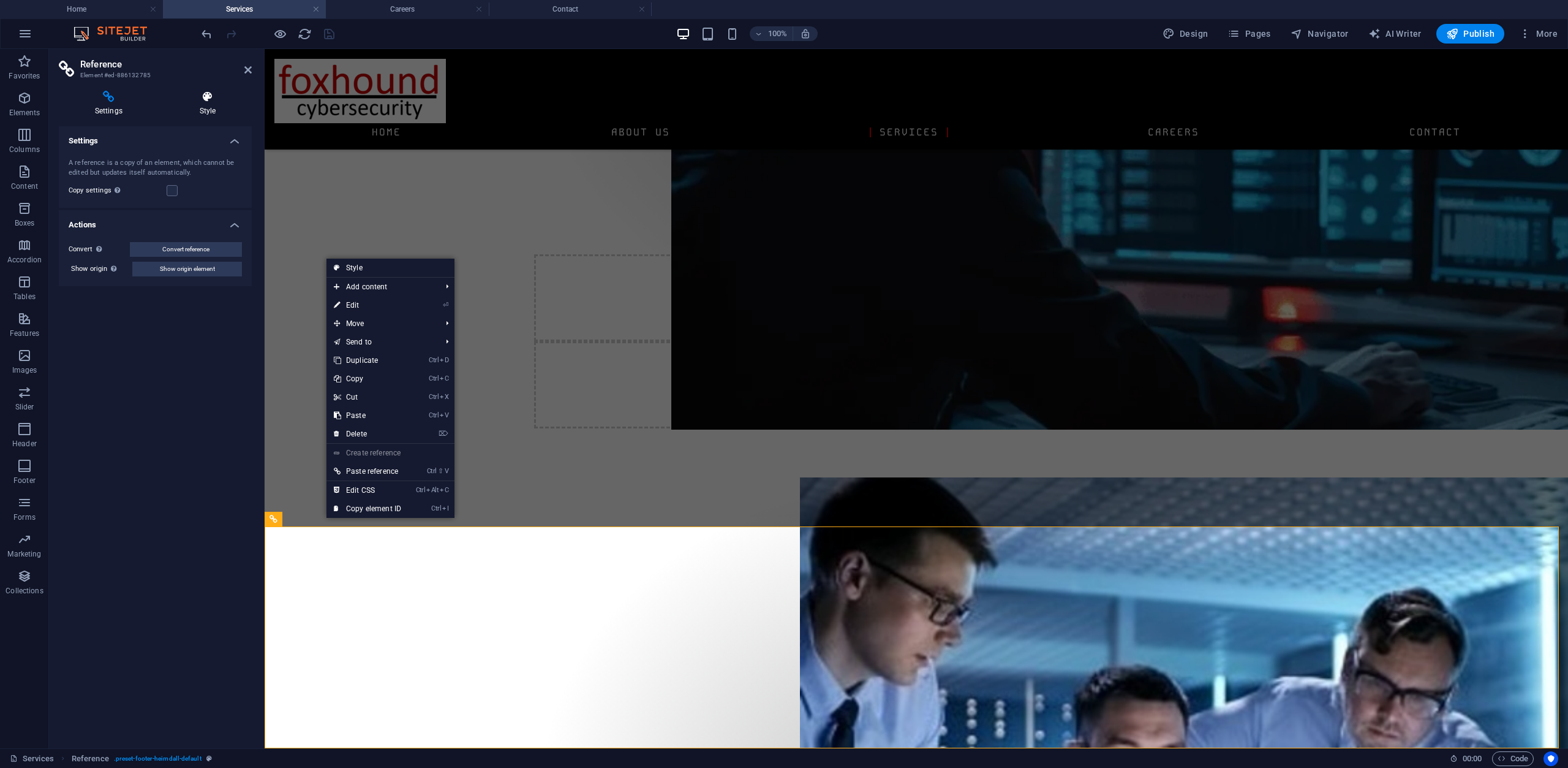
click at [199, 99] on icon at bounding box center [207, 96] width 88 height 12
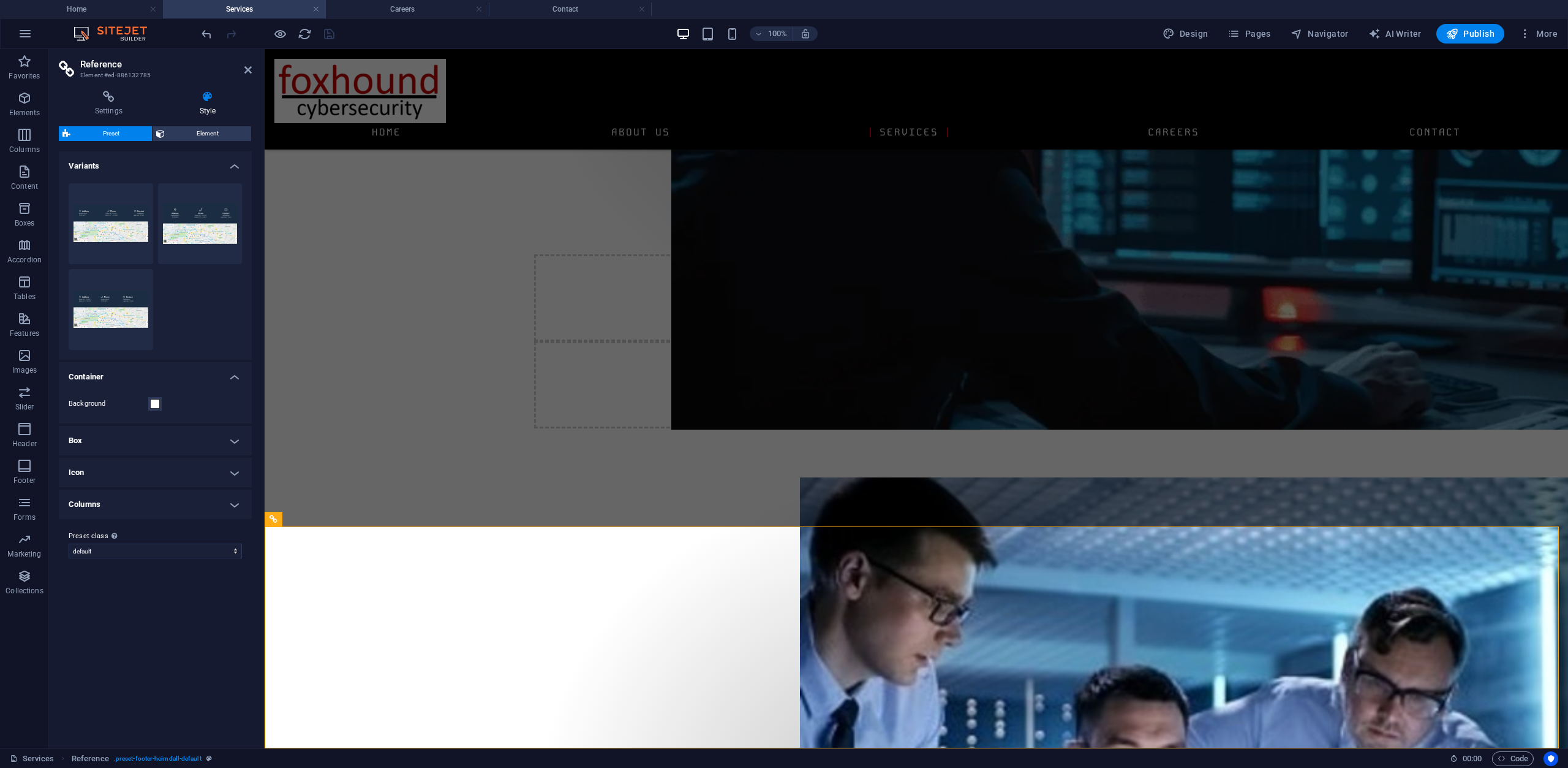
click at [199, 473] on h4 "Icon" at bounding box center [155, 471] width 193 height 29
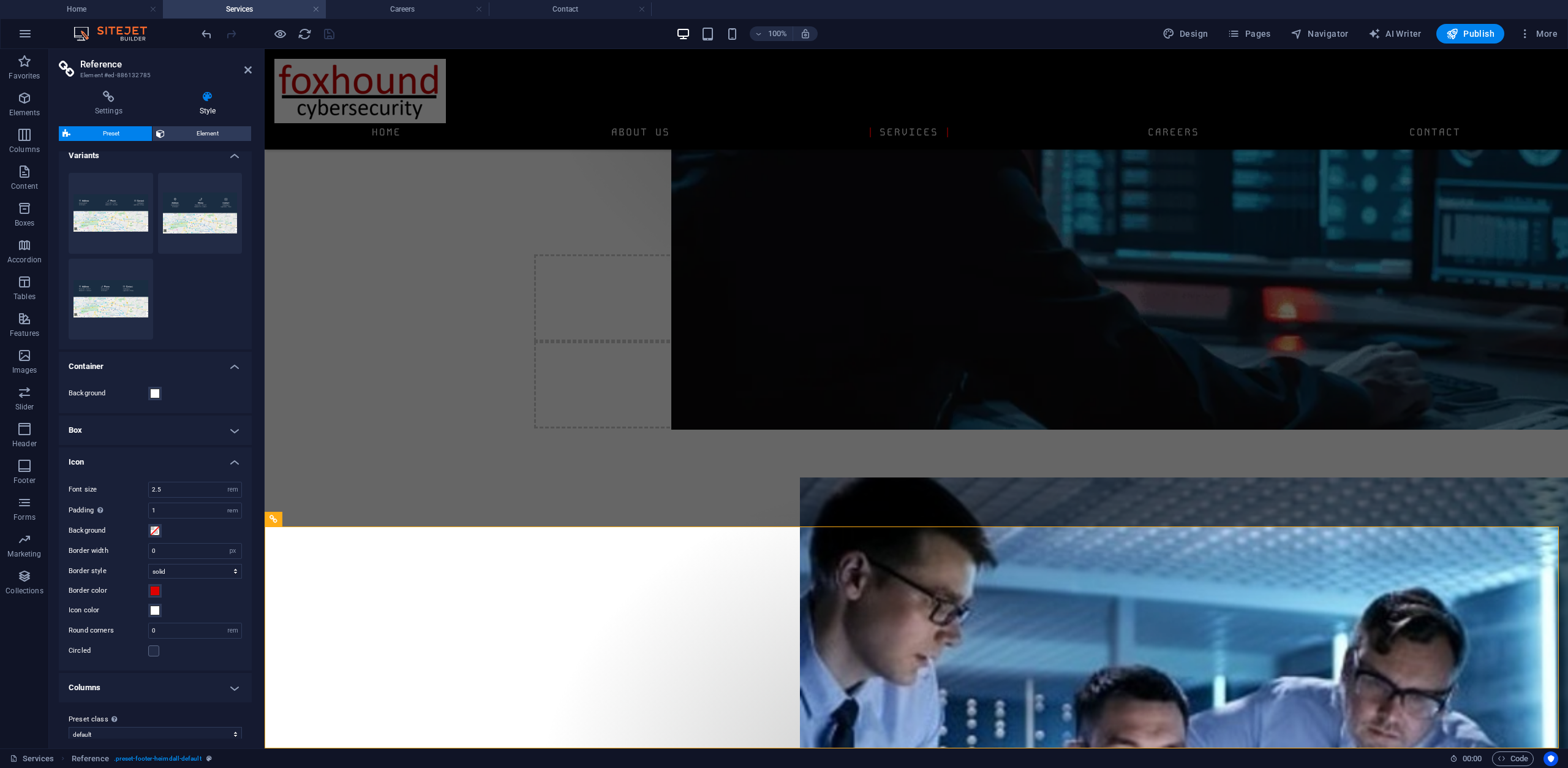
scroll to position [23, 0]
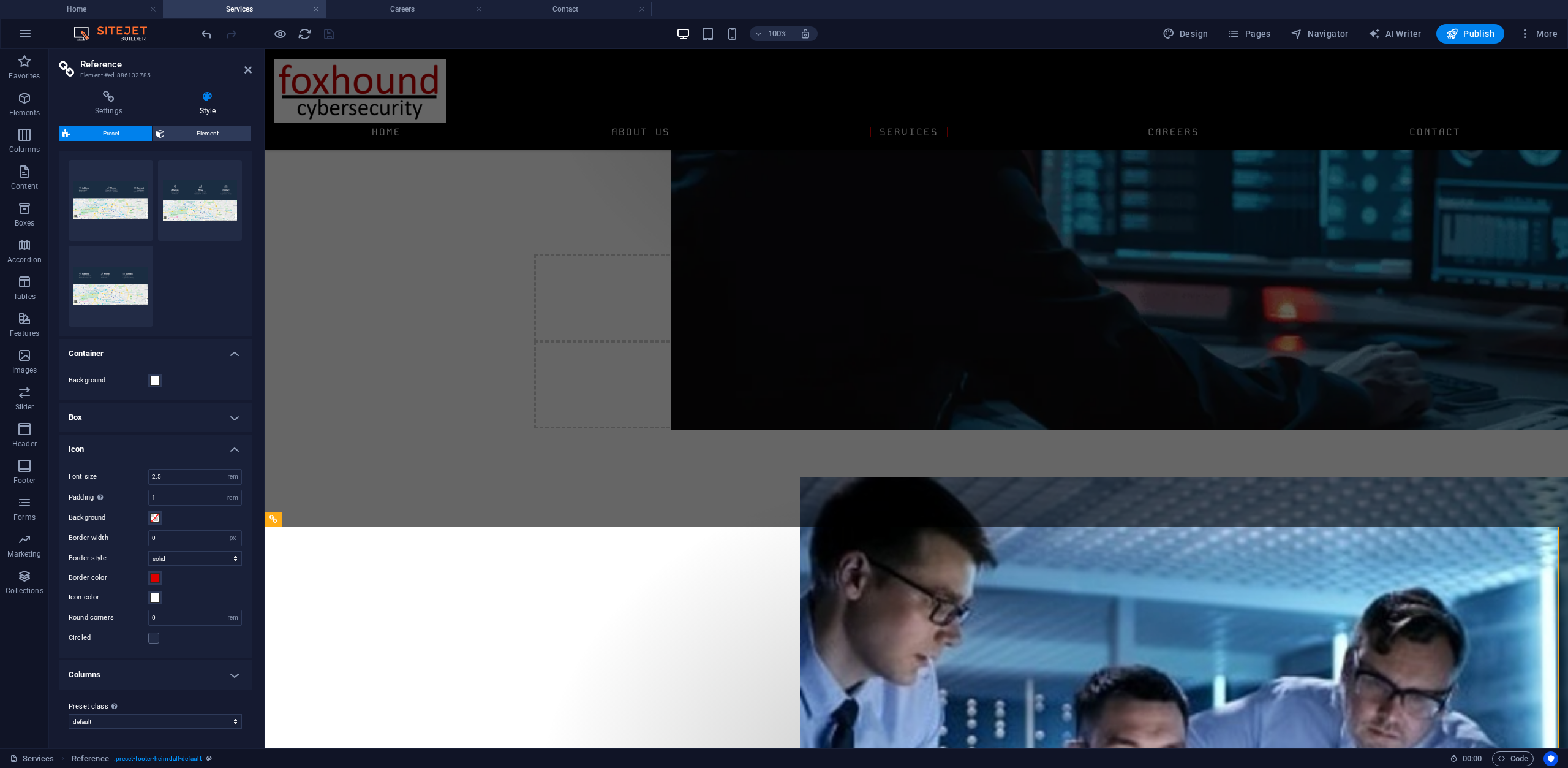
click at [253, 66] on aside "Reference Element #ed-886132785 Settings Style Settings A reference is a copy o…" at bounding box center [157, 398] width 215 height 699
drag, startPoint x: 249, startPoint y: 66, endPoint x: 308, endPoint y: 180, distance: 128.4
click at [249, 66] on icon at bounding box center [248, 70] width 7 height 10
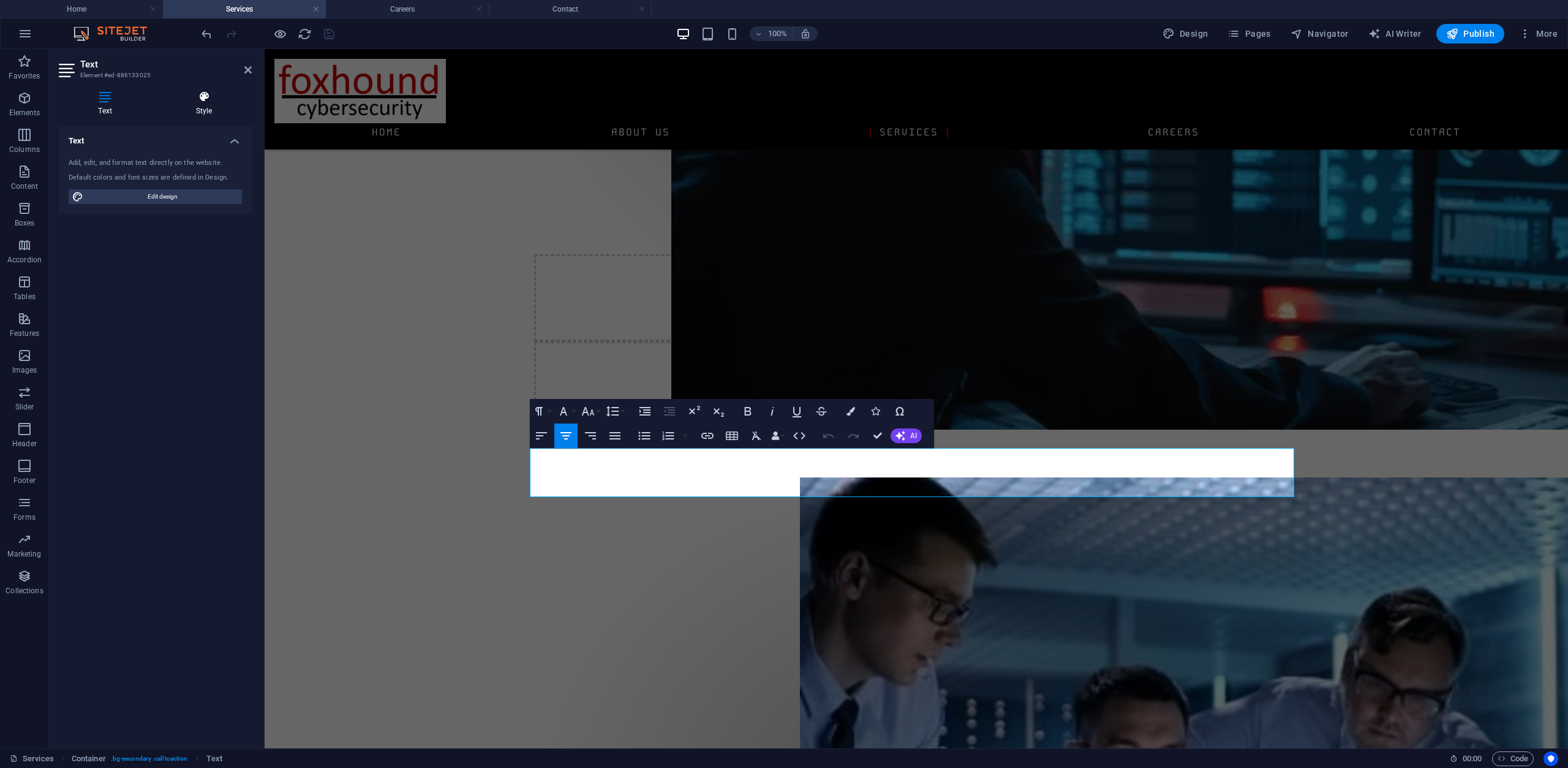
click at [190, 113] on h4 "Style" at bounding box center [204, 103] width 95 height 26
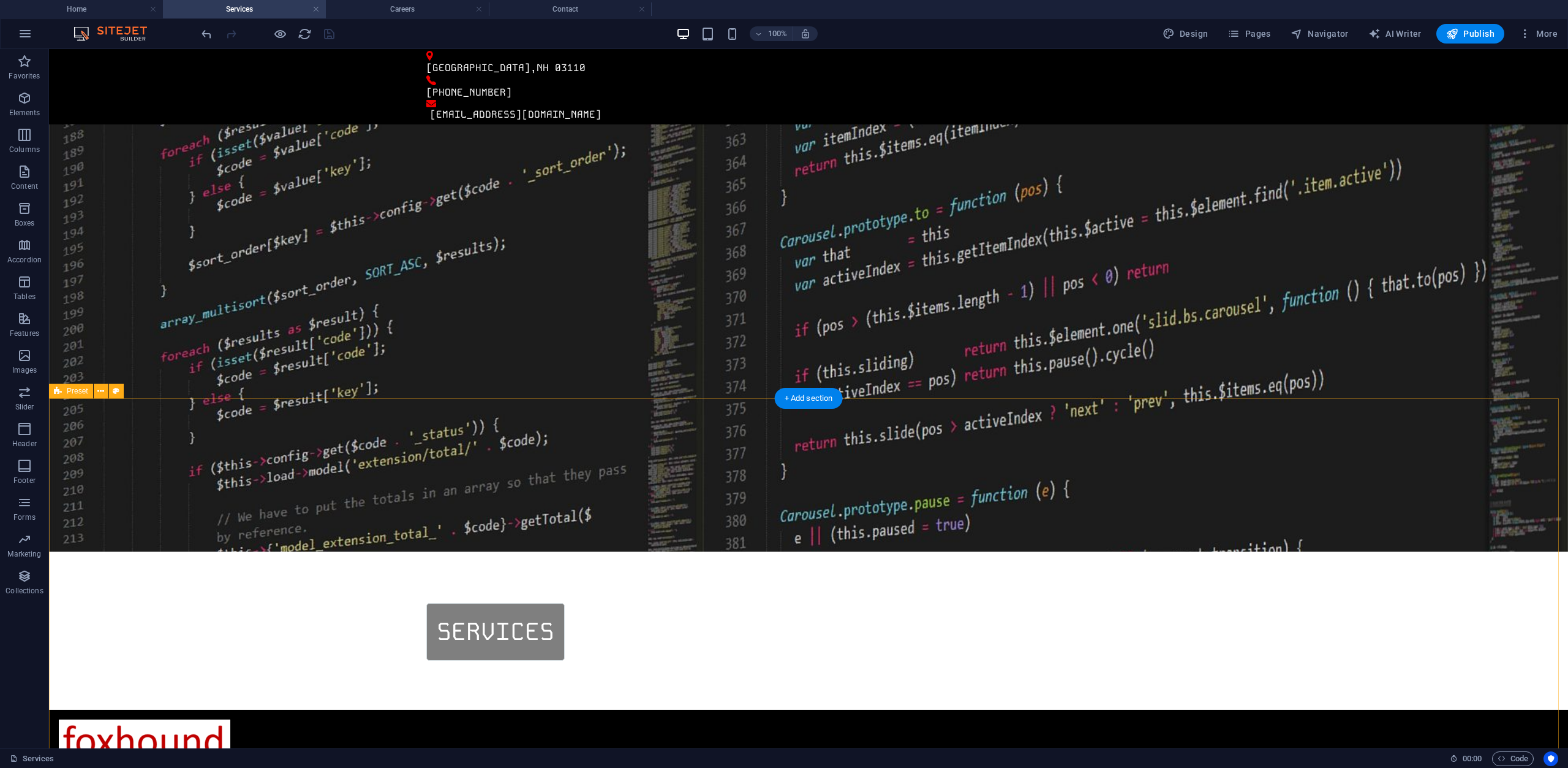
scroll to position [0, 0]
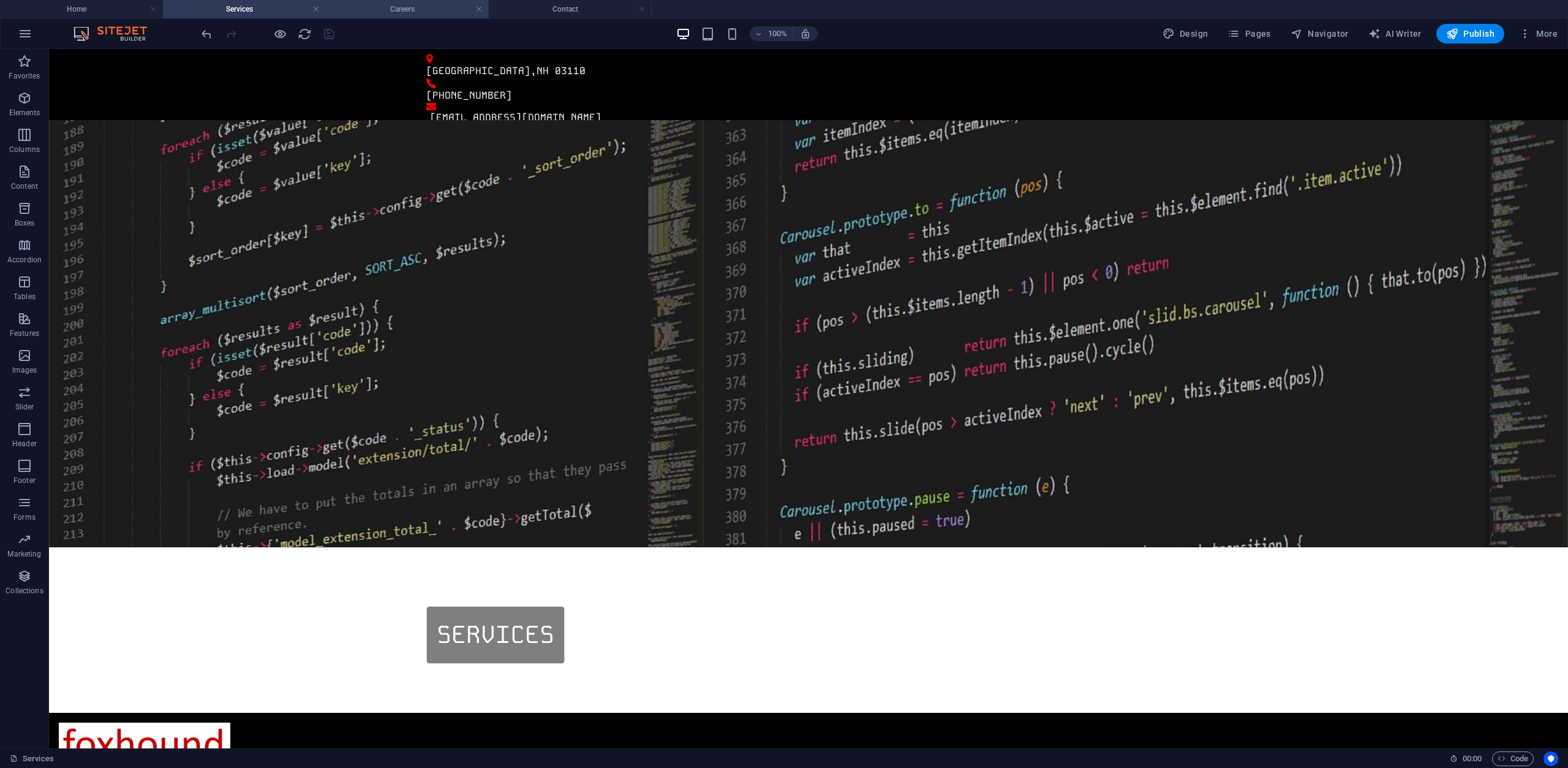
drag, startPoint x: 406, startPoint y: 7, endPoint x: 484, endPoint y: 128, distance: 144.0
click at [406, 7] on h4 "Careers" at bounding box center [407, 9] width 163 height 13
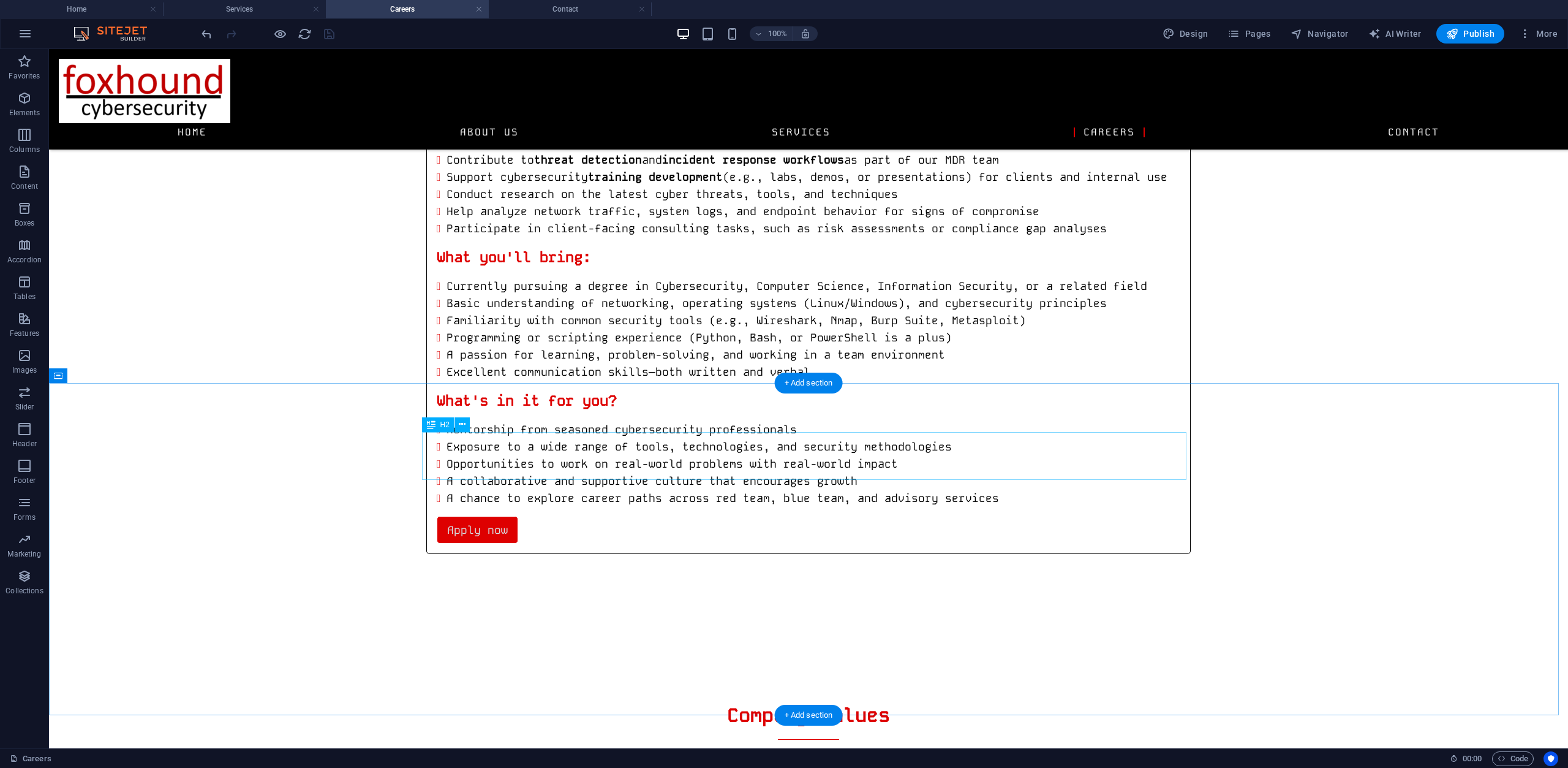
scroll to position [7017, 0]
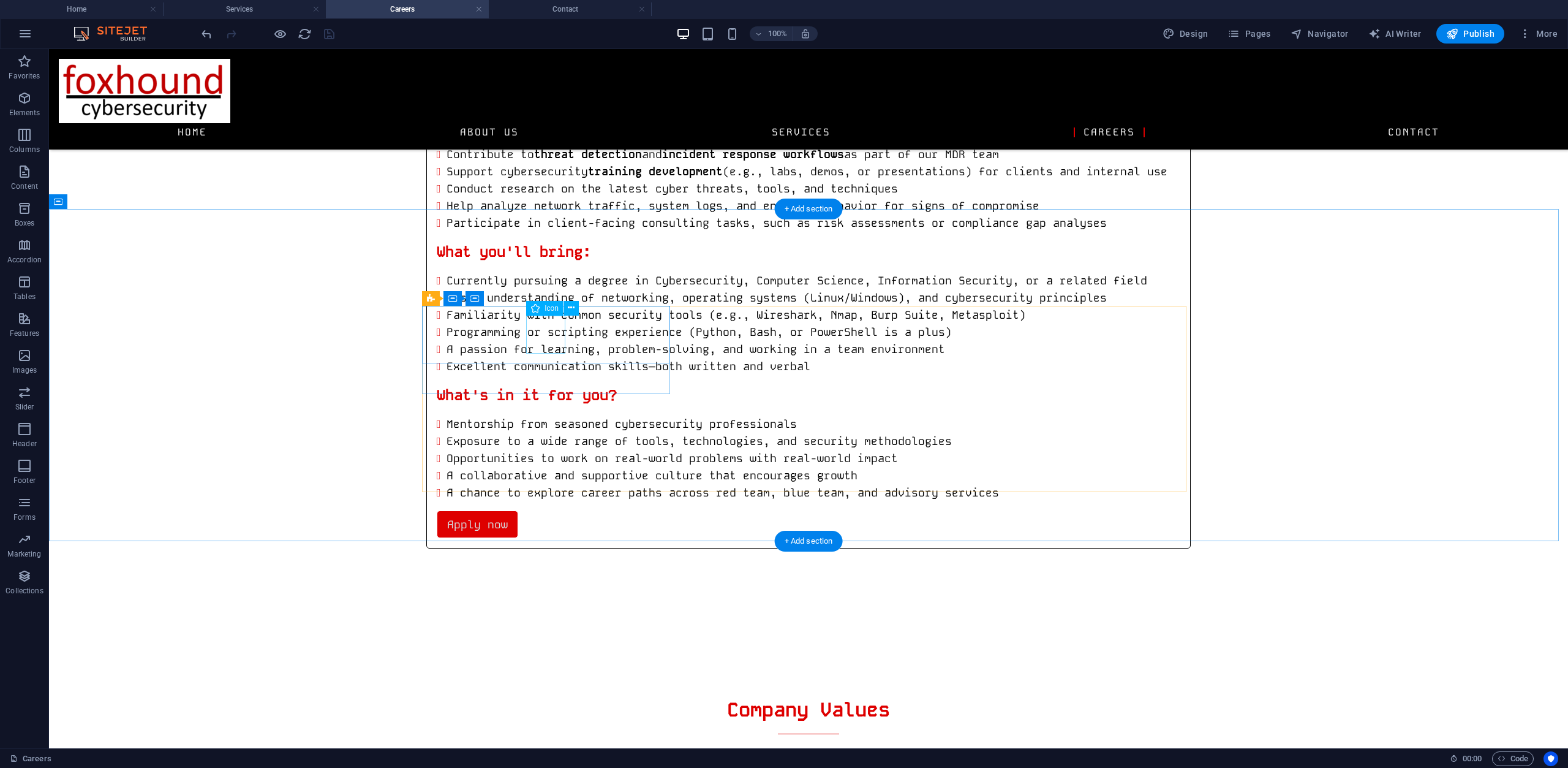
click at [543, 753] on figure at bounding box center [808, 772] width 745 height 38
select select "xMidYMid"
select select "px"
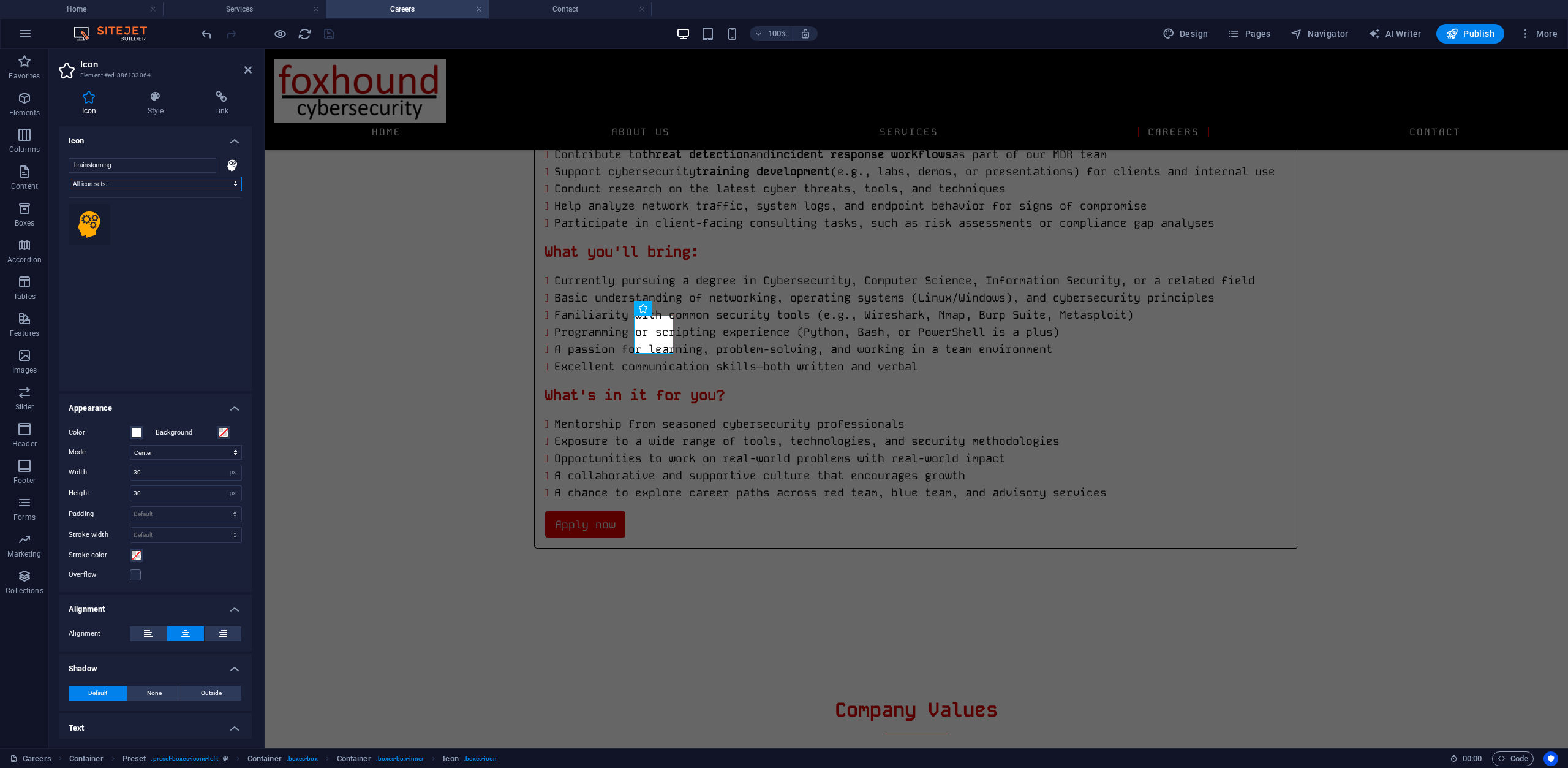
click at [166, 185] on select "All icon sets... IcoFont Ionicons FontAwesome Brands FontAwesome Duotone FontAw…" at bounding box center [155, 184] width 173 height 15
click at [230, 182] on select "All icon sets... IcoFont Ionicons FontAwesome Brands FontAwesome Duotone FontAw…" at bounding box center [155, 184] width 173 height 15
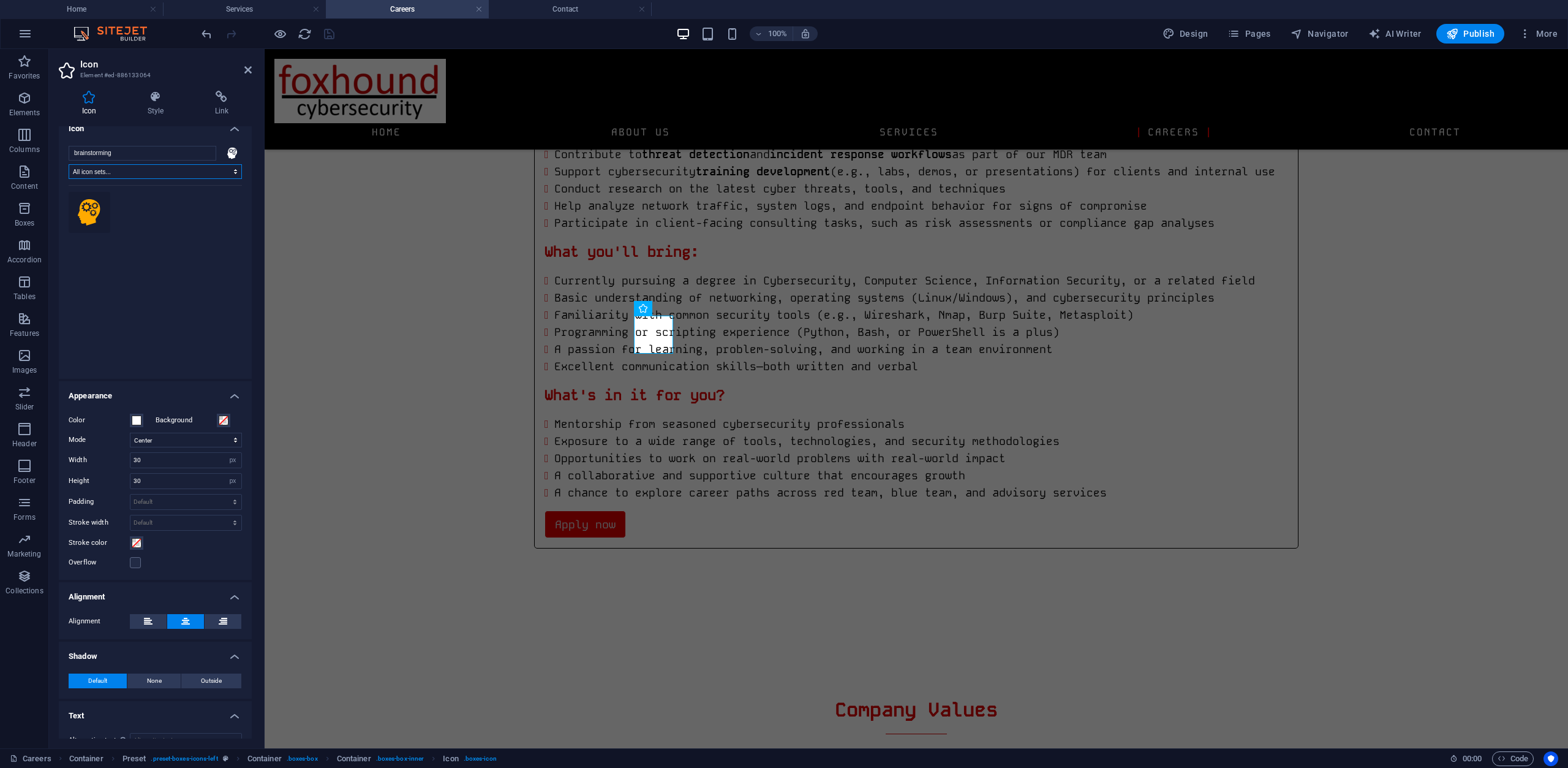
scroll to position [31, 0]
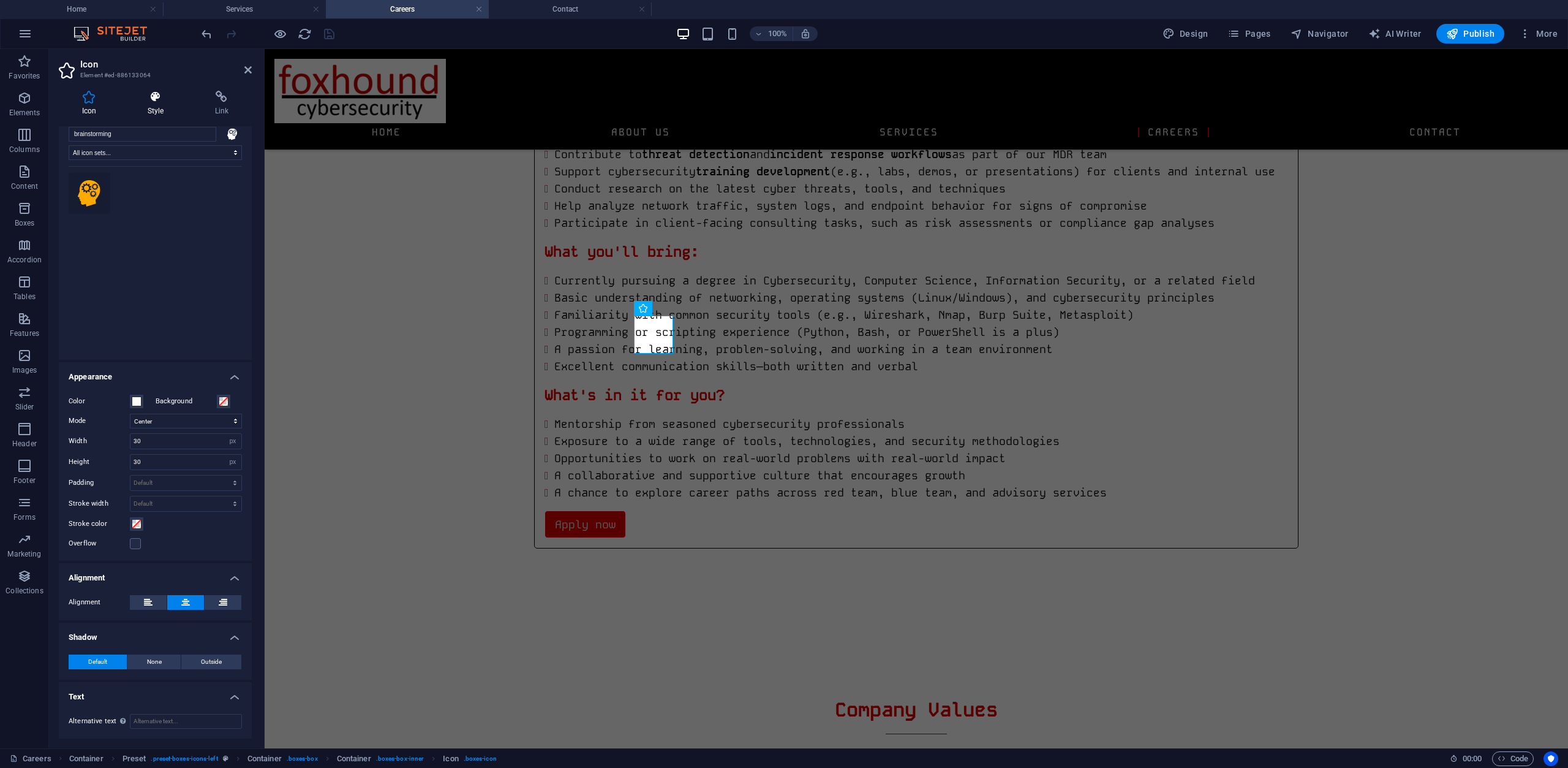
click at [172, 108] on h4 "Style" at bounding box center [157, 103] width 67 height 26
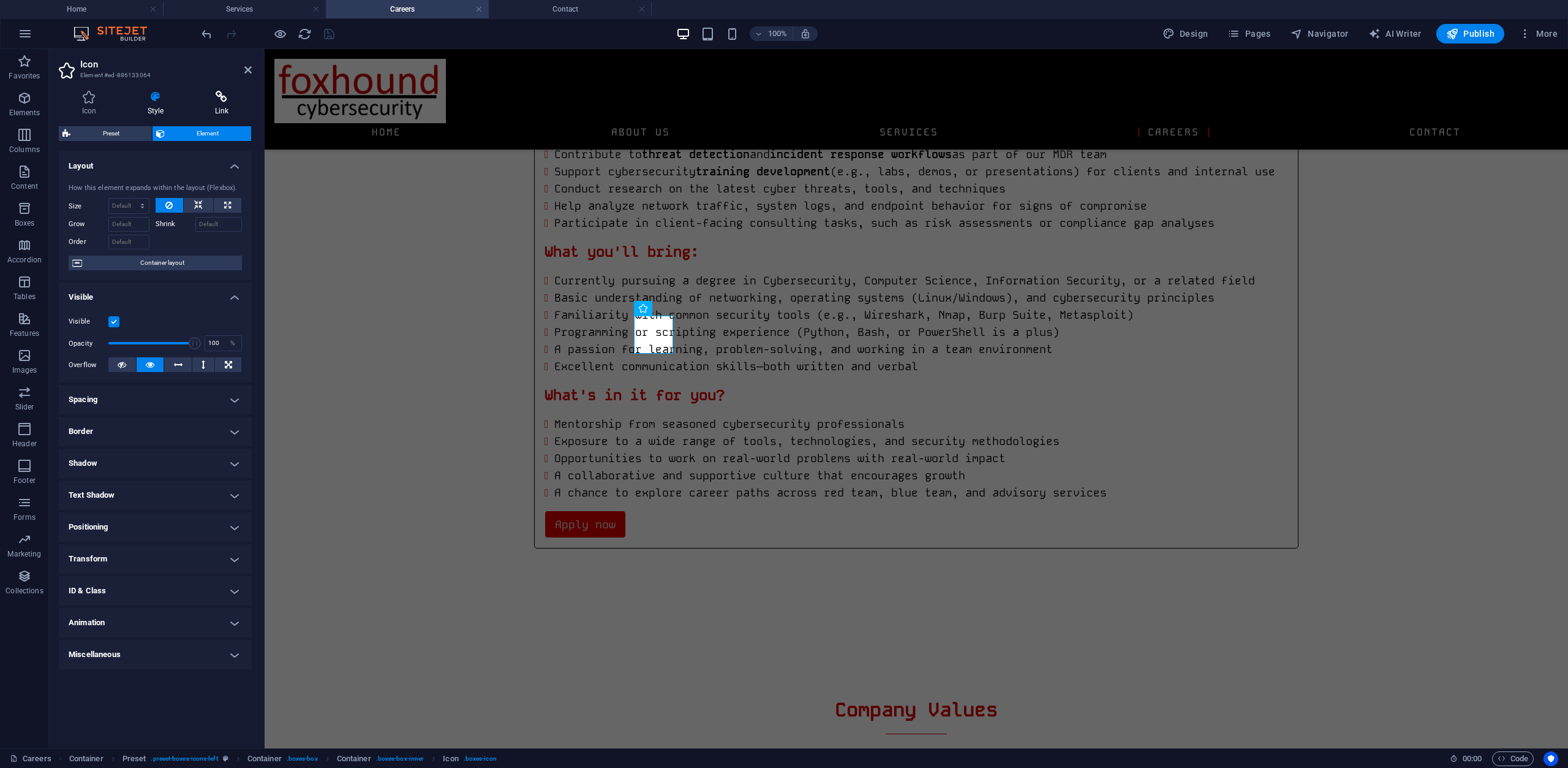
click at [215, 113] on h4 "Link" at bounding box center [221, 103] width 60 height 26
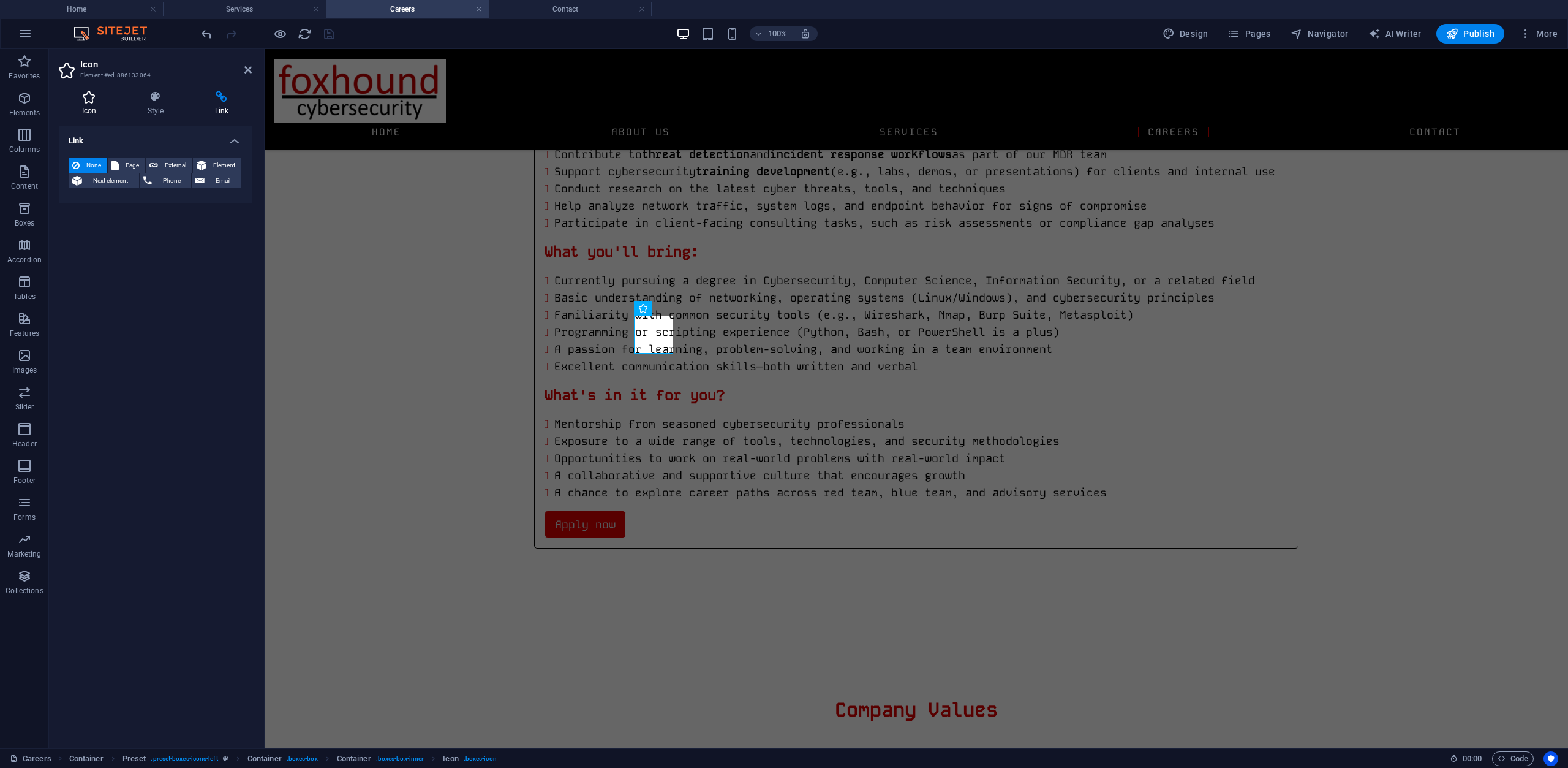
click at [94, 98] on icon at bounding box center [89, 96] width 60 height 12
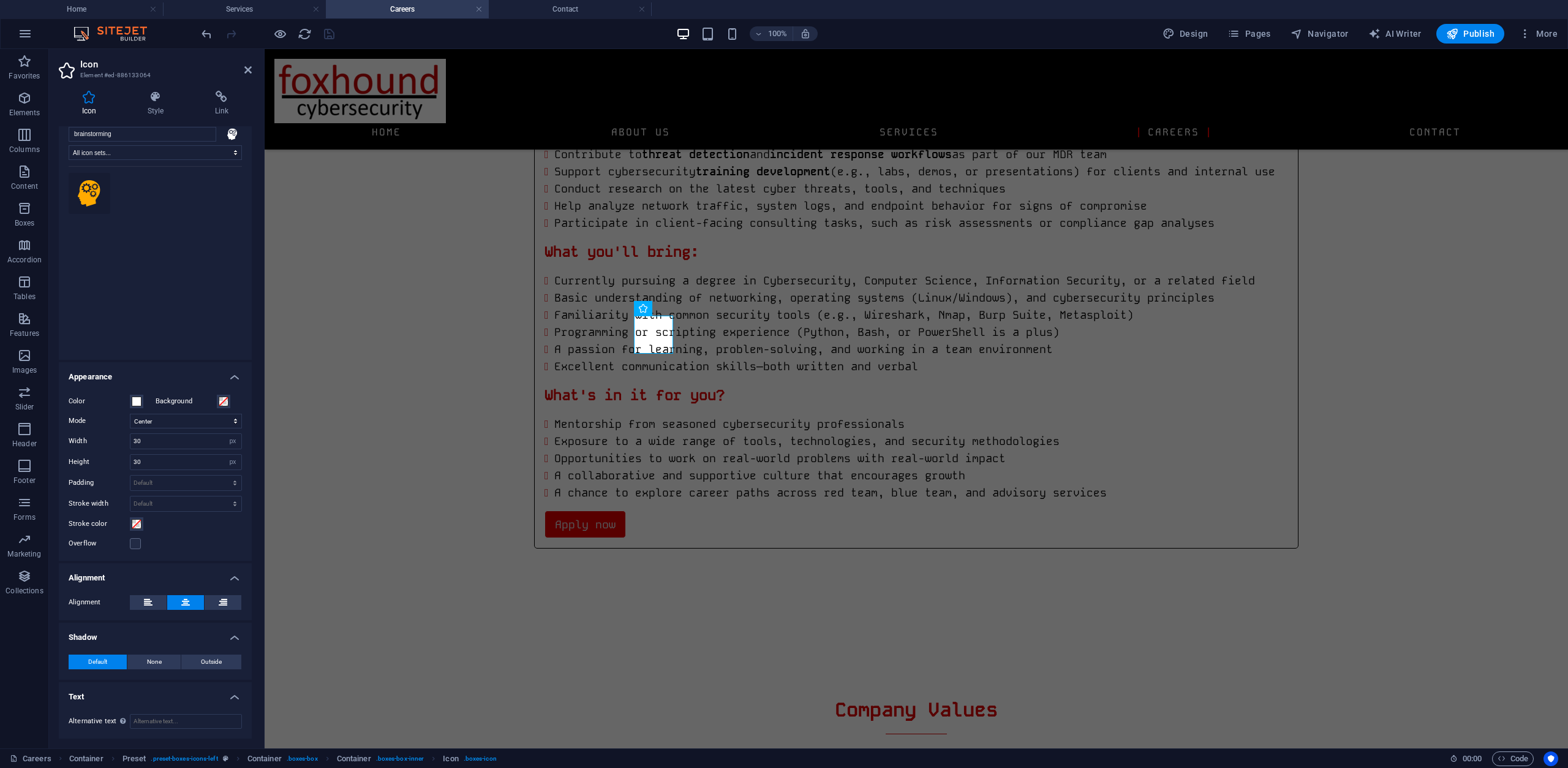
click at [247, 65] on h2 "Icon" at bounding box center [166, 64] width 171 height 11
click at [250, 70] on icon at bounding box center [248, 70] width 7 height 10
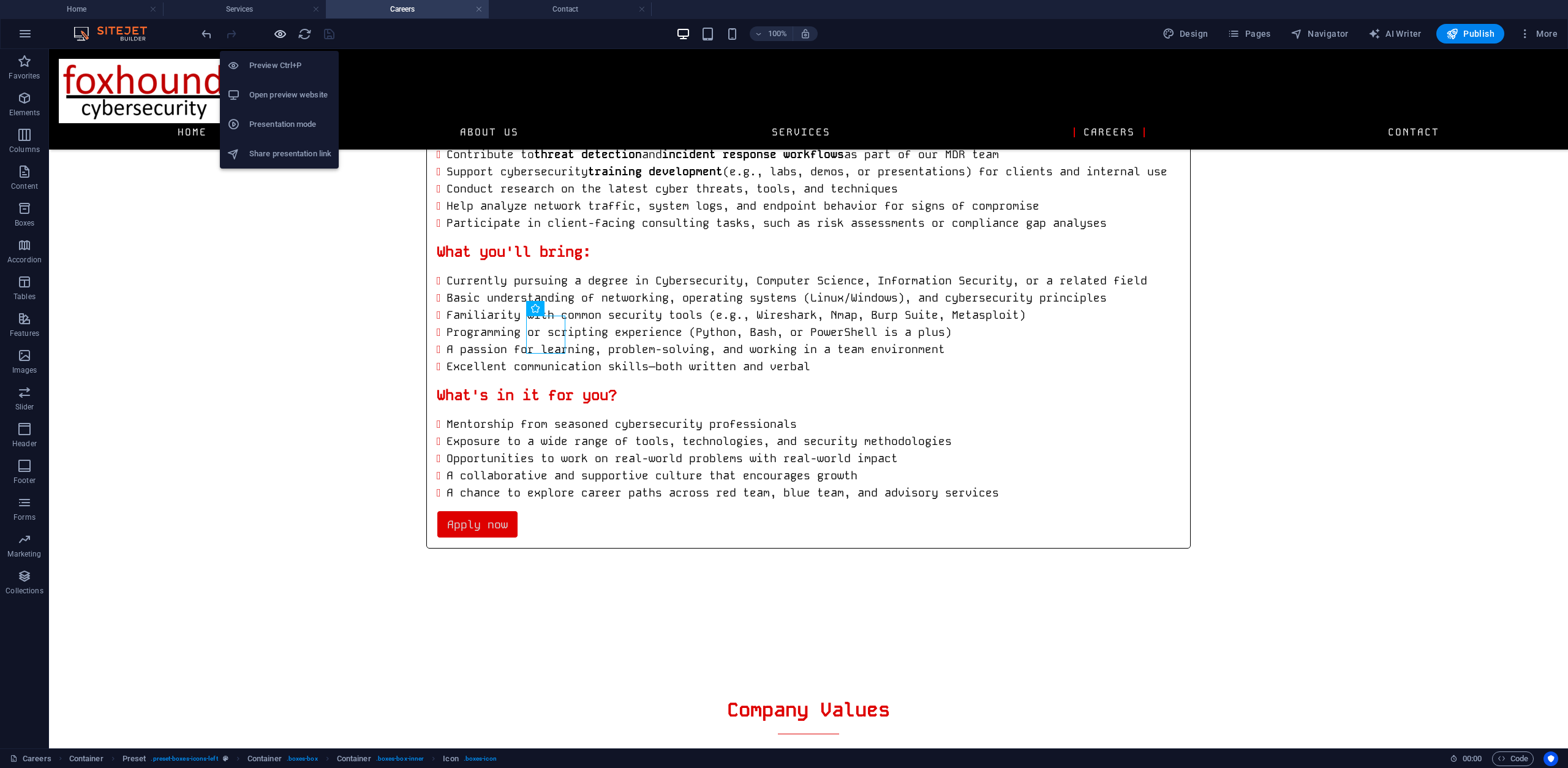
click at [283, 35] on icon "button" at bounding box center [280, 34] width 14 height 14
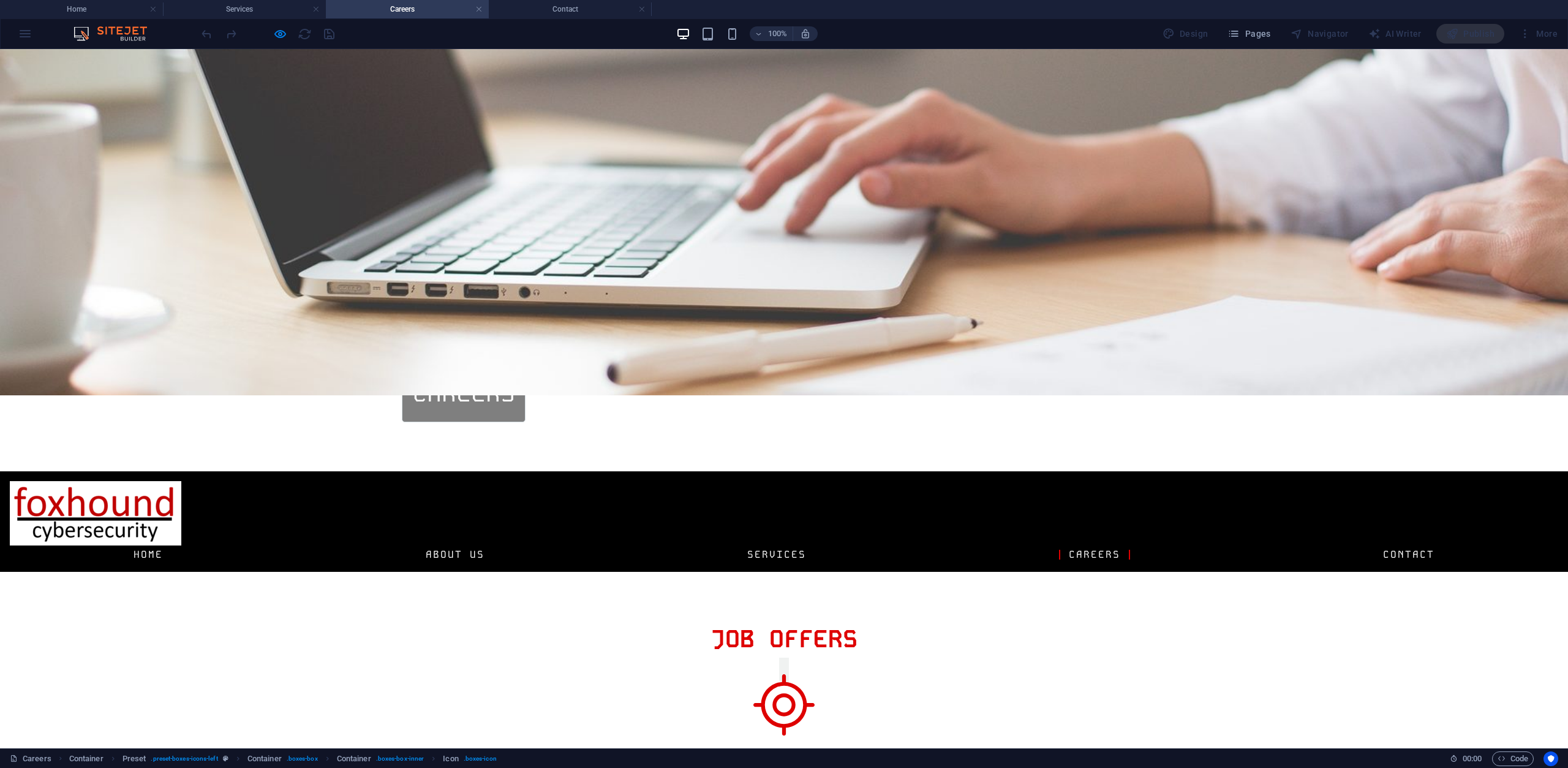
scroll to position [224, 0]
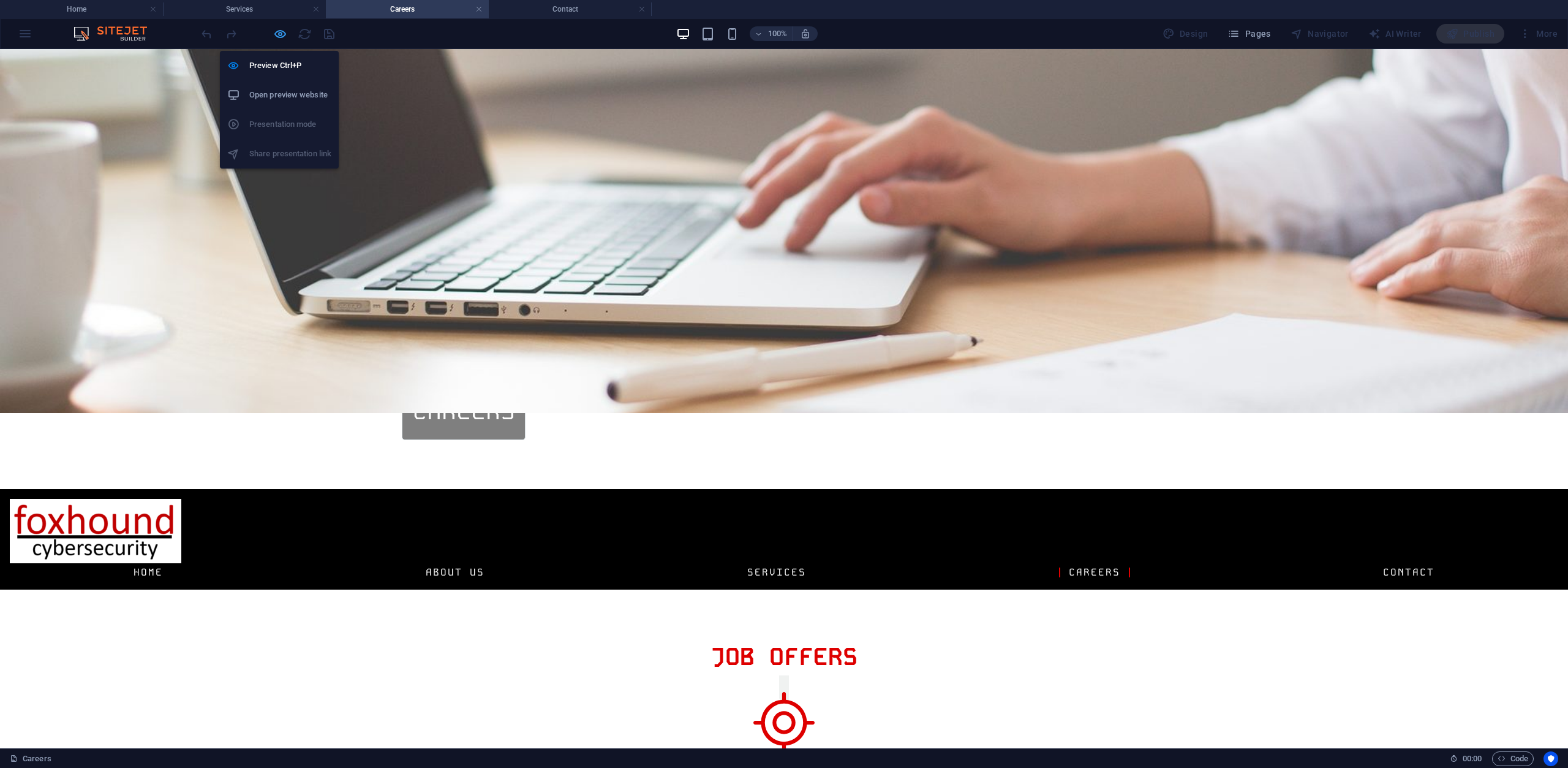
click at [281, 31] on icon "button" at bounding box center [280, 34] width 14 height 14
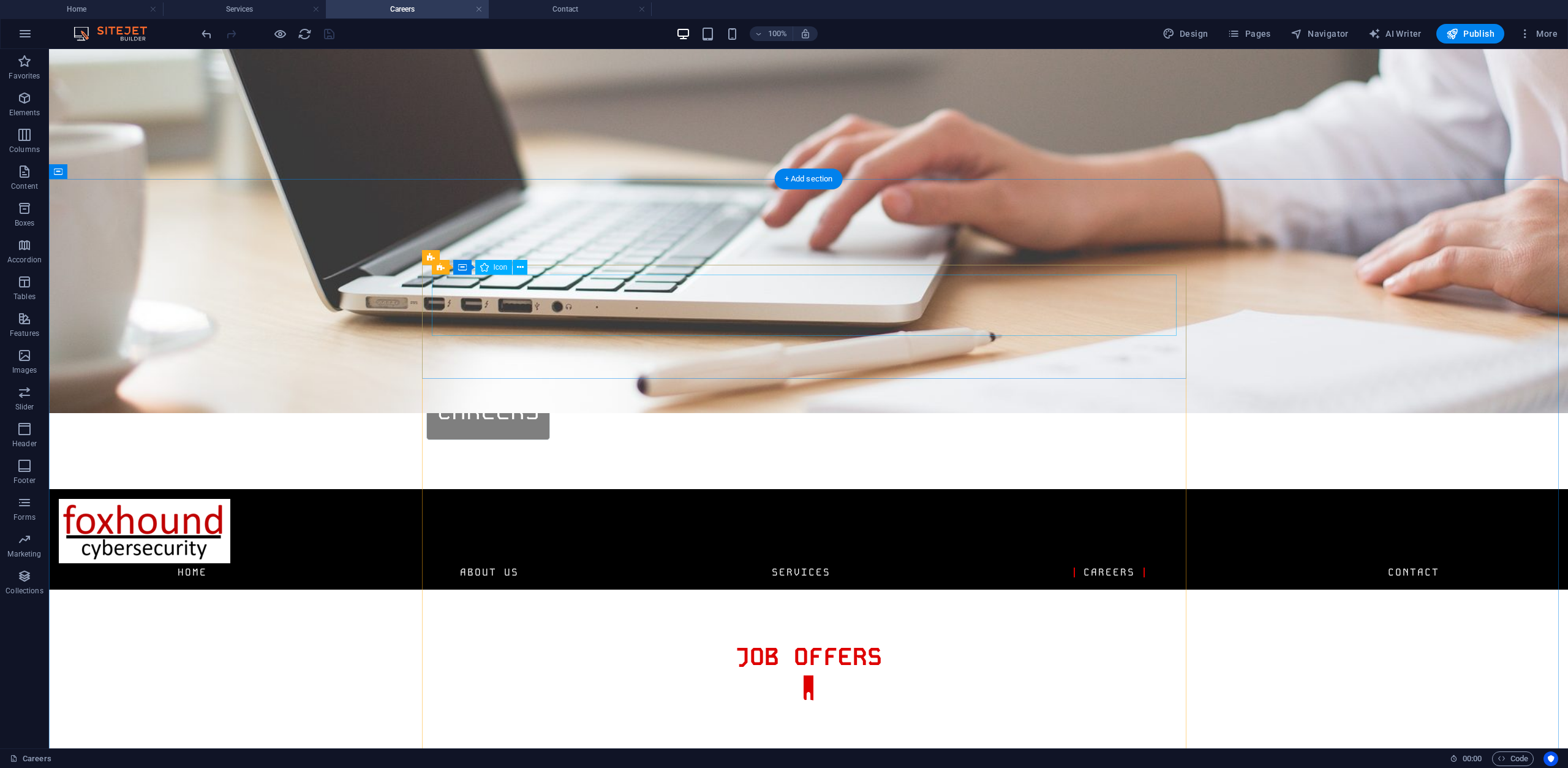
click at [807, 692] on figure "Trigger 1" at bounding box center [808, 722] width 765 height 61
select select "xMidYMid"
select select "px"
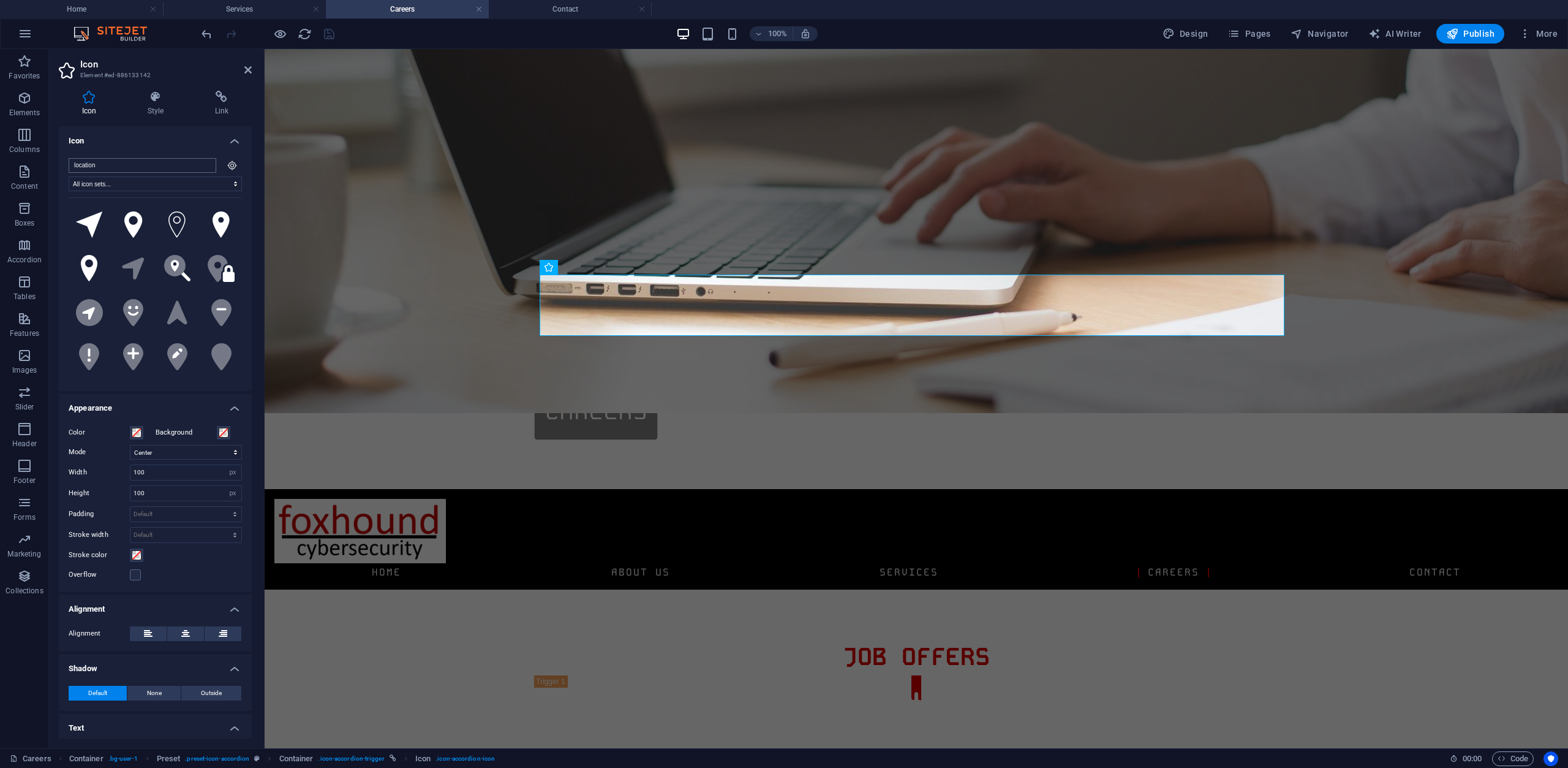
click at [147, 163] on input "location" at bounding box center [142, 166] width 147 height 15
type input "crosshair"
click at [135, 300] on icon at bounding box center [133, 312] width 27 height 27
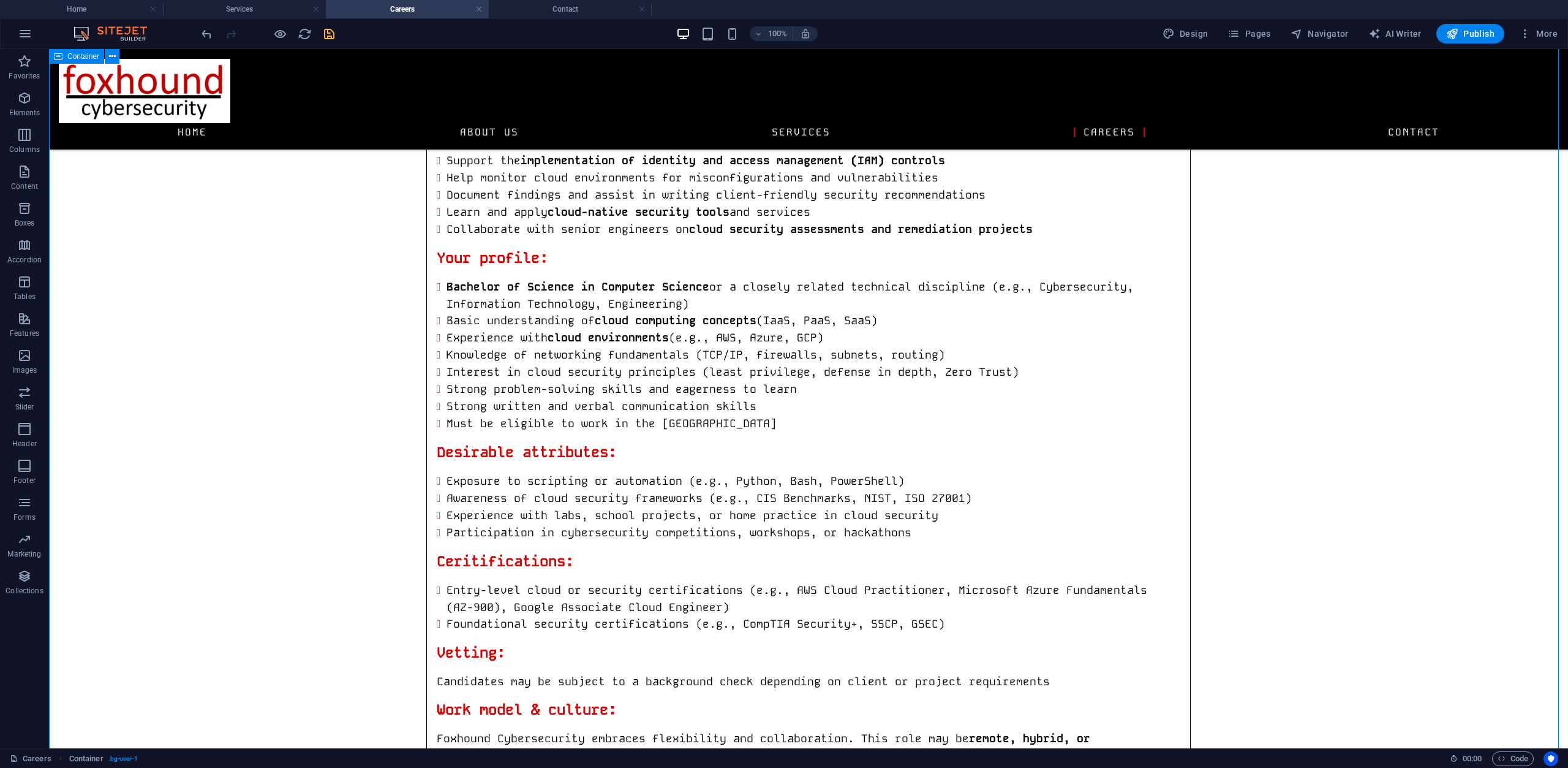
scroll to position [5186, 0]
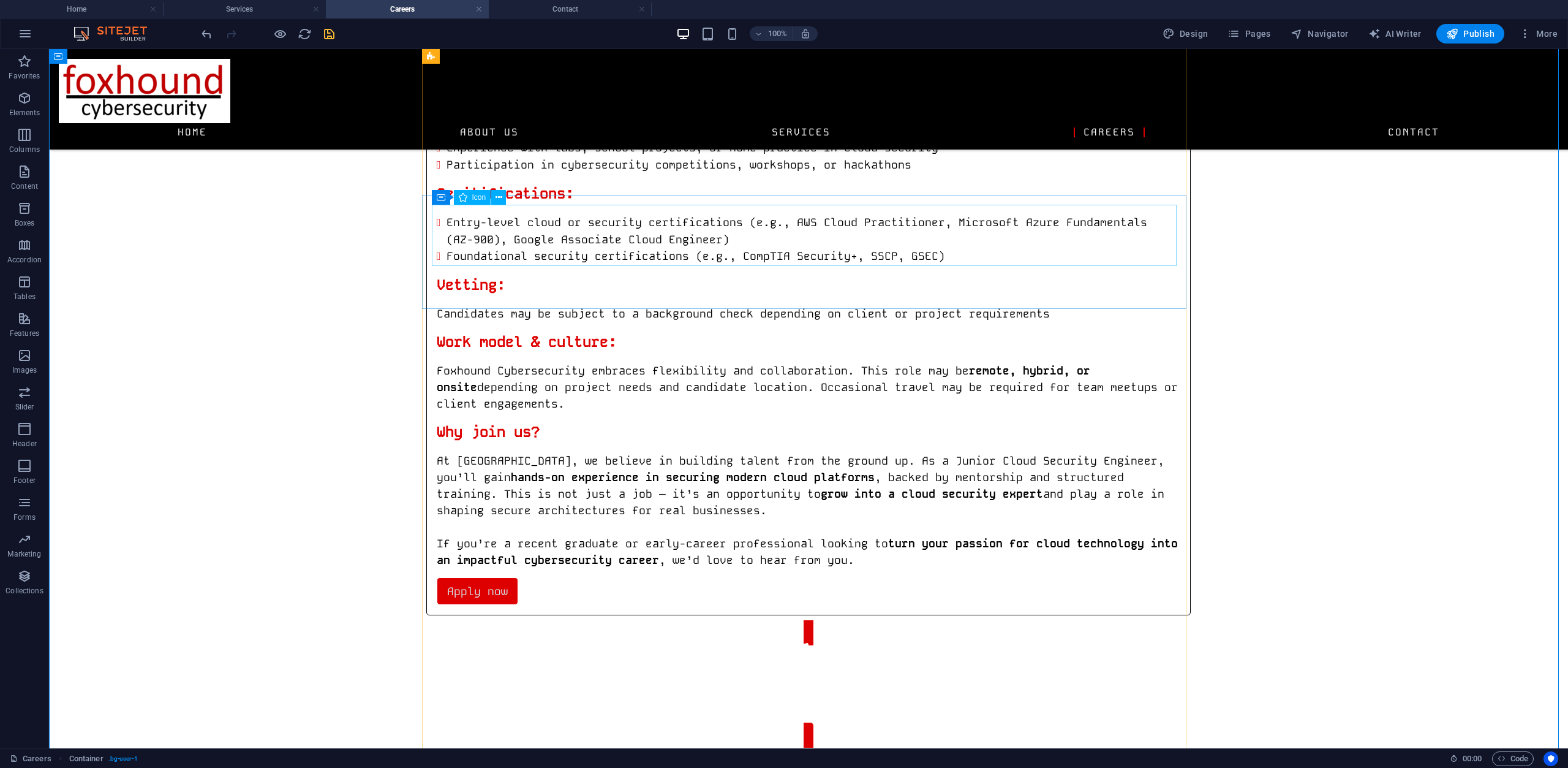
click at [789, 636] on figure "Trigger 5" at bounding box center [808, 667] width 765 height 61
select select "xMidYMid"
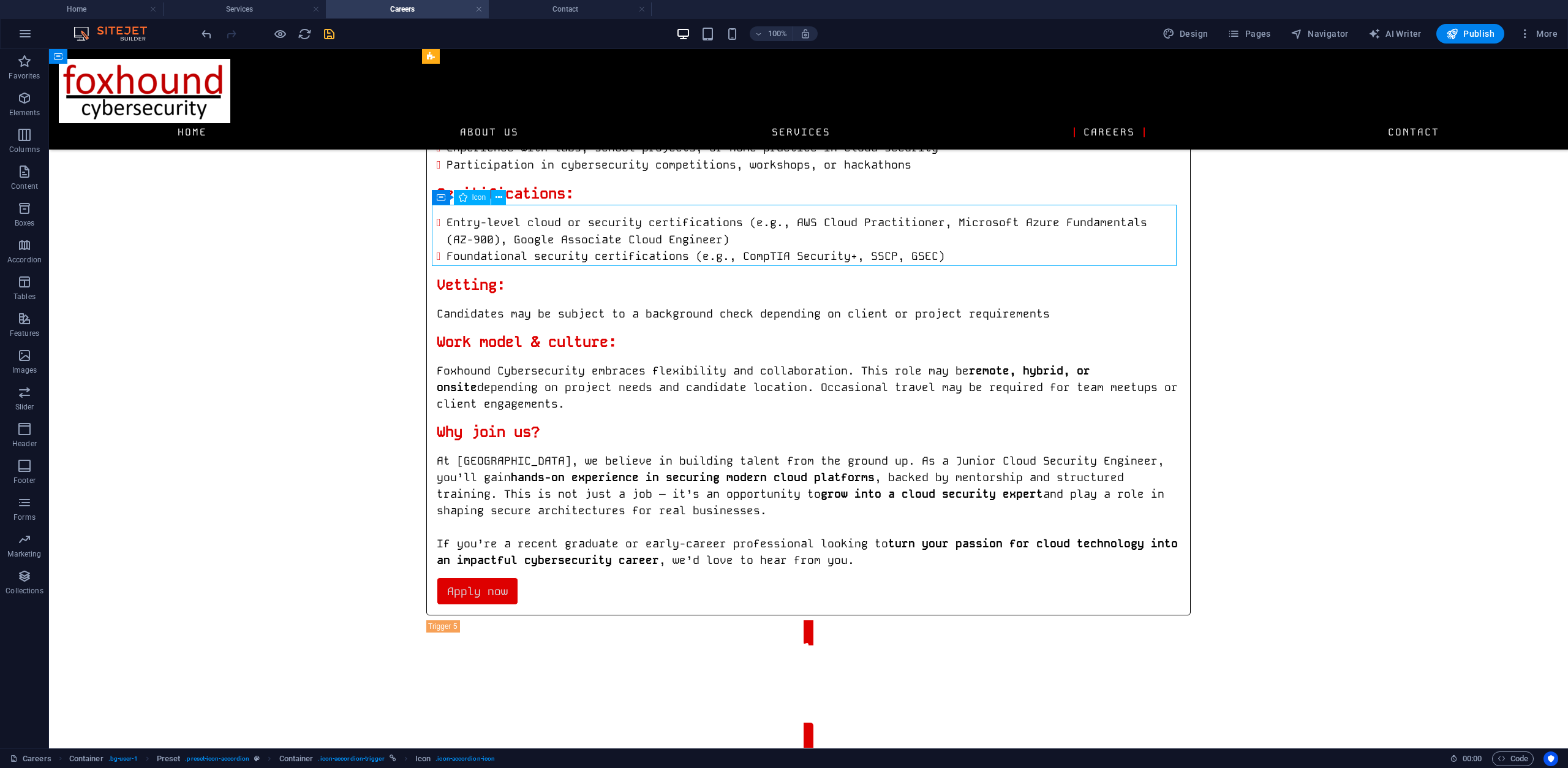
select select "px"
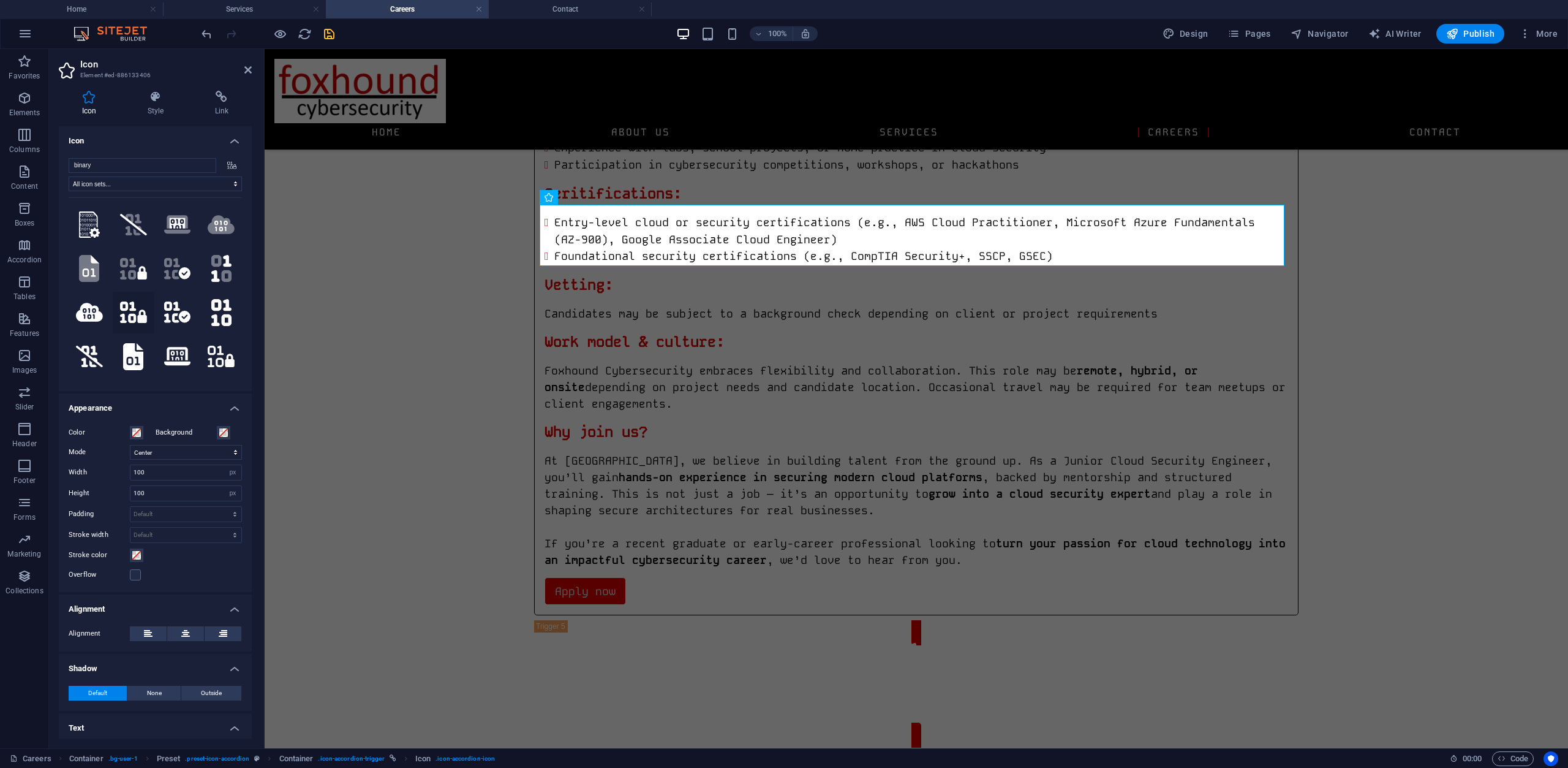
click at [131, 315] on icon at bounding box center [133, 312] width 27 height 22
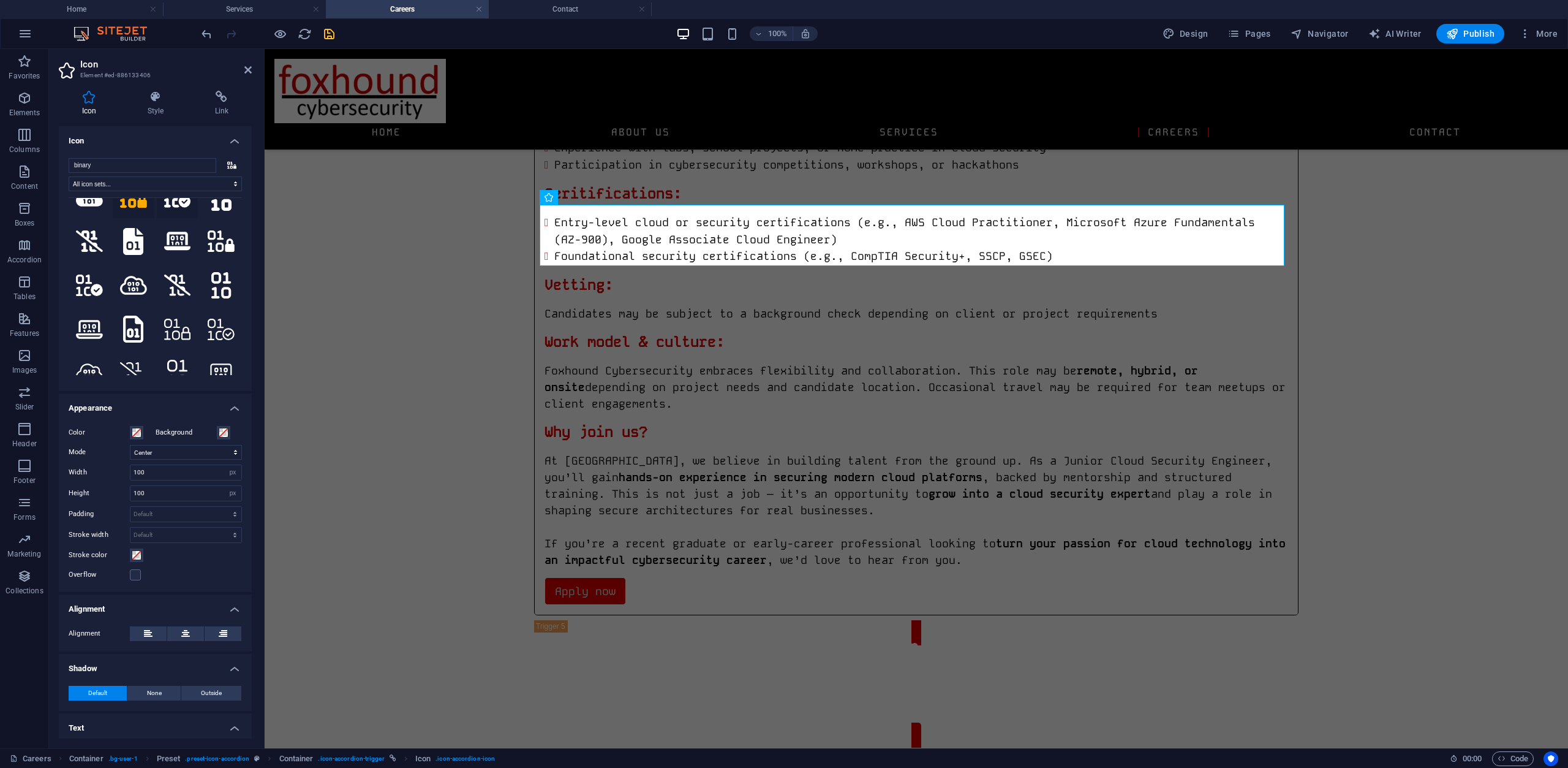
scroll to position [123, 0]
click at [222, 229] on icon at bounding box center [221, 234] width 27 height 22
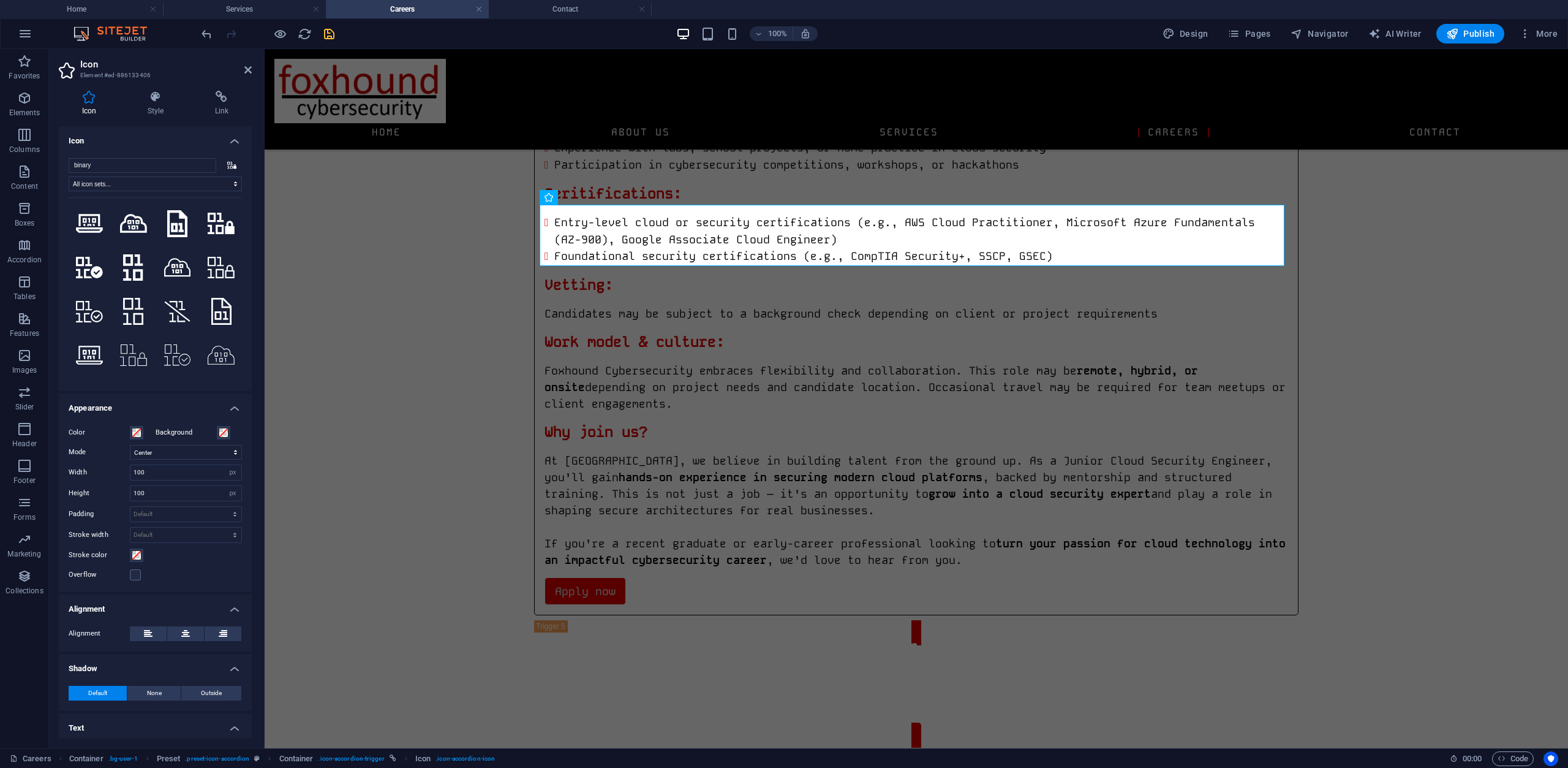
scroll to position [490, 0]
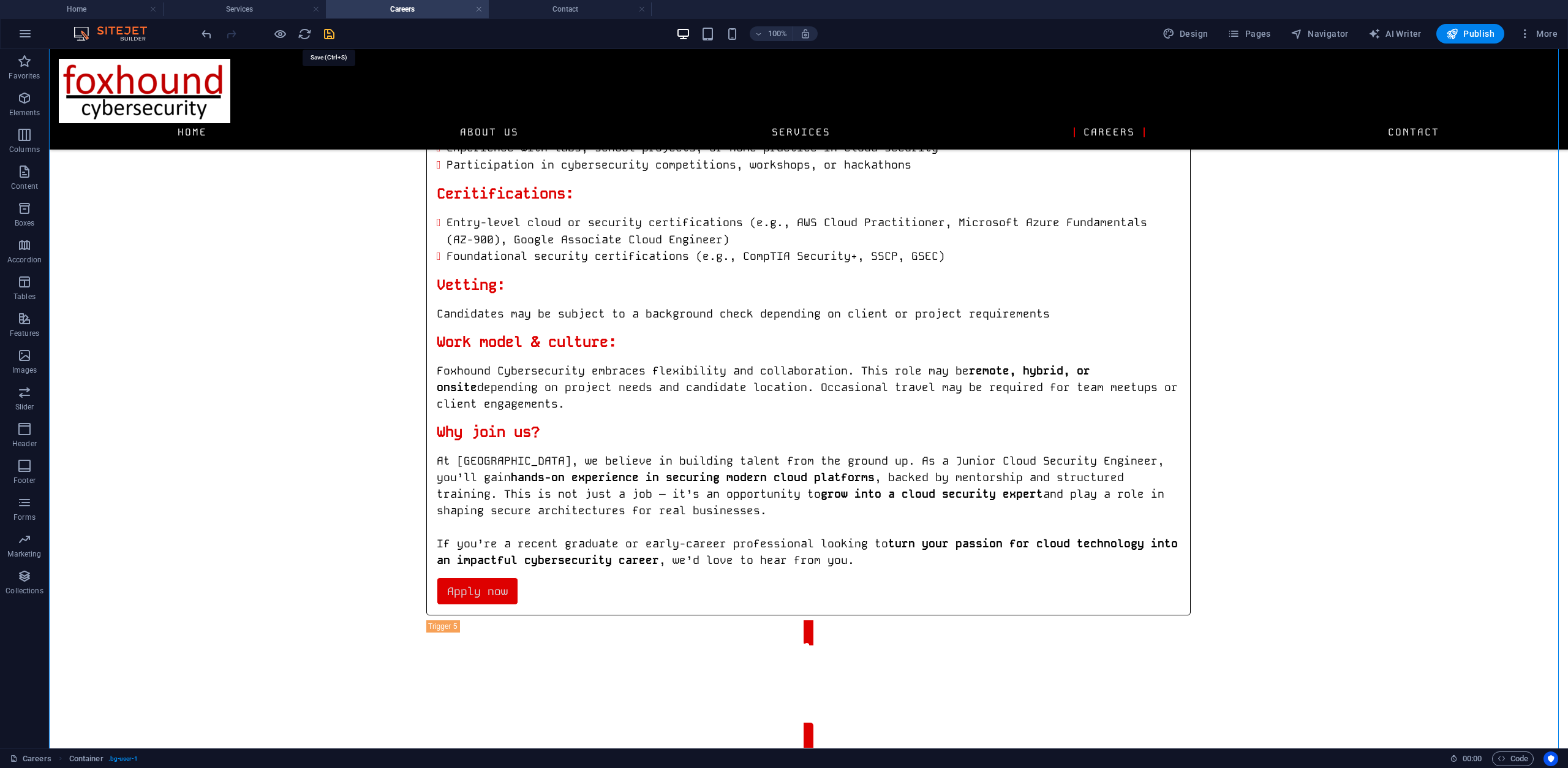
click at [328, 31] on icon "save" at bounding box center [329, 34] width 14 height 14
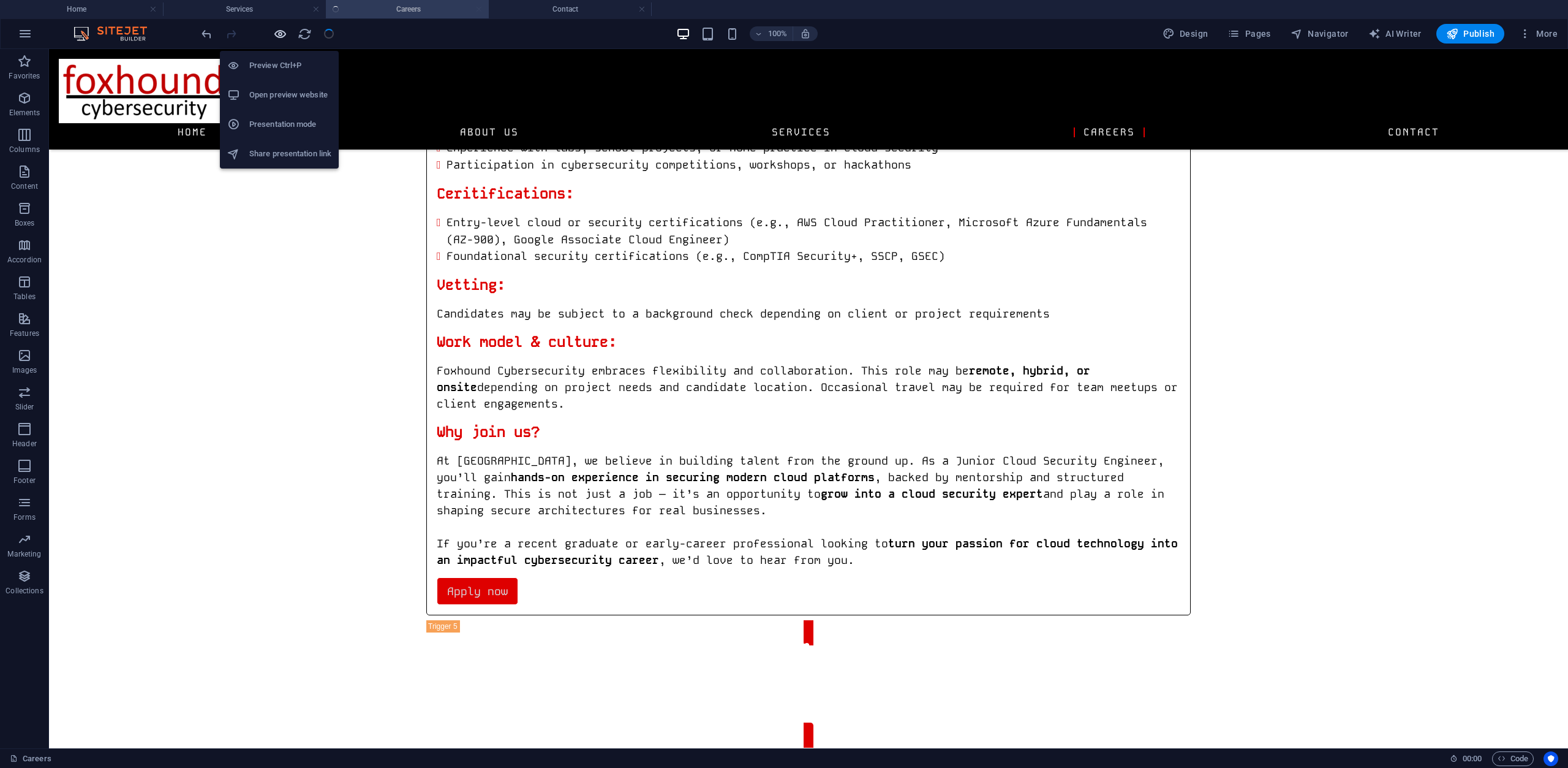
click at [278, 35] on icon "button" at bounding box center [280, 34] width 14 height 14
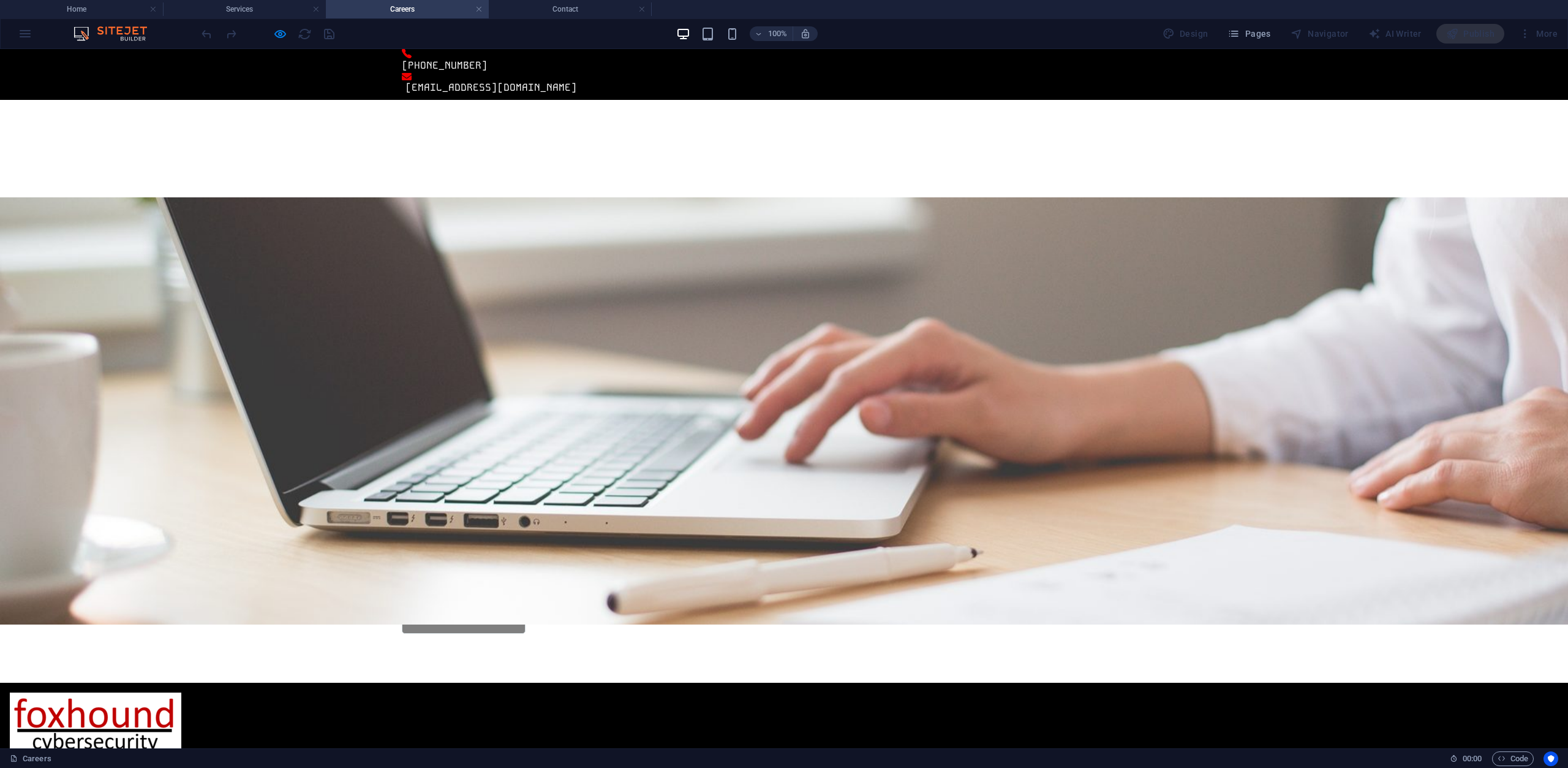
scroll to position [0, 0]
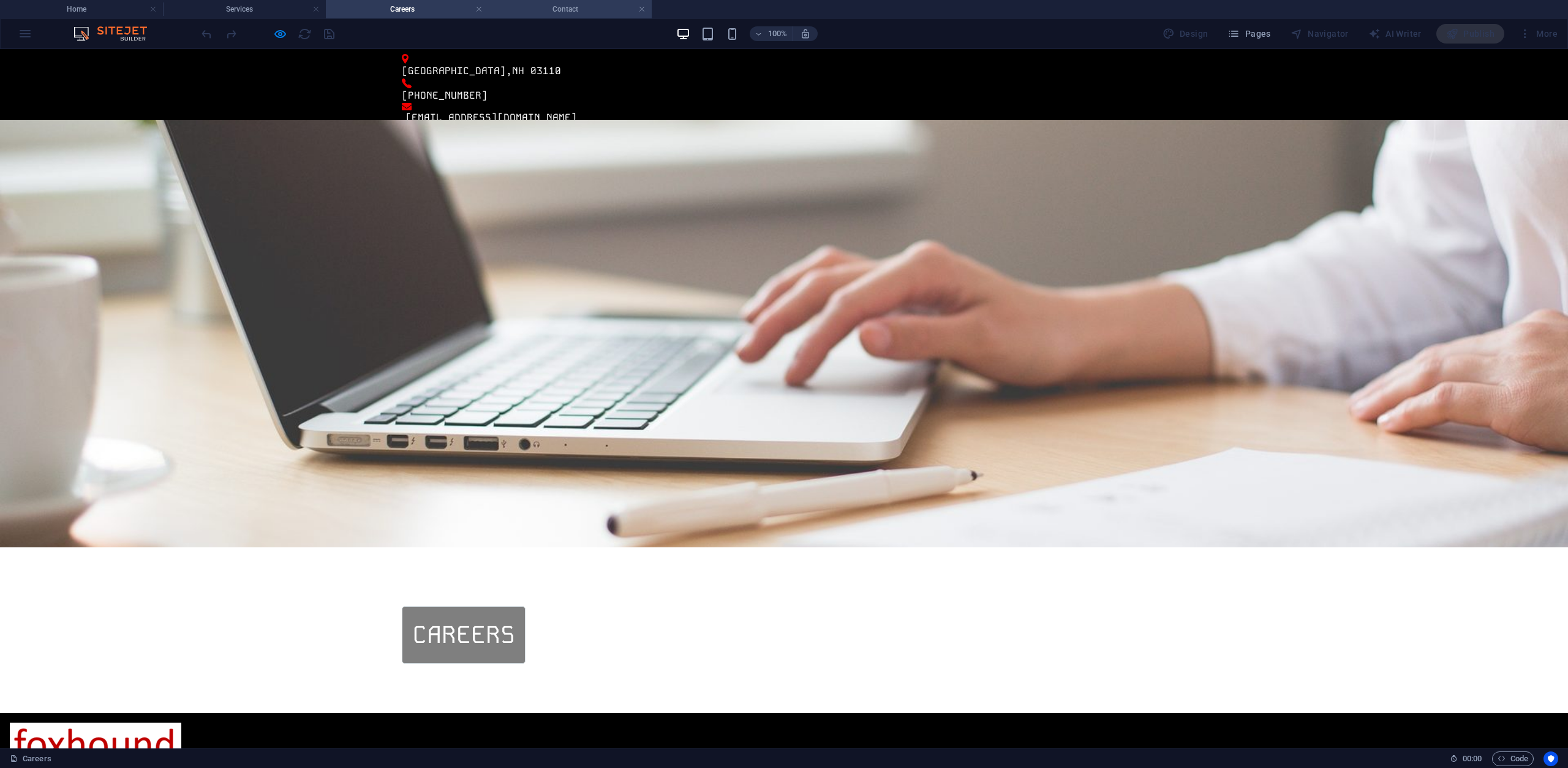
click at [545, 13] on h4 "Contact" at bounding box center [570, 9] width 163 height 13
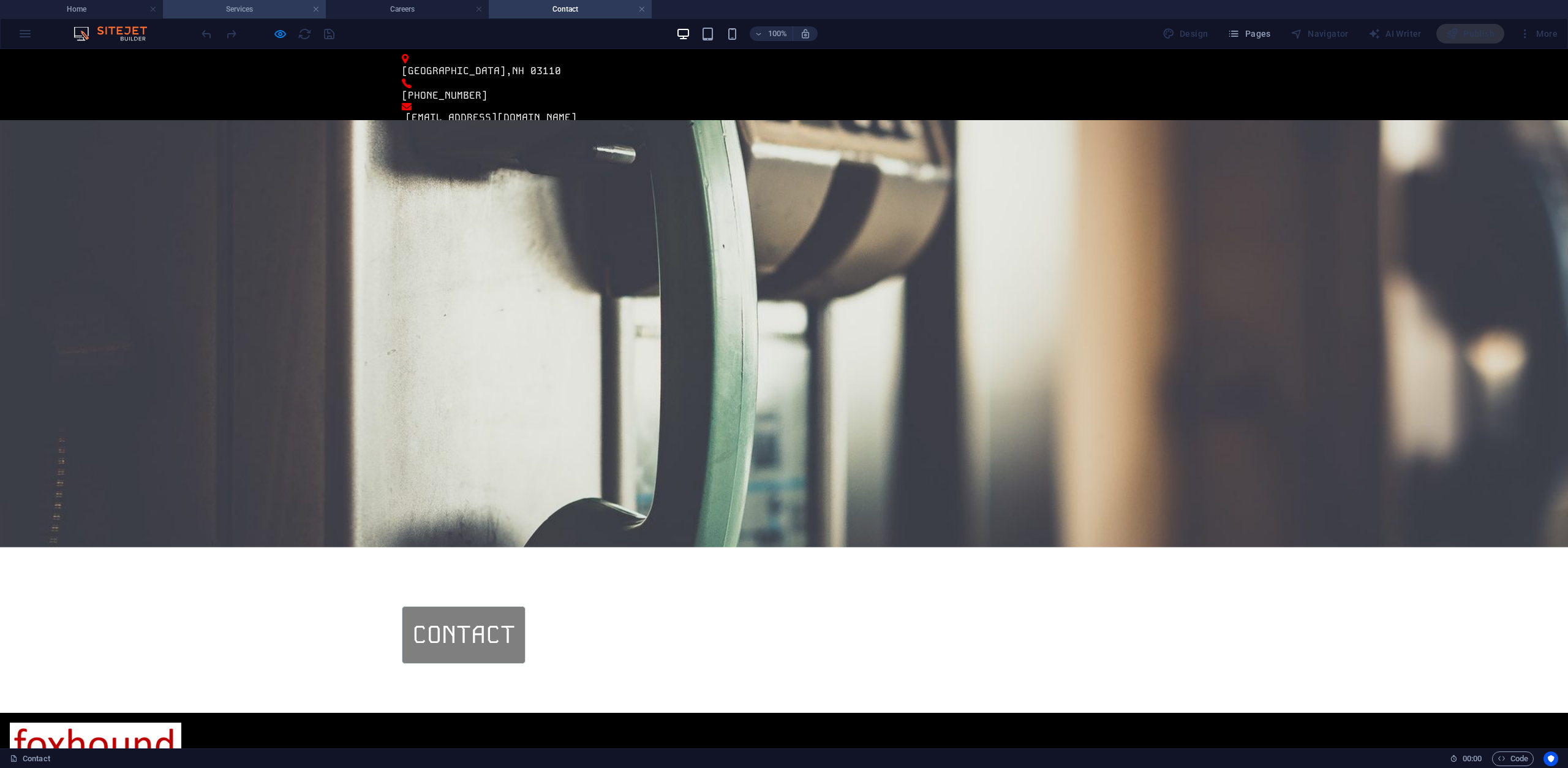
click at [231, 11] on h4 "Services" at bounding box center [244, 9] width 163 height 13
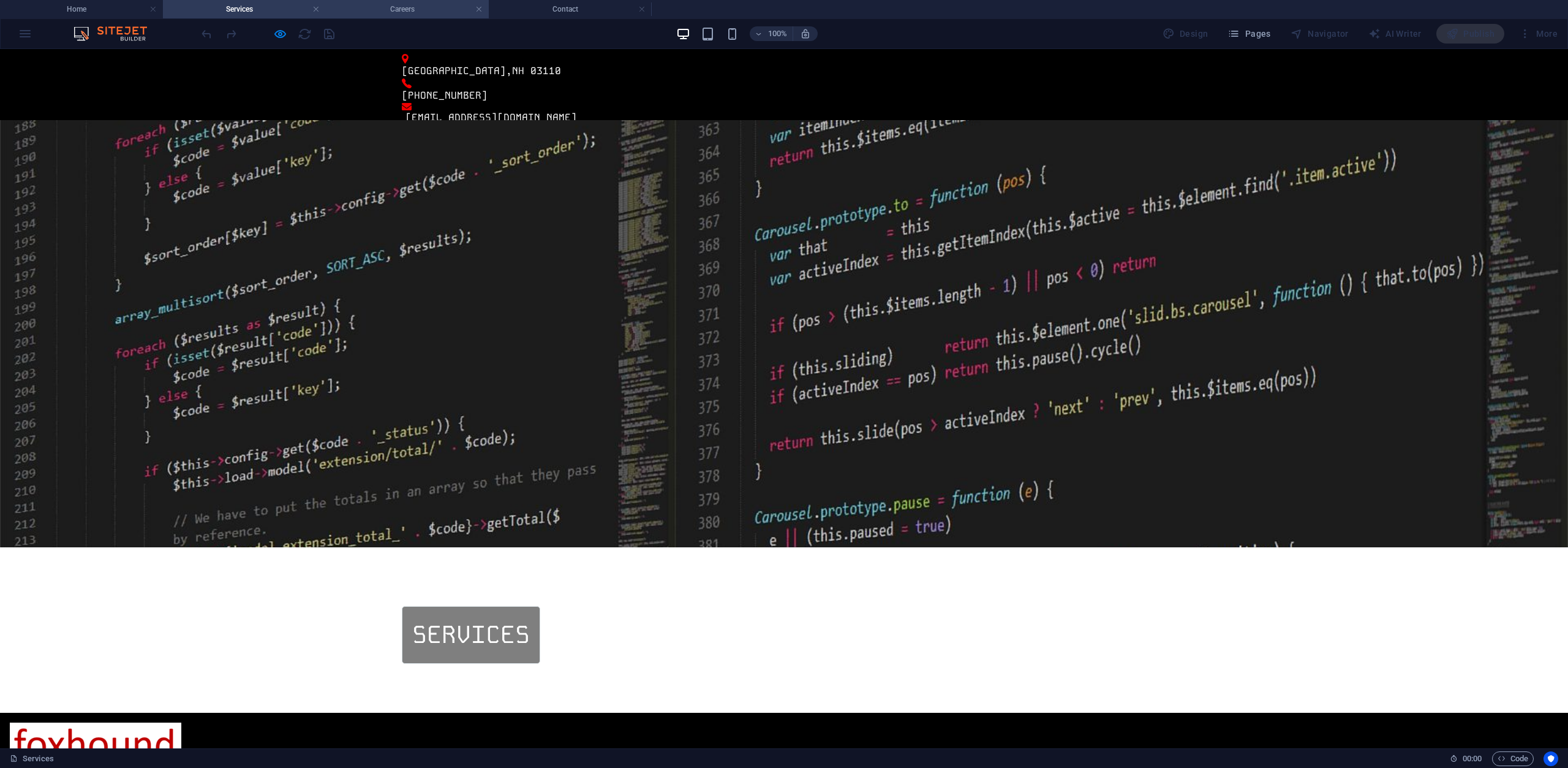
click at [417, 14] on h4 "Careers" at bounding box center [407, 9] width 163 height 13
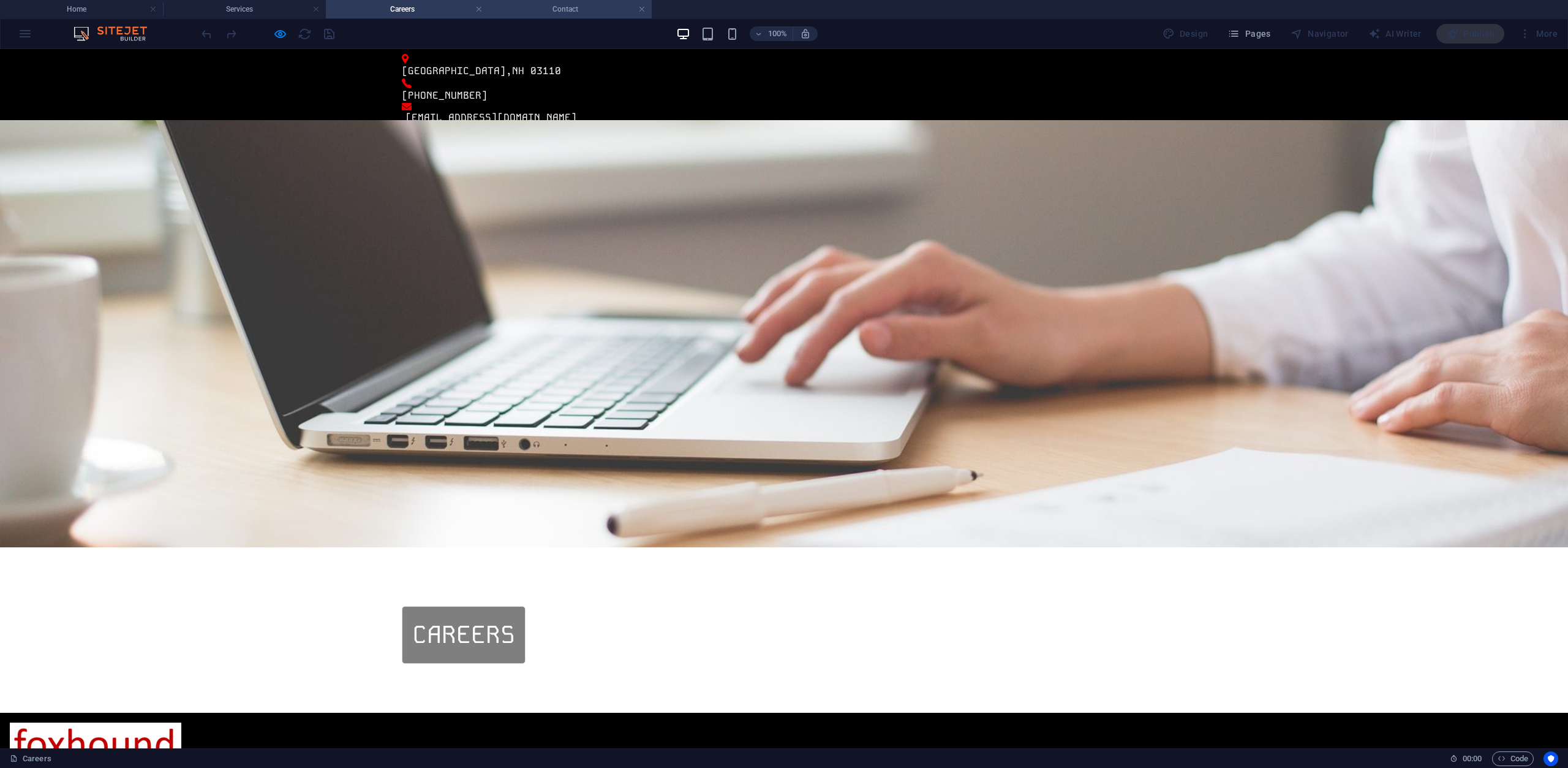
click at [566, 10] on h4 "Contact" at bounding box center [570, 9] width 163 height 13
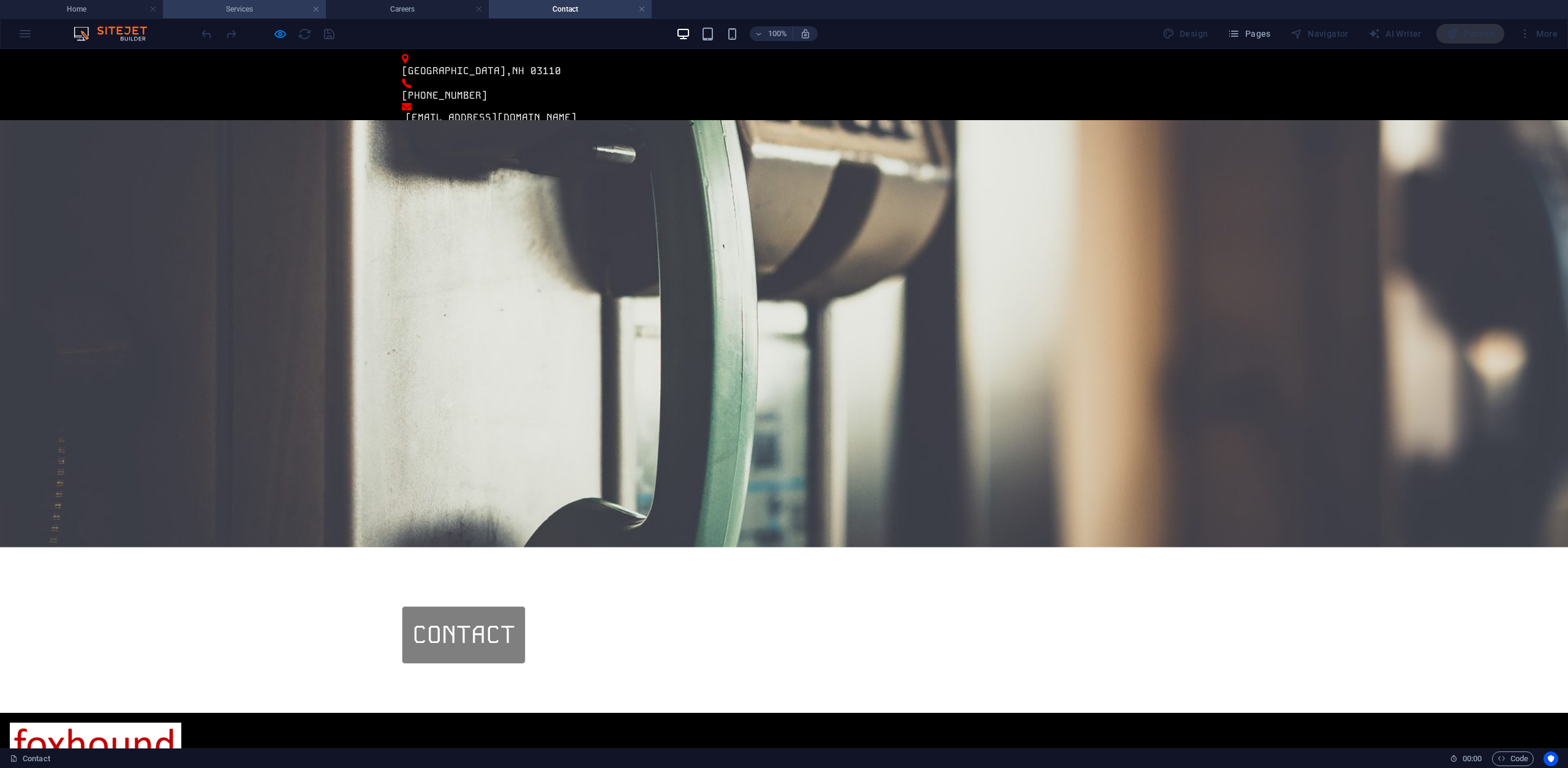
click at [260, 7] on h4 "Services" at bounding box center [244, 9] width 163 height 13
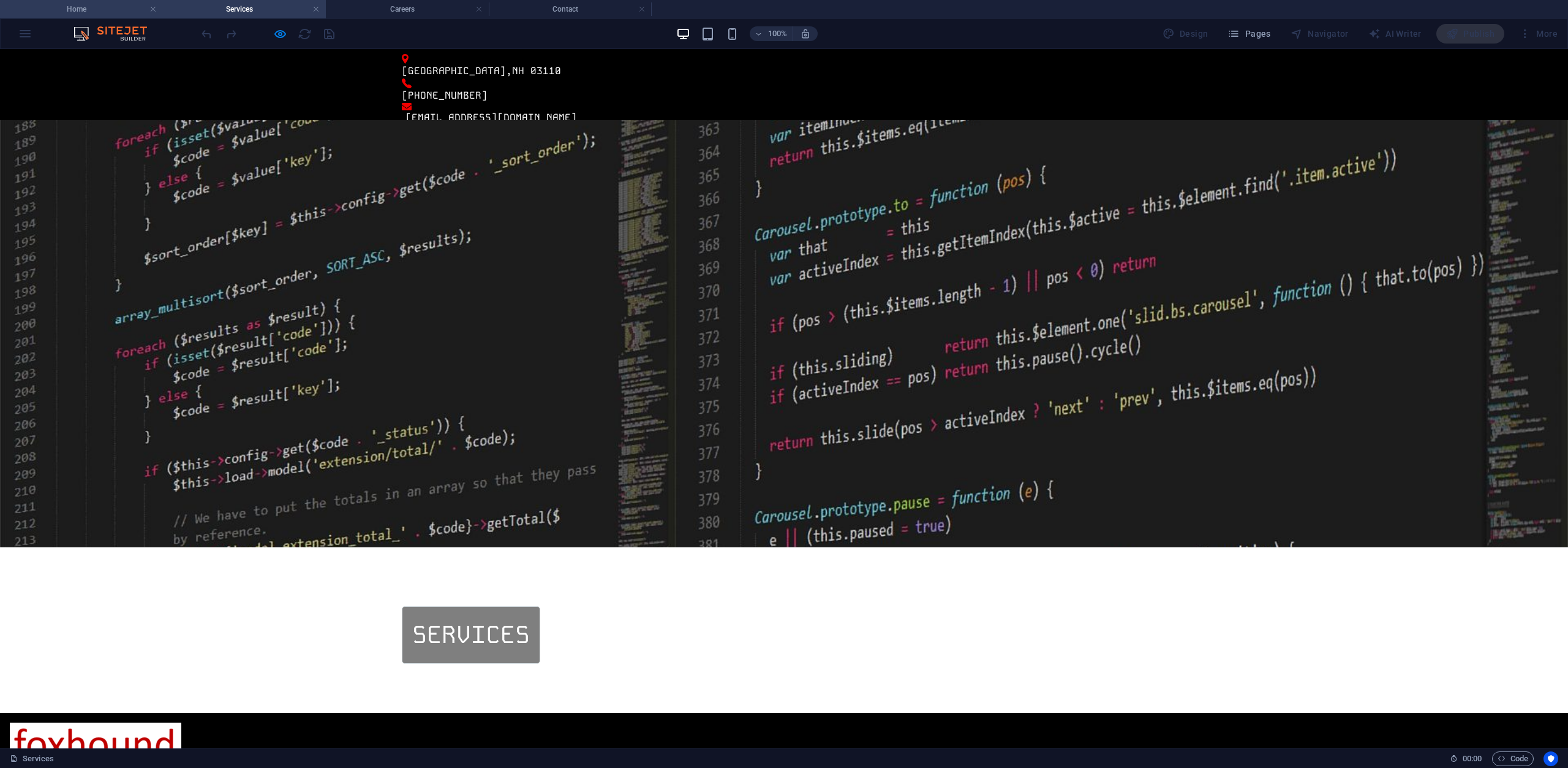
click at [104, 10] on h4 "Home" at bounding box center [81, 9] width 163 height 13
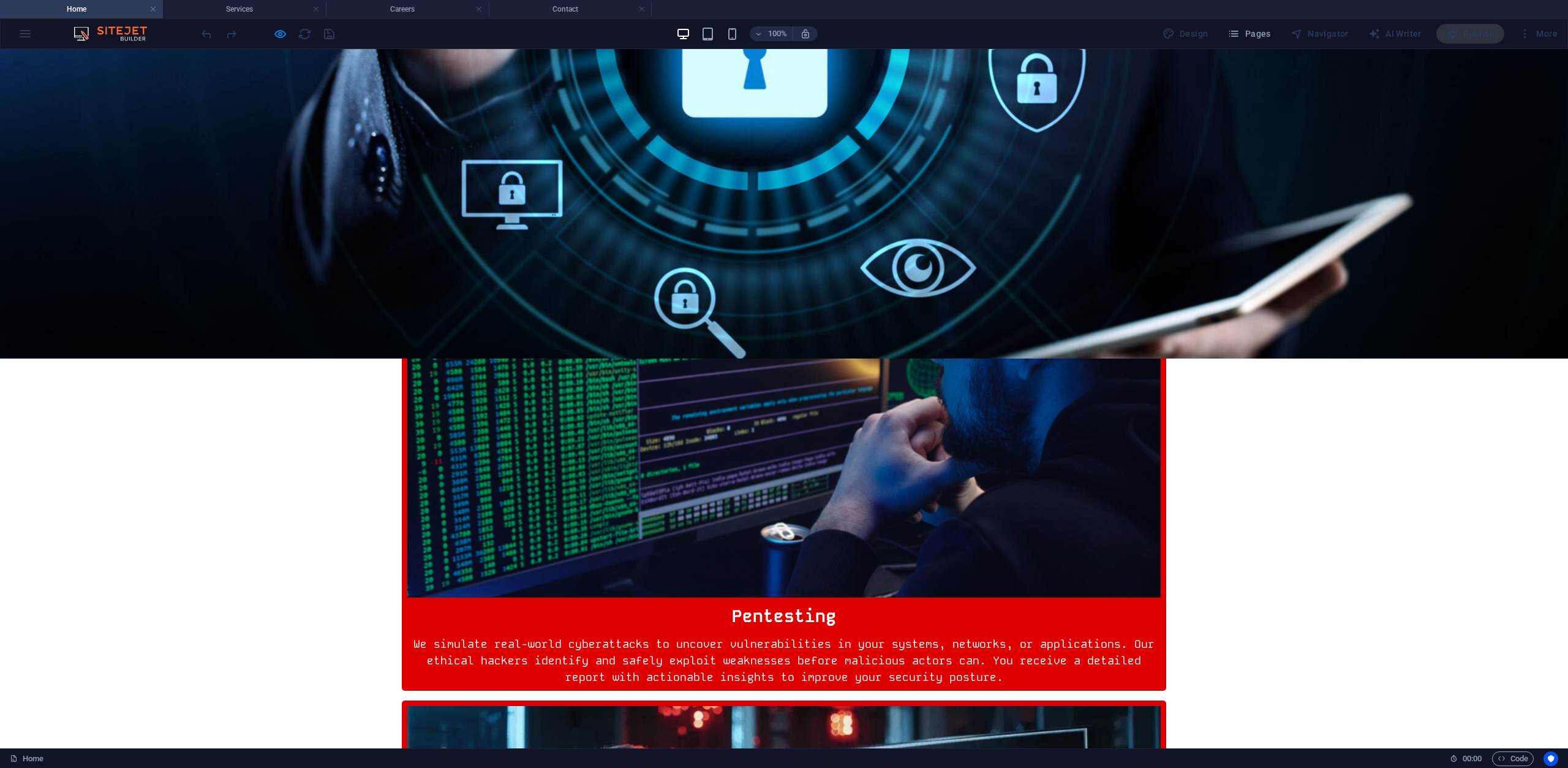
scroll to position [552, 0]
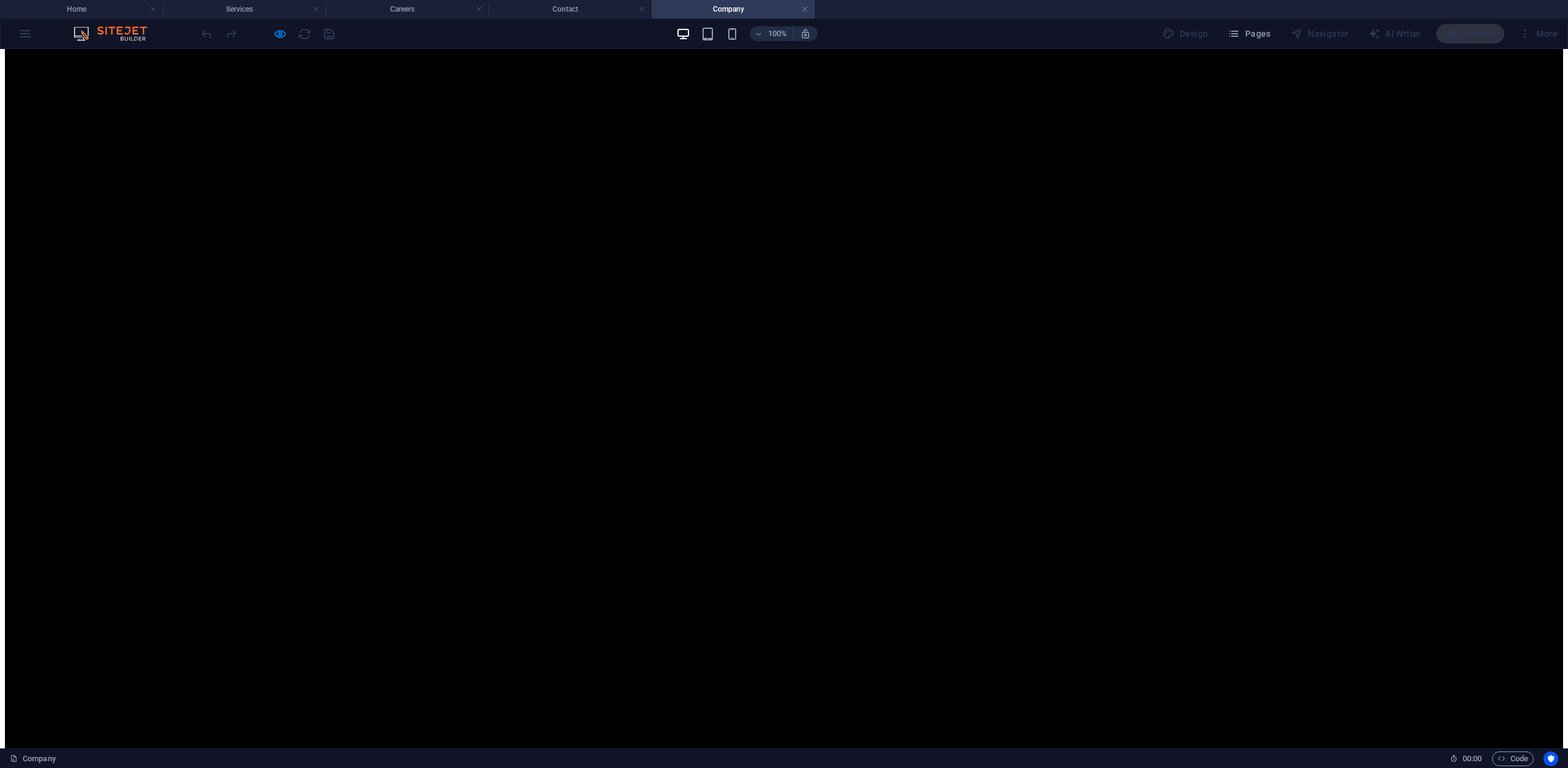
scroll to position [253, 0]
click at [101, 9] on h4 "Home" at bounding box center [81, 9] width 163 height 13
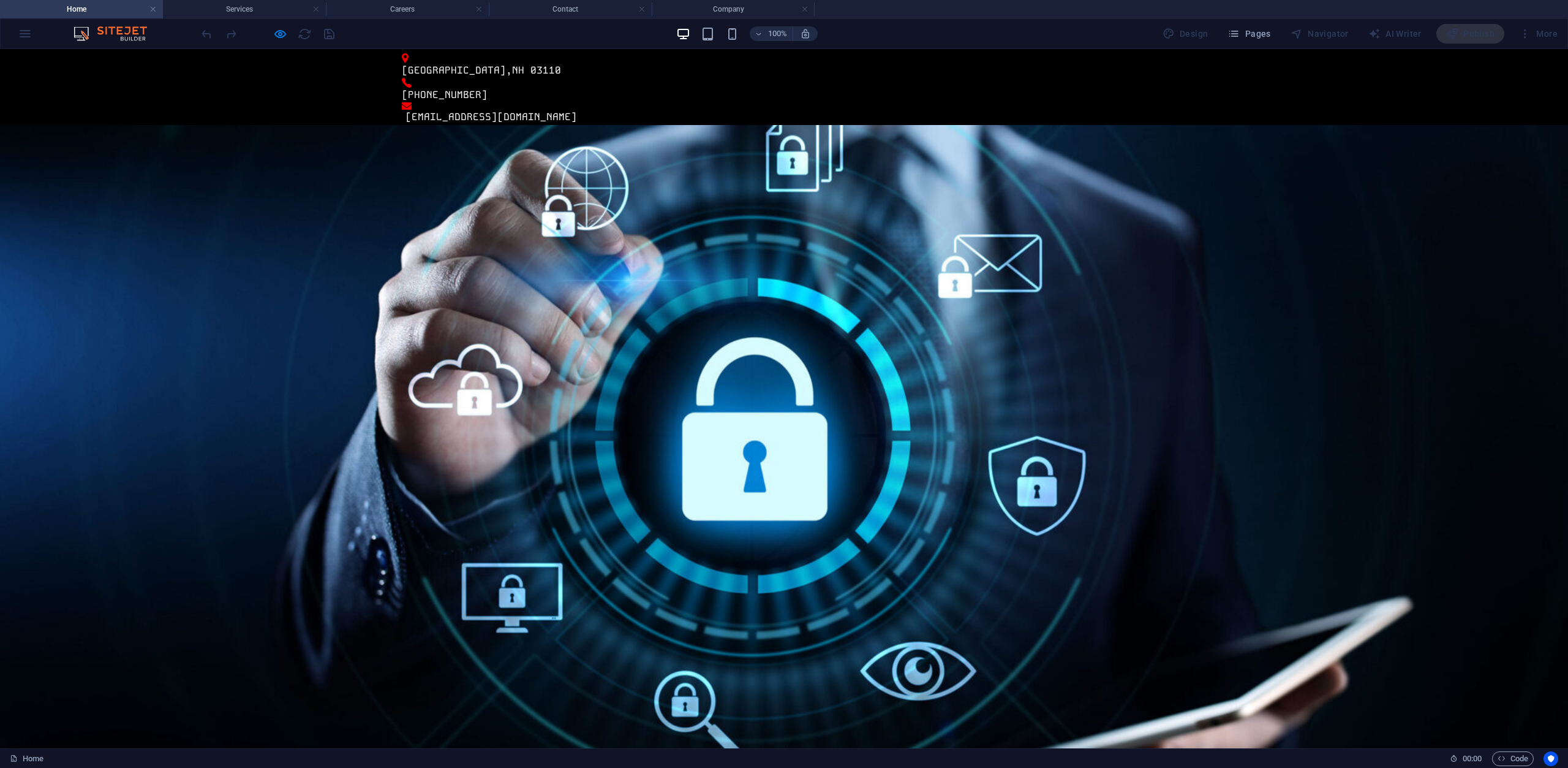
scroll to position [0, 0]
